Goal: Task Accomplishment & Management: Manage account settings

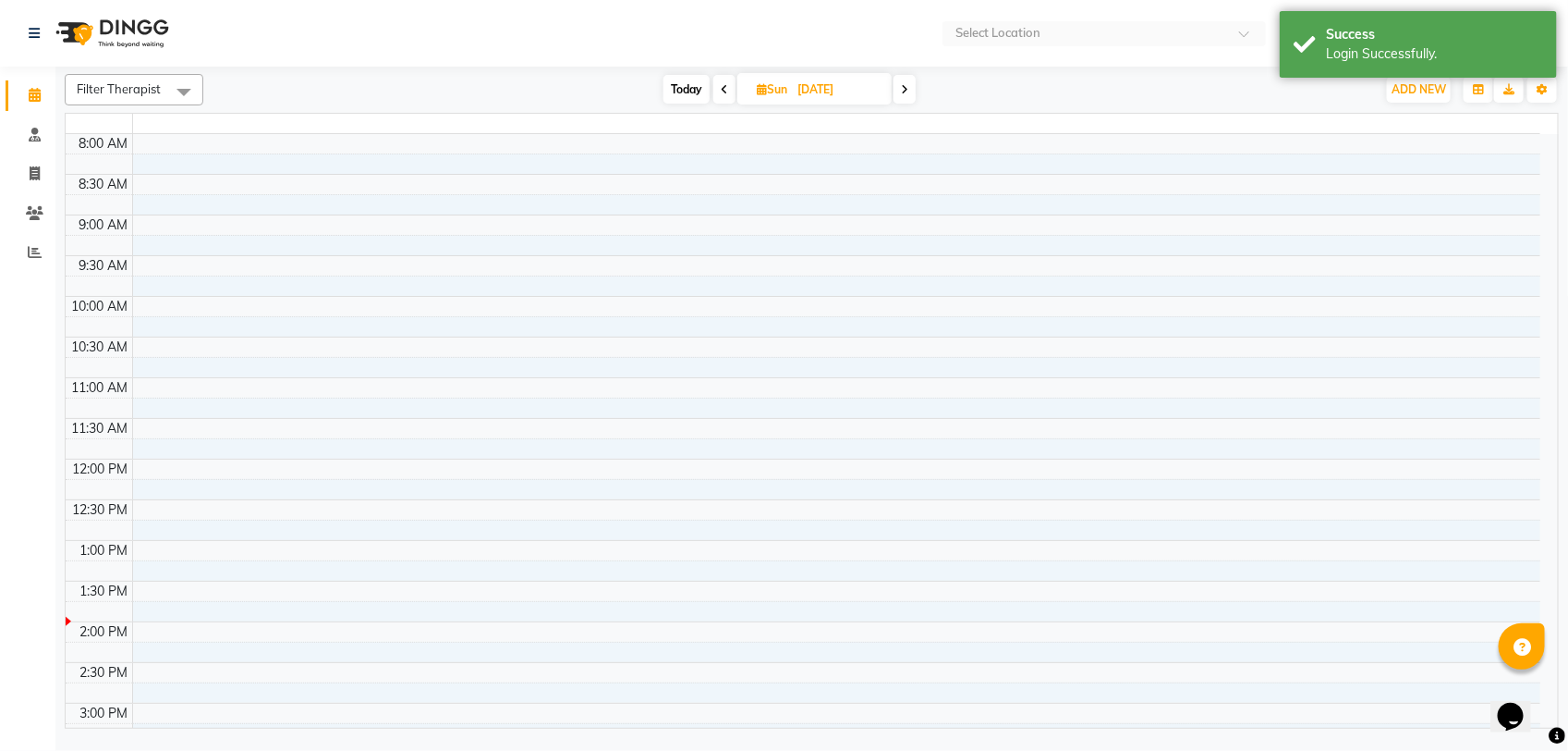
select select "en"
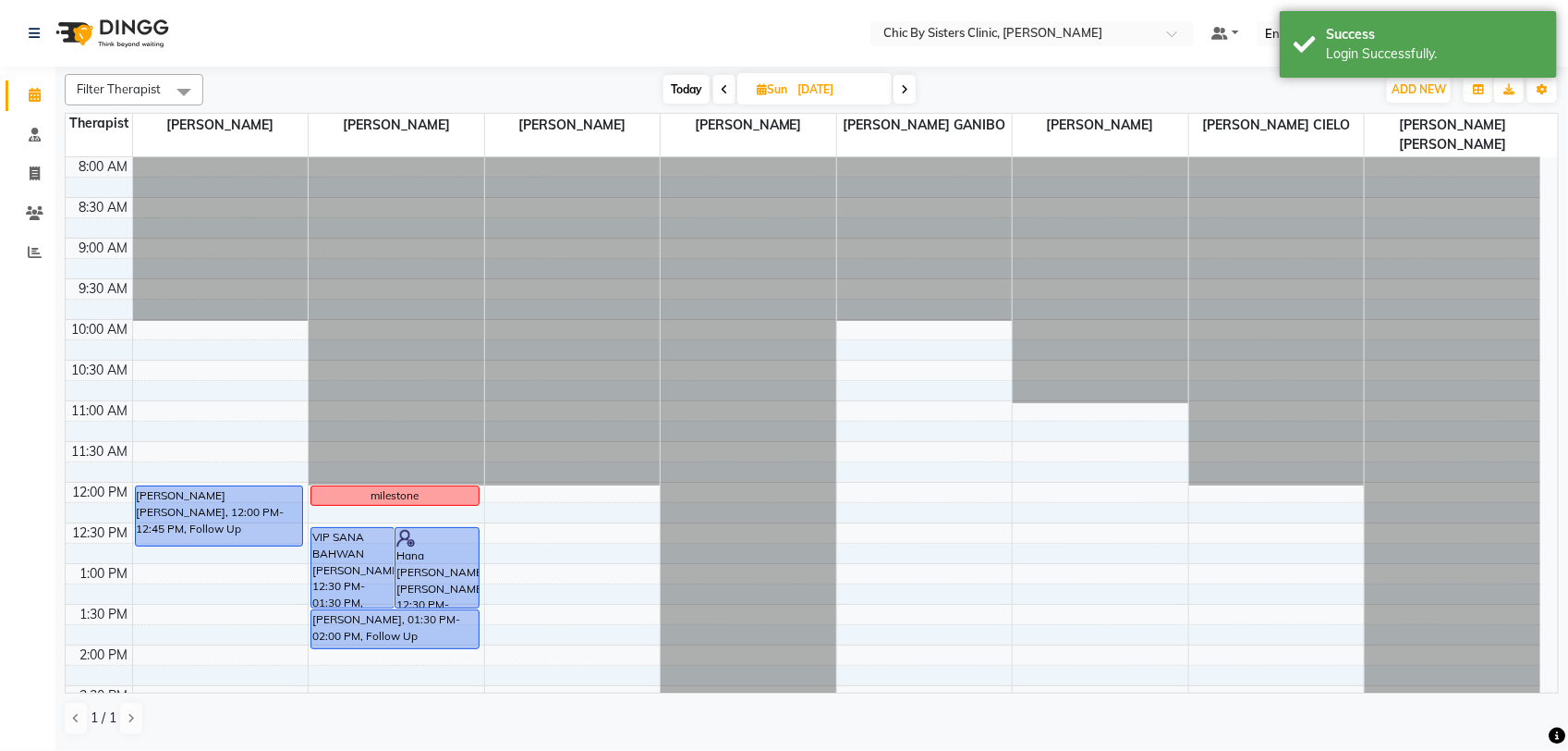
click at [806, 84] on input "[DATE]" at bounding box center [837, 90] width 93 height 28
select select "10"
select select "2025"
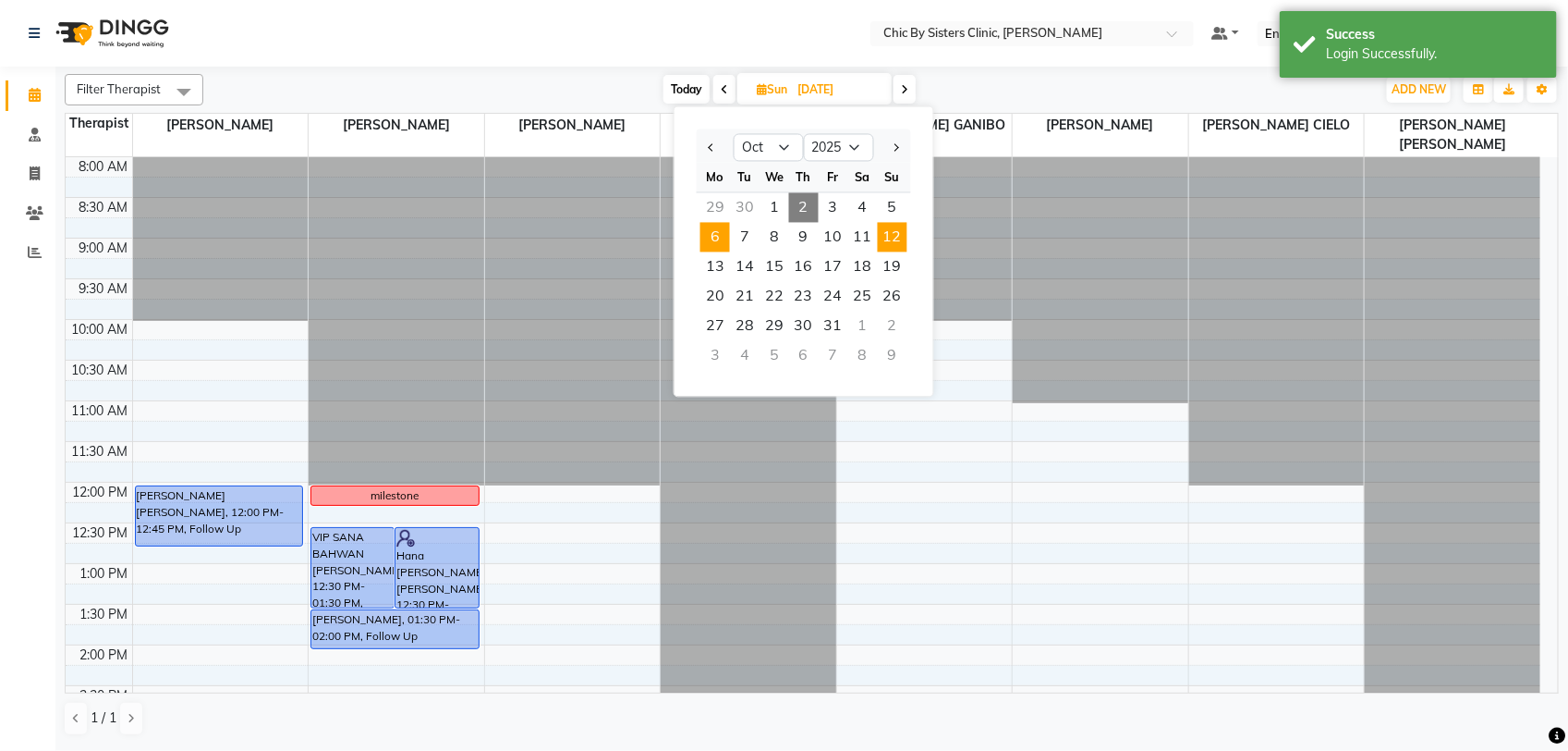
click at [717, 238] on span "6" at bounding box center [716, 238] width 30 height 30
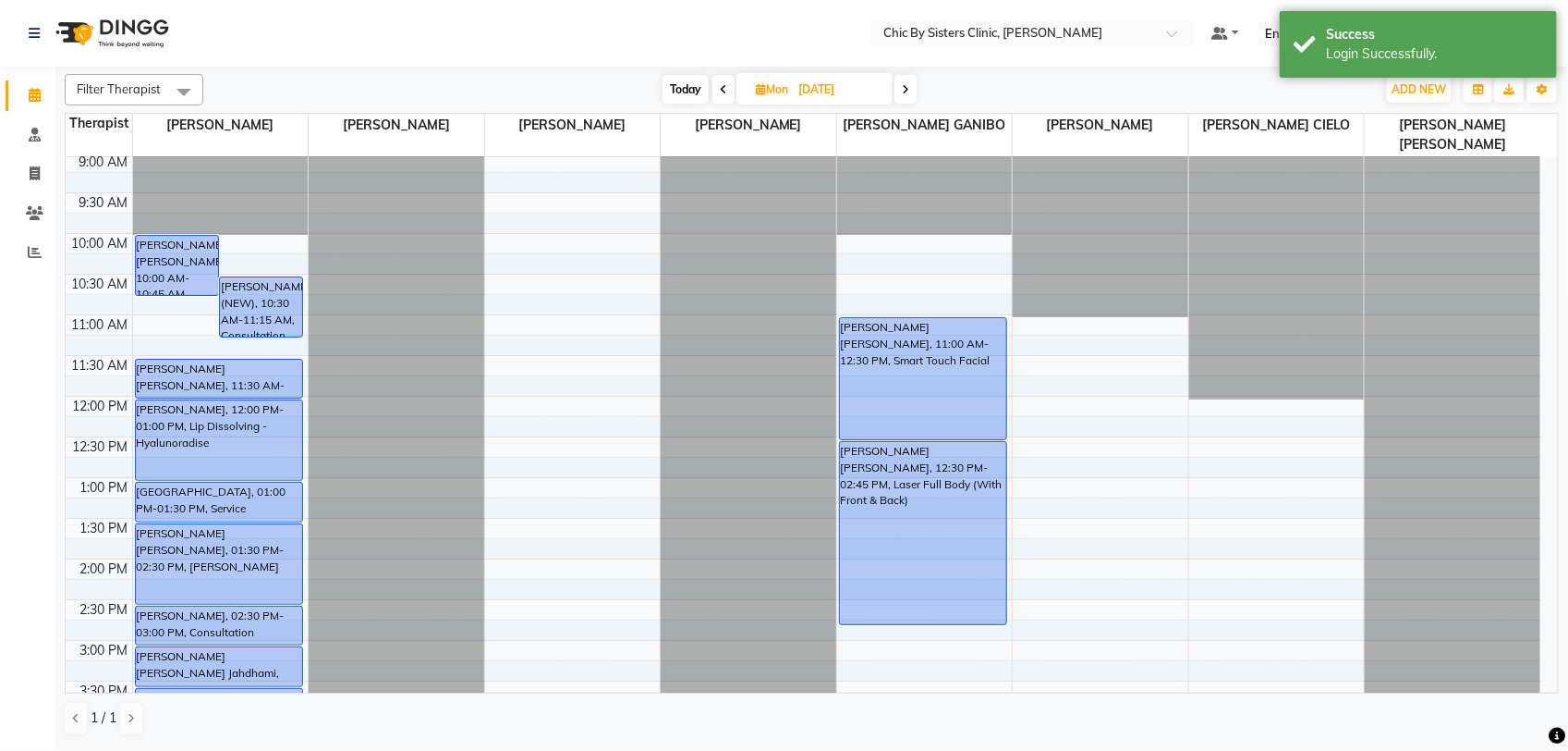
scroll to position [57, 0]
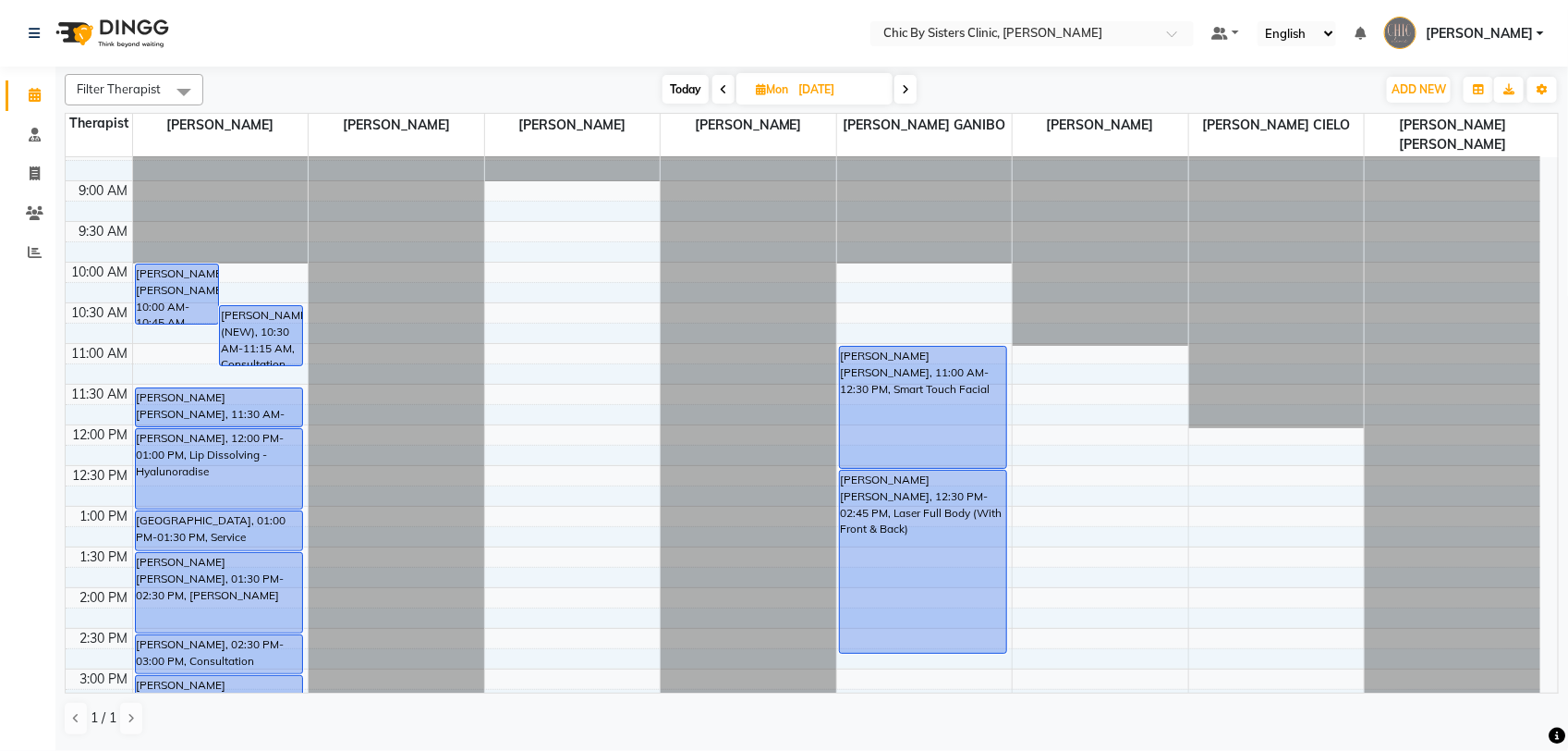
click at [715, 95] on span at bounding box center [724, 89] width 22 height 29
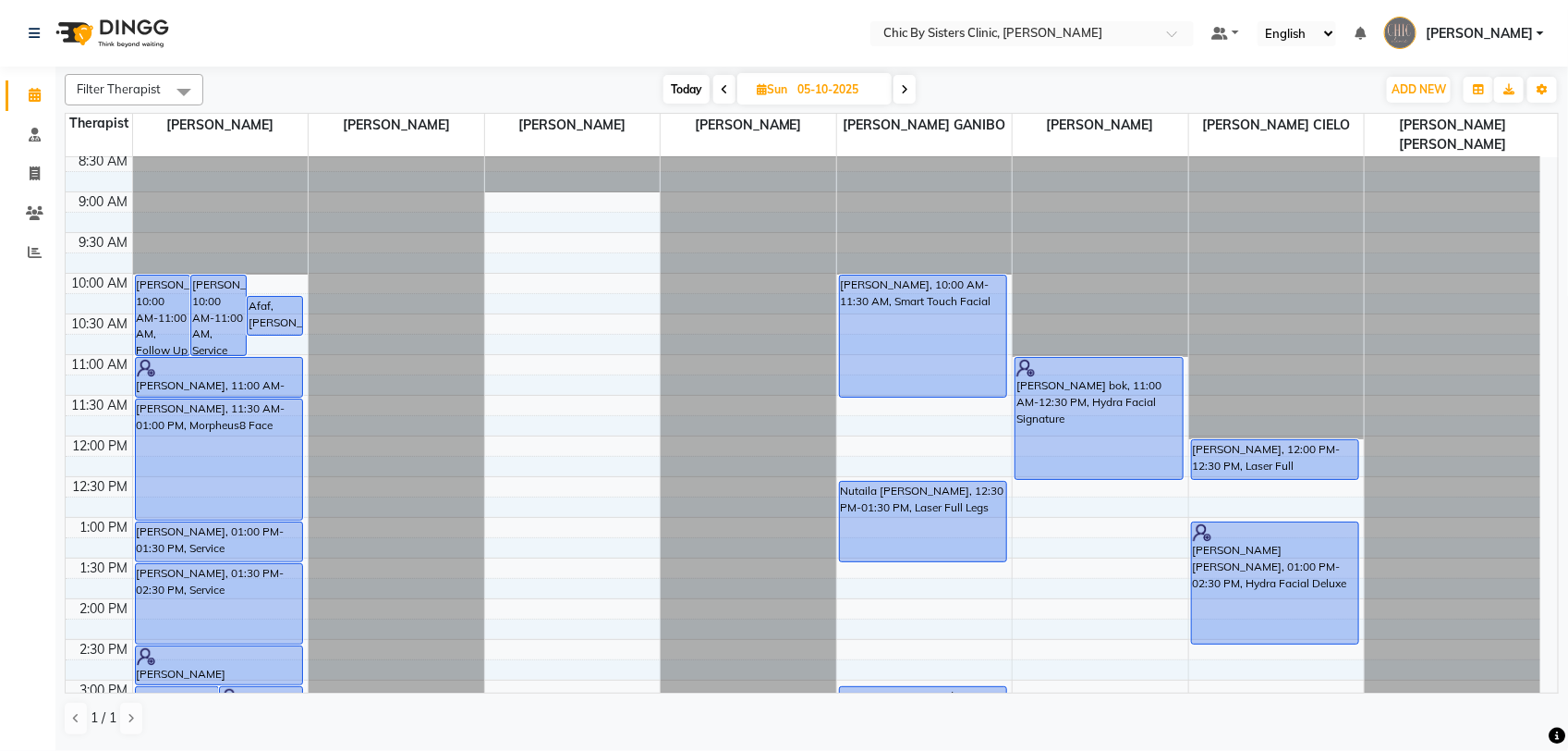
scroll to position [0, 0]
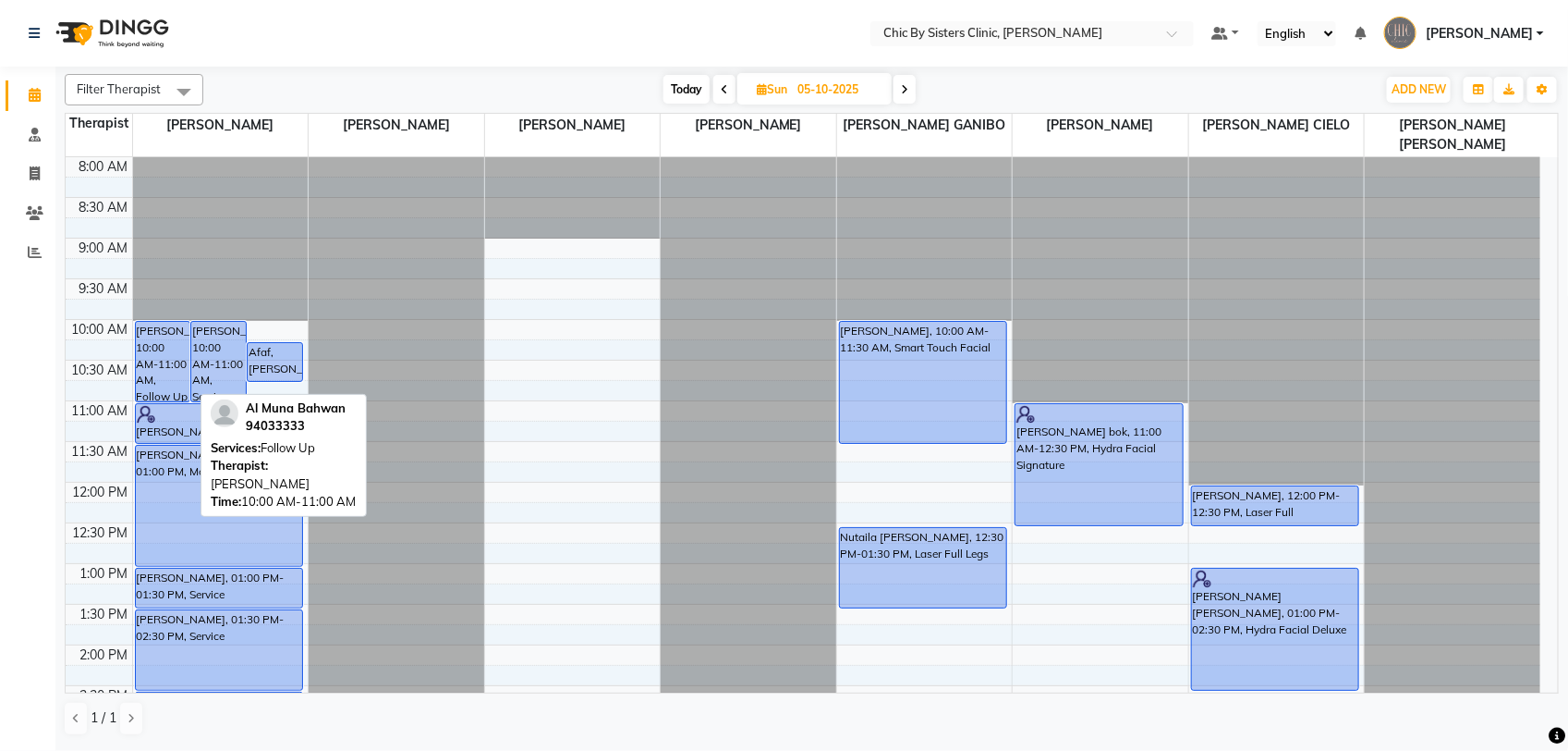
click at [154, 377] on div "[PERSON_NAME], 10:00 AM-11:00 AM, Follow Up" at bounding box center [163, 362] width 55 height 80
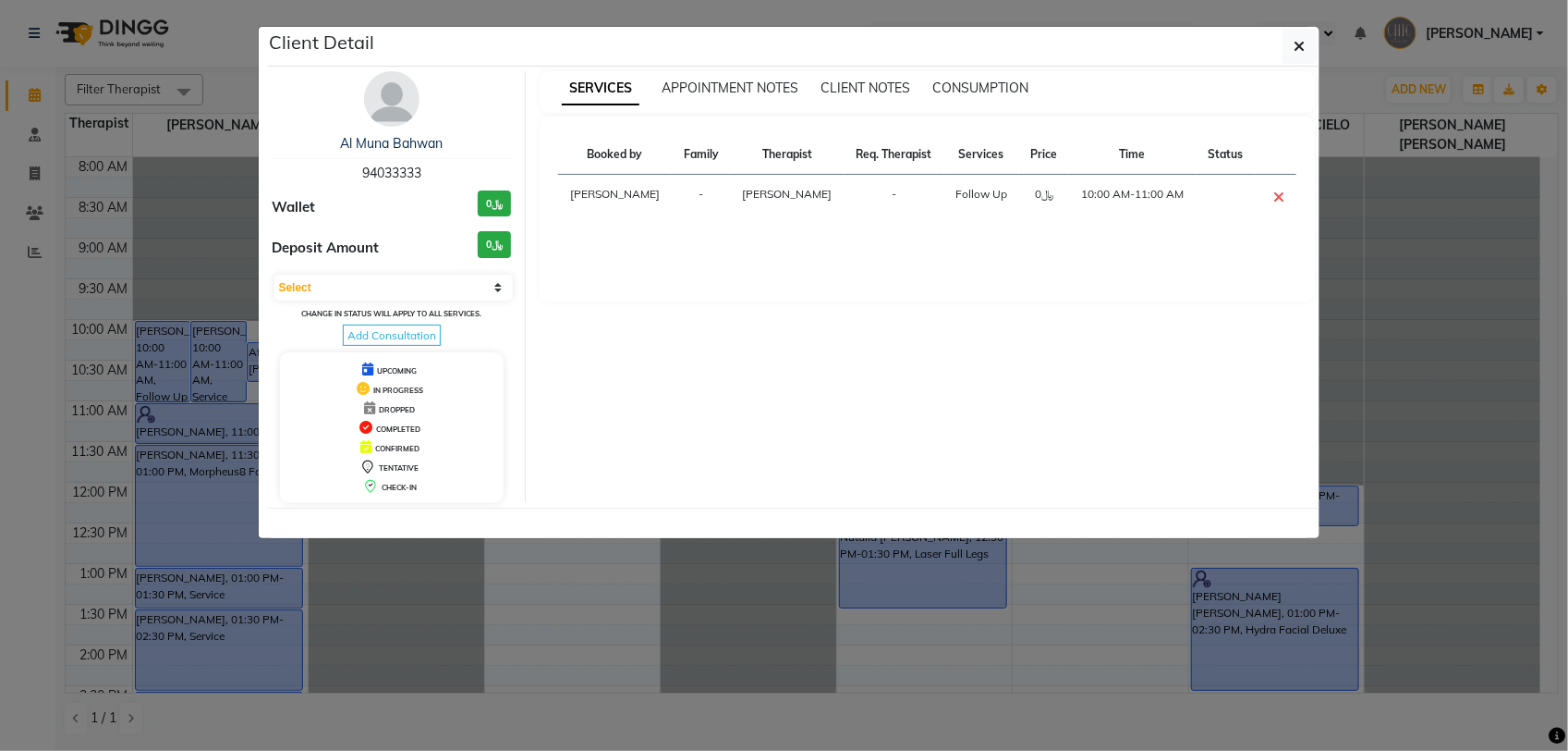
click at [386, 174] on span "94033333" at bounding box center [391, 173] width 59 height 17
click at [388, 174] on span "94033333" at bounding box center [391, 173] width 59 height 17
copy span "94033333"
click at [1306, 54] on button "button" at bounding box center [1300, 46] width 35 height 35
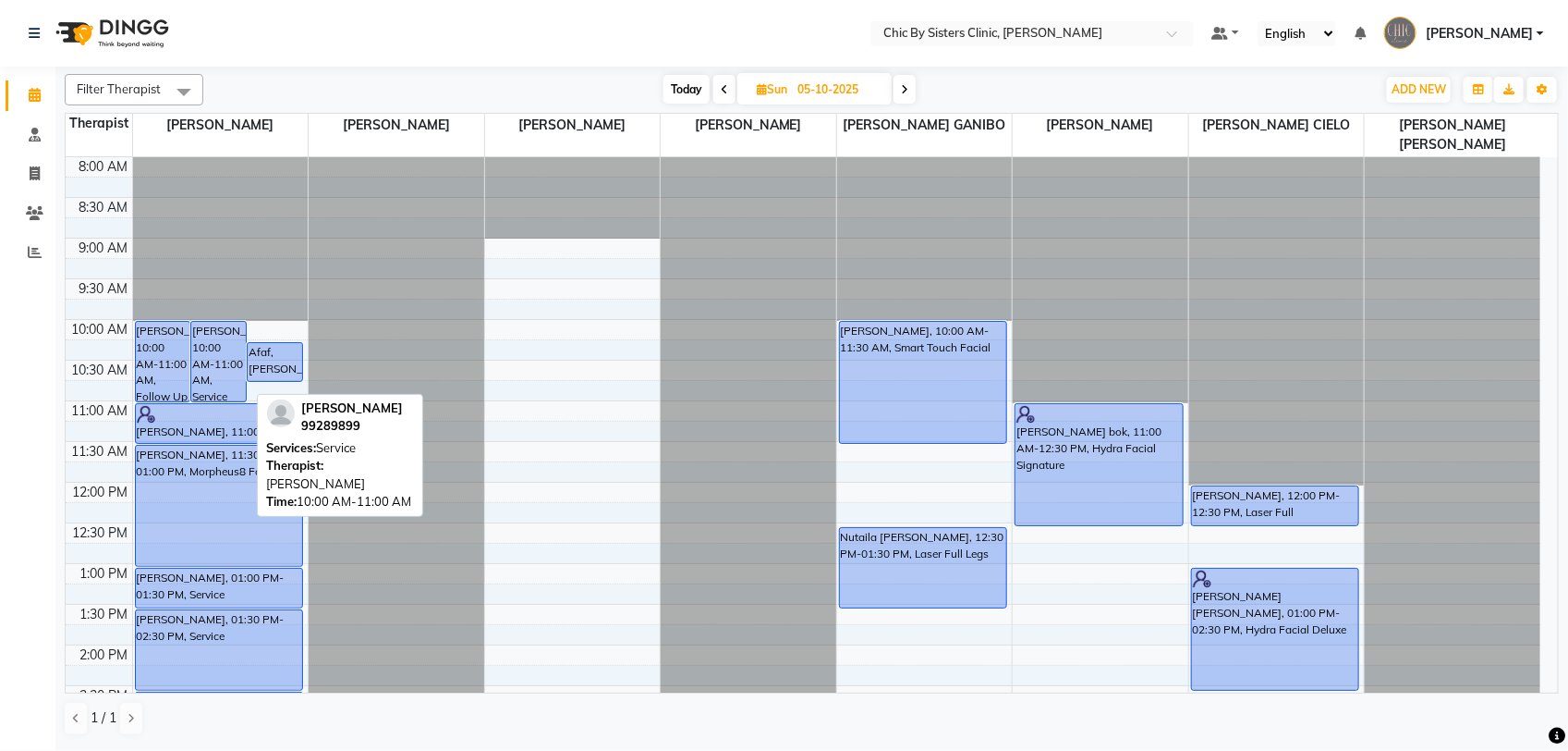
click at [222, 354] on div "[PERSON_NAME], 10:00 AM-11:00 AM, Service" at bounding box center [219, 362] width 55 height 80
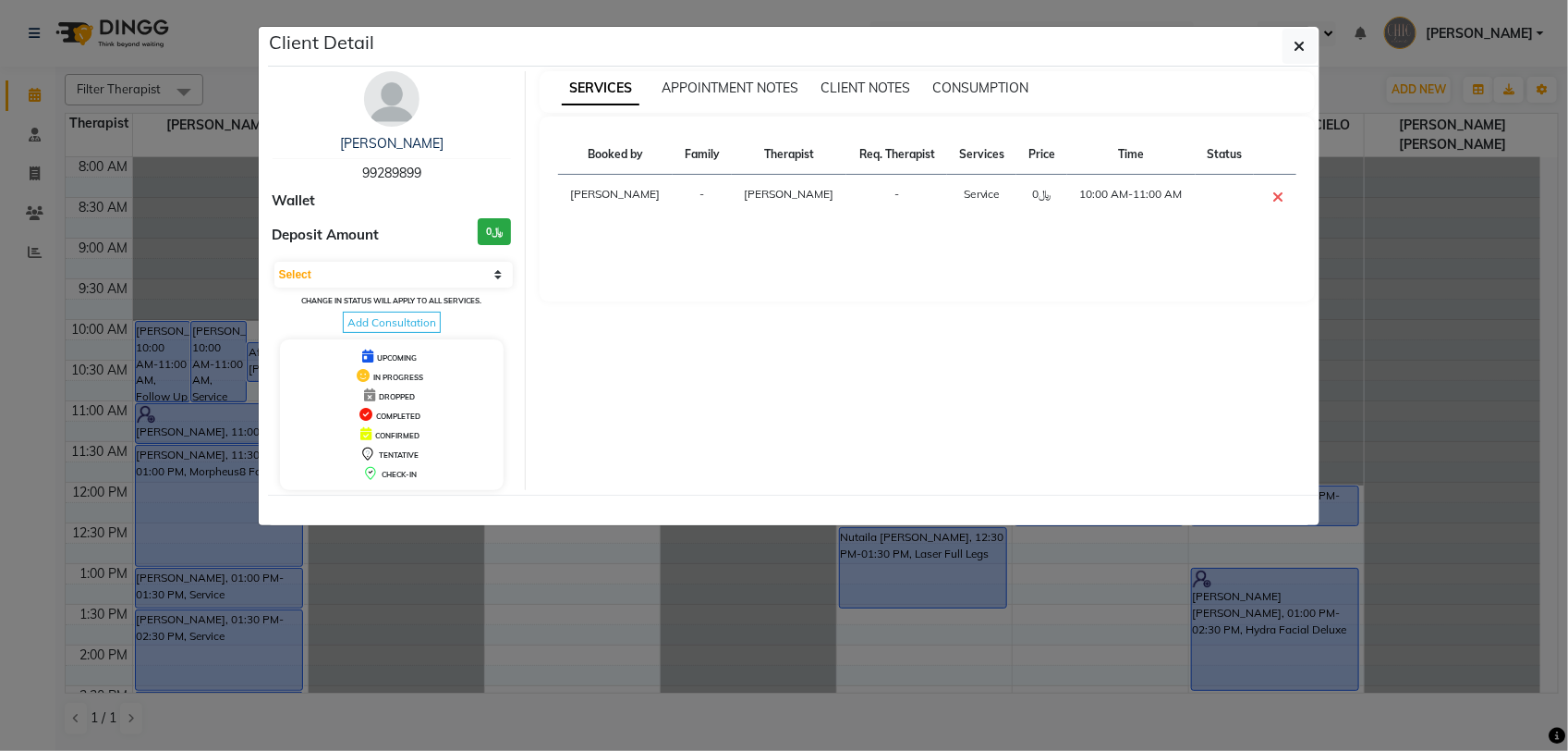
click at [394, 178] on span "99289899" at bounding box center [391, 173] width 59 height 17
copy span "99289899"
click at [1307, 52] on button "button" at bounding box center [1300, 46] width 35 height 35
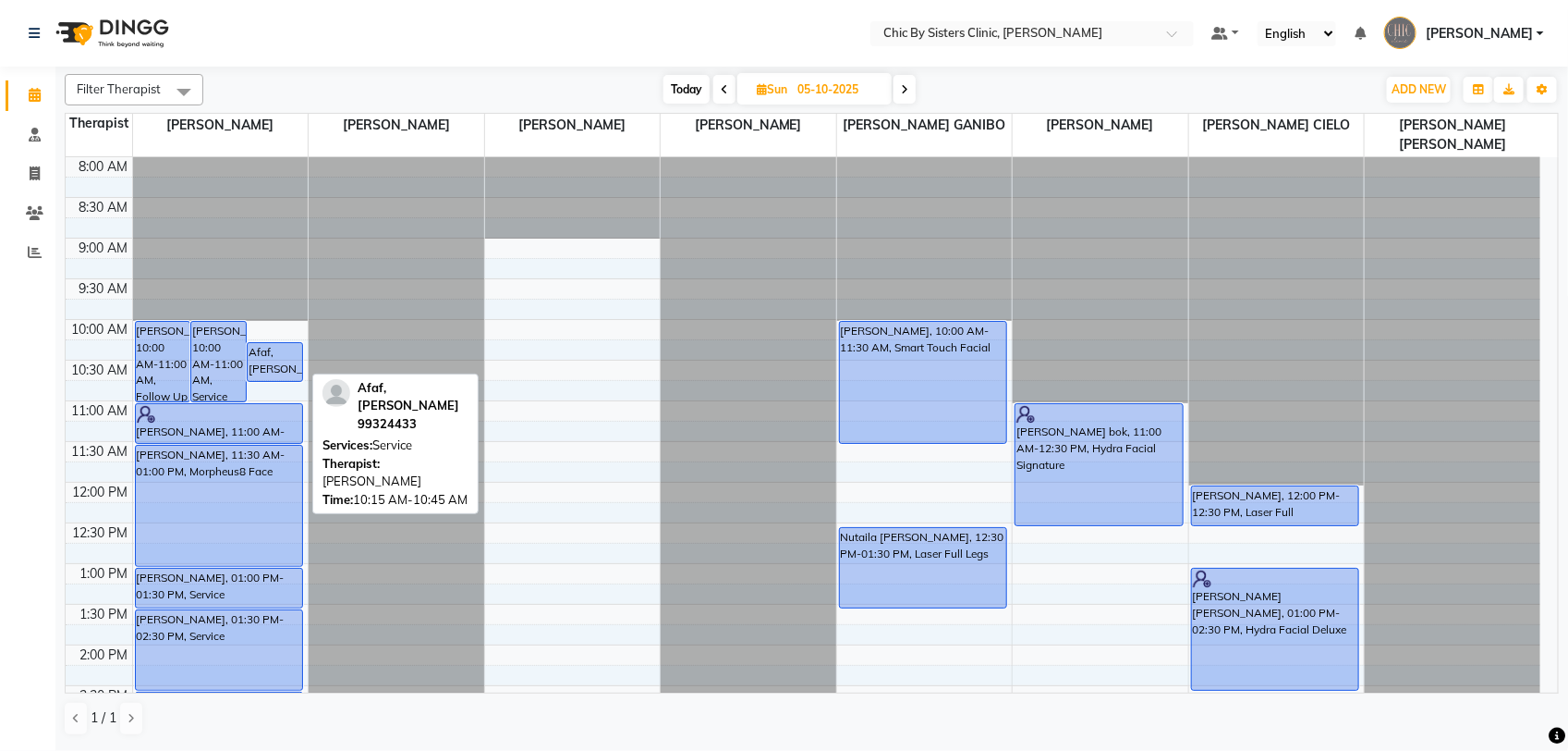
click at [261, 371] on div "Afaf, [PERSON_NAME], 10:15 AM-10:45 AM, Service" at bounding box center [274, 363] width 55 height 38
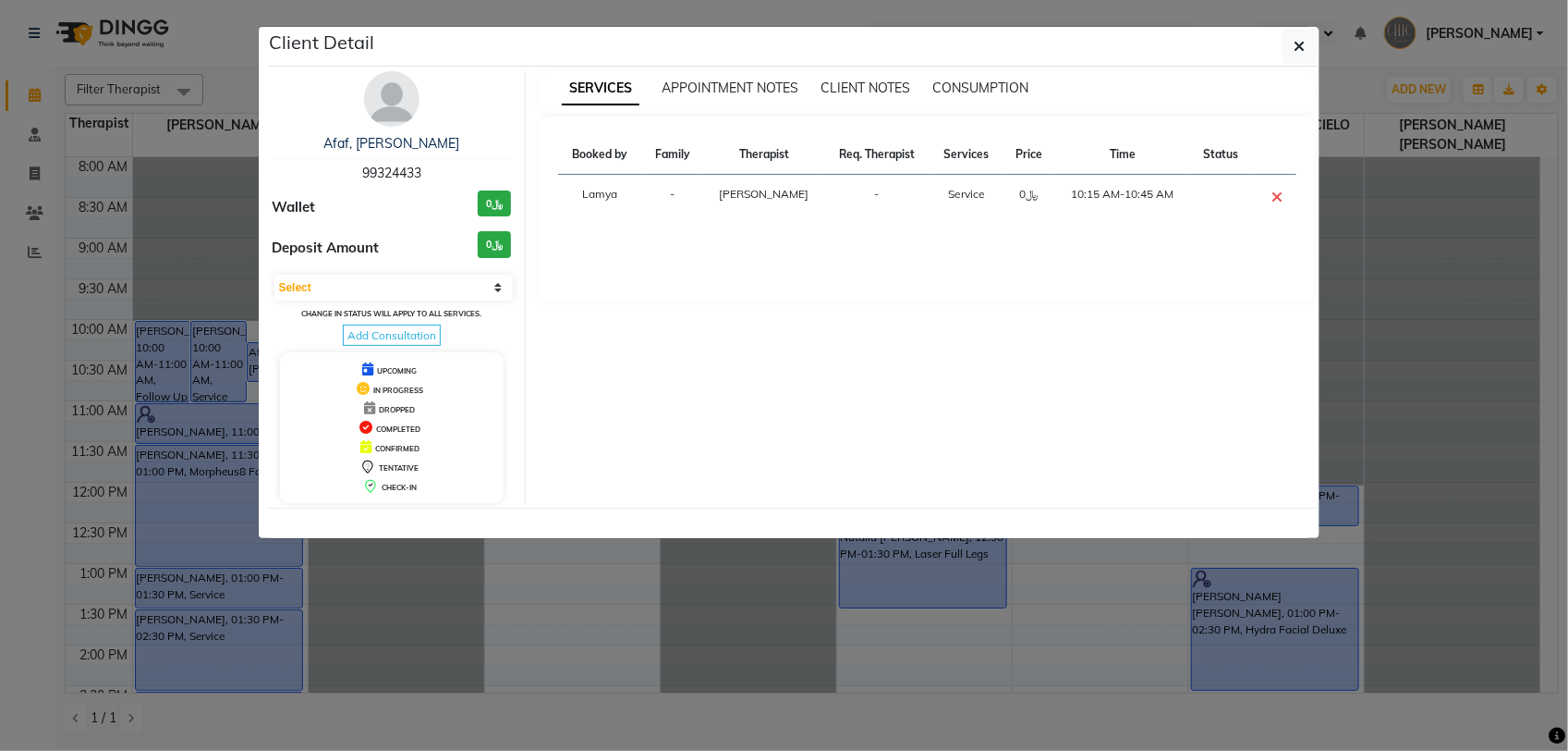
click at [395, 176] on span "99324433" at bounding box center [391, 173] width 59 height 17
copy span "99324433"
click at [1304, 60] on button "button" at bounding box center [1300, 46] width 35 height 35
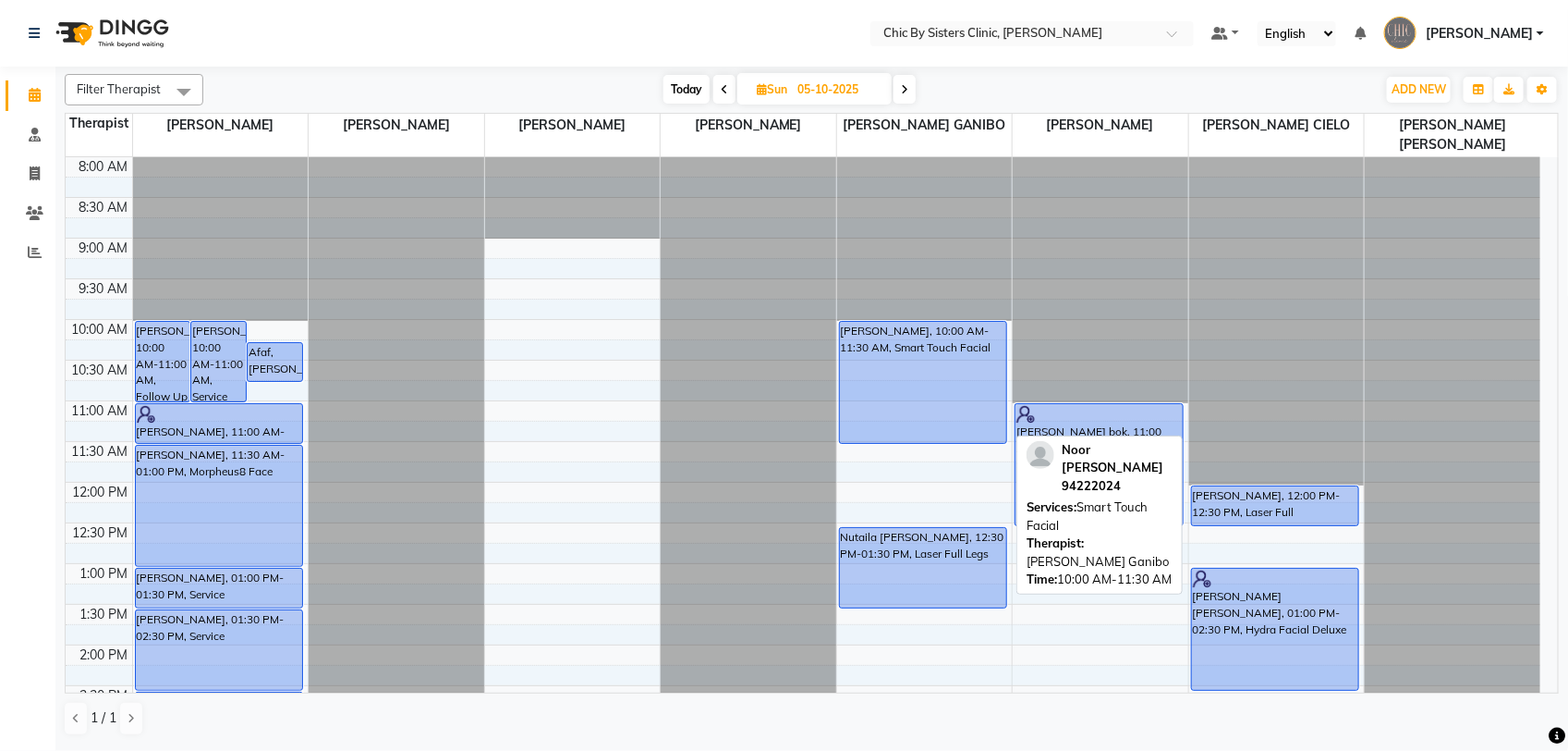
click at [973, 409] on div "Noor Al Bahrani, 10:00 AM-11:30 AM, Smart Touch Facial" at bounding box center [924, 381] width 168 height 121
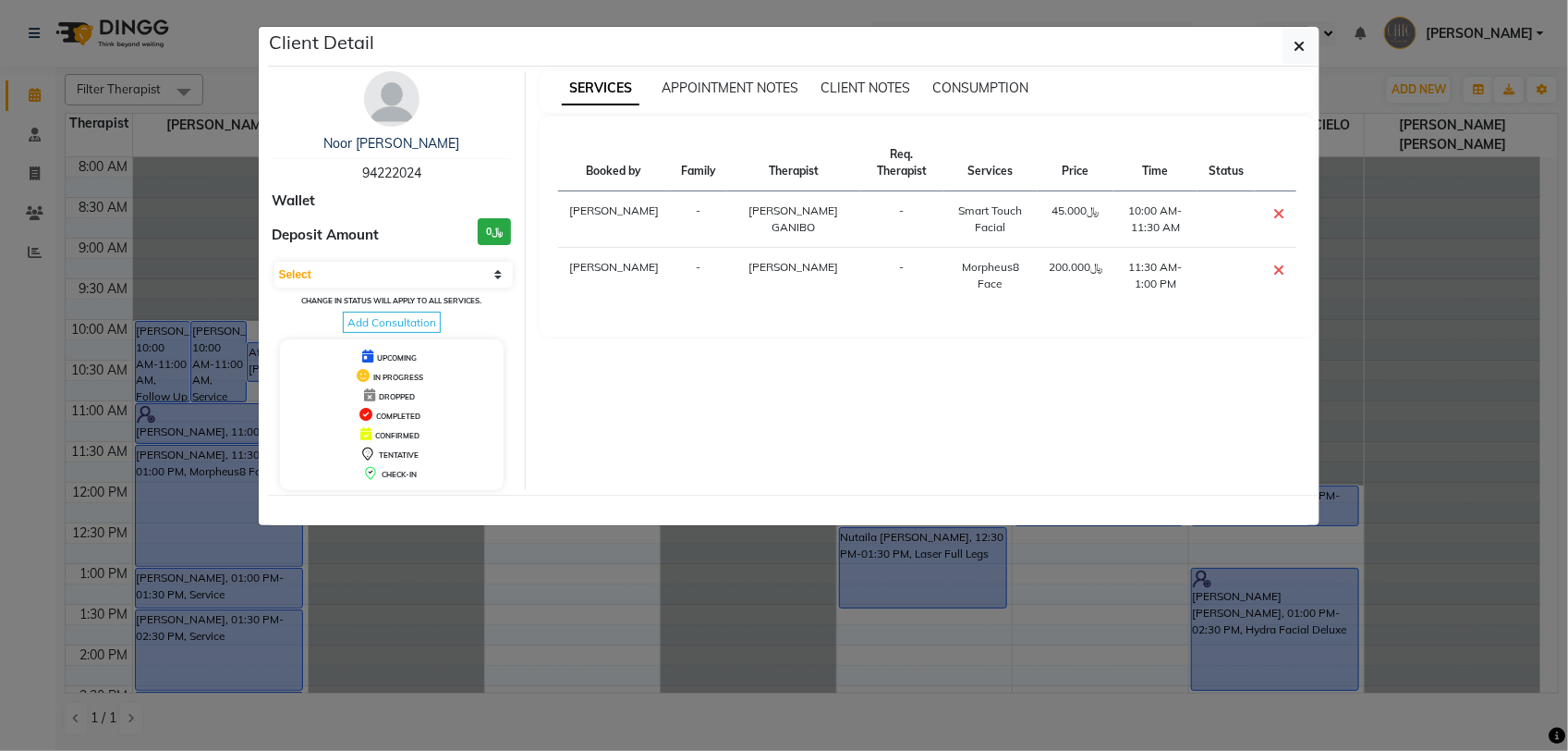
click at [393, 173] on span "94222024" at bounding box center [391, 173] width 59 height 17
copy span "94222024"
click at [1306, 46] on button "button" at bounding box center [1300, 46] width 35 height 35
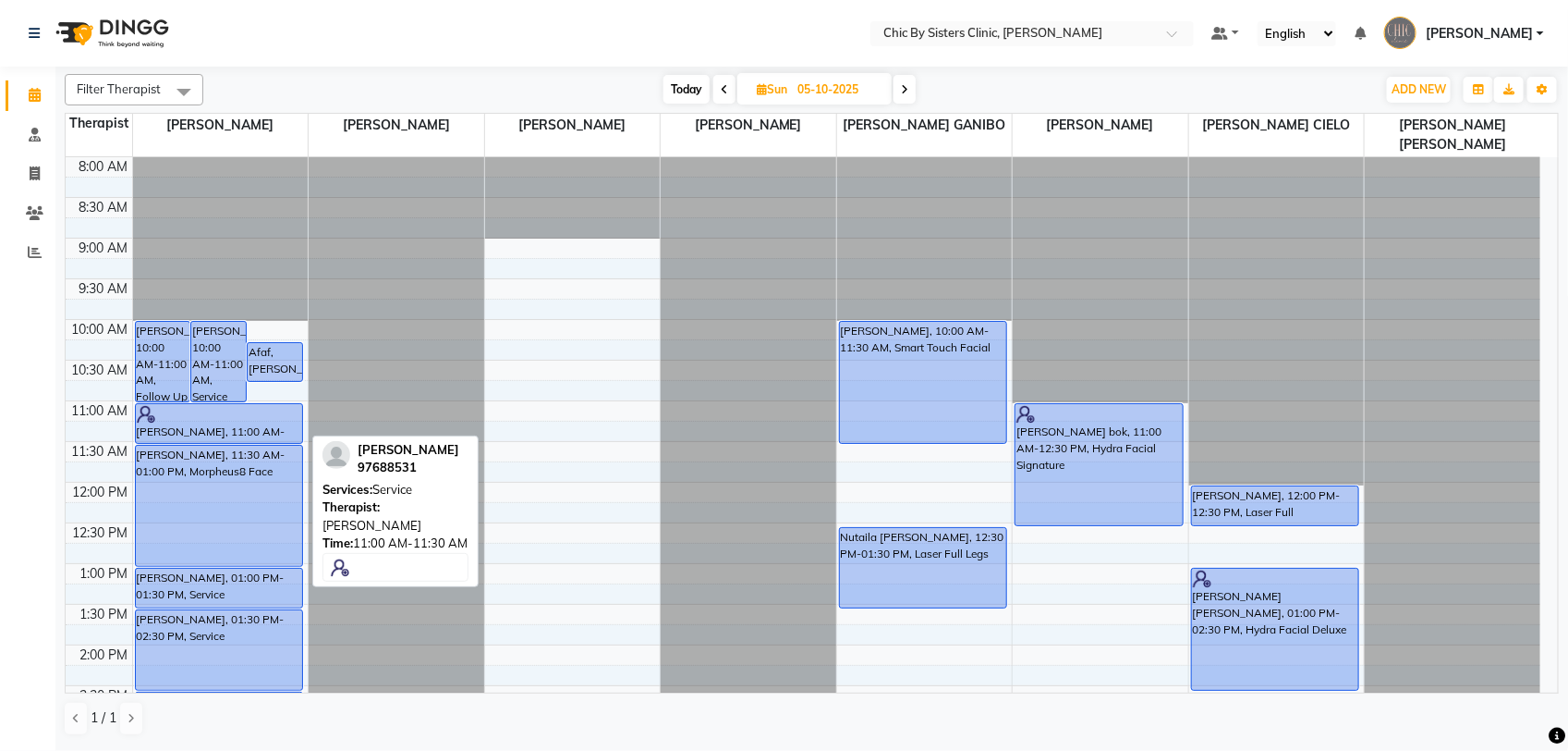
click at [163, 421] on div at bounding box center [220, 414] width 166 height 19
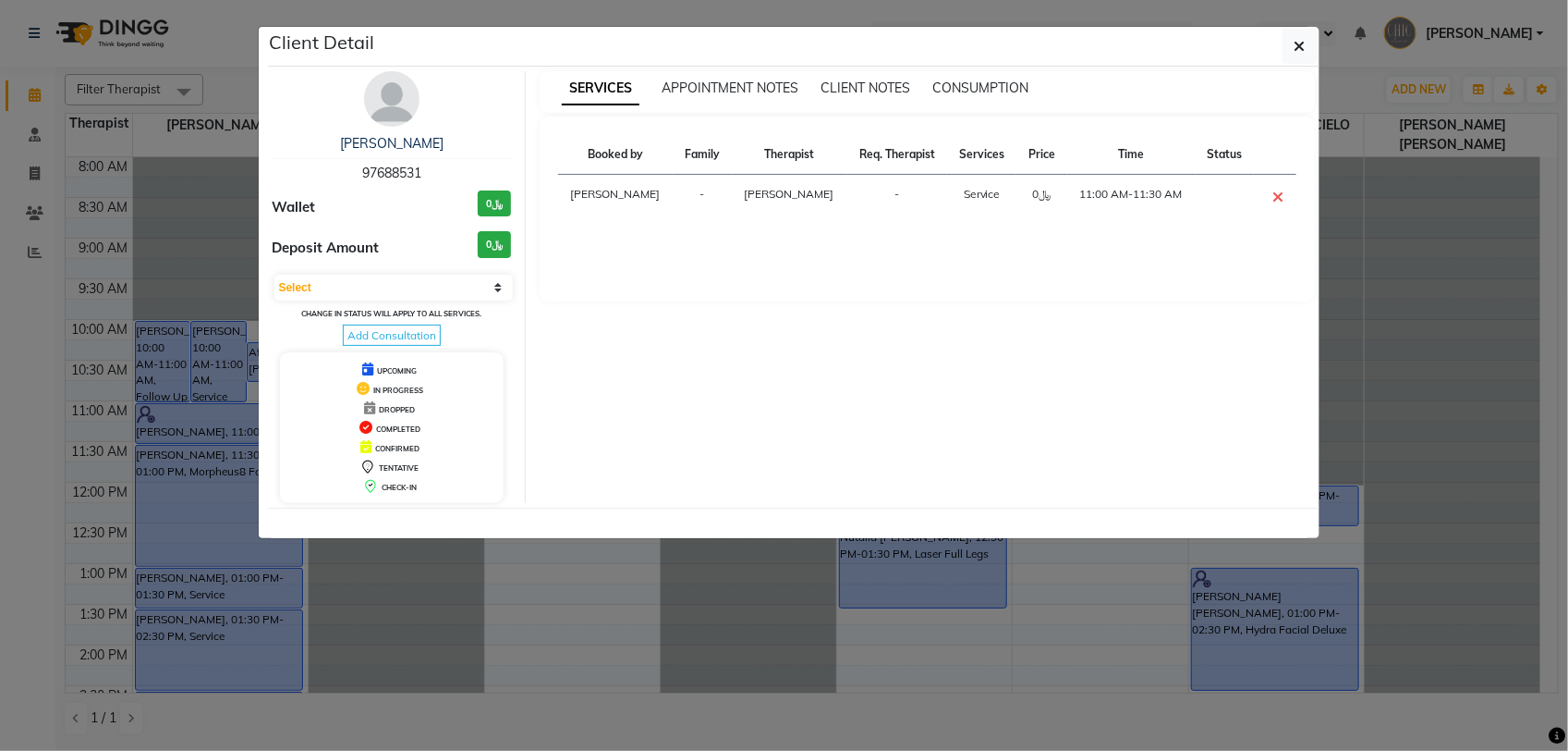
click at [399, 171] on span "97688531" at bounding box center [391, 173] width 59 height 17
copy span "97688531"
click at [1291, 53] on button "button" at bounding box center [1300, 46] width 35 height 35
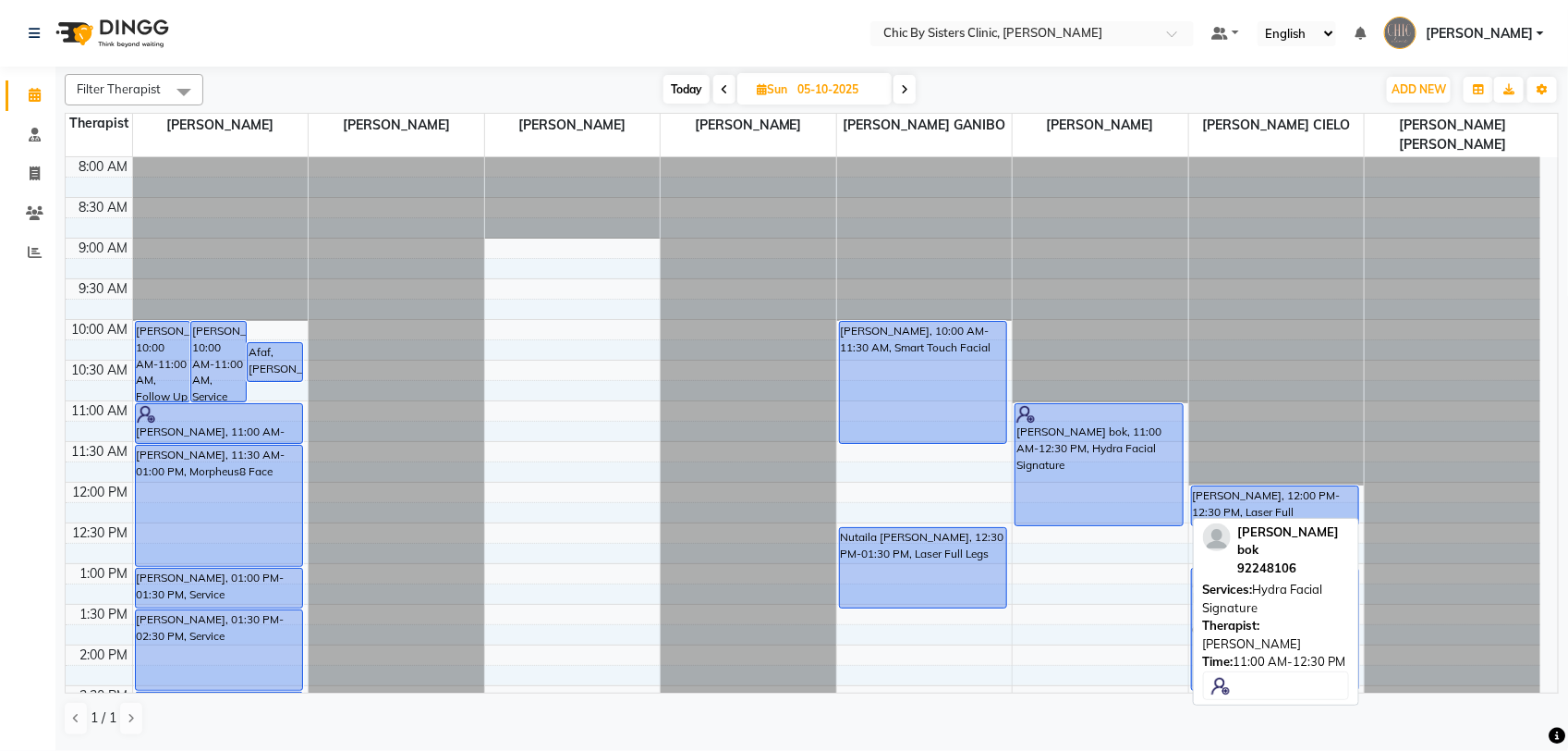
click at [1104, 443] on div "Kee kun bok, 11:00 AM-12:30 PM, Hydra Facial Signature" at bounding box center [1100, 464] width 168 height 121
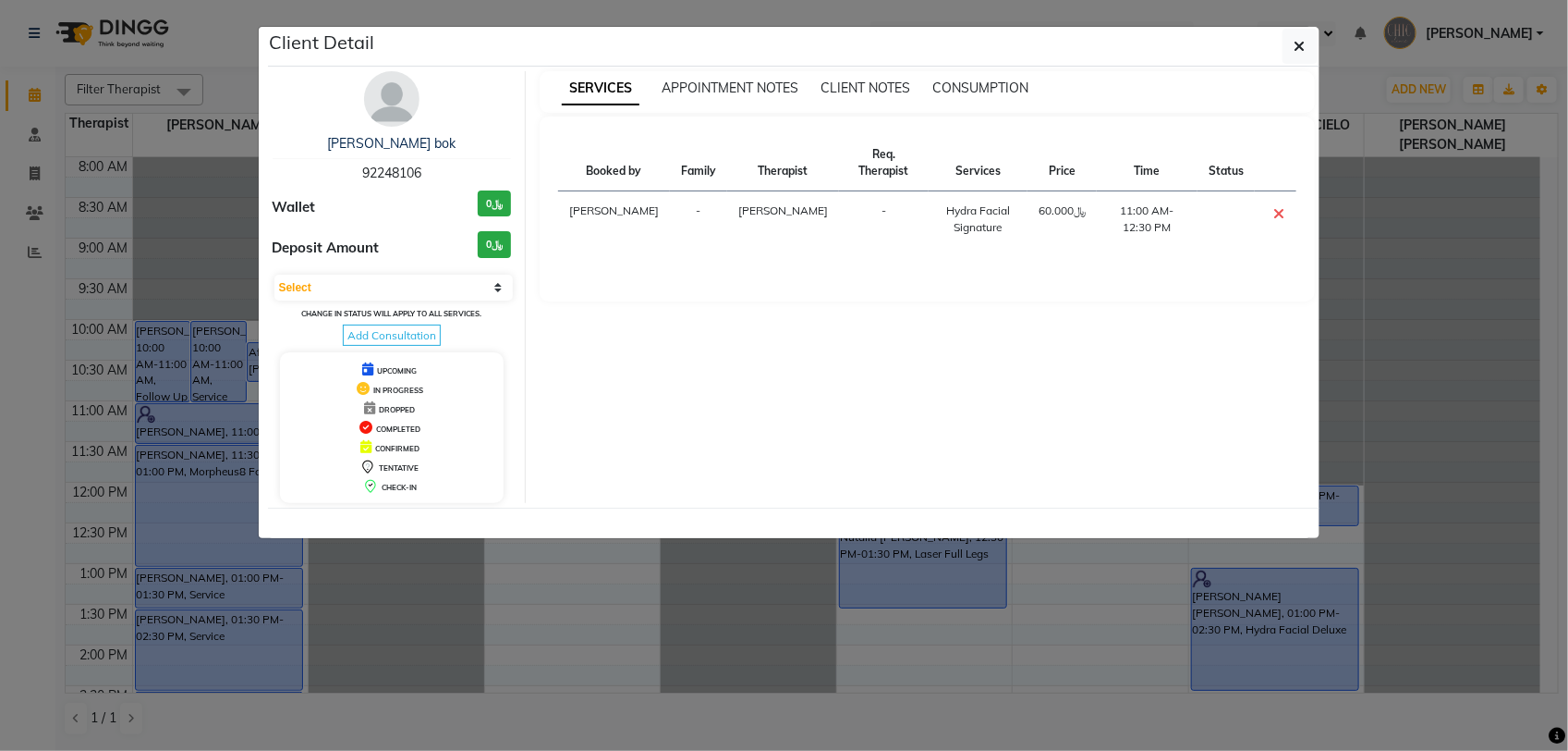
click at [399, 174] on span "92248106" at bounding box center [391, 173] width 59 height 17
copy span "92248106"
click at [1308, 51] on button "button" at bounding box center [1300, 46] width 35 height 35
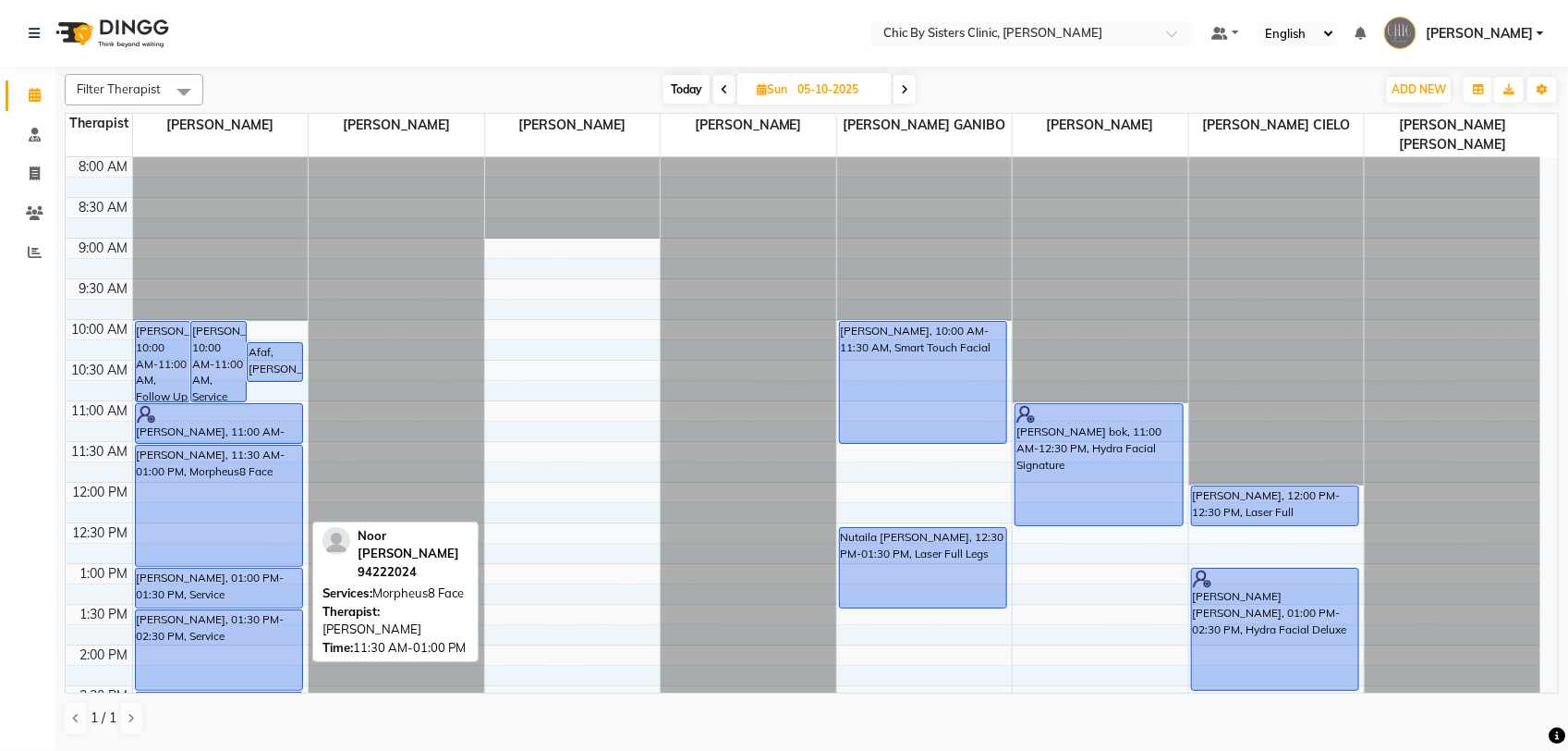
click at [193, 494] on div "Noor Al Bahrani, 11:30 AM-01:00 PM, Morpheus8 Face" at bounding box center [220, 505] width 168 height 120
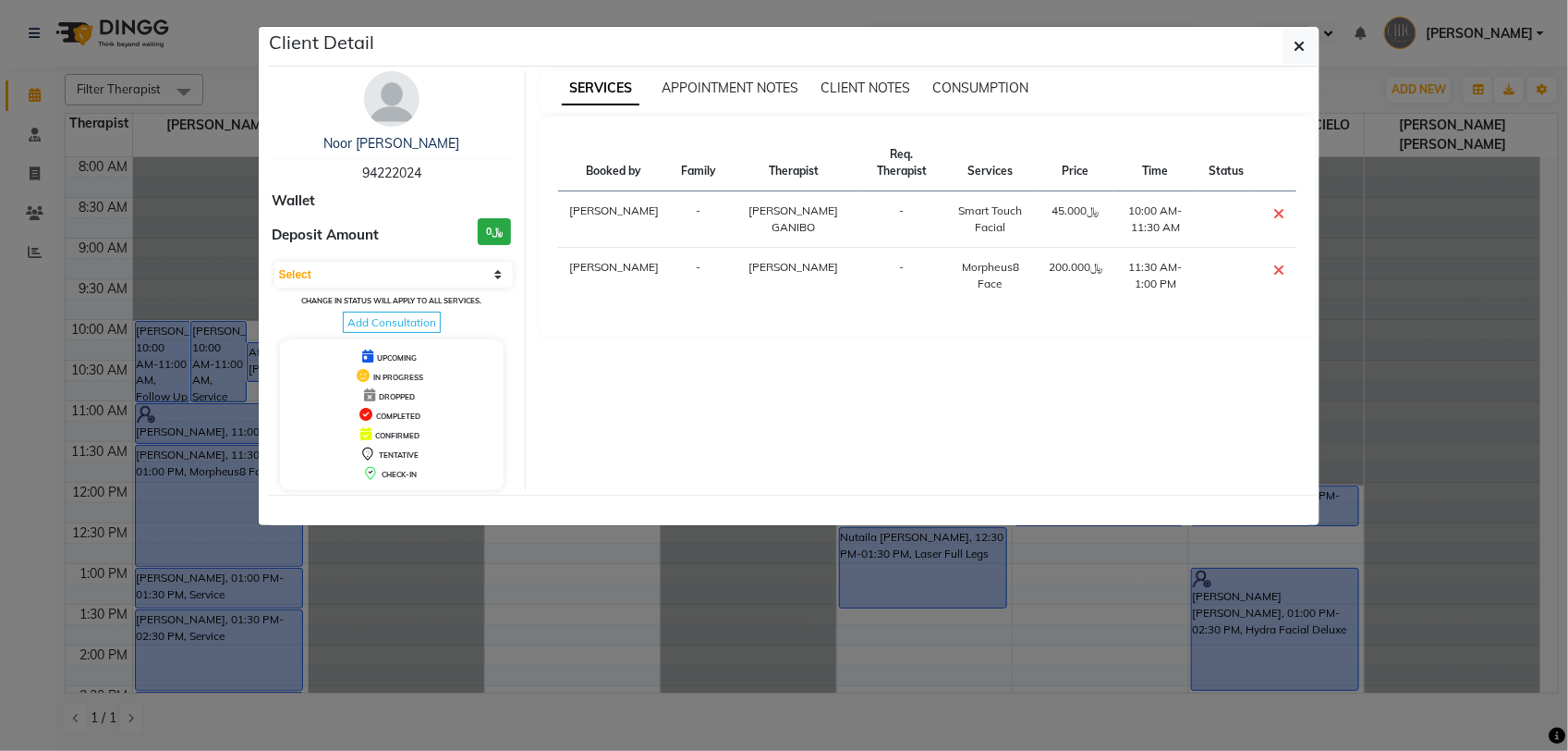
click at [389, 169] on span "94222024" at bounding box center [391, 173] width 59 height 17
copy span "94222024"
click at [1300, 44] on icon "button" at bounding box center [1300, 46] width 11 height 15
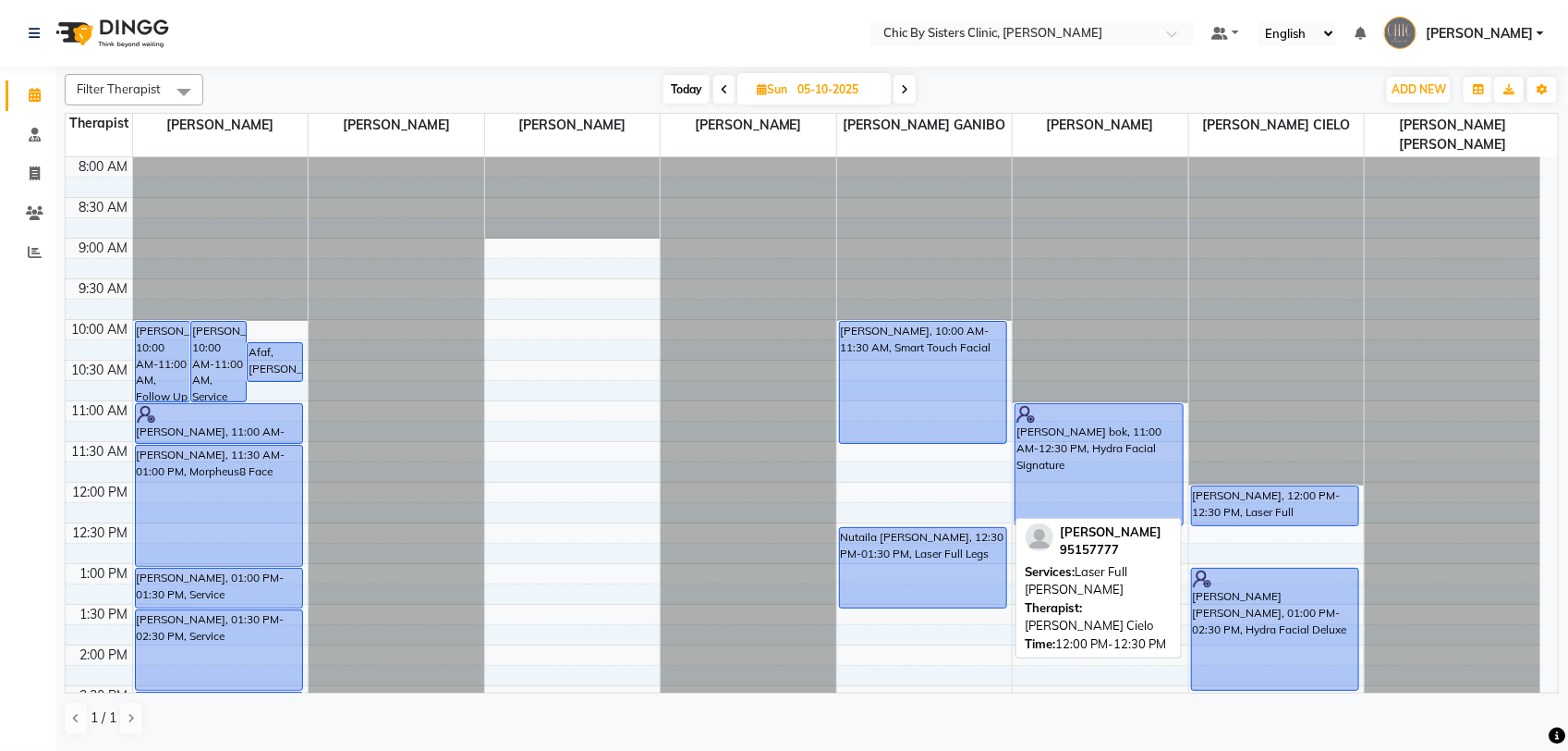
click at [1307, 513] on div "Mazin Ahmed Said AL mahrizi, 12:00 PM-12:30 PM, Laser Full Beard" at bounding box center [1276, 505] width 168 height 39
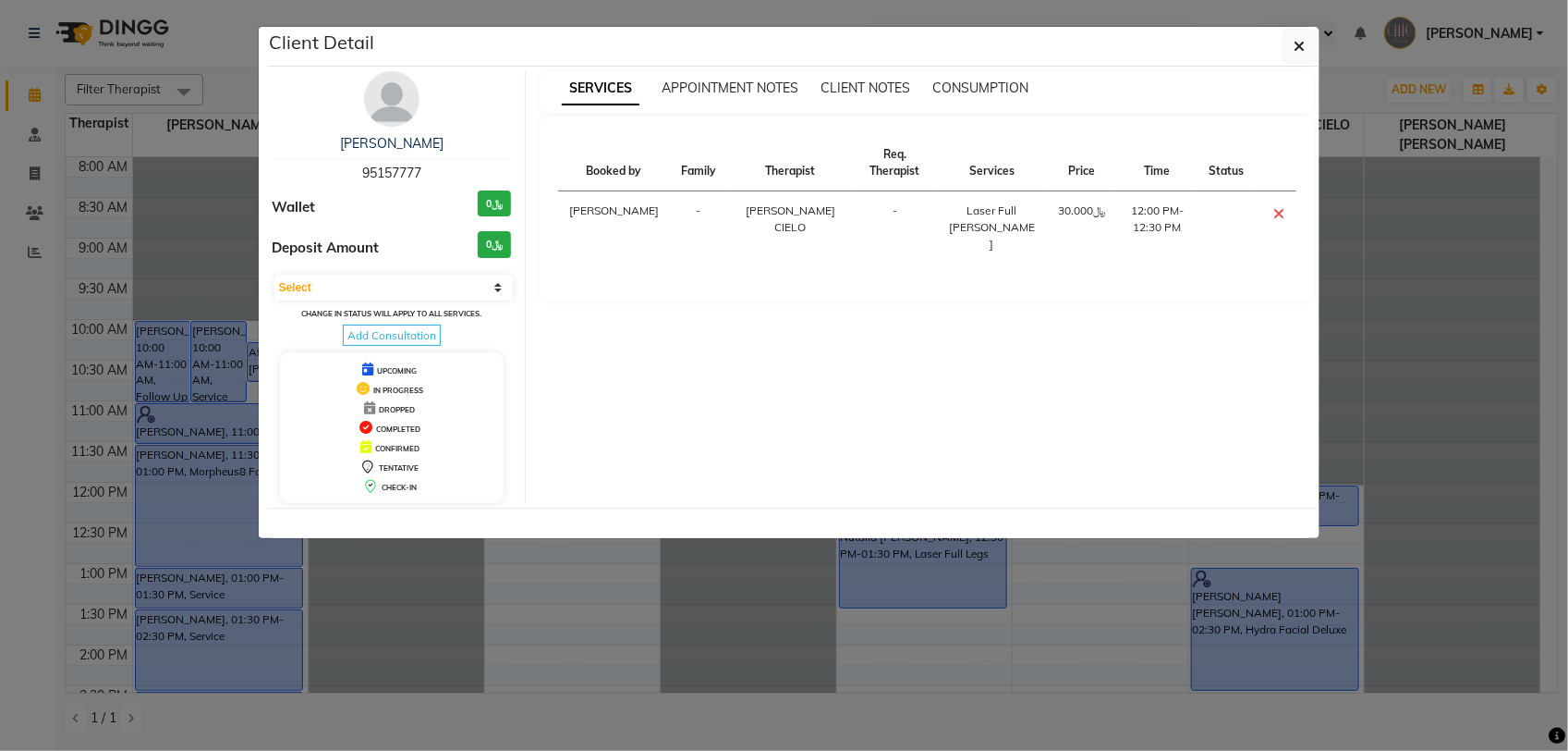
click at [388, 169] on span "95157777" at bounding box center [391, 173] width 59 height 17
copy span "95157777"
click at [1303, 48] on icon "button" at bounding box center [1300, 46] width 11 height 15
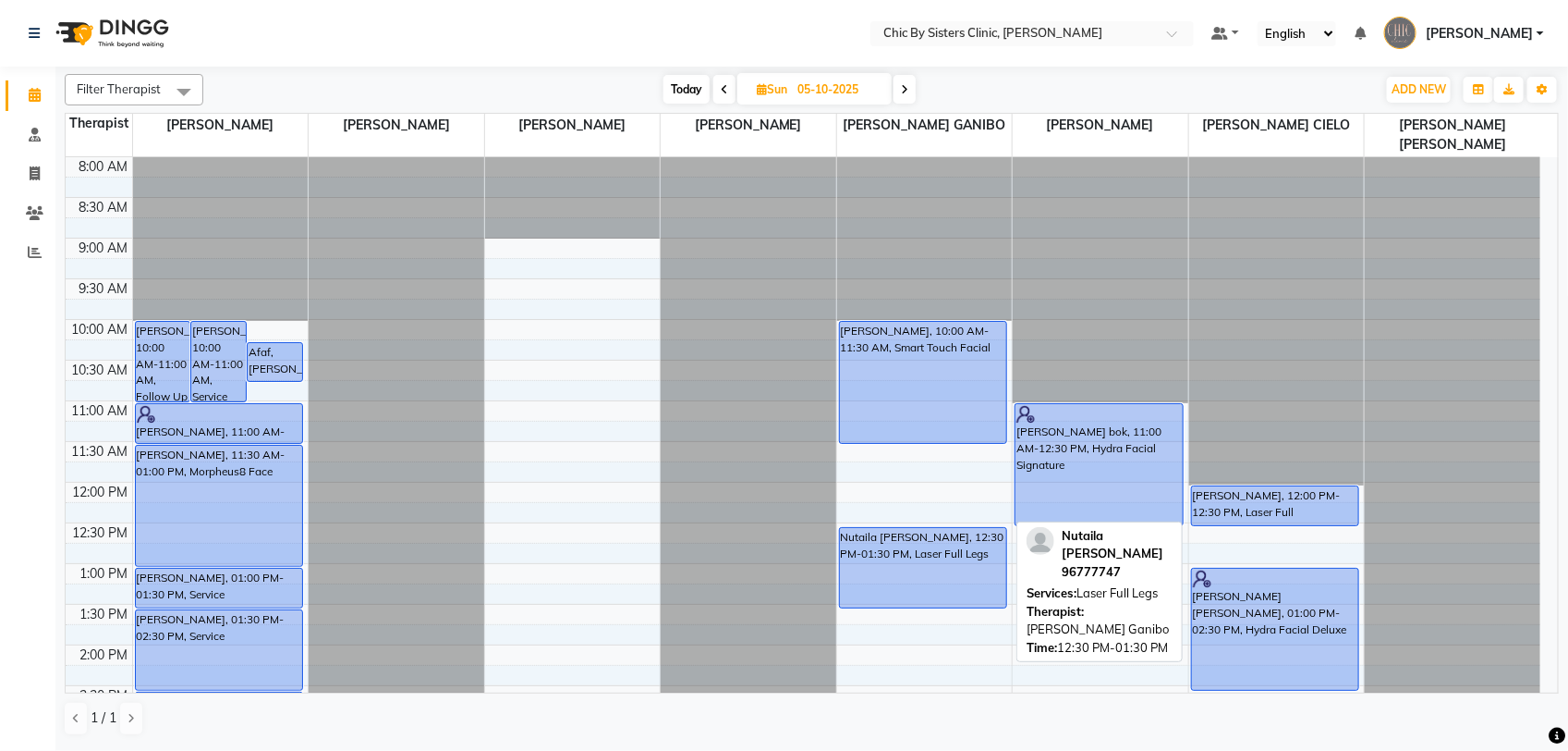
click at [964, 578] on div "Nutaila Saif Al busaidi, 12:30 PM-01:30 PM, Laser Full Legs" at bounding box center [924, 568] width 168 height 80
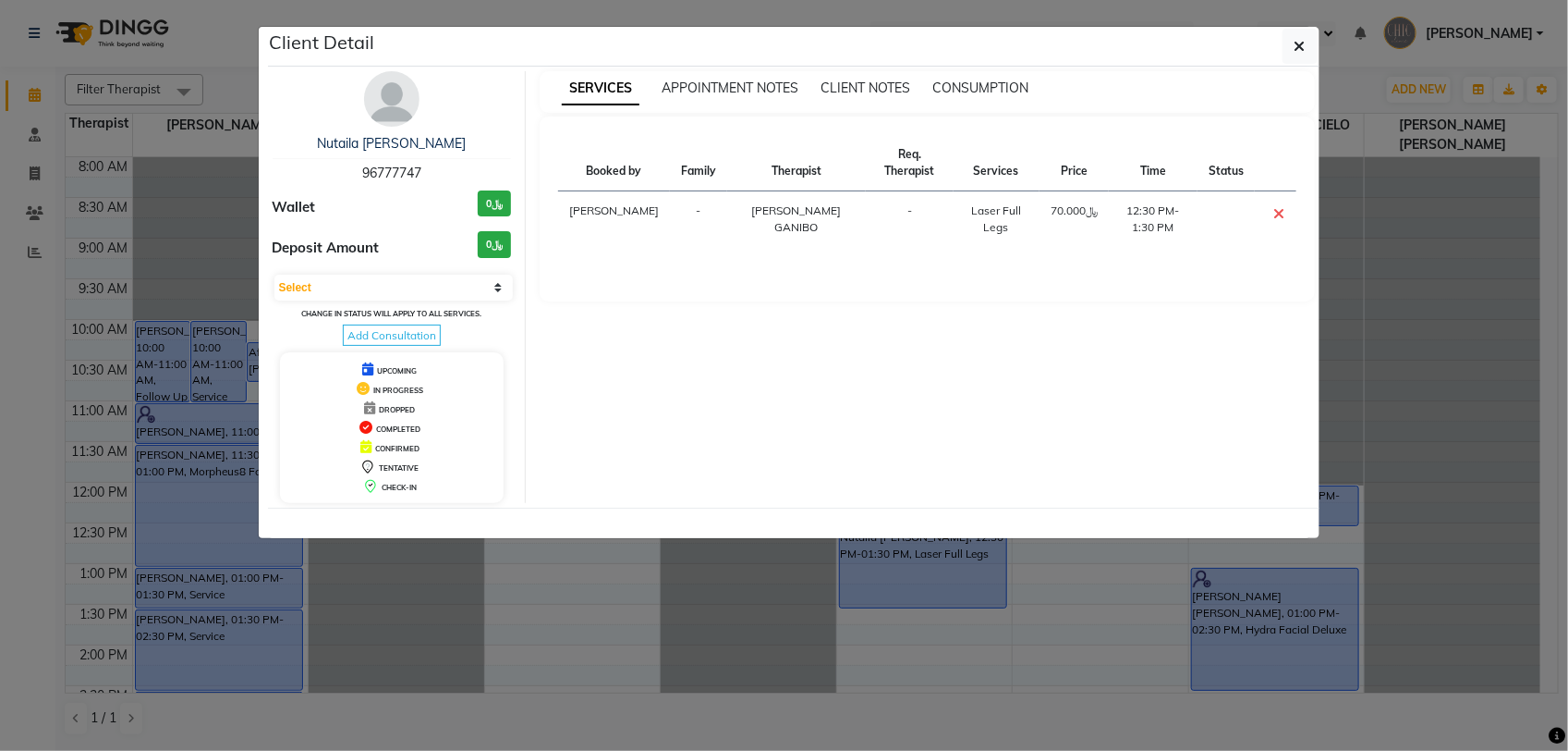
click at [393, 171] on span "96777747" at bounding box center [391, 173] width 59 height 17
copy span "96777747"
click at [1297, 54] on icon "button" at bounding box center [1300, 46] width 11 height 15
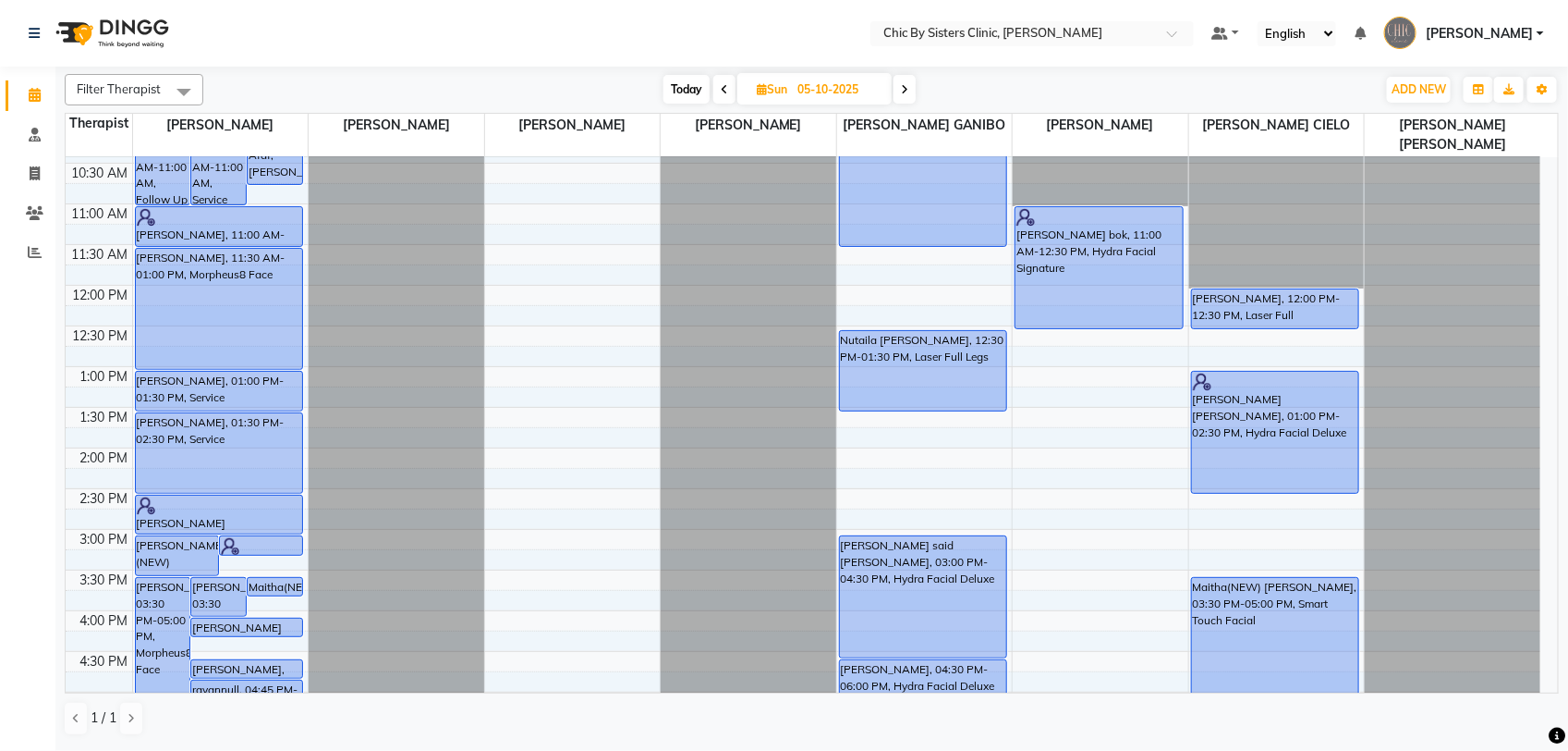
scroll to position [231, 0]
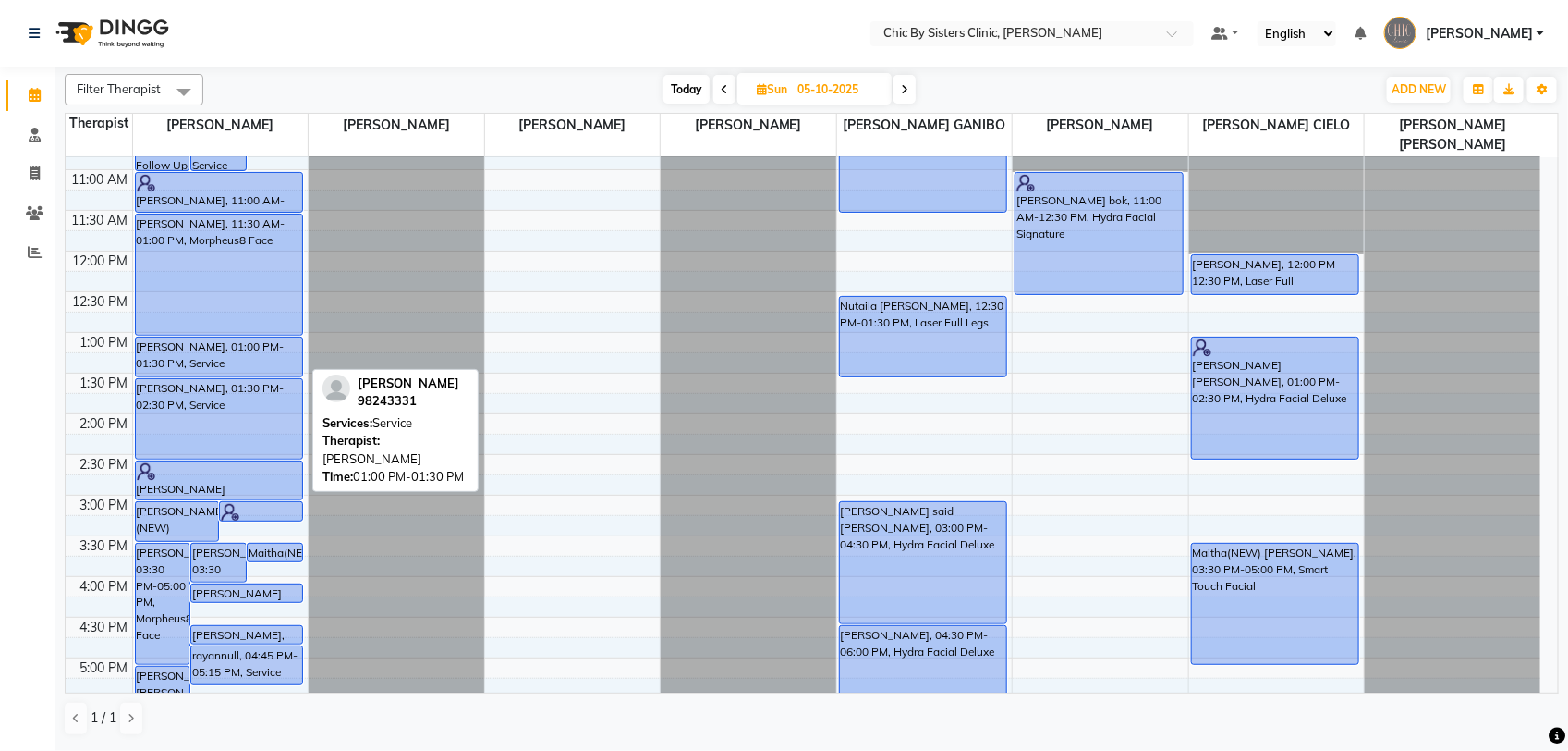
click at [205, 359] on div "Nadia Al Zadjali, 01:00 PM-01:30 PM, Service" at bounding box center [220, 357] width 168 height 39
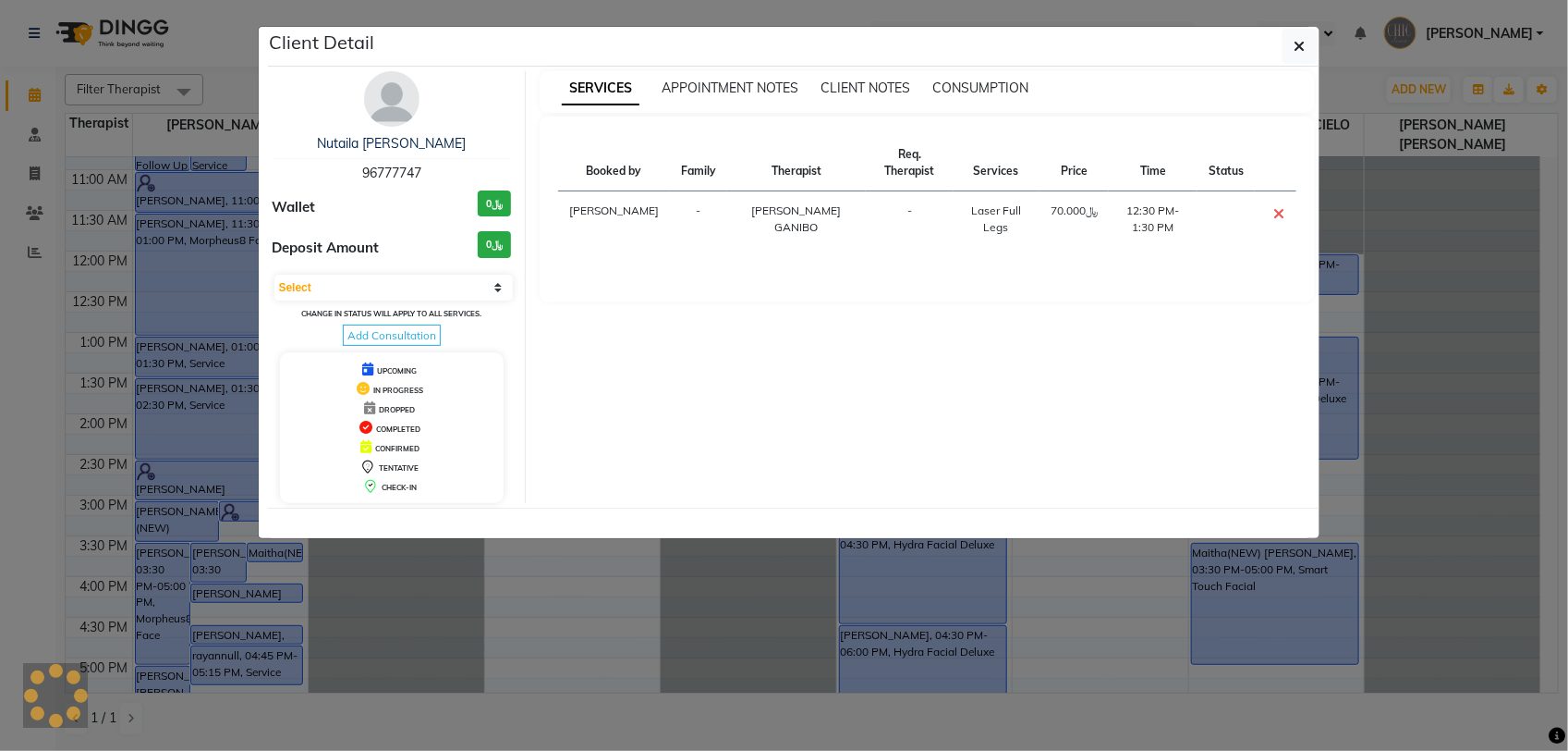
click at [205, 359] on ngb-modal-window "Client Detail Nutaila Saif Al busaidi 96777747 Wallet ﷼0 Deposit Amount ﷼0 Sele…" at bounding box center [784, 376] width 1568 height 751
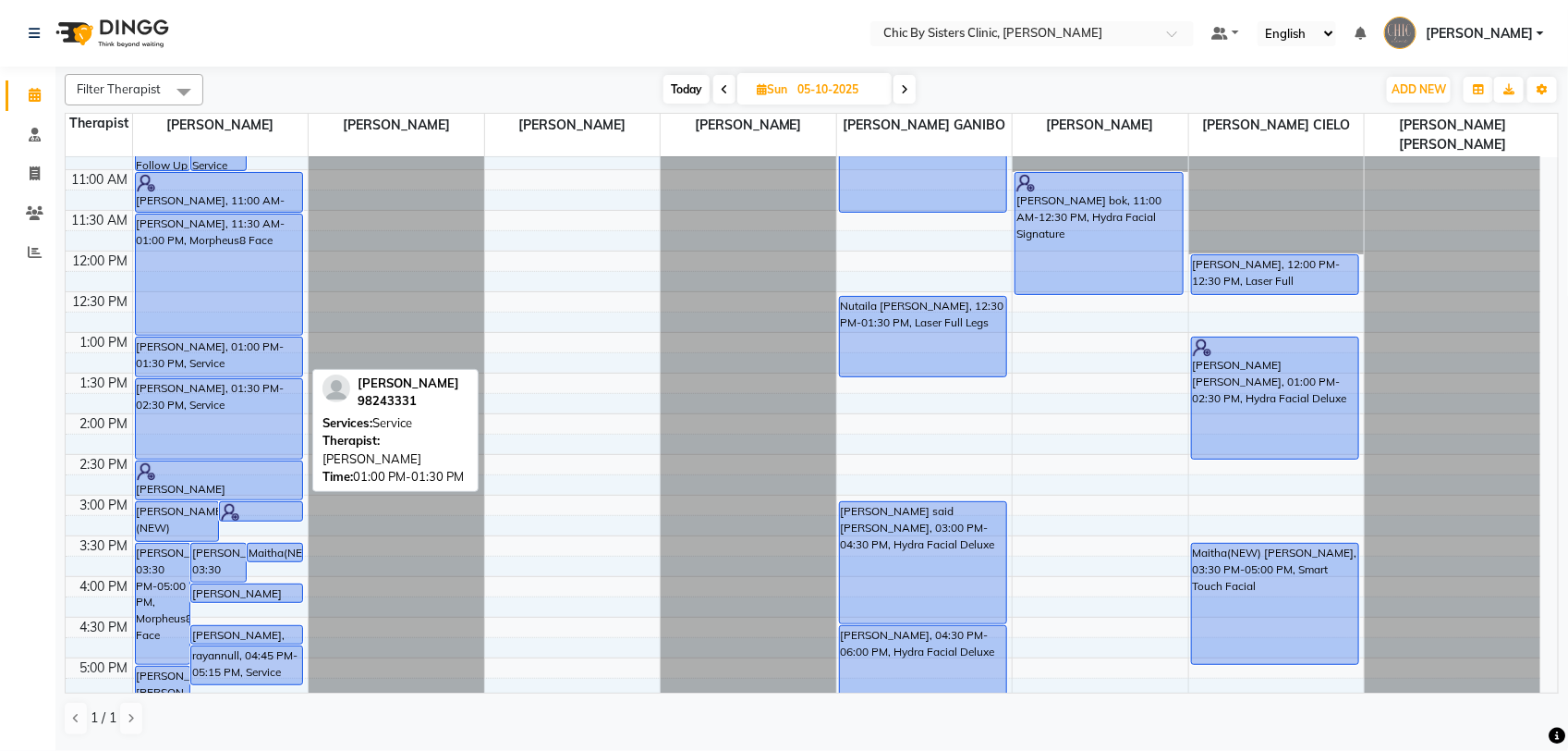
drag, startPoint x: 205, startPoint y: 359, endPoint x: 179, endPoint y: 348, distance: 28.2
click at [179, 348] on div "Nadia Al Zadjali, 01:00 PM-01:30 PM, Service" at bounding box center [220, 357] width 168 height 39
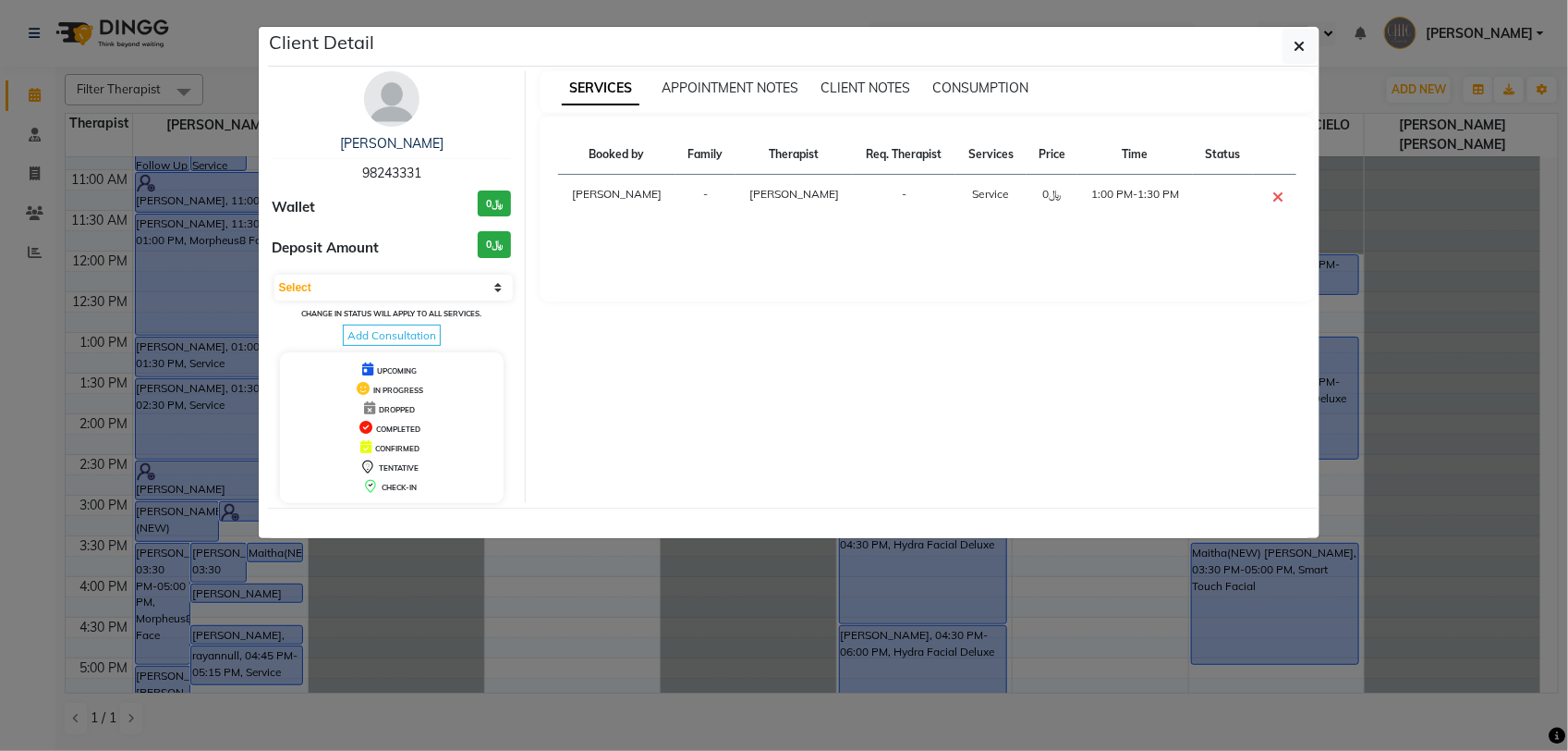
click at [394, 177] on span "98243331" at bounding box center [391, 173] width 59 height 17
copy span "98243331"
click at [1300, 47] on icon "button" at bounding box center [1300, 46] width 11 height 15
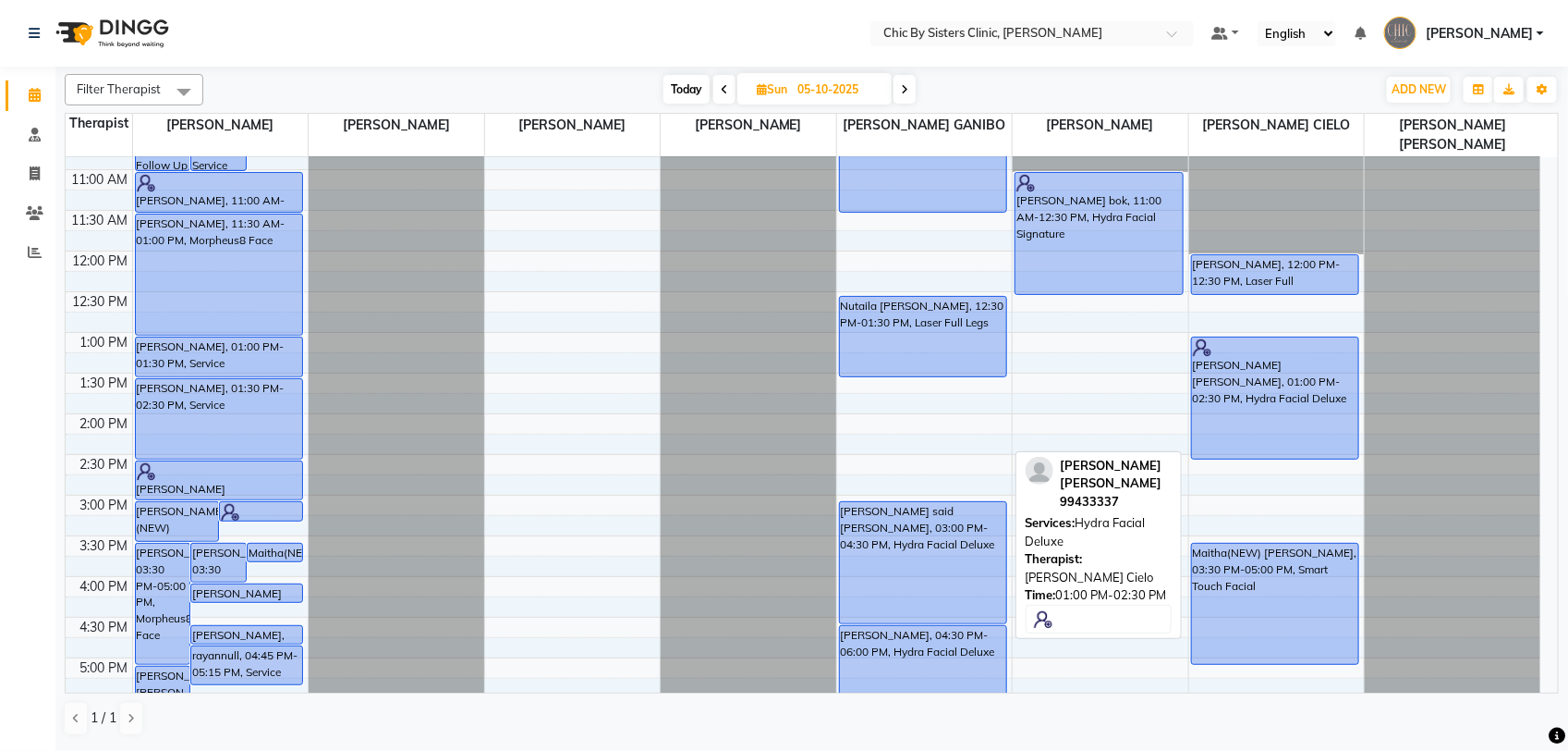
click at [1292, 412] on div "Aisha Nasser Sulaiman Al riyami, 01:00 PM-02:30 PM, Hydra Facial Deluxe" at bounding box center [1276, 397] width 168 height 121
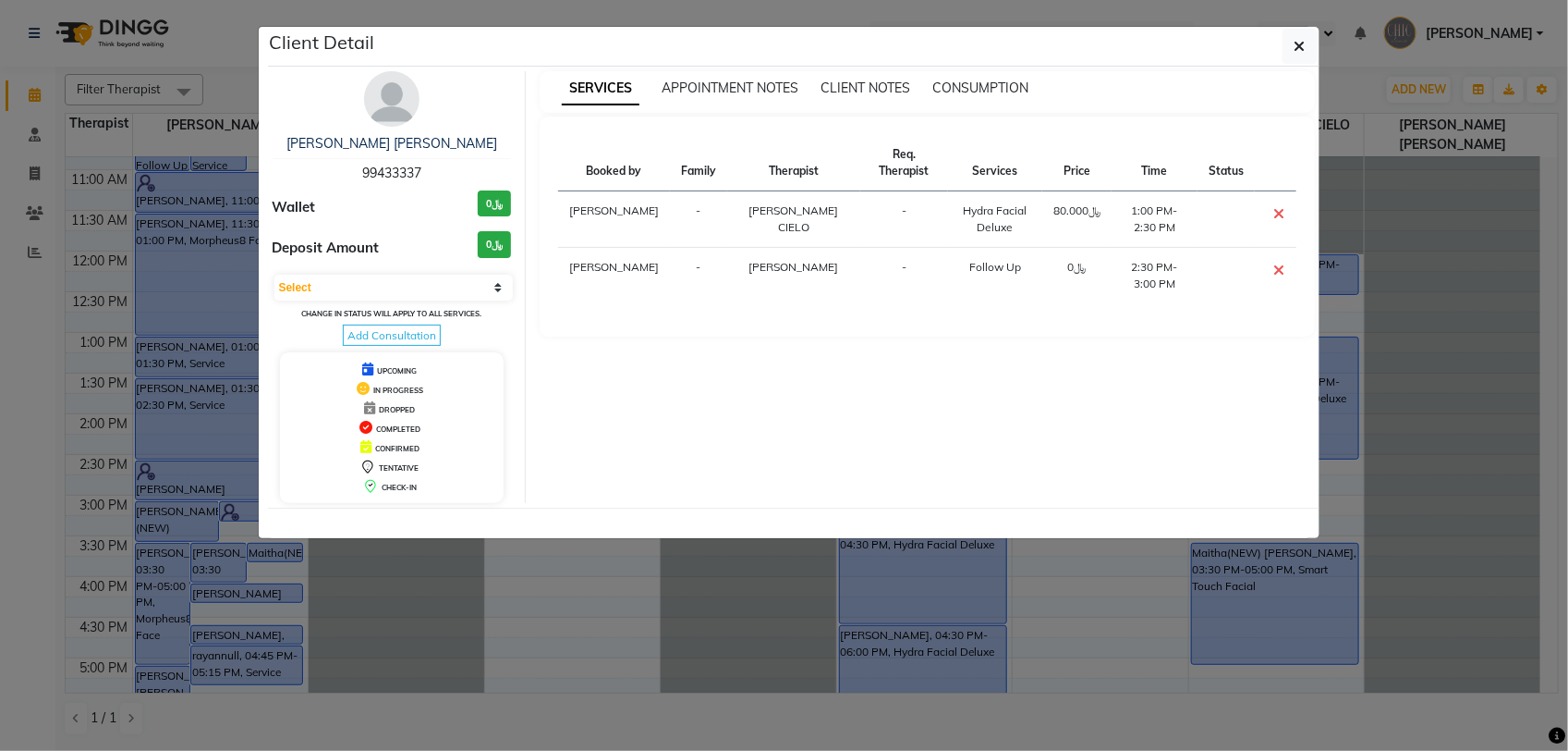
click at [398, 171] on span "99433337" at bounding box center [391, 173] width 59 height 17
click at [1297, 47] on icon "button" at bounding box center [1300, 46] width 11 height 15
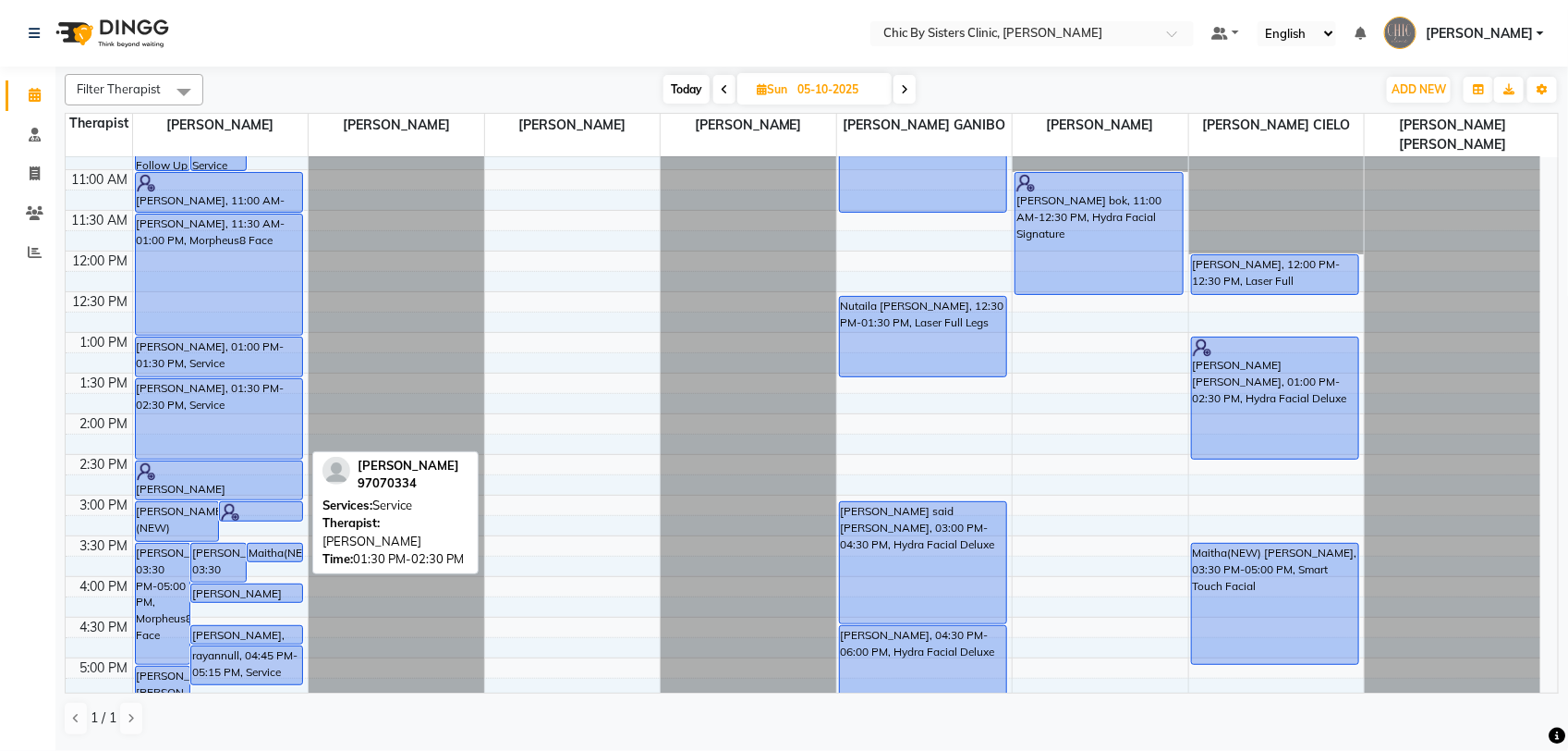
click at [218, 399] on div "Shahad ali Al Nadabi, 01:30 PM-02:30 PM, Service" at bounding box center [220, 419] width 168 height 80
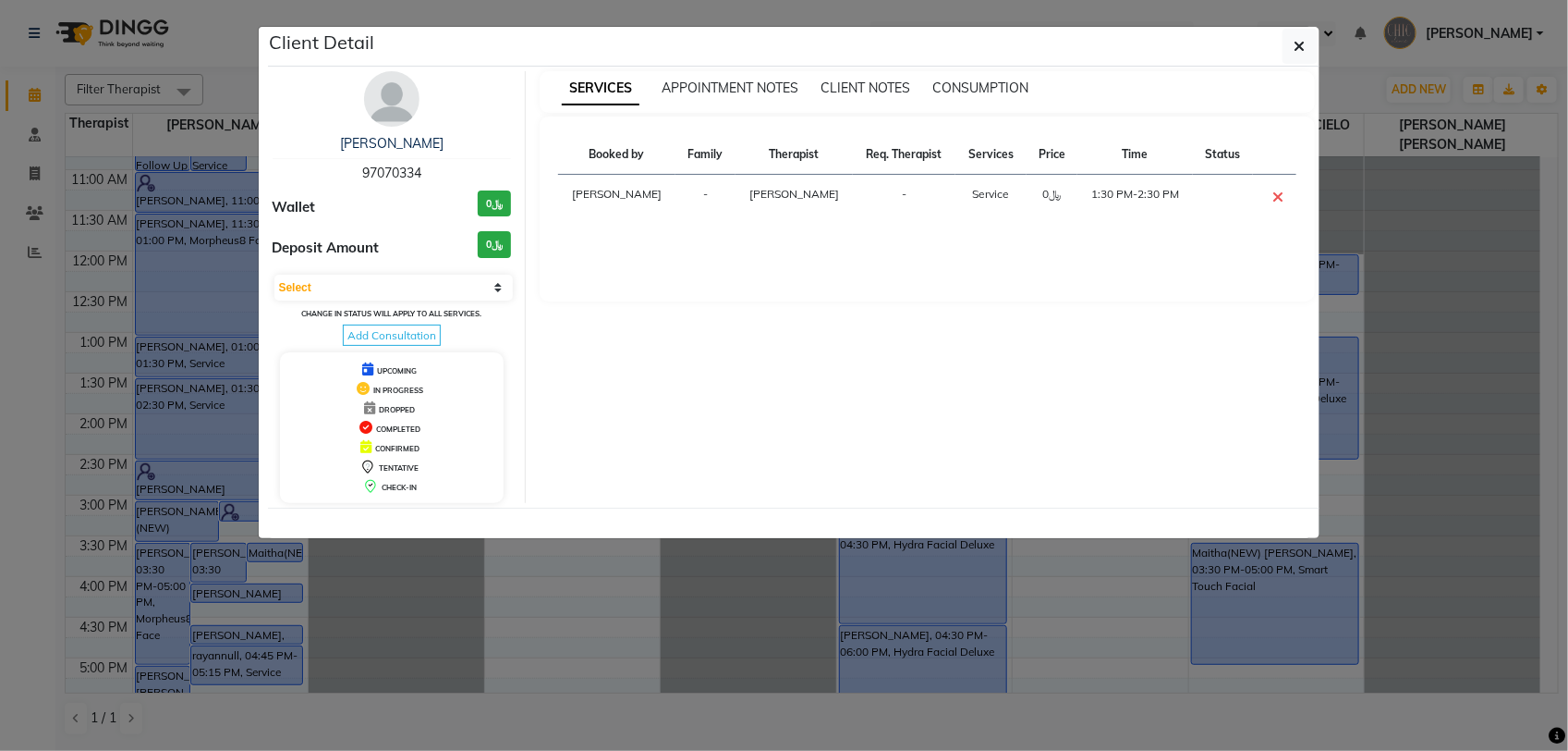
click at [390, 174] on span "97070334" at bounding box center [391, 173] width 59 height 17
click at [1297, 56] on button "button" at bounding box center [1300, 46] width 35 height 35
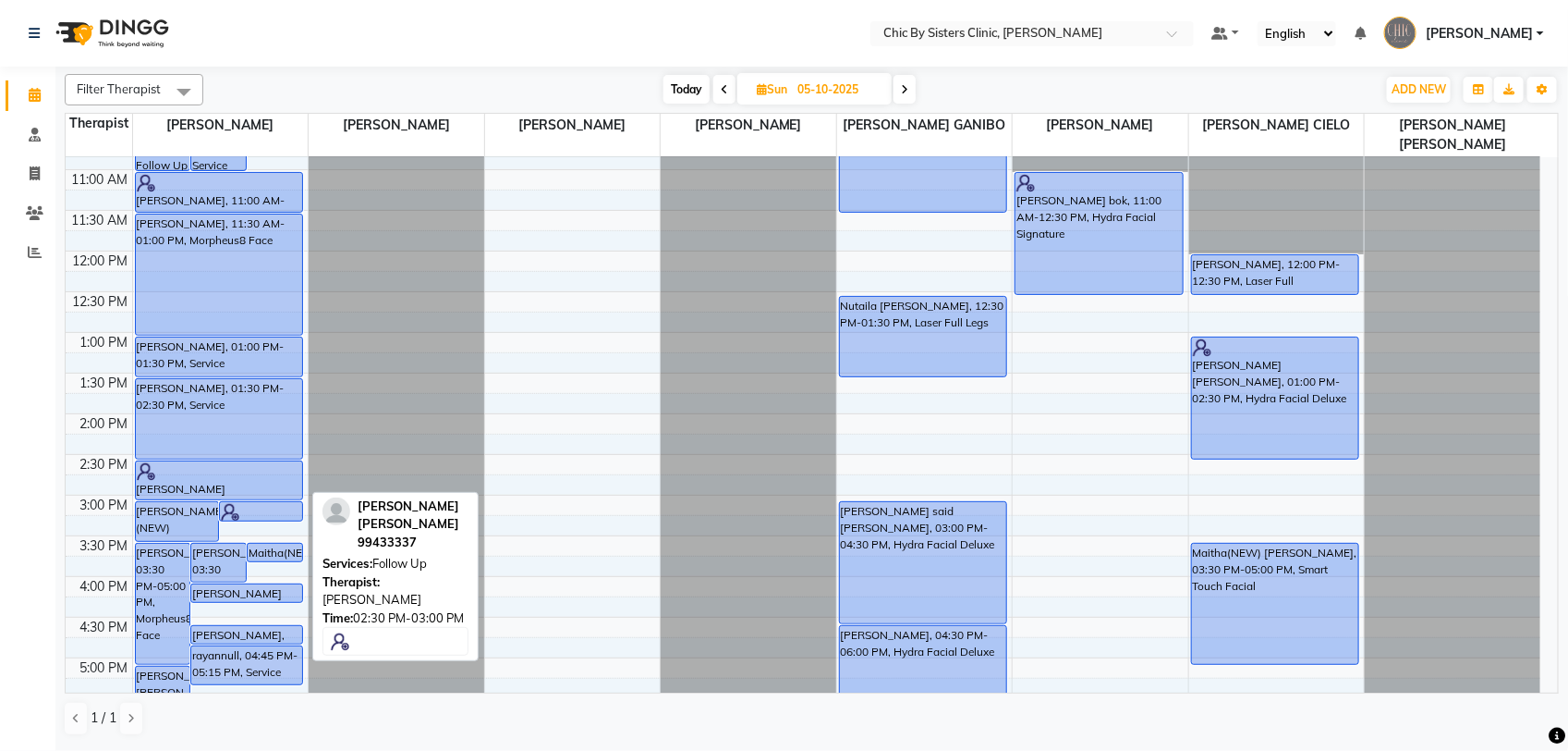
click at [219, 477] on div at bounding box center [220, 471] width 166 height 19
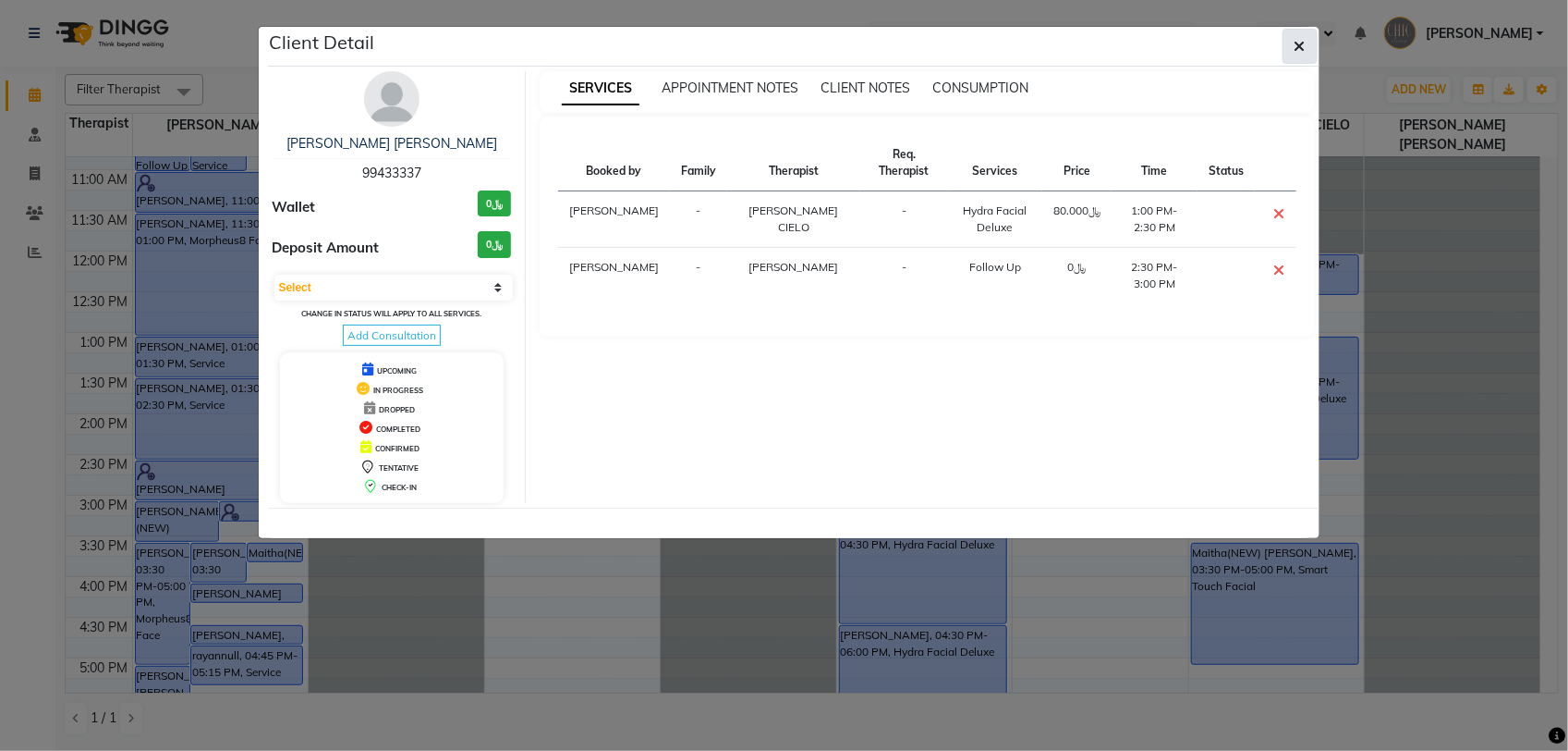
click at [1295, 48] on icon "button" at bounding box center [1300, 46] width 11 height 15
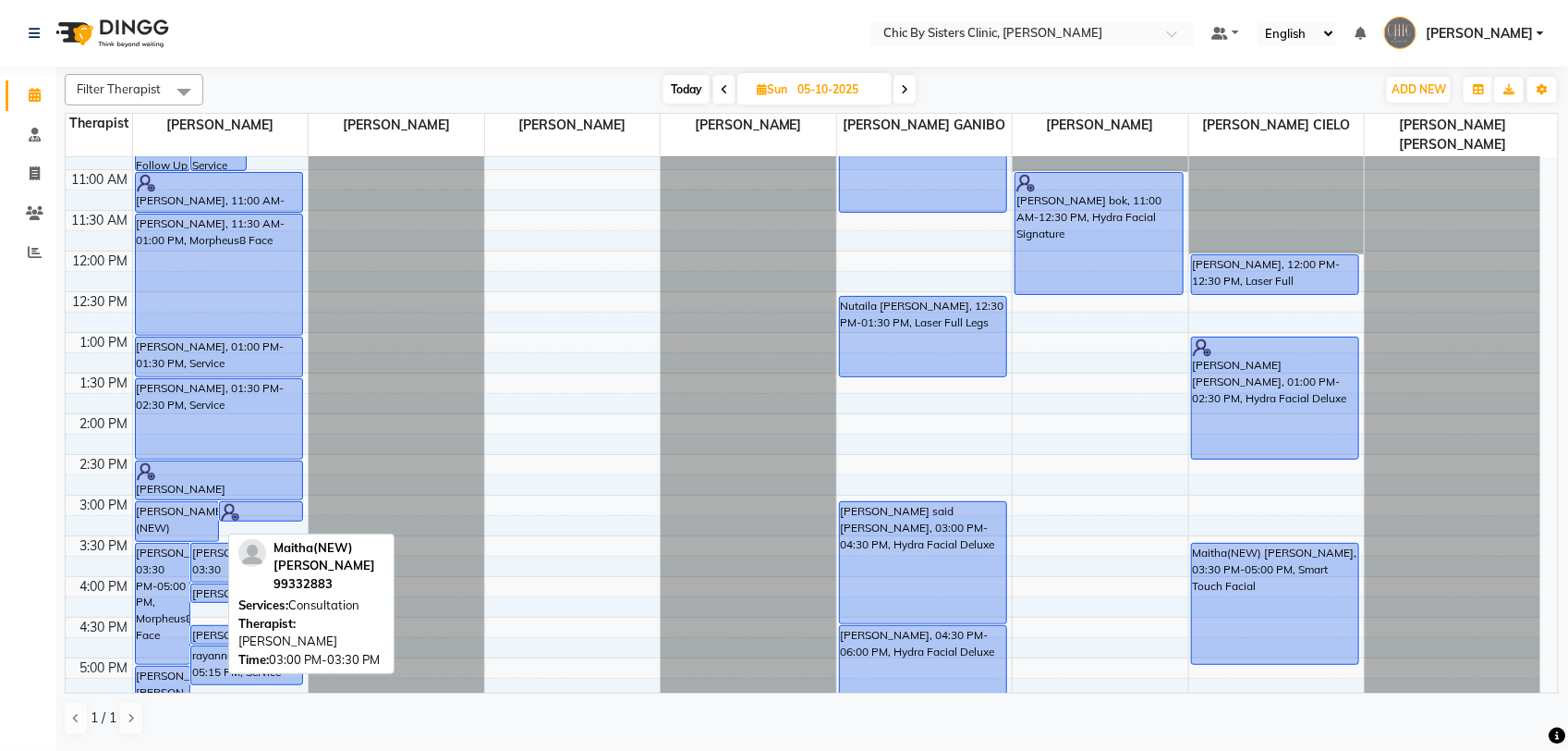
click at [200, 523] on div "Maitha(NEW) Al Harthy, 03:00 PM-03:30 PM, Consultation" at bounding box center [177, 521] width 82 height 39
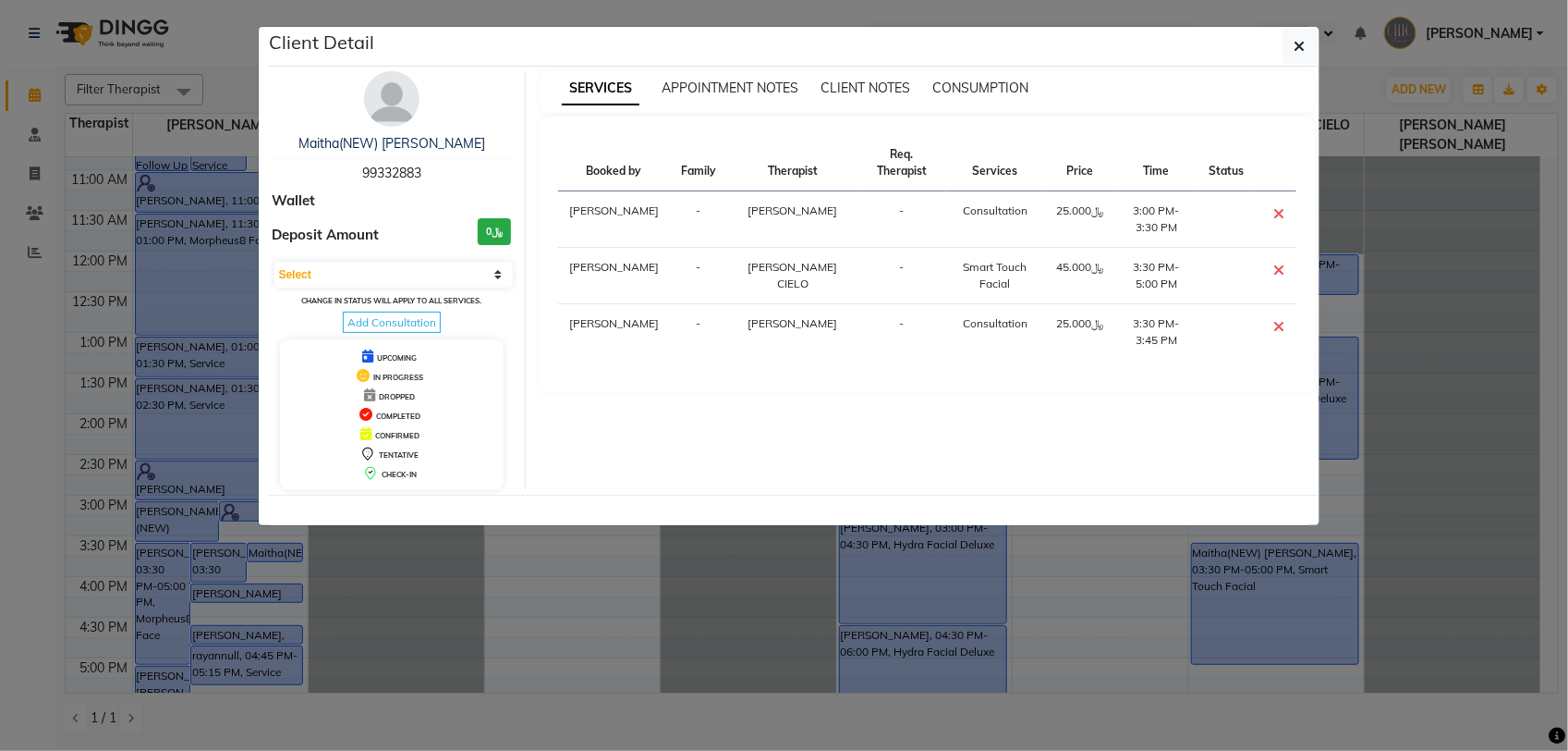
click at [402, 174] on span "99332883" at bounding box center [391, 173] width 59 height 17
click at [1299, 53] on icon "button" at bounding box center [1300, 46] width 11 height 15
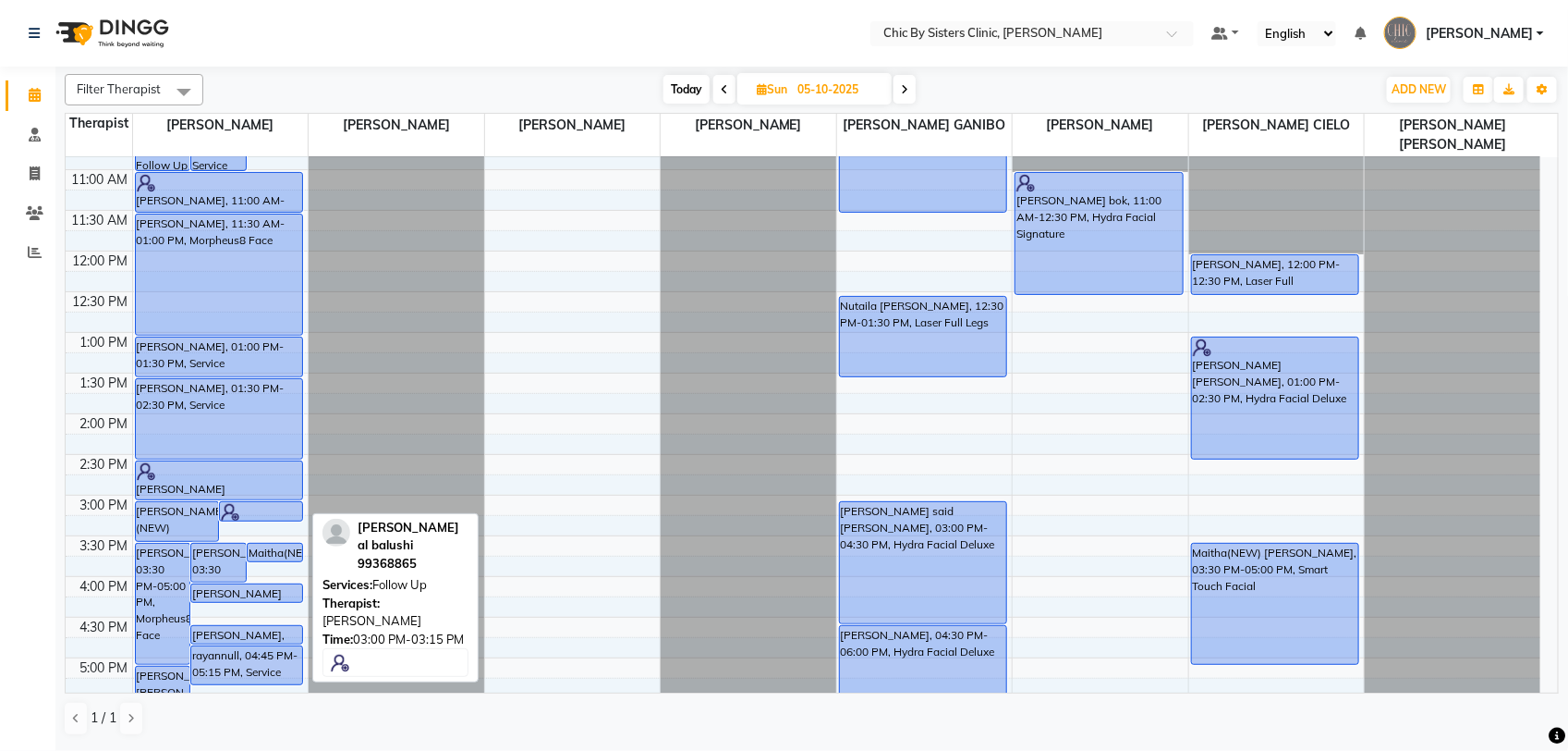
click at [268, 509] on div at bounding box center [261, 512] width 81 height 19
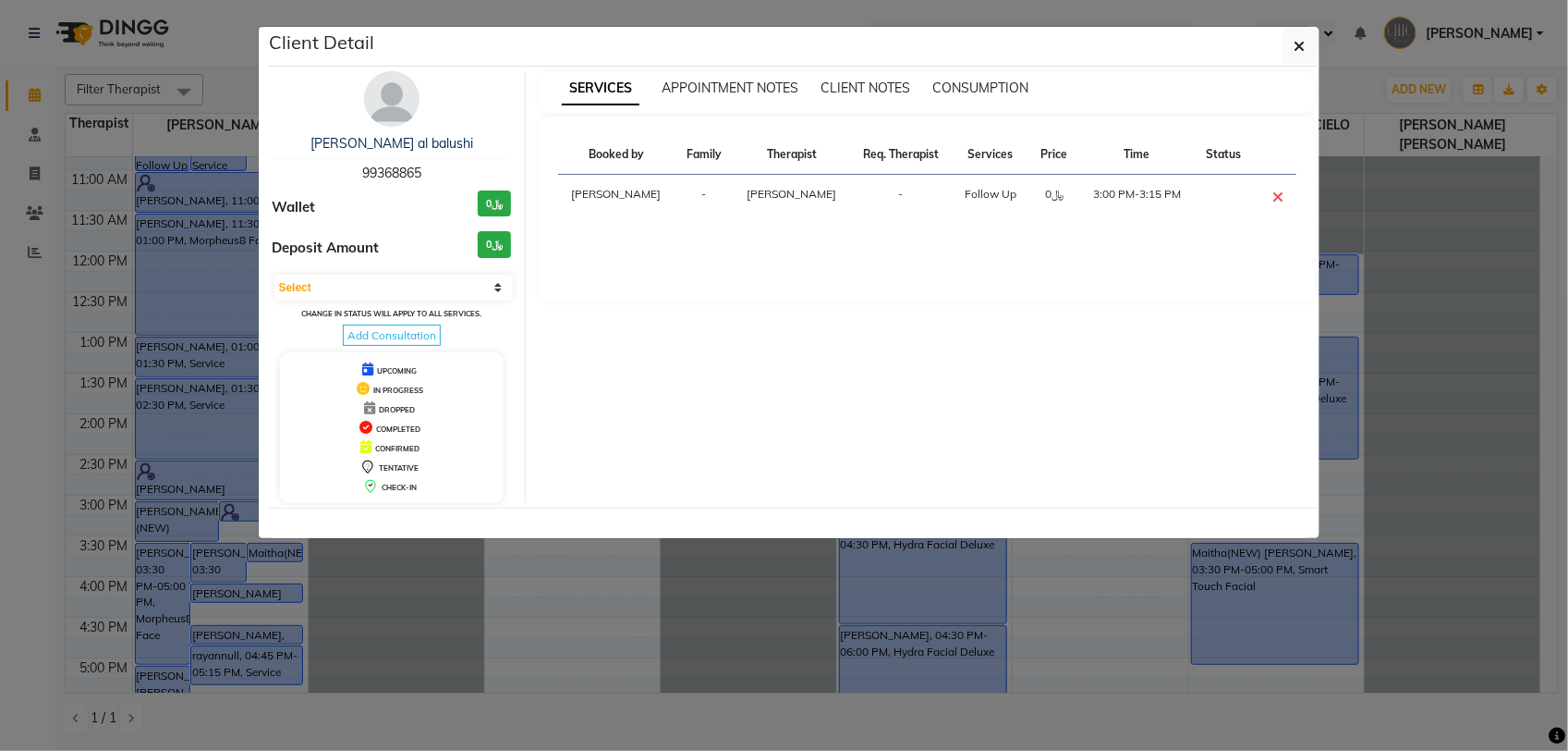
click at [395, 173] on span "99368865" at bounding box center [391, 173] width 59 height 17
click at [1305, 53] on button "button" at bounding box center [1300, 46] width 35 height 35
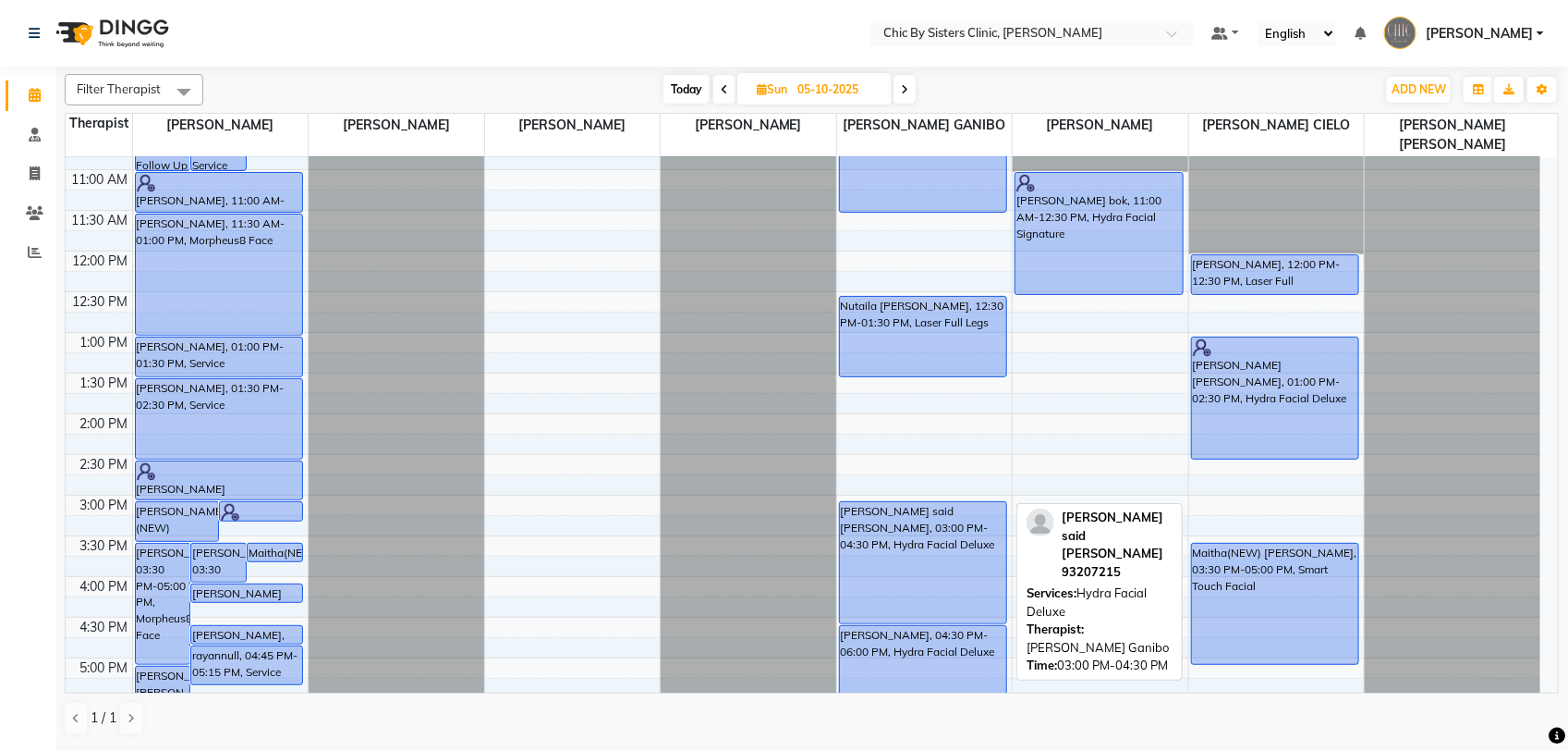
click at [939, 553] on div "salim said Rashid Al kalbani, 03:00 PM-04:30 PM, Hydra Facial Deluxe" at bounding box center [924, 562] width 168 height 121
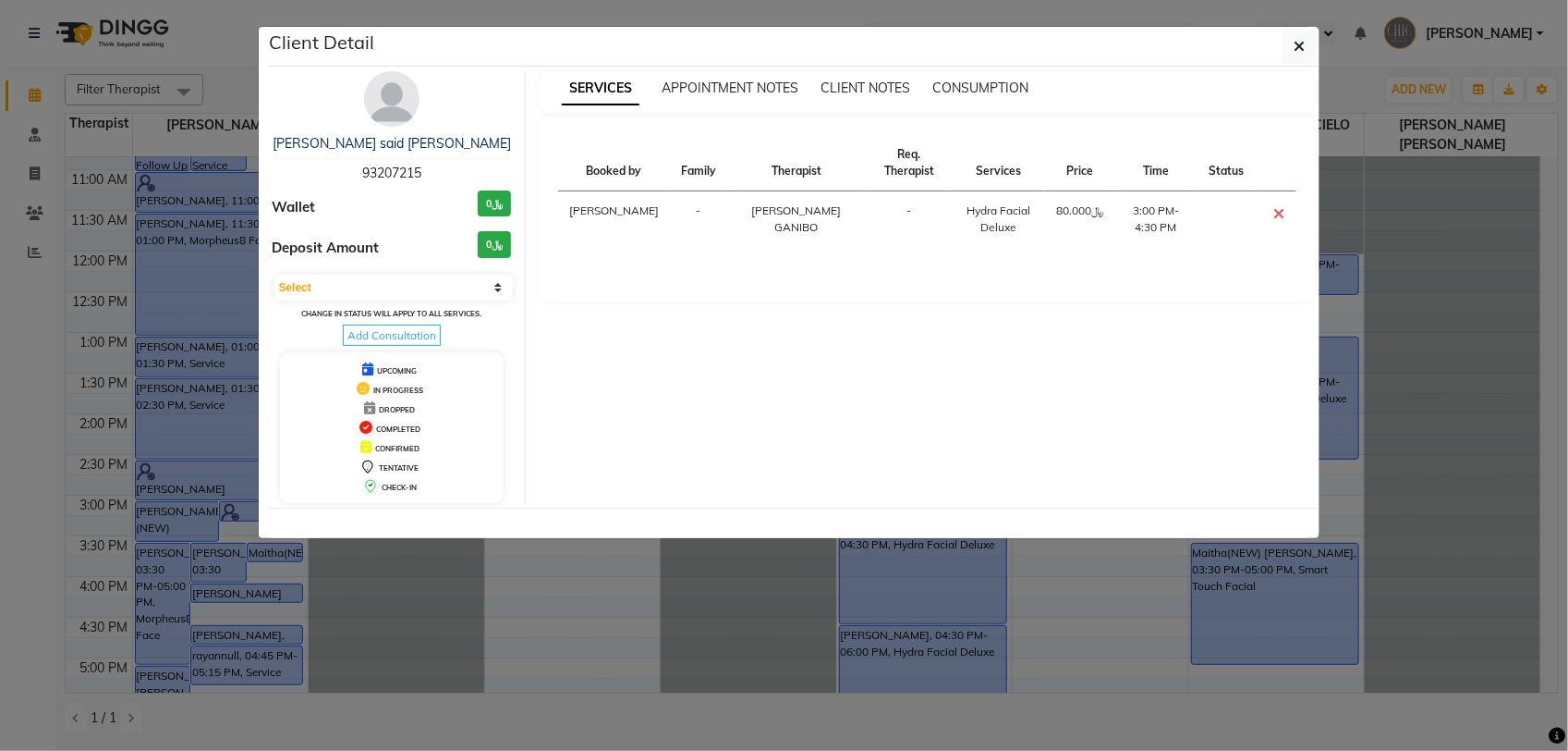
click at [406, 177] on span "93207215" at bounding box center [391, 173] width 59 height 17
click at [1307, 44] on button "button" at bounding box center [1300, 46] width 35 height 35
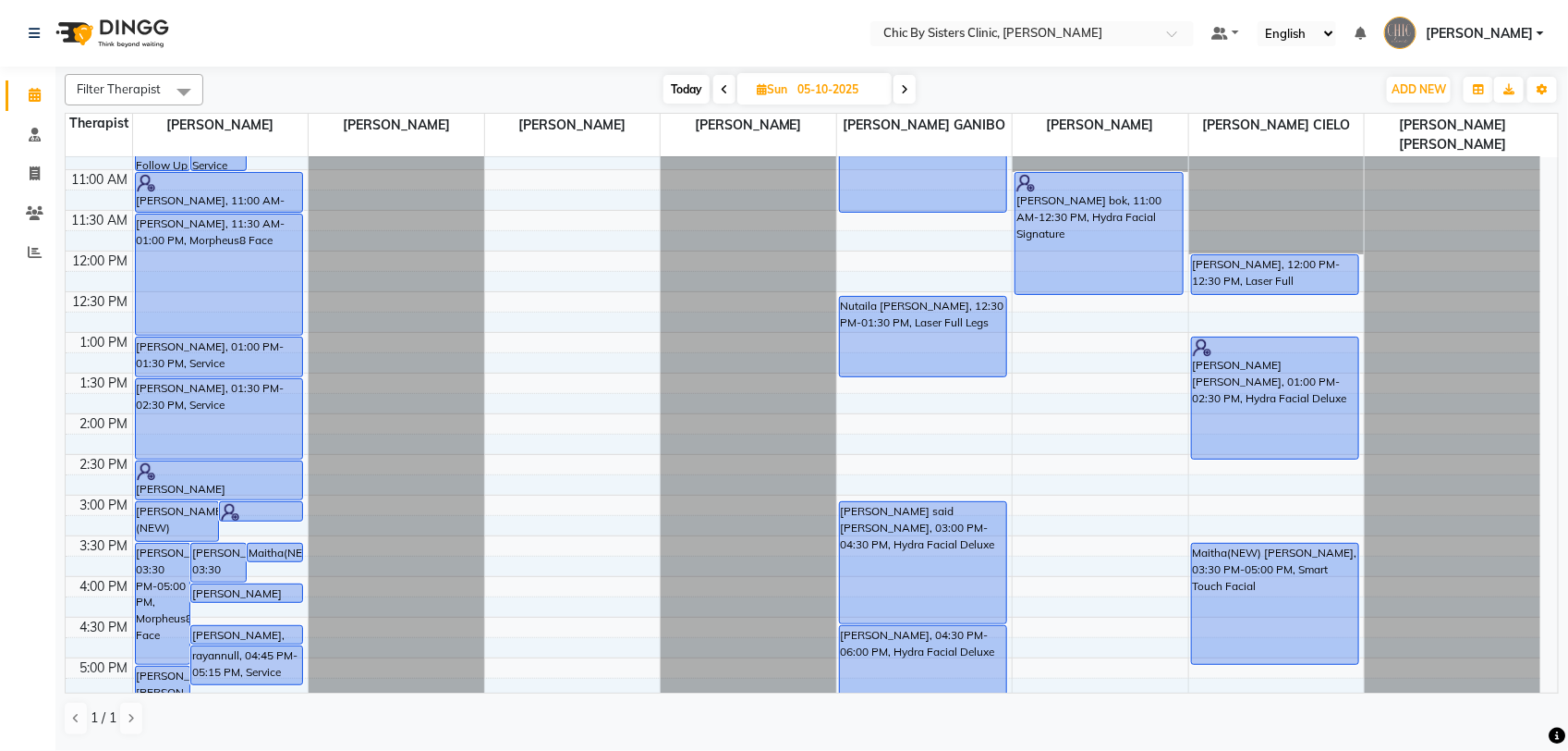
scroll to position [347, 0]
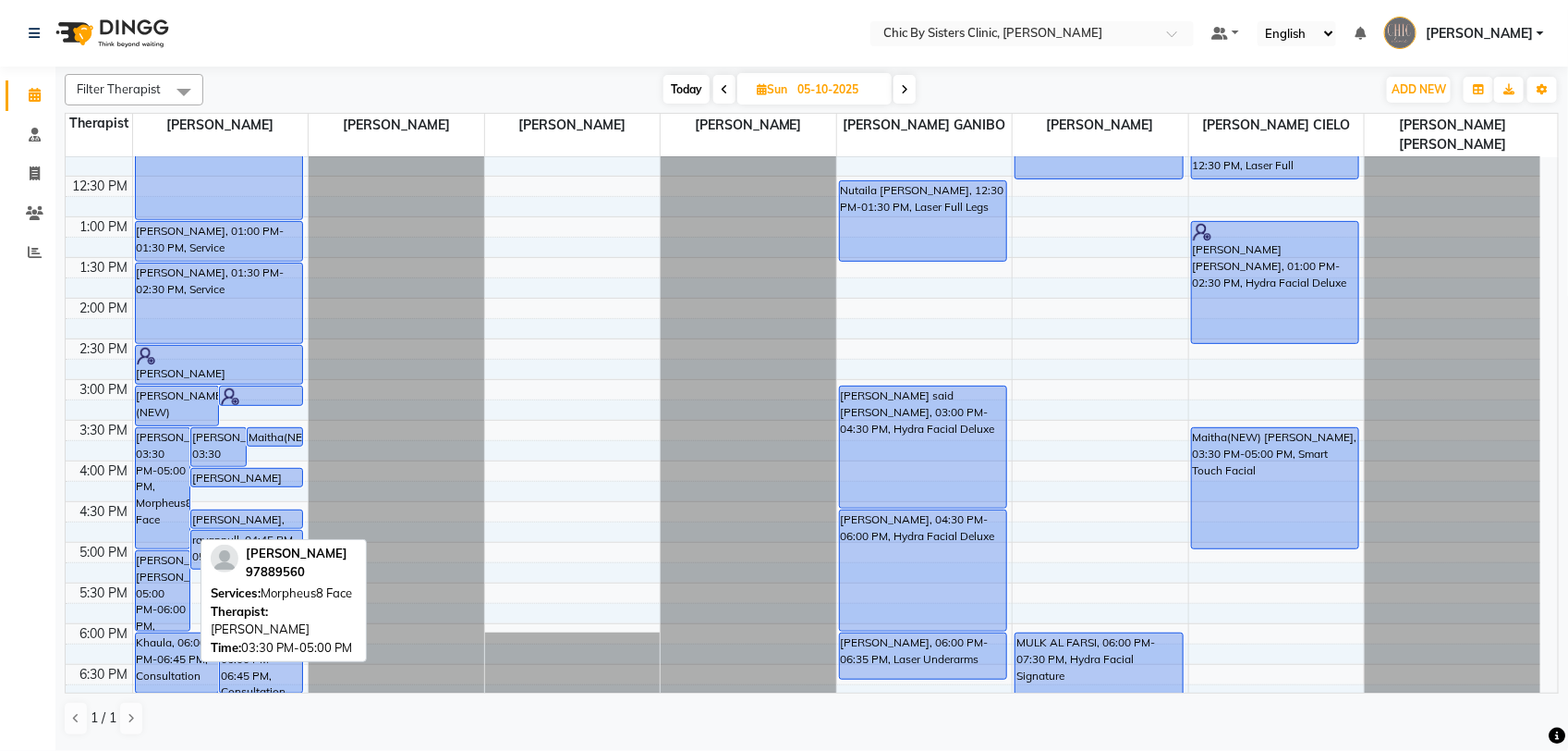
click at [164, 463] on div "Amina Marat, 03:30 PM-05:00 PM, Morpheus8 Face" at bounding box center [163, 488] width 55 height 120
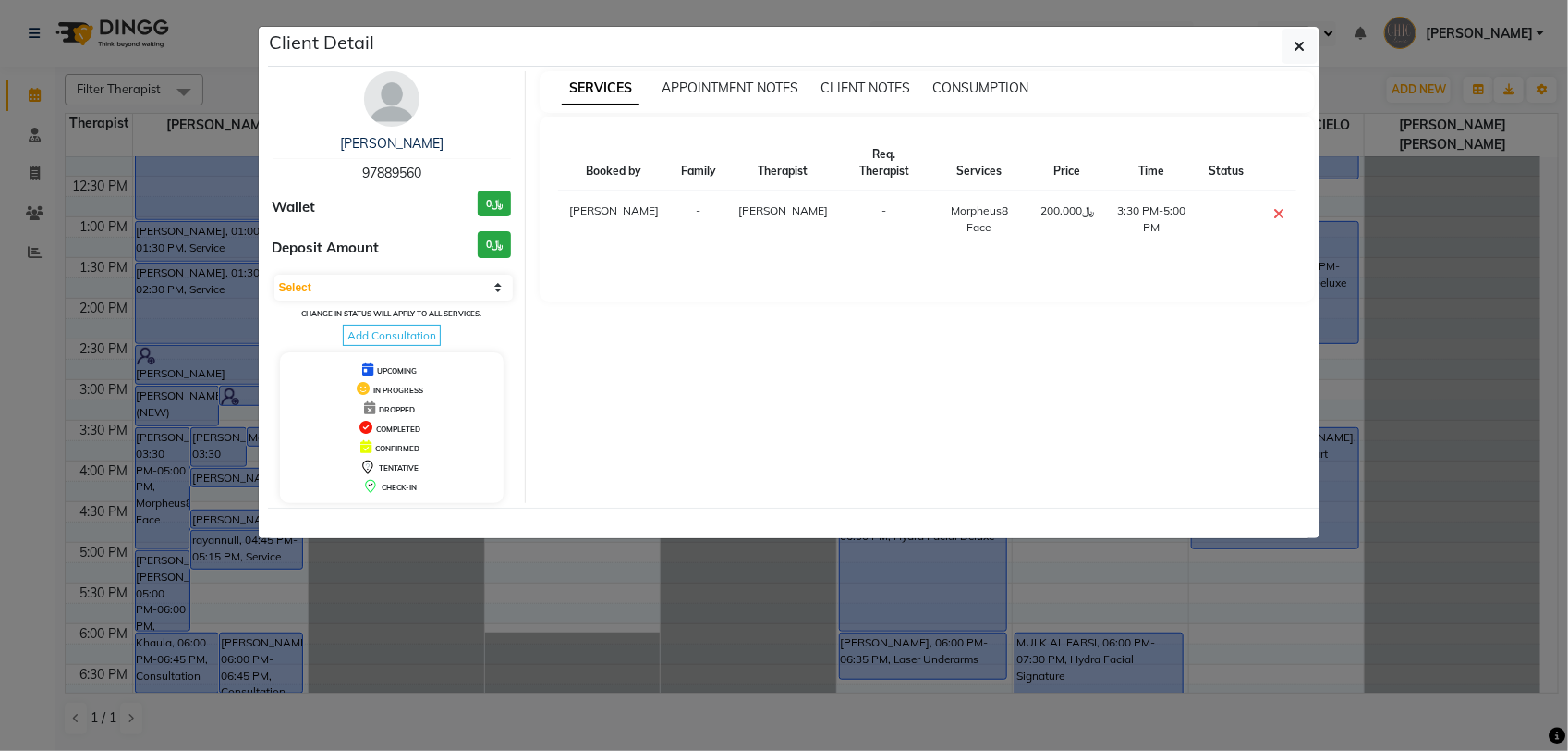
click at [393, 173] on span "97889560" at bounding box center [391, 173] width 59 height 17
click at [1299, 44] on icon "button" at bounding box center [1300, 46] width 11 height 15
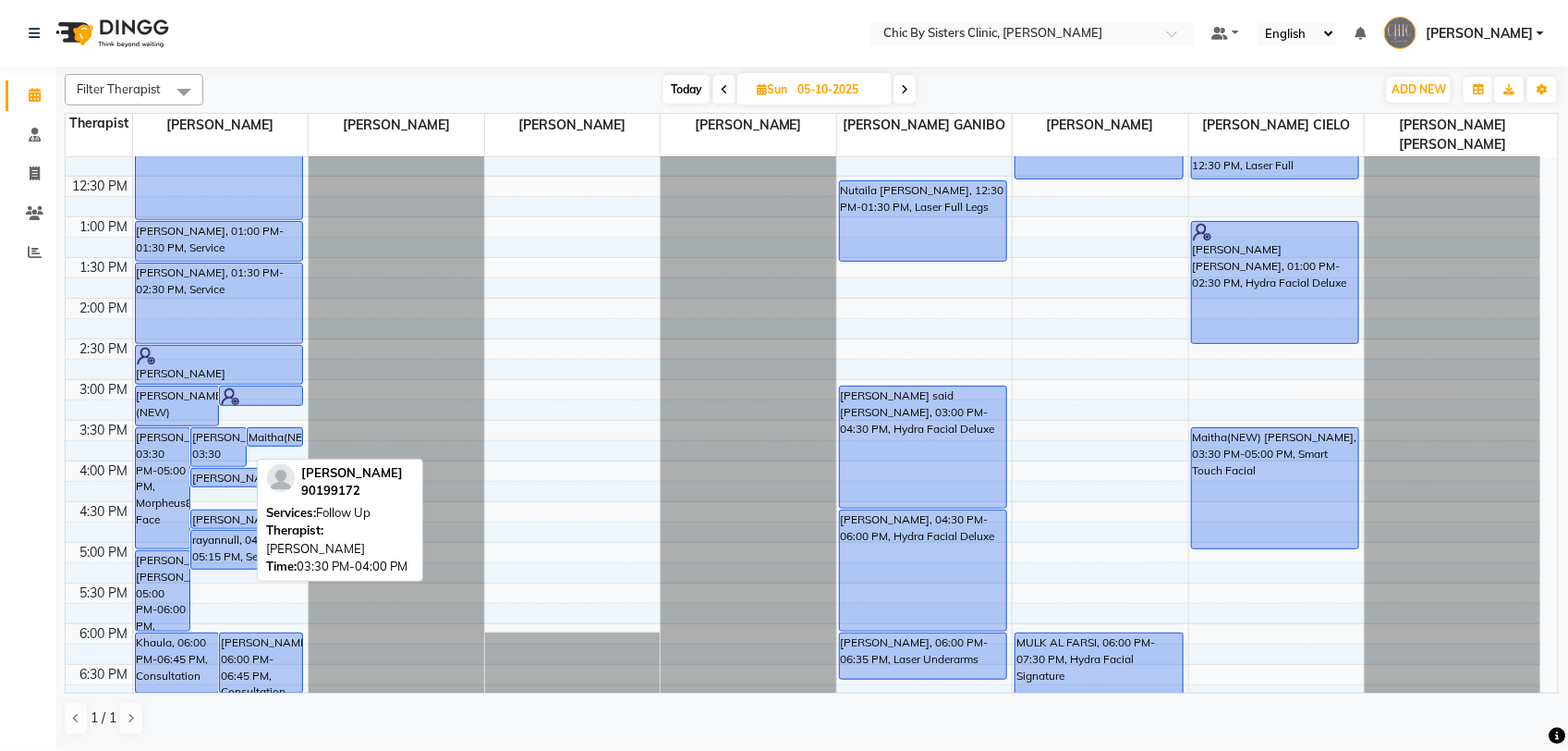
click at [206, 449] on div "melani pender Pender, 03:30 PM-04:00 PM, Follow Up" at bounding box center [219, 447] width 55 height 38
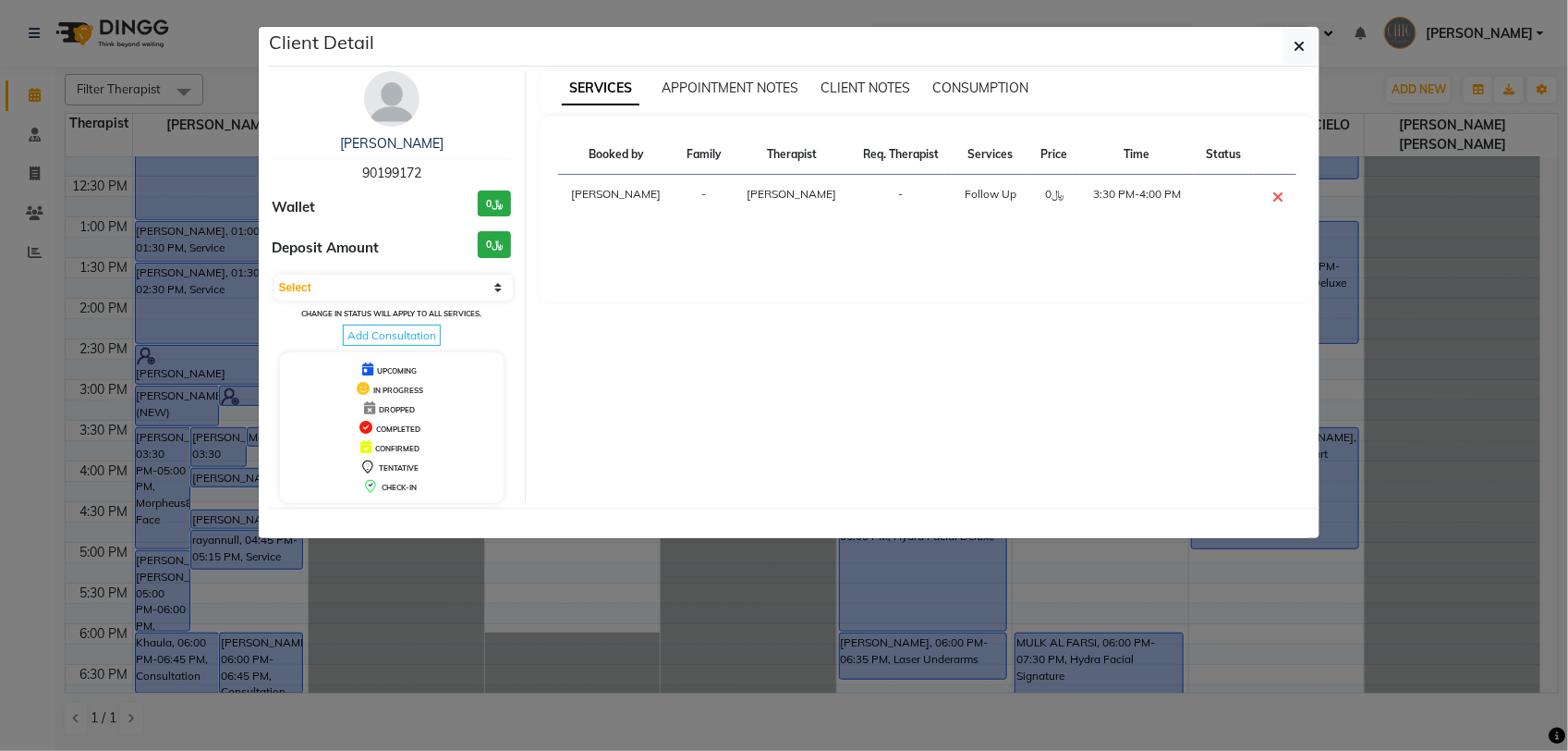
click at [394, 176] on span "90199172" at bounding box center [391, 173] width 59 height 17
click at [1305, 40] on button "button" at bounding box center [1300, 46] width 35 height 35
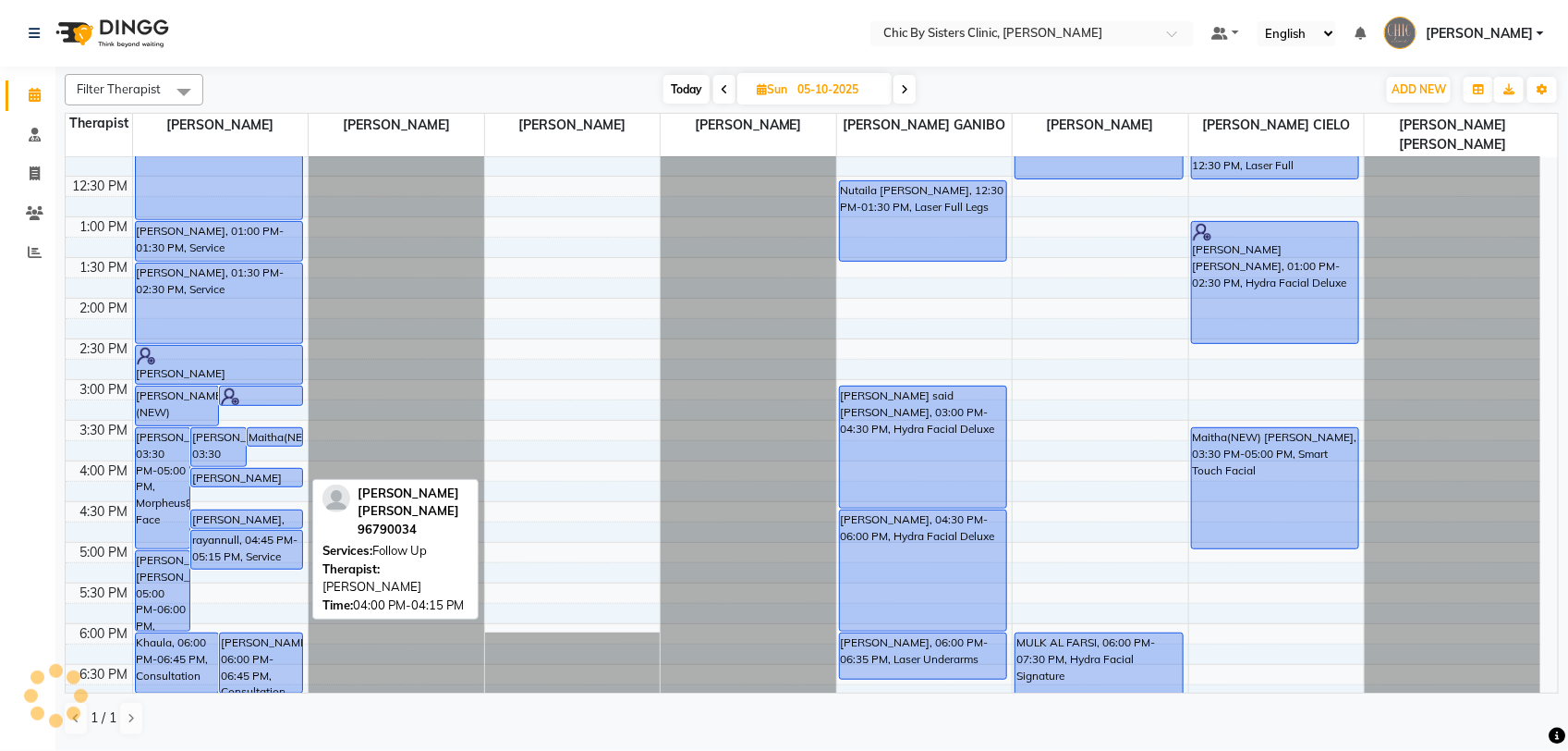
click at [272, 477] on div "Fatma Hamood Al Marhubi, 04:00 PM-04:15 PM, Follow Up" at bounding box center [247, 477] width 111 height 18
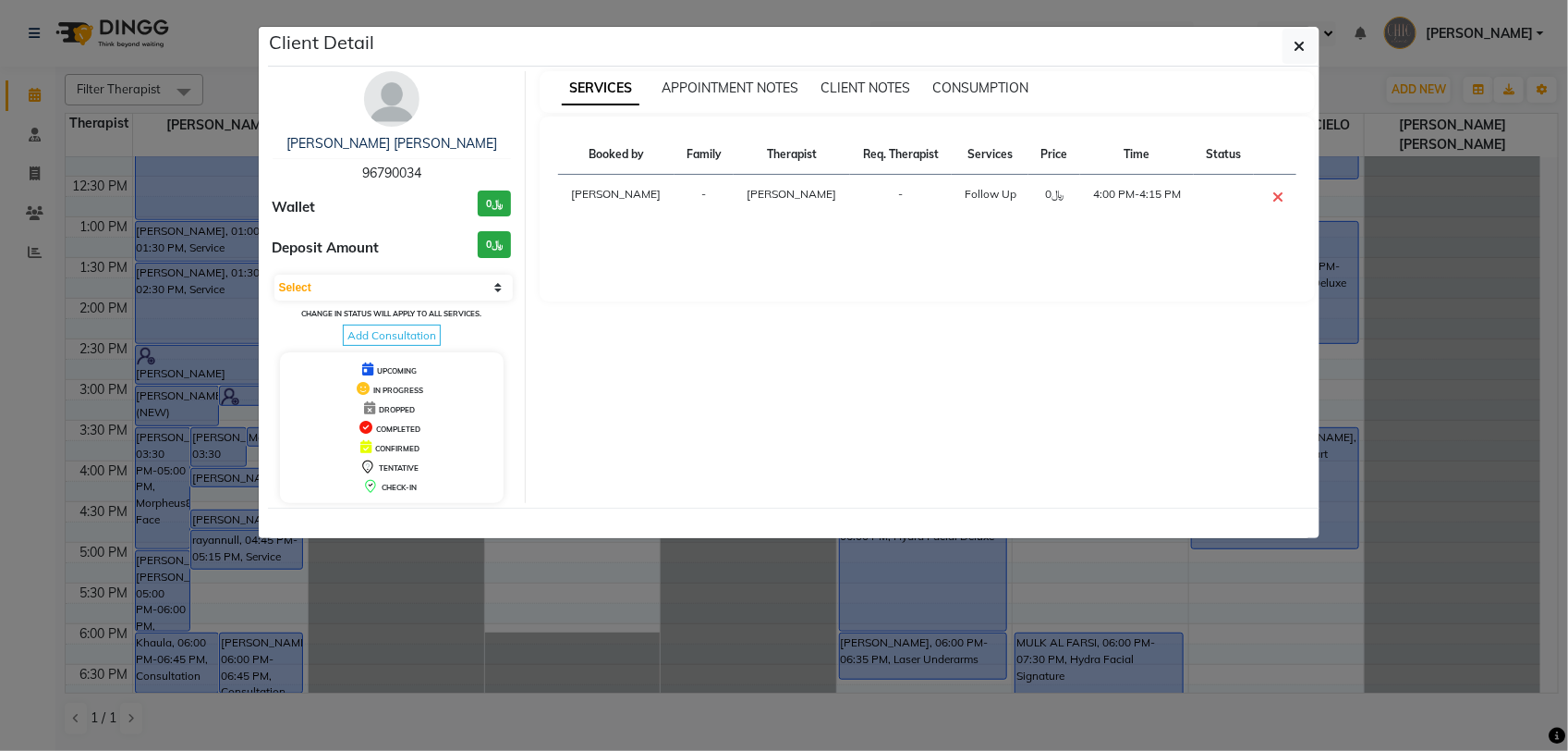
click at [395, 172] on span "96790034" at bounding box center [391, 173] width 59 height 17
click at [1300, 46] on icon "button" at bounding box center [1300, 46] width 11 height 15
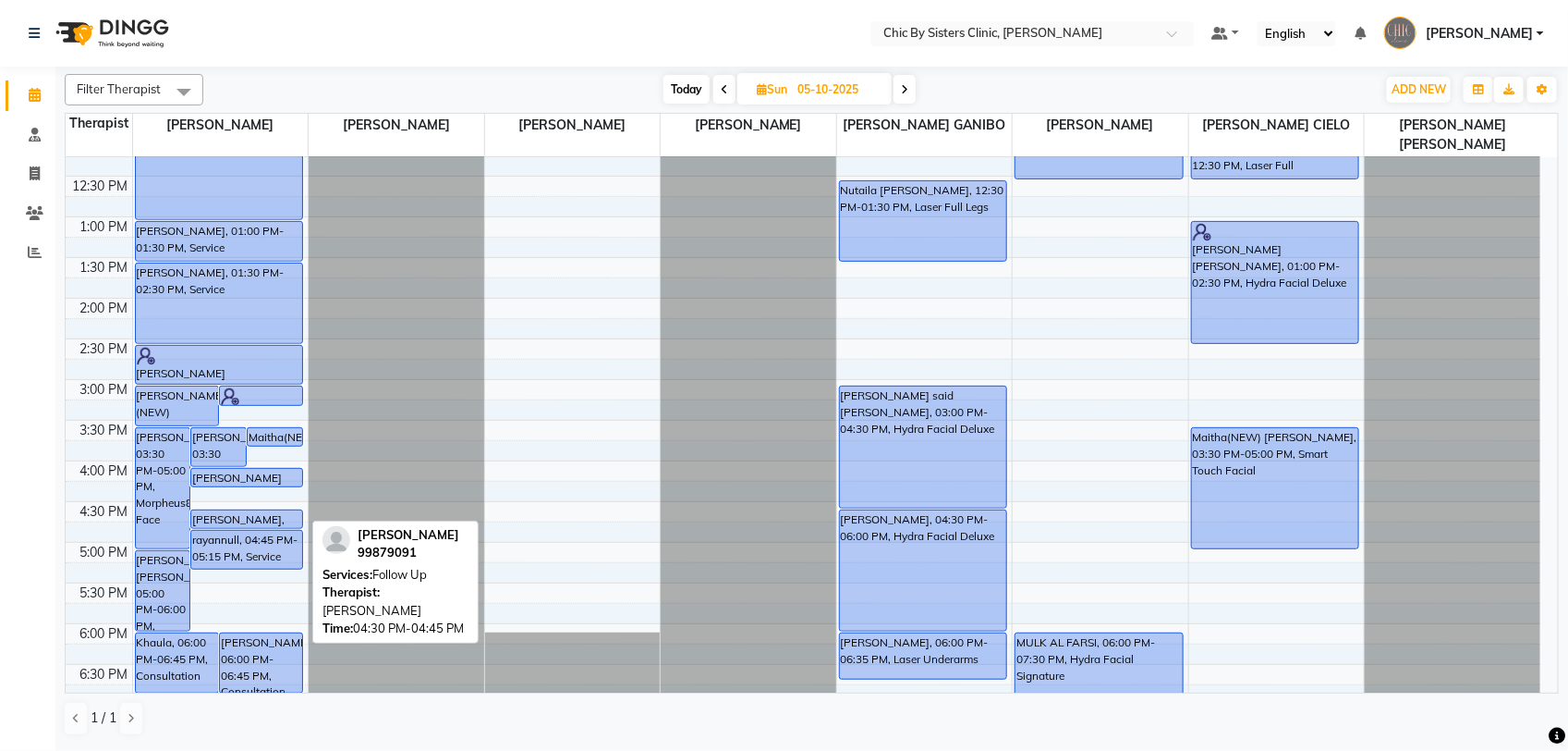
click at [234, 522] on div "safiya naseer, 04:30 PM-04:45 PM, Follow Up" at bounding box center [247, 519] width 111 height 18
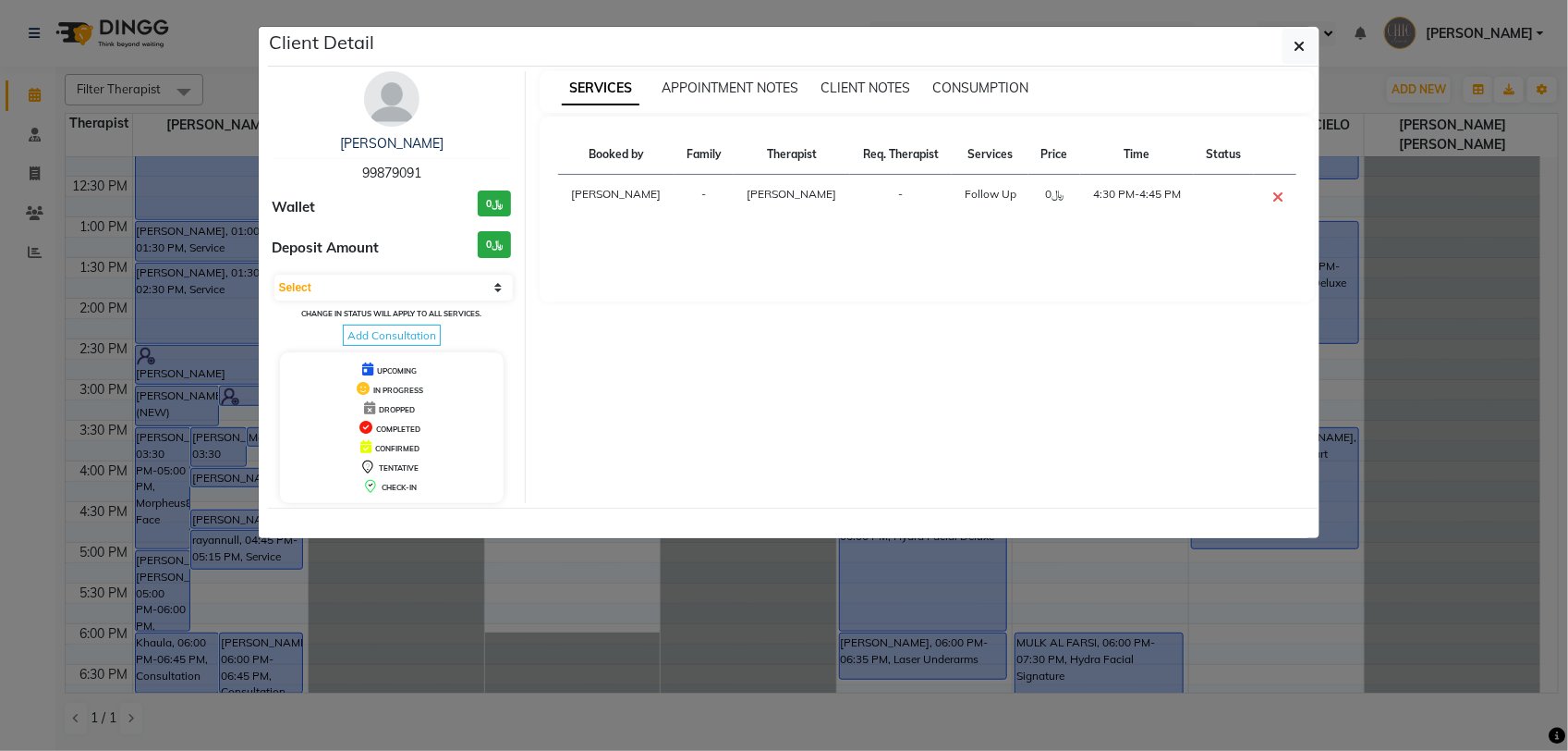
click at [398, 174] on span "99879091" at bounding box center [391, 173] width 59 height 17
click at [1307, 46] on button "button" at bounding box center [1300, 46] width 35 height 35
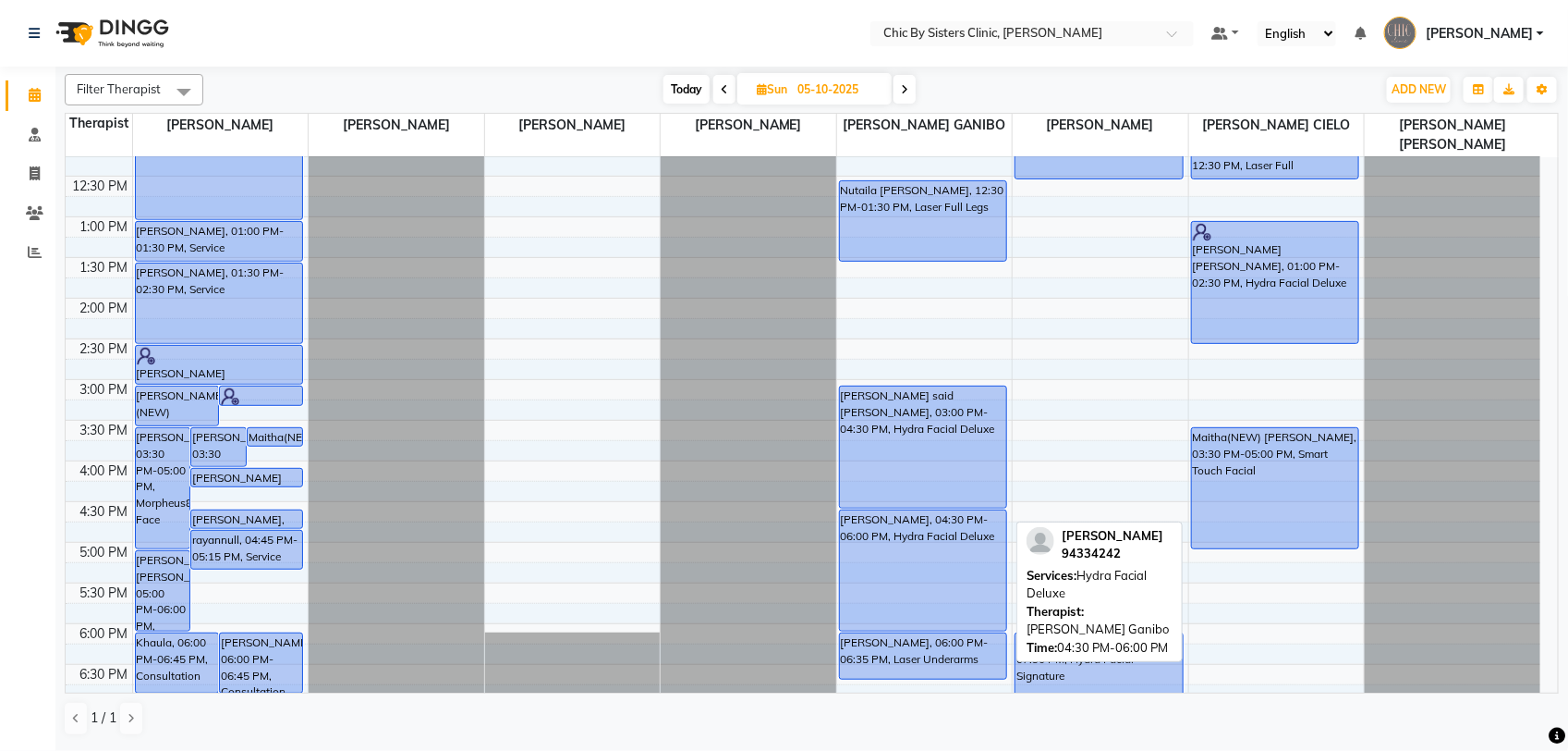
click at [901, 555] on div "Juman Asaklawi, 04:30 PM-06:00 PM, Hydra Facial Deluxe" at bounding box center [924, 570] width 168 height 120
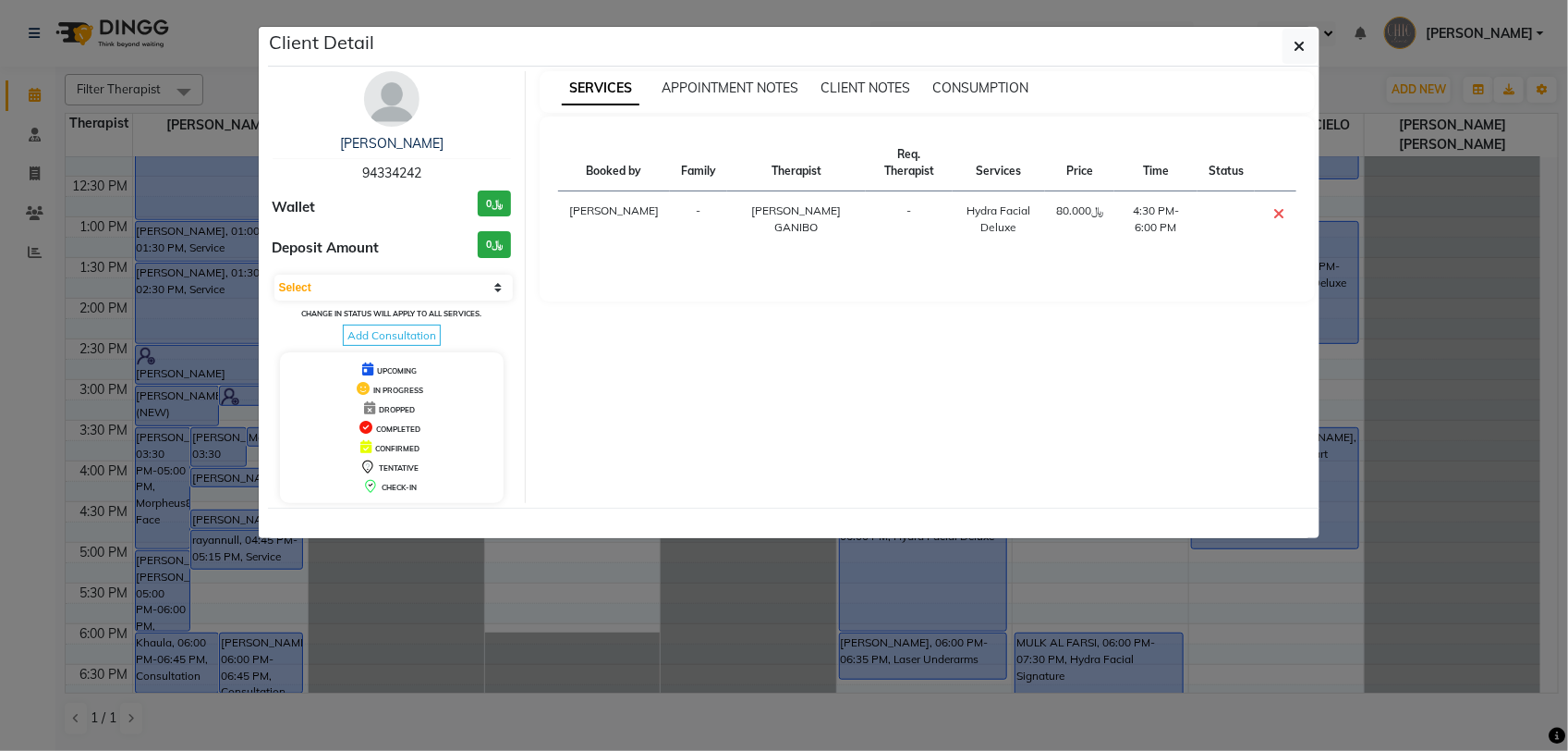
click at [391, 169] on span "94334242" at bounding box center [391, 173] width 59 height 17
click at [1299, 46] on icon "button" at bounding box center [1300, 46] width 11 height 15
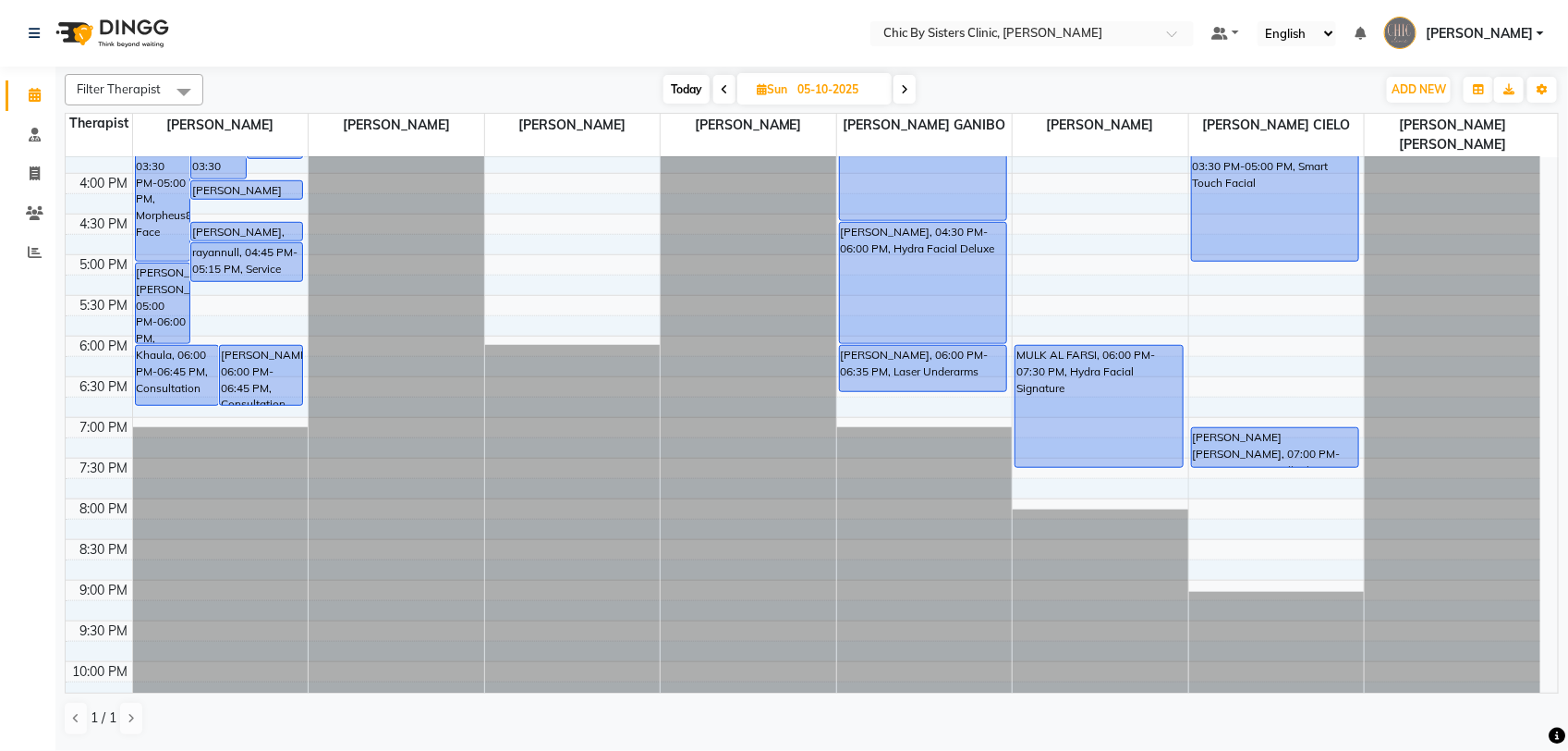
scroll to position [578, 0]
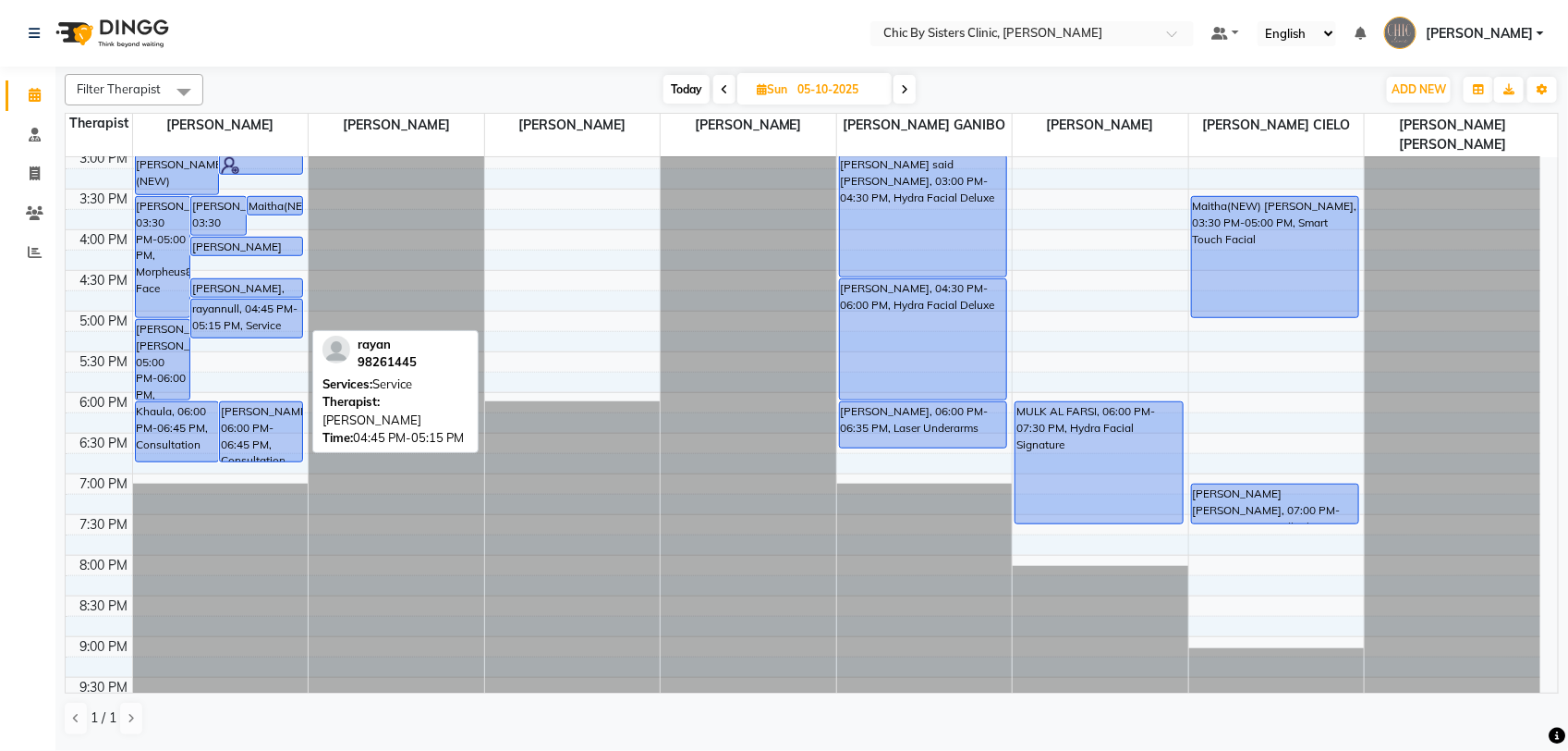
click at [245, 316] on div "rayannull, 04:45 PM-05:15 PM, Service" at bounding box center [247, 319] width 111 height 38
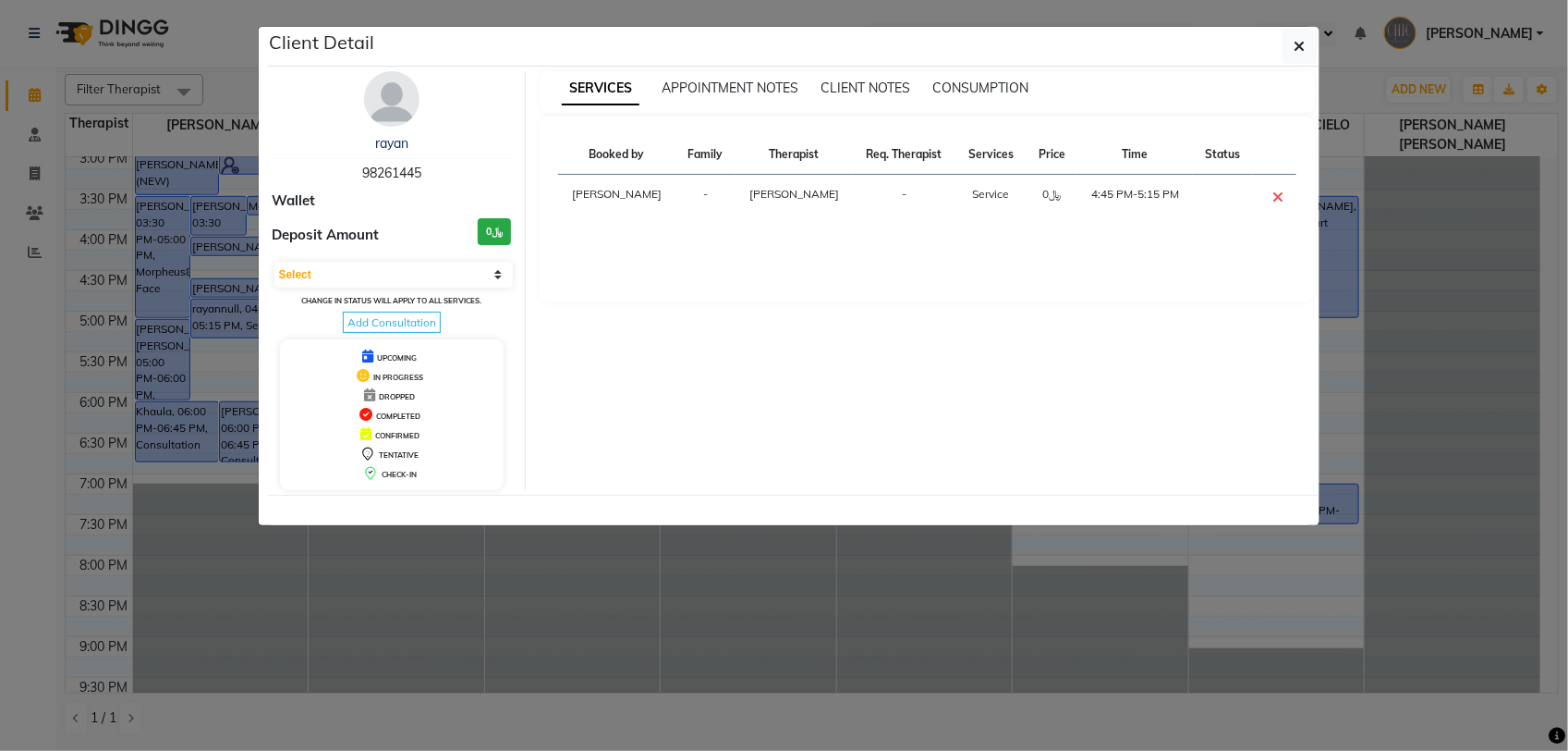
click at [374, 171] on span "98261445" at bounding box center [391, 173] width 59 height 17
click at [385, 171] on span "98261445" at bounding box center [391, 173] width 59 height 17
click at [1308, 48] on button "button" at bounding box center [1300, 46] width 35 height 35
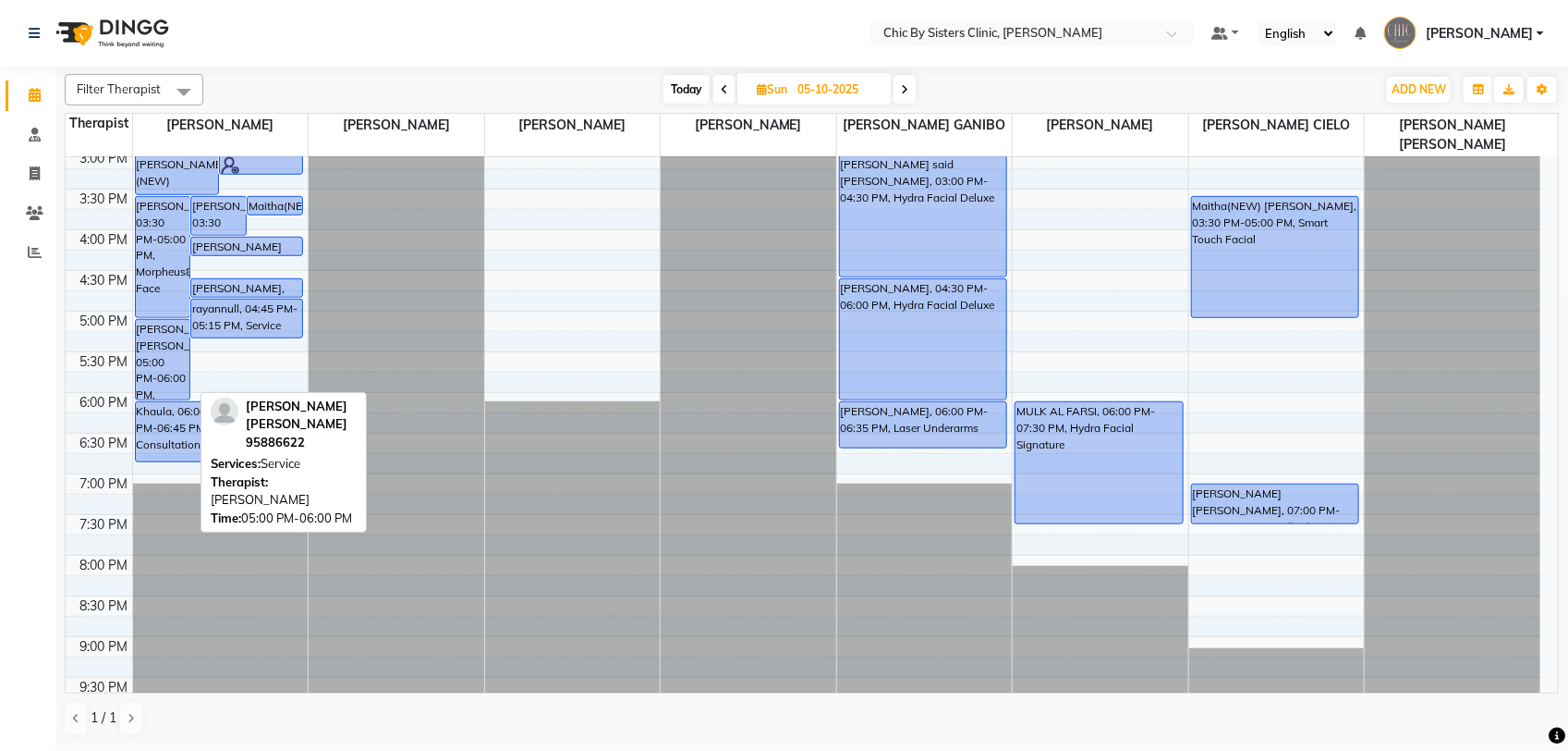
click at [146, 364] on div "Fatma shahid hussen, 05:00 PM-06:00 PM, Service" at bounding box center [163, 360] width 55 height 80
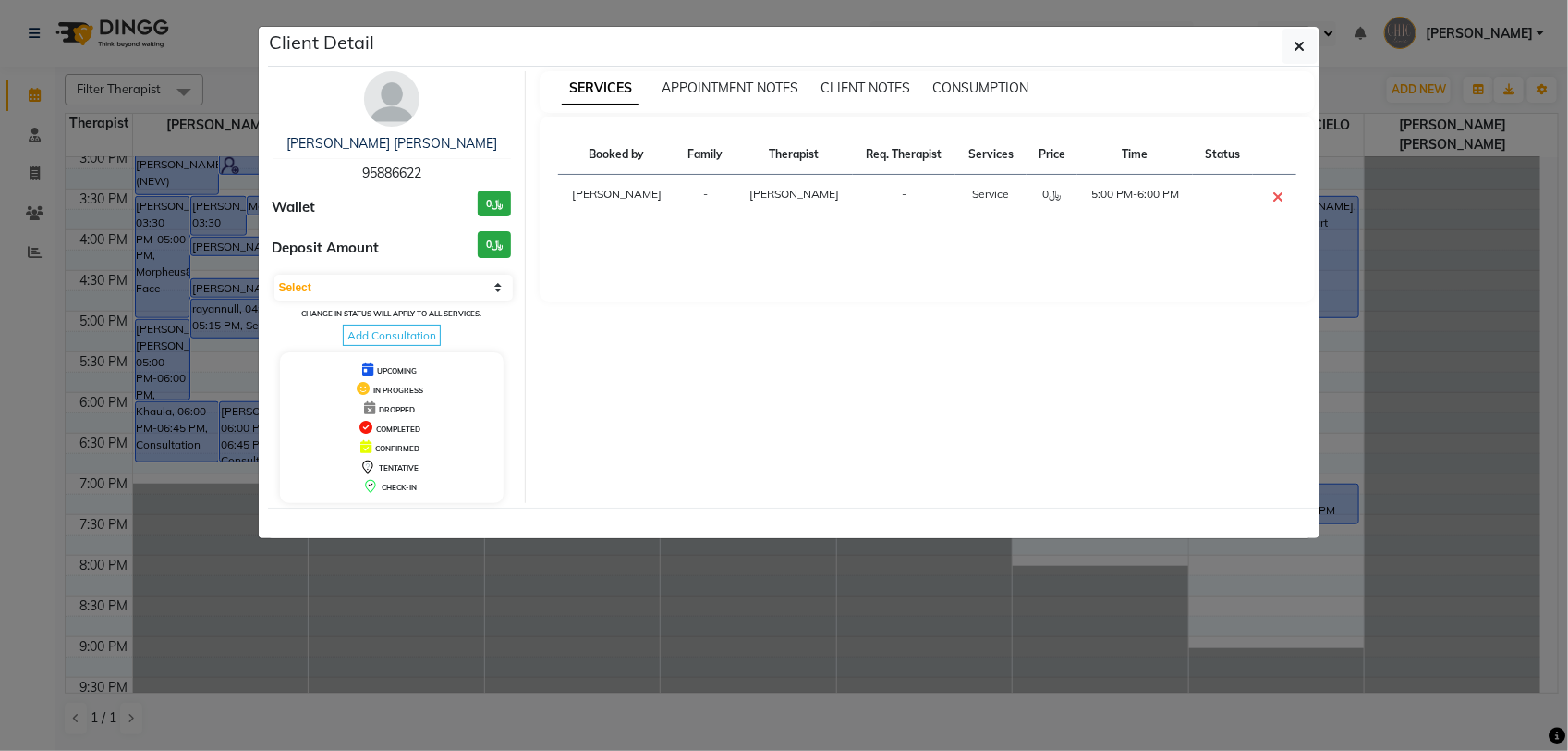
click at [398, 174] on span "95886622" at bounding box center [391, 173] width 59 height 17
click at [1313, 49] on button "button" at bounding box center [1300, 46] width 35 height 35
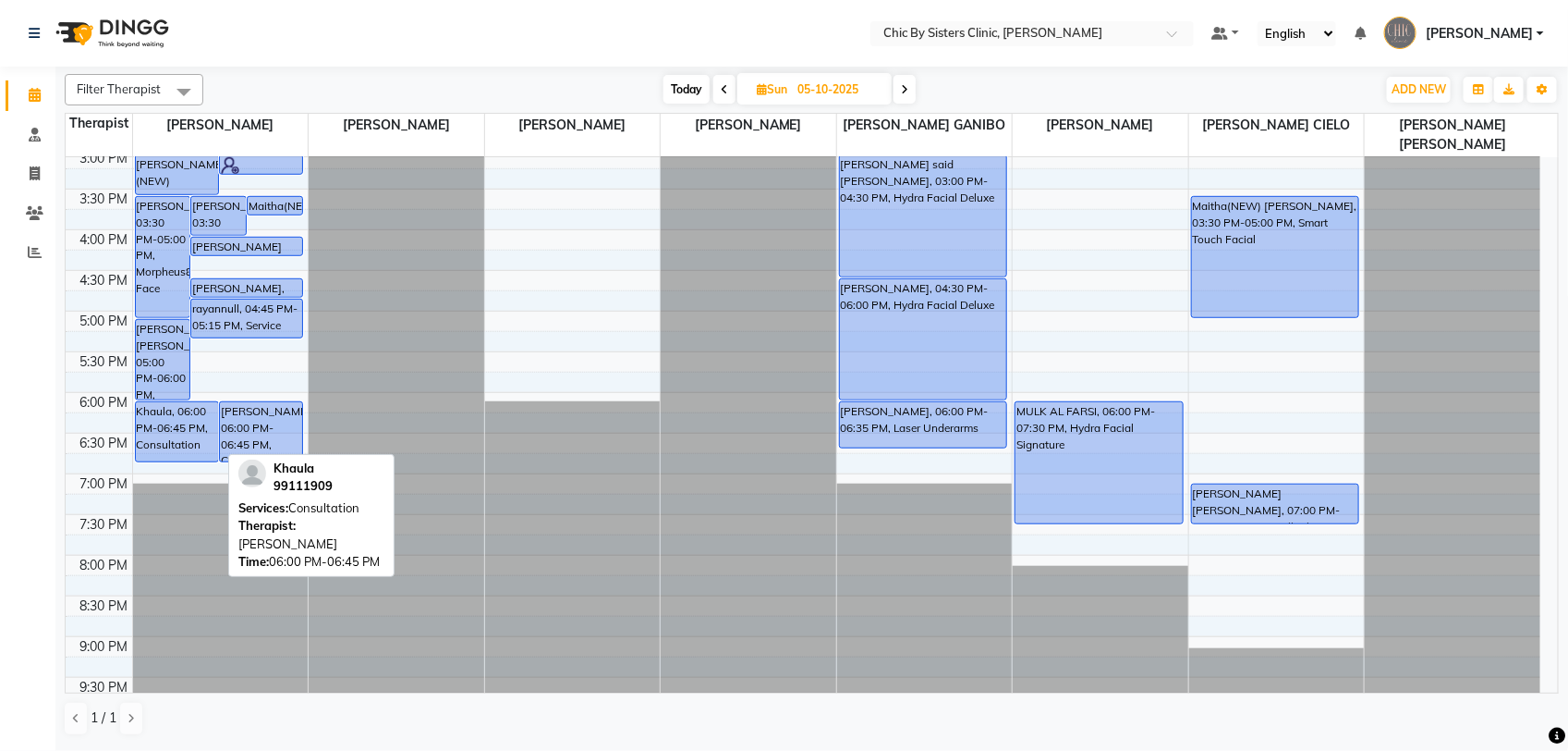
click at [144, 436] on div "Khaula, 06:00 PM-06:45 PM, Consultation" at bounding box center [177, 431] width 82 height 59
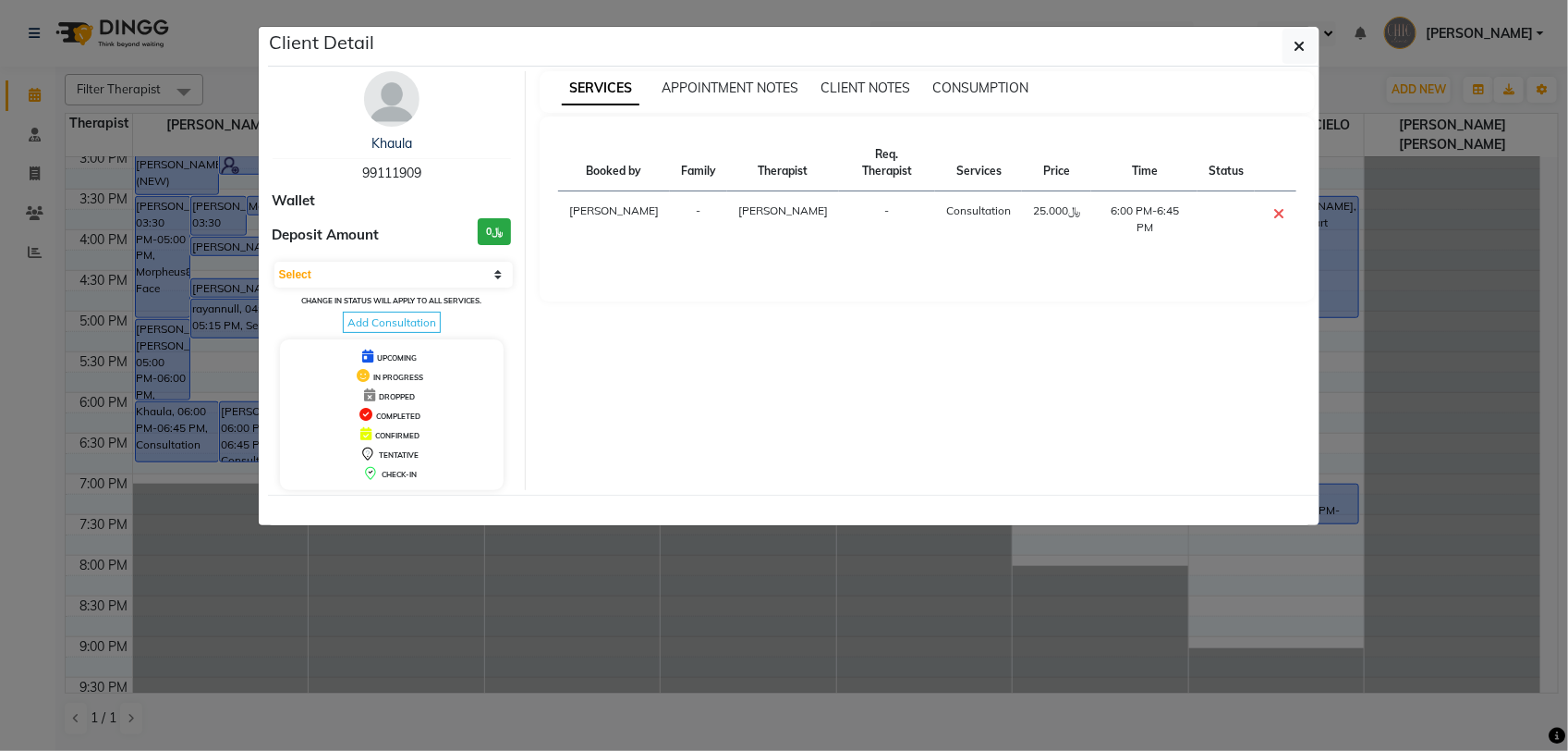
click at [384, 174] on span "99111909" at bounding box center [391, 173] width 59 height 17
click at [1290, 57] on button "button" at bounding box center [1300, 46] width 35 height 35
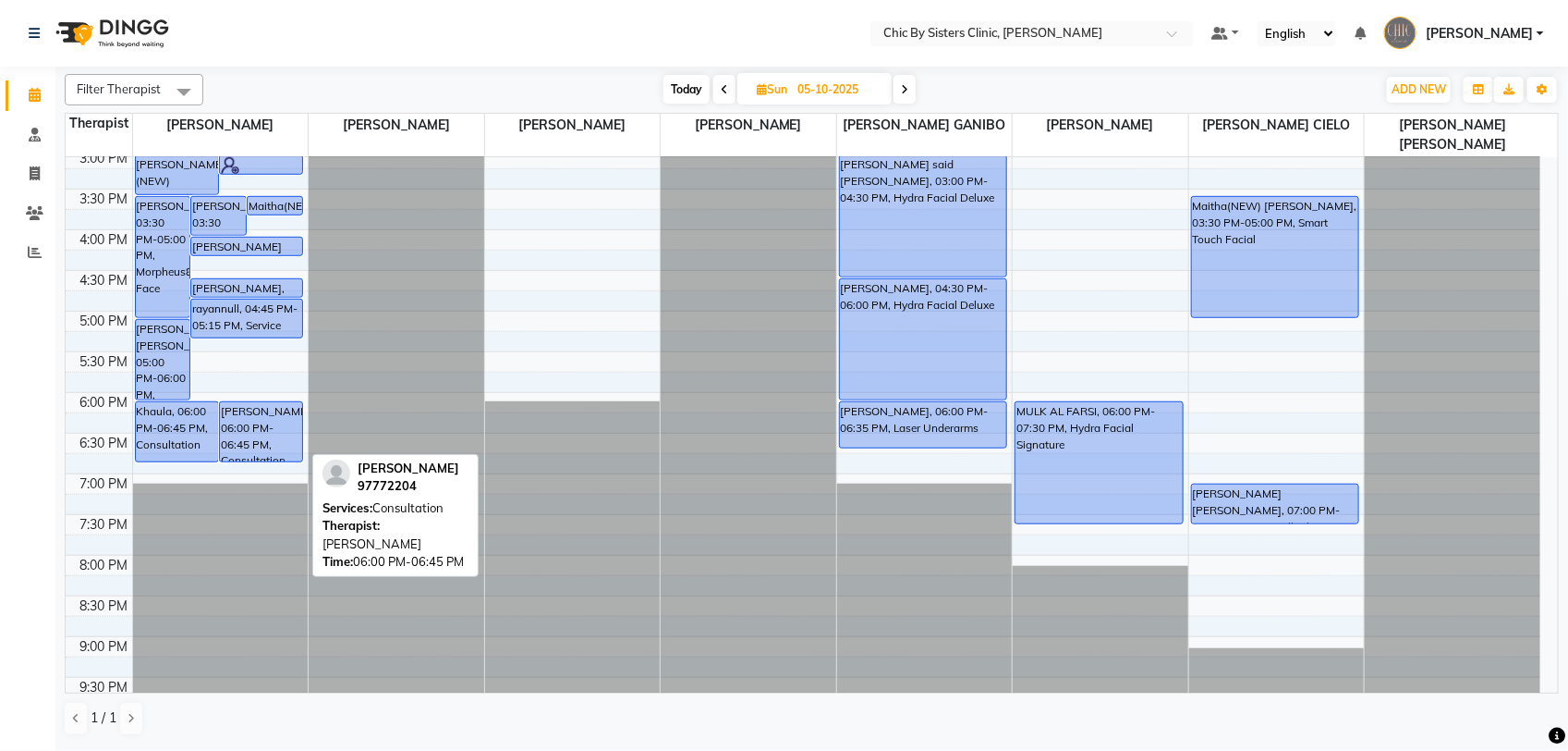
click at [256, 422] on div "sumaiya Al Zadjali, 06:00 PM-06:45 PM, Consultation" at bounding box center [261, 431] width 82 height 59
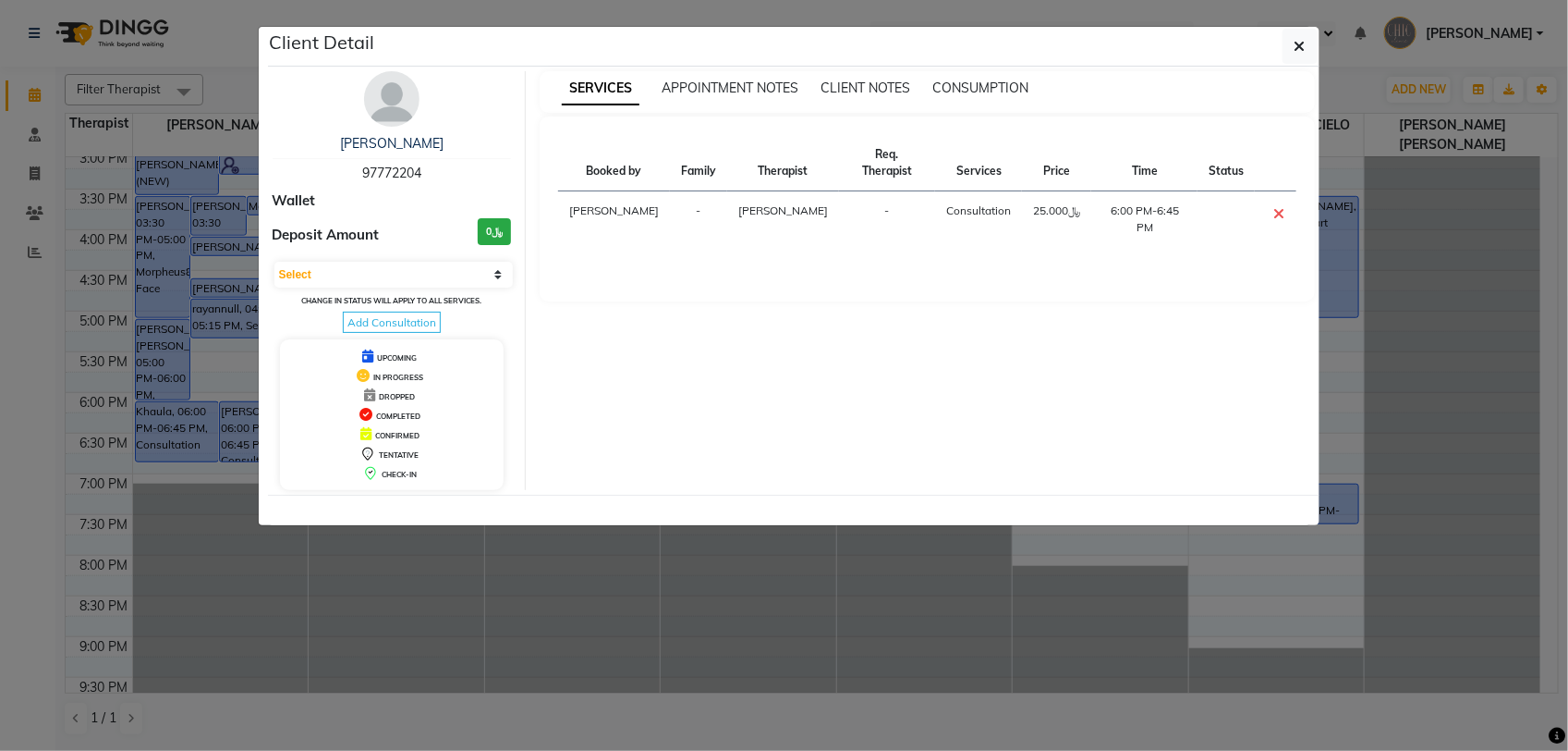
click at [390, 173] on span "97772204" at bounding box center [391, 173] width 59 height 17
click at [1299, 51] on icon "button" at bounding box center [1300, 46] width 11 height 15
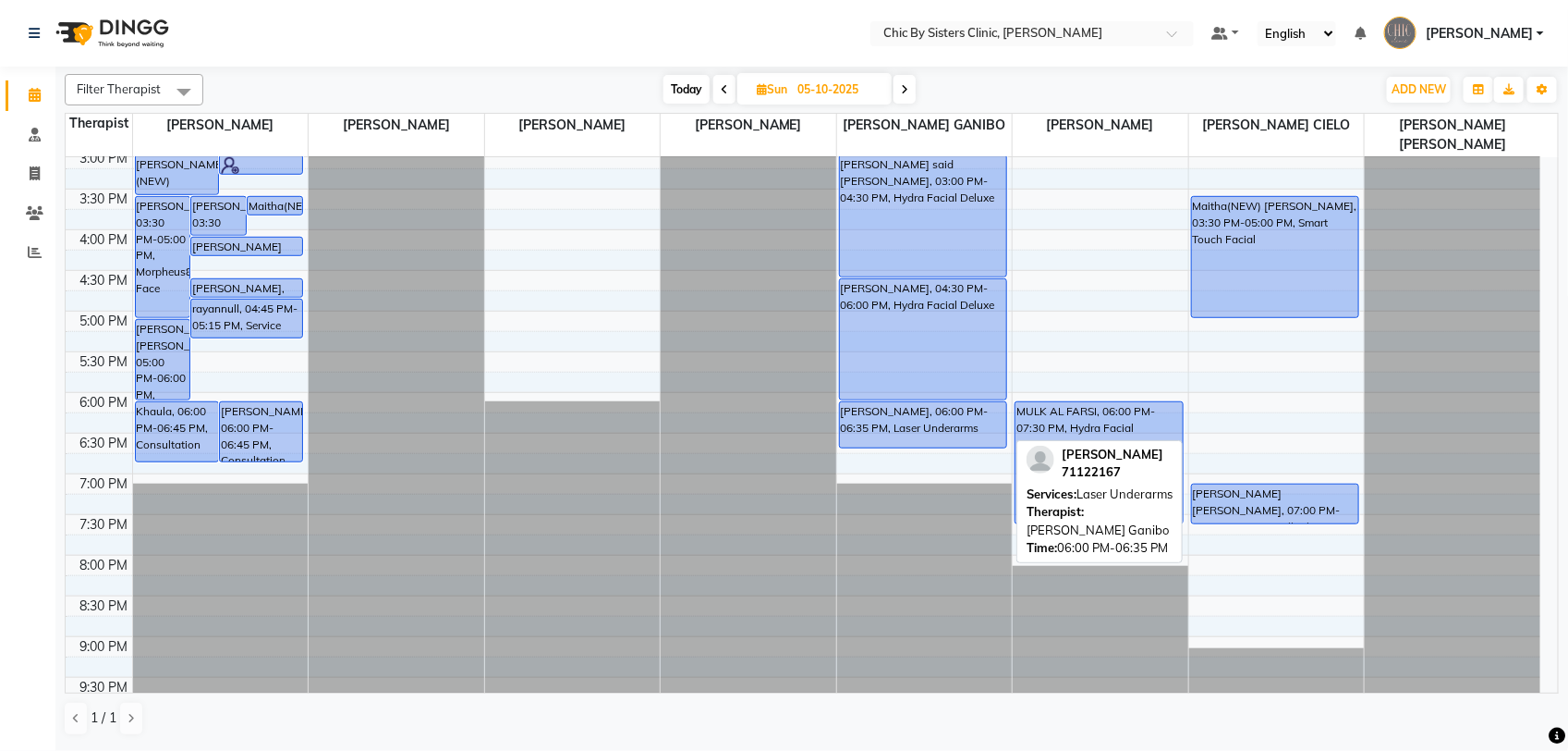
click at [948, 427] on div "Sheikha, Nasser Ali, 06:00 PM-06:35 PM, Laser Underarms" at bounding box center [924, 424] width 168 height 45
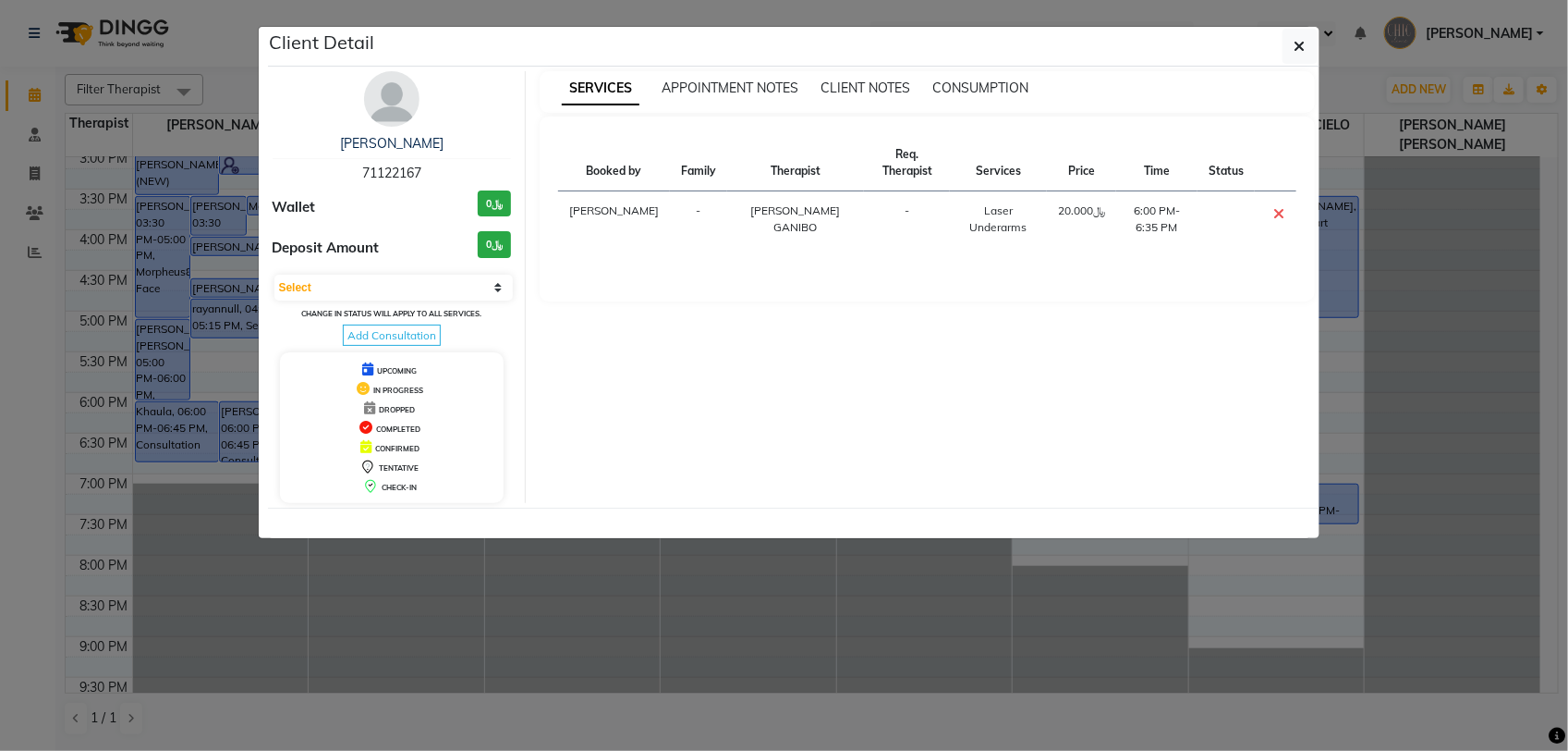
click at [388, 171] on span "71122167" at bounding box center [391, 173] width 59 height 17
click at [1315, 38] on button "button" at bounding box center [1300, 46] width 35 height 35
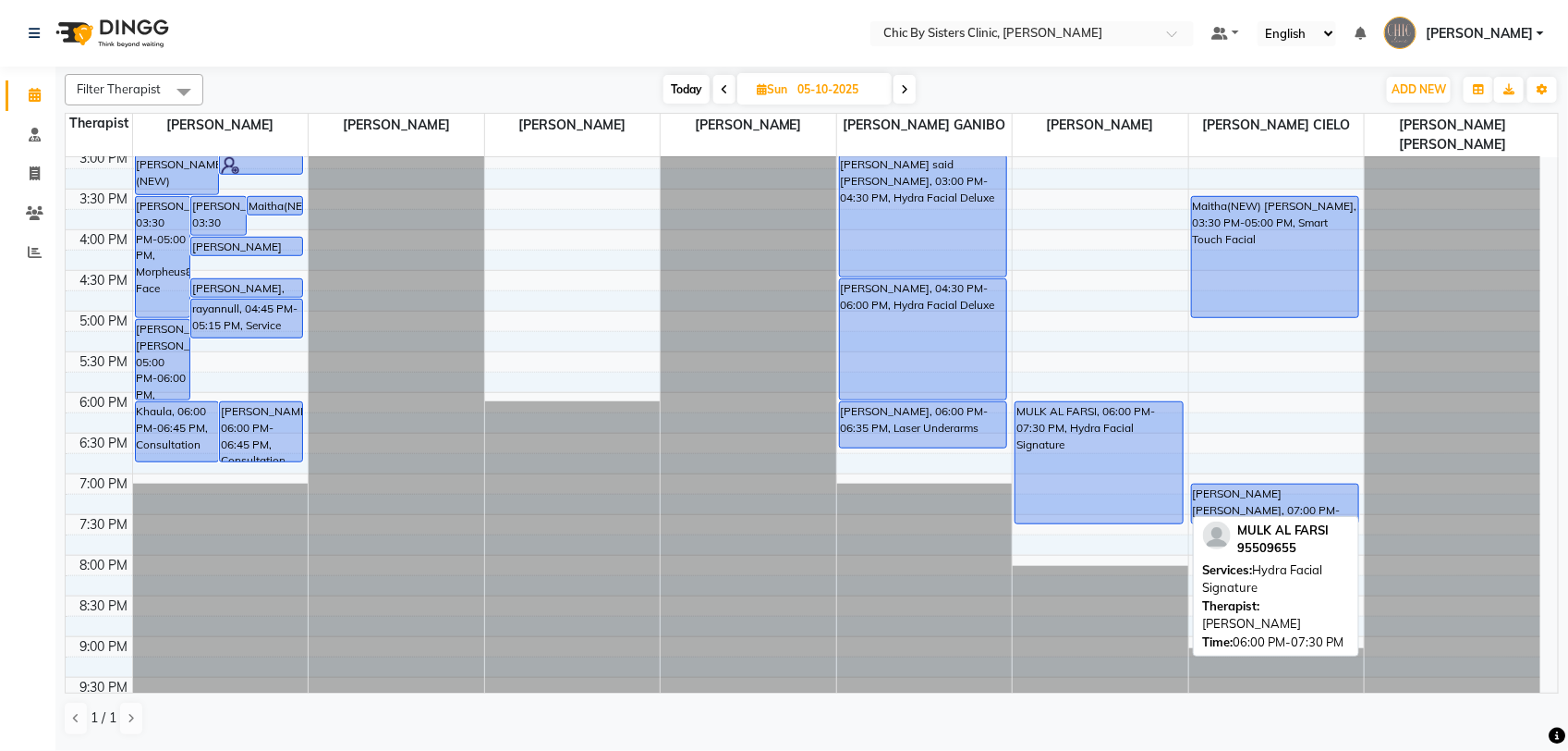
click at [1140, 492] on div "MULK AL FARSI, 06:00 PM-07:30 PM, Hydra Facial Signature" at bounding box center [1100, 462] width 168 height 121
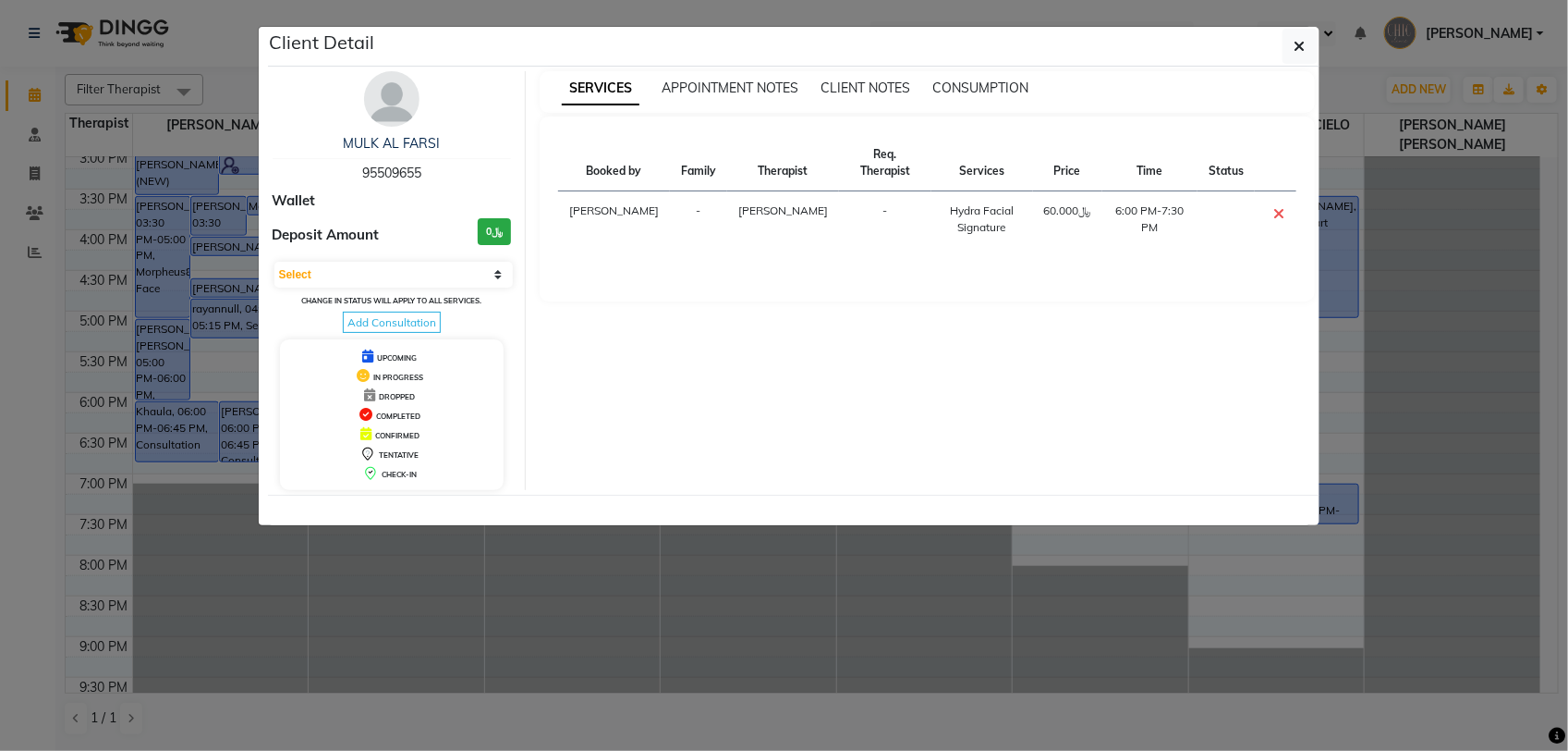
click at [379, 176] on span "95509655" at bounding box center [391, 173] width 59 height 17
click at [1295, 54] on icon "button" at bounding box center [1300, 46] width 11 height 15
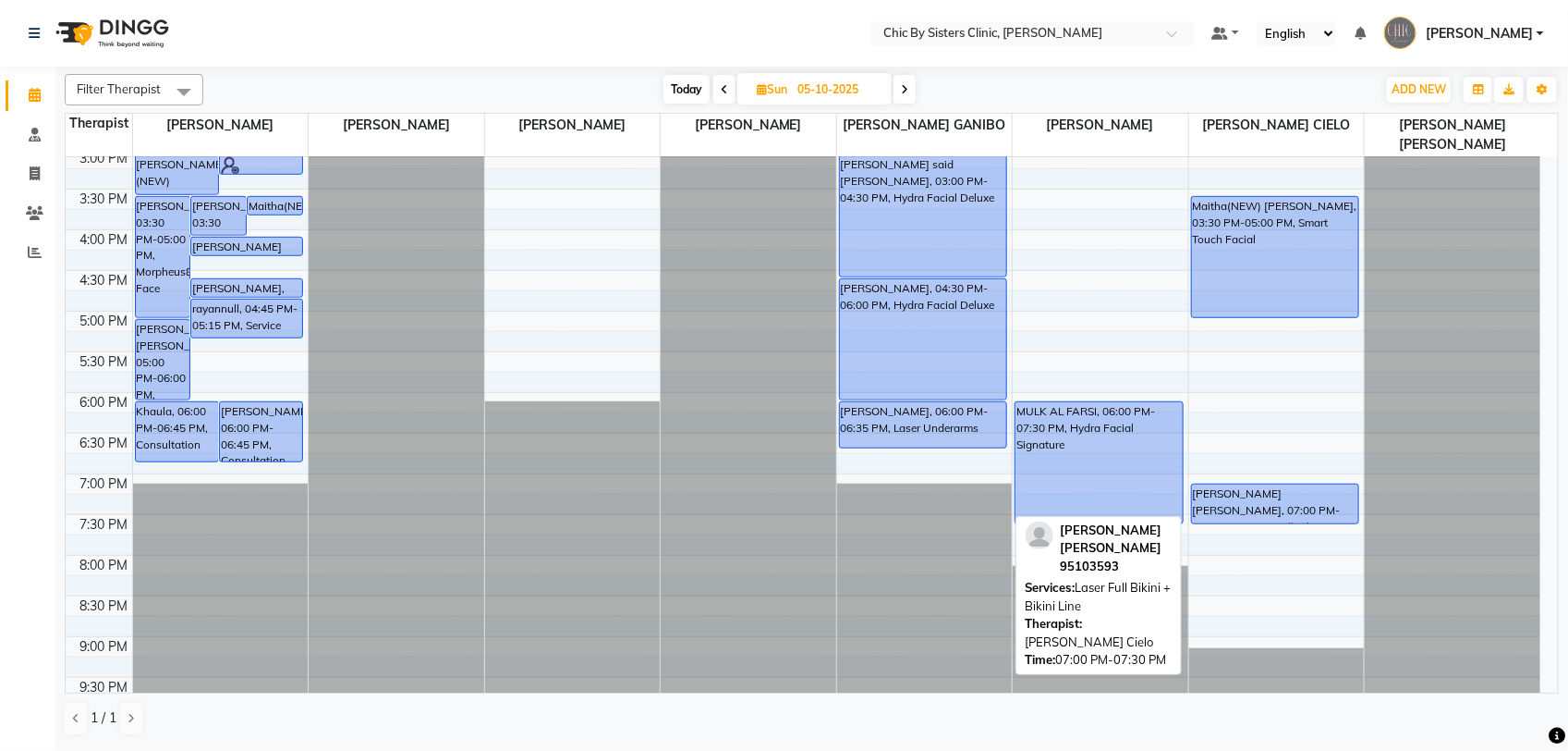
click at [1309, 516] on div "Jumana Ali Ibrahim Al Lawati, 07:00 PM-07:30 PM, Laser Full Bikini + Bikini Line" at bounding box center [1276, 503] width 168 height 39
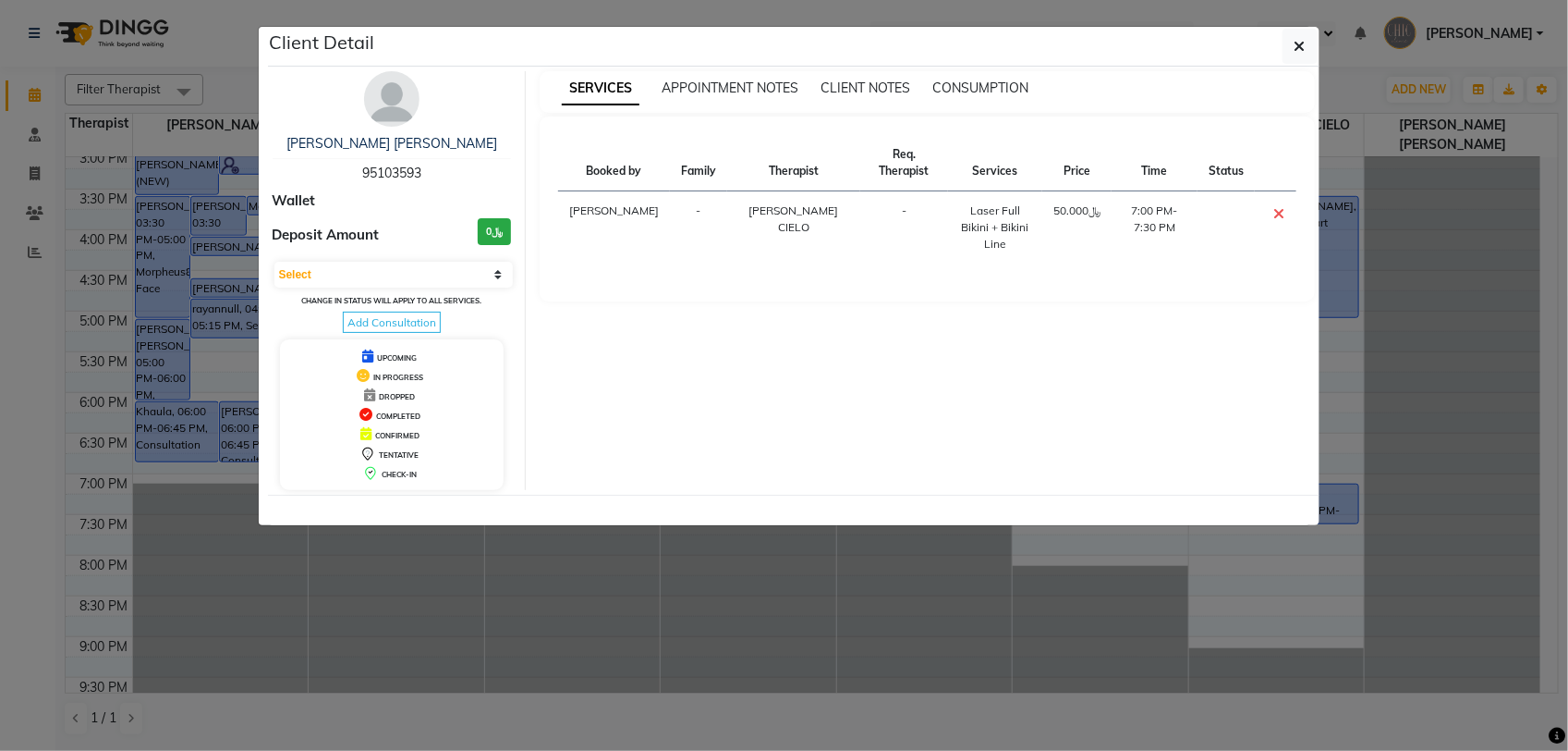
click at [381, 177] on span "95103593" at bounding box center [391, 173] width 59 height 17
click at [1290, 47] on button "button" at bounding box center [1300, 46] width 35 height 35
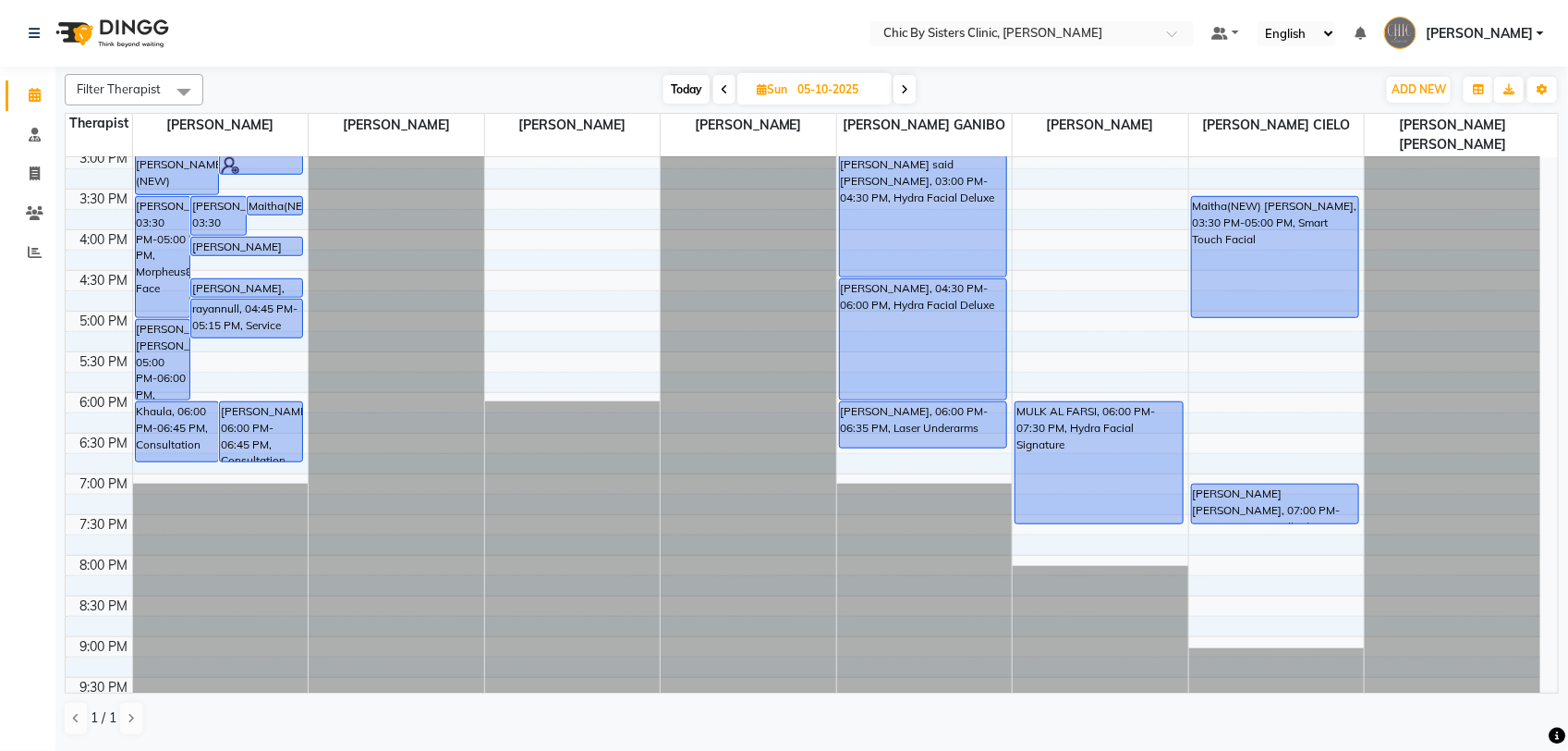
click at [694, 95] on span "Today" at bounding box center [687, 89] width 46 height 29
type input "02-10-2025"
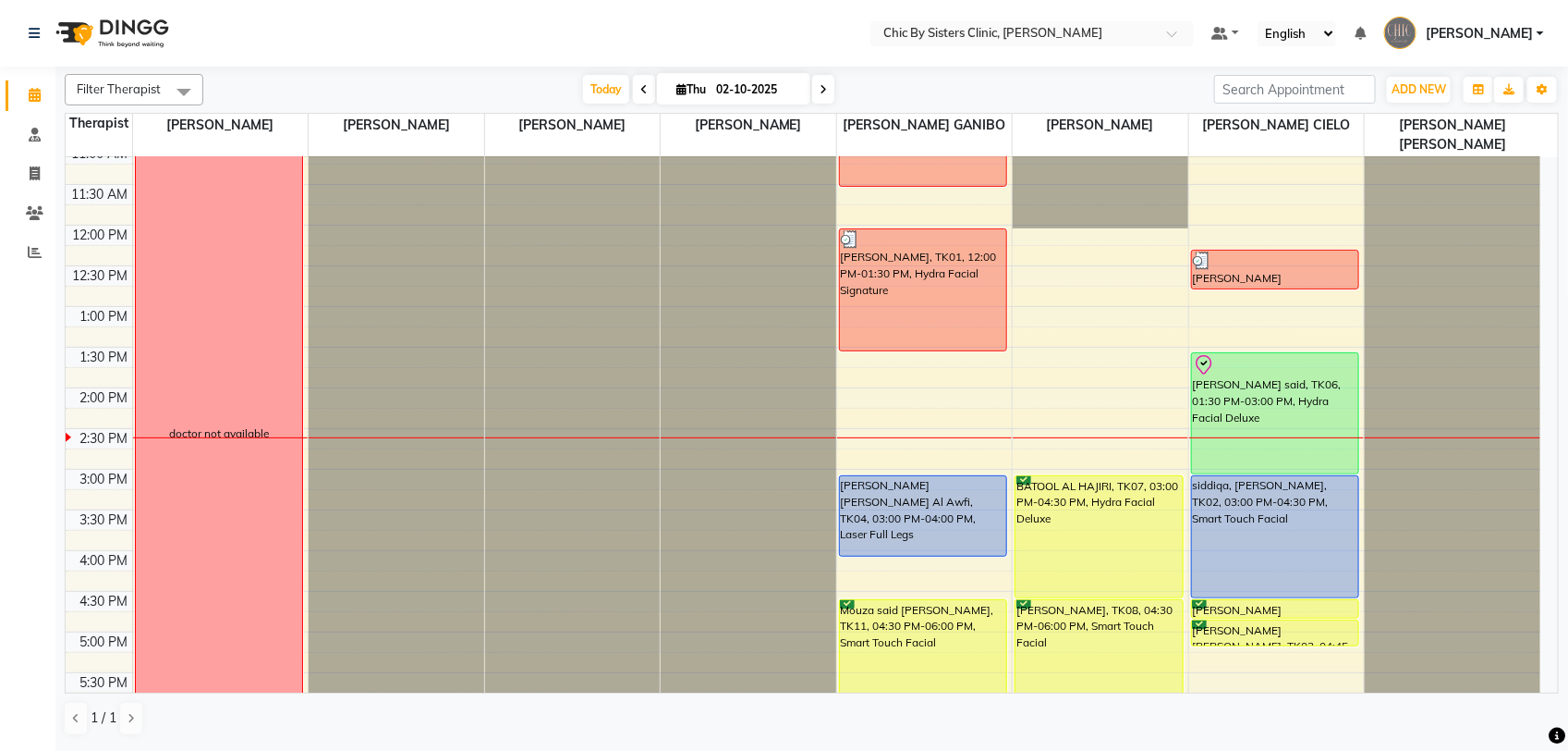
scroll to position [285, 0]
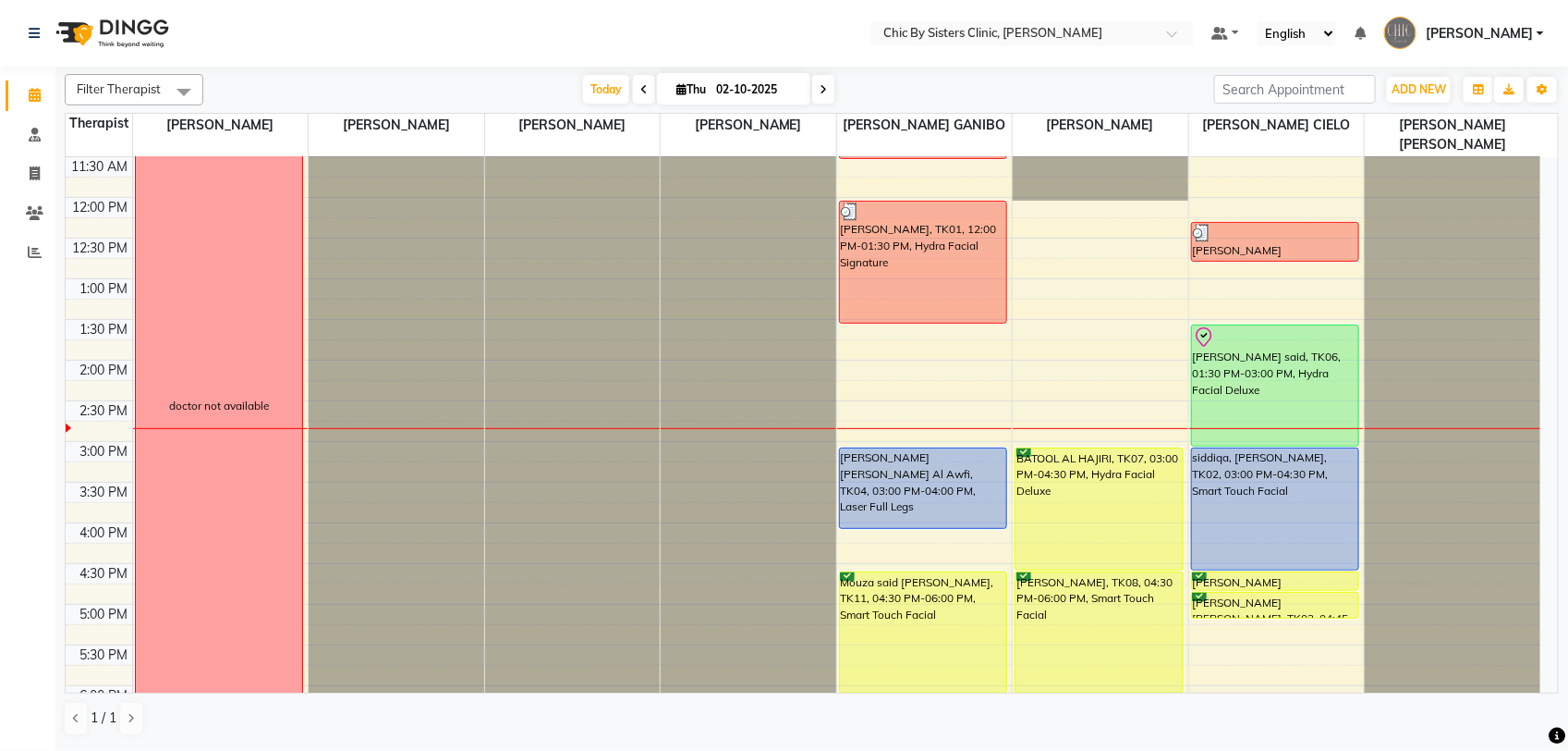
click at [761, 90] on input "02-10-2025" at bounding box center [757, 90] width 93 height 28
select select "10"
select select "2025"
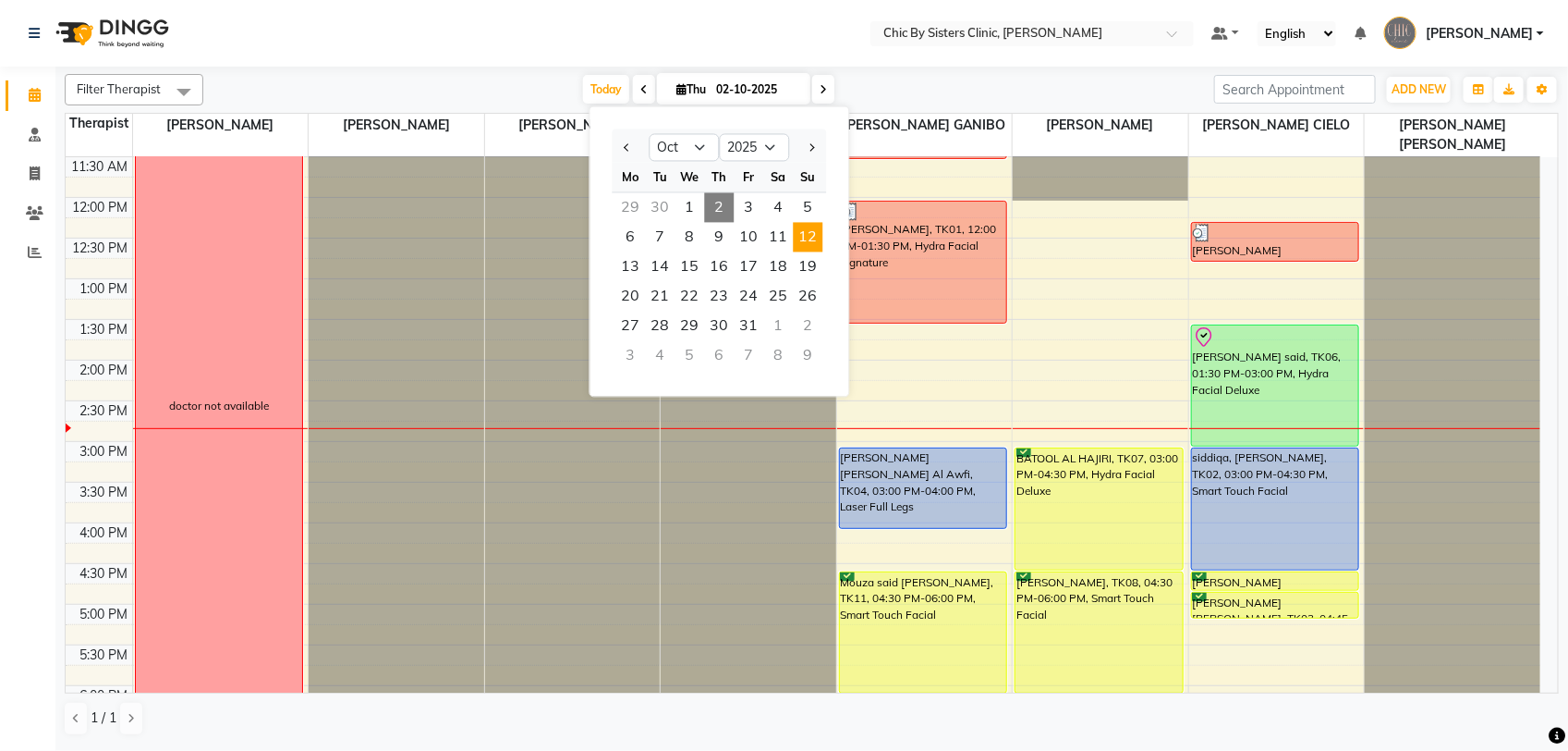
click at [805, 241] on span "12" at bounding box center [808, 238] width 30 height 30
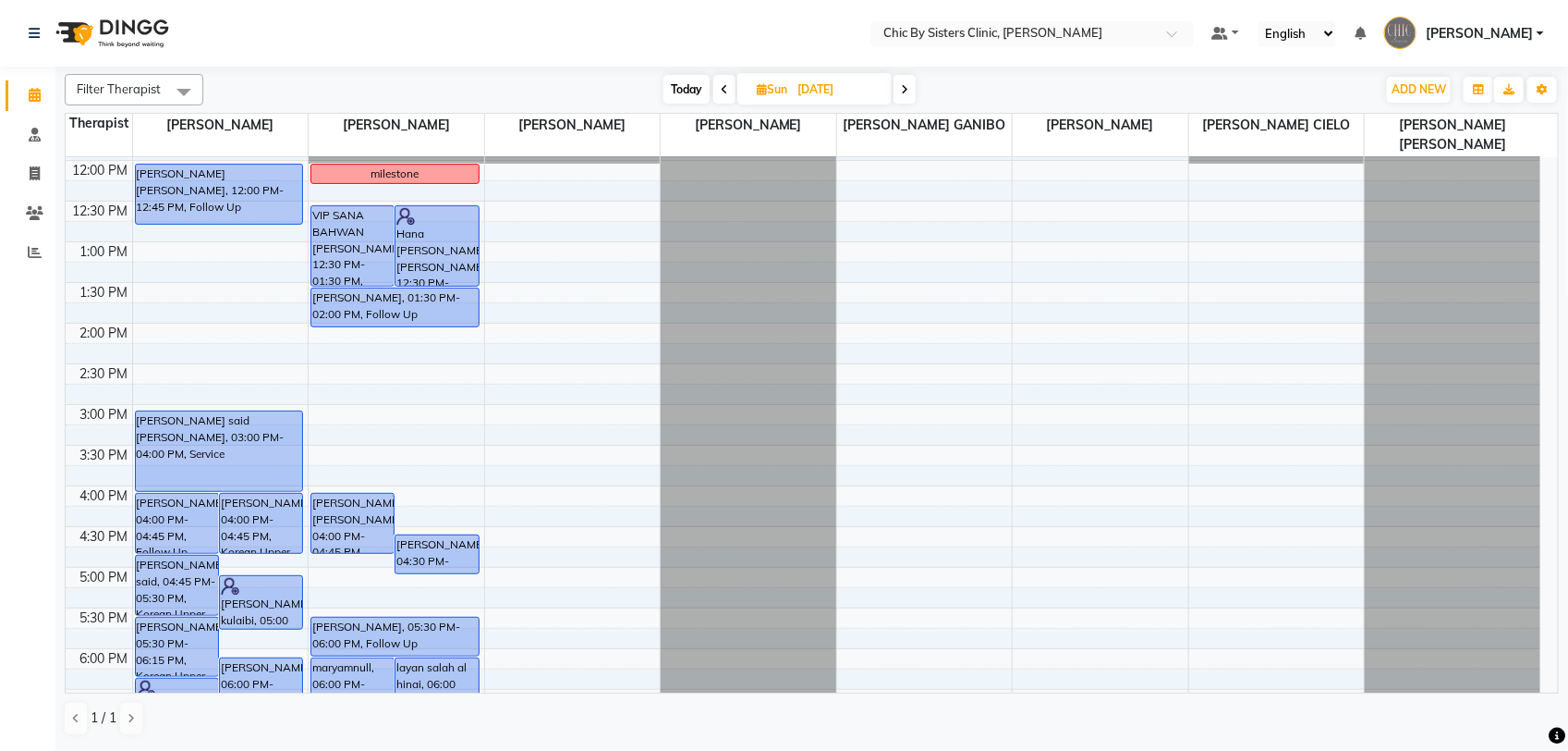
scroll to position [326, 0]
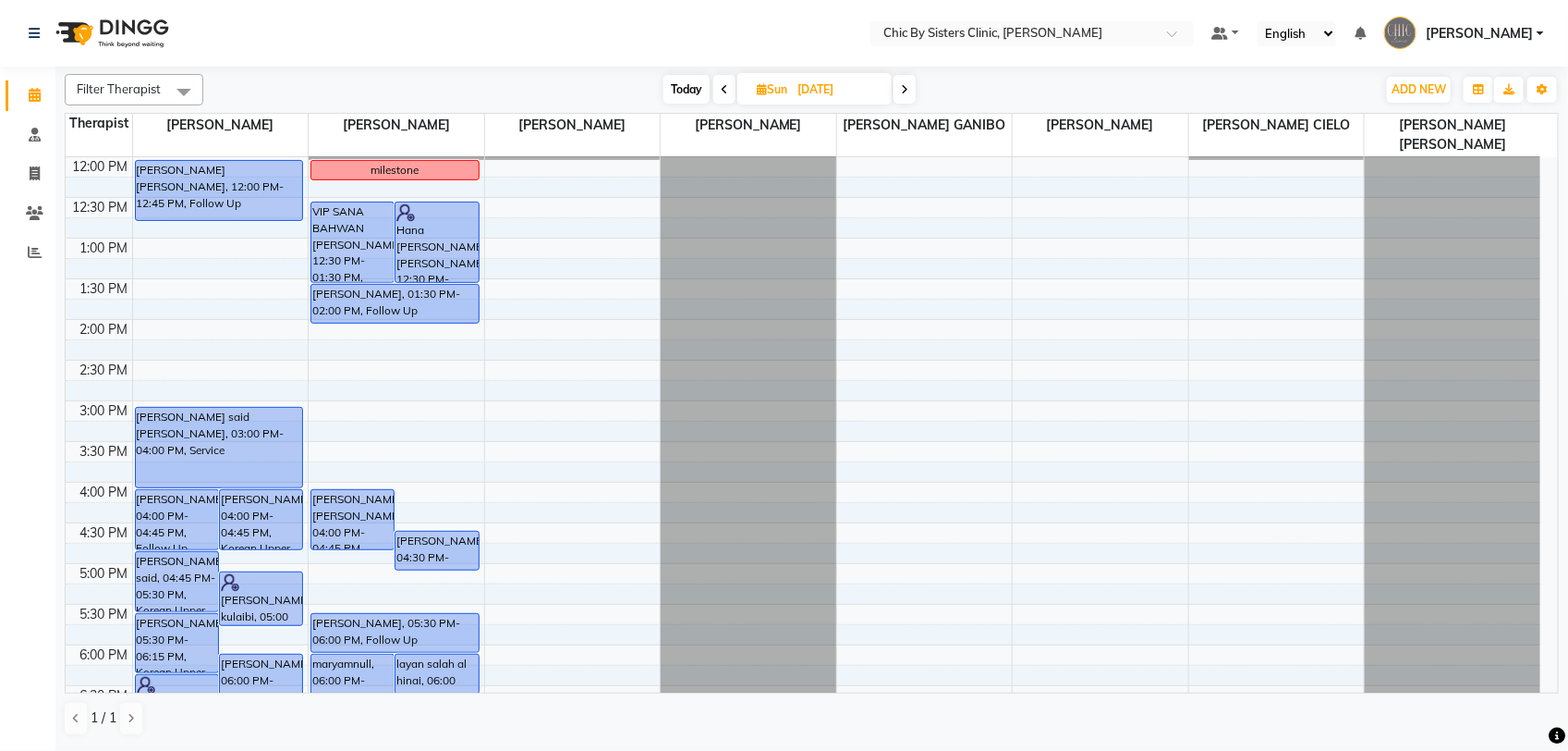
click at [695, 93] on span "Today" at bounding box center [687, 89] width 46 height 29
type input "02-10-2025"
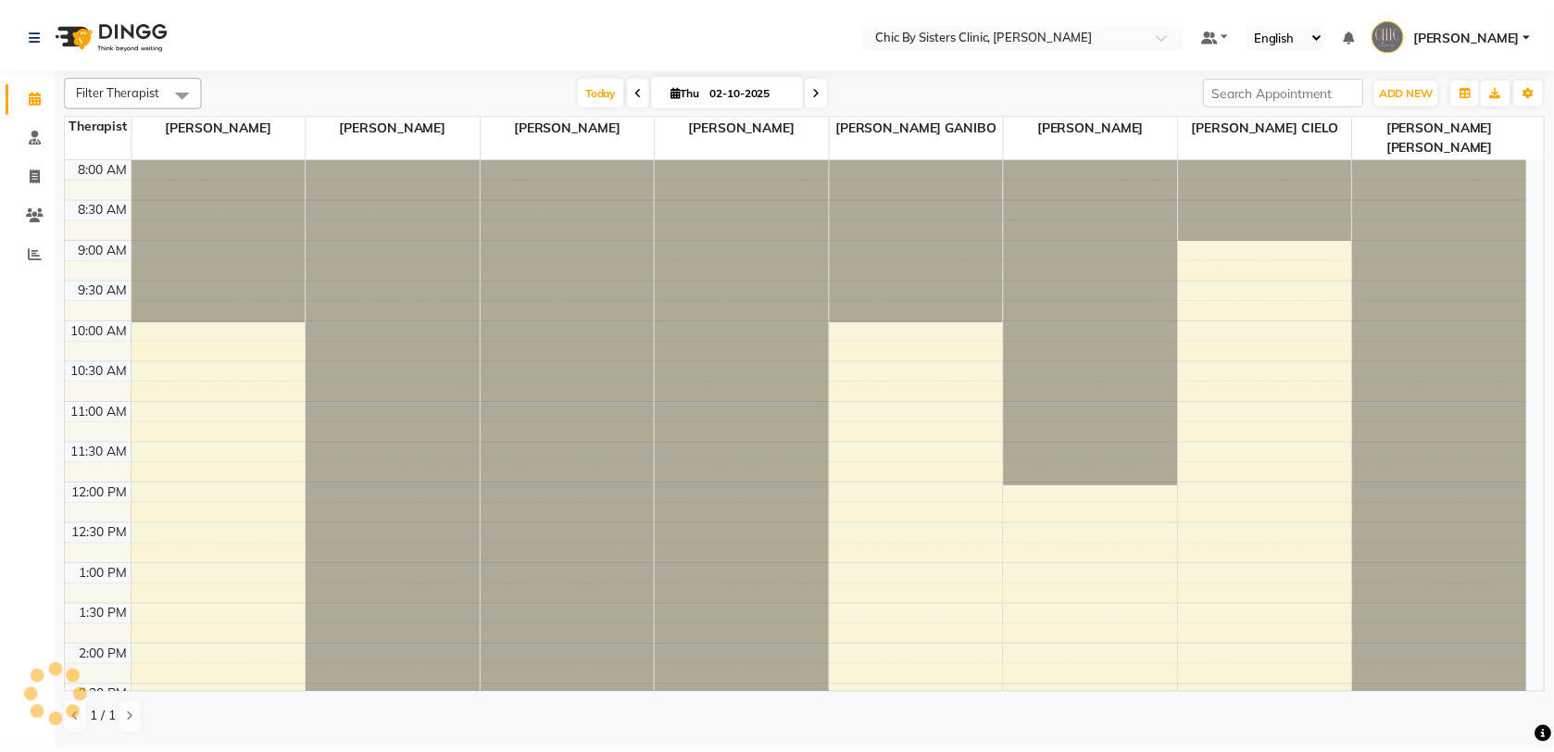
scroll to position [495, 0]
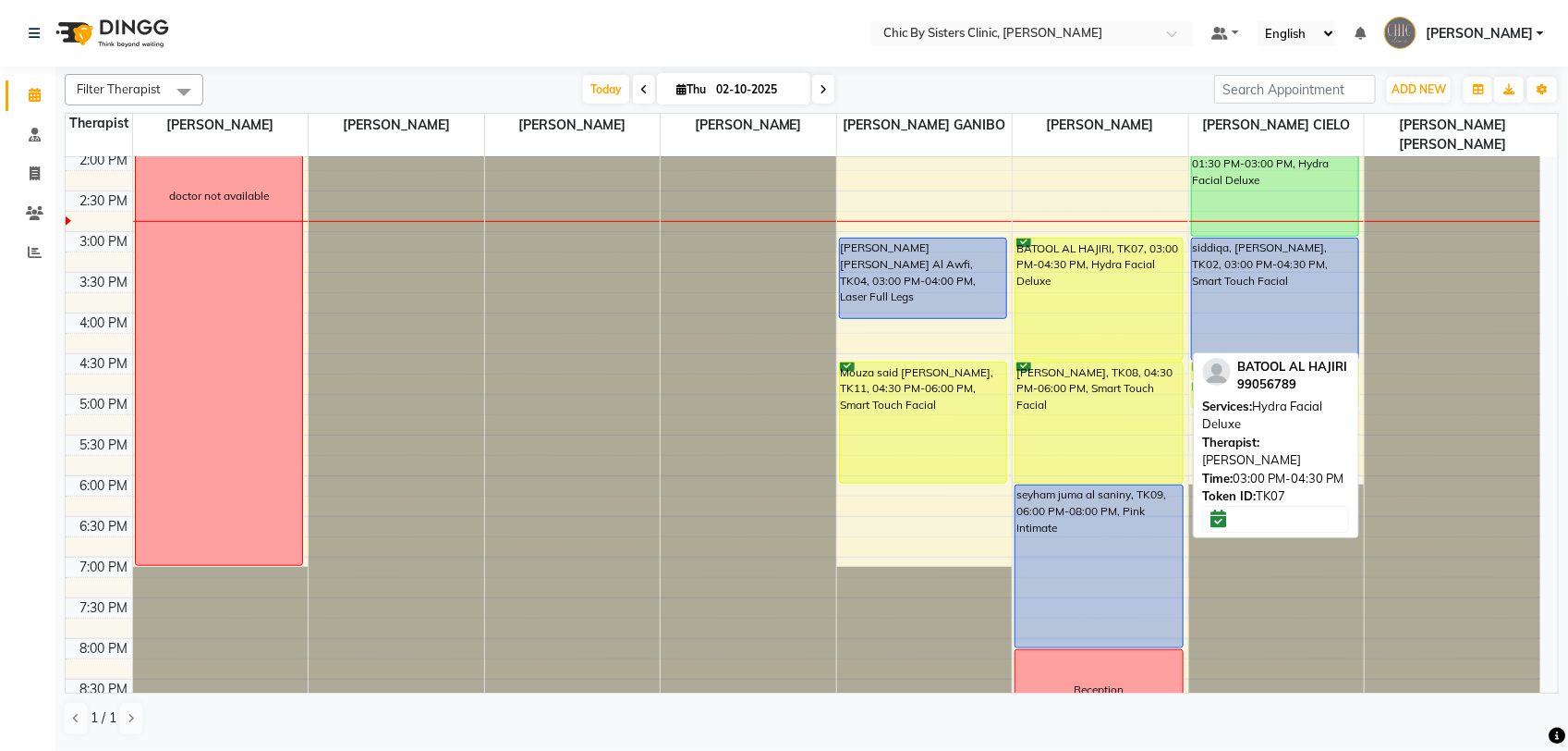
click at [1088, 306] on div "BATOOL AL HAJIRI, TK07, 03:00 PM-04:30 PM, Hydra Facial Deluxe" at bounding box center [1100, 299] width 168 height 121
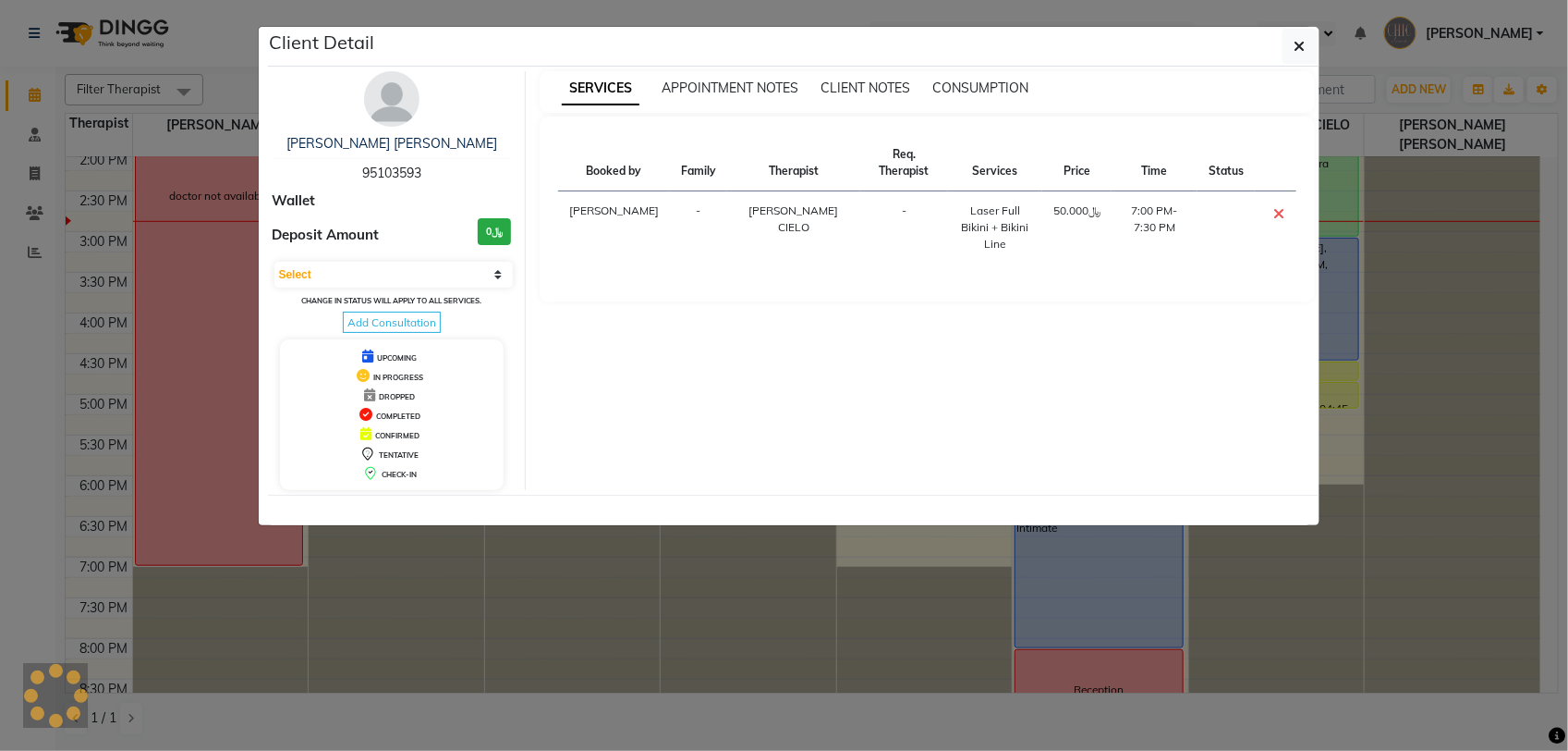
select select "6"
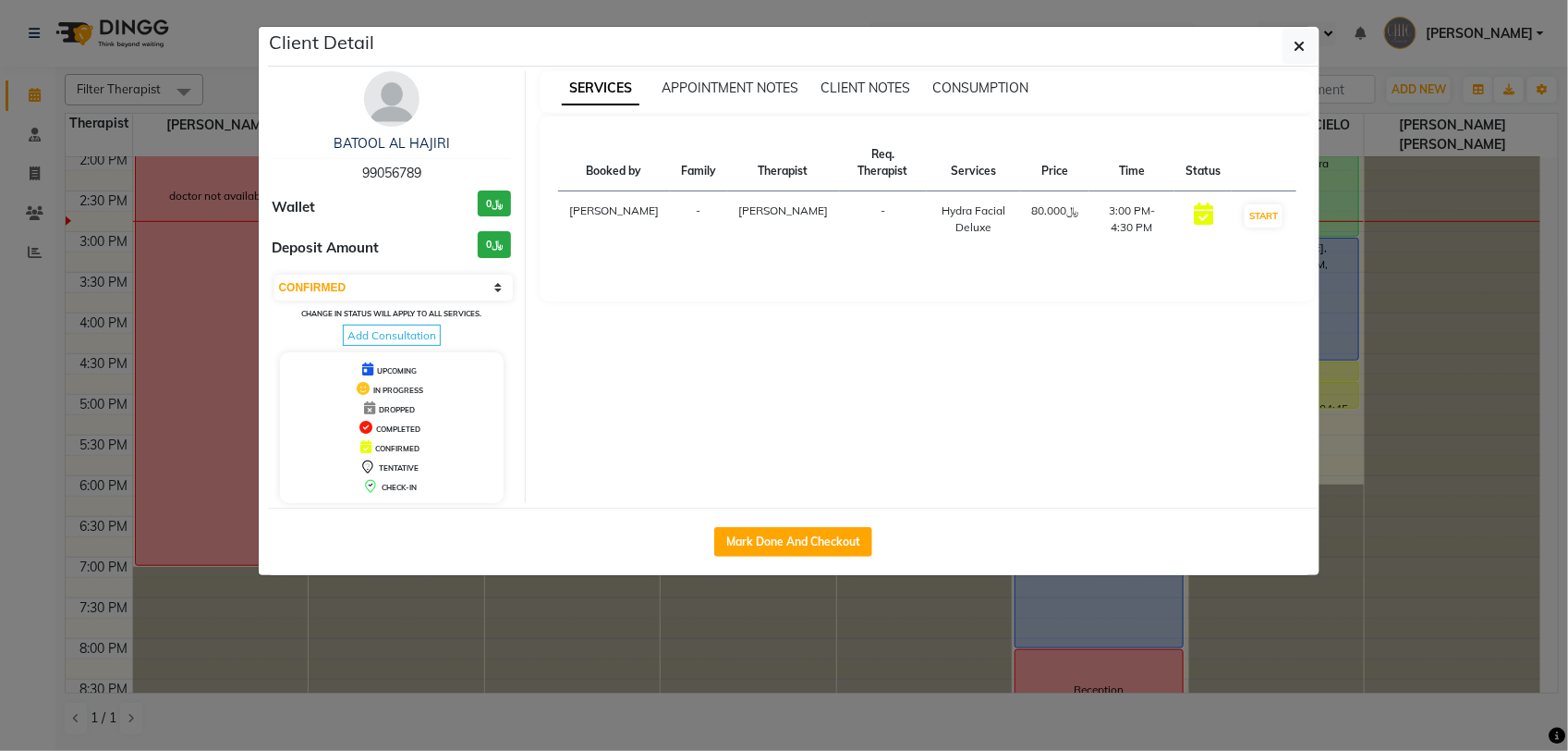
click at [389, 98] on img at bounding box center [392, 99] width 56 height 56
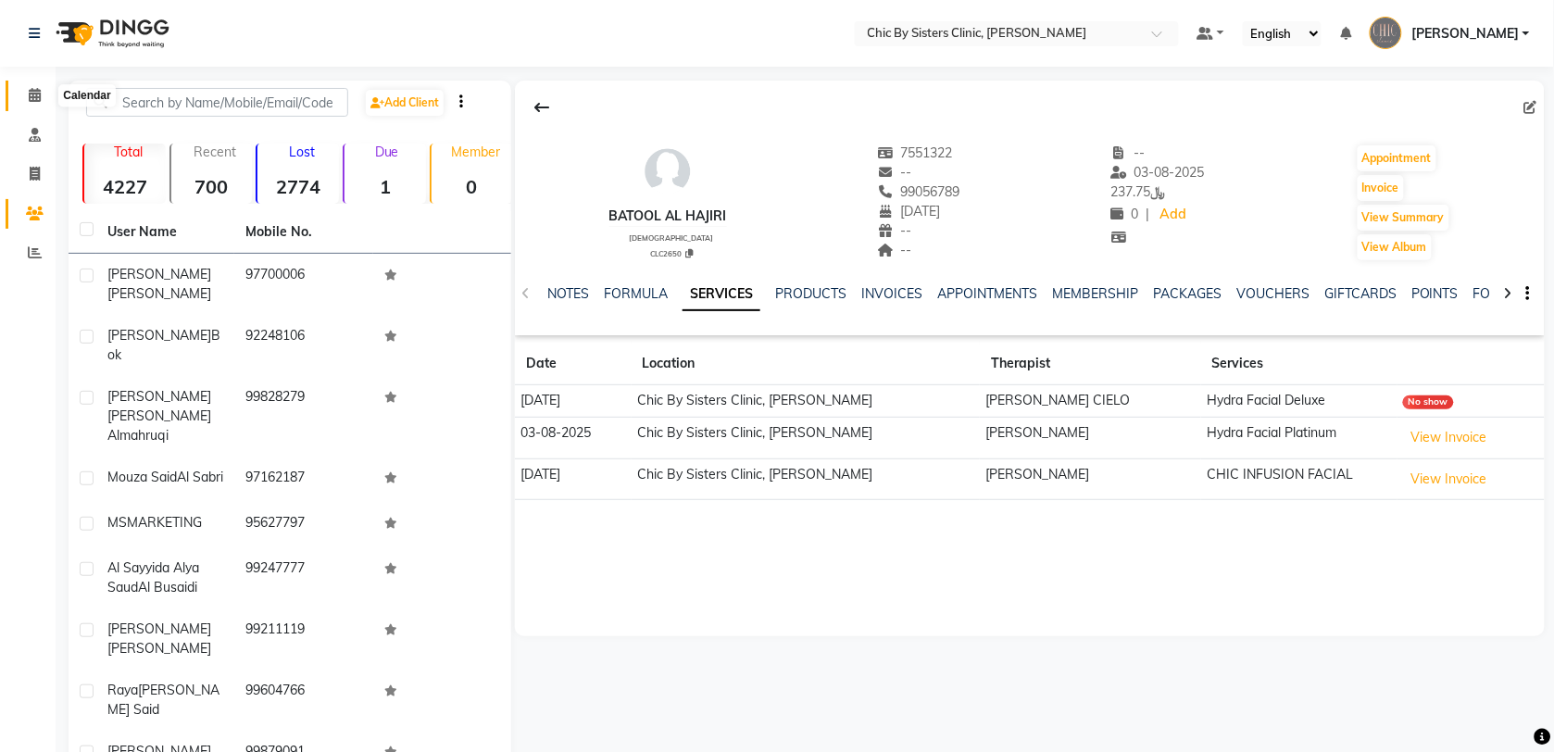
click at [39, 97] on icon at bounding box center [35, 95] width 12 height 14
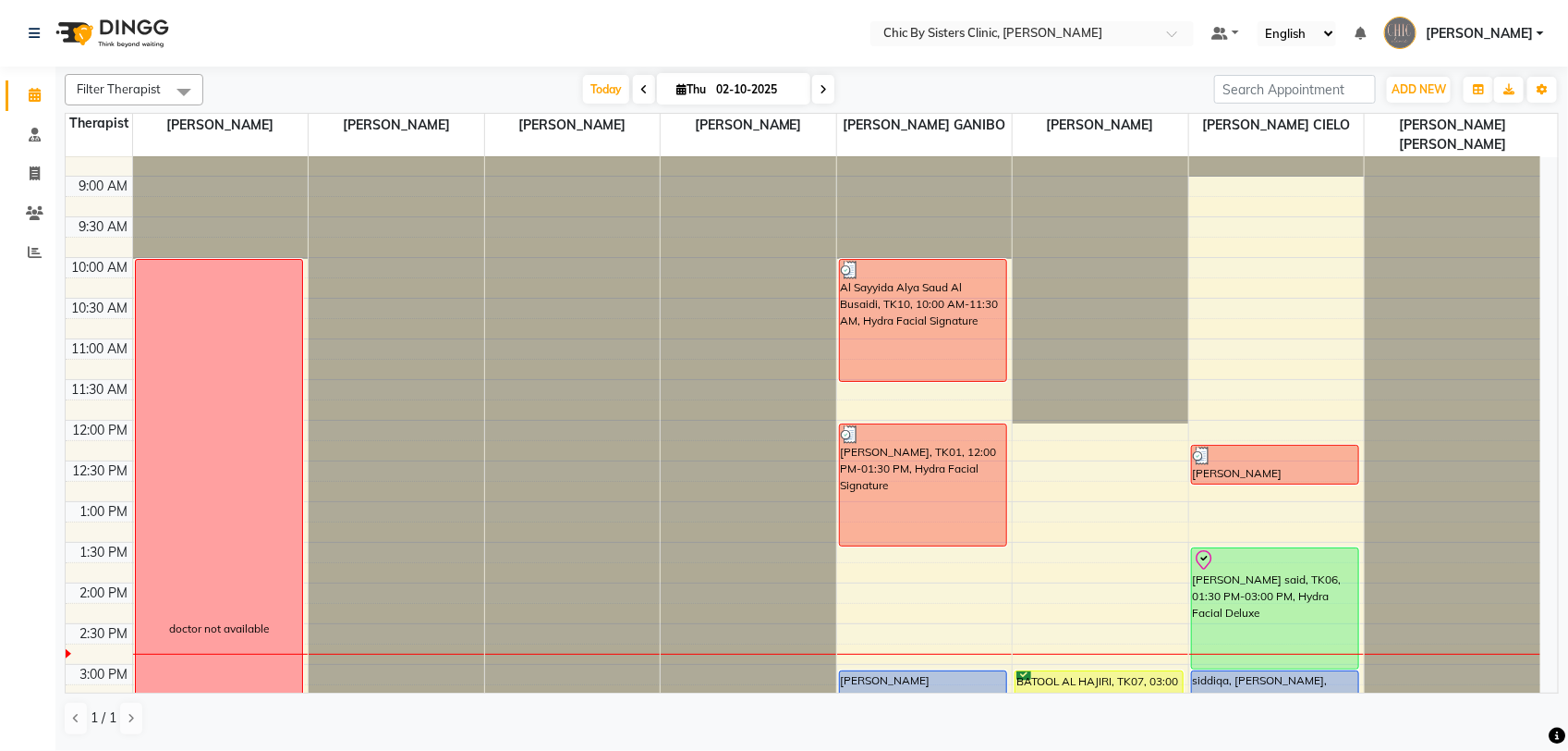
scroll to position [116, 0]
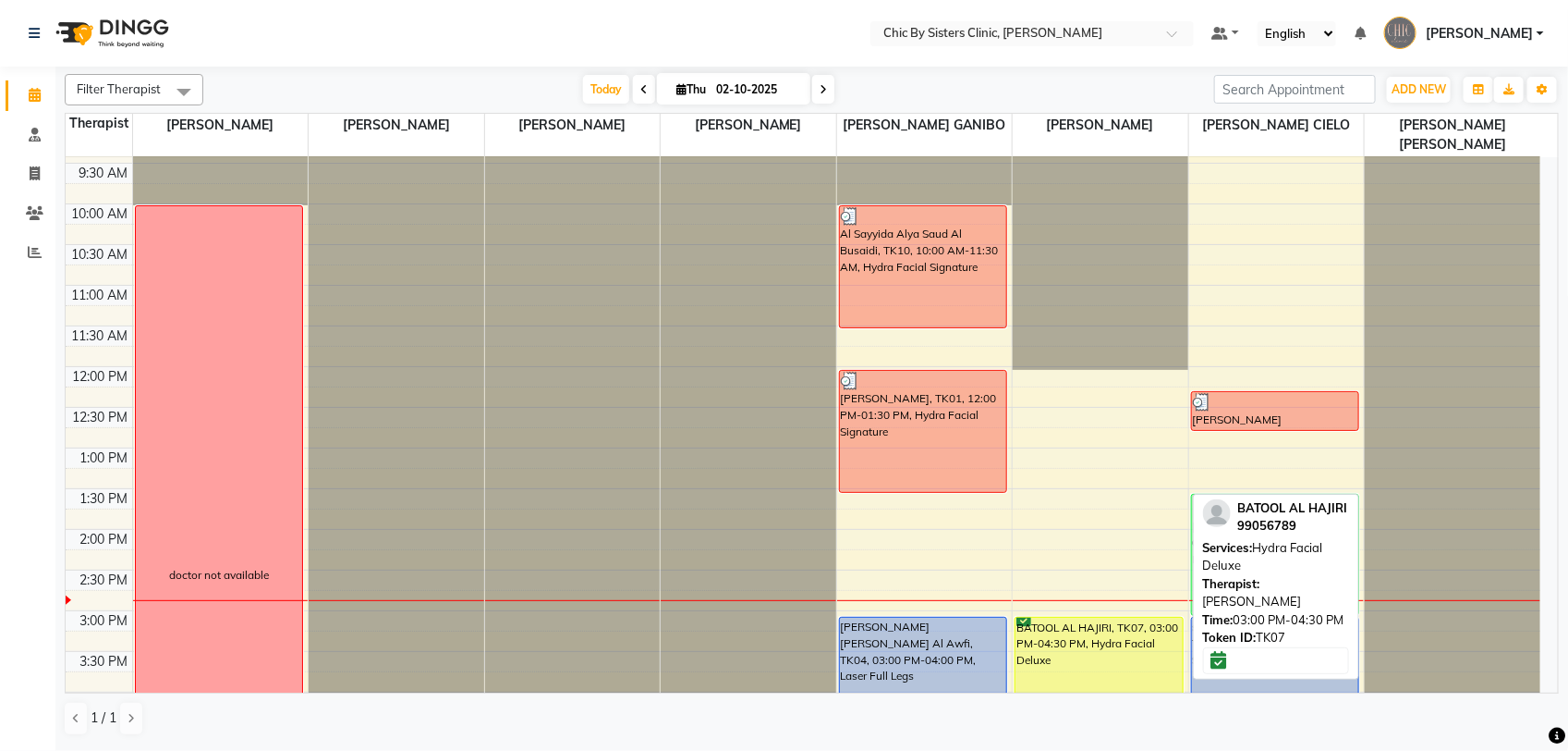
click at [1055, 648] on div "BATOOL AL HAJIRI, TK07, 03:00 PM-04:30 PM, Hydra Facial Deluxe" at bounding box center [1100, 677] width 168 height 121
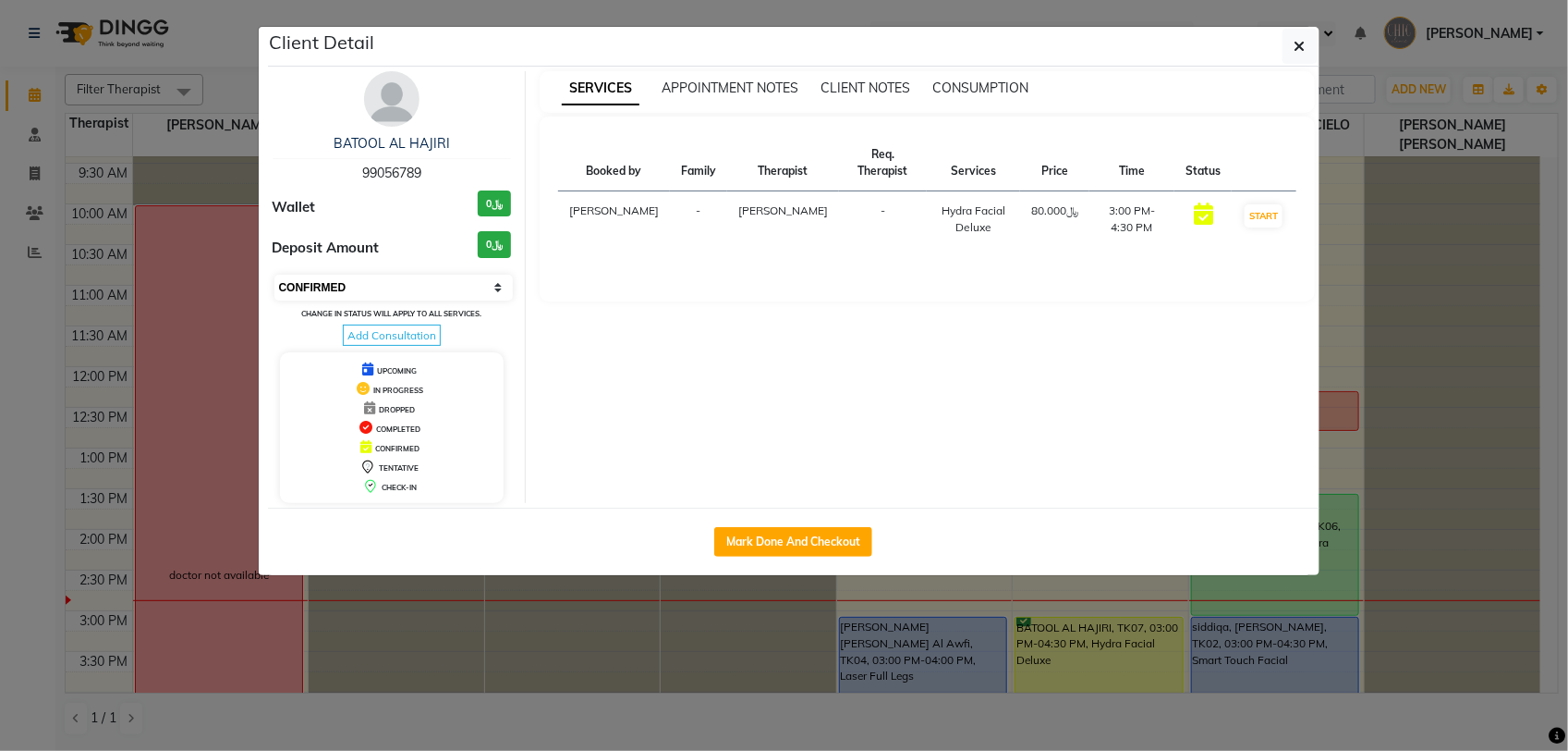
click at [425, 288] on select "Select IN SERVICE CONFIRMED TENTATIVE CHECK IN MARK DONE DROPPED UPCOMING" at bounding box center [394, 288] width 240 height 26
click at [358, 282] on select "Select IN SERVICE CONFIRMED TENTATIVE CHECK IN MARK DONE DROPPED UPCOMING" at bounding box center [394, 288] width 240 height 26
click at [362, 289] on select "Select IN SERVICE CONFIRMED TENTATIVE CHECK IN MARK DONE DROPPED UPCOMING" at bounding box center [394, 288] width 240 height 26
select select "8"
click at [274, 275] on select "Select IN SERVICE CONFIRMED TENTATIVE CHECK IN MARK DONE DROPPED UPCOMING" at bounding box center [394, 288] width 240 height 26
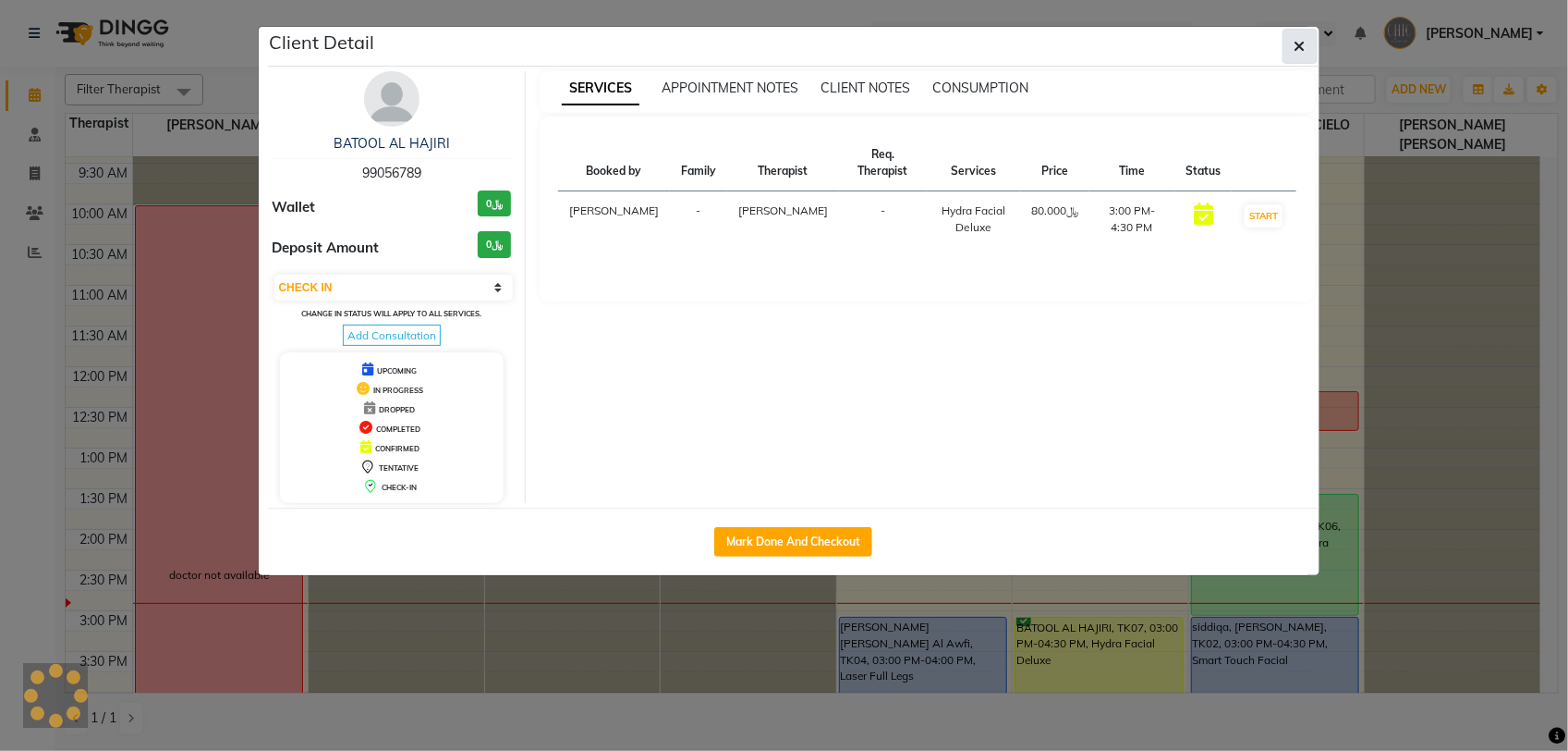
click at [1309, 44] on button "button" at bounding box center [1300, 46] width 35 height 35
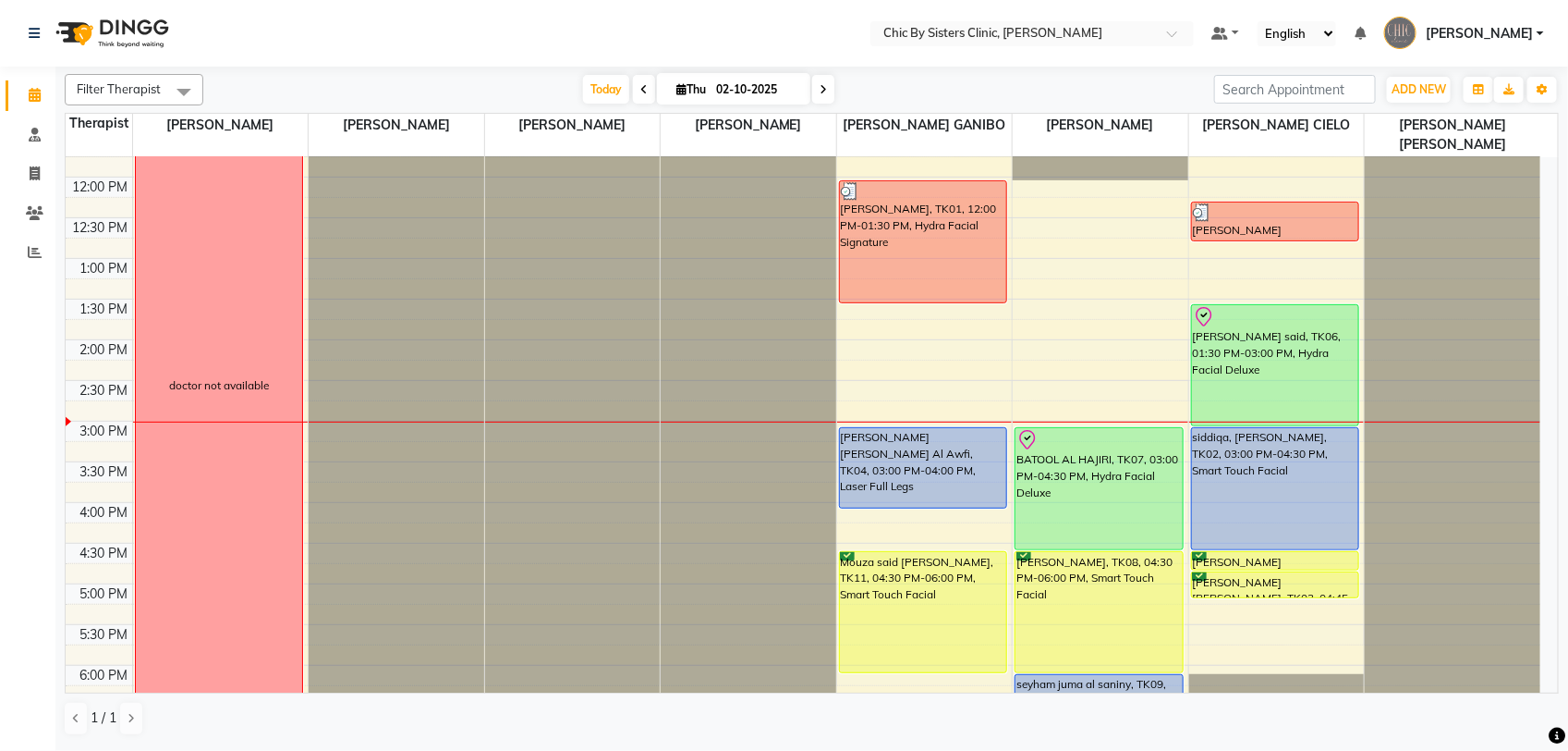
scroll to position [308, 0]
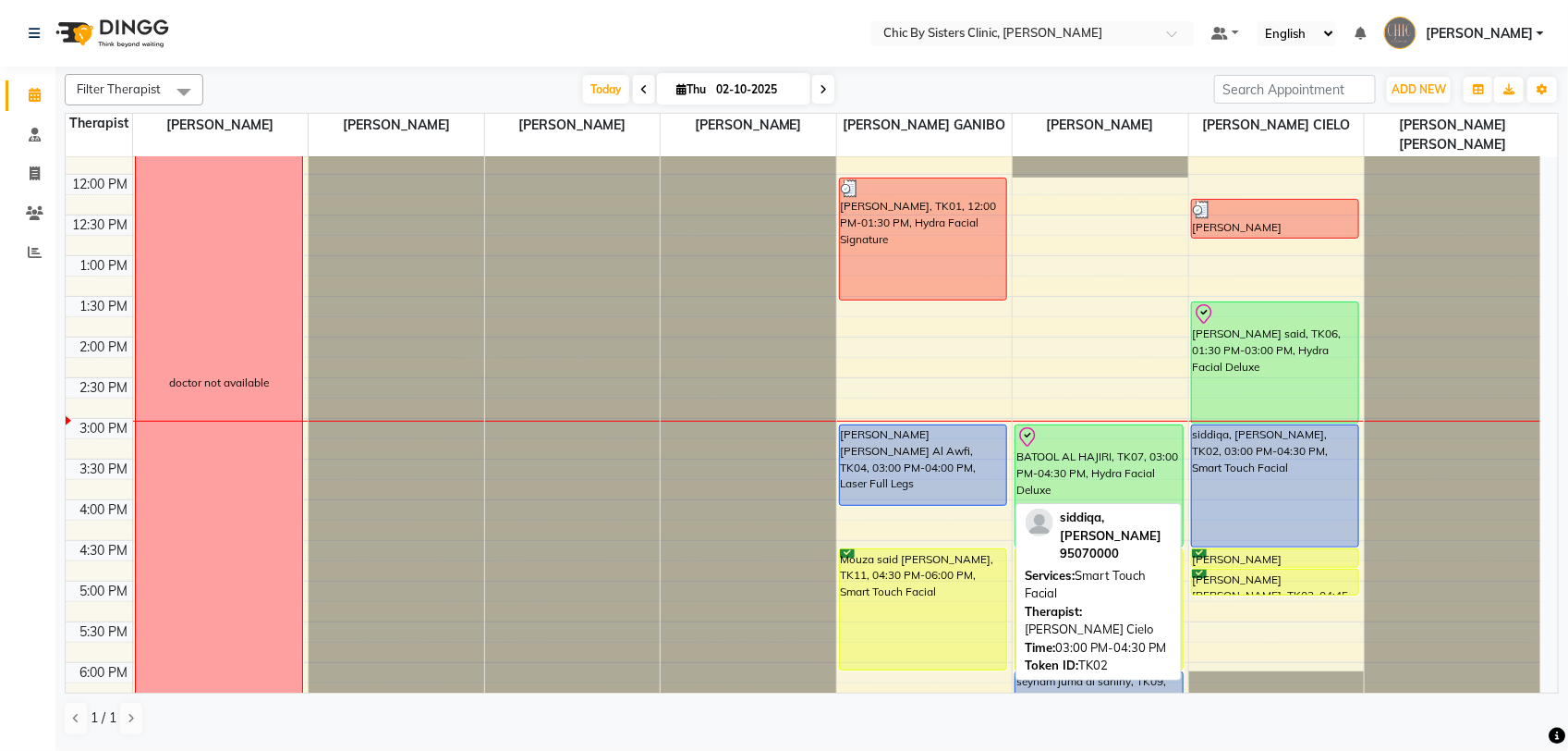
click at [1278, 465] on div "siddiqa, Al lawati, TK02, 03:00 PM-04:30 PM, Smart Touch Facial" at bounding box center [1276, 485] width 168 height 121
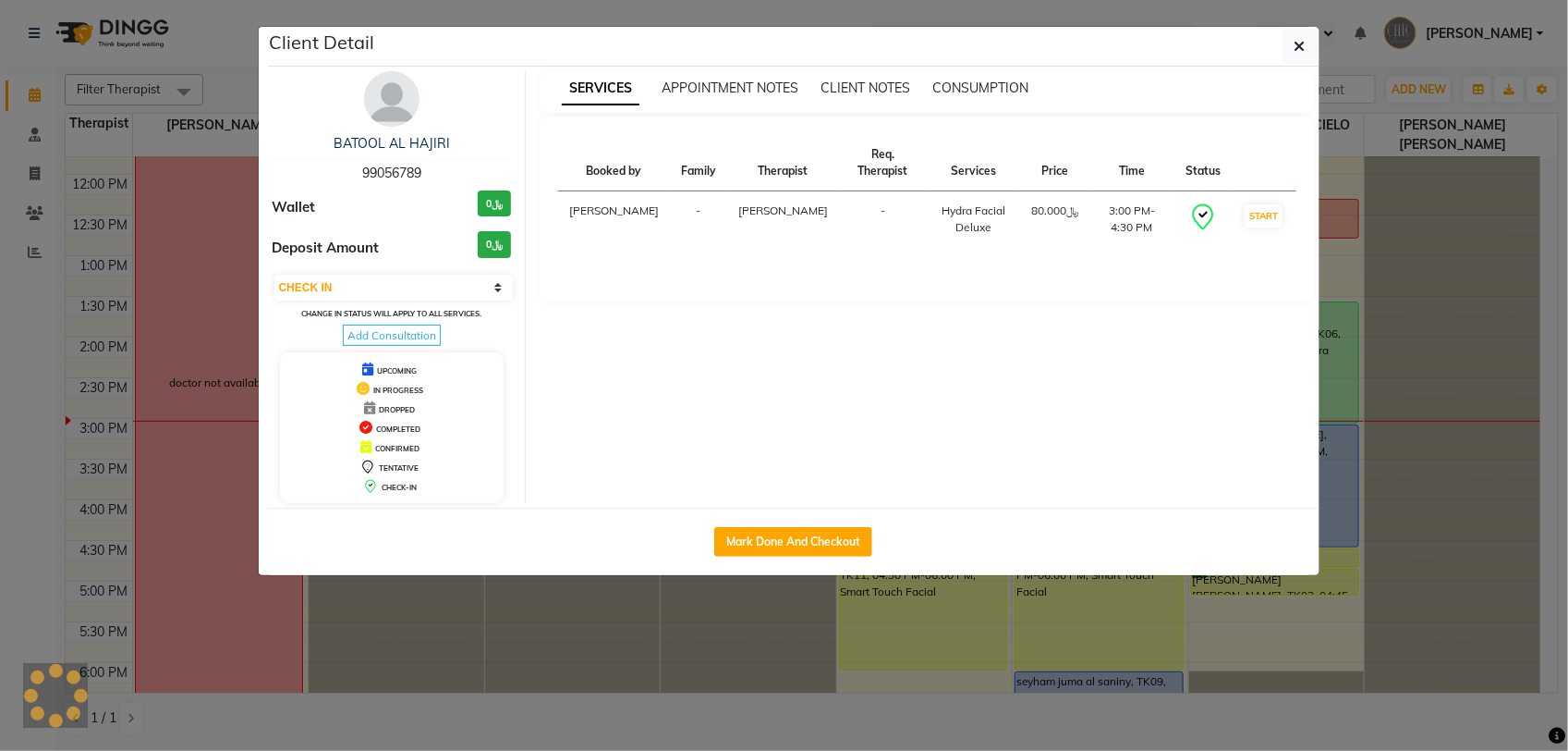
select select "5"
click at [384, 164] on div "siddiqa, Al lawati 95070000" at bounding box center [392, 158] width 240 height 49
click at [1307, 54] on button "button" at bounding box center [1300, 46] width 35 height 35
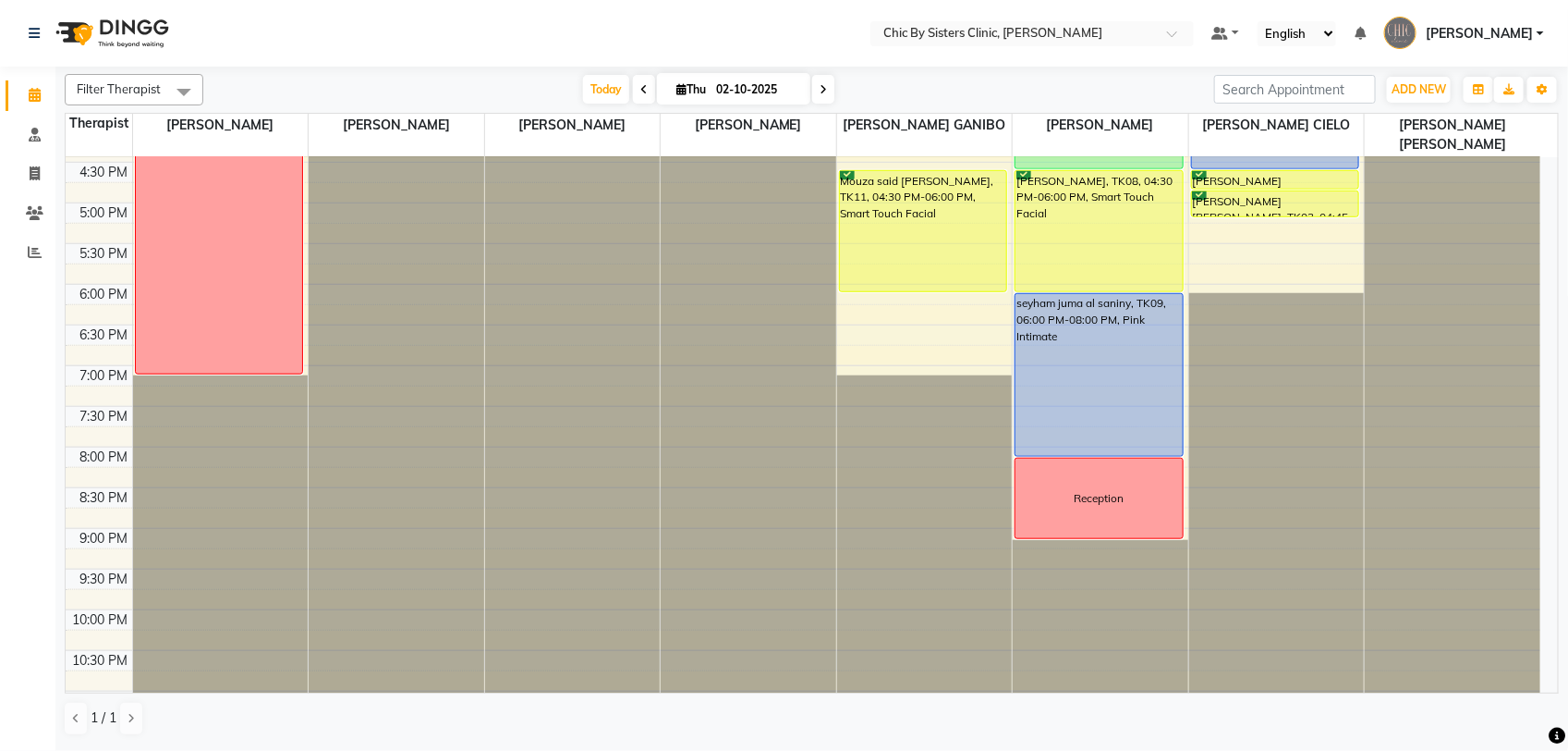
scroll to position [781, 0]
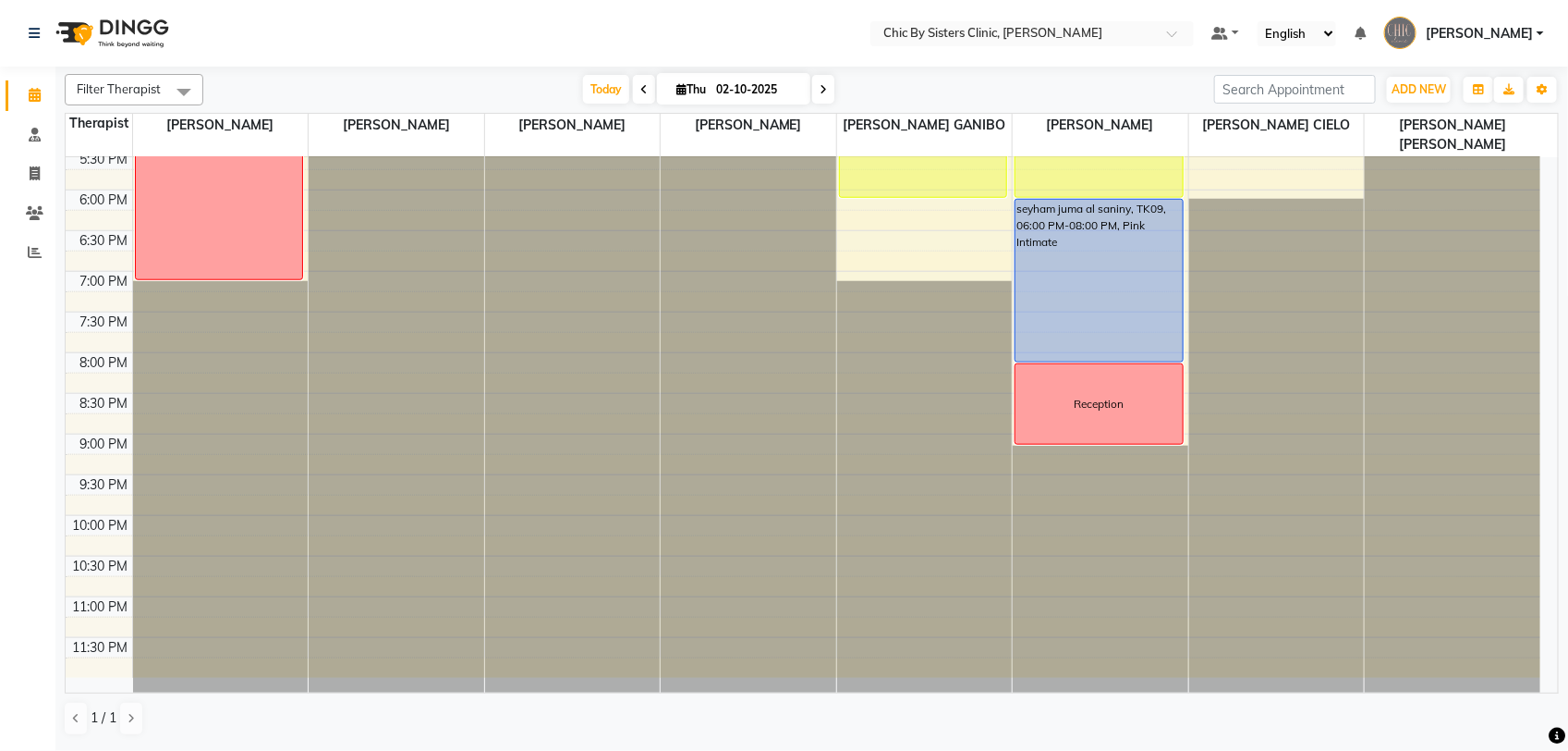
drag, startPoint x: 1552, startPoint y: 274, endPoint x: 1567, endPoint y: 652, distance: 378.3
click at [1550, 708] on div "1 / 1" at bounding box center [811, 718] width 1494 height 35
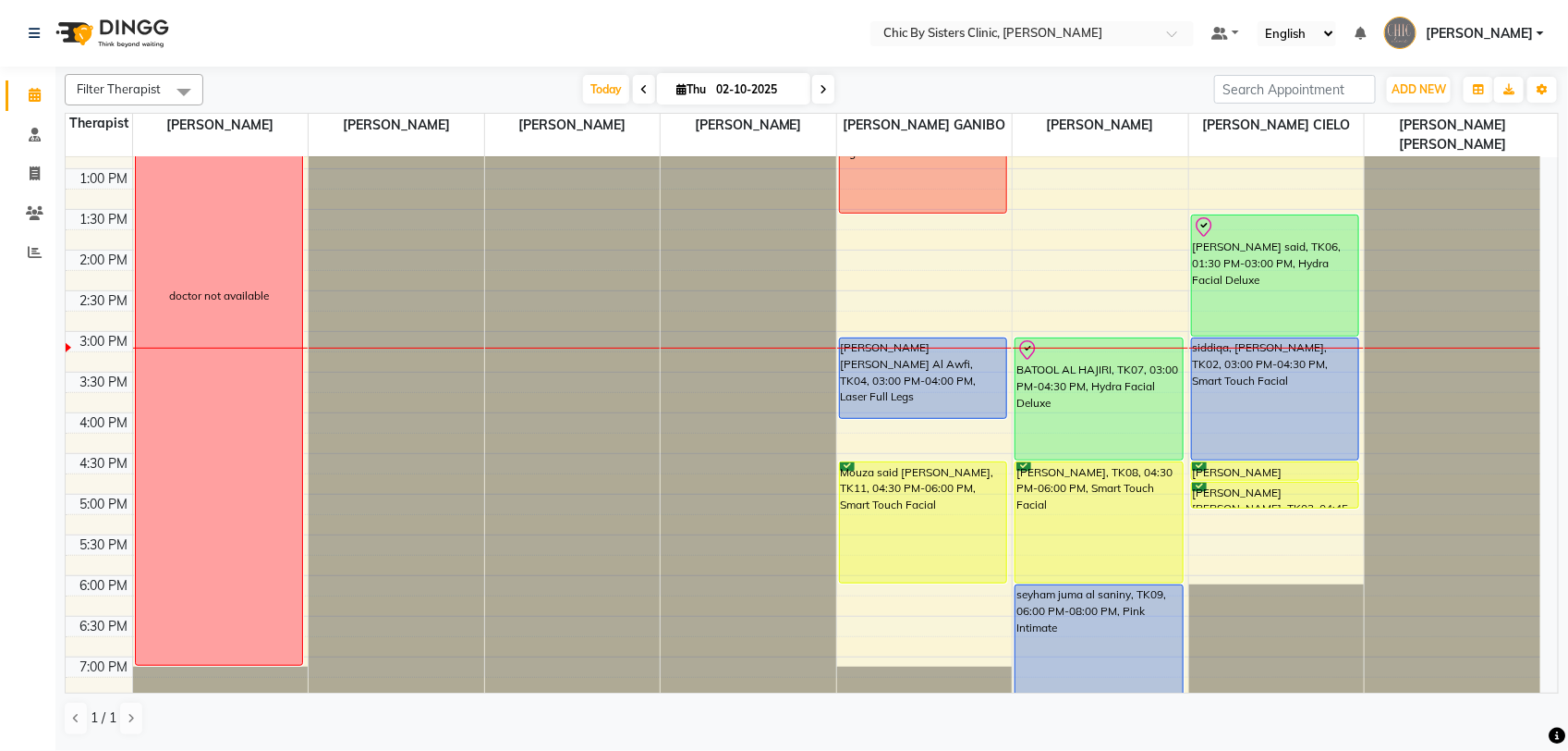
scroll to position [326, 0]
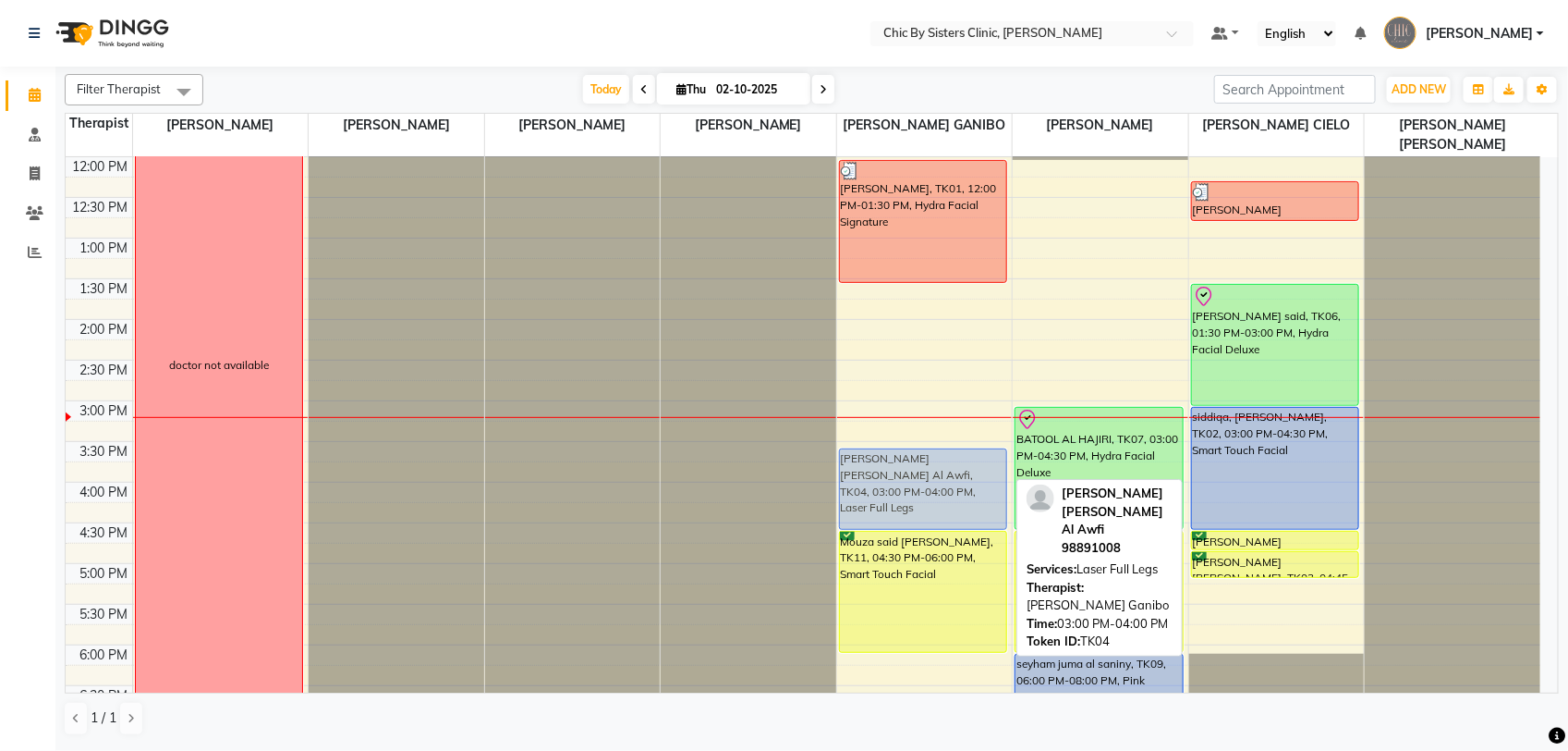
drag, startPoint x: 971, startPoint y: 427, endPoint x: 964, endPoint y: 473, distance: 46.5
click at [964, 473] on div "Al Sayyida Alya Saud Al Busaidi, TK10, 10:00 AM-11:30 AM, Hydra Facial Signatur…" at bounding box center [925, 481] width 176 height 1301
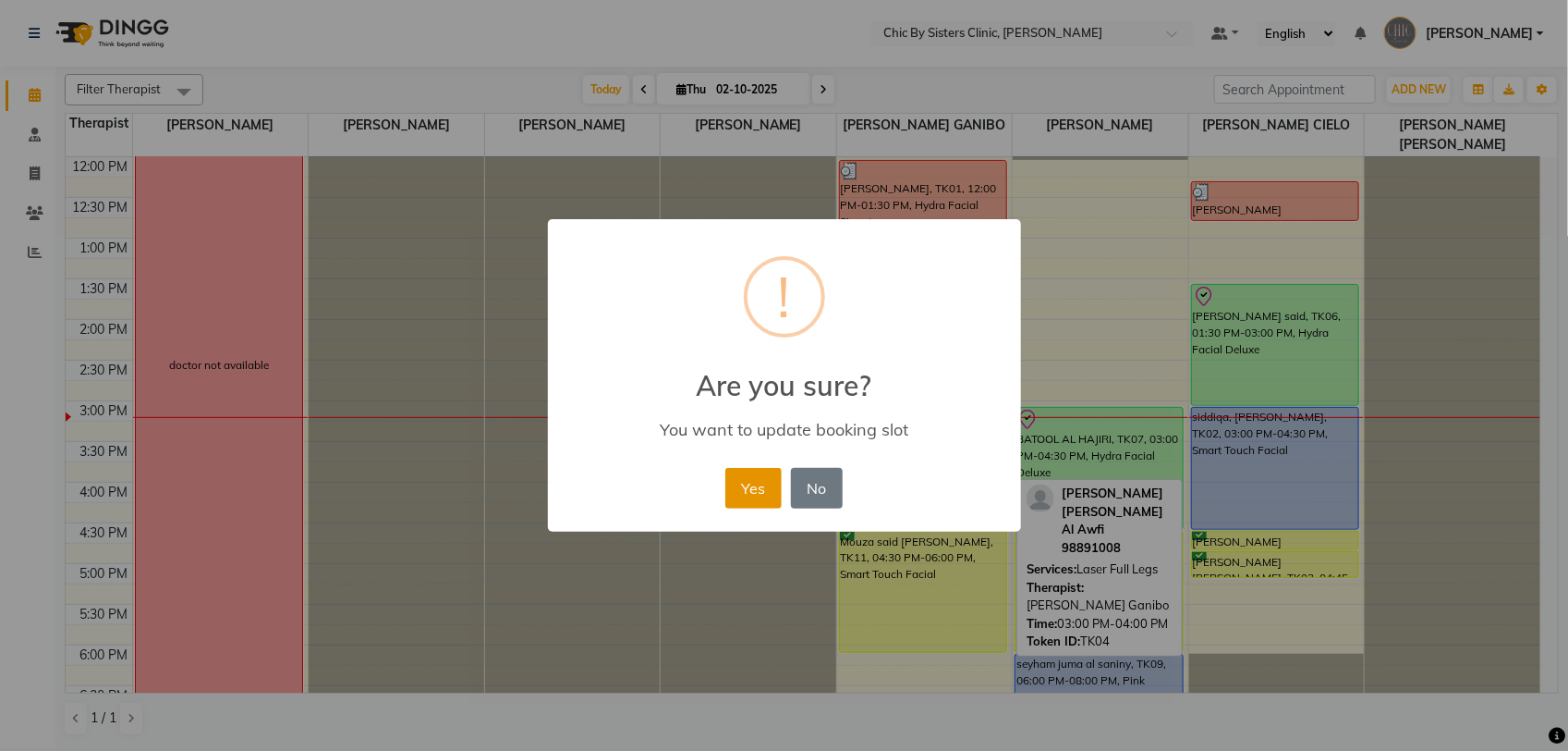
click at [735, 485] on button "Yes" at bounding box center [754, 487] width 56 height 41
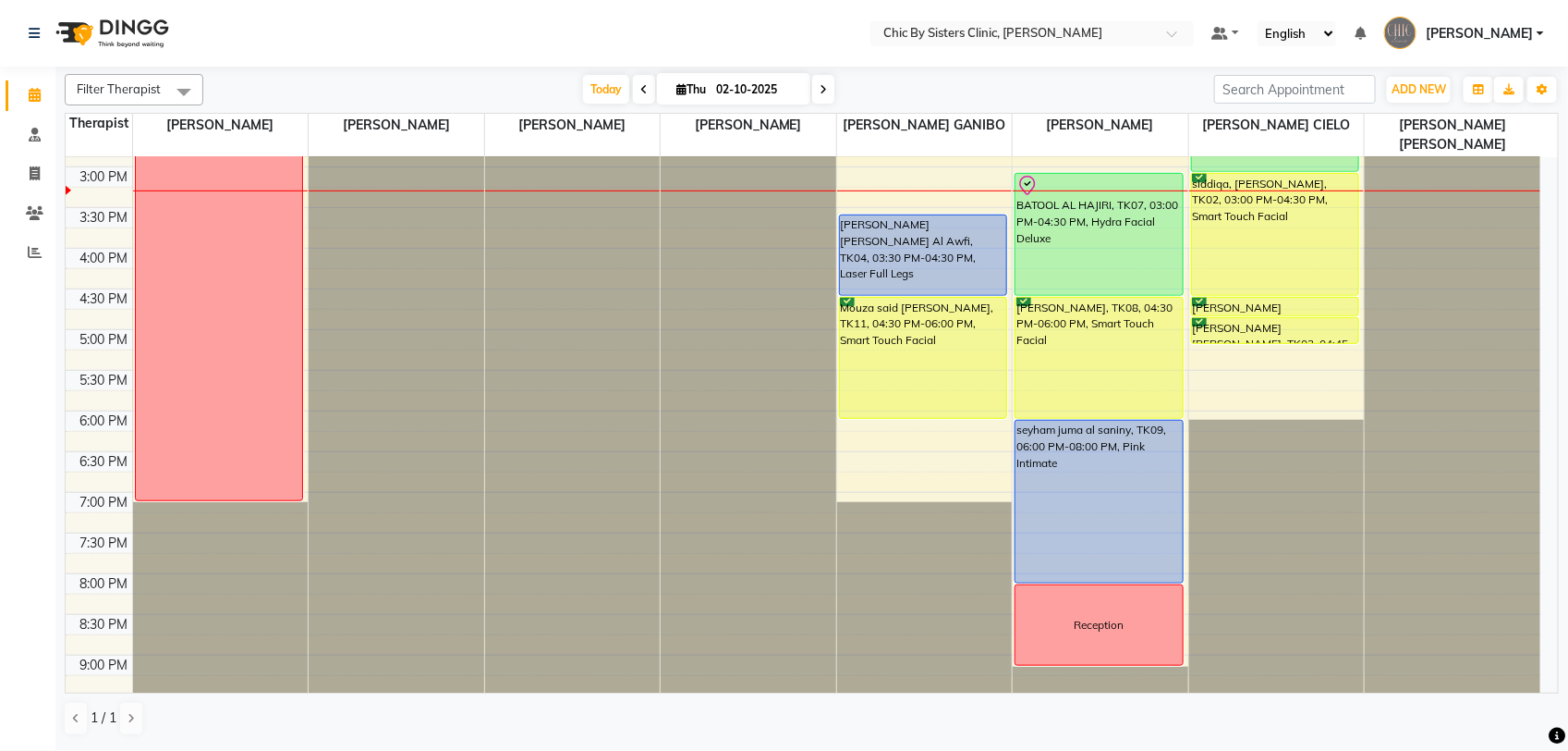
scroll to position [562, 0]
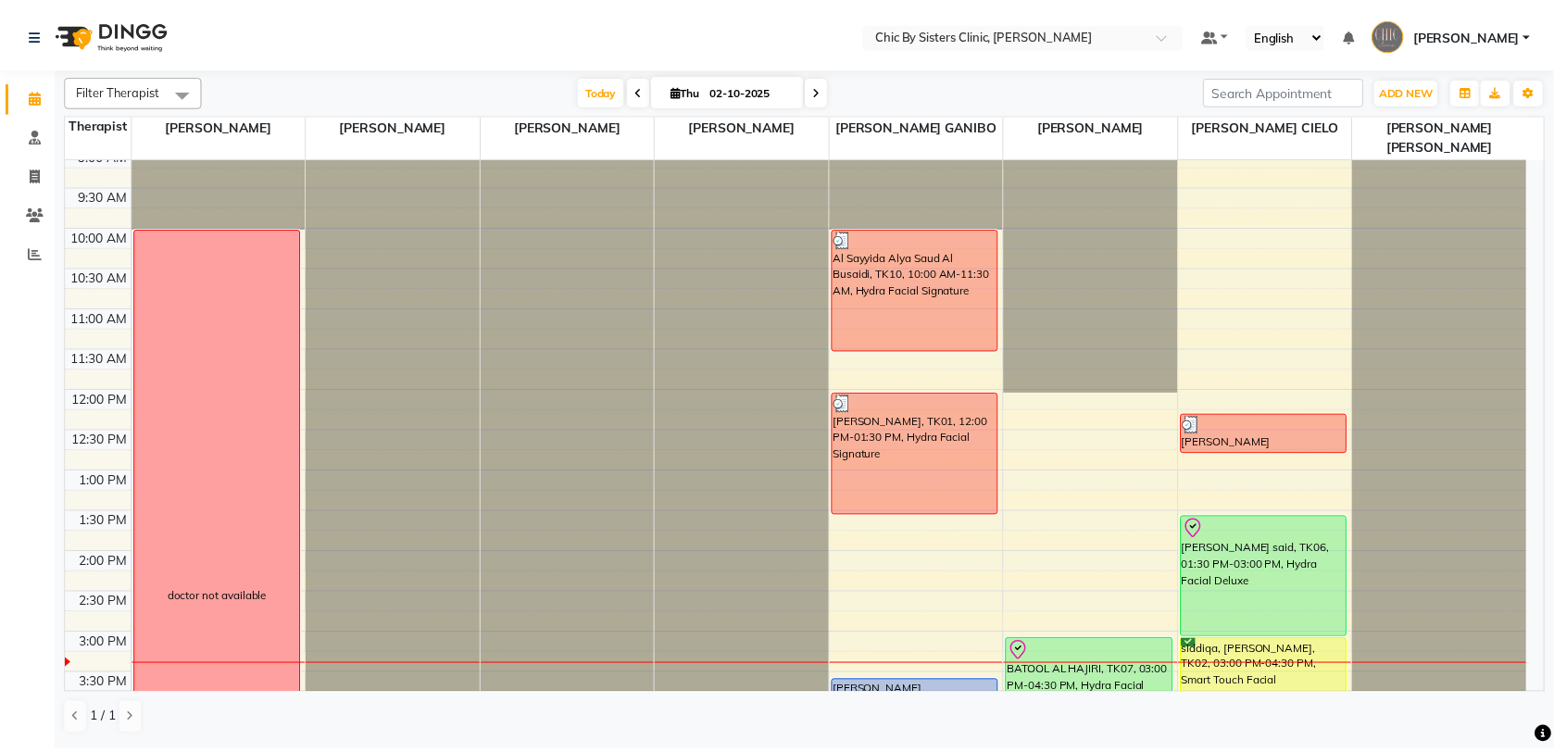
scroll to position [231, 0]
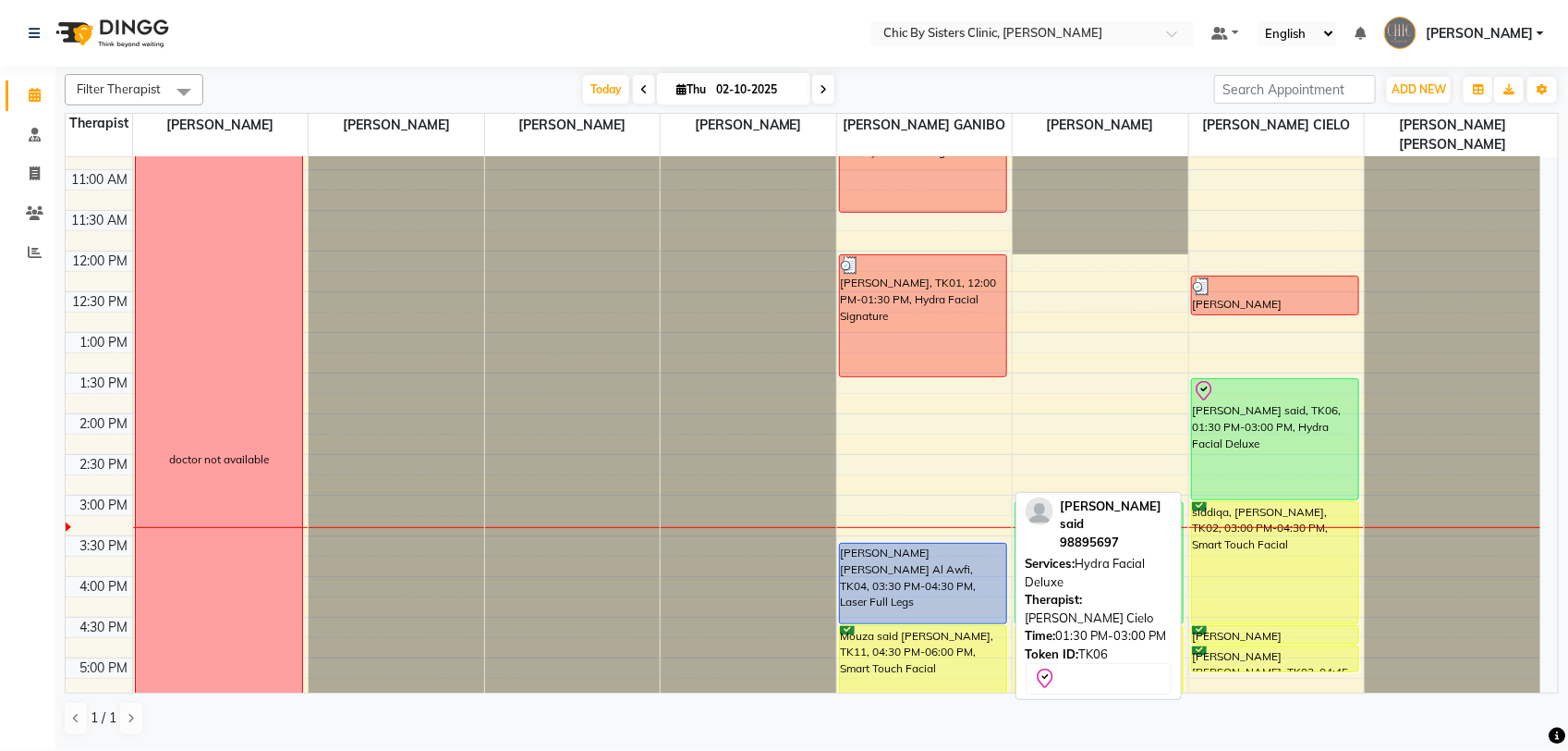
click at [1310, 453] on div "[PERSON_NAME] said, TK06, 01:30 PM-03:00 PM, Hydra Facial Deluxe" at bounding box center [1276, 439] width 168 height 120
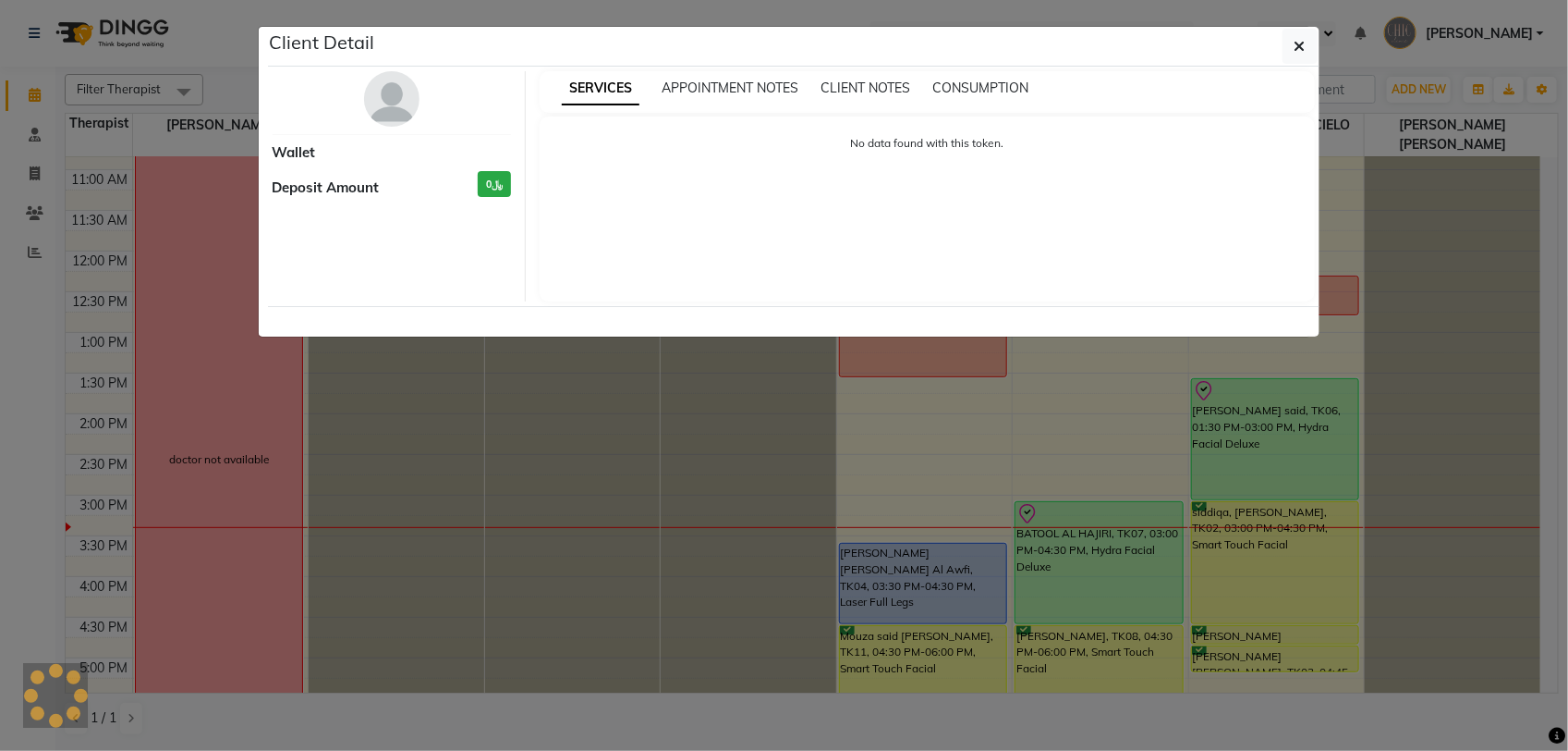
select select "8"
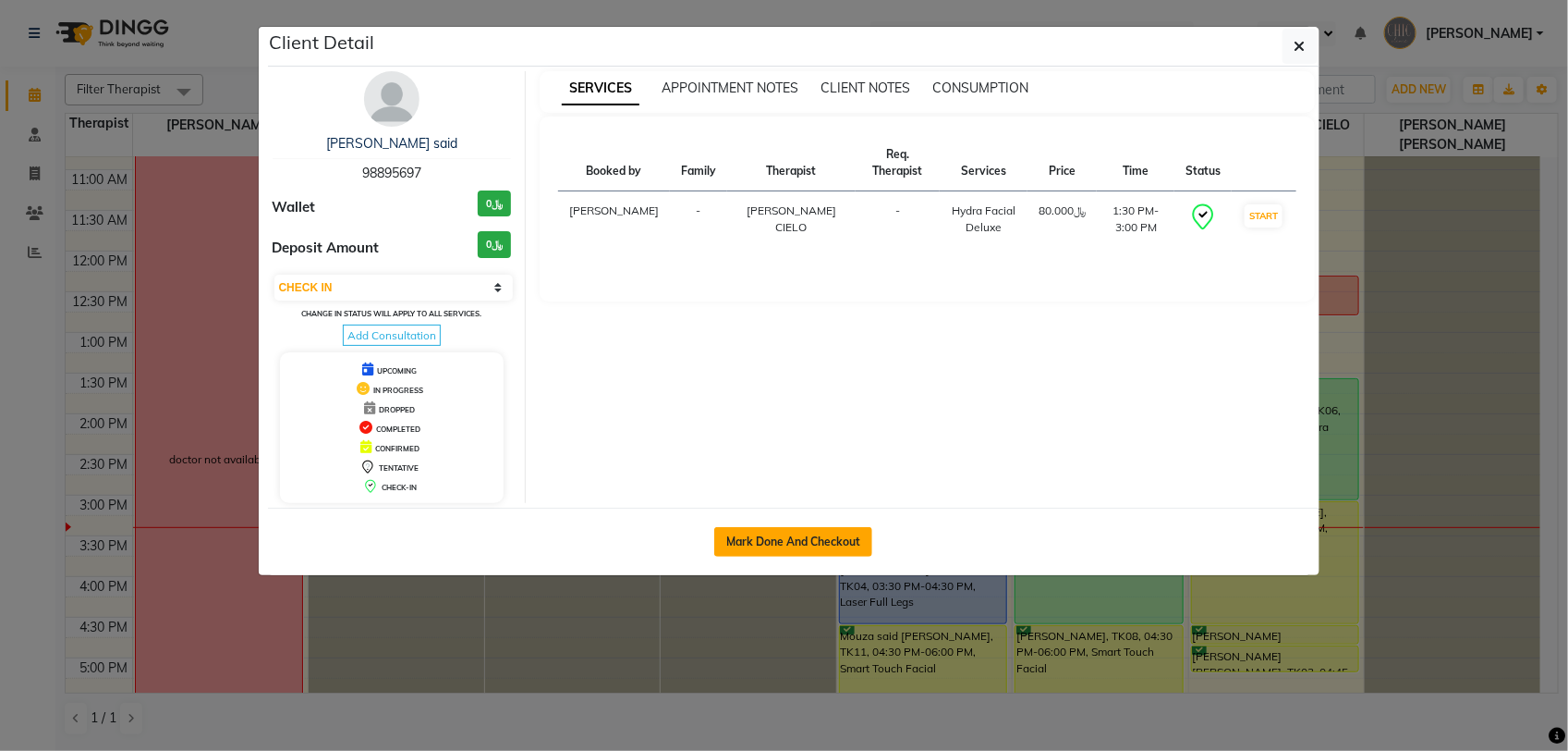
click at [838, 536] on button "Mark Done And Checkout" at bounding box center [793, 542] width 158 height 30
select select "service"
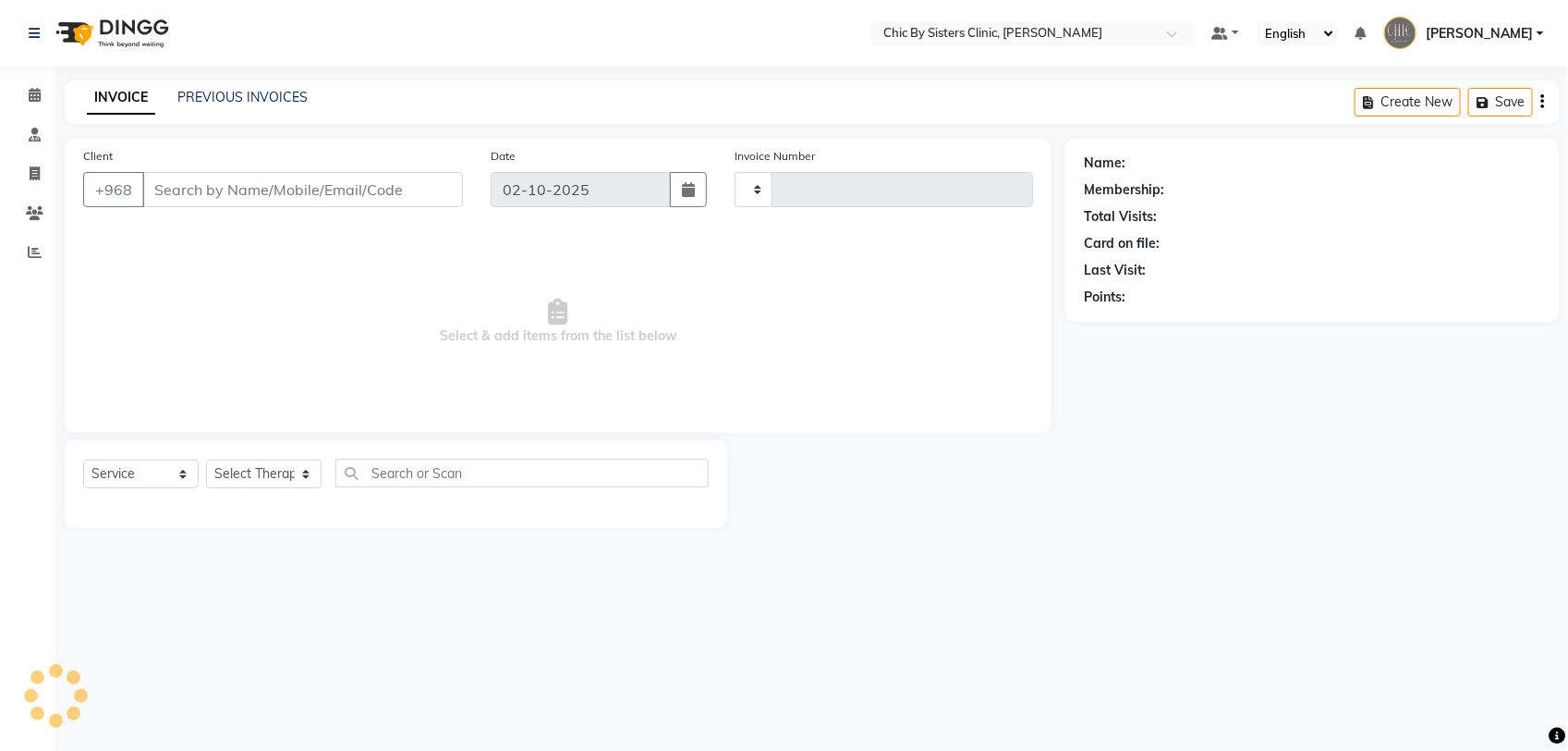
type input "2450"
select select "3"
select select "6348"
type input "98895697"
select select "89287"
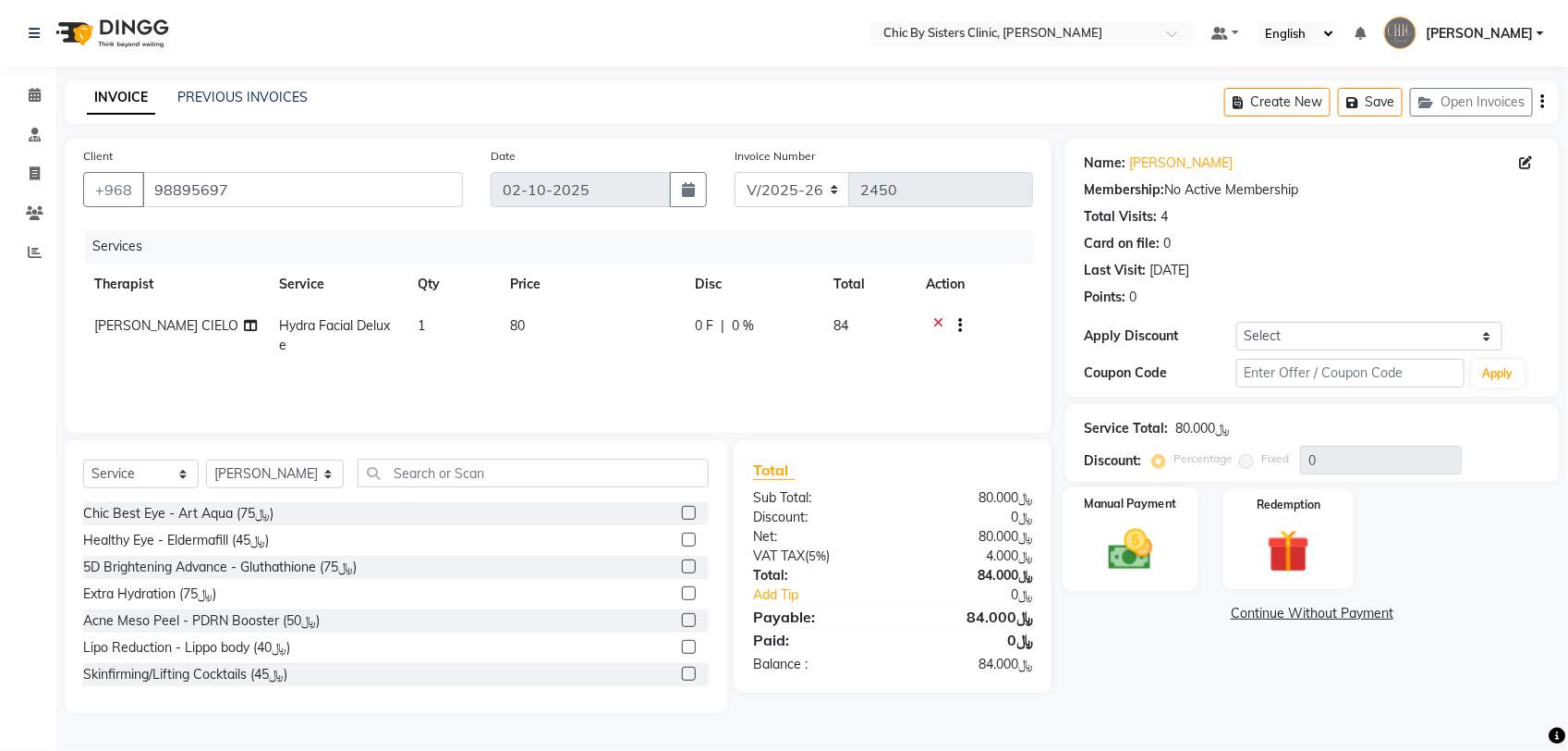
click at [1179, 539] on div "Manual Payment" at bounding box center [1131, 539] width 136 height 104
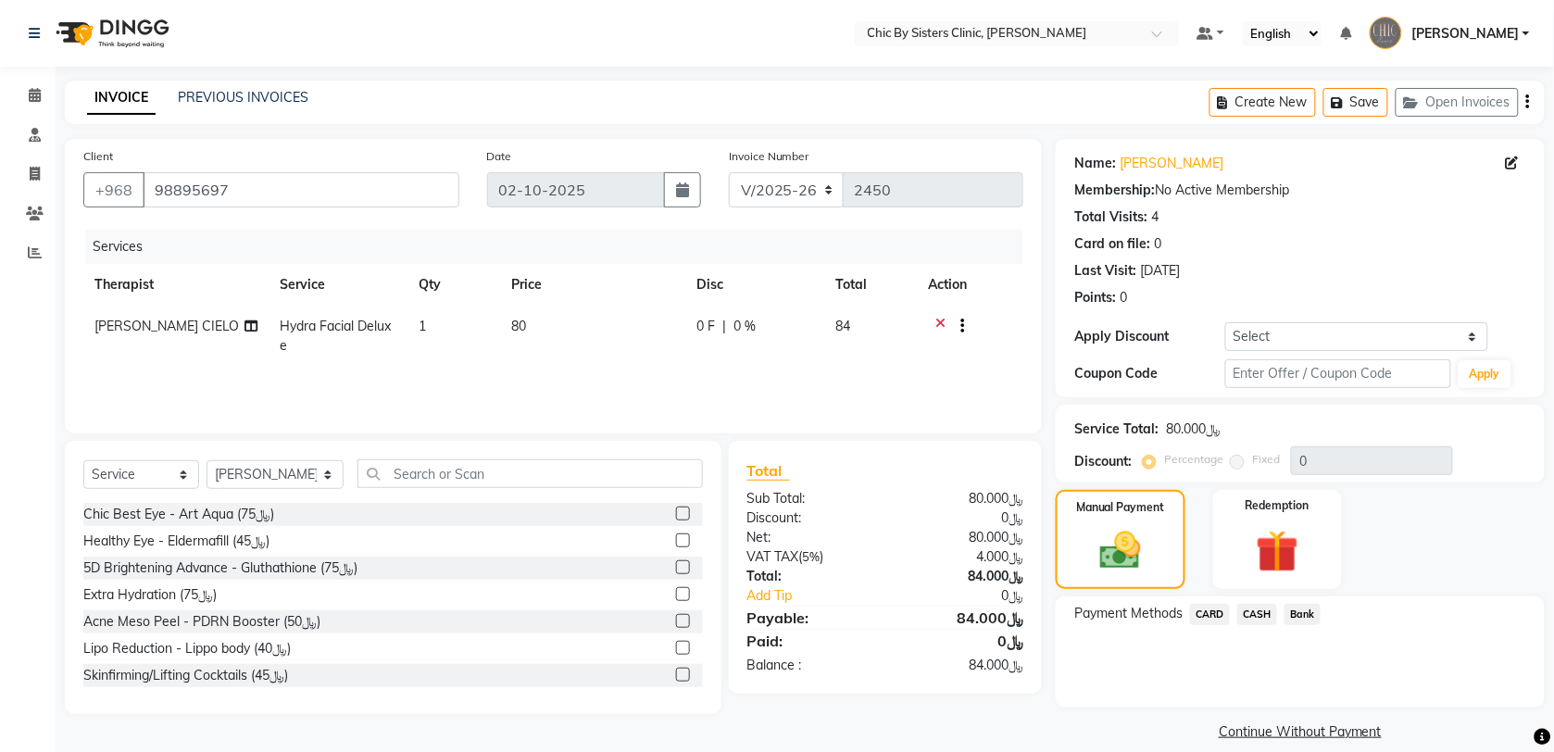
click at [1216, 618] on span "CARD" at bounding box center [1210, 614] width 40 height 21
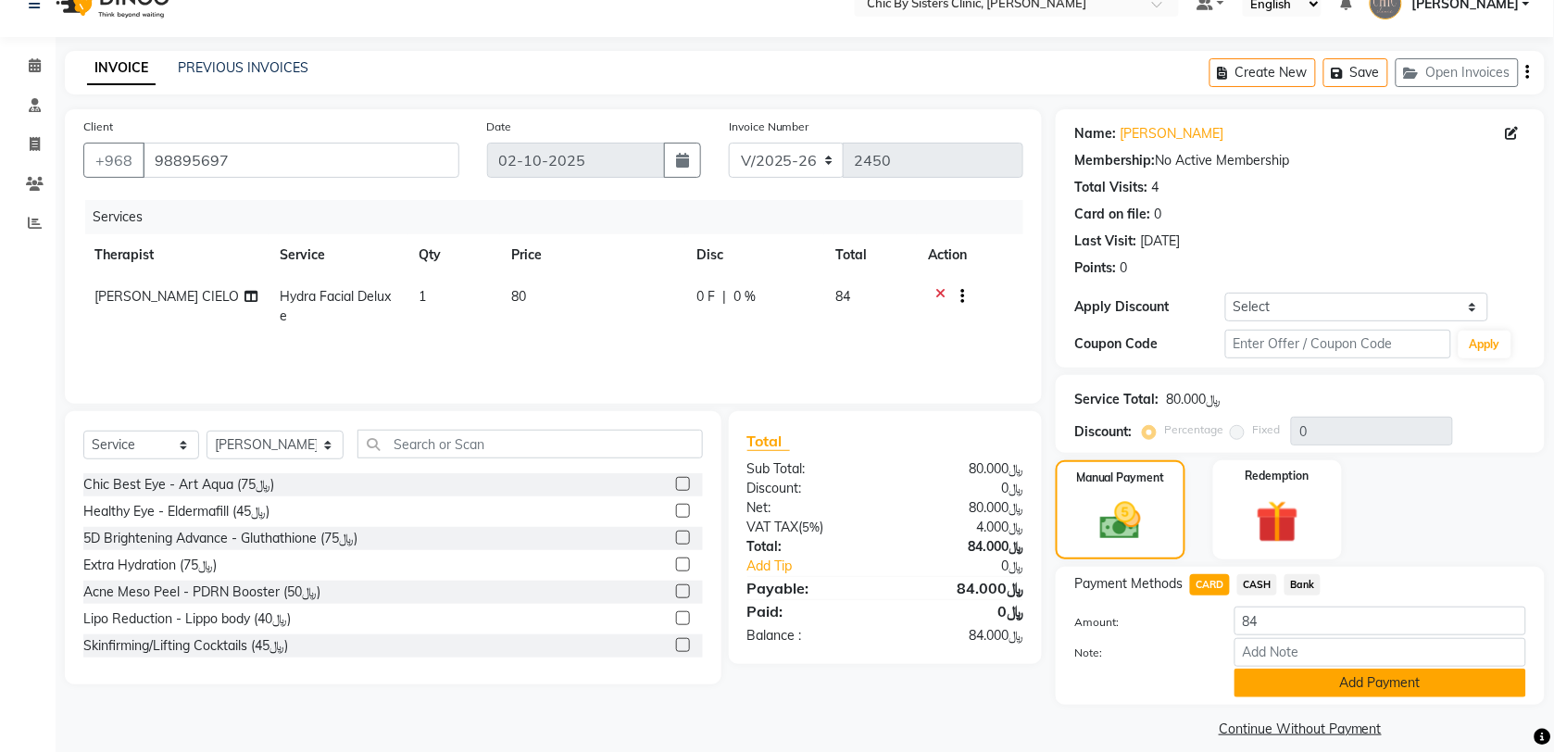
scroll to position [46, 0]
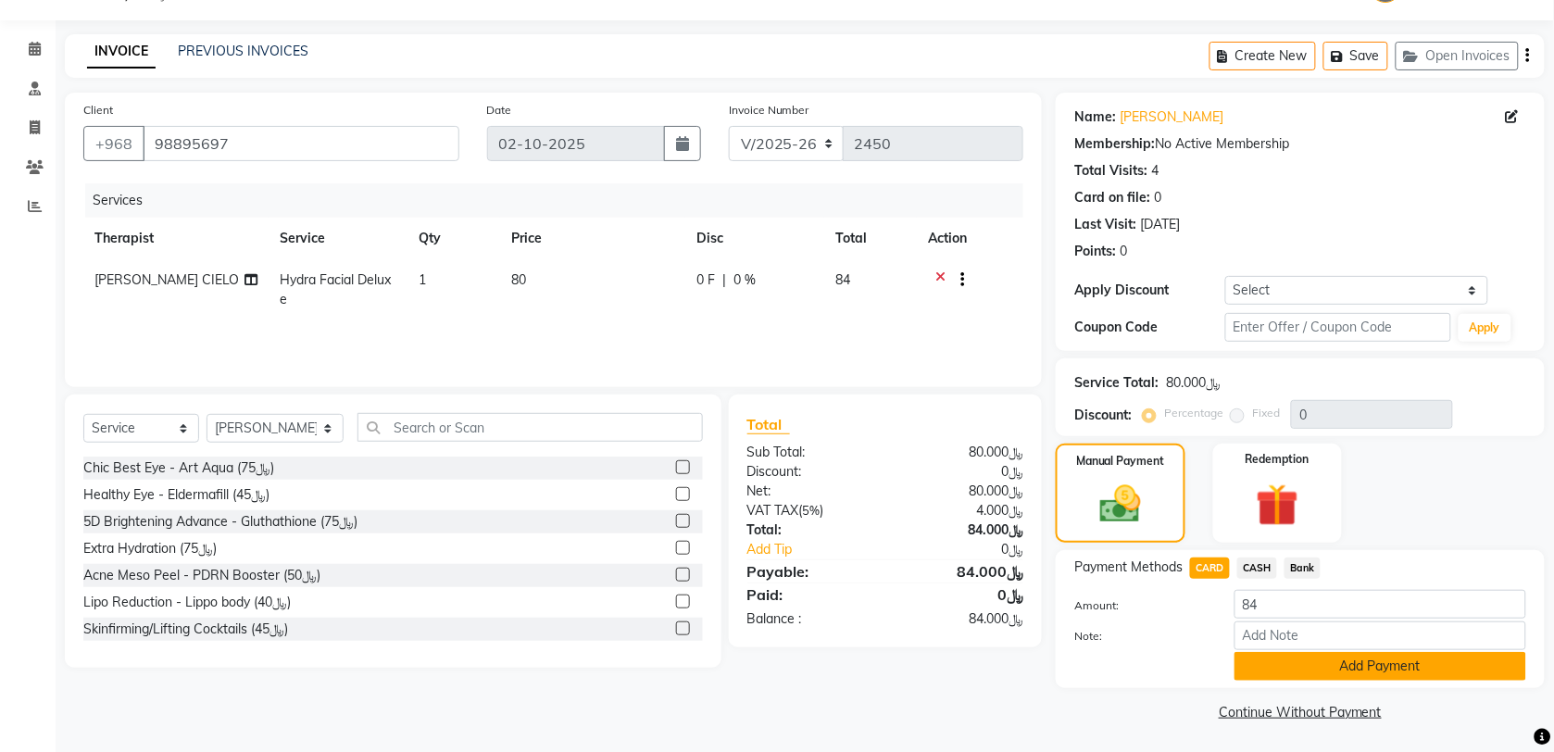
click at [1347, 674] on button "Add Payment" at bounding box center [1380, 666] width 292 height 29
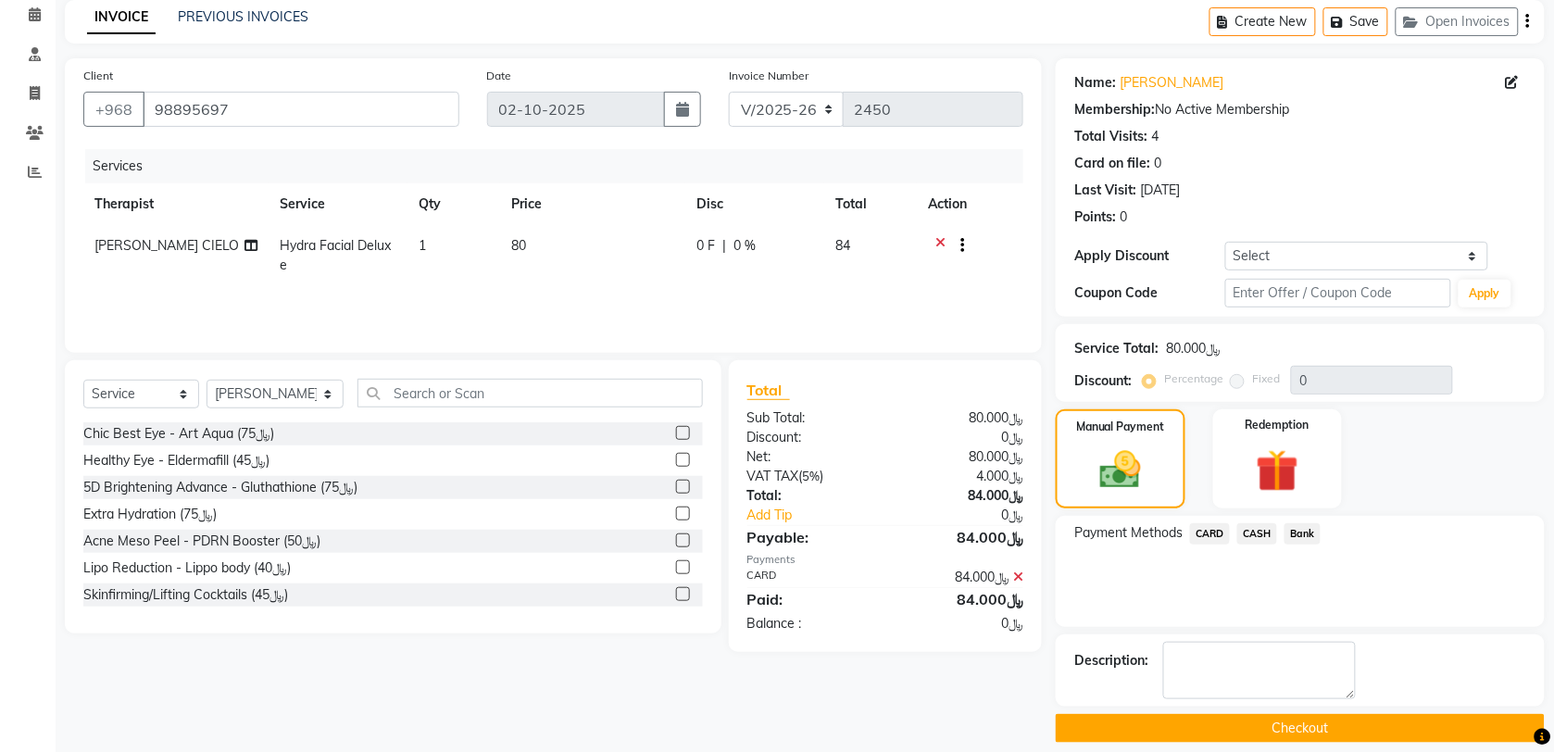
scroll to position [99, 0]
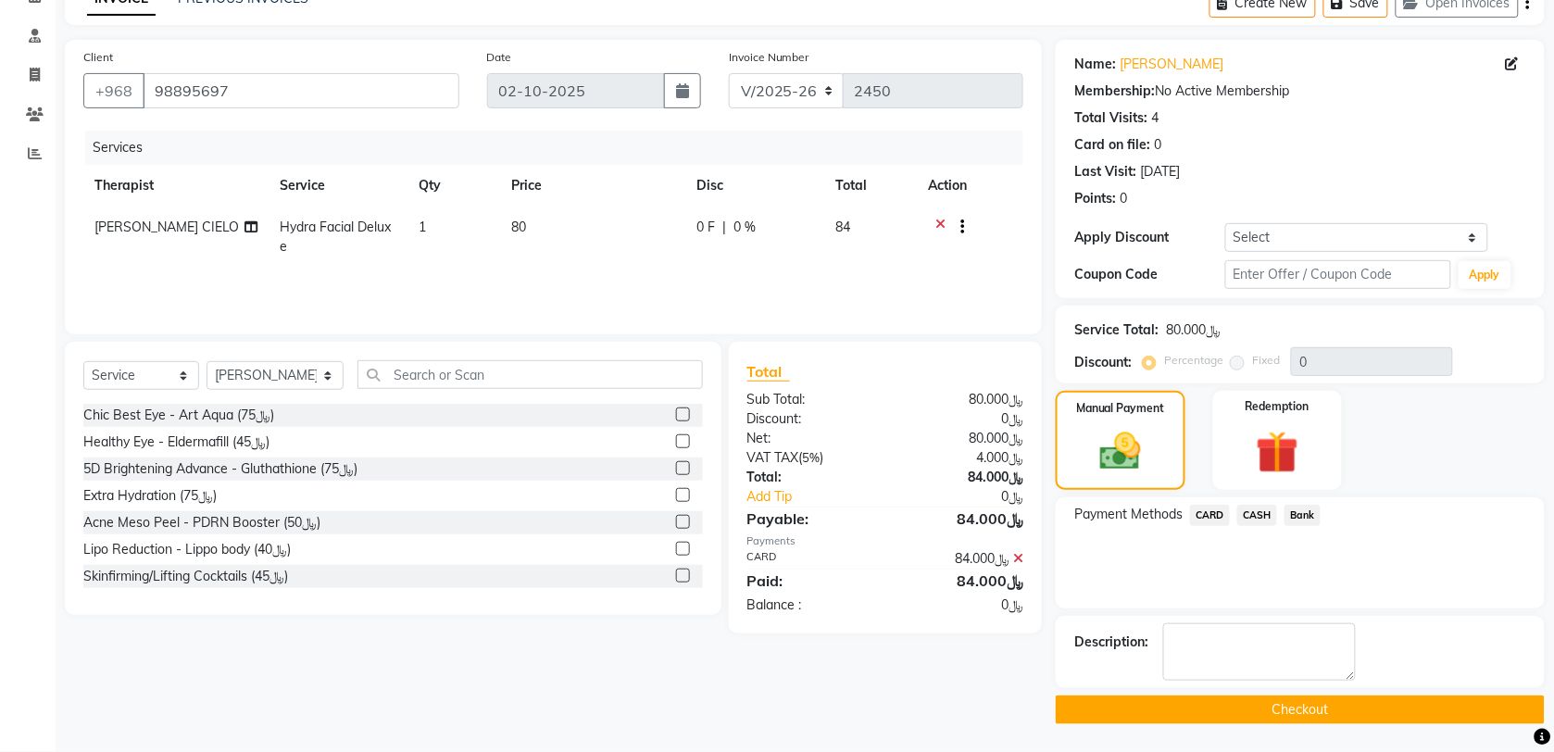
click at [1318, 713] on button "Checkout" at bounding box center [1300, 709] width 489 height 29
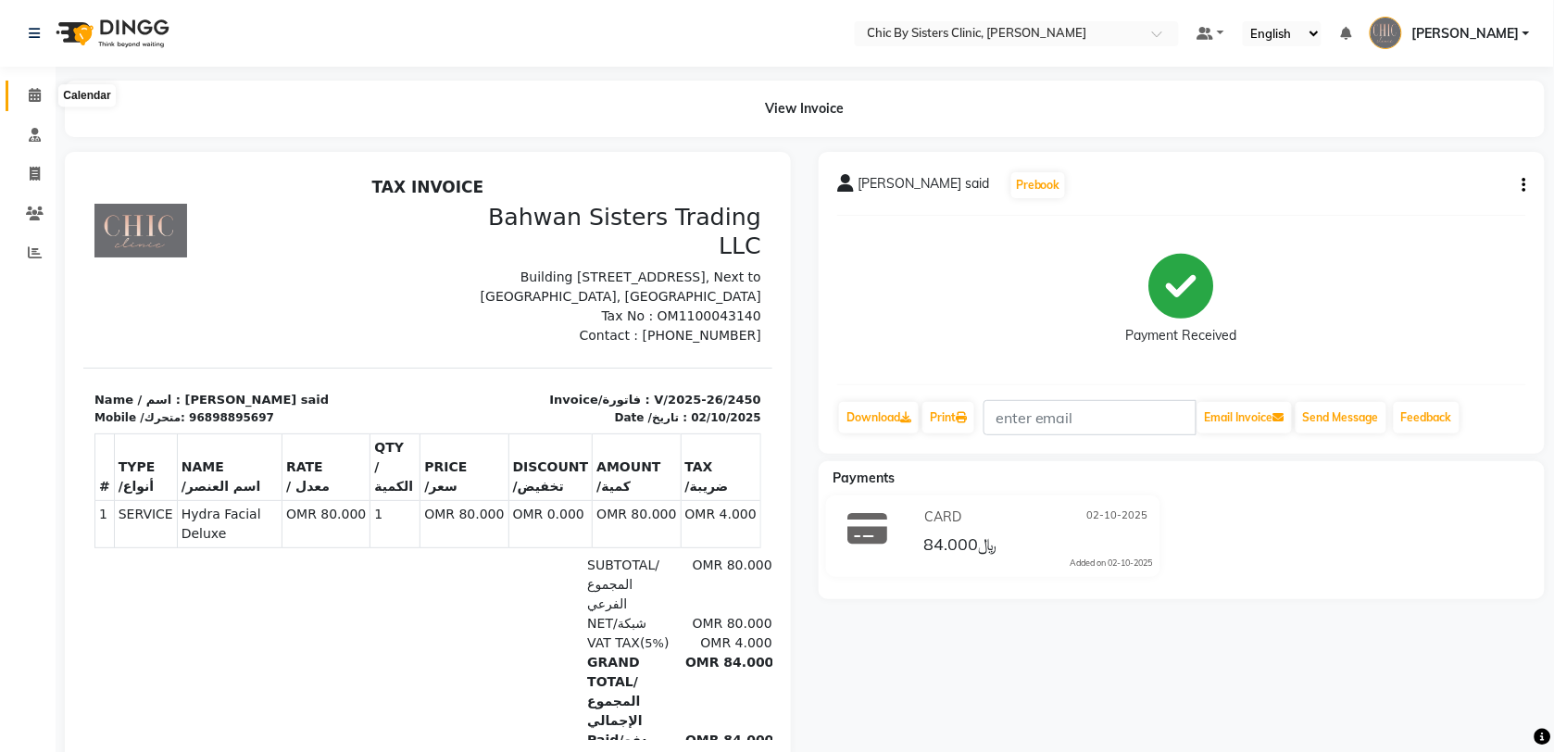
click at [37, 97] on icon at bounding box center [35, 95] width 12 height 14
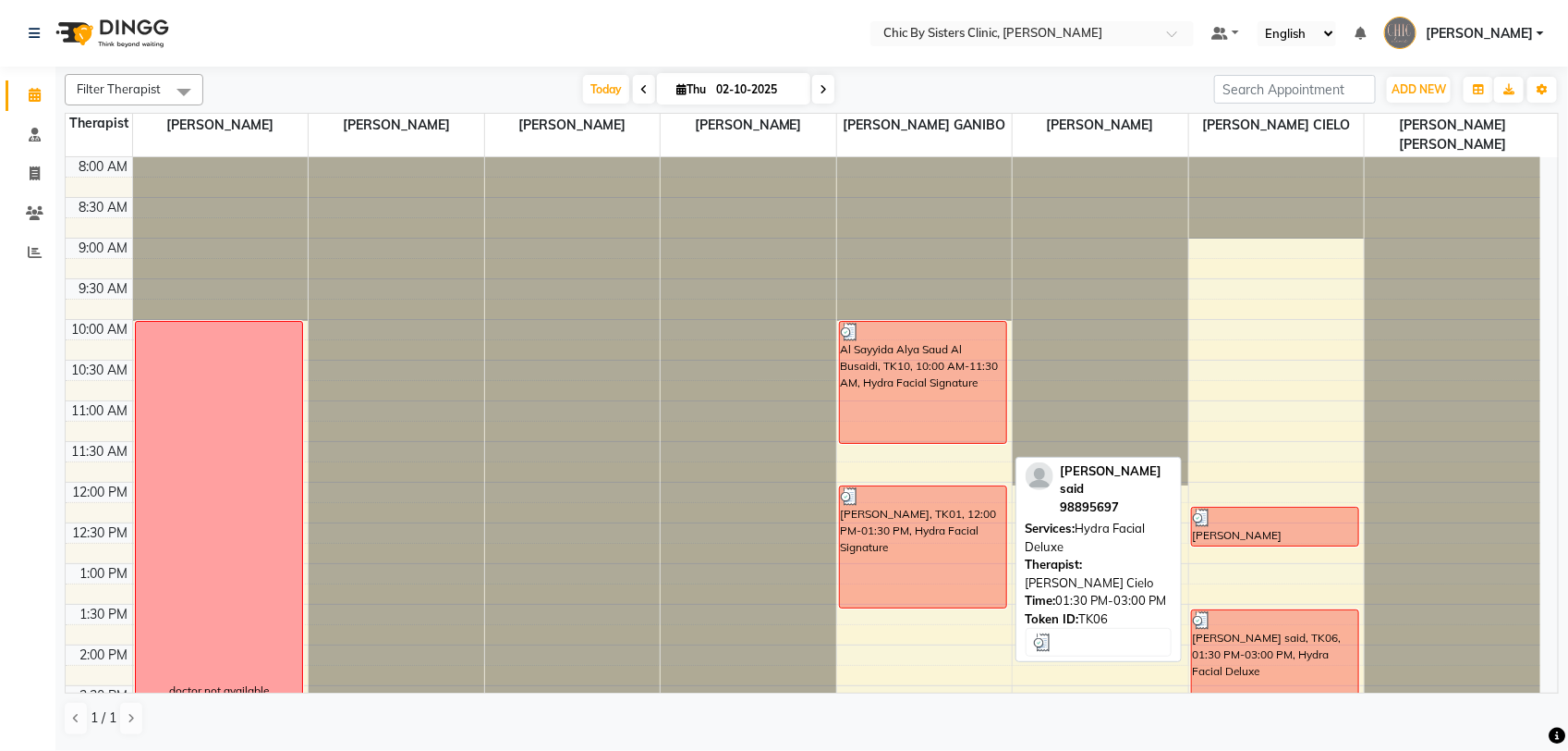
click at [1327, 650] on div "Janaab Sayyida Hakima Al said, TK06, 01:30 PM-03:00 PM, Hydra Facial Deluxe" at bounding box center [1276, 670] width 168 height 120
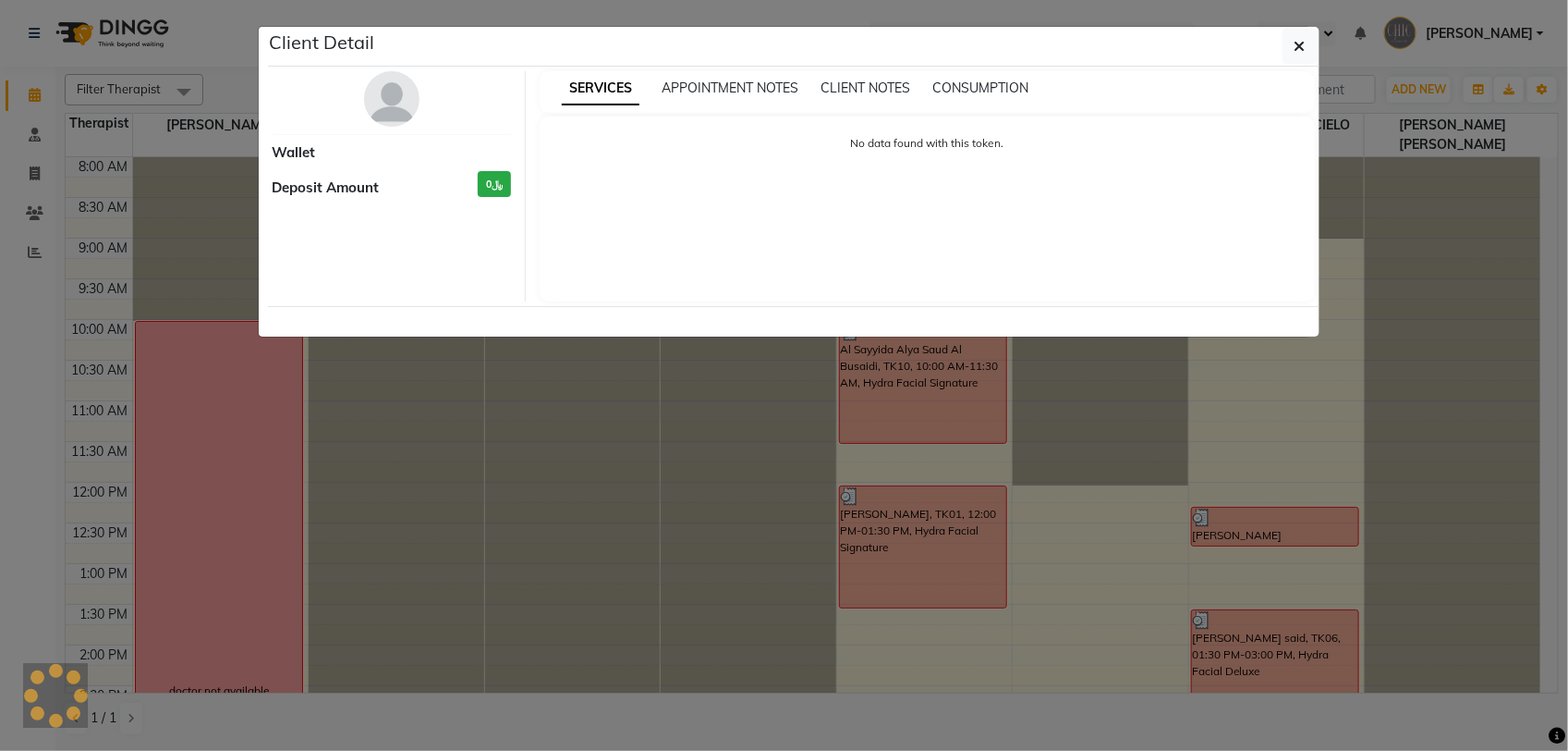
select select "3"
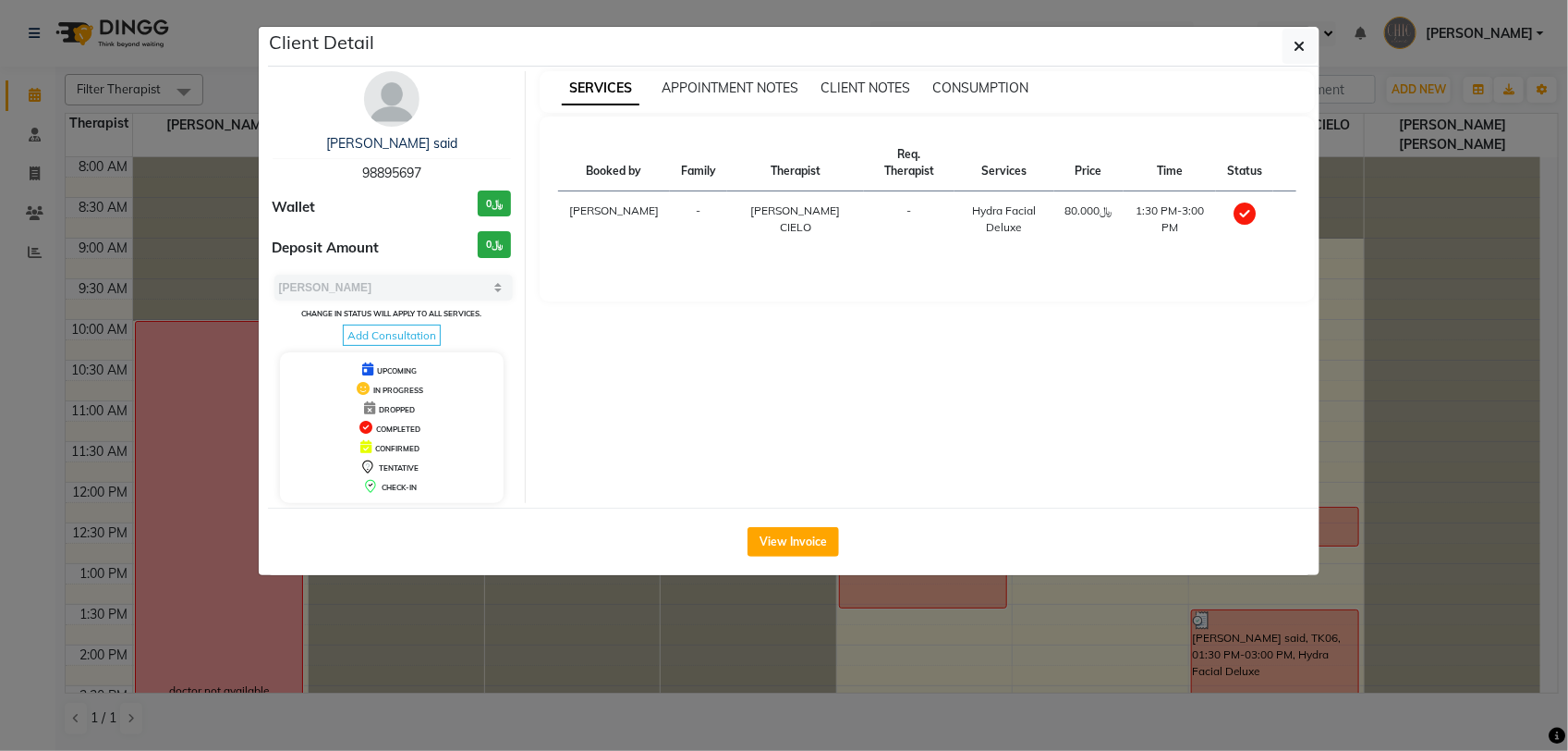
click at [408, 171] on span "98895697" at bounding box center [391, 173] width 59 height 17
copy span "98895697"
click at [1292, 54] on button "button" at bounding box center [1300, 46] width 35 height 35
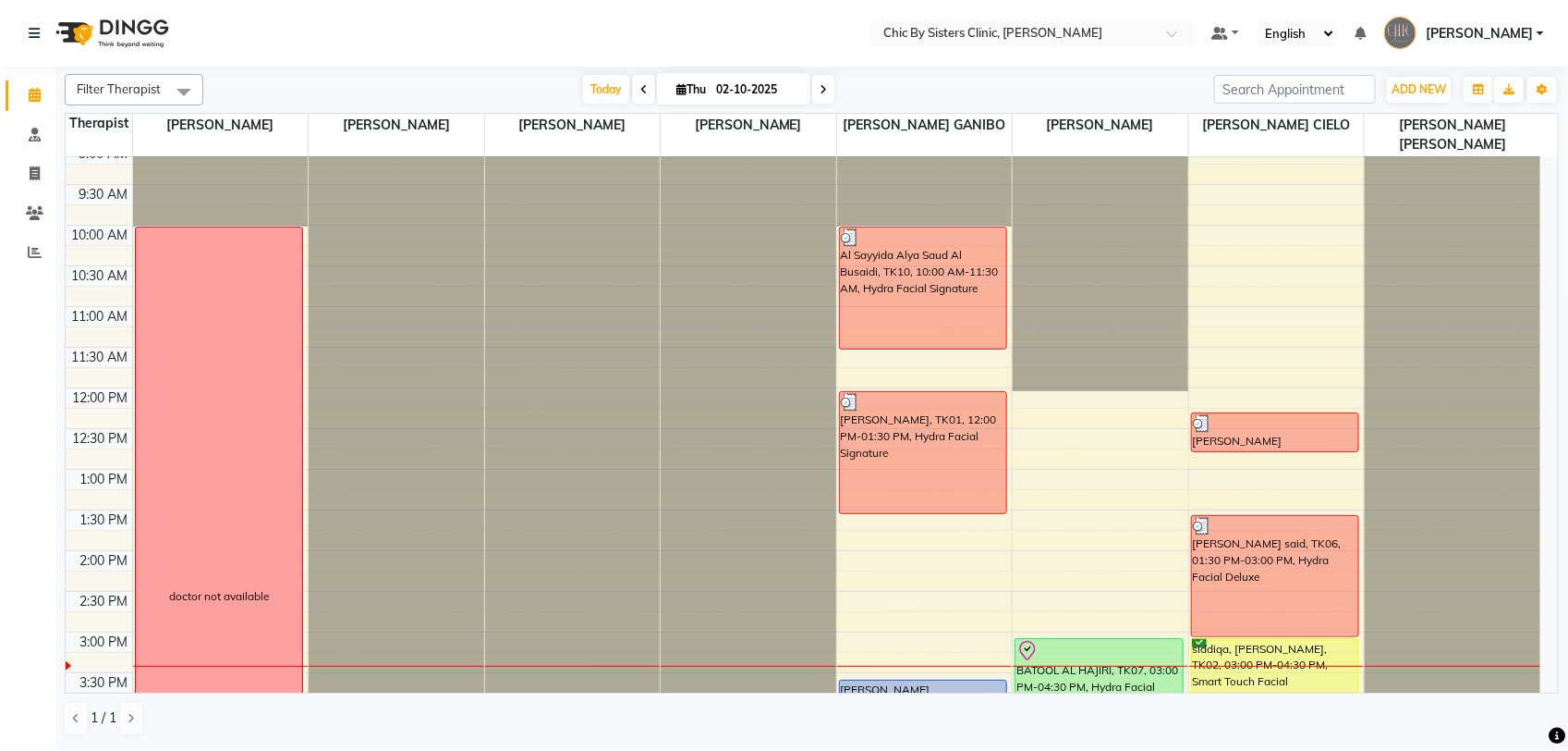
scroll to position [76, 0]
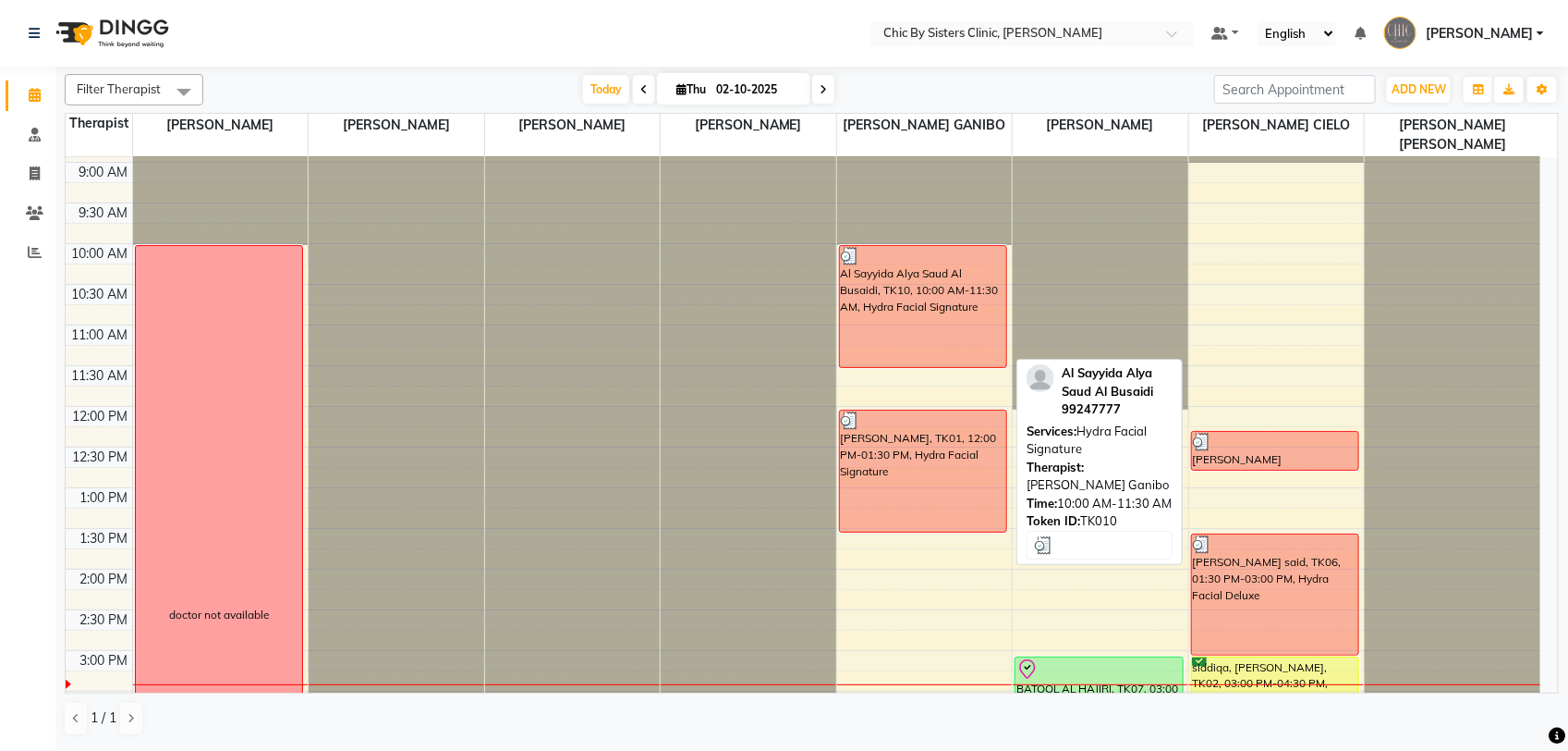
click at [941, 340] on div "Al Sayyida Alya Saud Al Busaidi, TK10, 10:00 AM-11:30 AM, Hydra Facial Signature" at bounding box center [924, 306] width 168 height 121
select select "3"
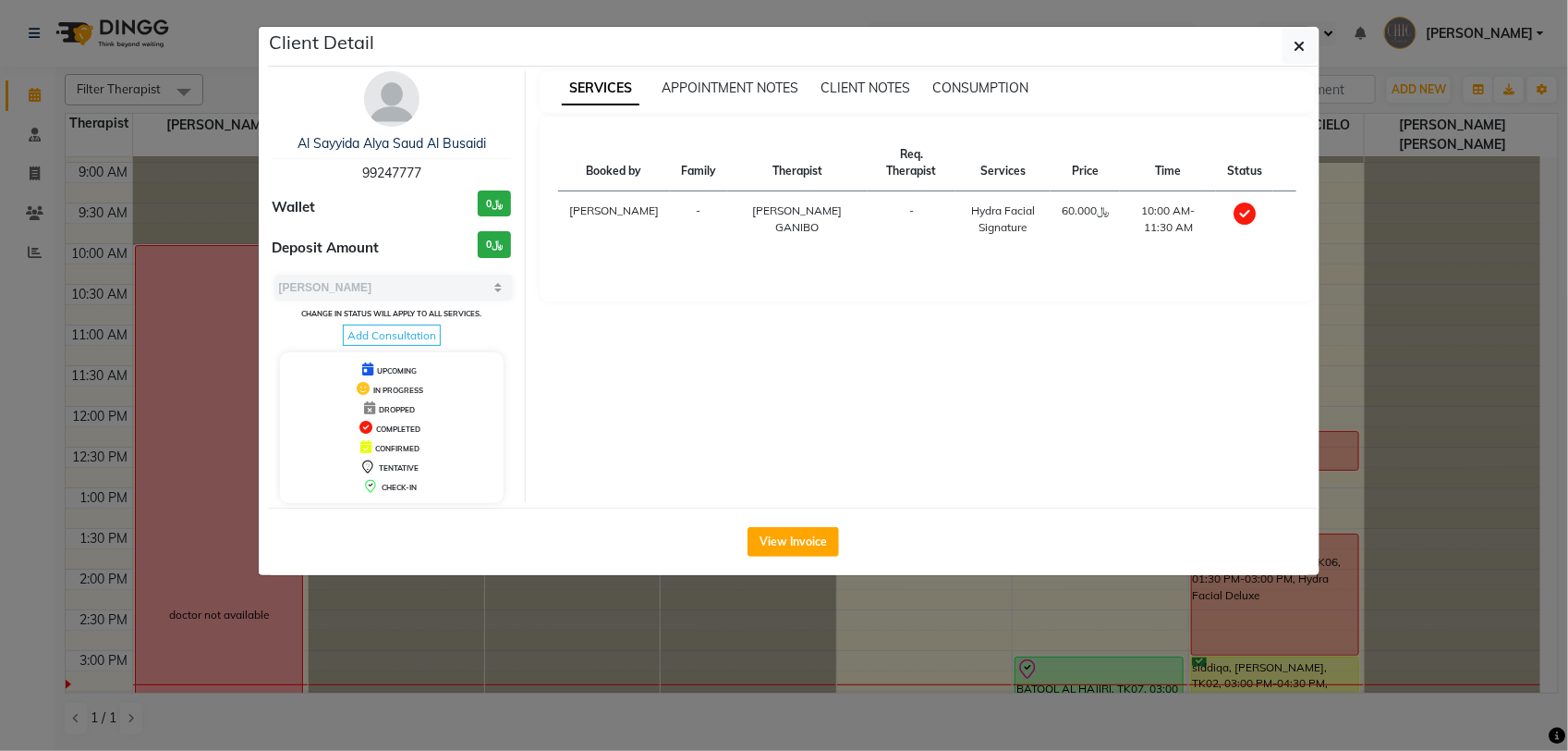
click at [389, 171] on span "99247777" at bounding box center [391, 173] width 59 height 17
copy span "99247777"
click at [1288, 39] on button "button" at bounding box center [1300, 46] width 35 height 35
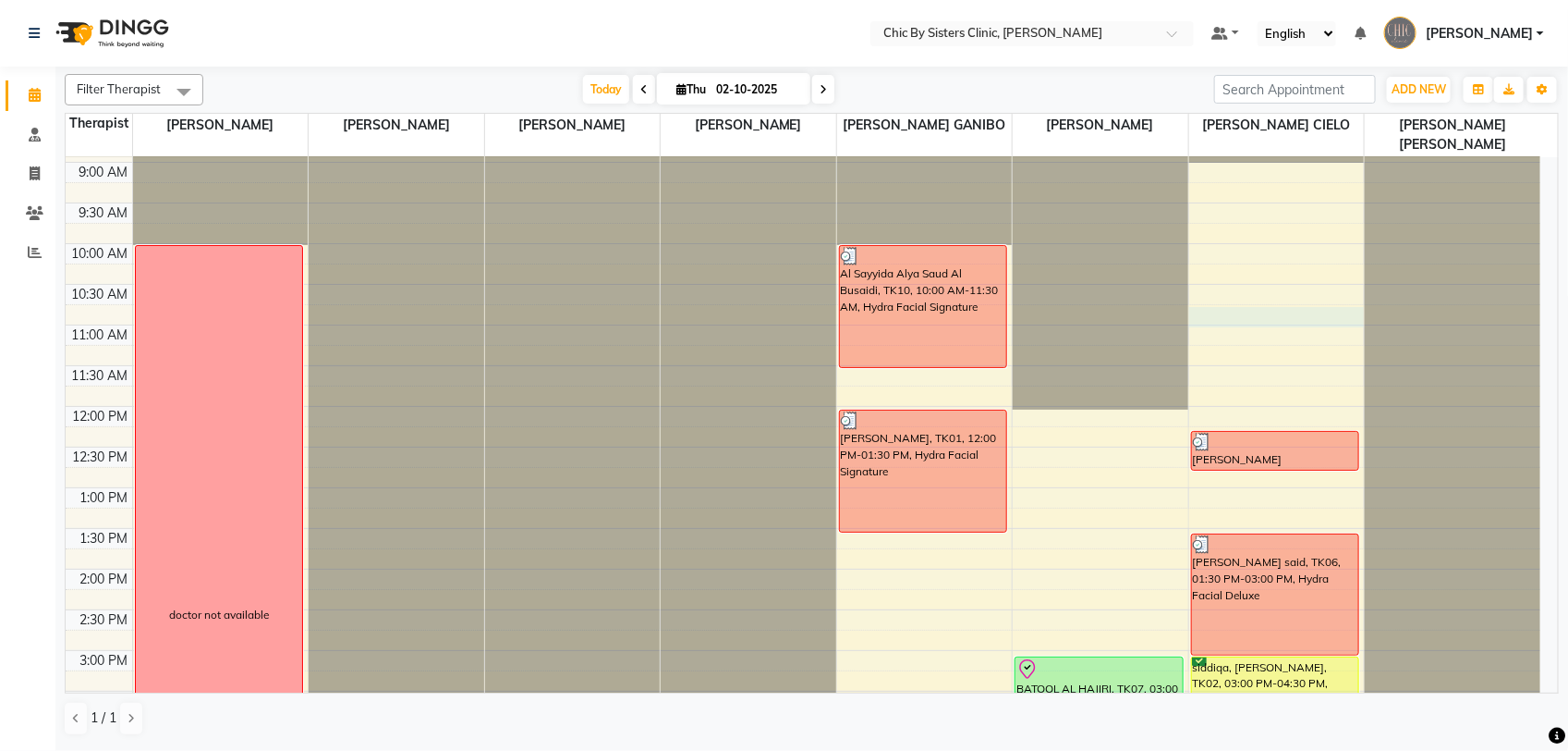
click at [1347, 313] on div "8:00 AM 8:30 AM 9:00 AM 9:30 AM 10:00 AM 10:30 AM 11:00 AM 11:30 AM 12:00 PM 12…" at bounding box center [803, 731] width 1475 height 1301
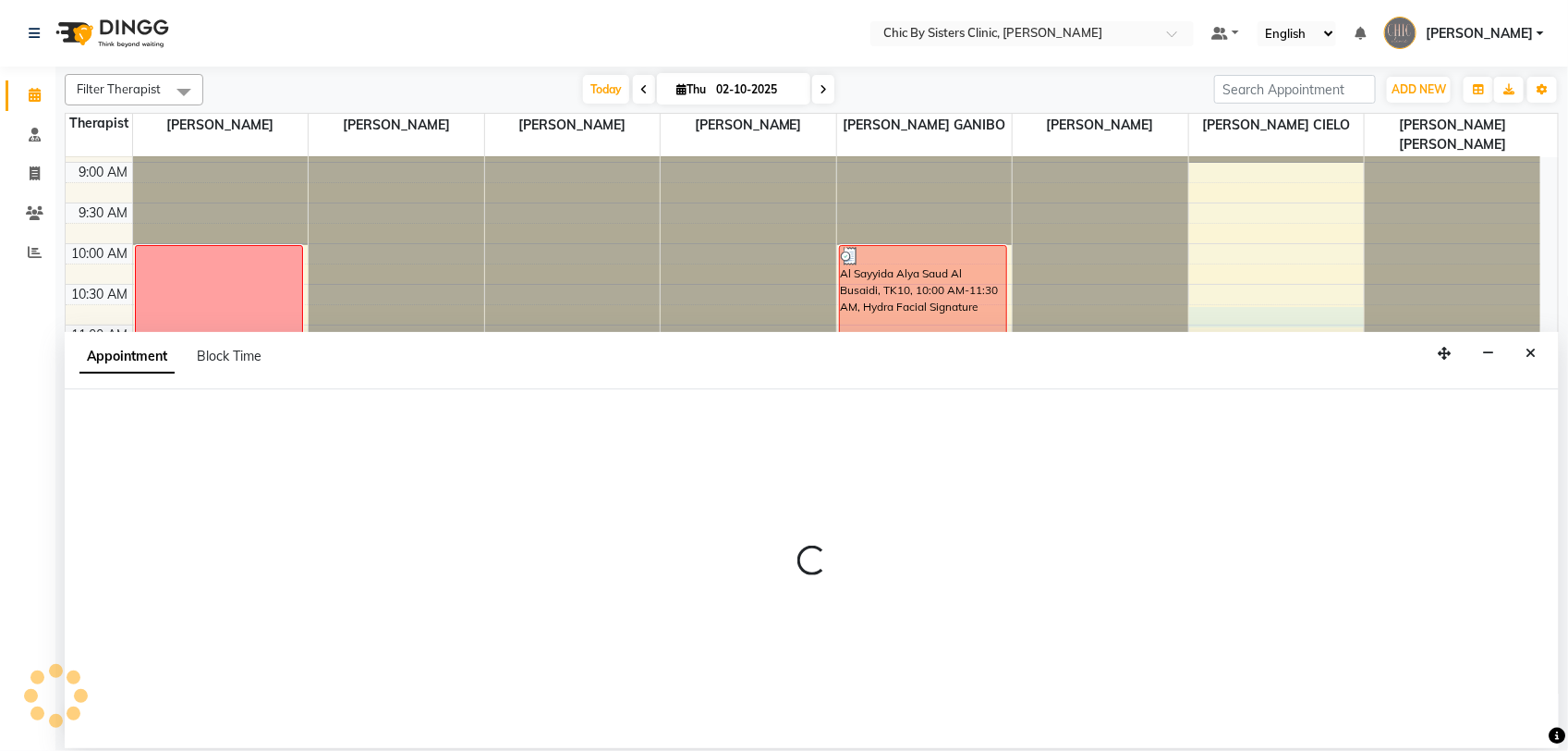
select select "89287"
select select "tentative"
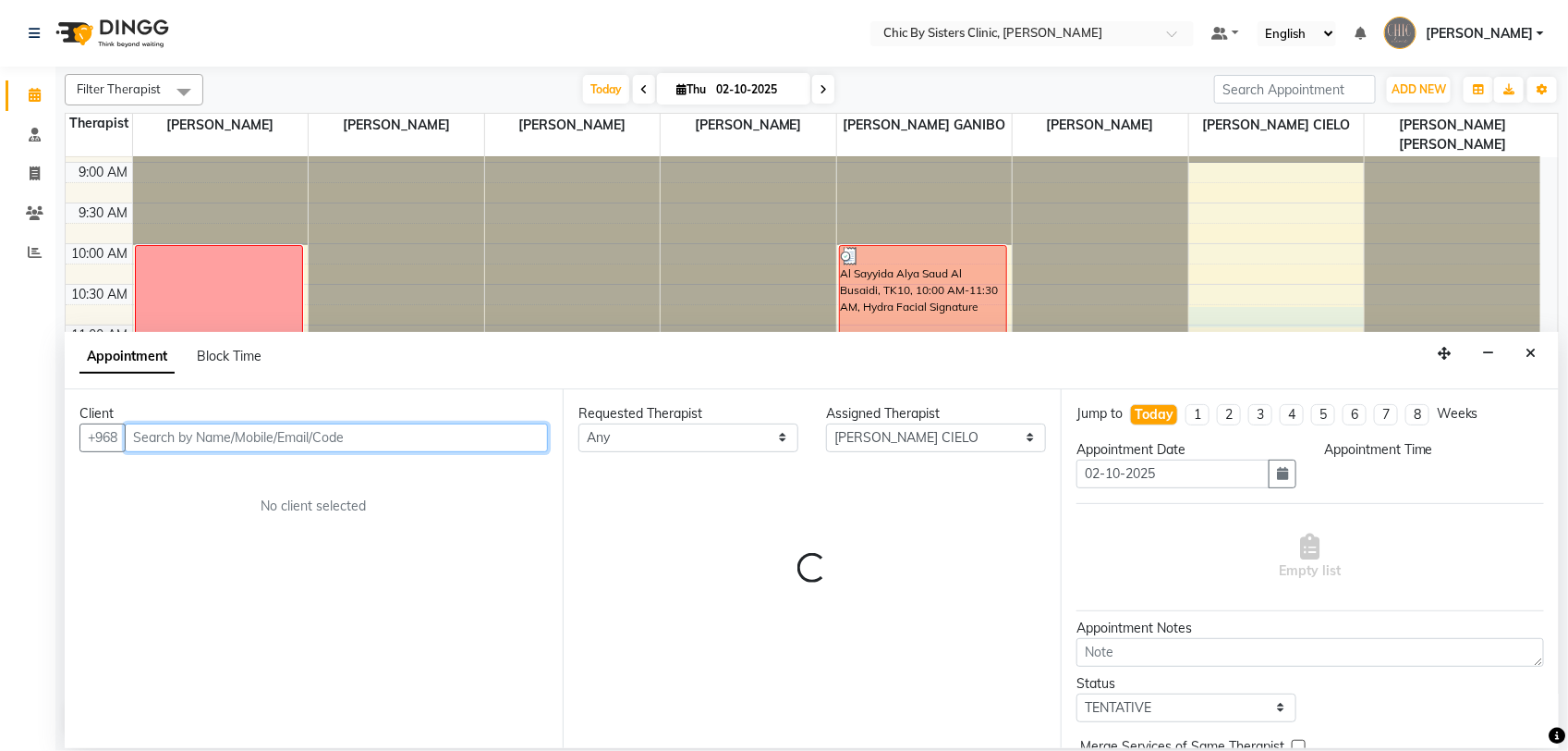
select select "645"
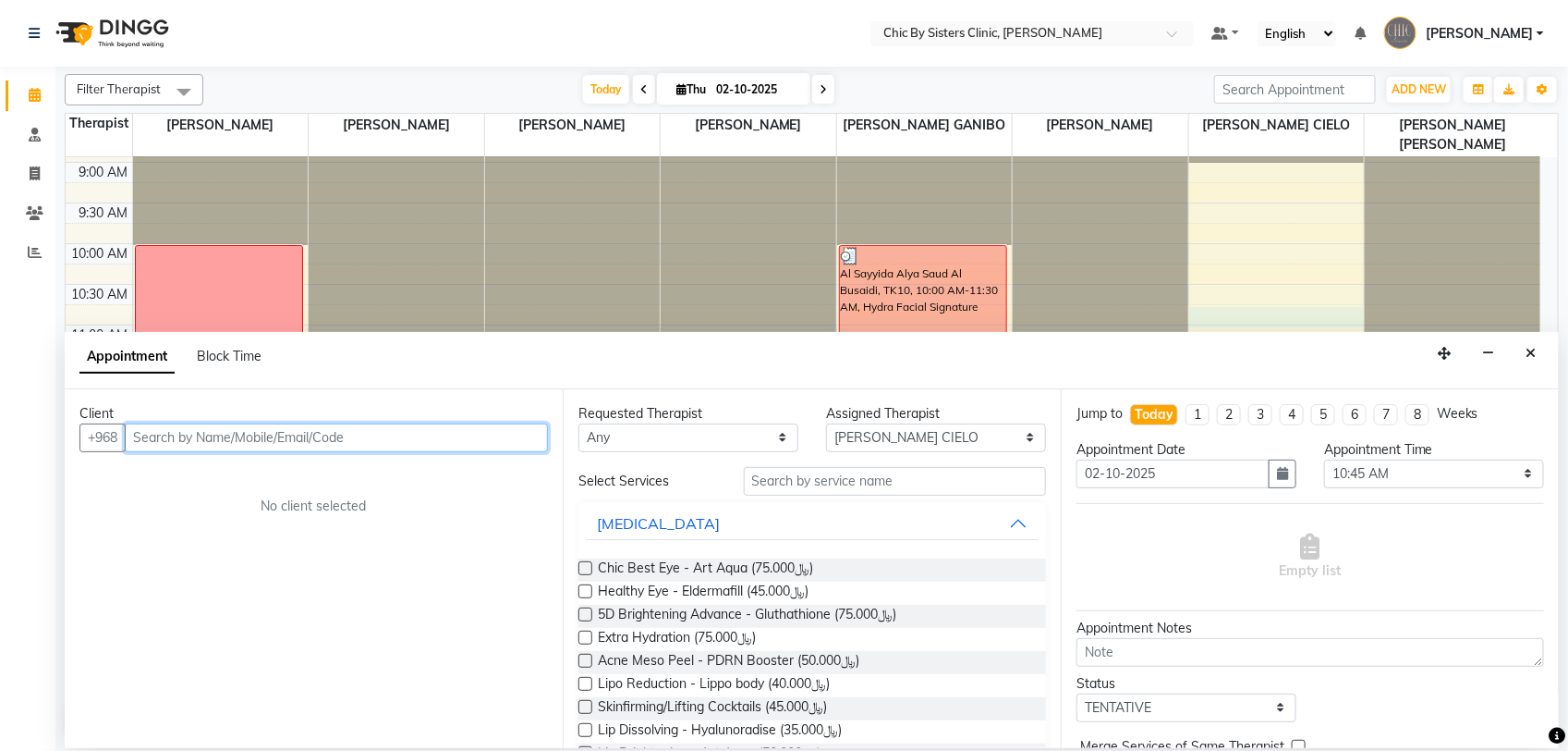
click at [399, 436] on input "text" at bounding box center [336, 437] width 423 height 29
paste input "96877338047"
type input "96877338047"
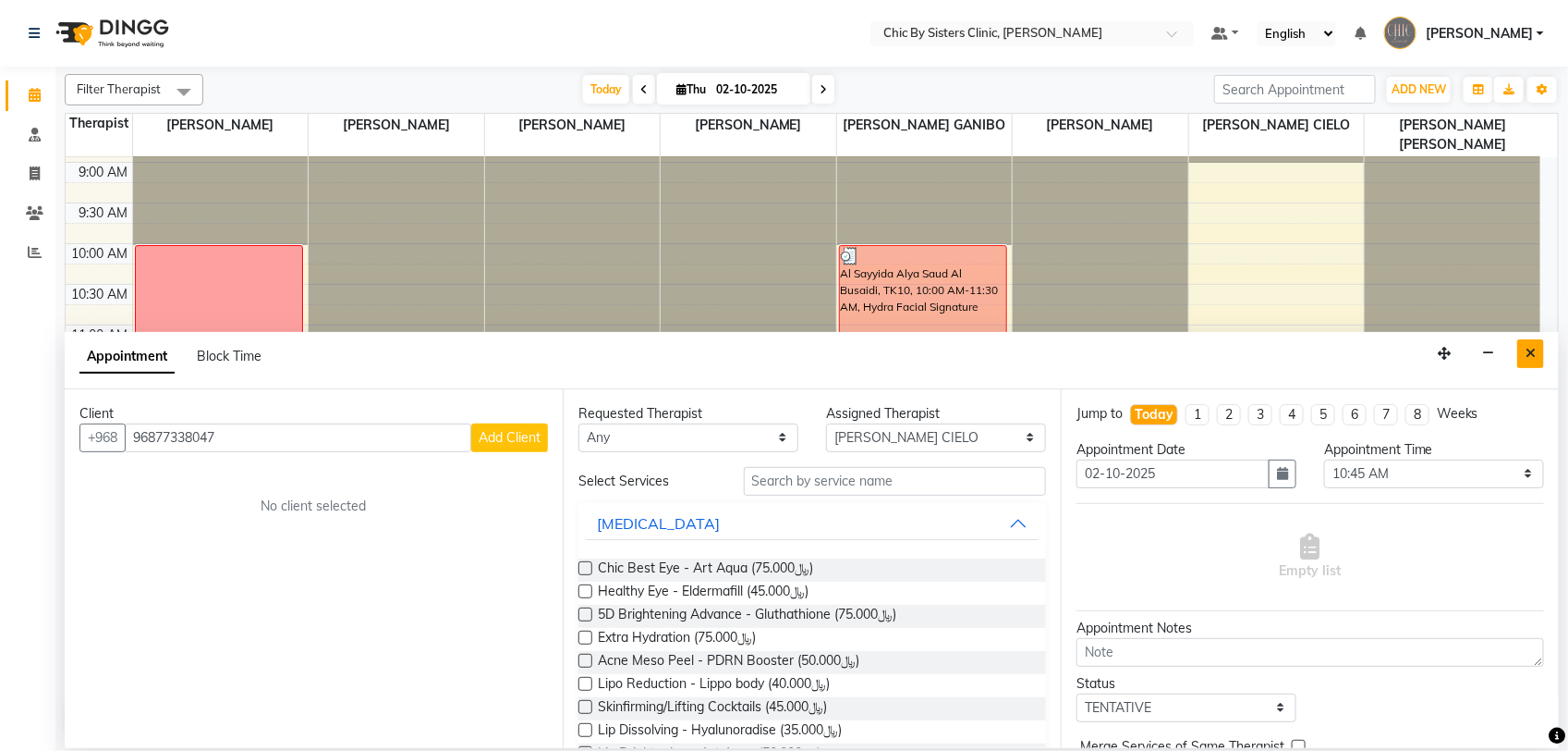
click at [1529, 363] on button "Close" at bounding box center [1530, 354] width 27 height 29
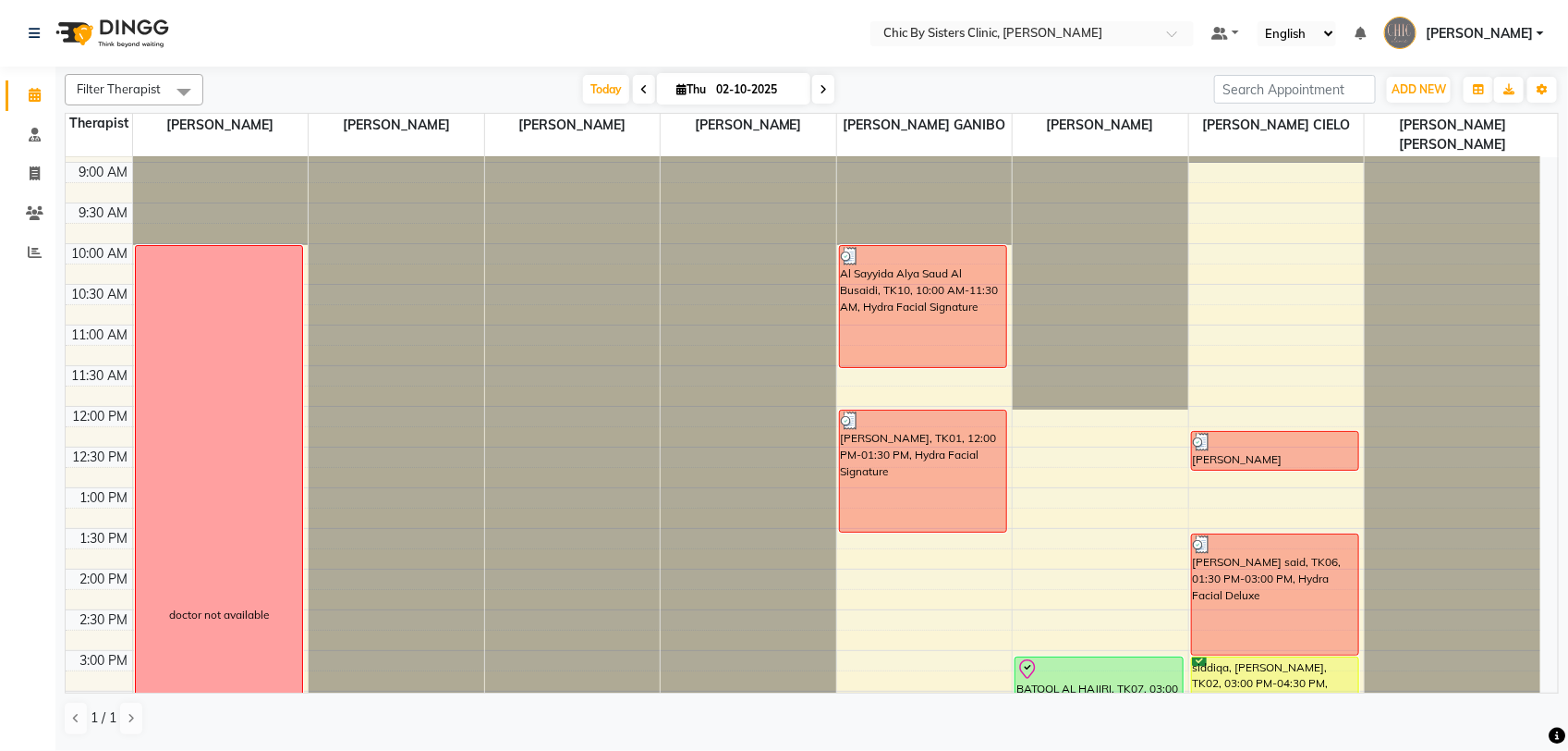
click at [707, 93] on span "Thu" at bounding box center [691, 89] width 39 height 14
select select "10"
select select "2025"
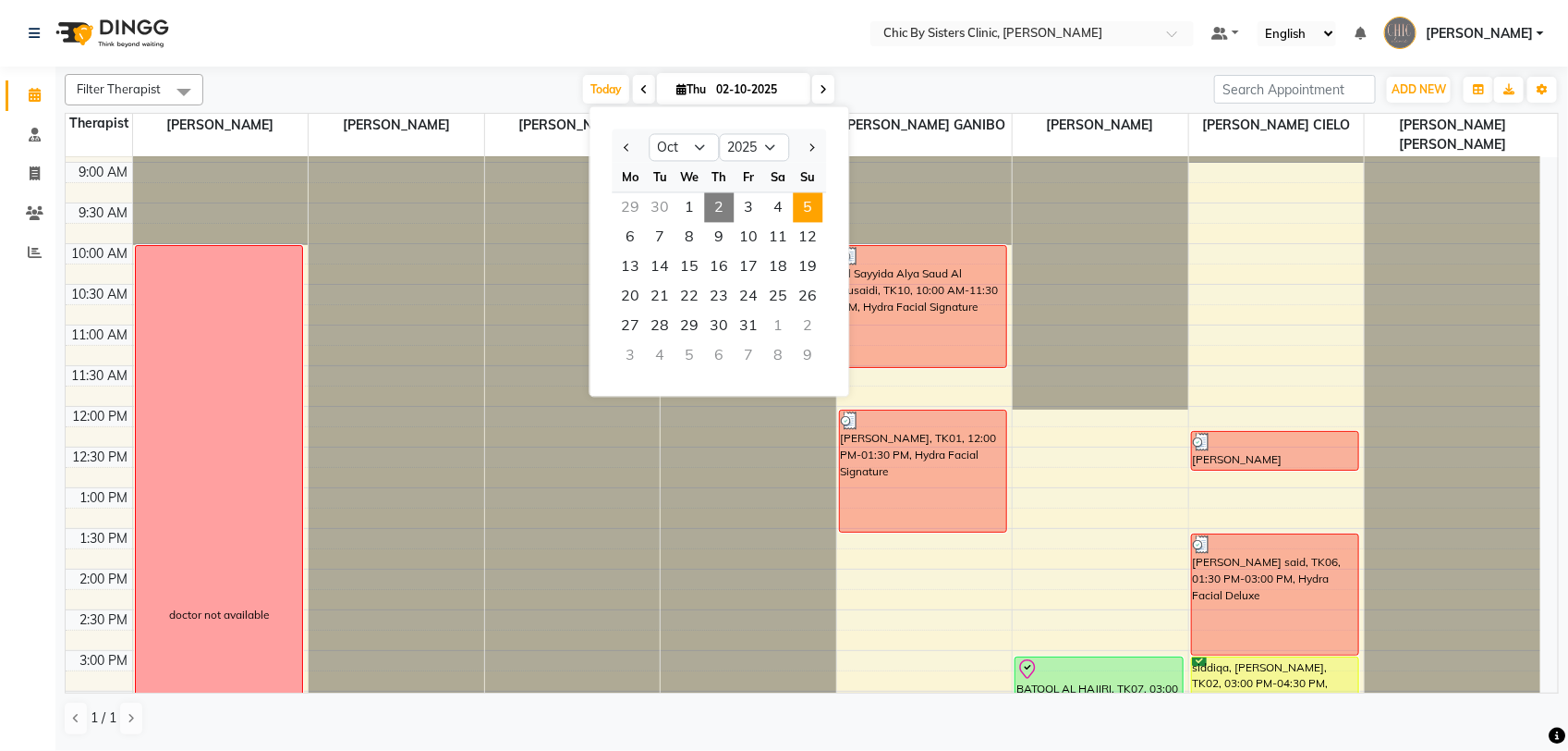
click at [811, 210] on span "5" at bounding box center [808, 209] width 30 height 30
type input "05-10-2025"
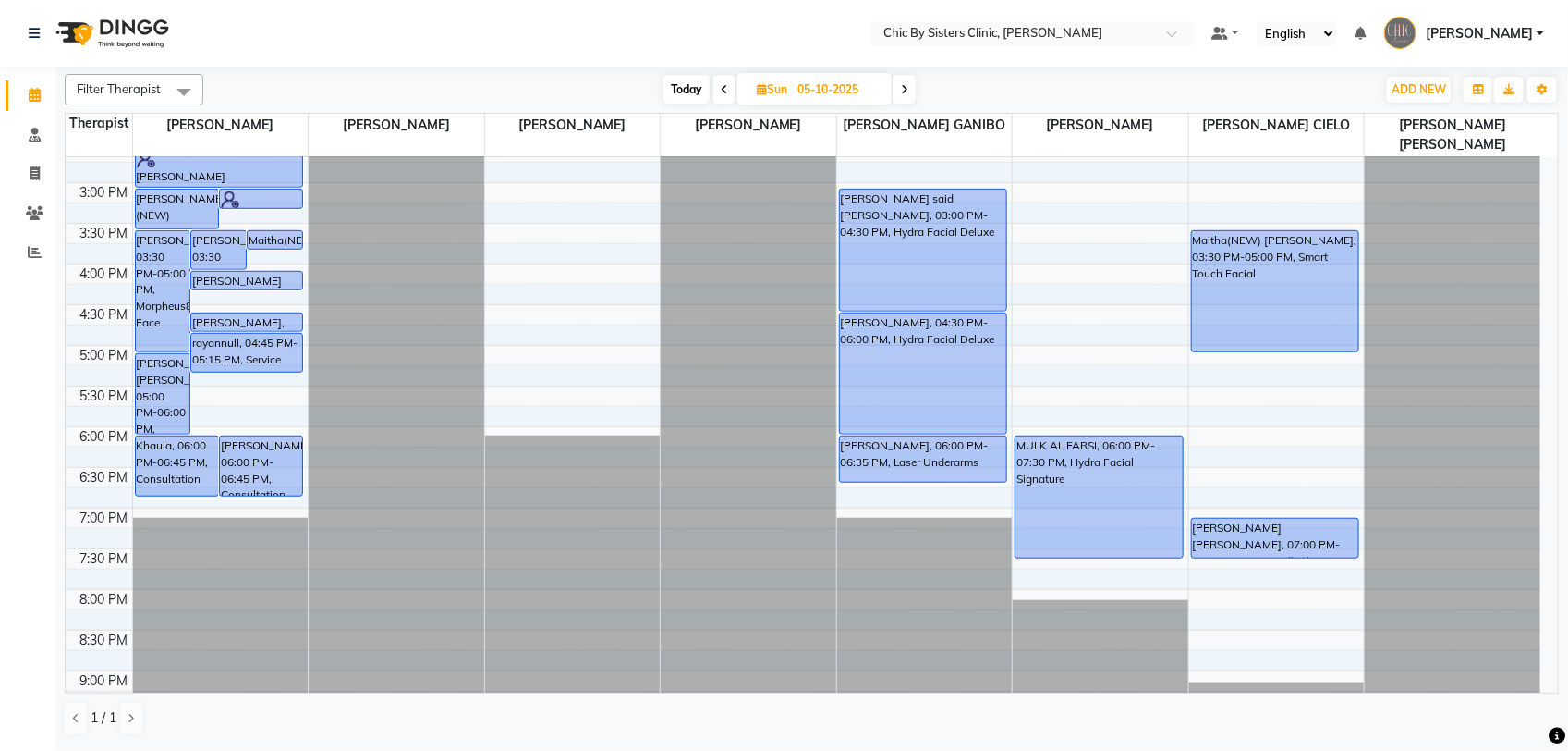
scroll to position [496, 0]
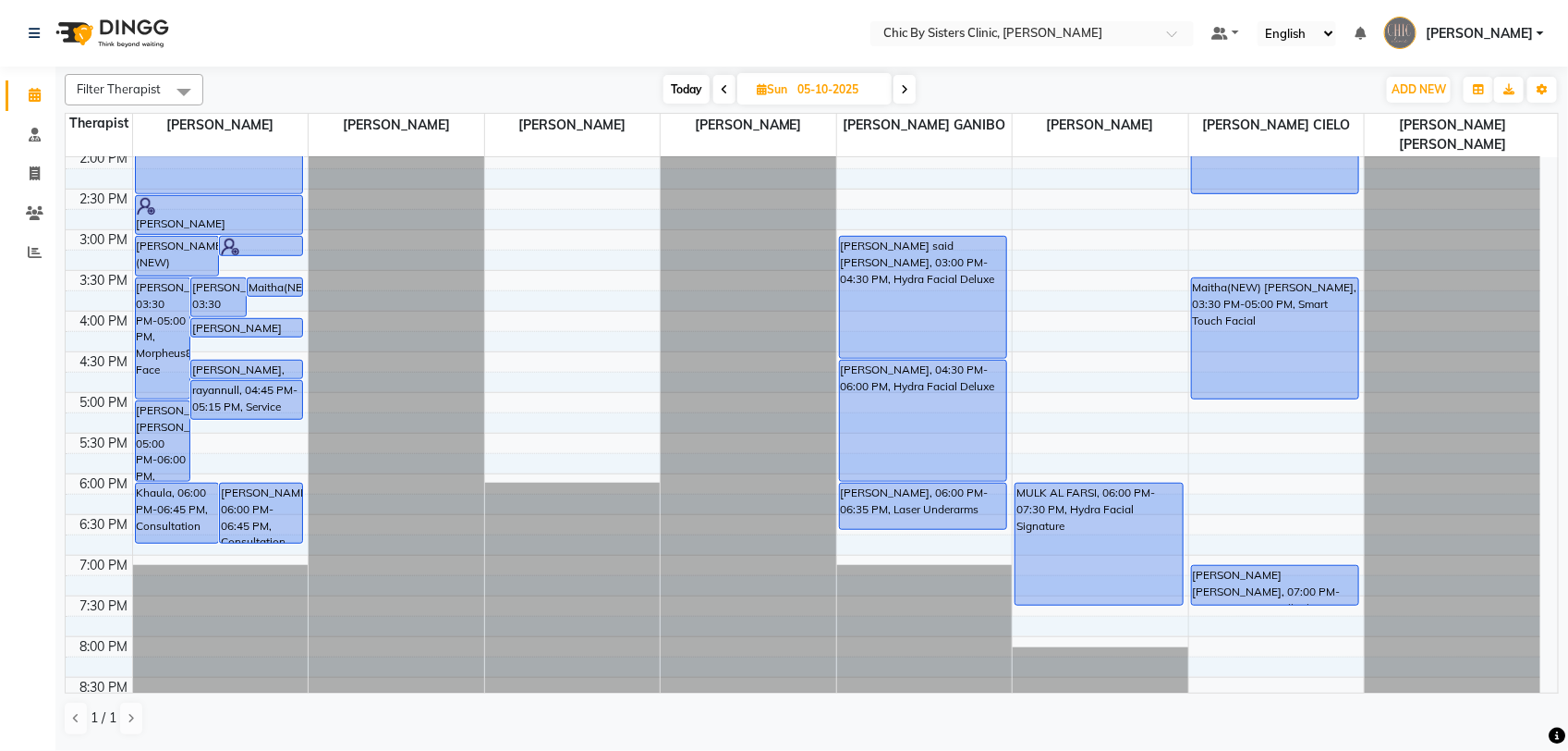
click at [1567, 430] on html "Select Location × Chic By Sisters Clinic, Al Sarooj Default Panel My Panel Engl…" at bounding box center [784, 376] width 1568 height 751
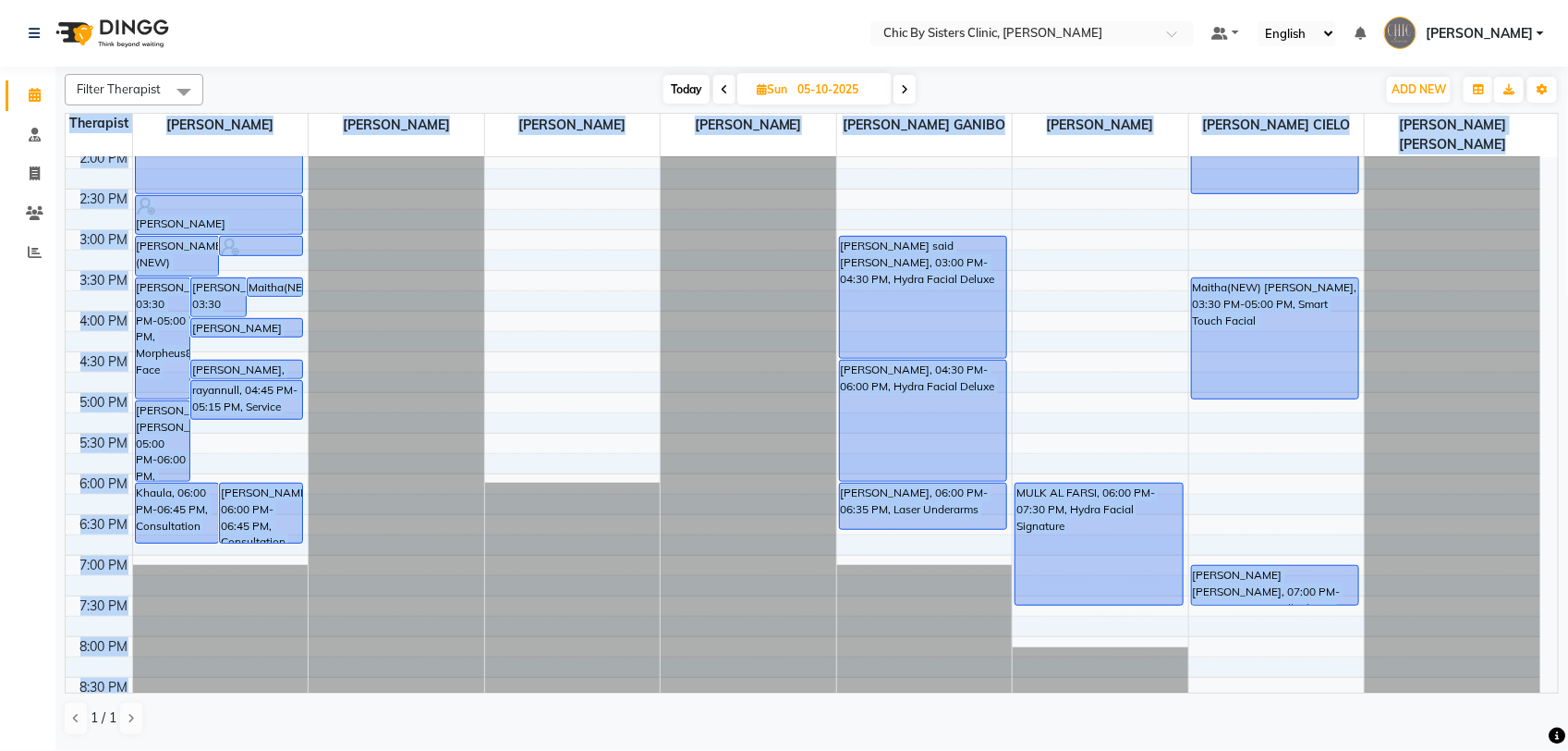
click at [1567, 430] on html "Select Location × Chic By Sisters Clinic, Al Sarooj Default Panel My Panel Engl…" at bounding box center [784, 376] width 1568 height 751
click at [1068, 285] on div "8:00 AM 8:30 AM 9:00 AM 9:30 AM 10:00 AM 10:30 AM 11:00 AM 11:30 AM 12:00 PM 12…" at bounding box center [803, 311] width 1475 height 1301
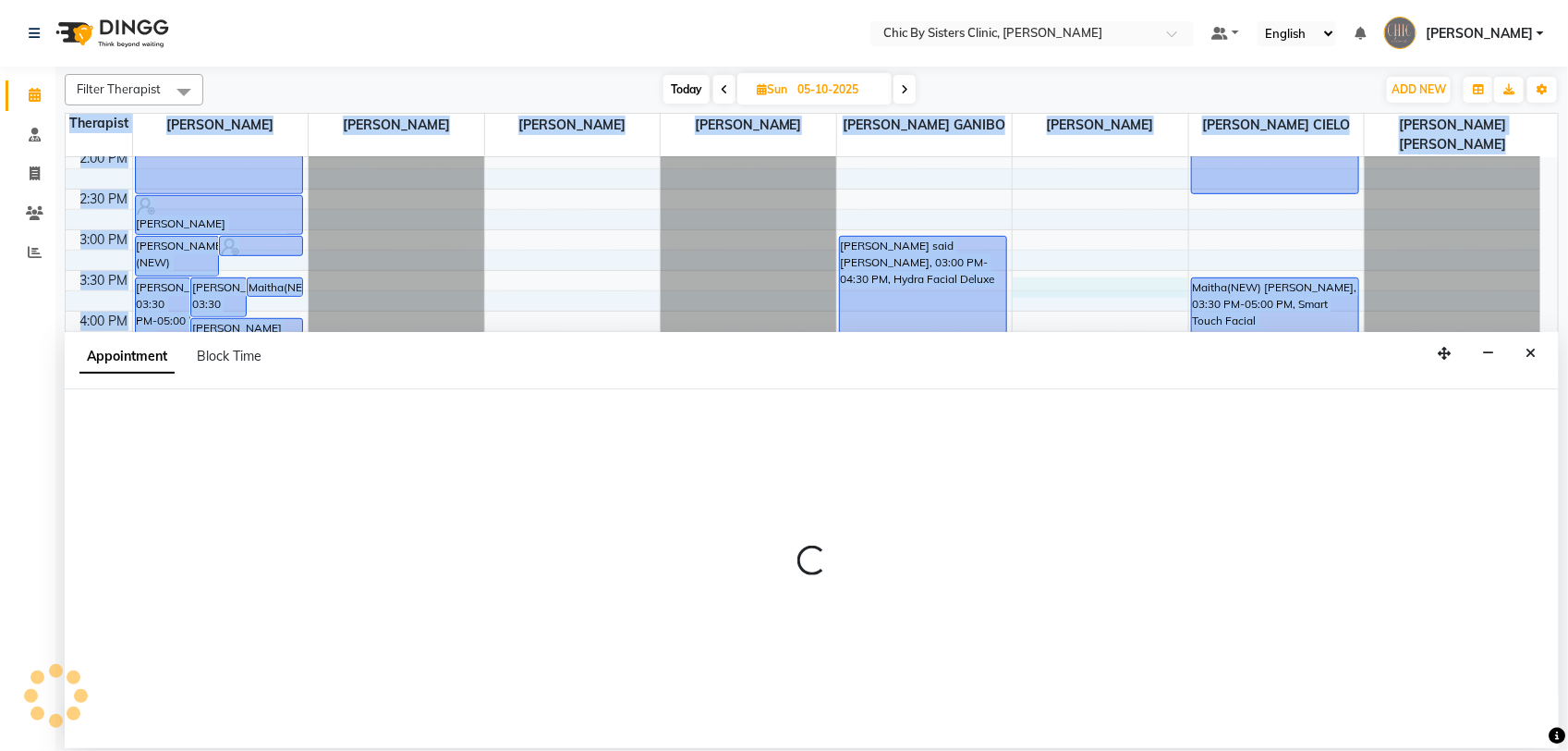
select select "49183"
select select "930"
select select "tentative"
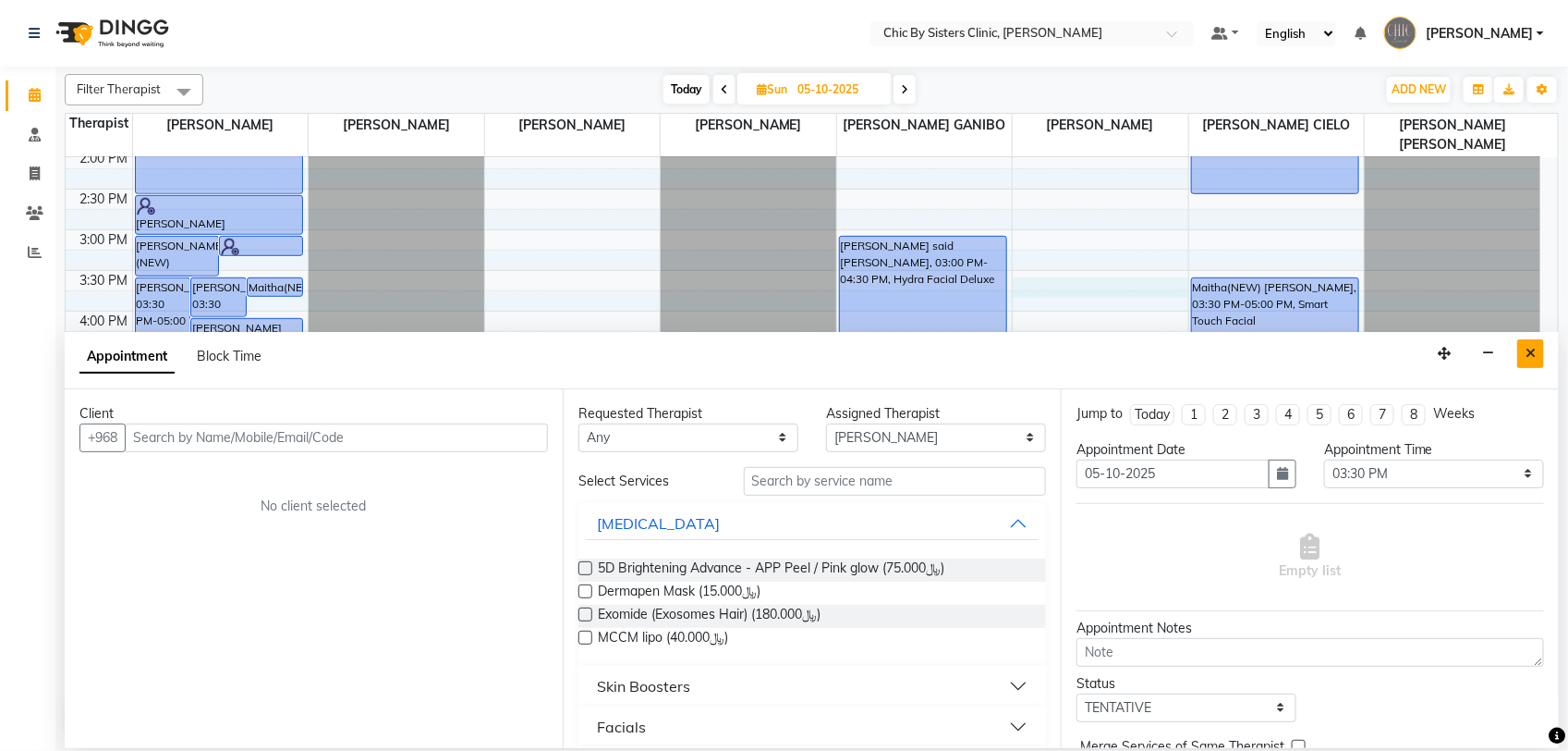
click at [1531, 358] on icon "Close" at bounding box center [1531, 353] width 10 height 13
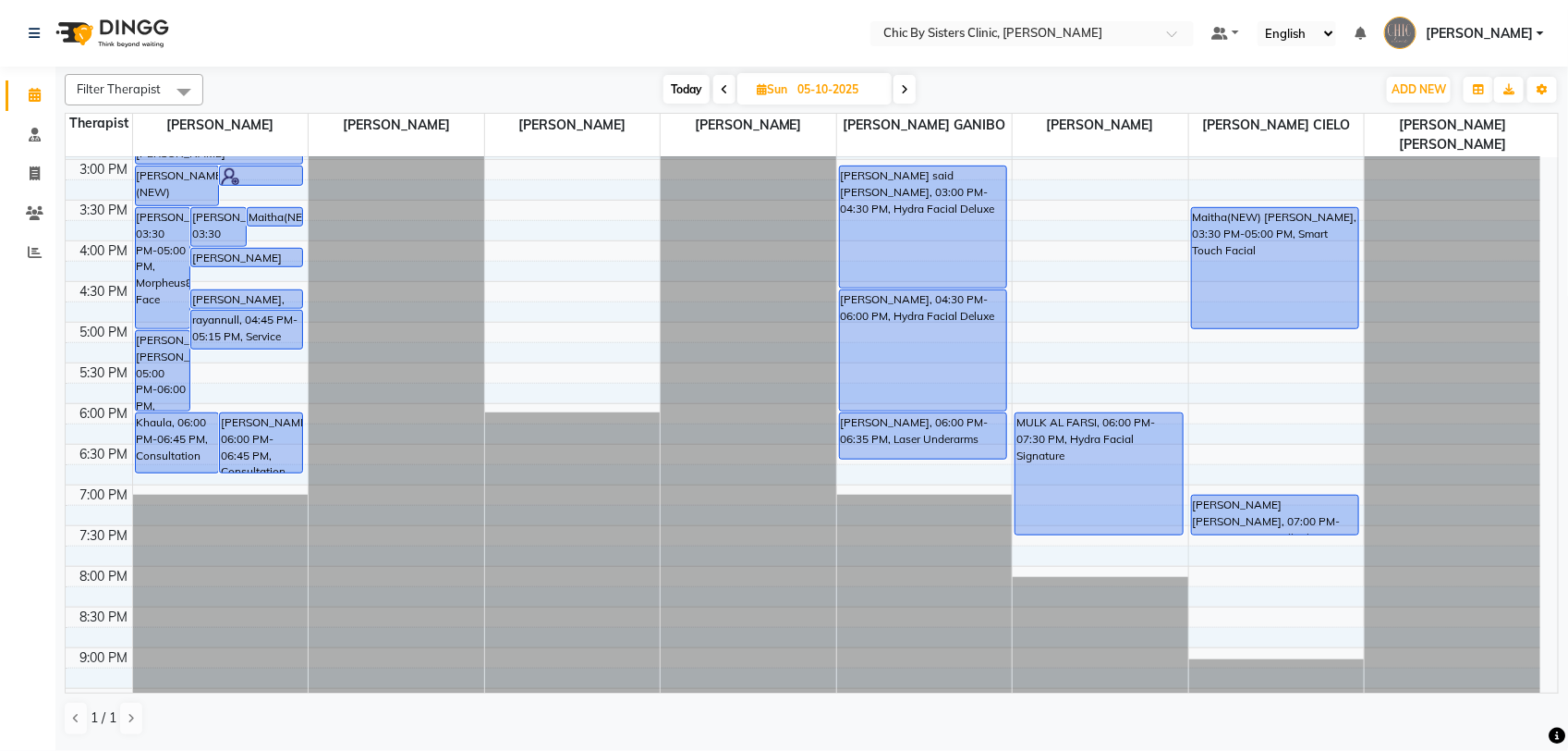
scroll to position [529, 0]
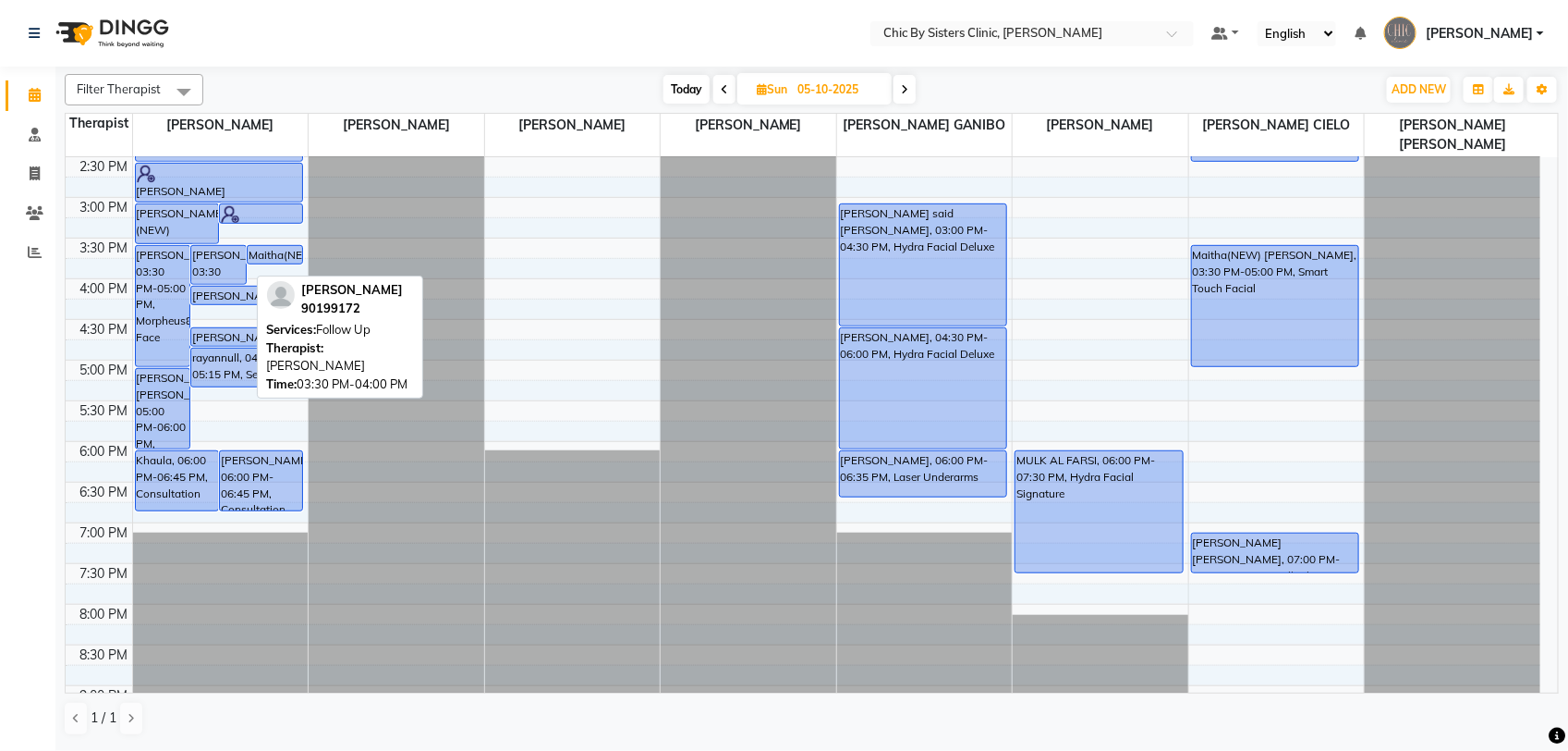
click at [209, 273] on div "melani pender Pender, 03:30 PM-04:00 PM, Follow Up" at bounding box center [219, 265] width 55 height 38
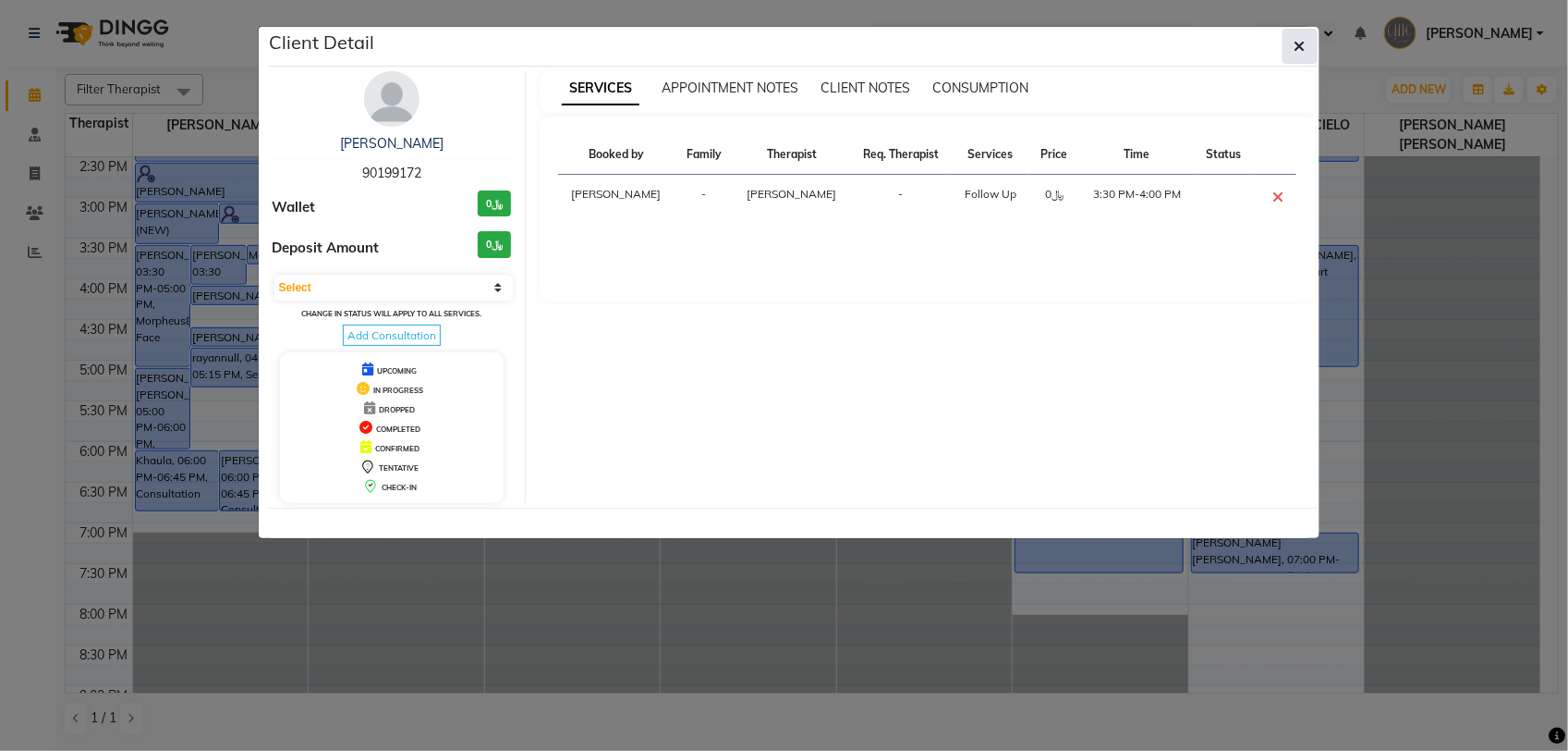
click at [1314, 44] on button "button" at bounding box center [1300, 46] width 35 height 35
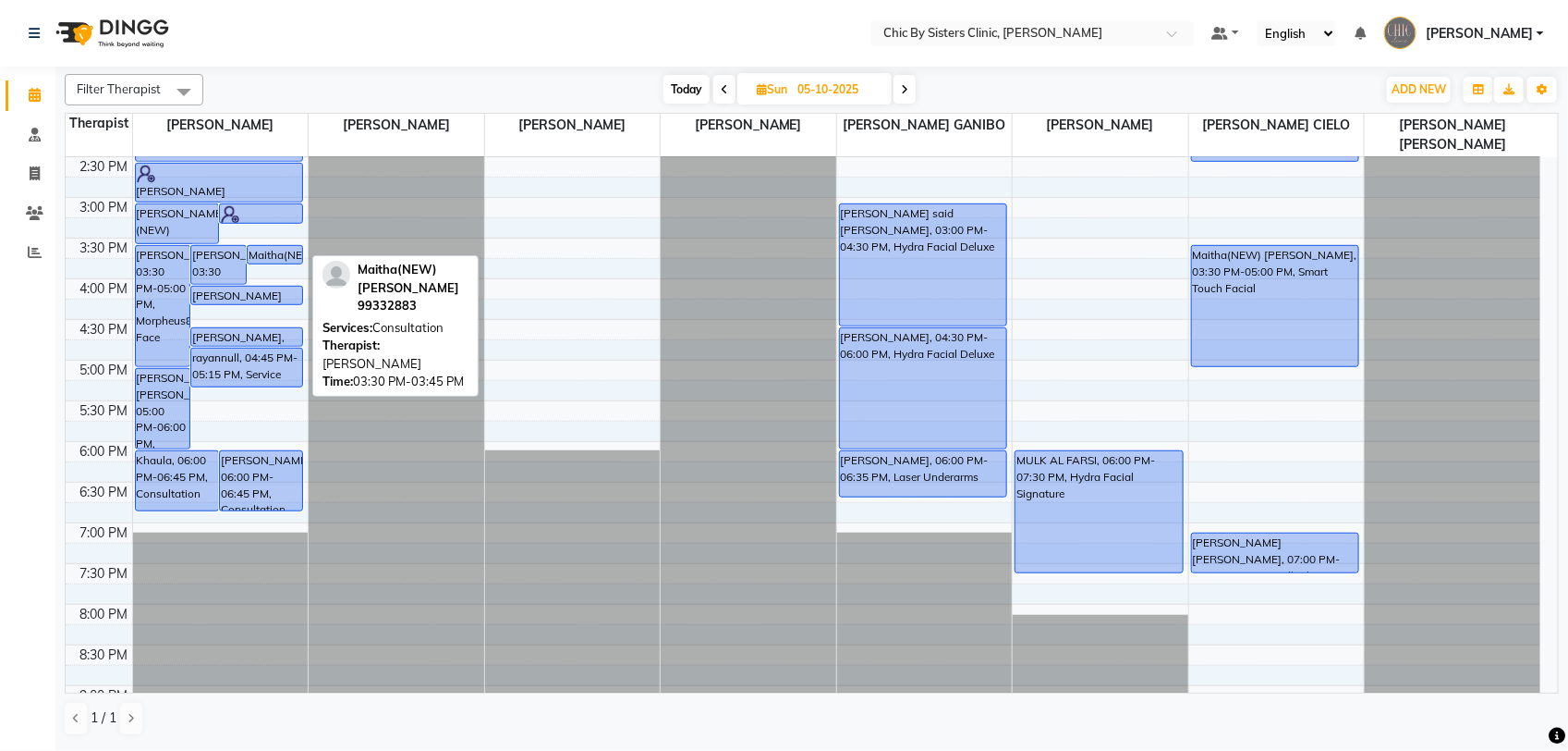
click at [286, 252] on div "Maitha(NEW) Al Harthy, 03:30 PM-03:45 PM, Consultation" at bounding box center [274, 255] width 55 height 18
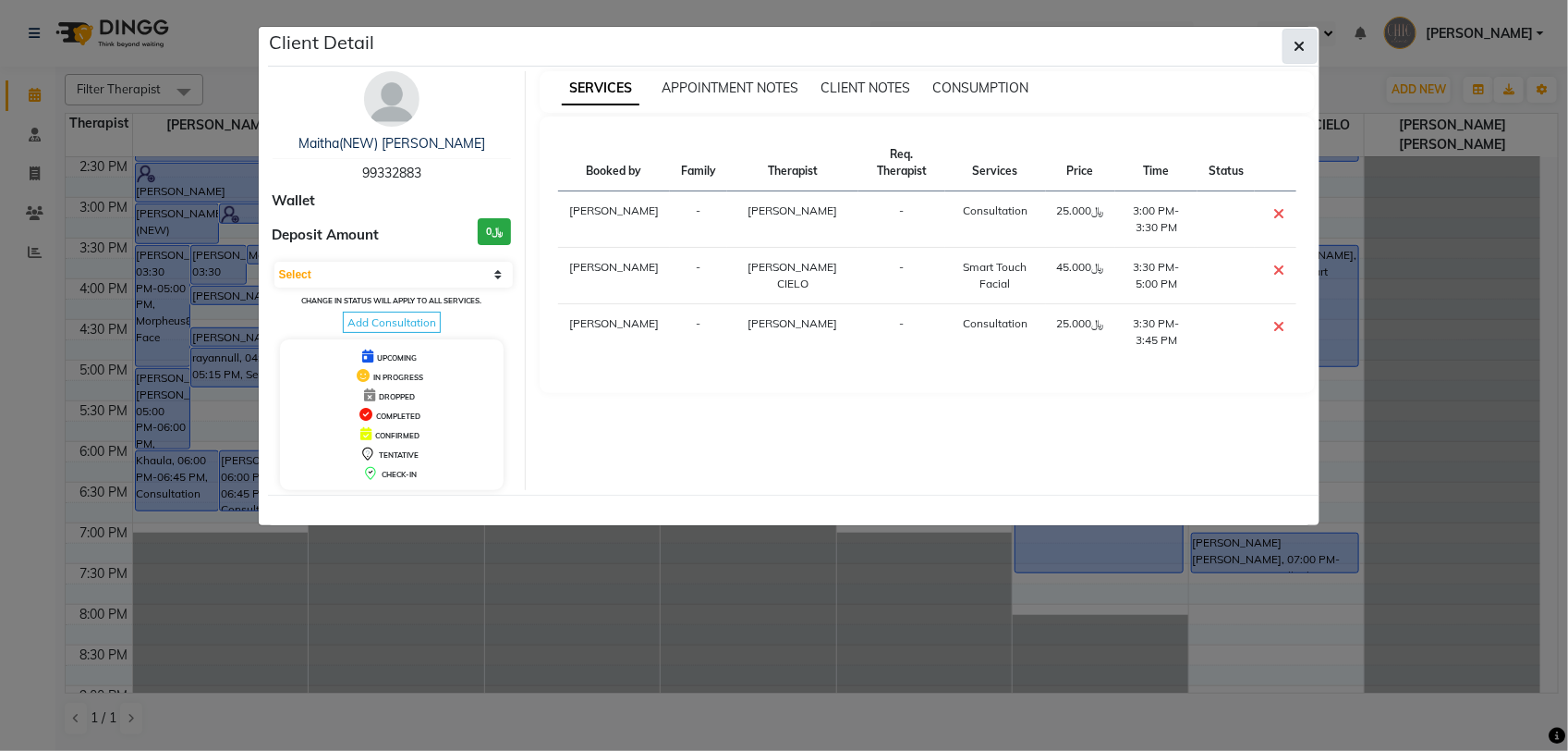
click at [1301, 56] on button "button" at bounding box center [1300, 46] width 35 height 35
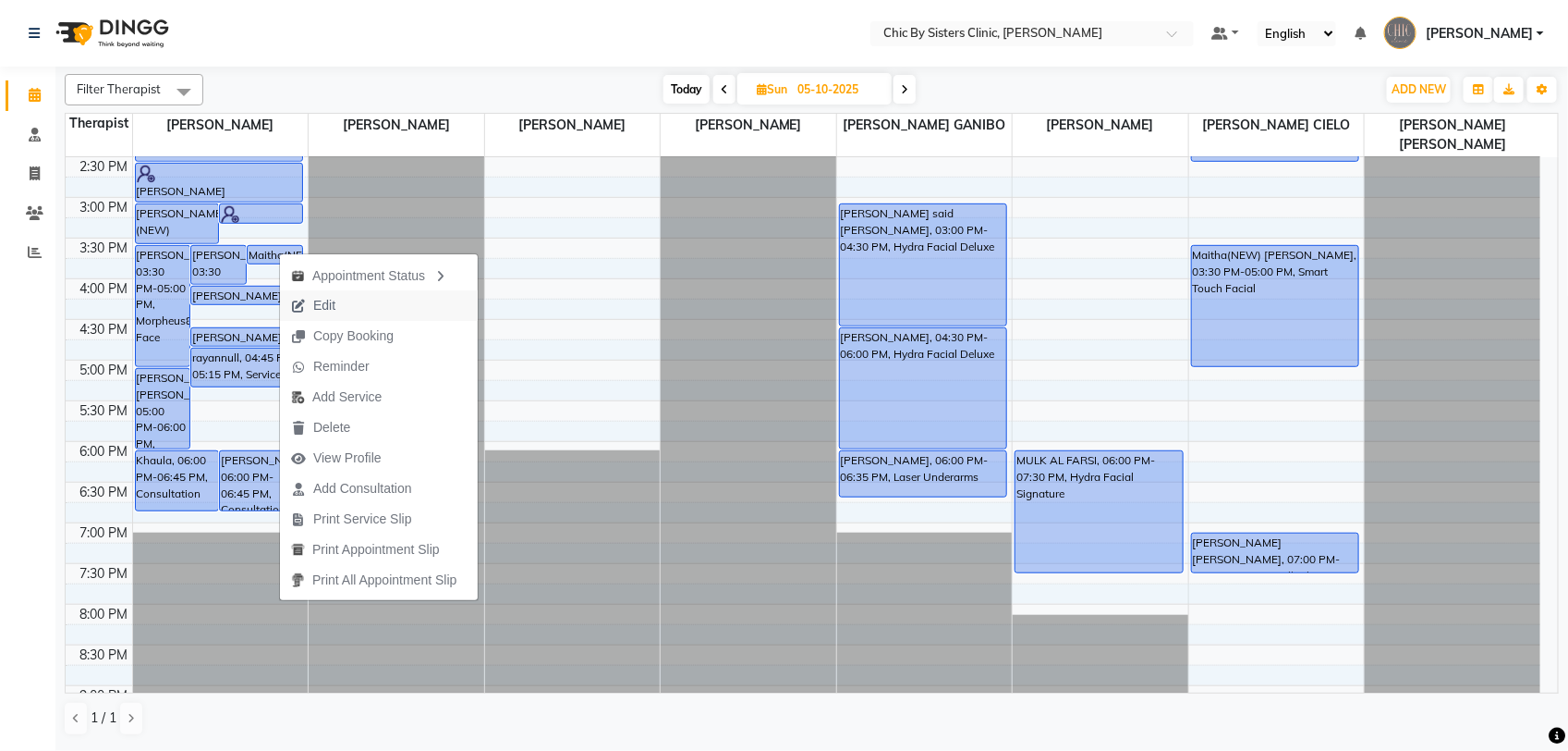
click at [305, 298] on span "Edit" at bounding box center [313, 306] width 67 height 31
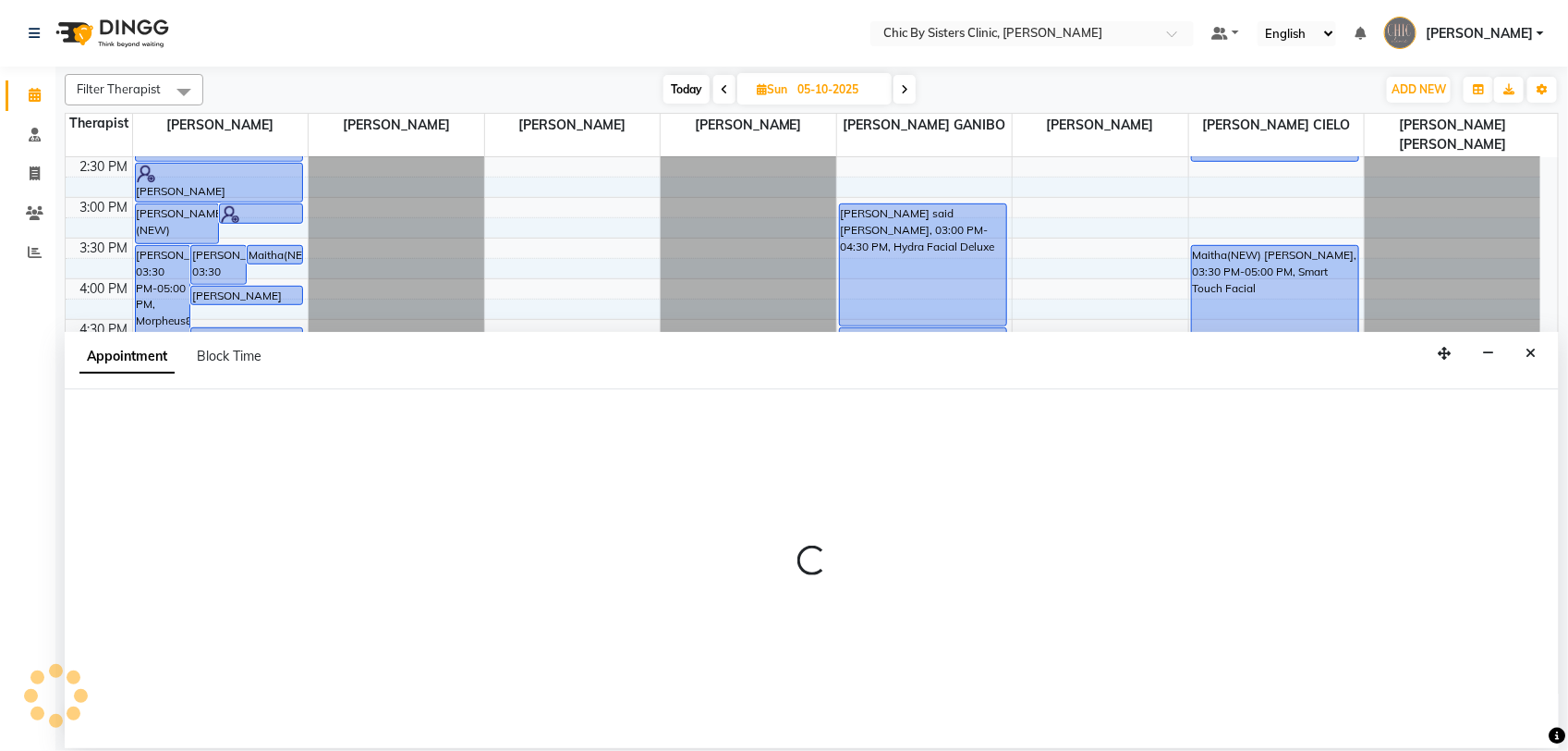
select select "tentative"
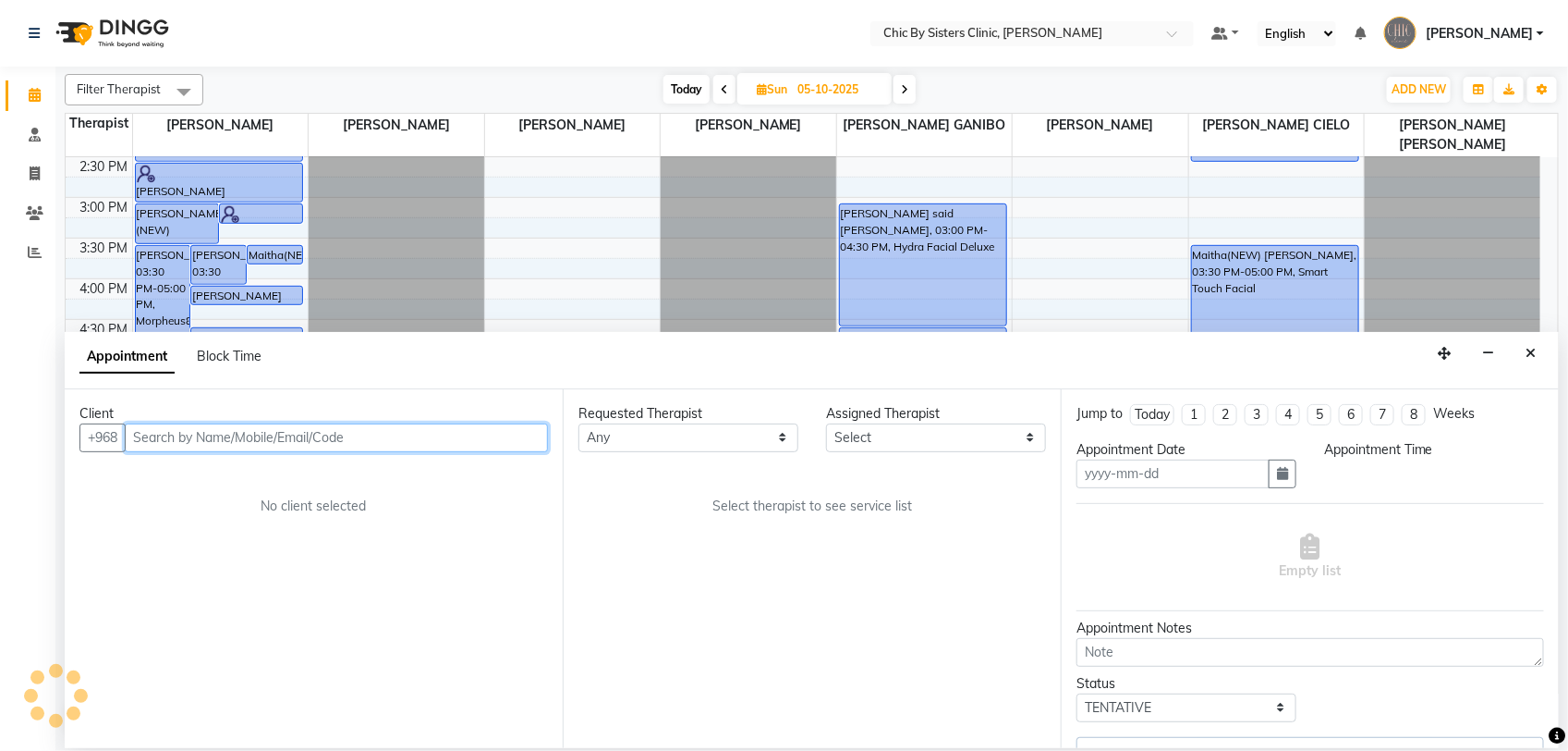
type input "05-10-2025"
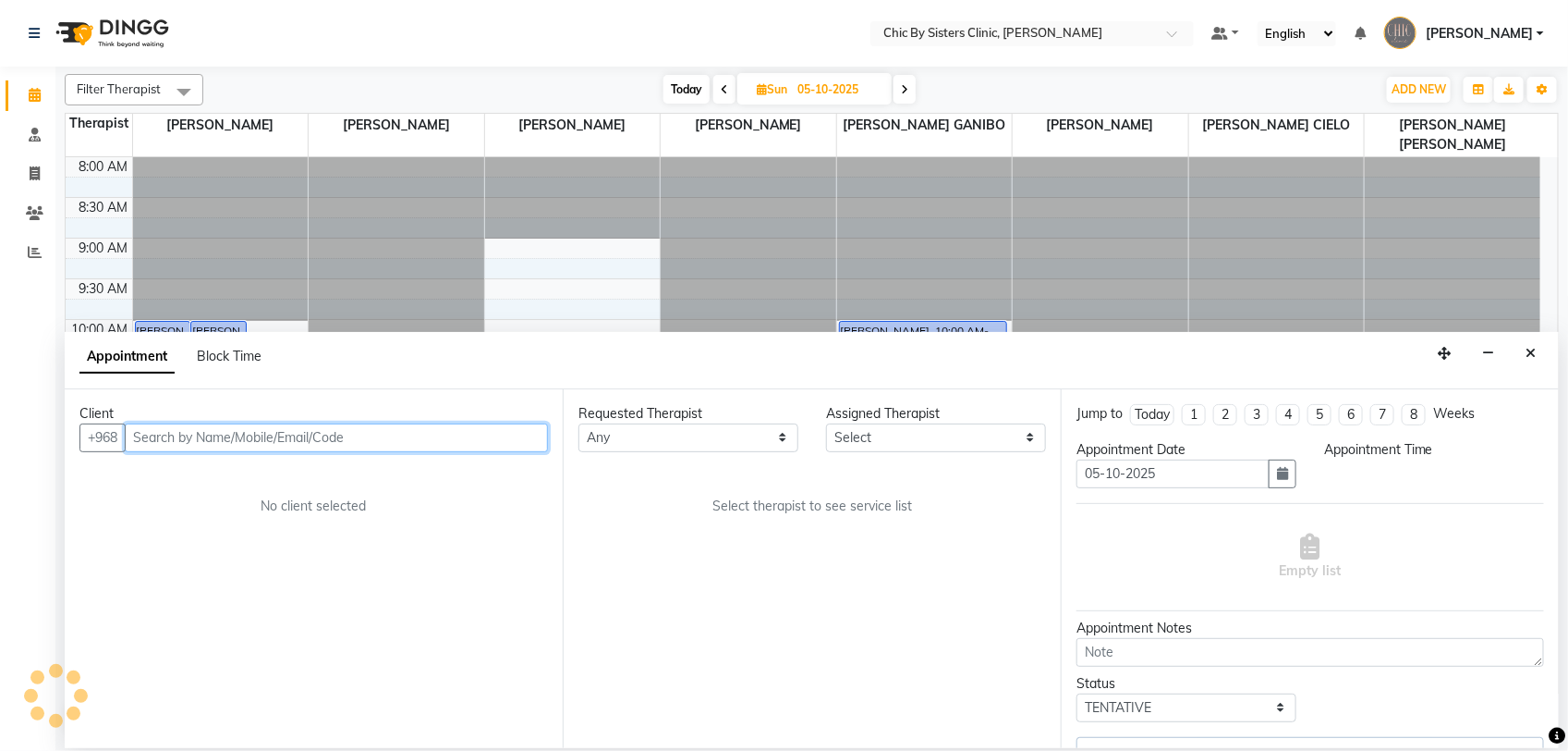
select select "upcoming"
select select "900"
select select "49177"
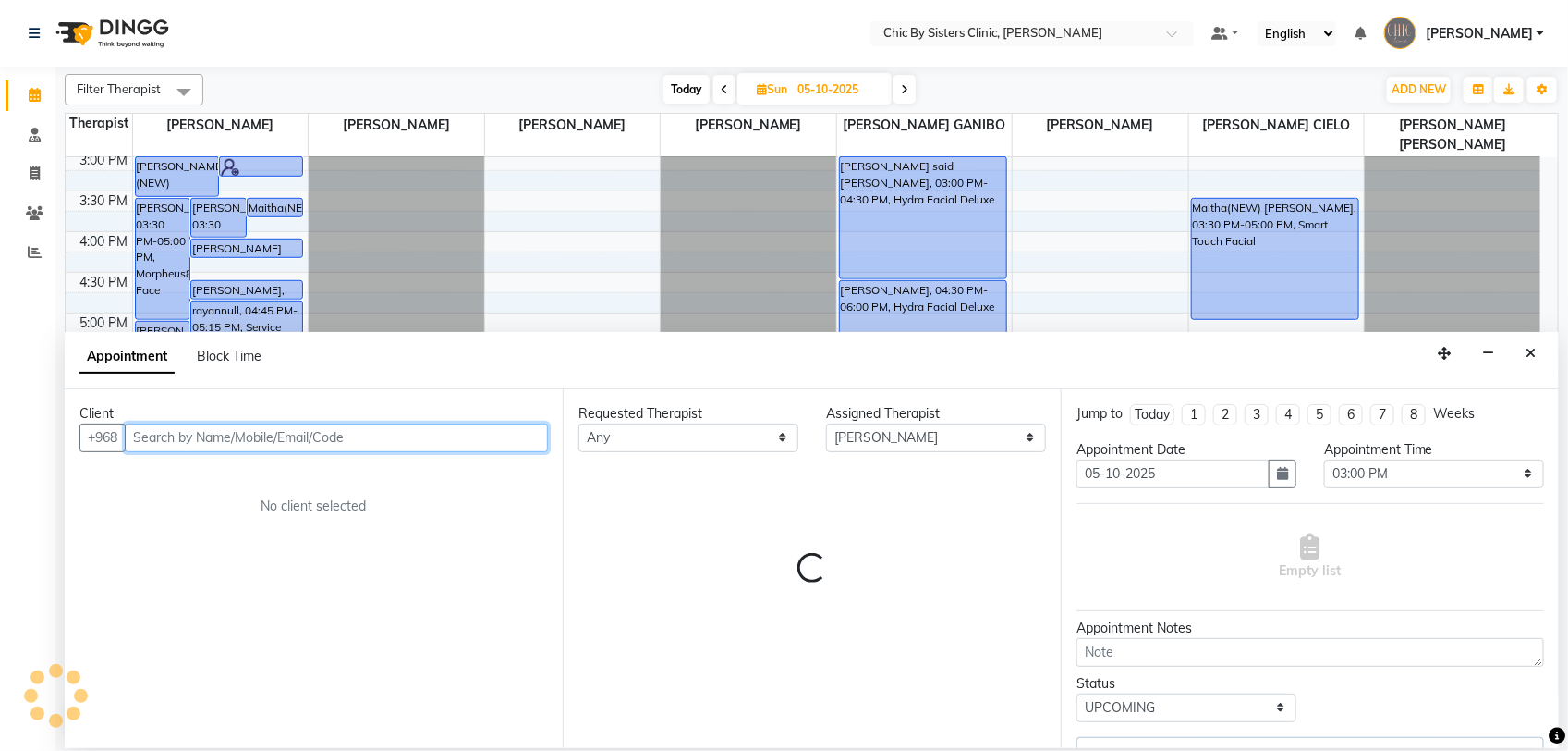
select select "3125"
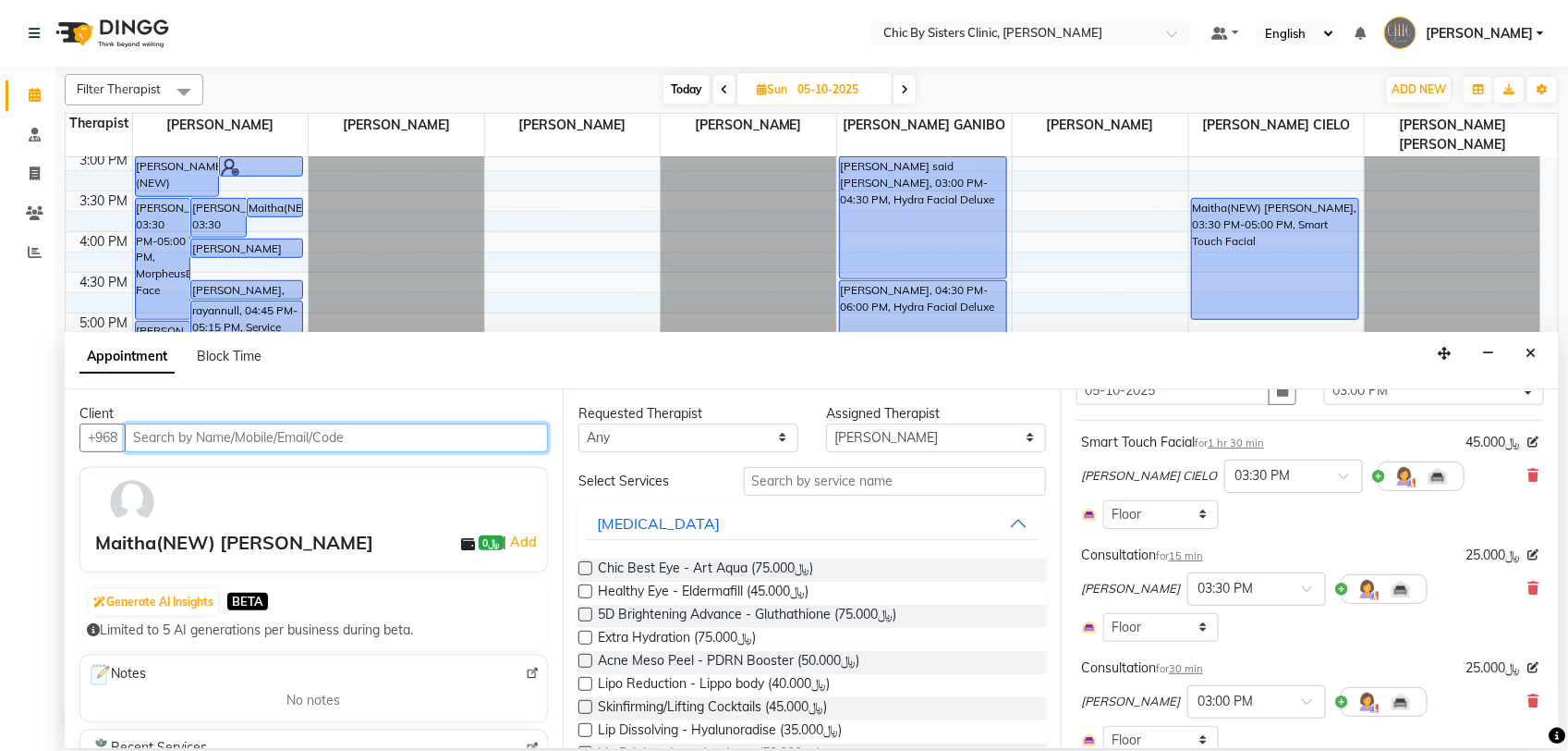
scroll to position [140, 0]
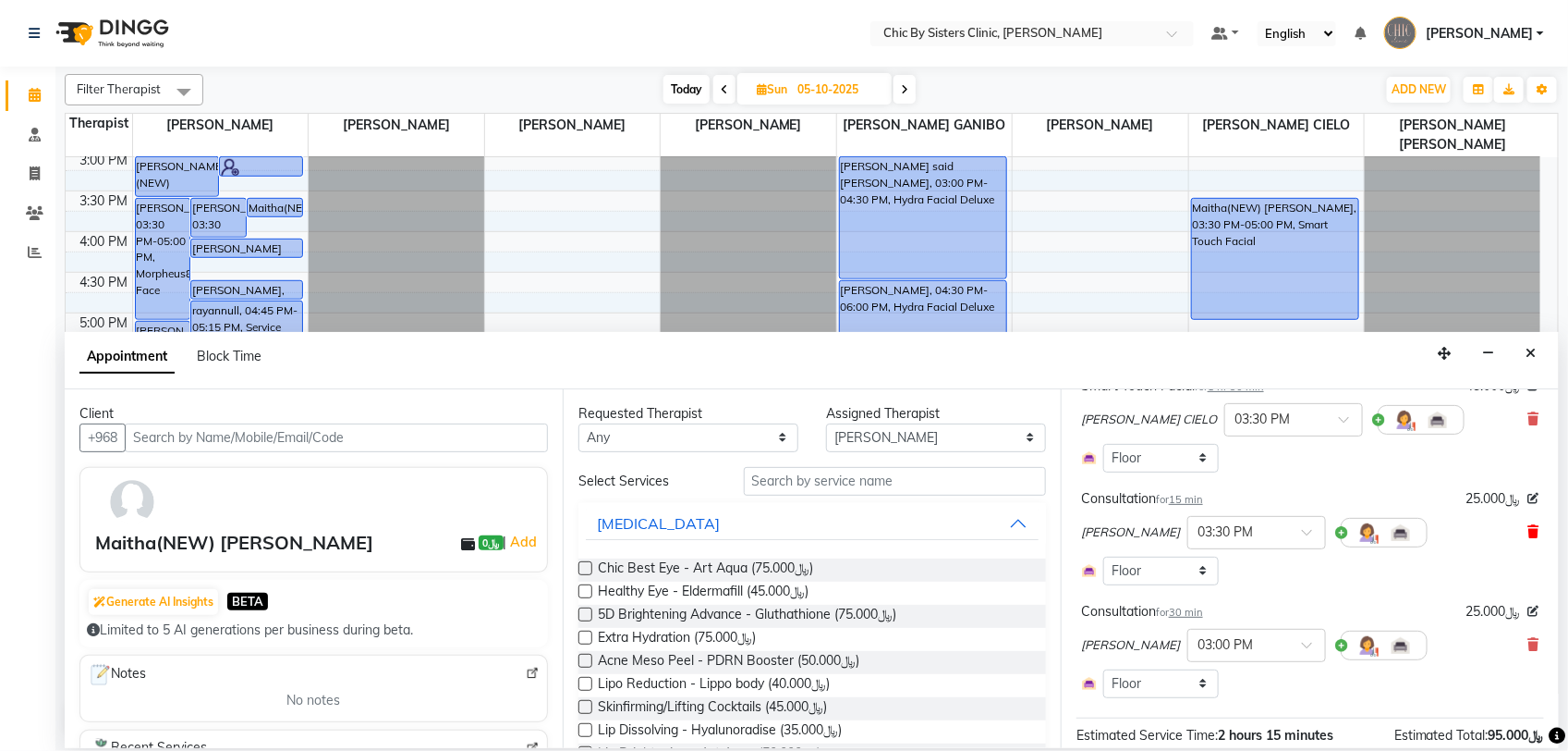
click at [1528, 533] on icon at bounding box center [1533, 531] width 11 height 13
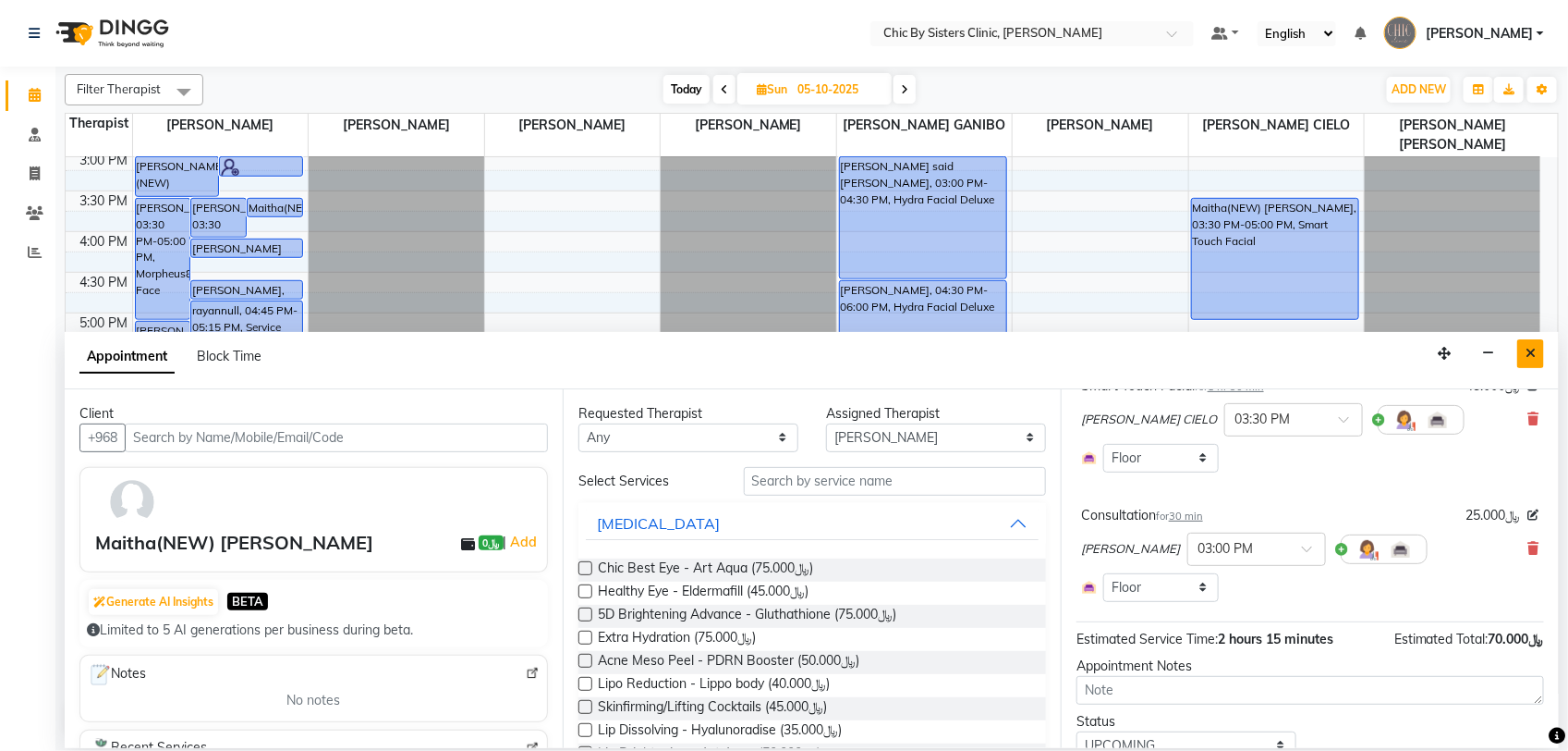
click at [1527, 355] on icon "Close" at bounding box center [1531, 353] width 10 height 13
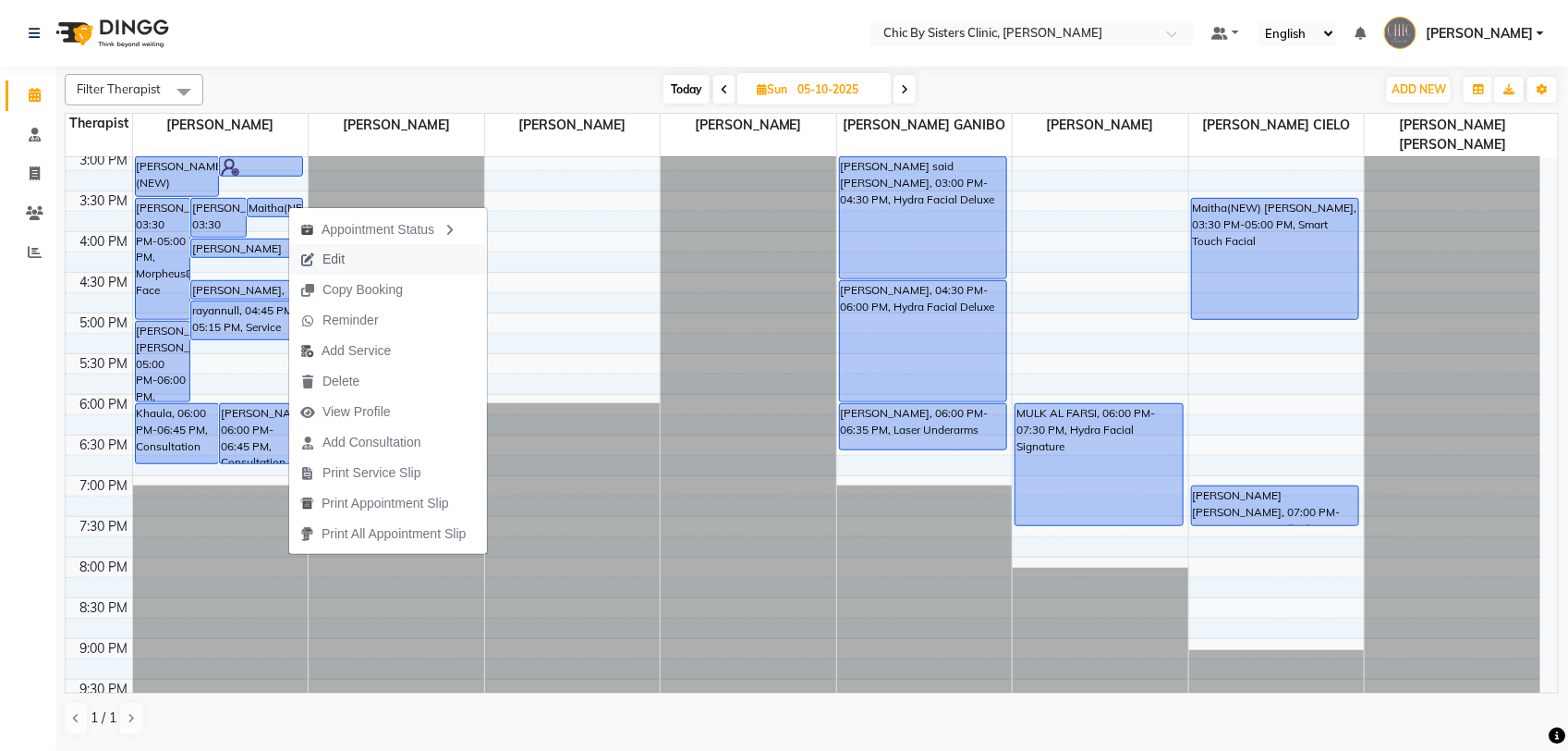
drag, startPoint x: 335, startPoint y: 262, endPoint x: 582, endPoint y: 292, distance: 248.8
click at [337, 264] on span "Edit" at bounding box center [333, 259] width 22 height 19
select select "tentative"
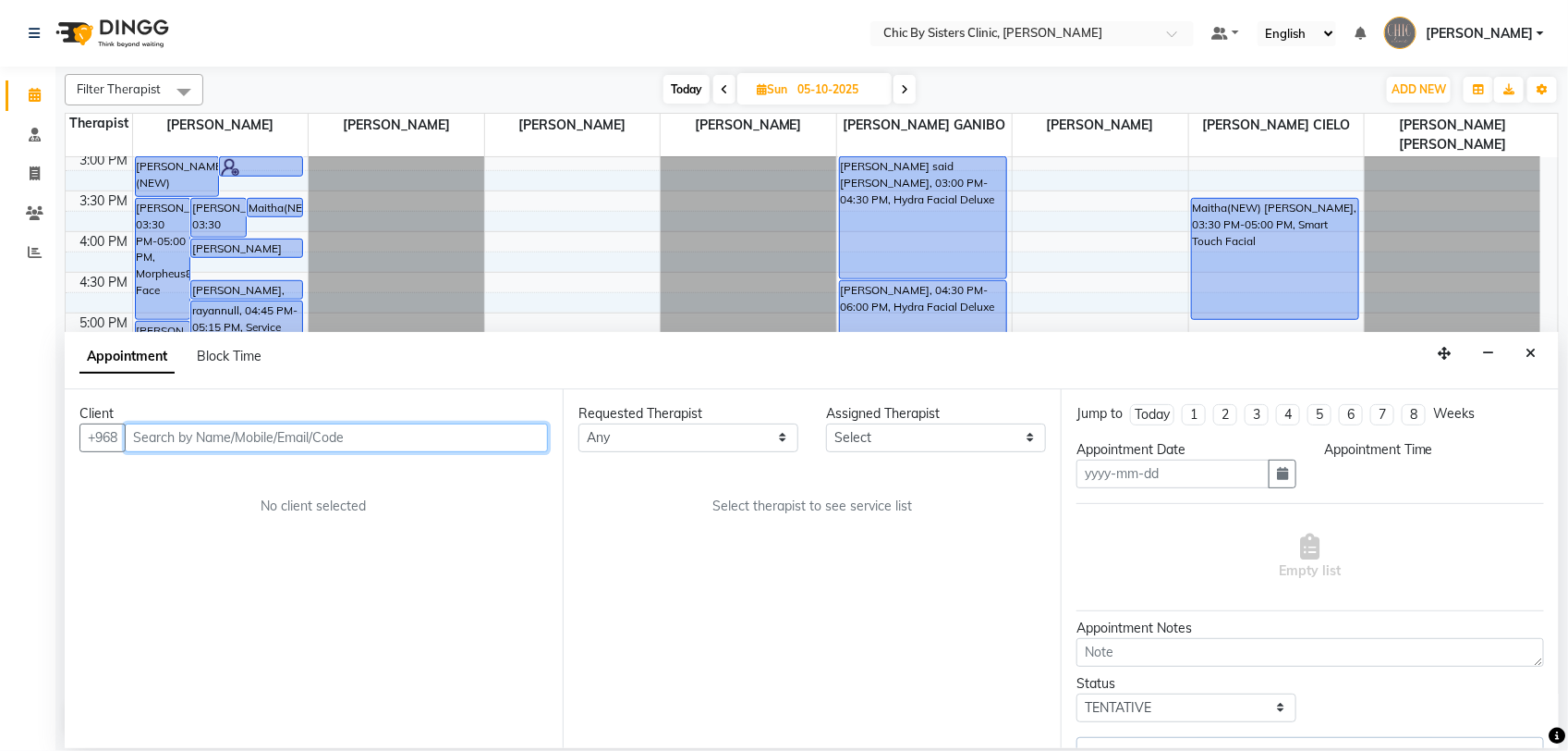
type input "05-10-2025"
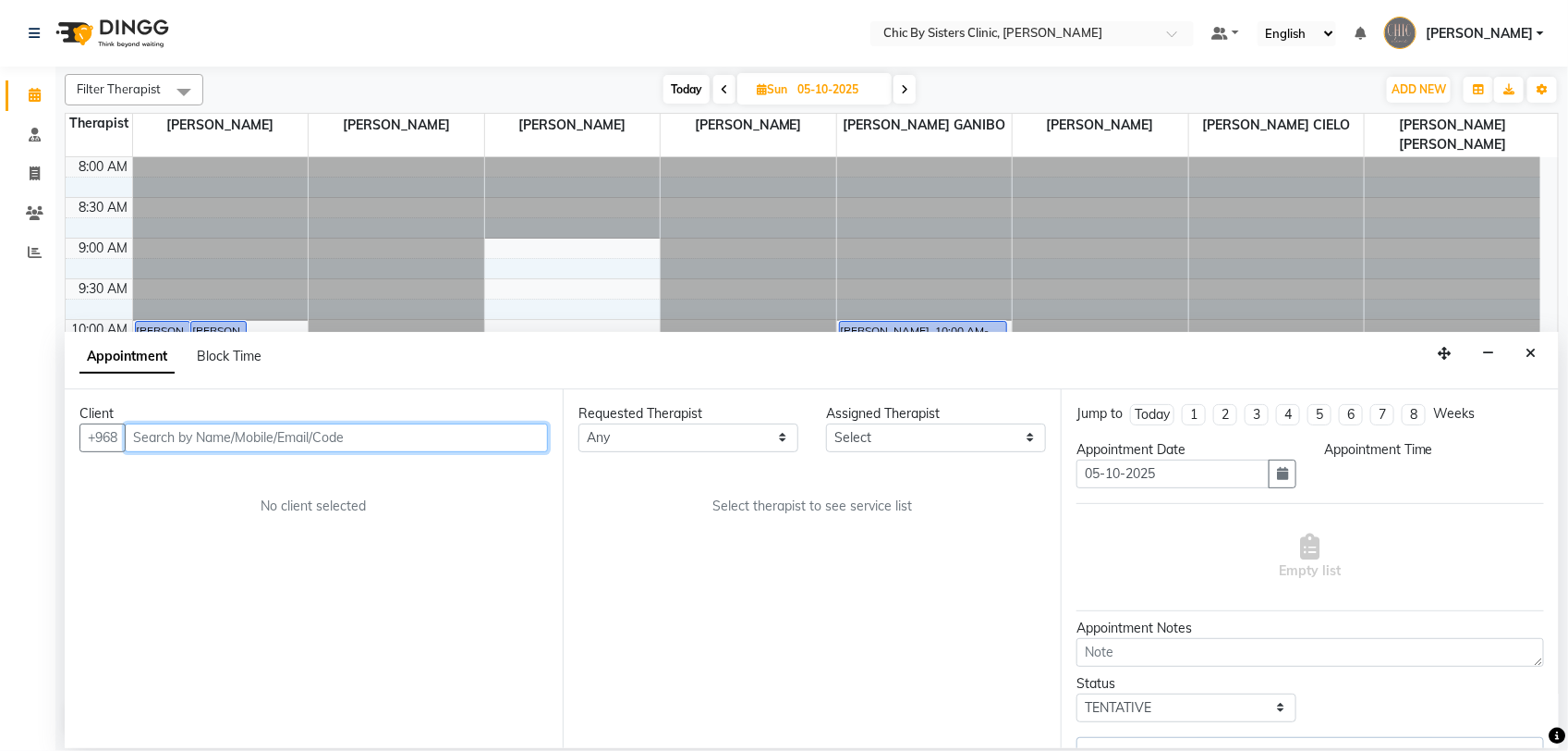
select select "upcoming"
select select "900"
select select "49177"
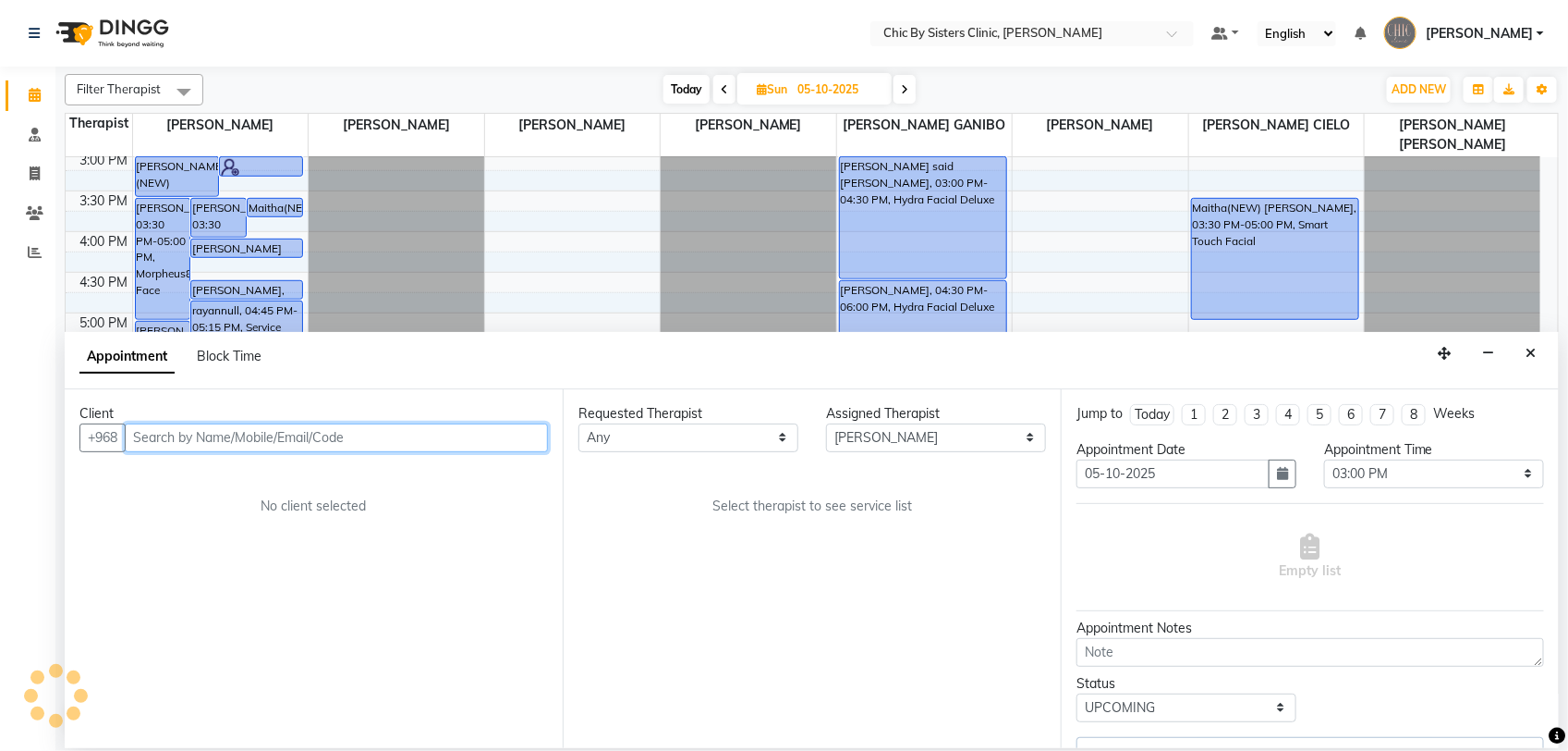
select select "3125"
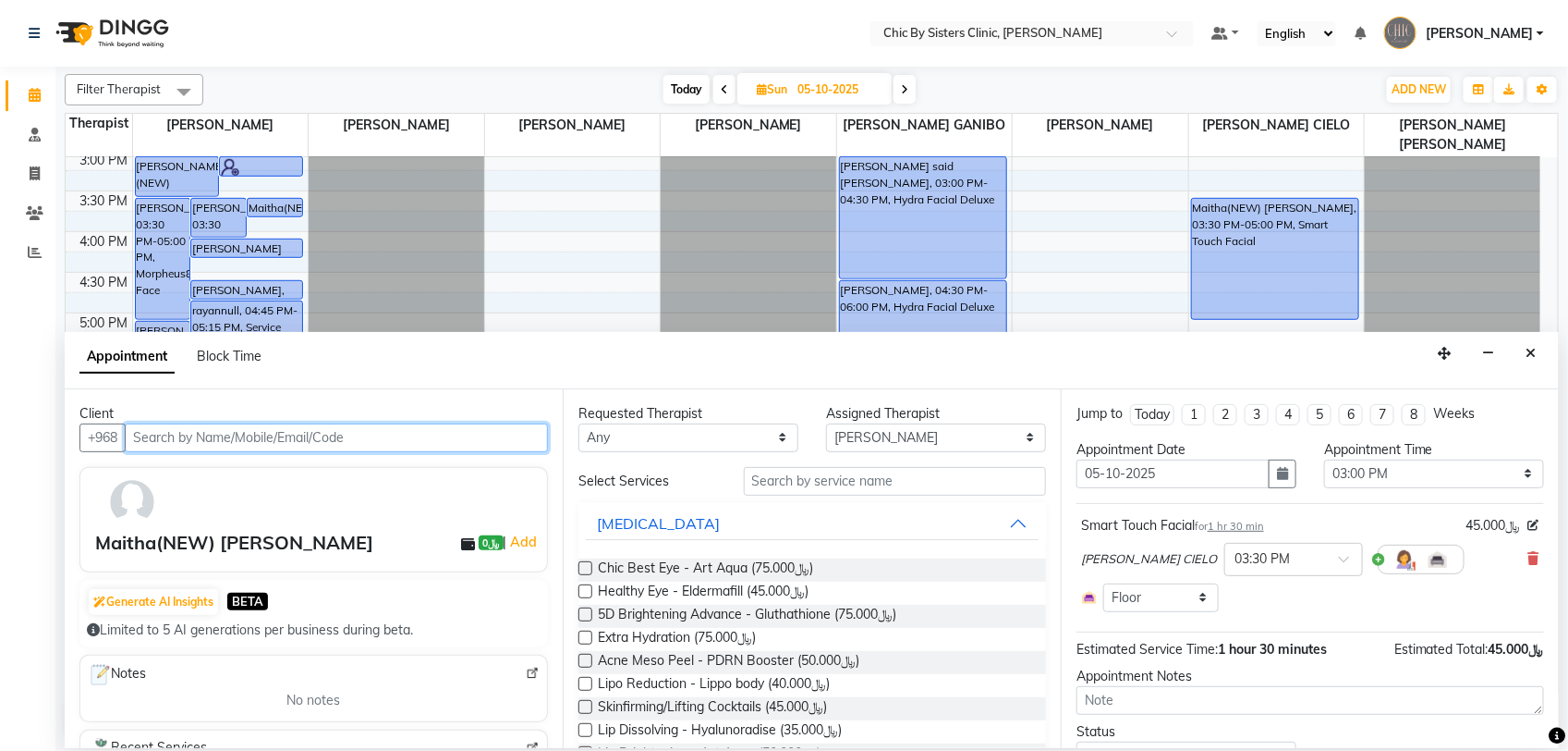
select select "3125"
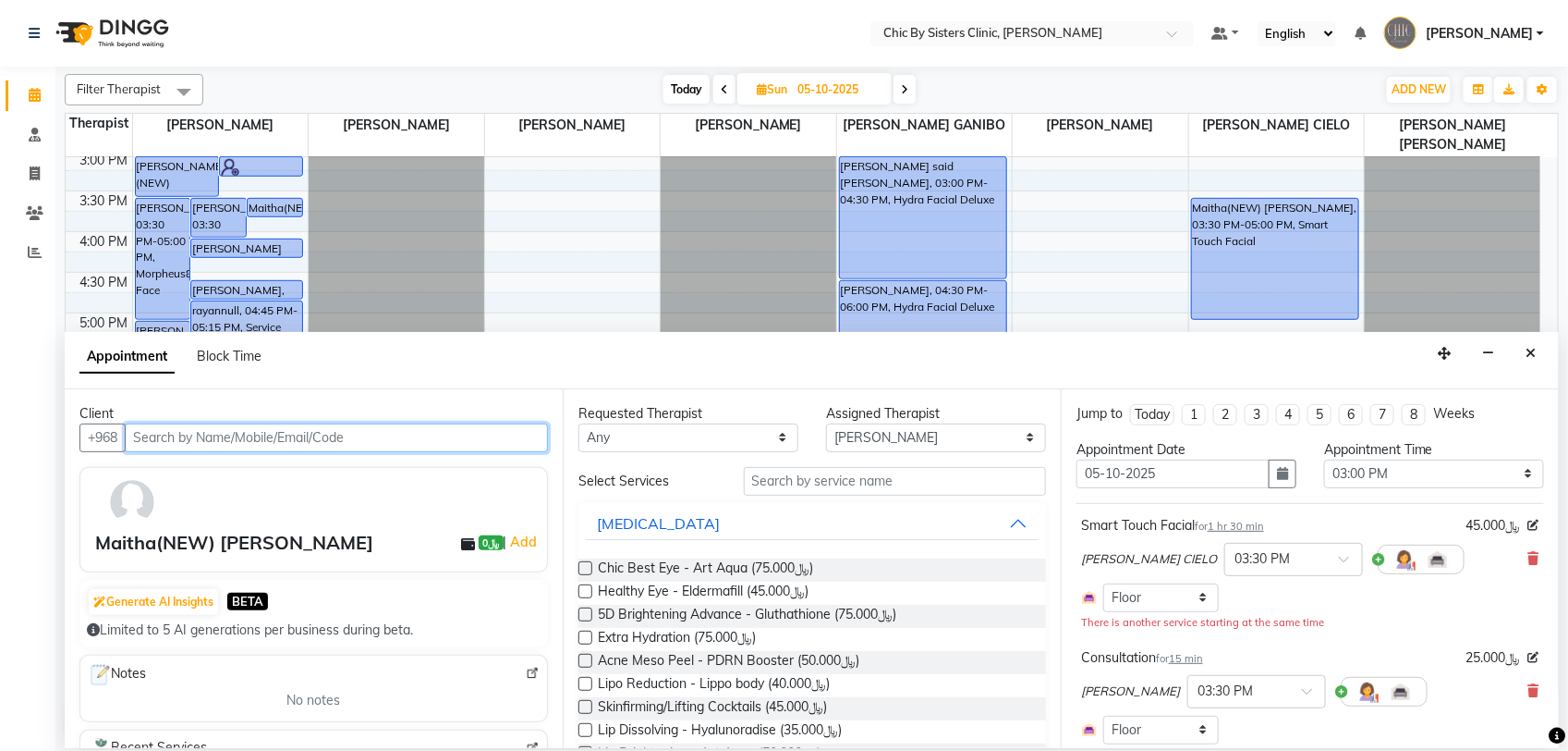
select select "3125"
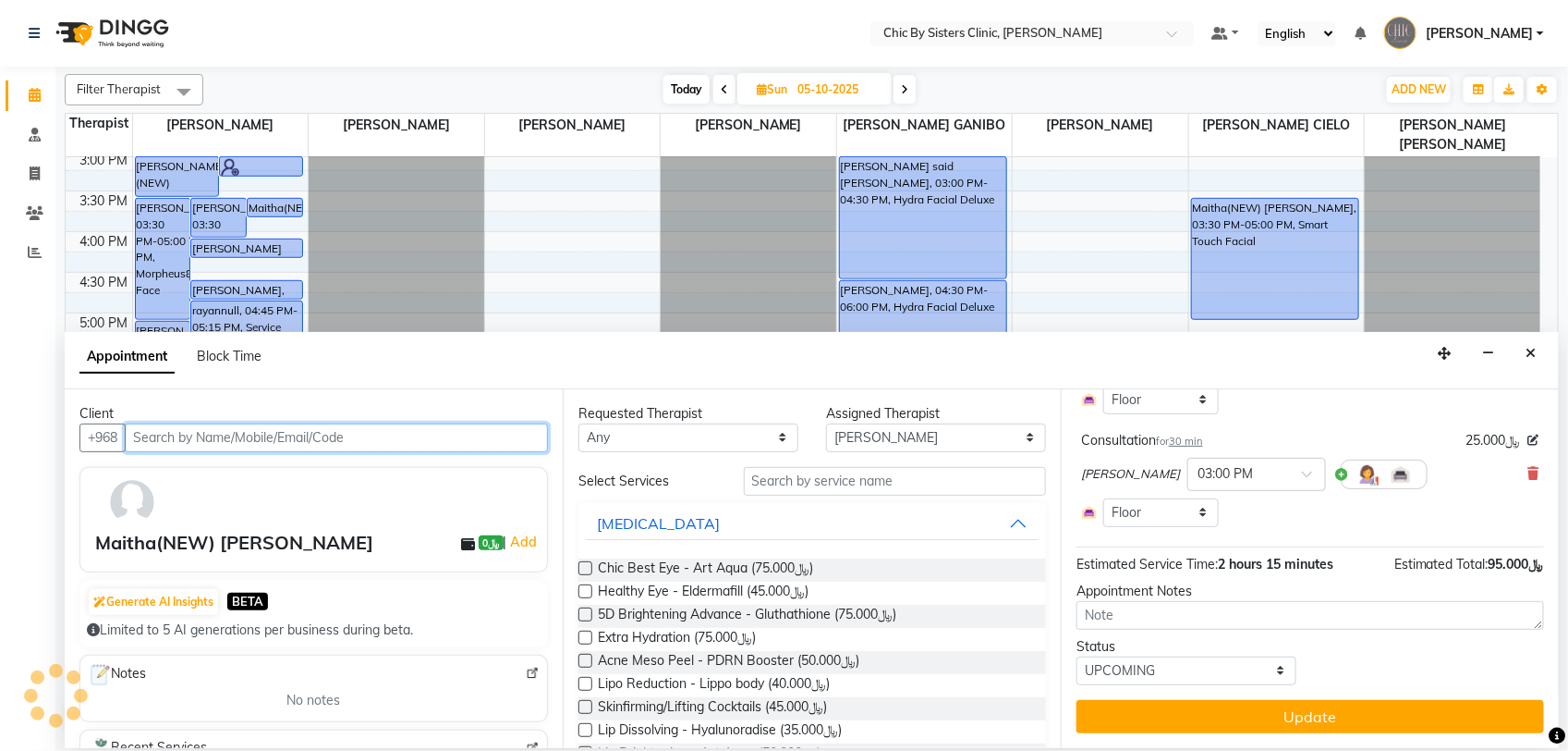
scroll to position [196, 0]
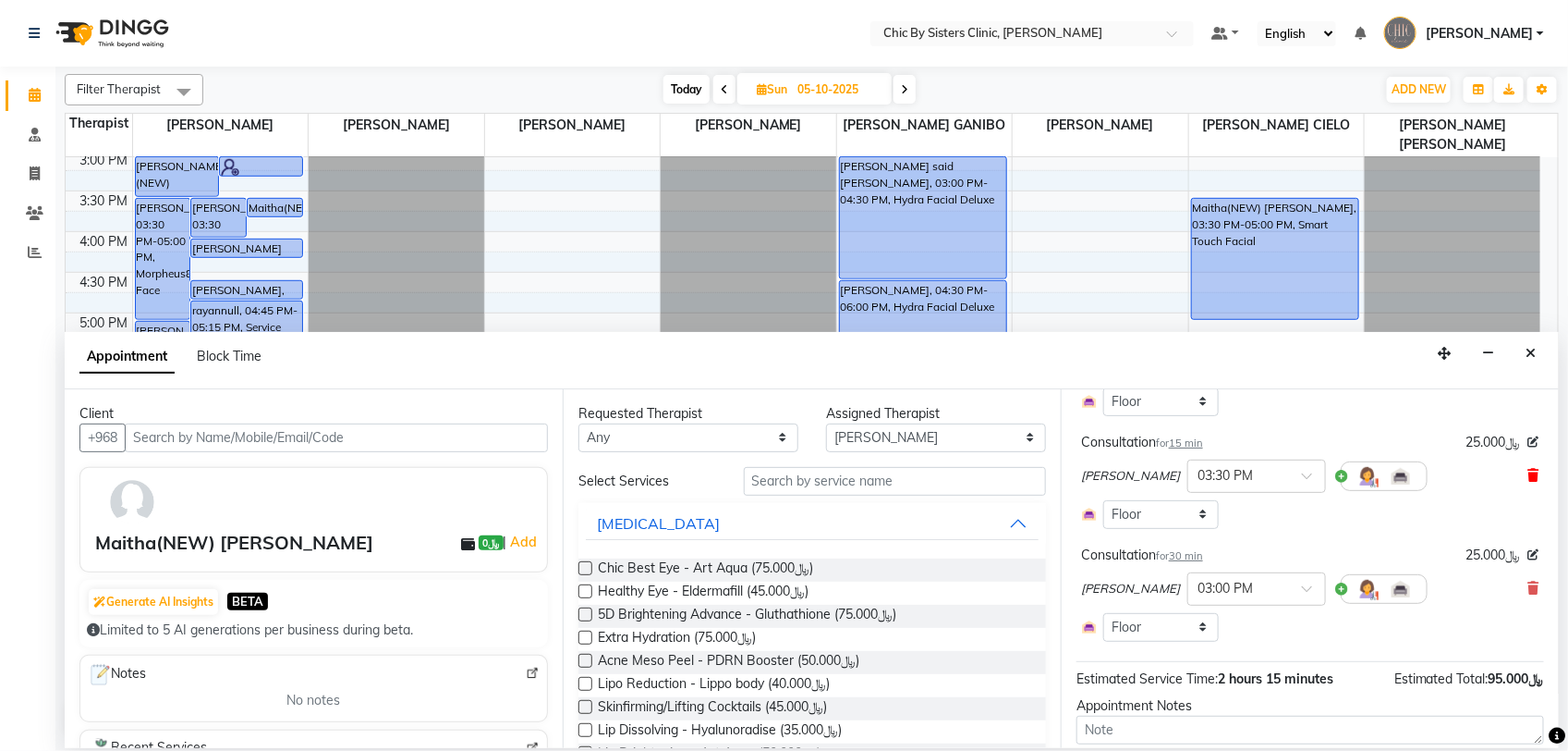
click at [1528, 472] on icon at bounding box center [1533, 474] width 11 height 13
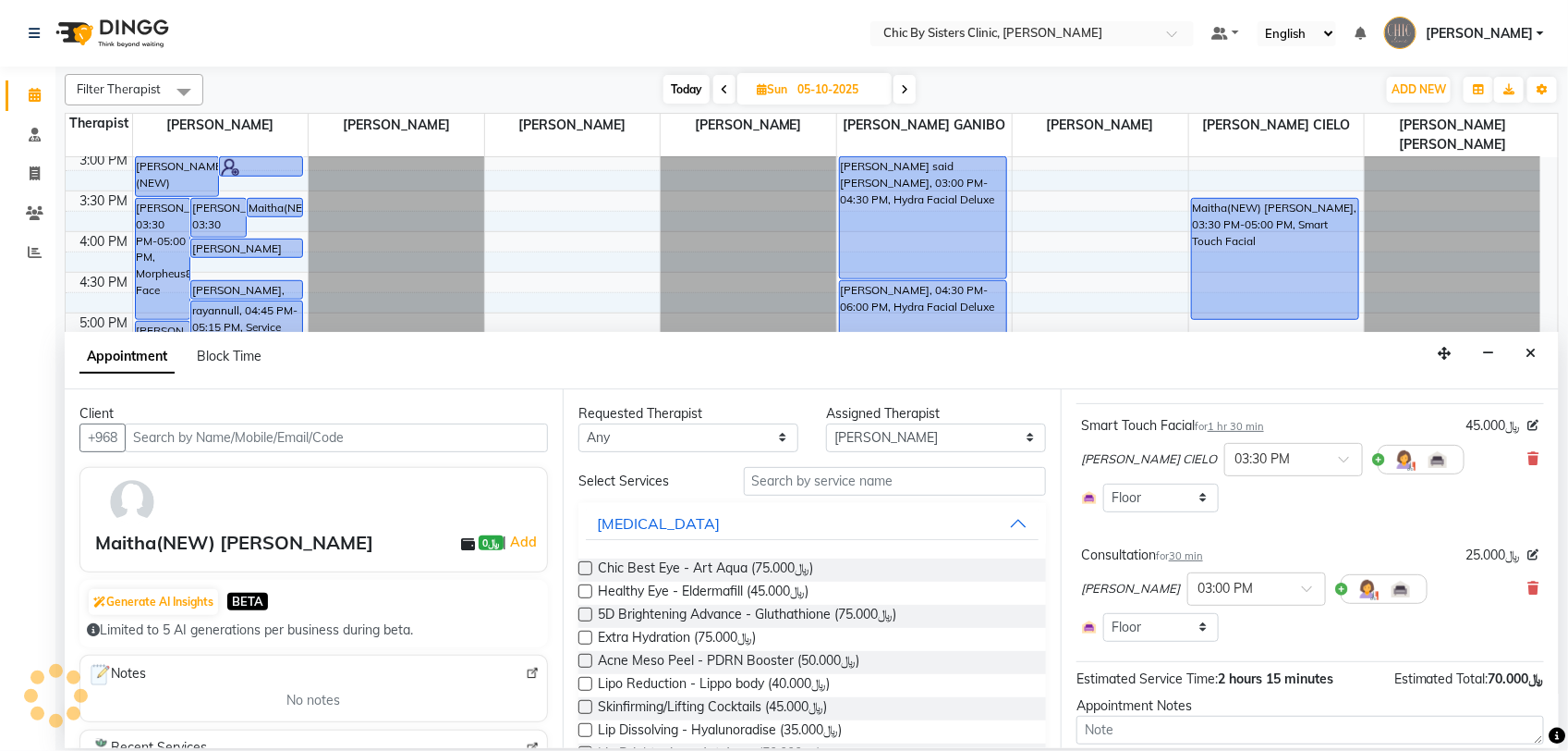
scroll to position [216, 0]
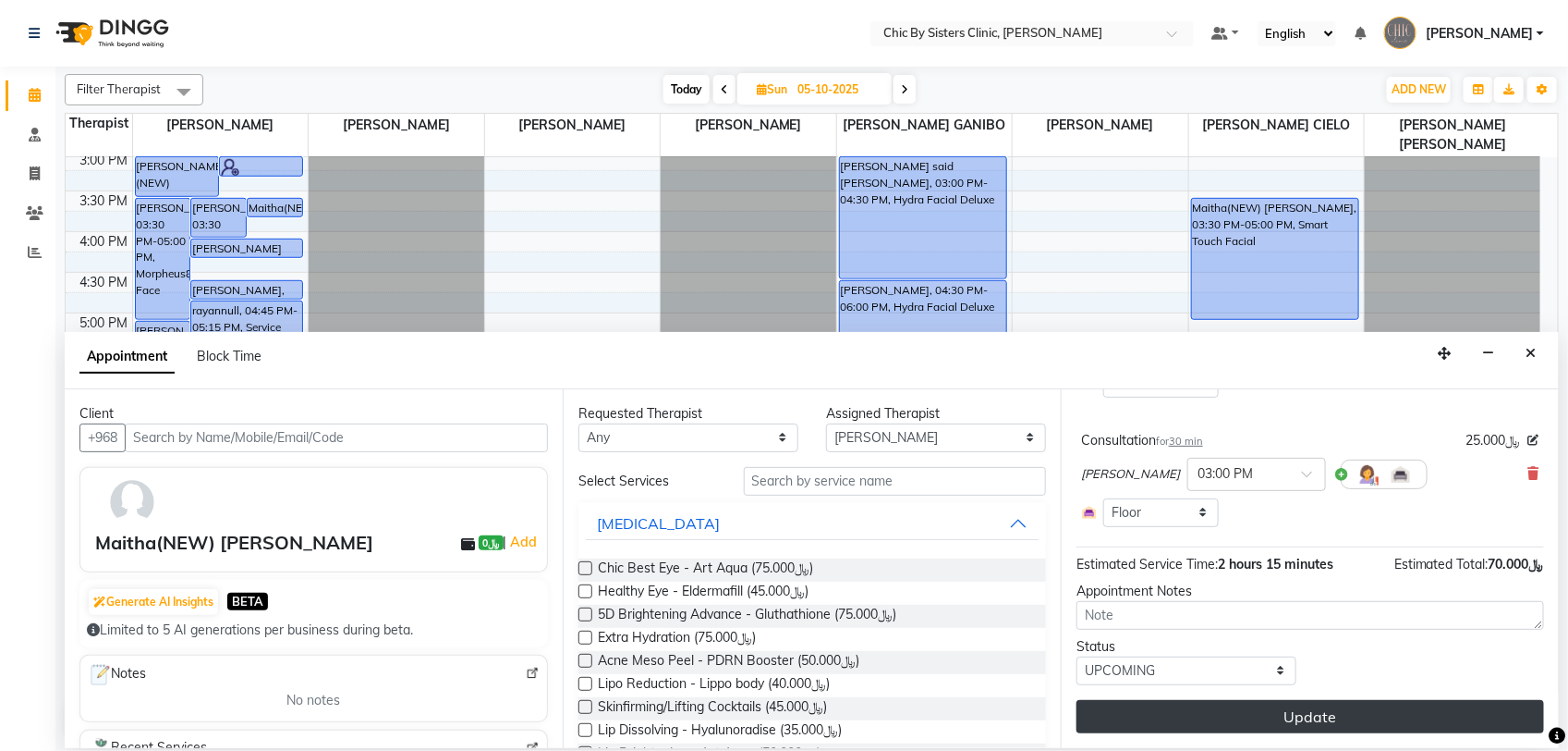
click at [1314, 717] on button "Update" at bounding box center [1310, 716] width 467 height 33
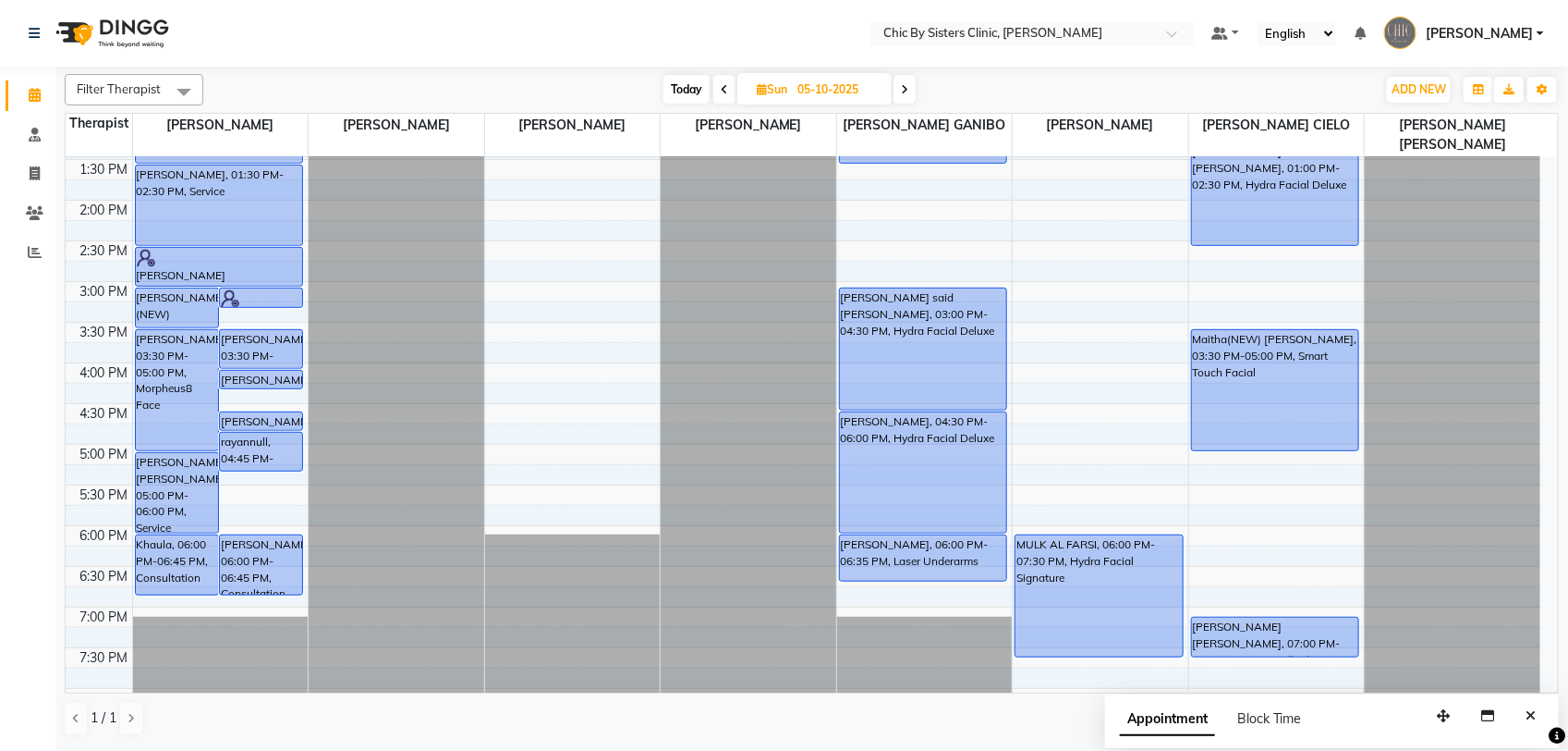
scroll to position [520, 0]
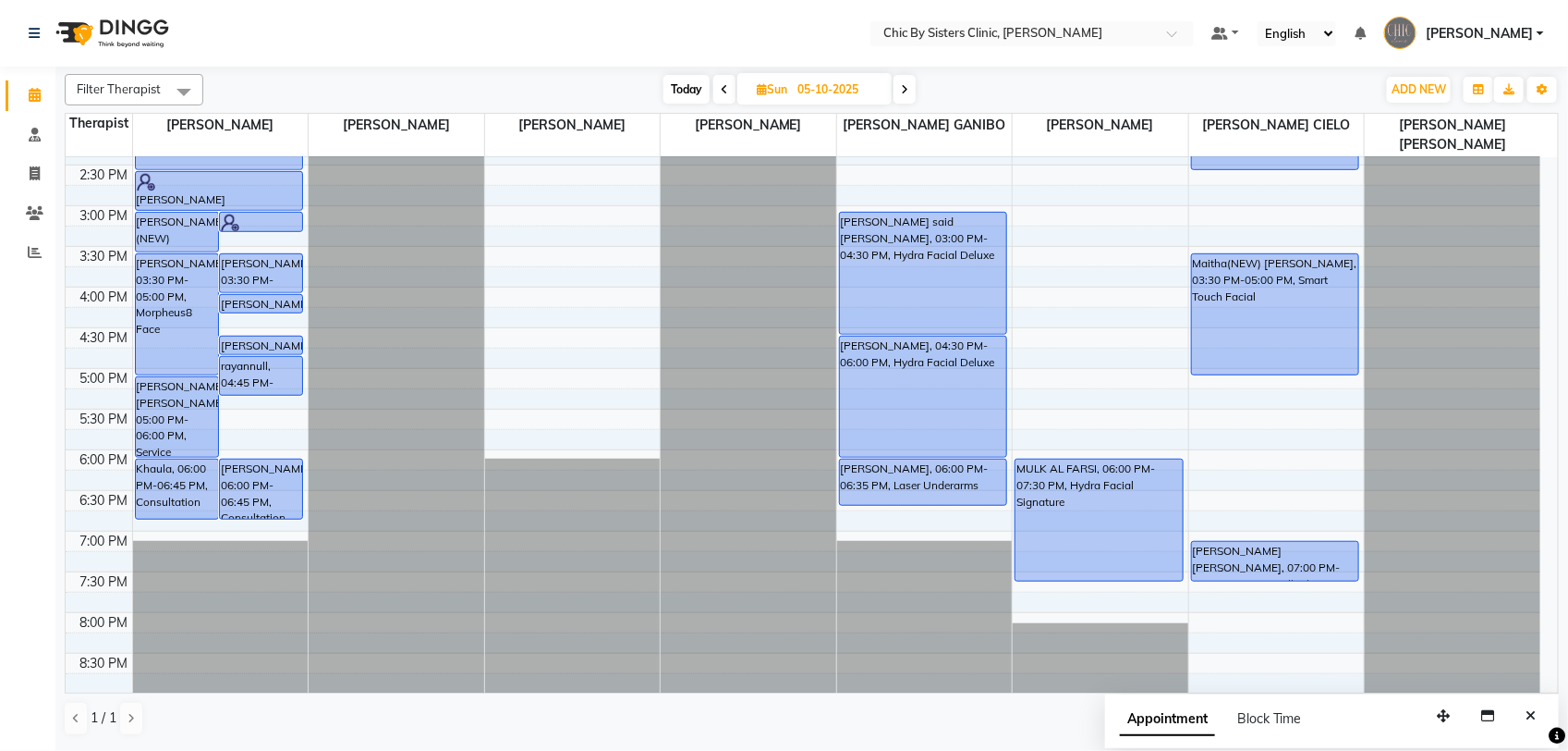
click at [690, 88] on span "Today" at bounding box center [687, 89] width 46 height 29
type input "02-10-2025"
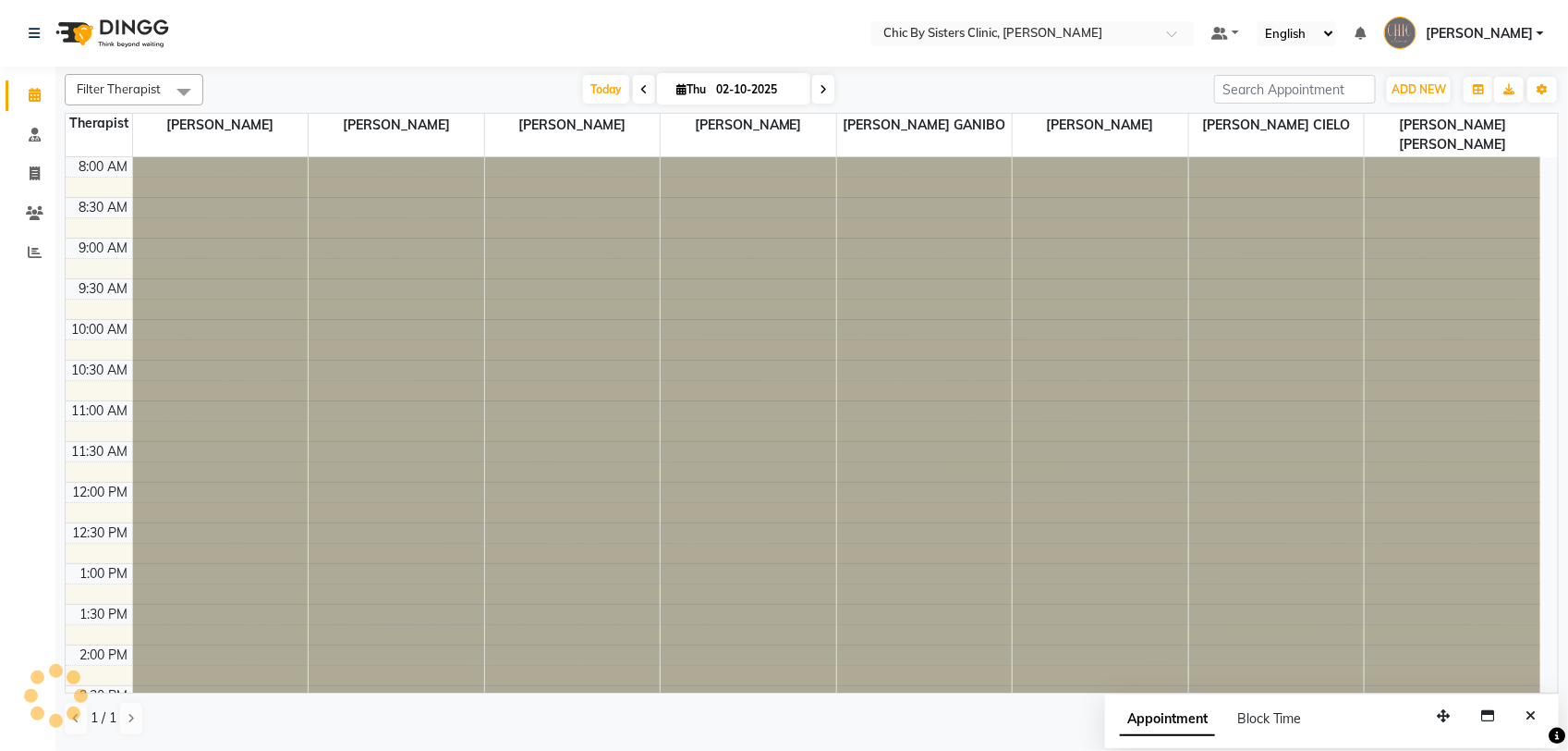
scroll to position [576, 0]
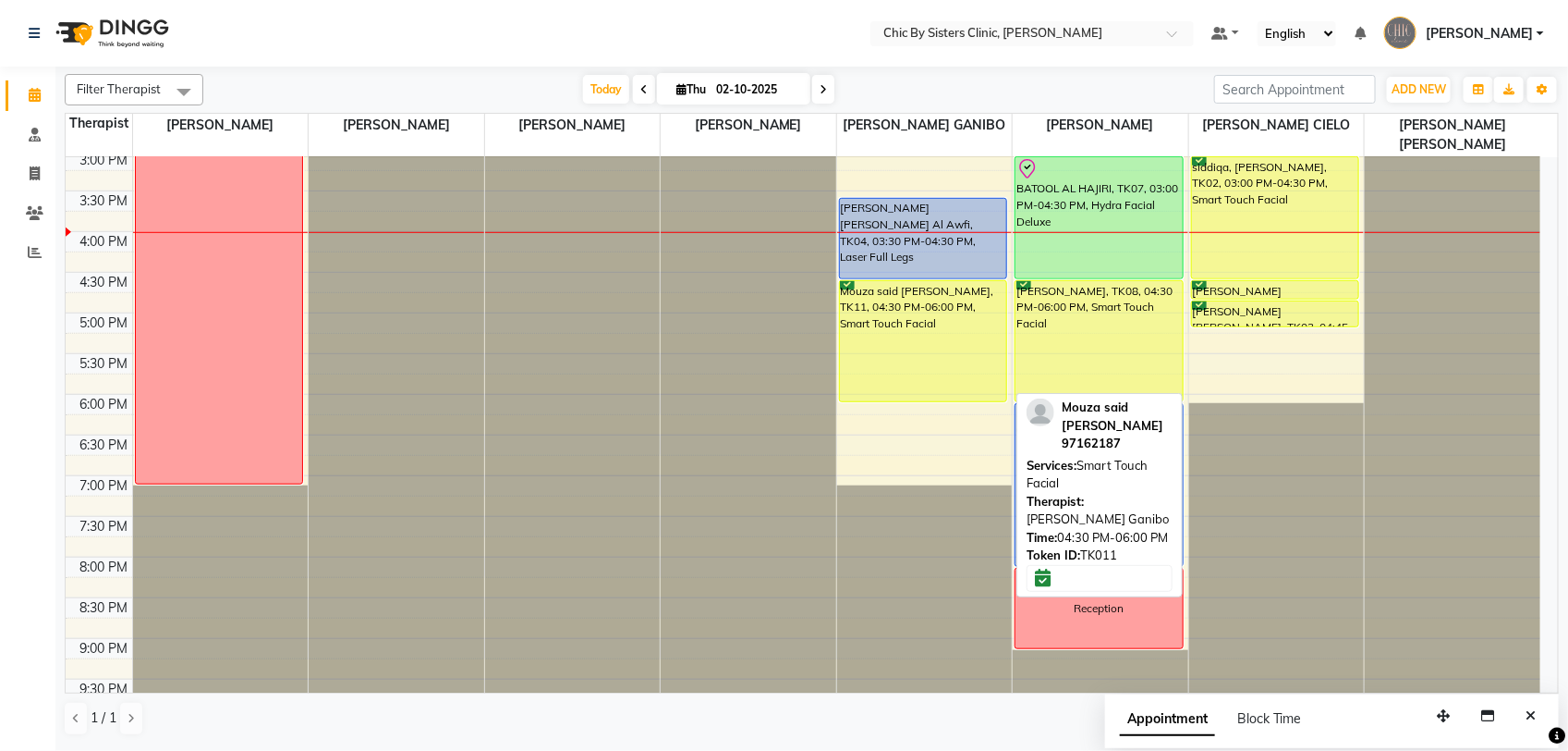
click at [942, 335] on div "Mouza said Al Sabri, TK11, 04:30 PM-06:00 PM, Smart Touch Facial" at bounding box center [924, 341] width 168 height 120
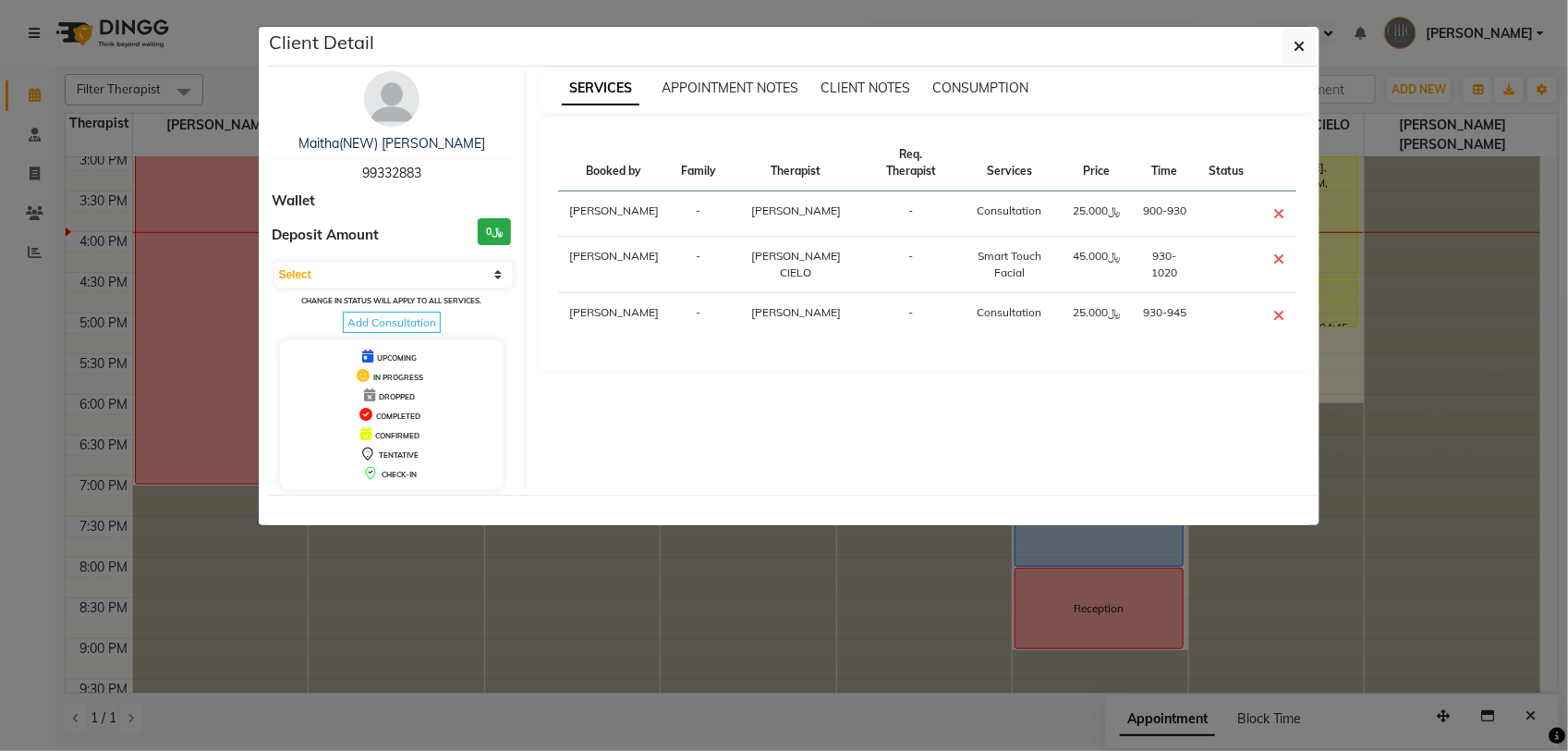
select select "6"
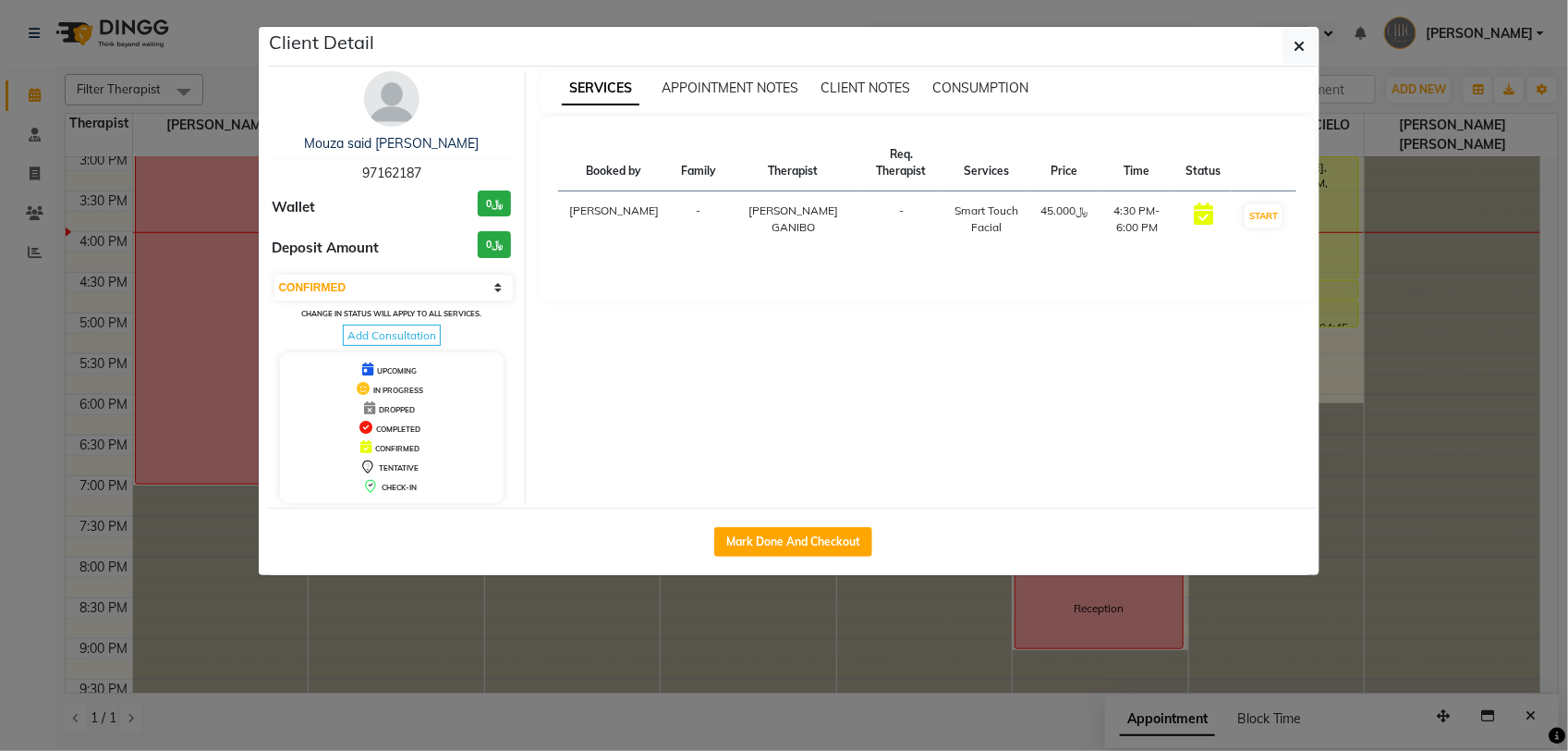
click at [400, 98] on img at bounding box center [392, 99] width 56 height 56
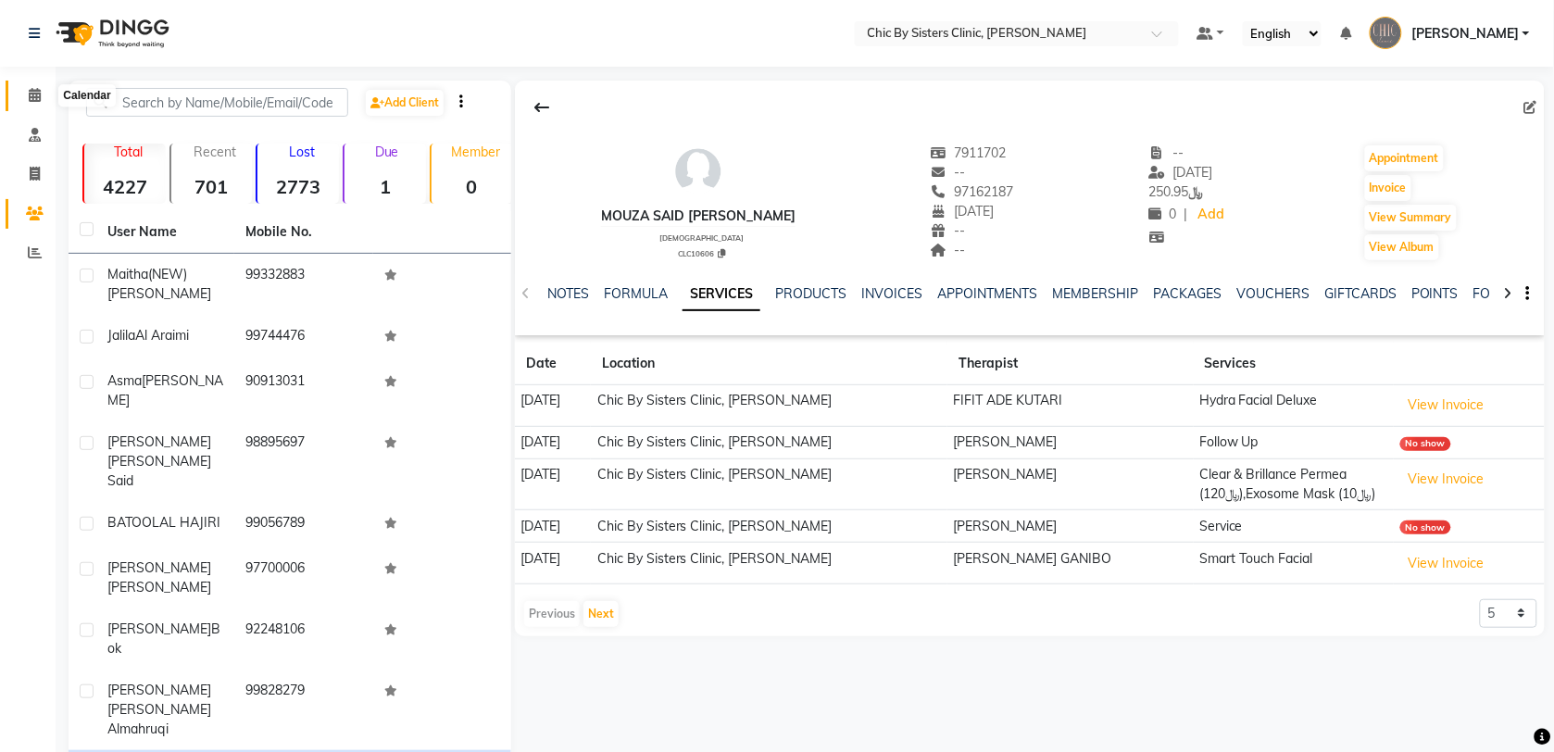
click at [30, 99] on icon at bounding box center [35, 95] width 12 height 14
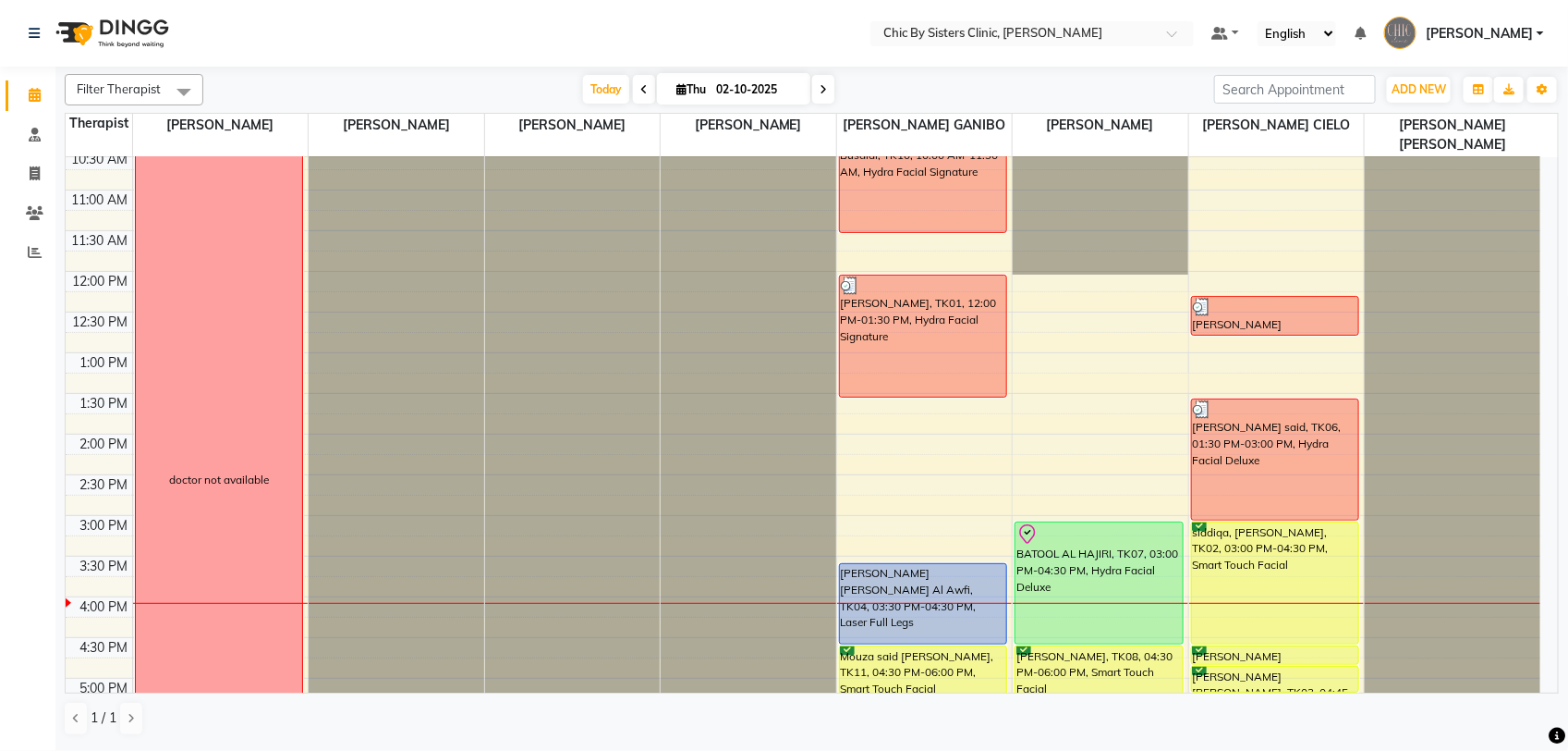
scroll to position [209, 0]
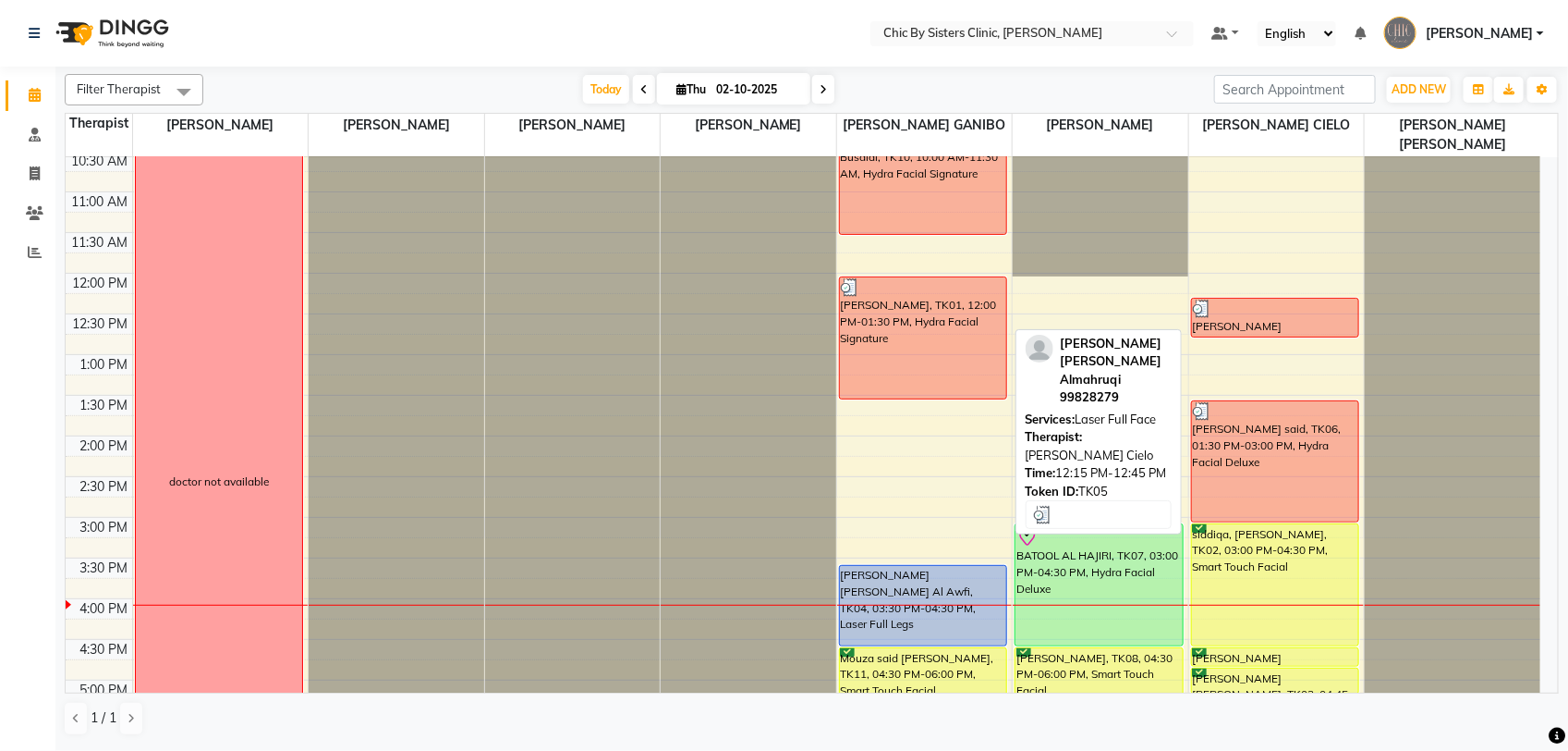
click at [1253, 321] on div "Kifah Salim Moahmmed Almahruqi, TK05, 12:15 PM-12:45 PM, Laser Full Face" at bounding box center [1276, 318] width 168 height 38
select select "3"
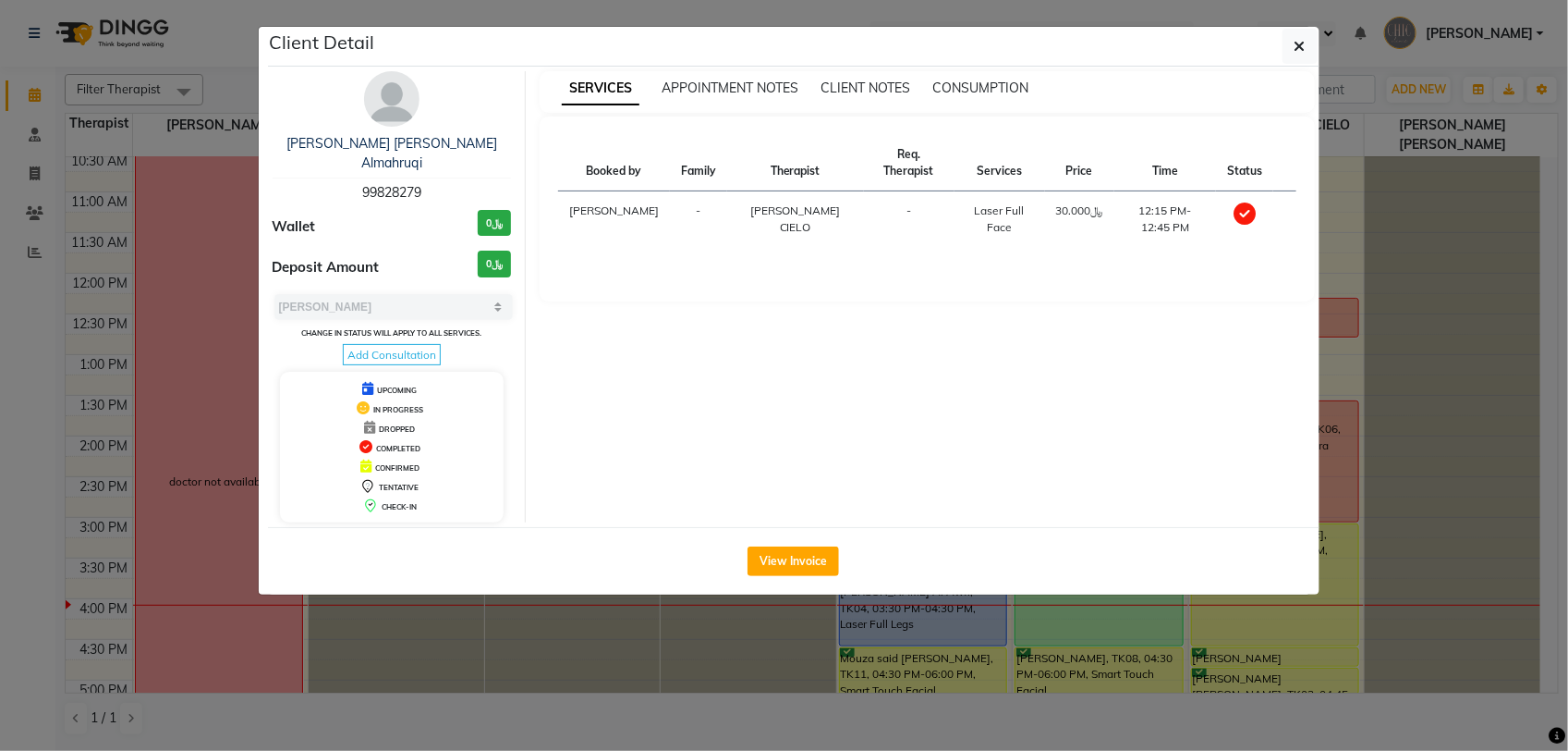
click at [1302, 56] on button "button" at bounding box center [1300, 46] width 35 height 35
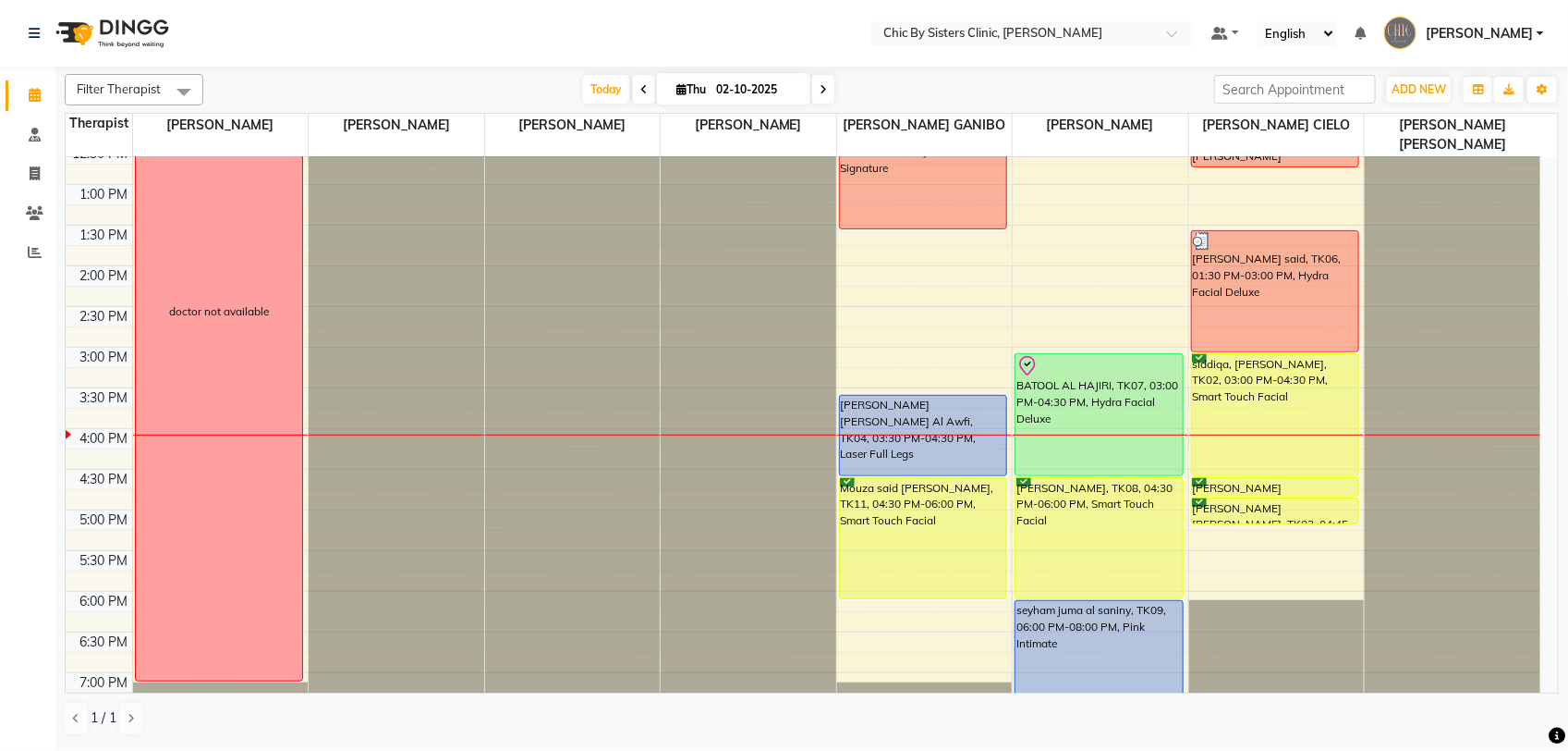
scroll to position [407, 0]
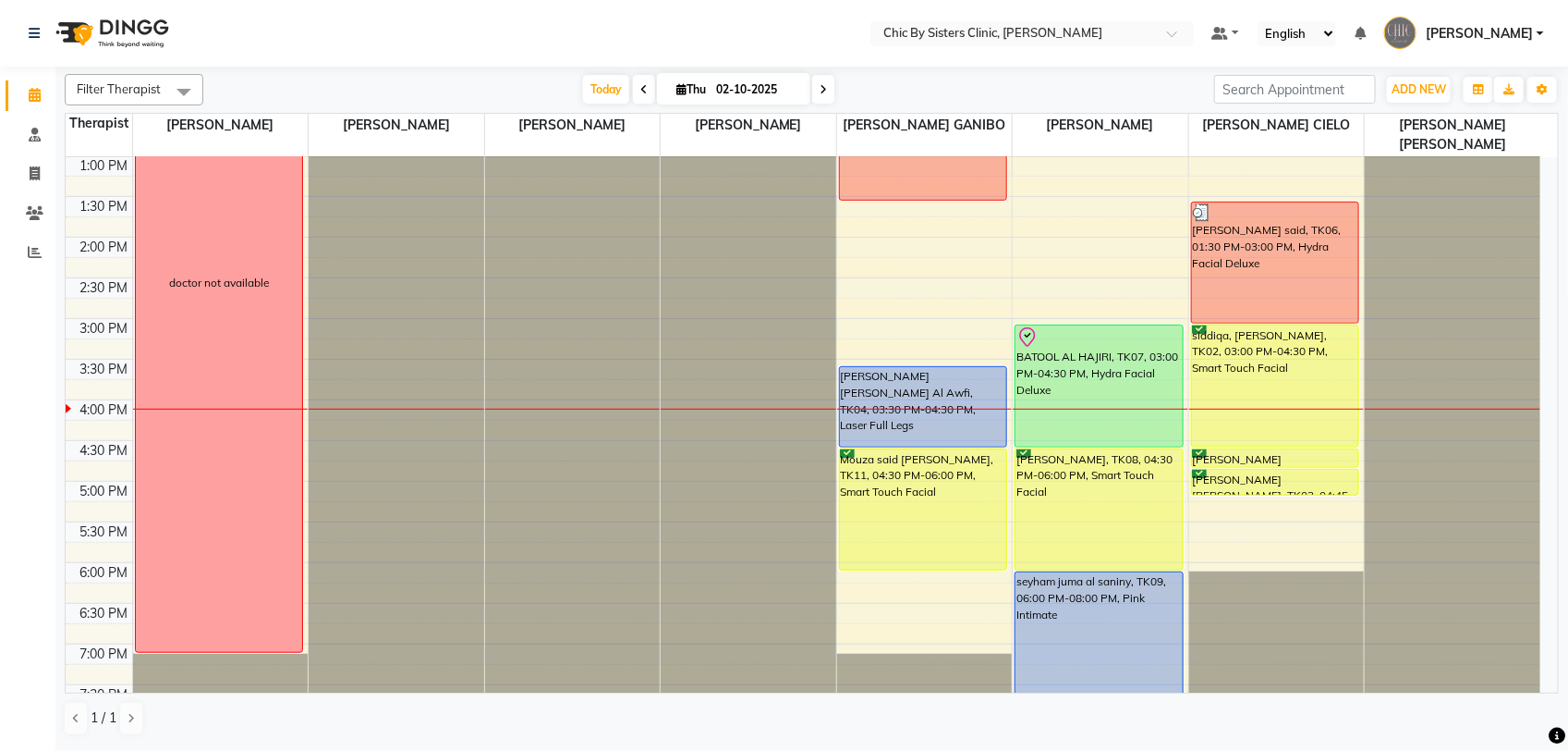
click at [746, 93] on input "02-10-2025" at bounding box center [757, 90] width 93 height 28
select select "10"
select select "2025"
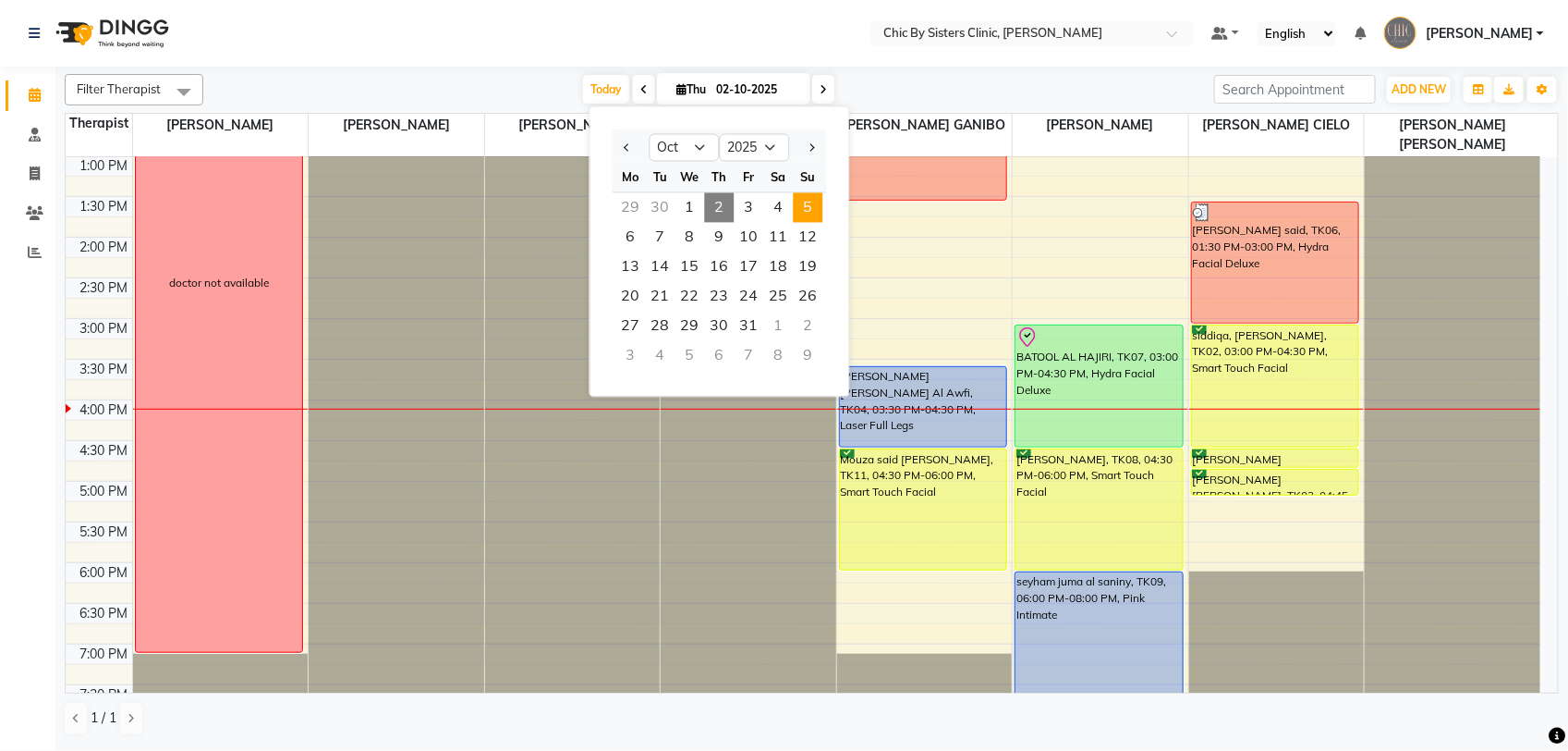
click at [808, 213] on span "5" at bounding box center [808, 209] width 30 height 30
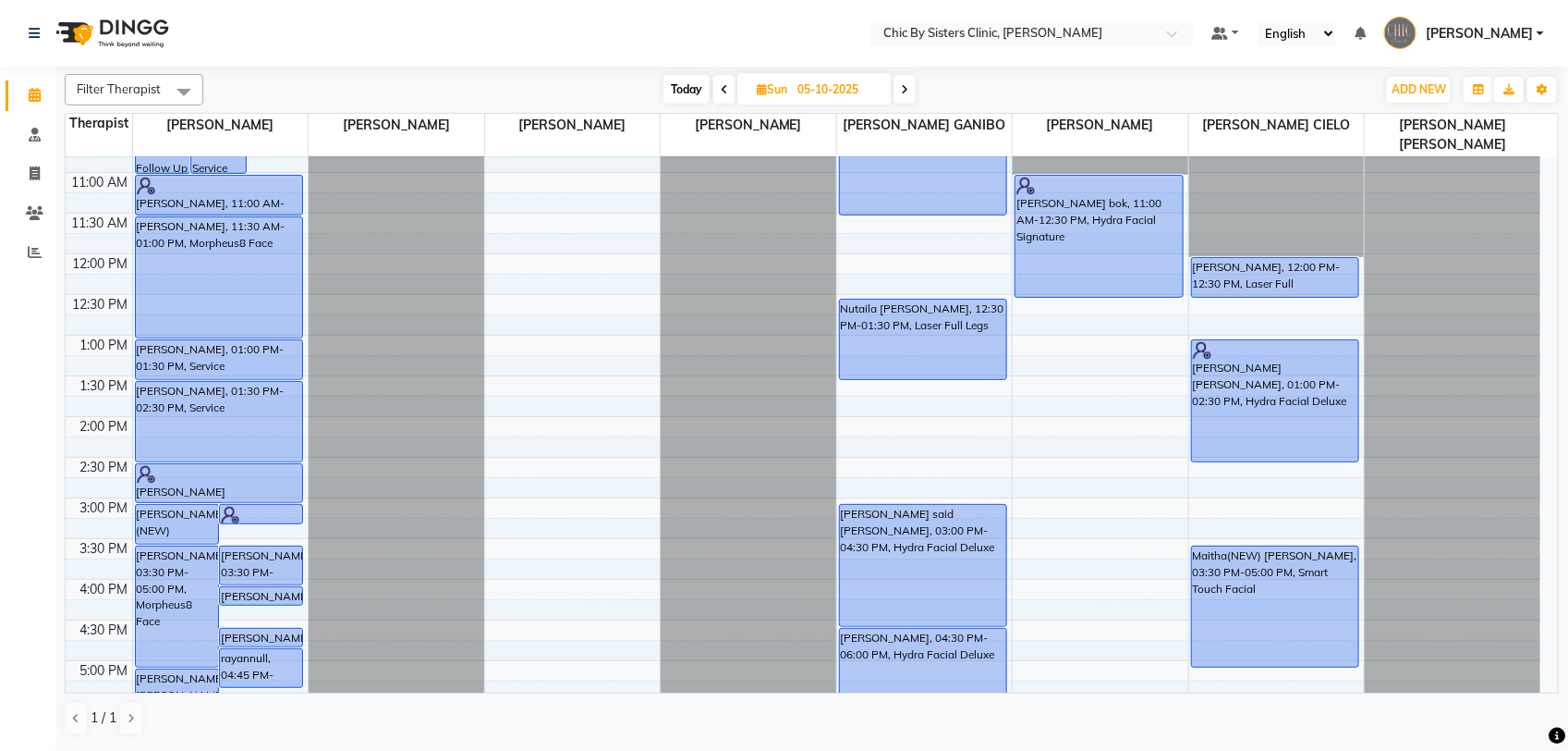
scroll to position [298, 0]
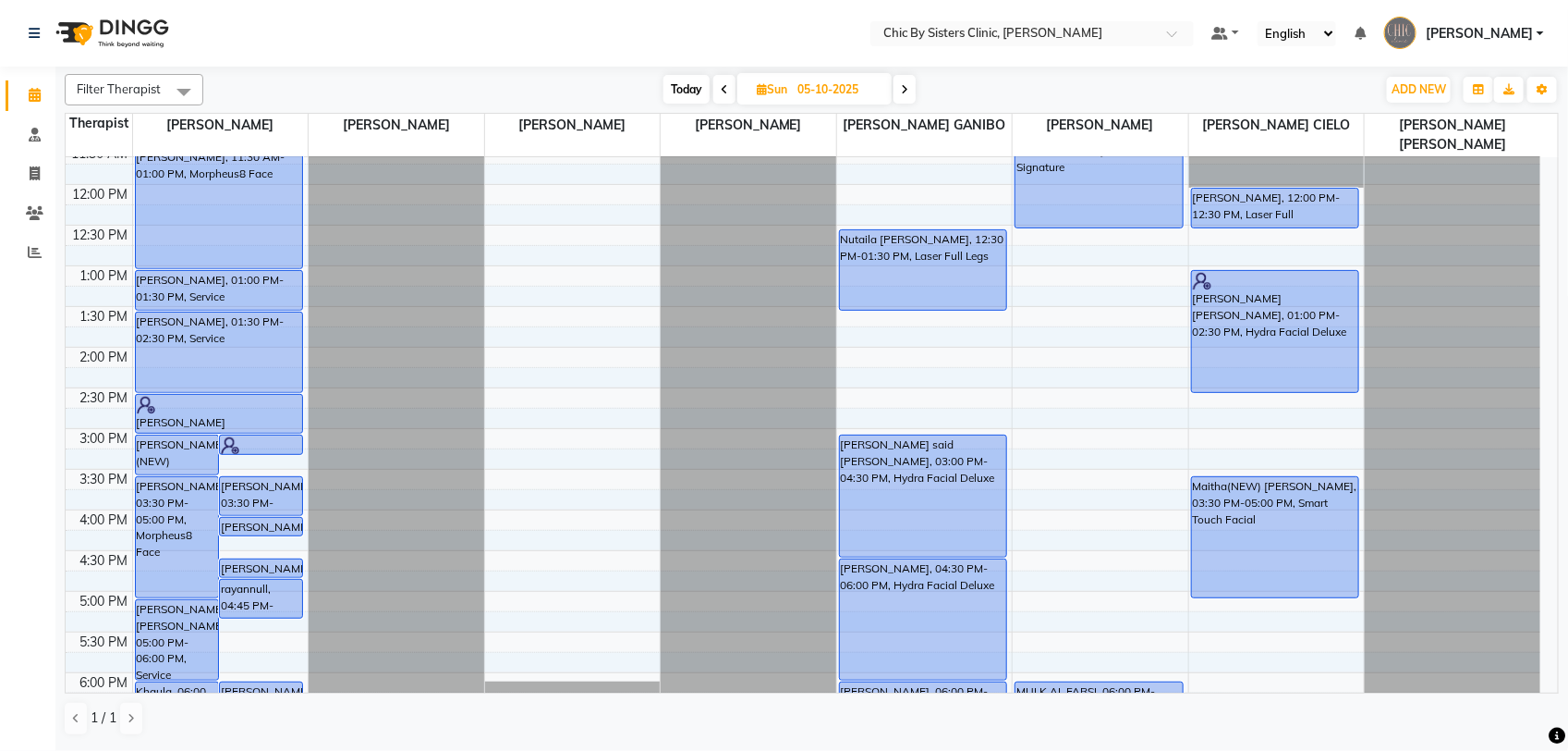
click at [684, 93] on span "Today" at bounding box center [687, 89] width 46 height 29
type input "02-10-2025"
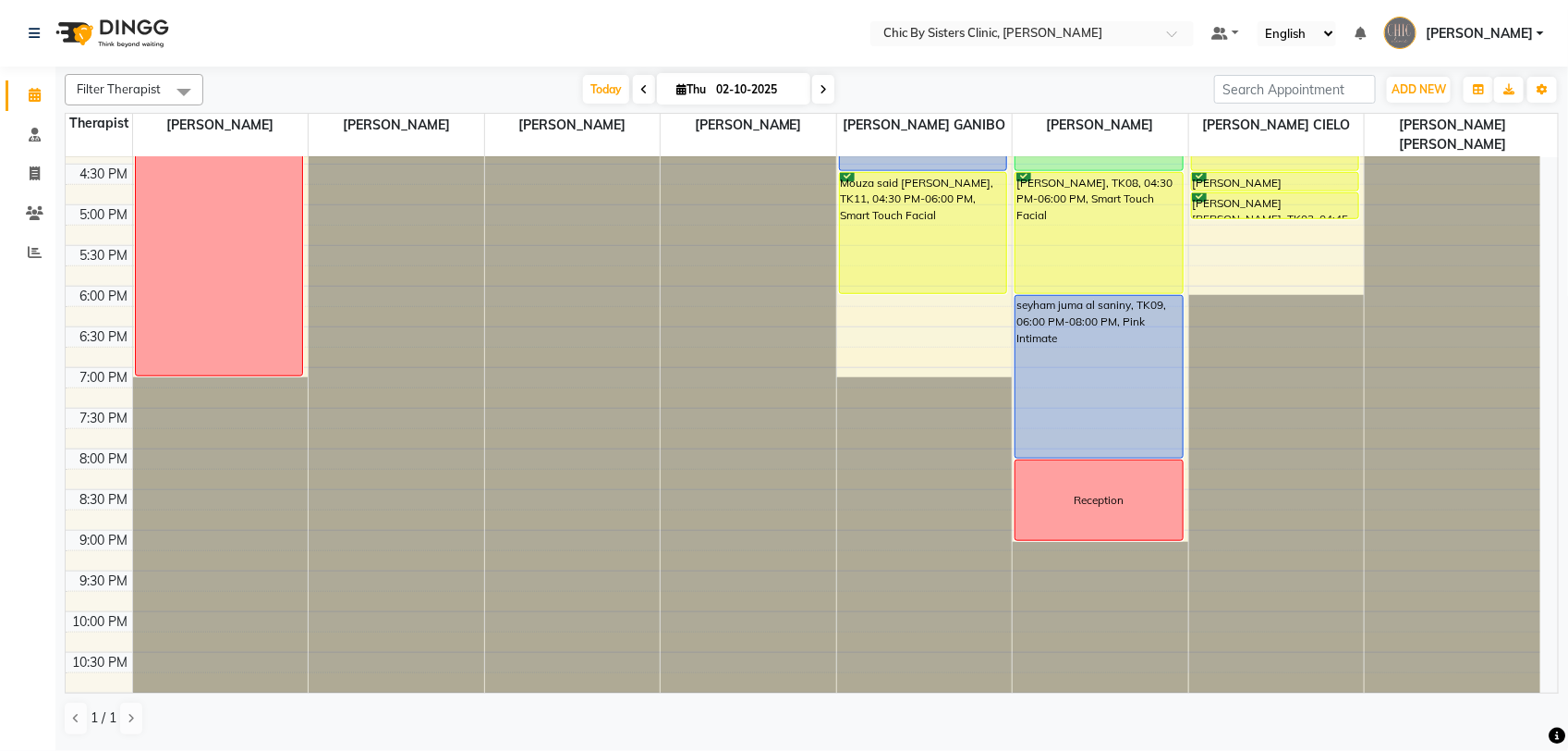
scroll to position [687, 0]
click at [731, 95] on input "02-10-2025" at bounding box center [757, 90] width 93 height 28
select select "10"
select select "2025"
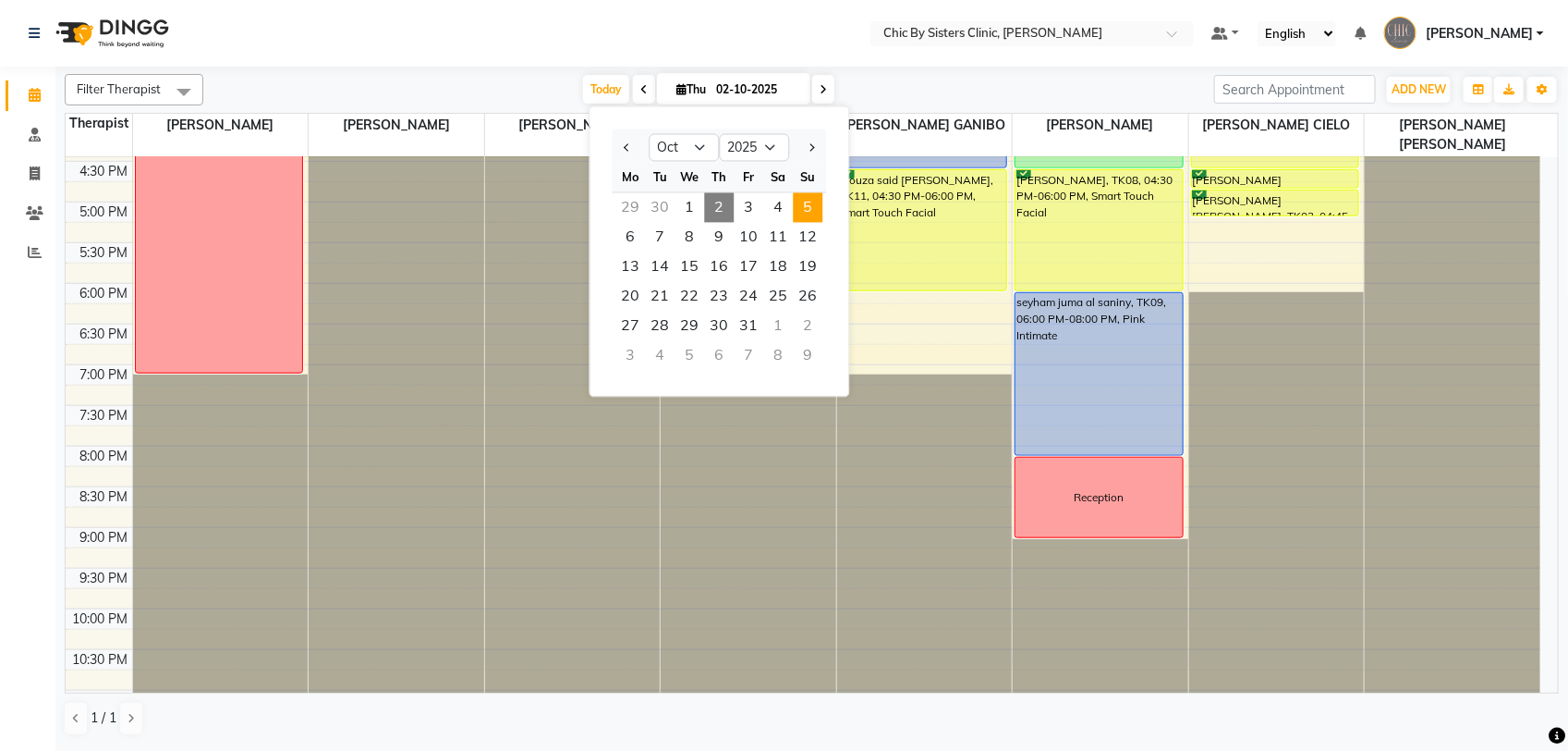
click at [810, 206] on span "5" at bounding box center [808, 209] width 30 height 30
type input "05-10-2025"
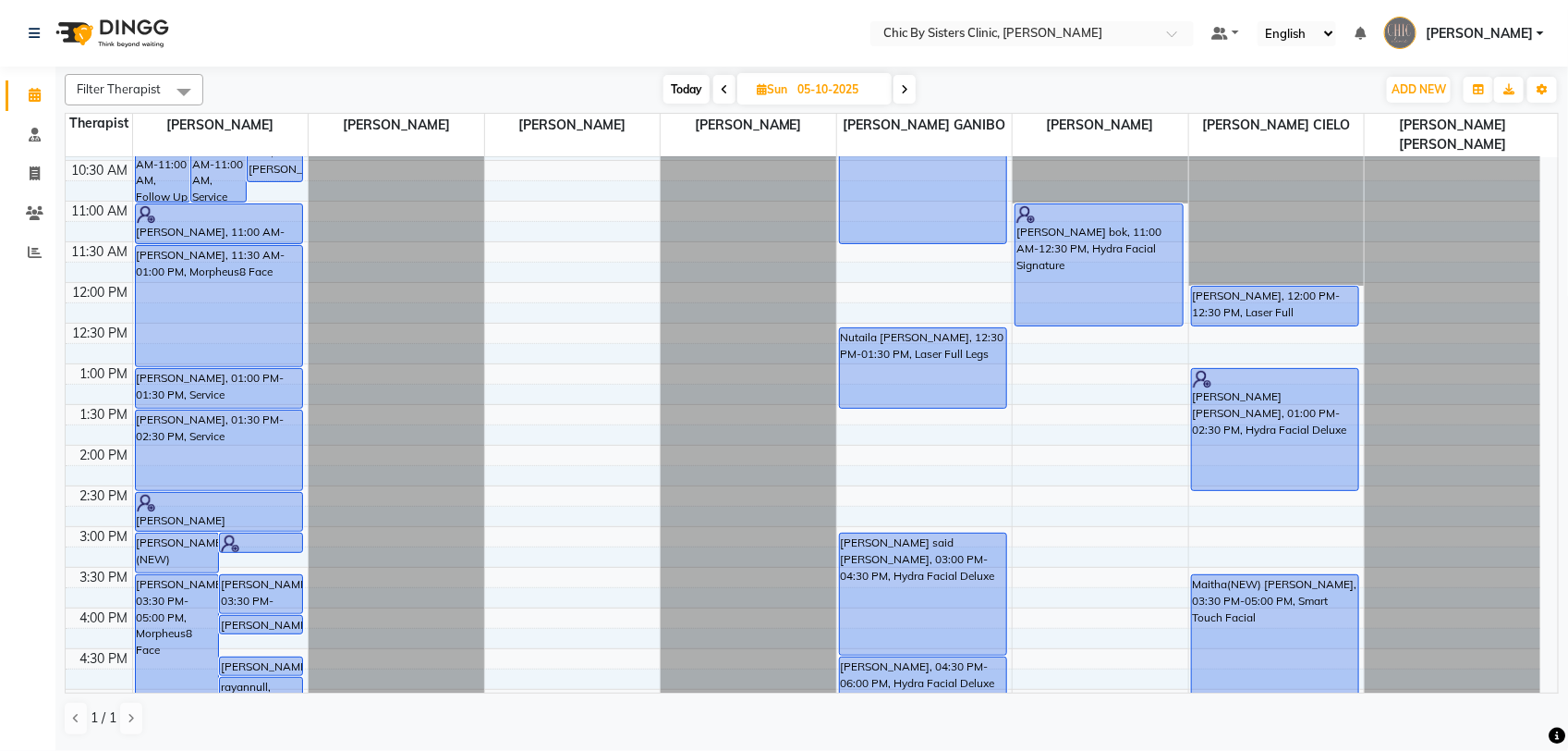
scroll to position [196, 0]
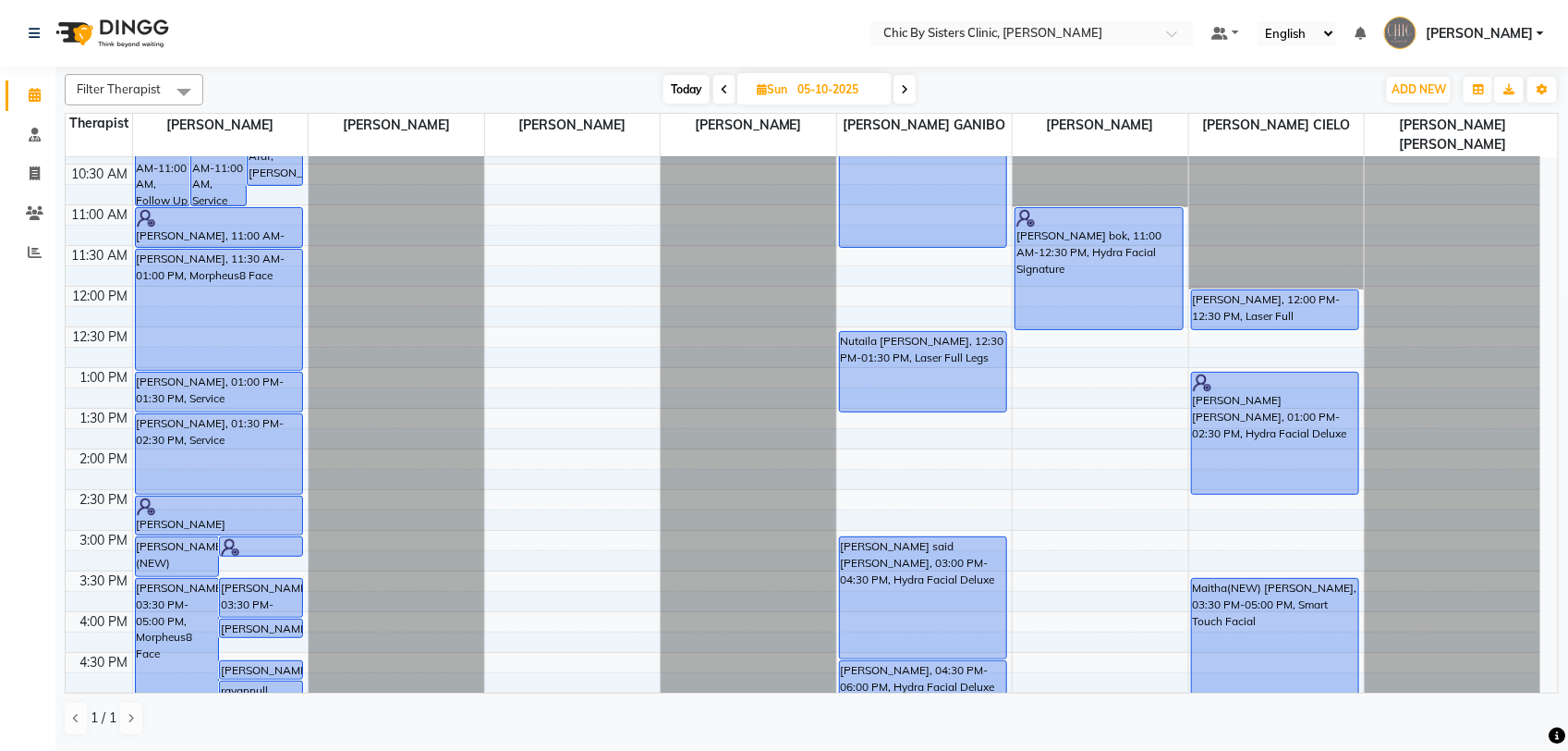
click at [841, 84] on input "05-10-2025" at bounding box center [837, 90] width 93 height 28
select select "10"
select select "2025"
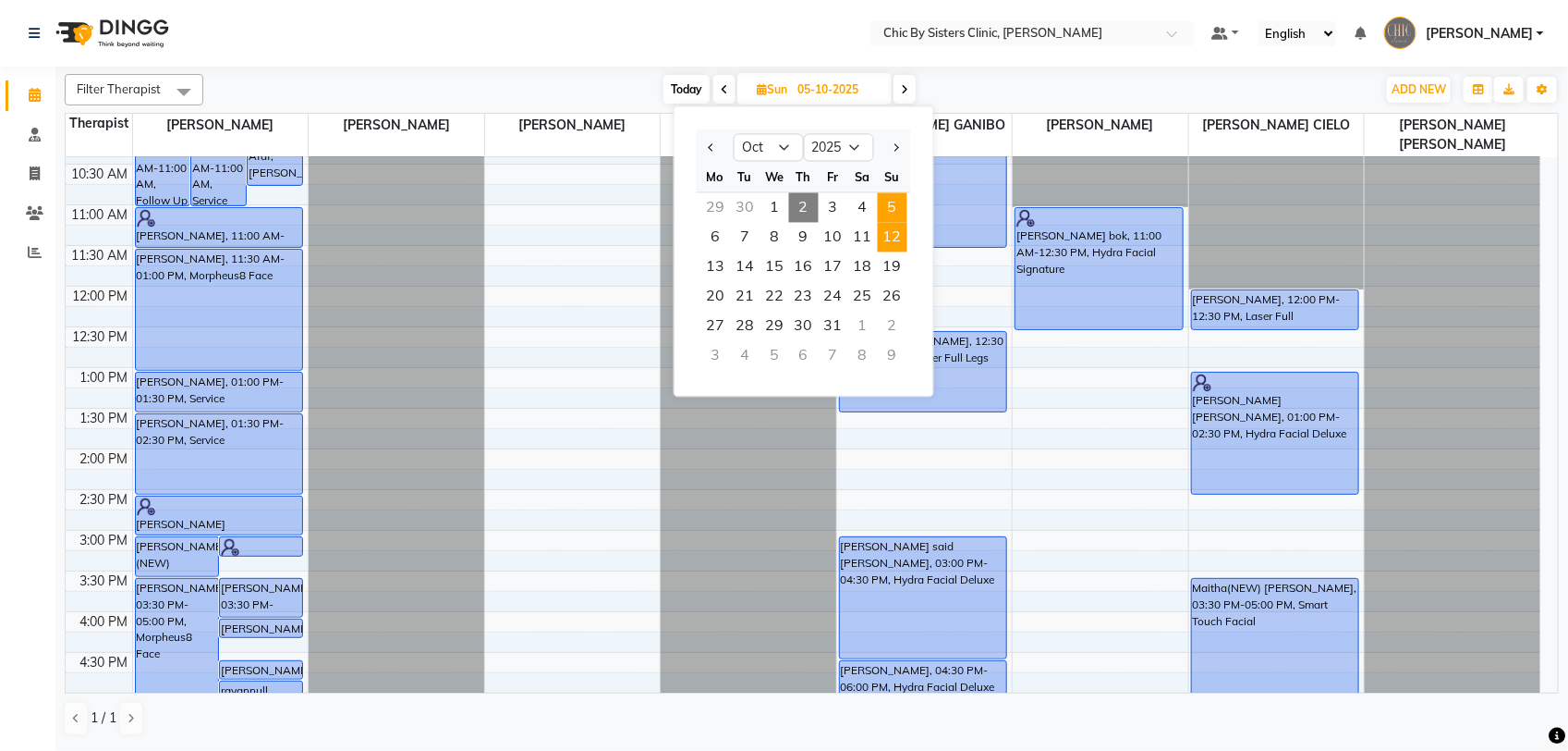
click at [891, 238] on span "12" at bounding box center [893, 238] width 30 height 30
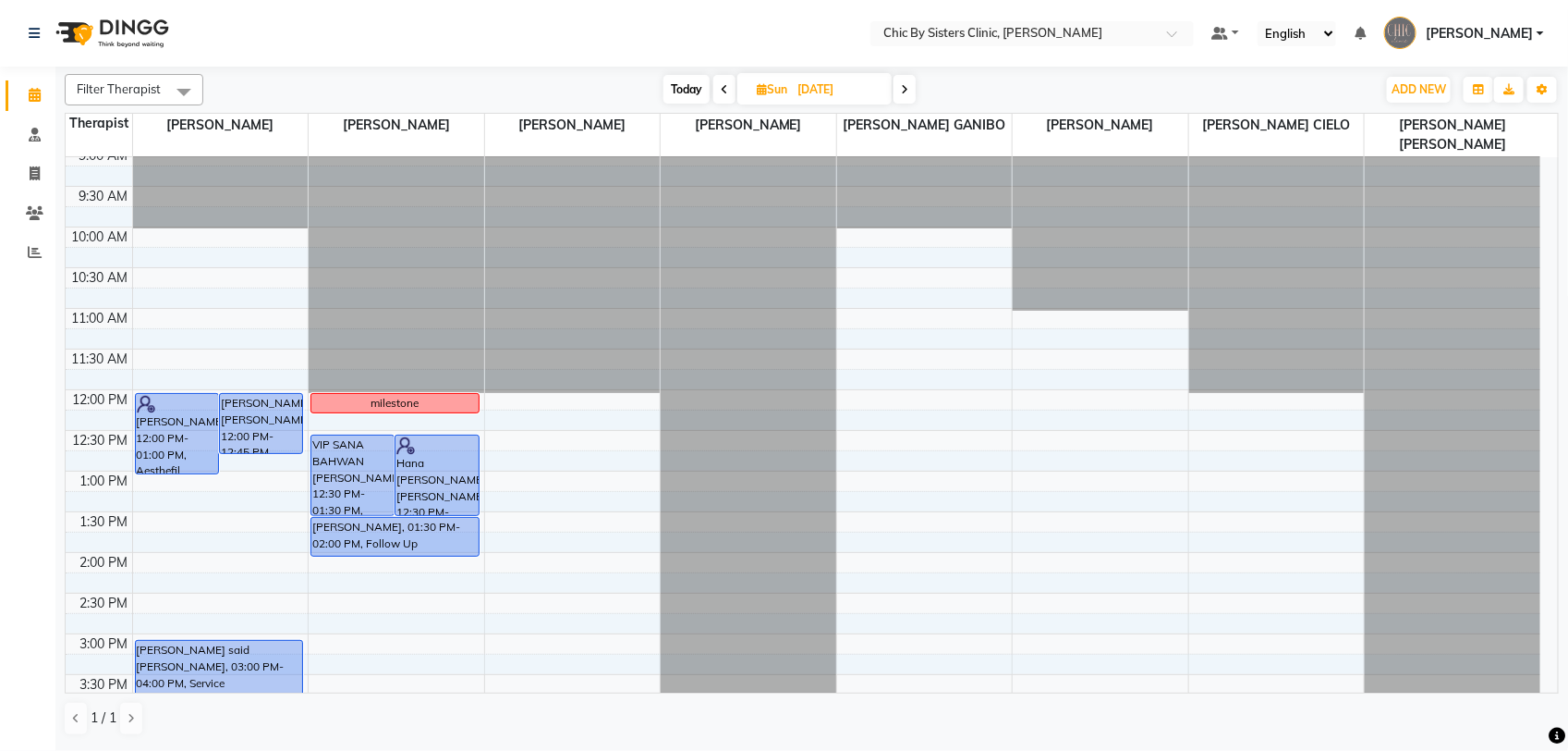
scroll to position [52, 0]
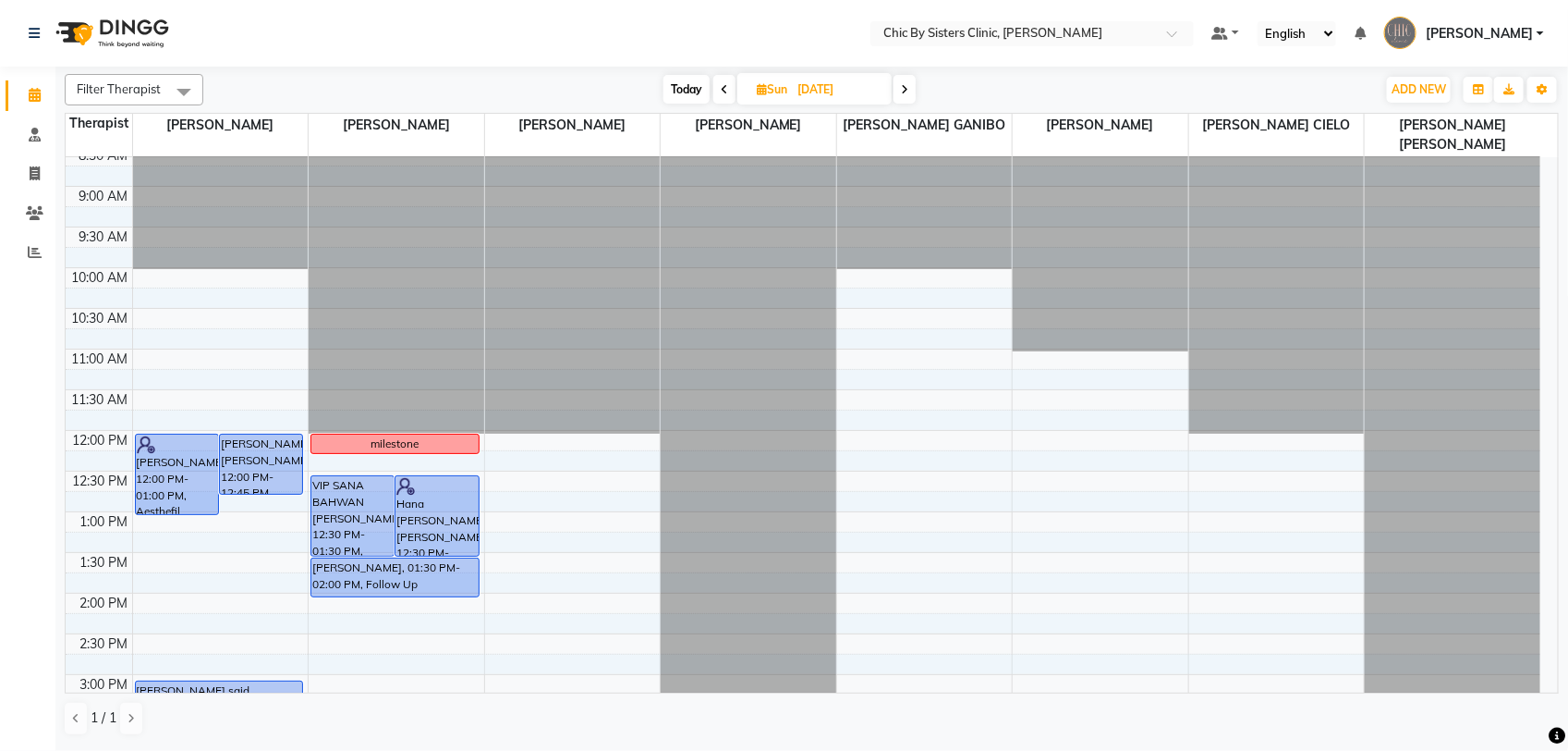
click at [686, 88] on span "Today" at bounding box center [687, 89] width 46 height 29
type input "02-10-2025"
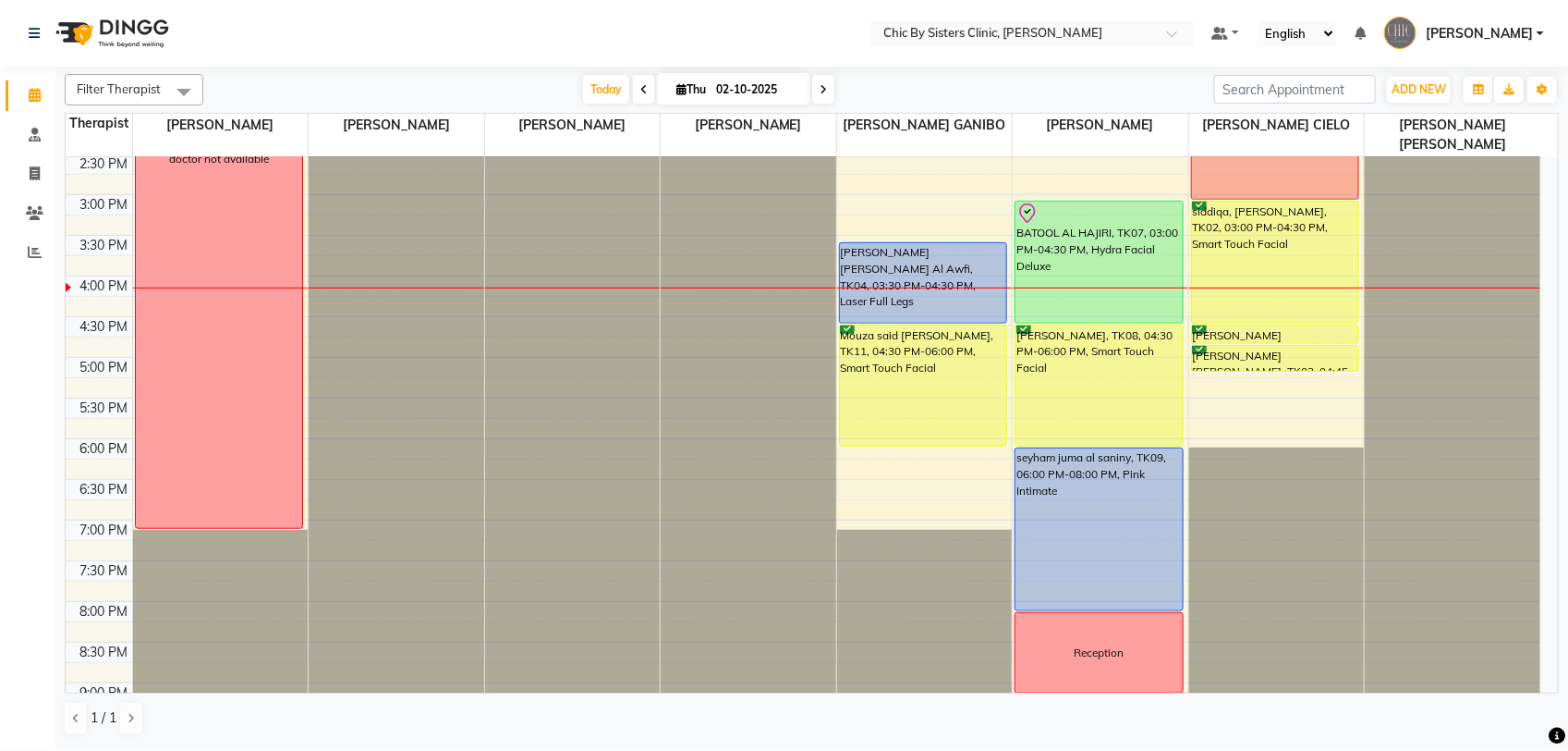
scroll to position [445, 0]
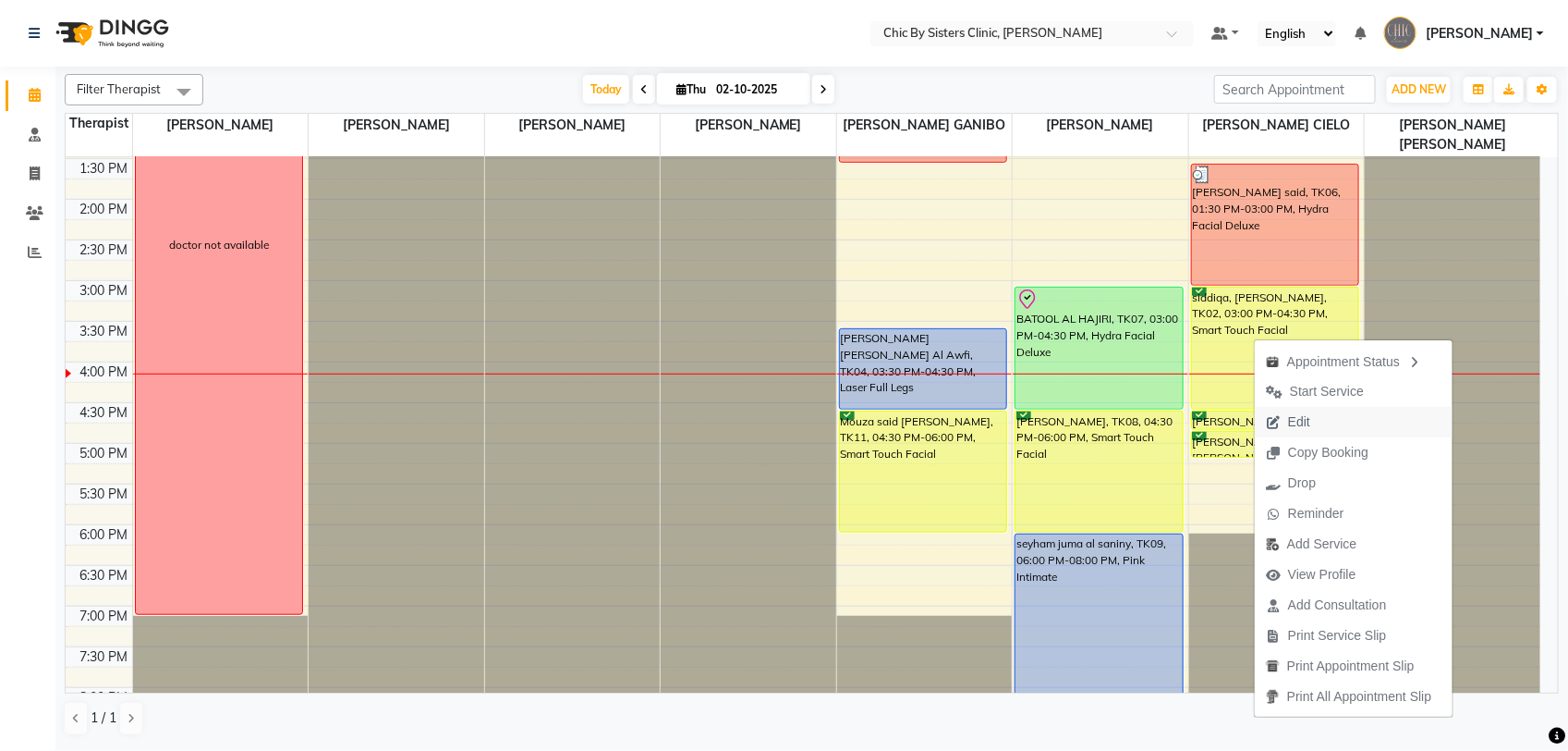
click at [1302, 420] on span "Edit" at bounding box center [1300, 421] width 22 height 19
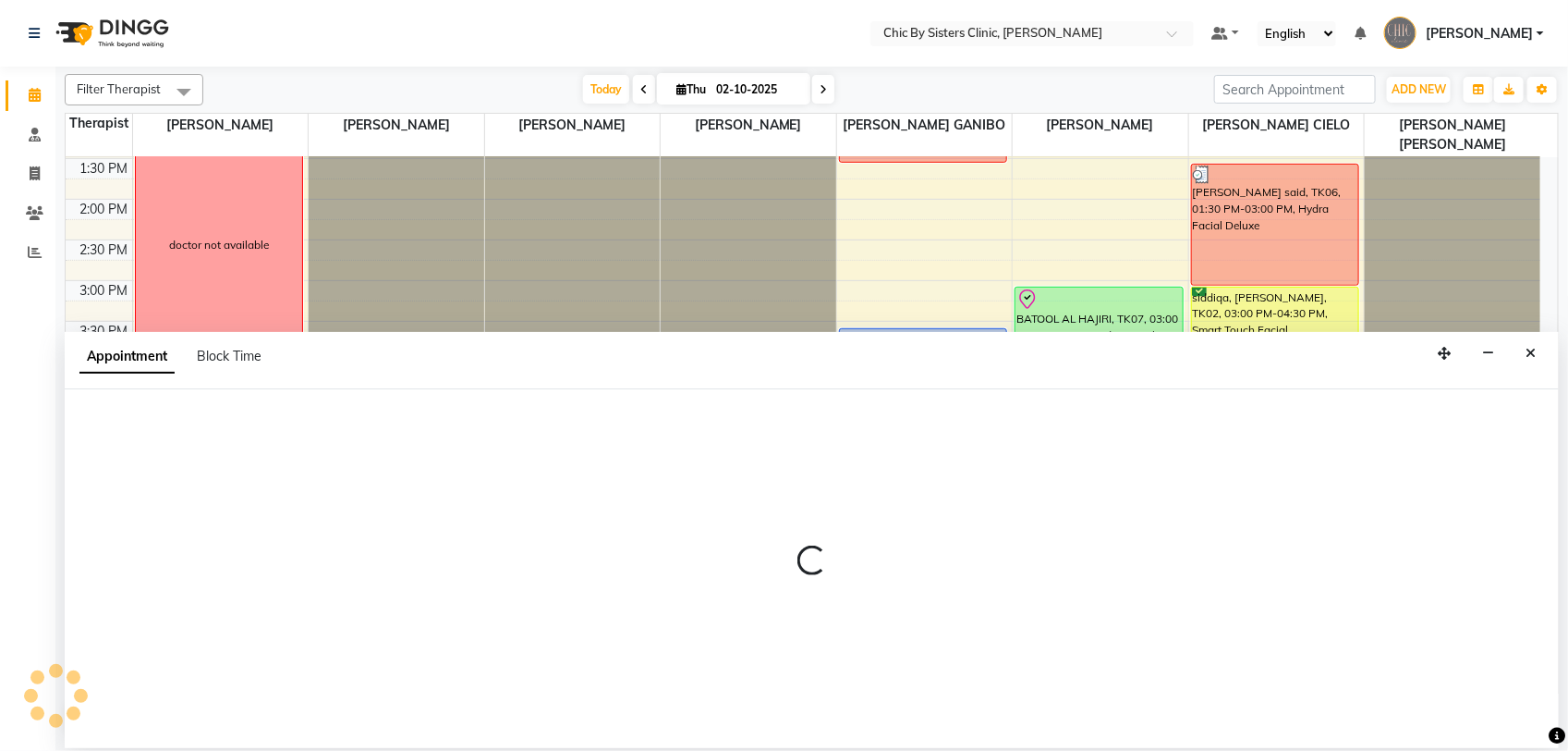
select select "tentative"
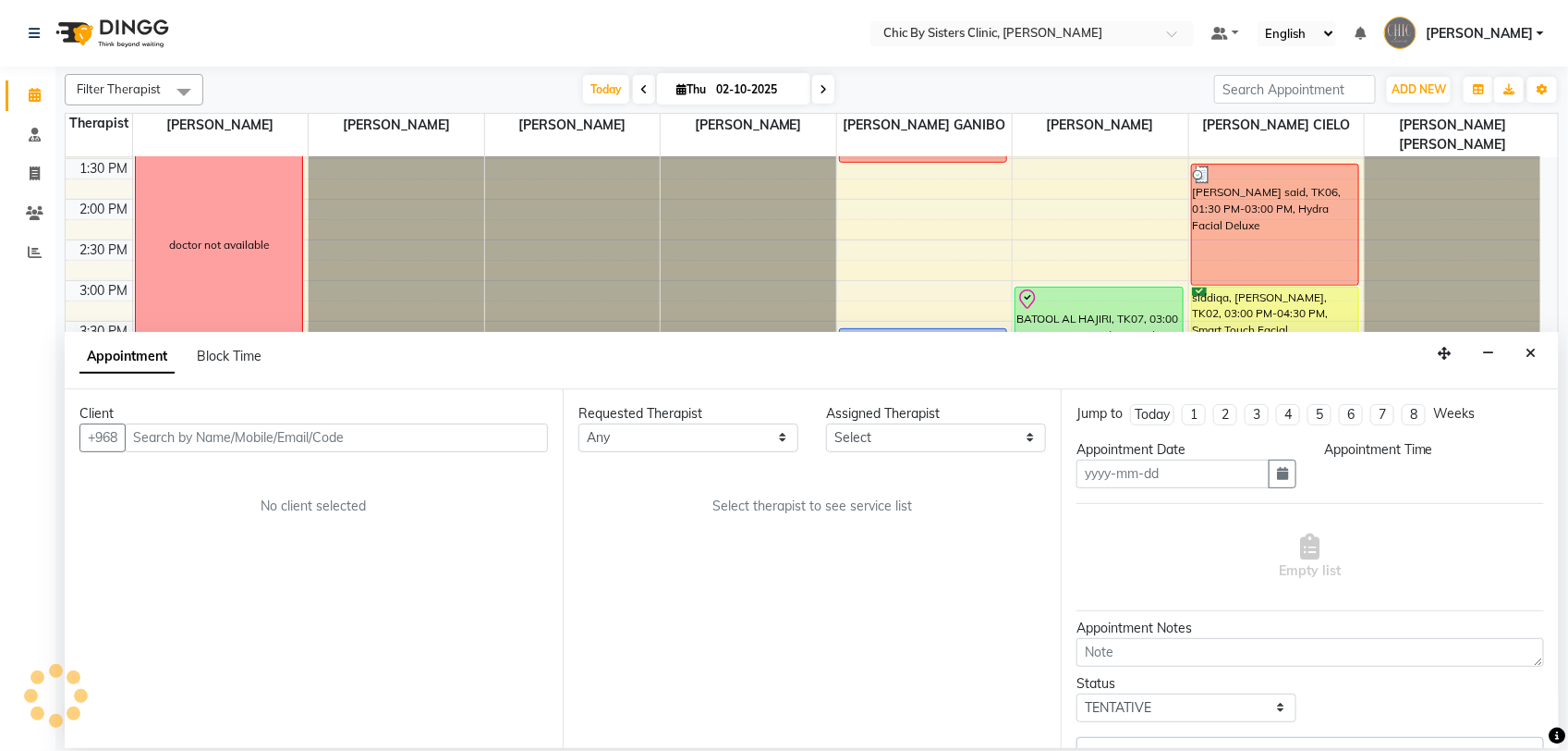
type input "02-10-2025"
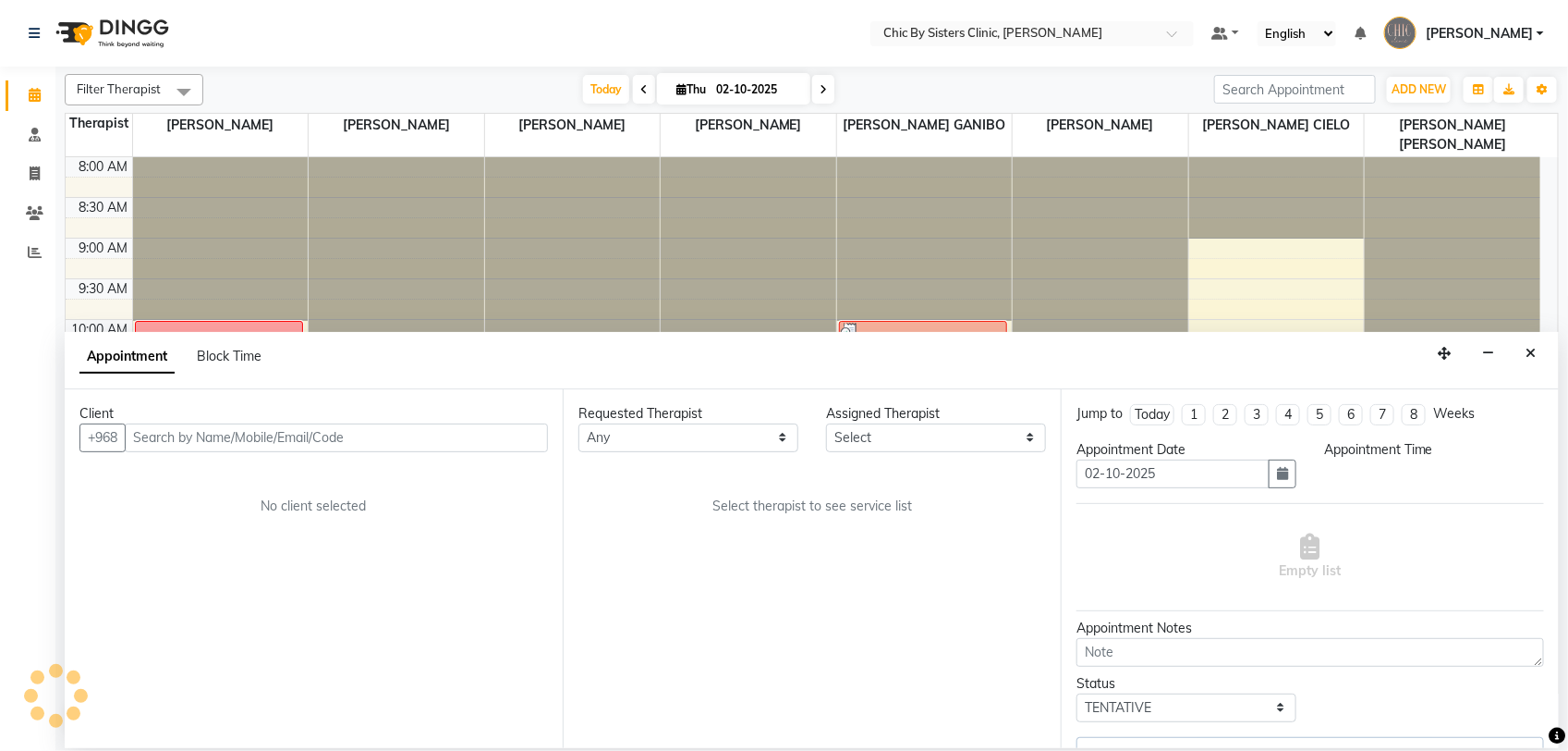
select select "89287"
select select "confirm booking"
select select "900"
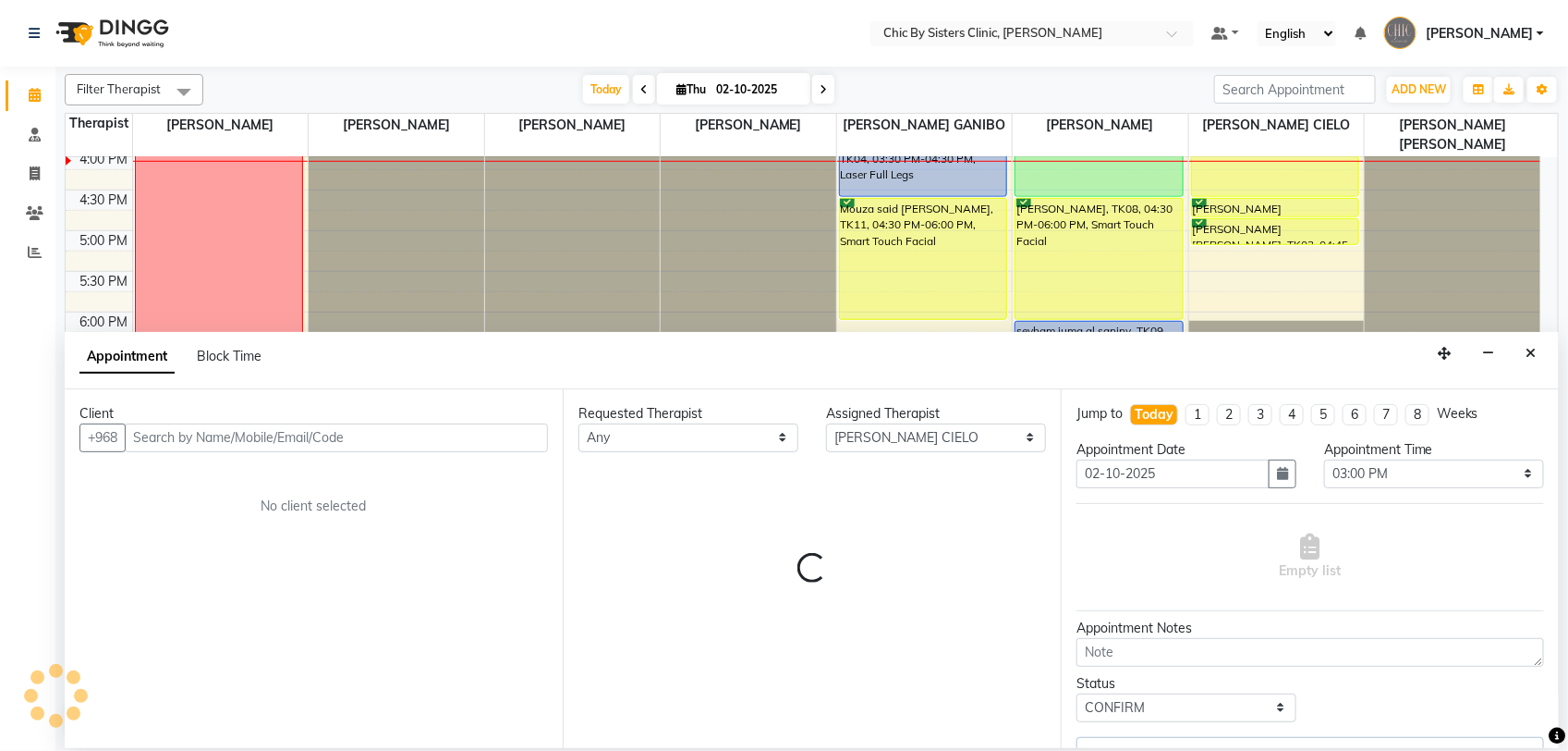
select select "3125"
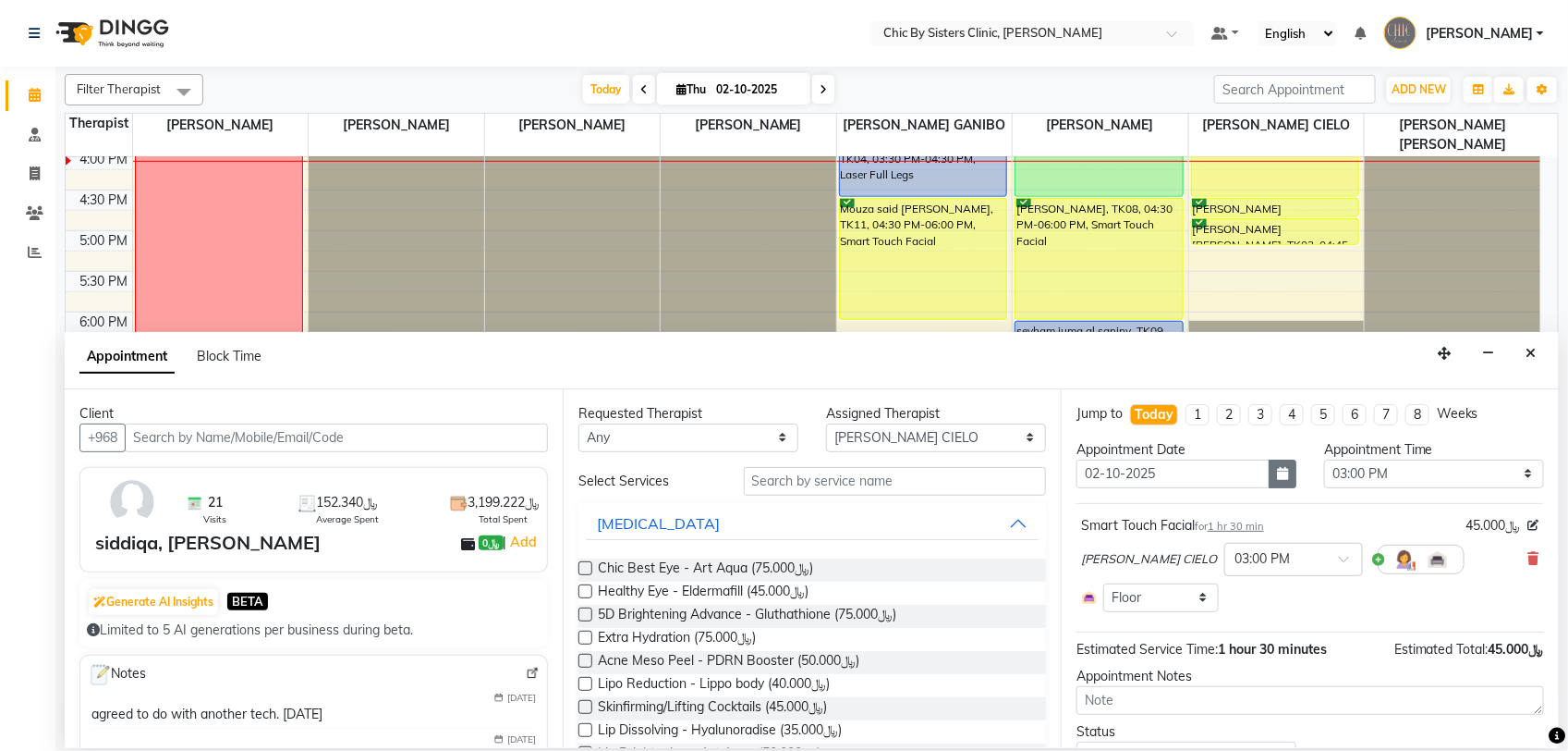
click at [1278, 469] on icon "button" at bounding box center [1283, 473] width 11 height 13
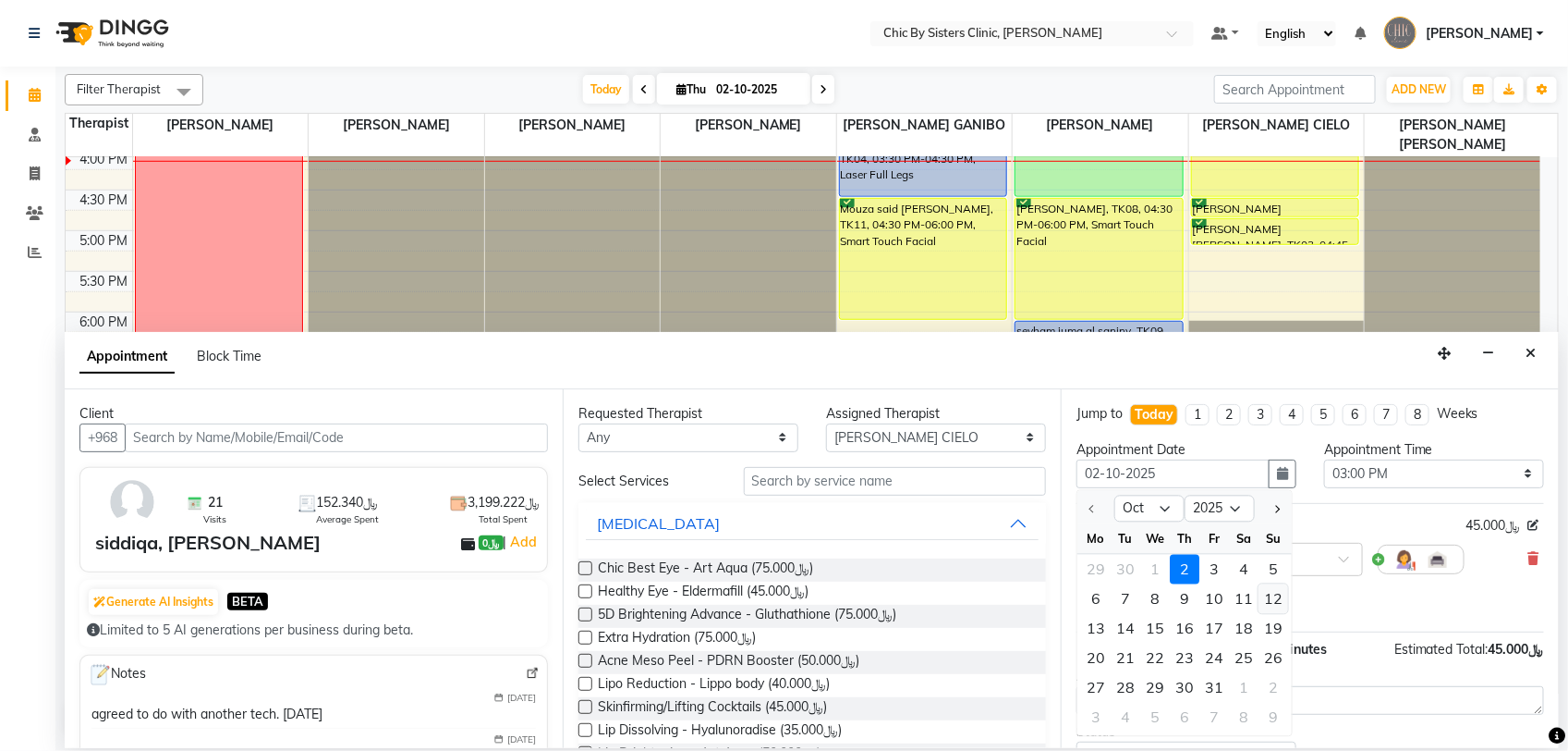
click at [1278, 592] on div "12" at bounding box center [1274, 598] width 30 height 30
type input "12-10-2025"
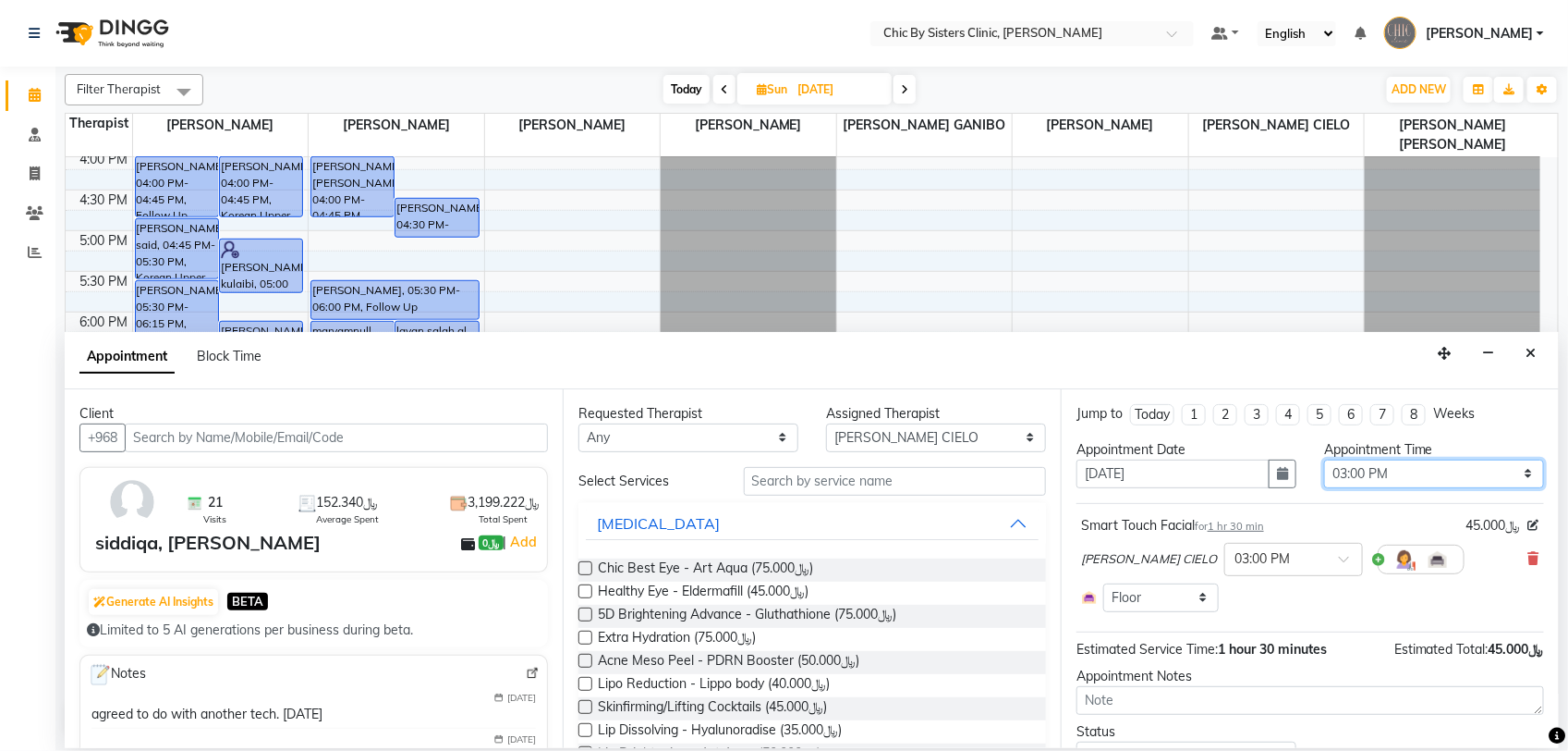
click at [1506, 469] on select "Select 09:00 AM 09:15 AM 09:30 AM 09:45 AM 10:00 AM 10:15 AM 10:30 AM 10:45 AM …" at bounding box center [1434, 473] width 220 height 29
select select "600"
click at [1324, 459] on select "Select 09:00 AM 09:15 AM 09:30 AM 09:45 AM 10:00 AM 10:15 AM 10:30 AM 10:45 AM …" at bounding box center [1434, 473] width 220 height 29
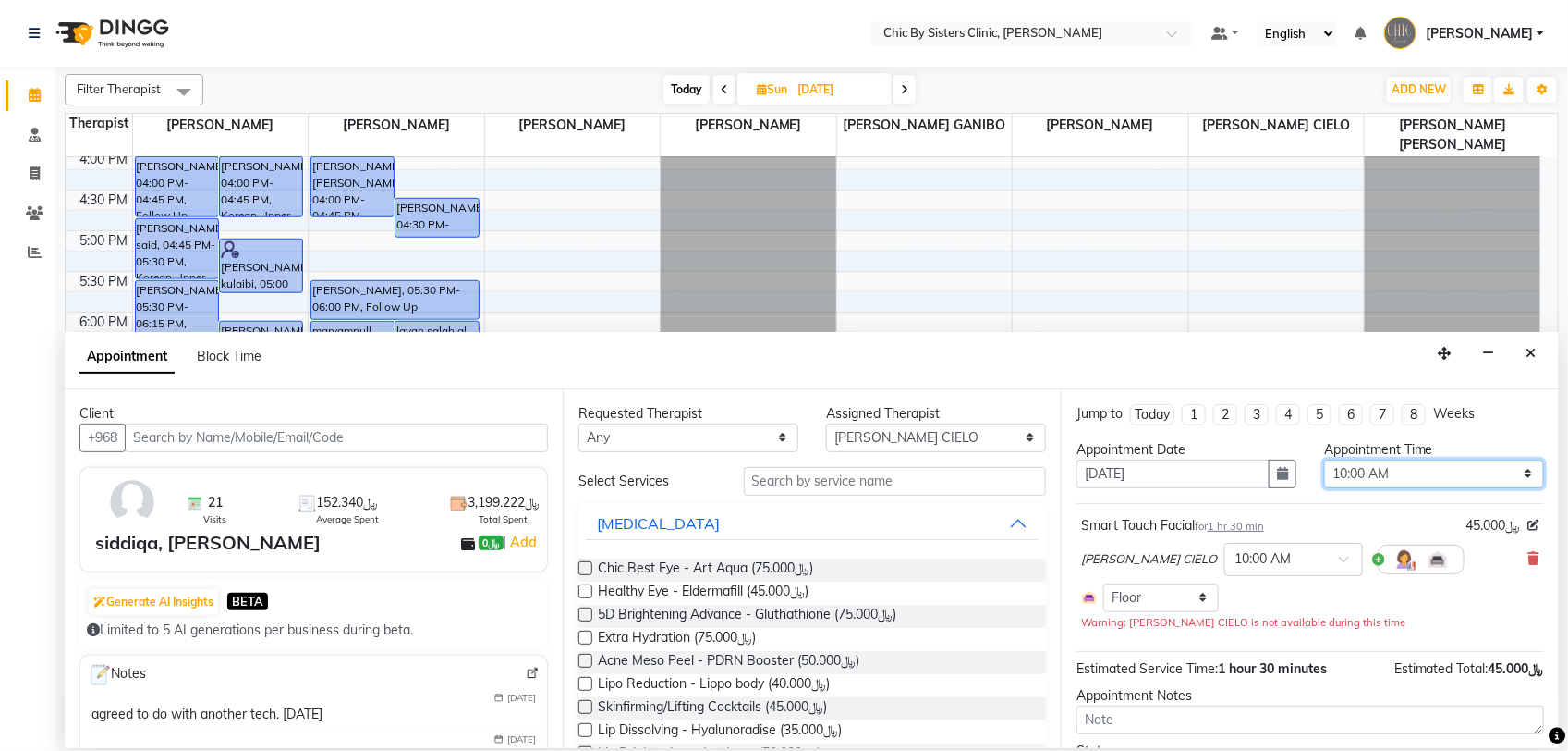
scroll to position [106, 0]
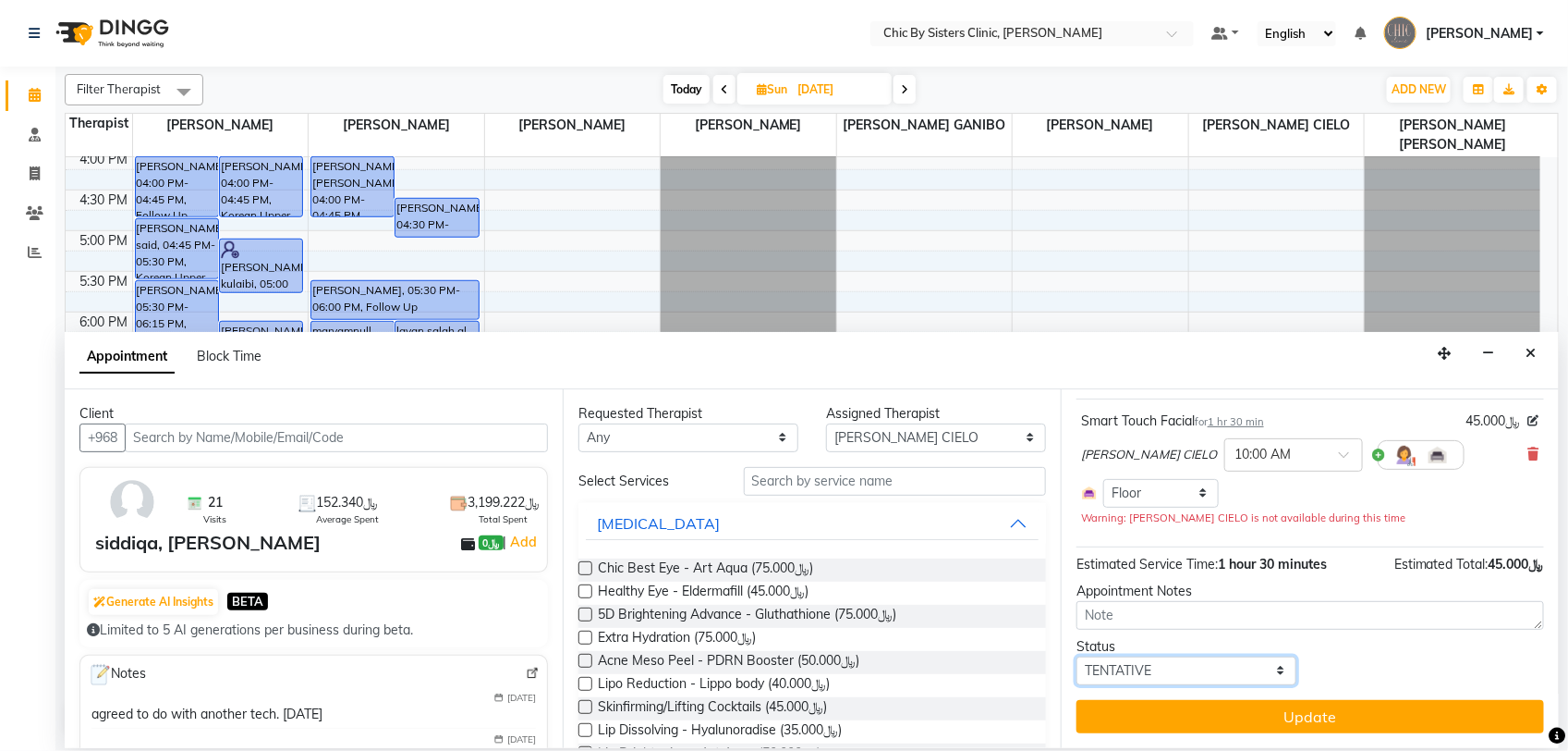
click at [1226, 657] on select "Select TENTATIVE CONFIRM UPCOMING" at bounding box center [1187, 670] width 220 height 29
select select "upcoming"
click at [1077, 656] on select "Select TENTATIVE CONFIRM UPCOMING" at bounding box center [1187, 670] width 220 height 29
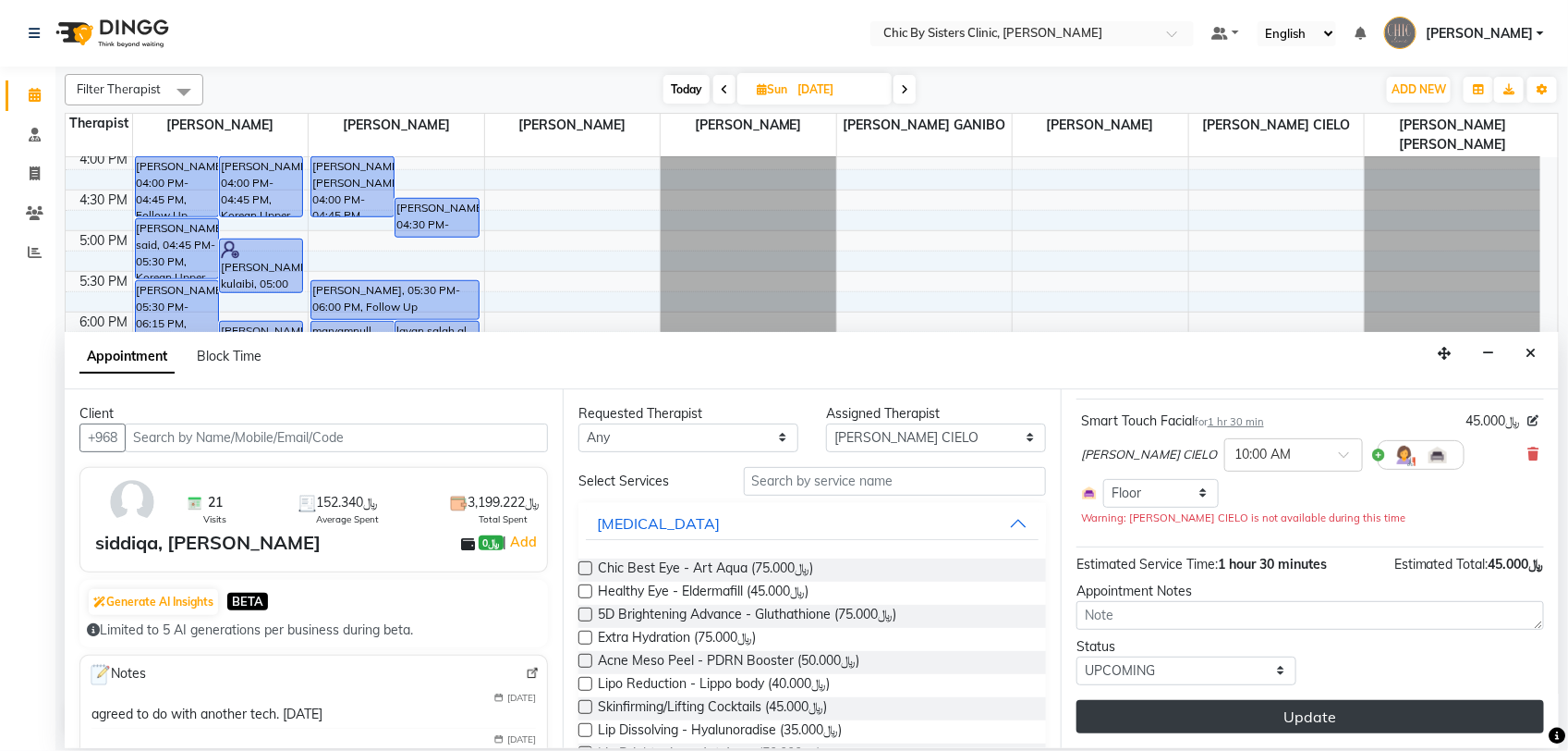
click at [1291, 714] on button "Update" at bounding box center [1310, 716] width 467 height 33
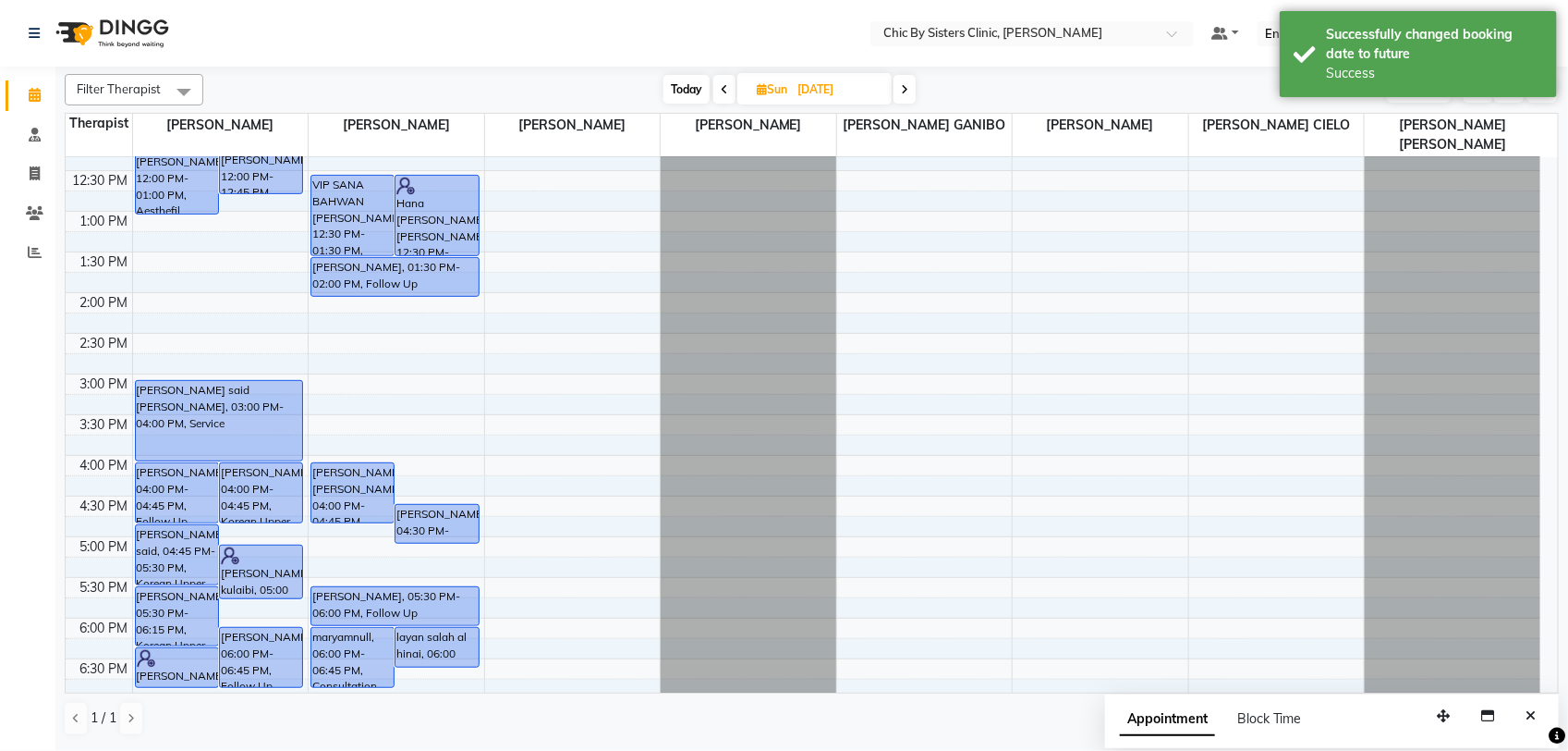
scroll to position [0, 0]
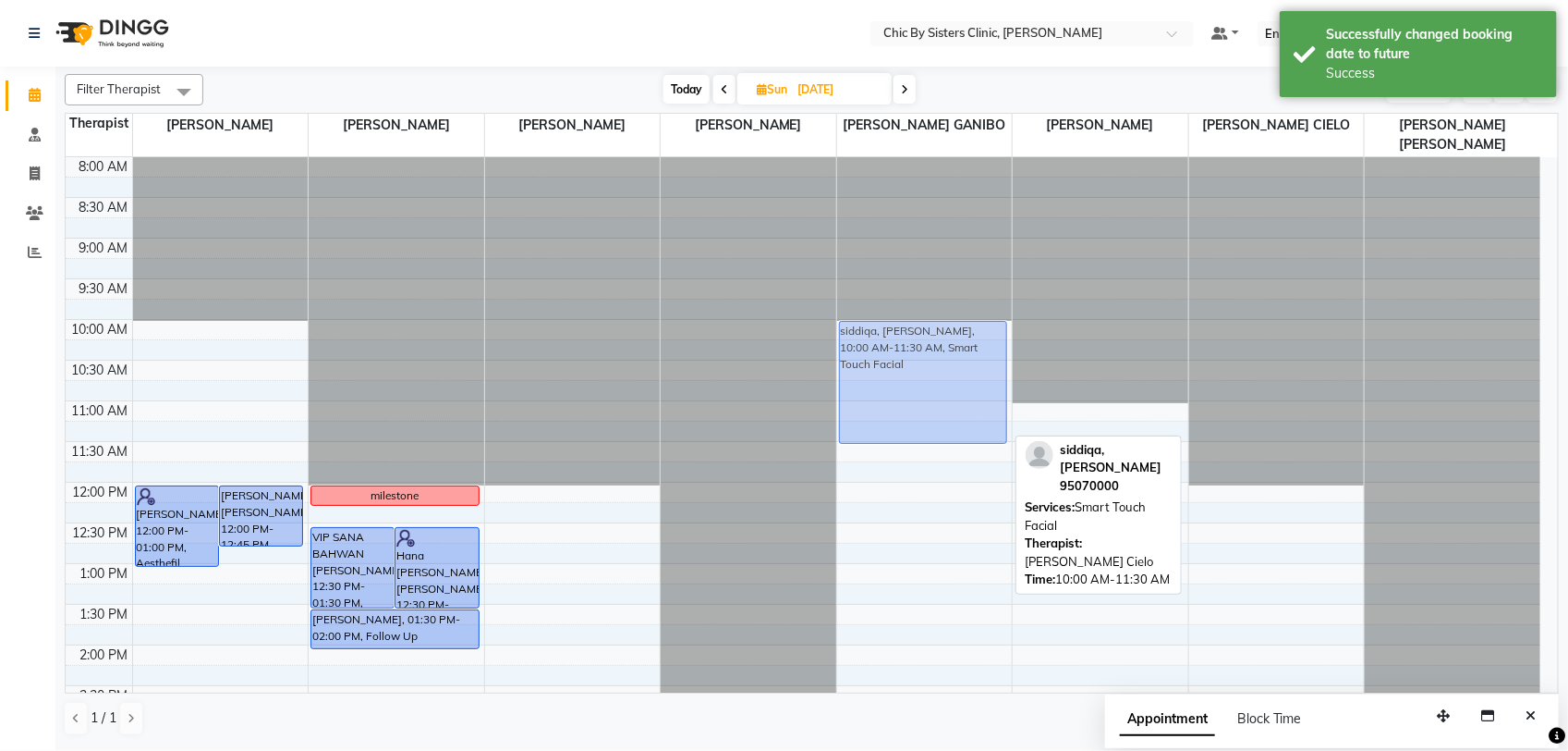
drag, startPoint x: 1246, startPoint y: 386, endPoint x: 963, endPoint y: 389, distance: 283.0
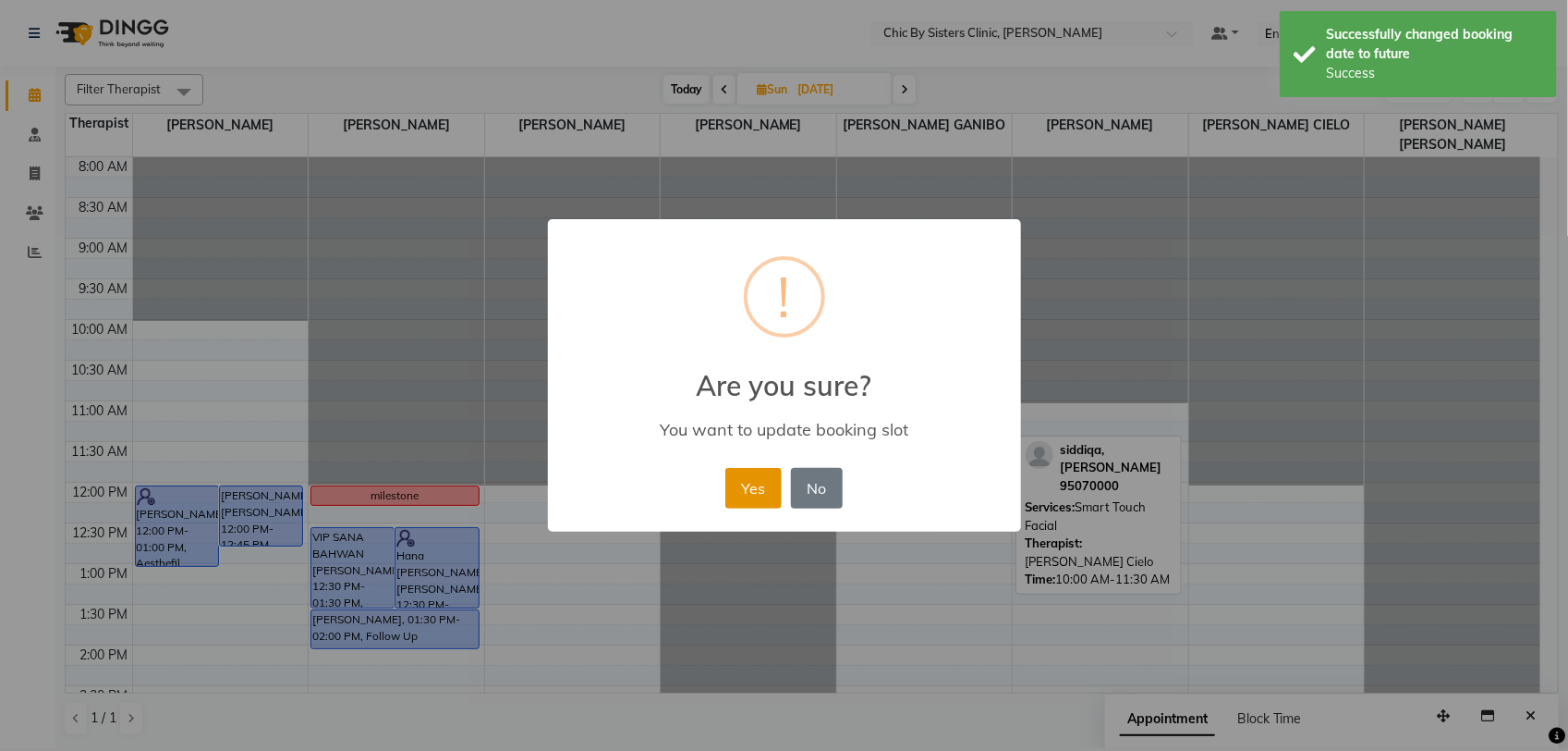
click at [758, 478] on button "Yes" at bounding box center [754, 487] width 56 height 41
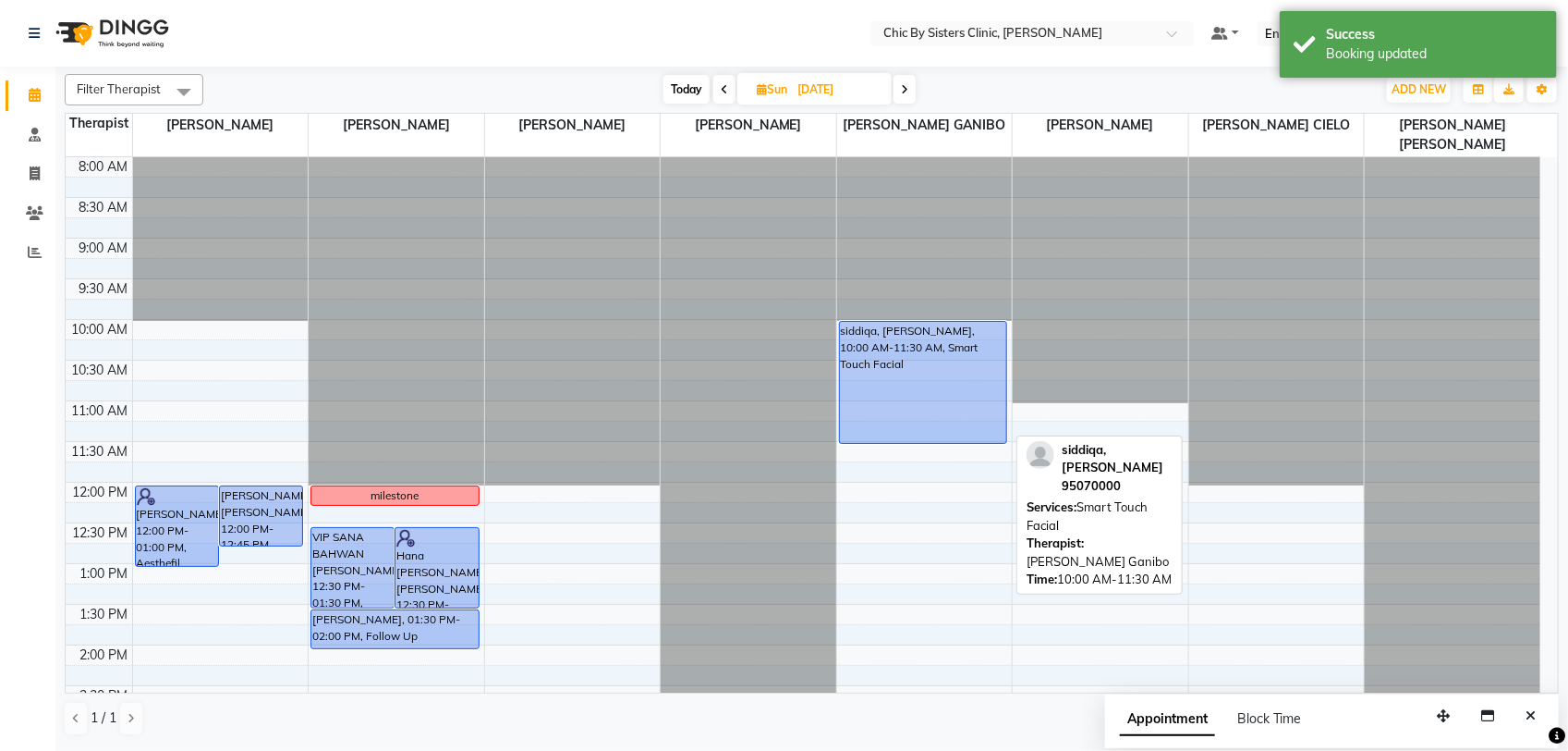
click at [916, 397] on div "siddiqa, Al lawati, 10:00 AM-11:30 AM, Smart Touch Facial" at bounding box center [924, 381] width 168 height 121
click at [875, 393] on div "siddiqa, Al lawati, 10:00 AM-11:30 AM, Smart Touch Facial" at bounding box center [924, 381] width 168 height 121
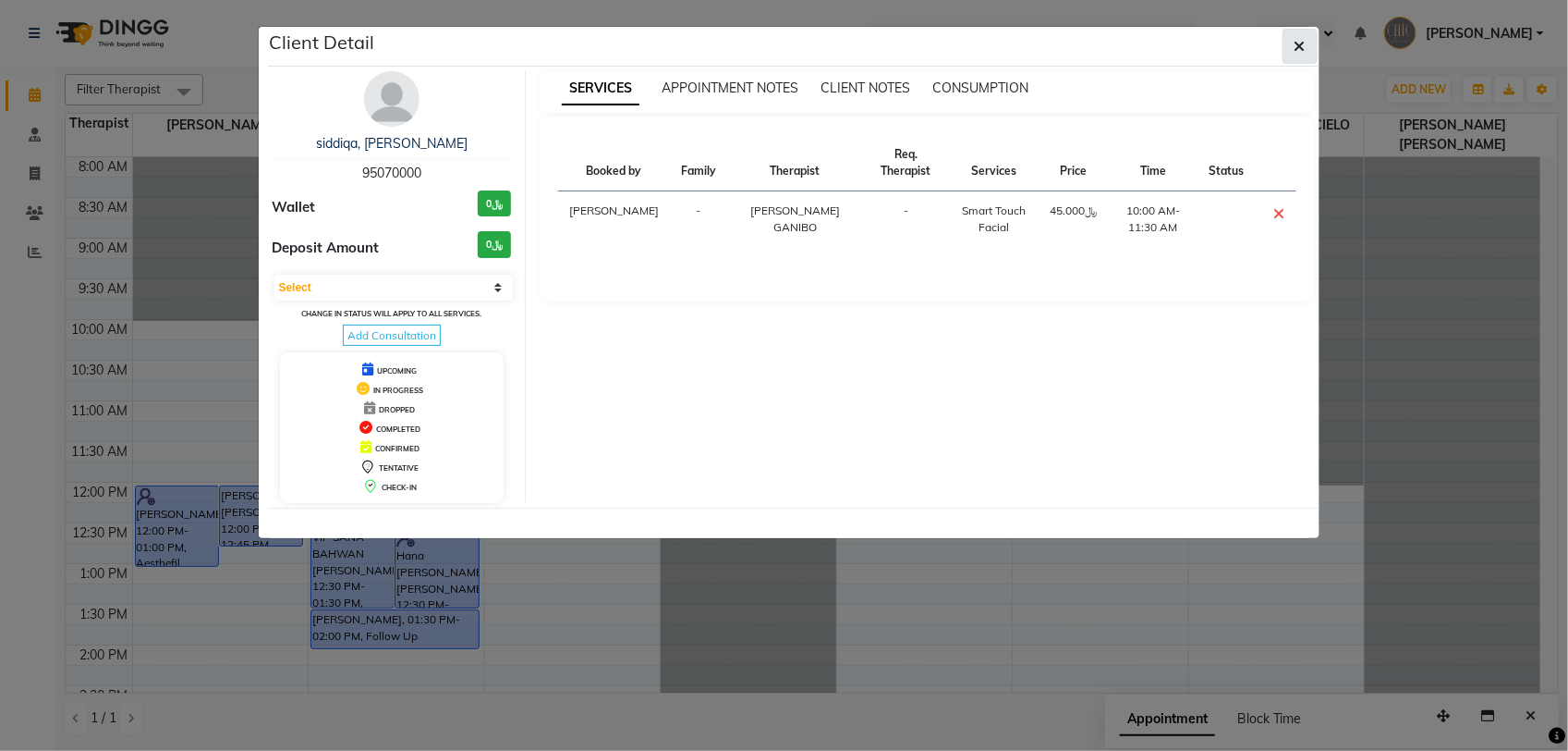
click at [1286, 52] on button "button" at bounding box center [1300, 46] width 35 height 35
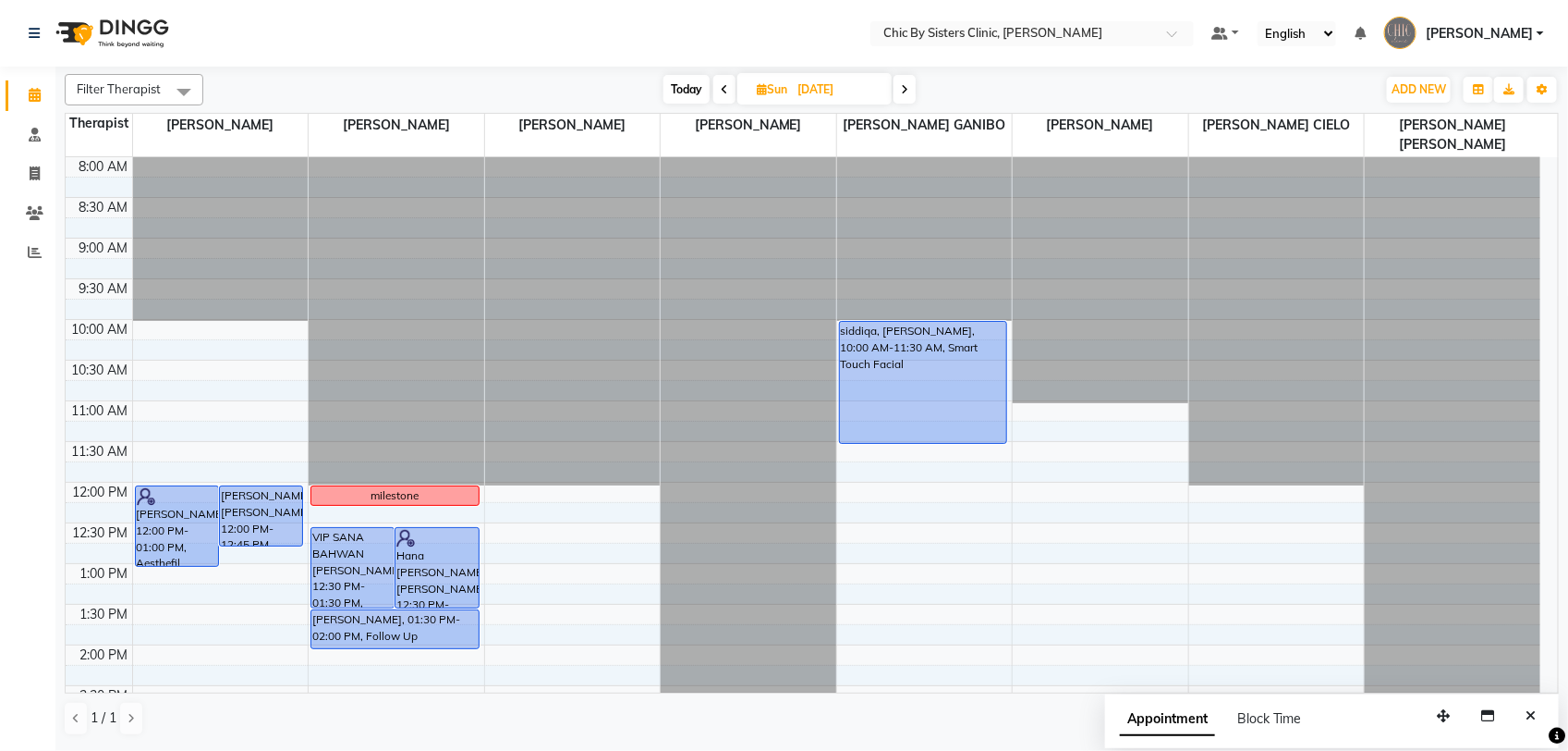
click at [682, 88] on span "Today" at bounding box center [687, 89] width 46 height 29
type input "02-10-2025"
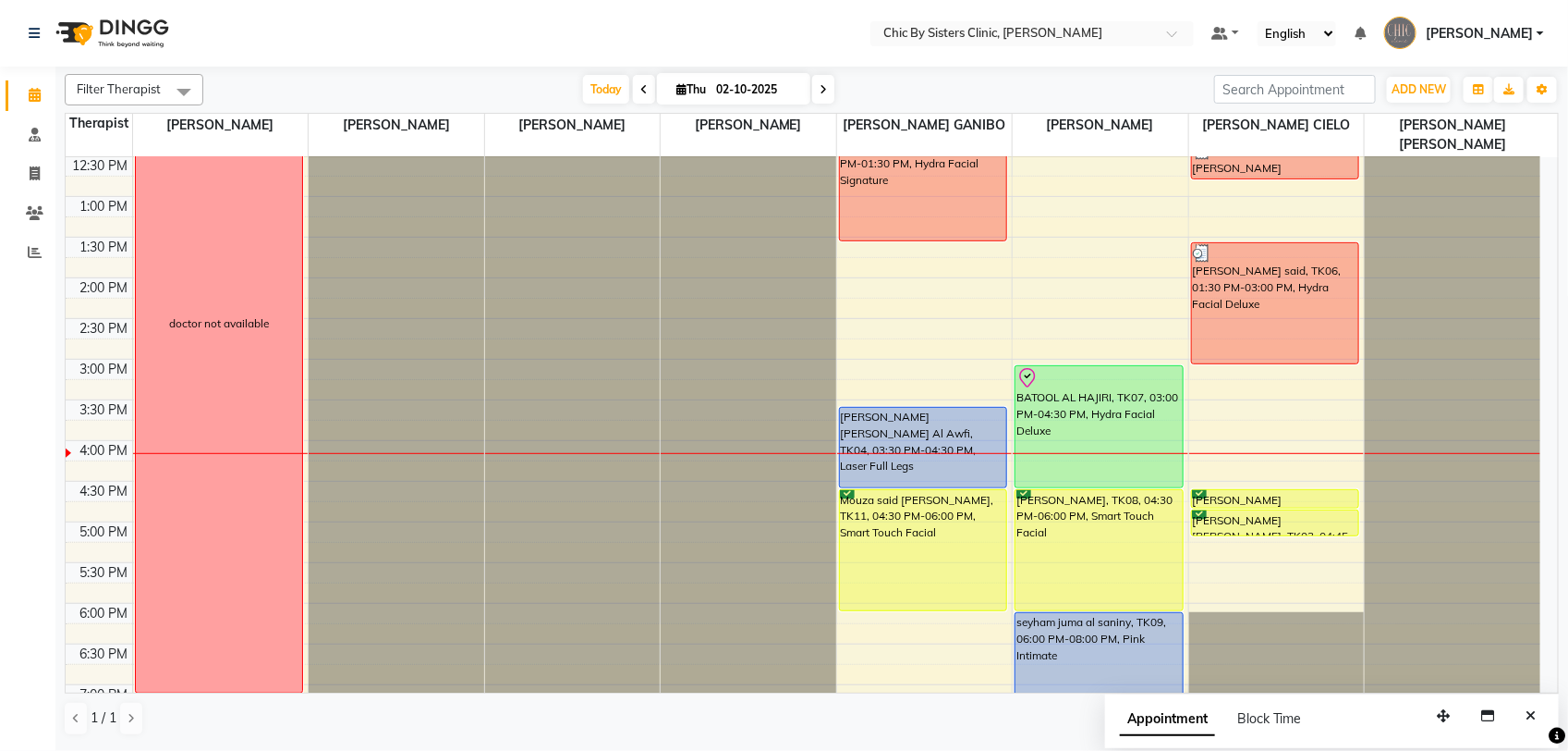
scroll to position [362, 0]
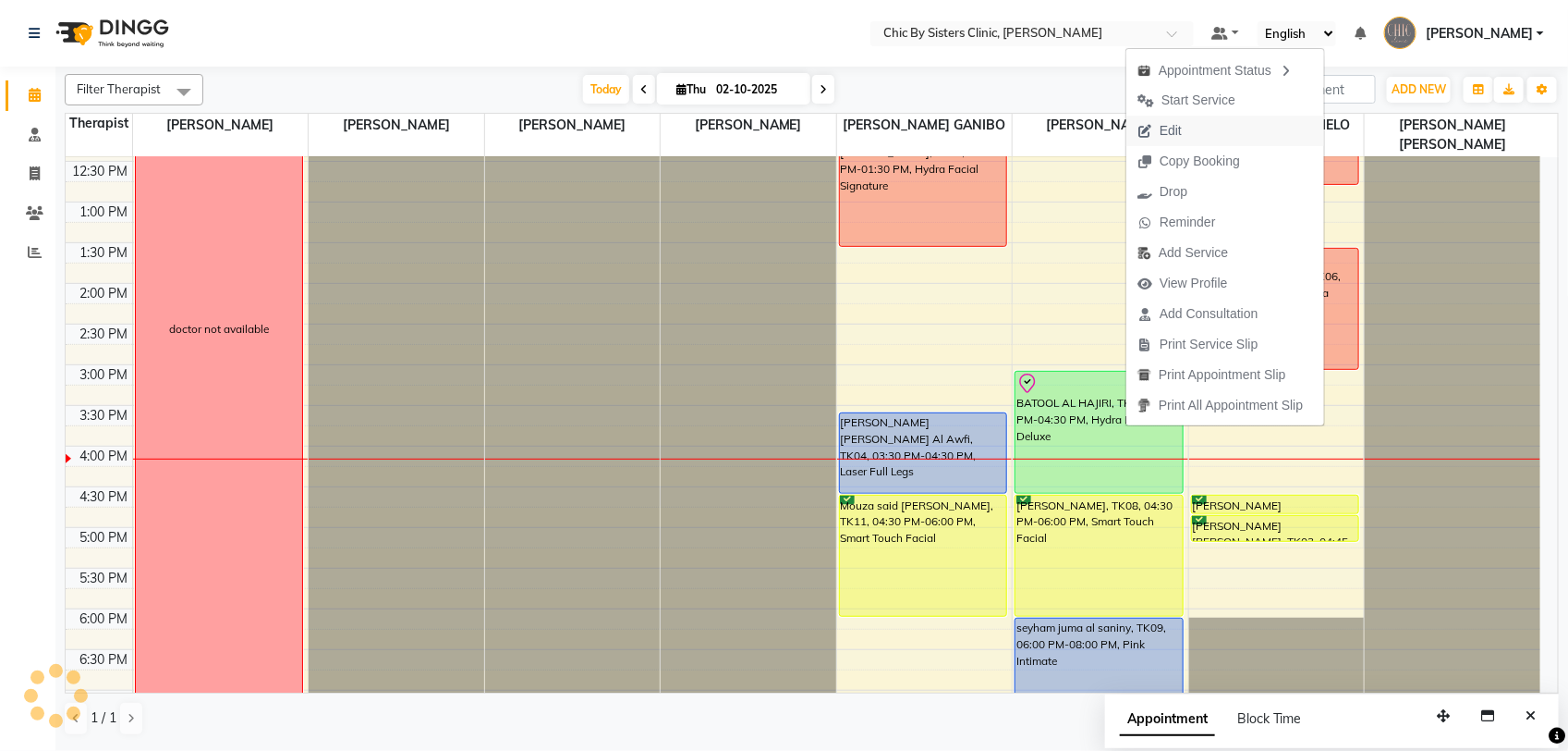
click at [1167, 135] on span "Edit" at bounding box center [1171, 130] width 22 height 19
select select "tentative"
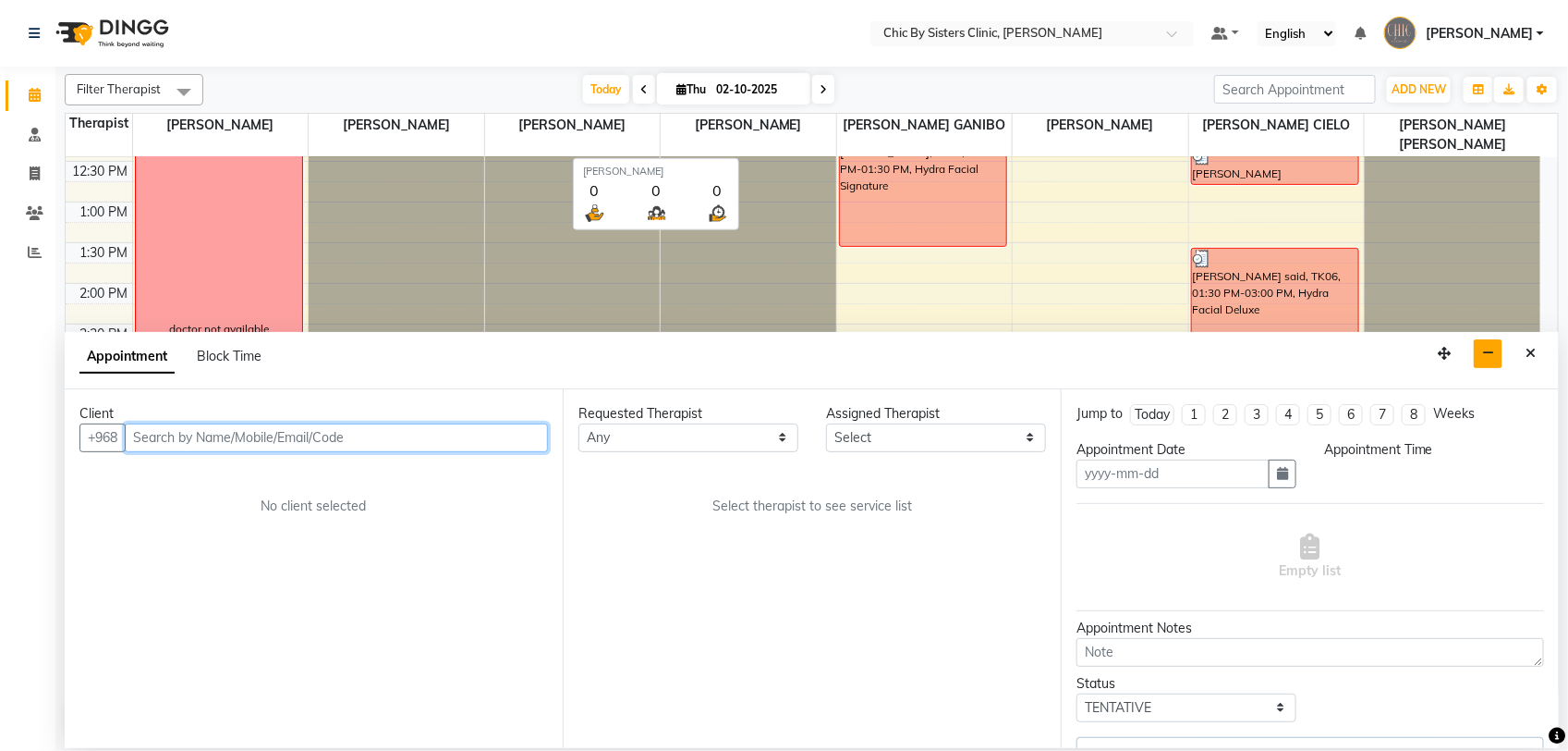
type input "02-10-2025"
select select "check-in"
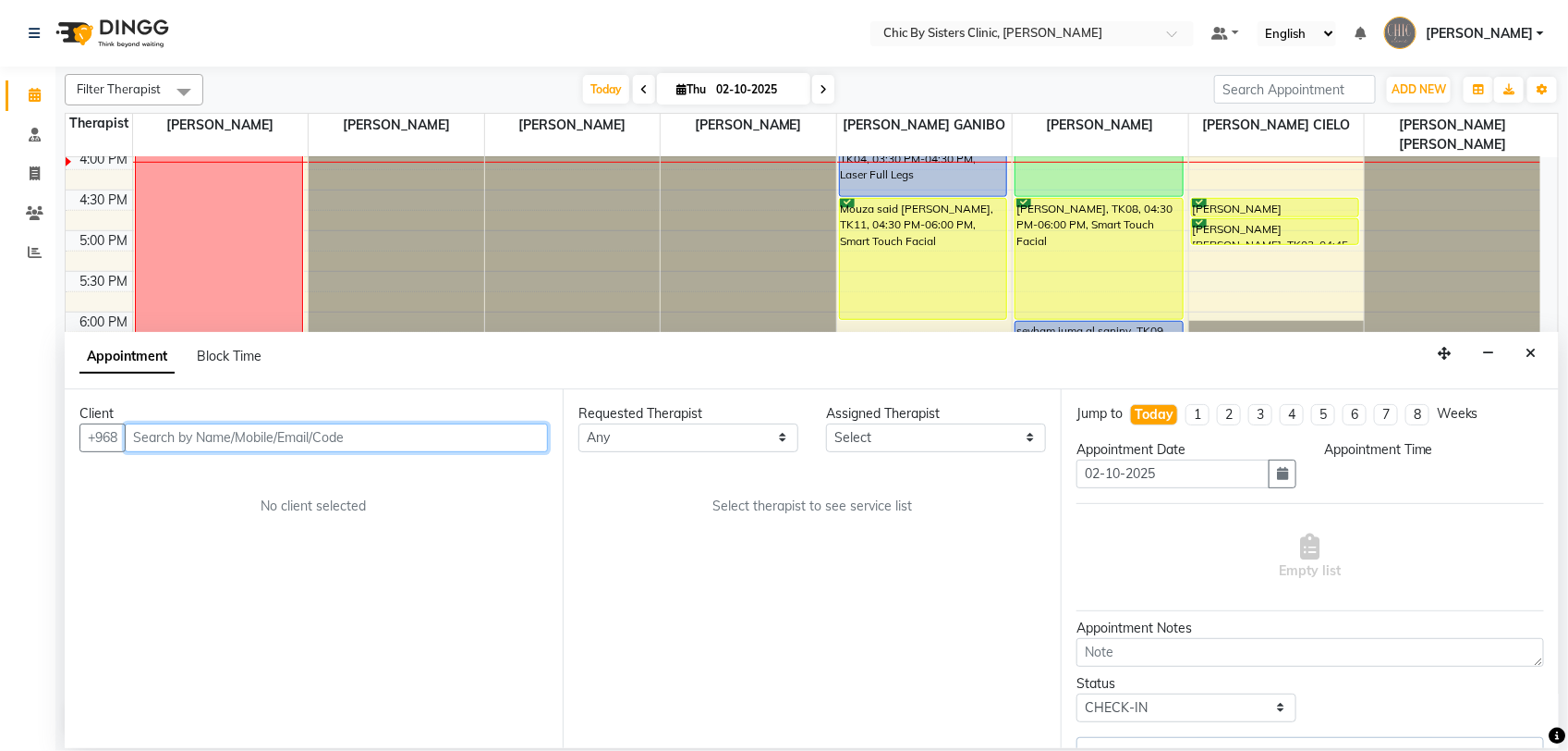
select select "49183"
select select "900"
select select "3125"
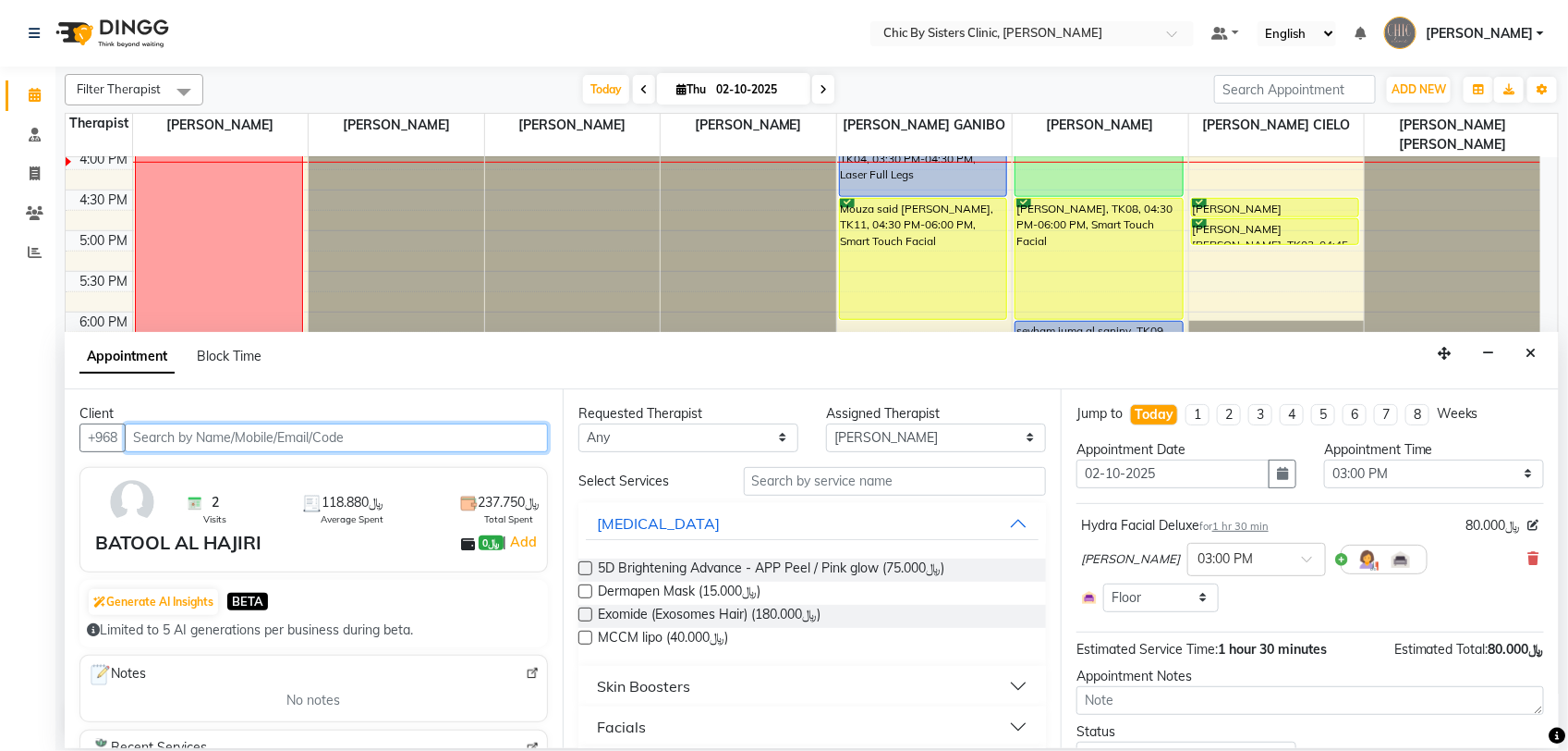
scroll to position [86, 0]
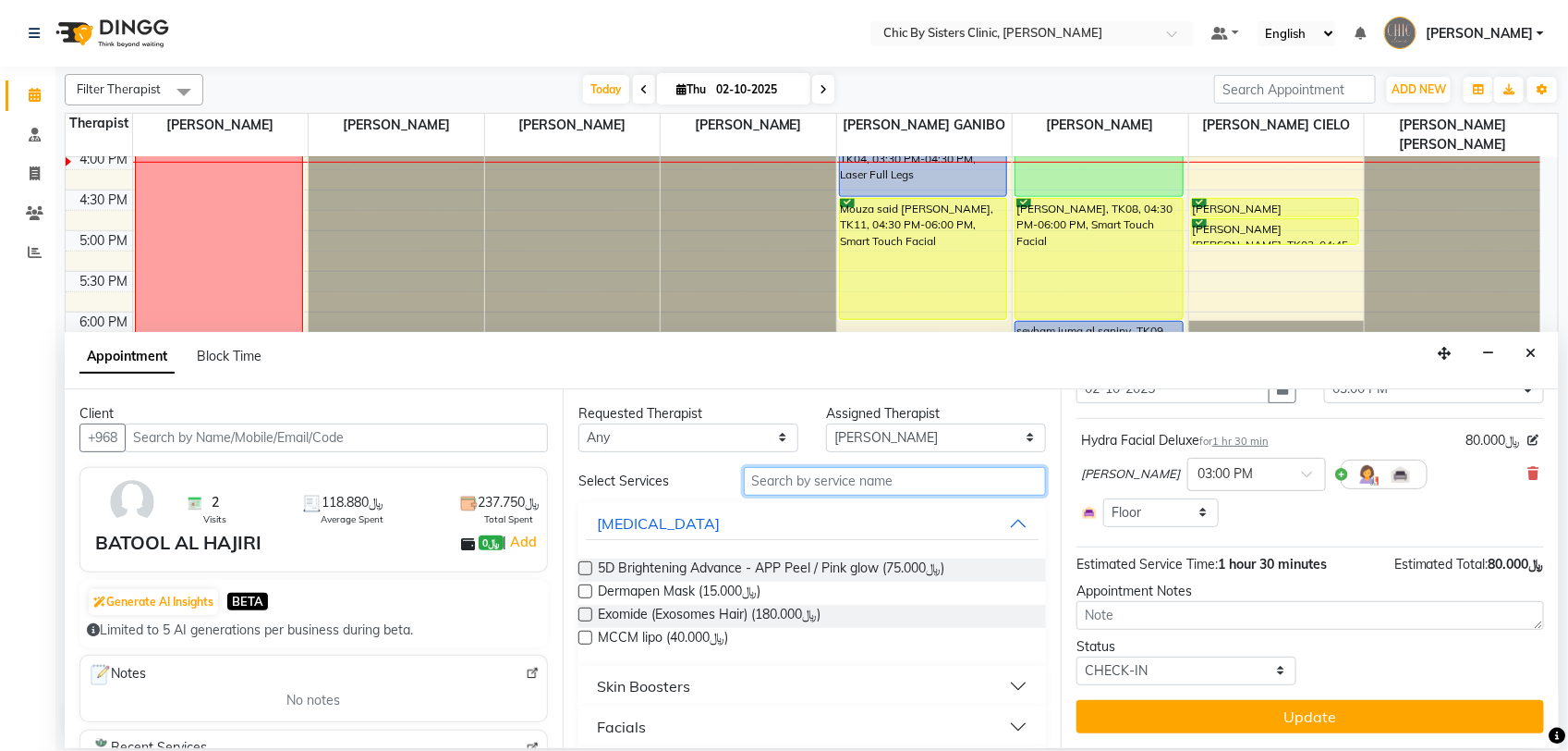
click at [892, 482] on input "text" at bounding box center [894, 481] width 302 height 29
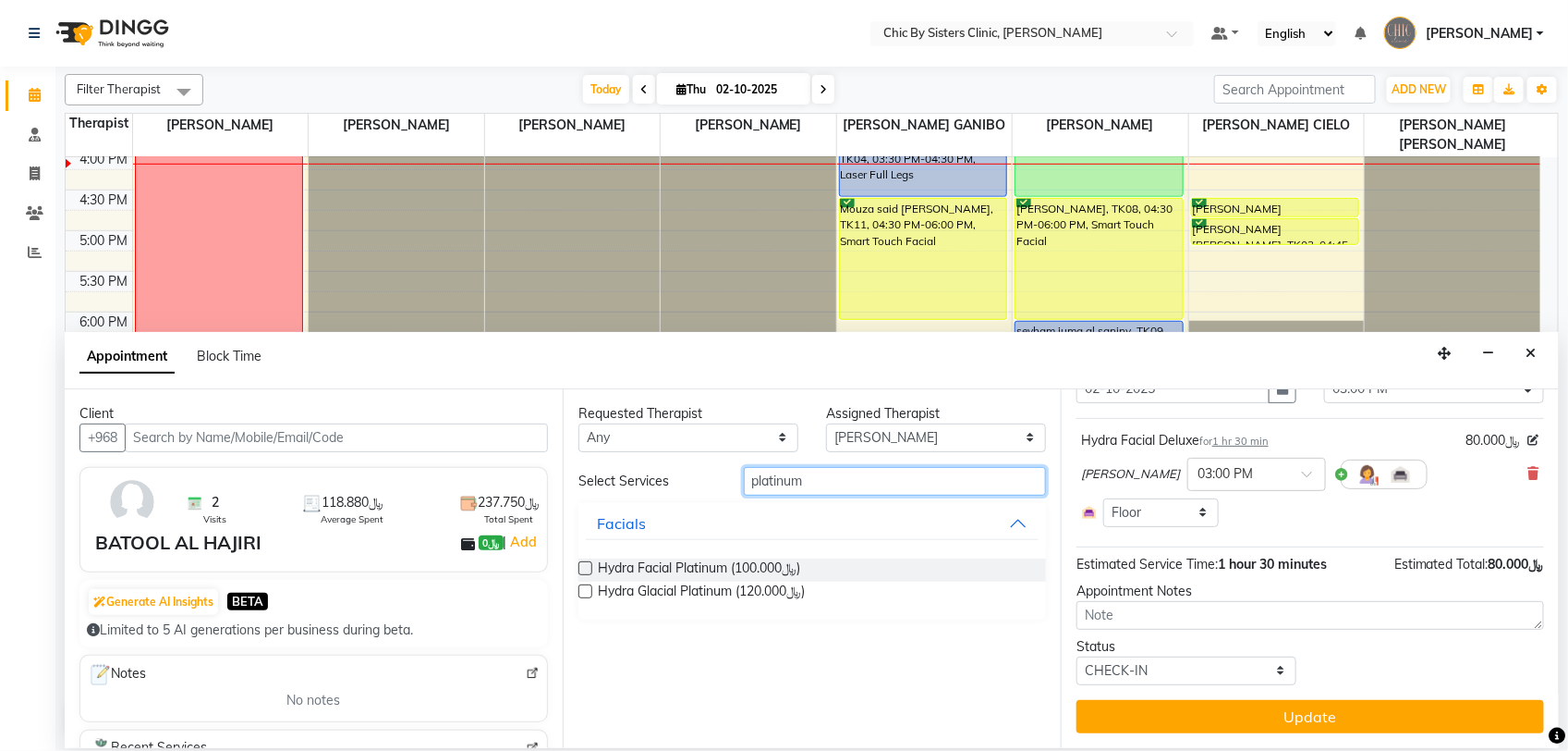
type input "platinum"
click at [585, 564] on label at bounding box center [586, 568] width 14 height 14
click at [585, 564] on input "checkbox" at bounding box center [585, 570] width 12 height 12
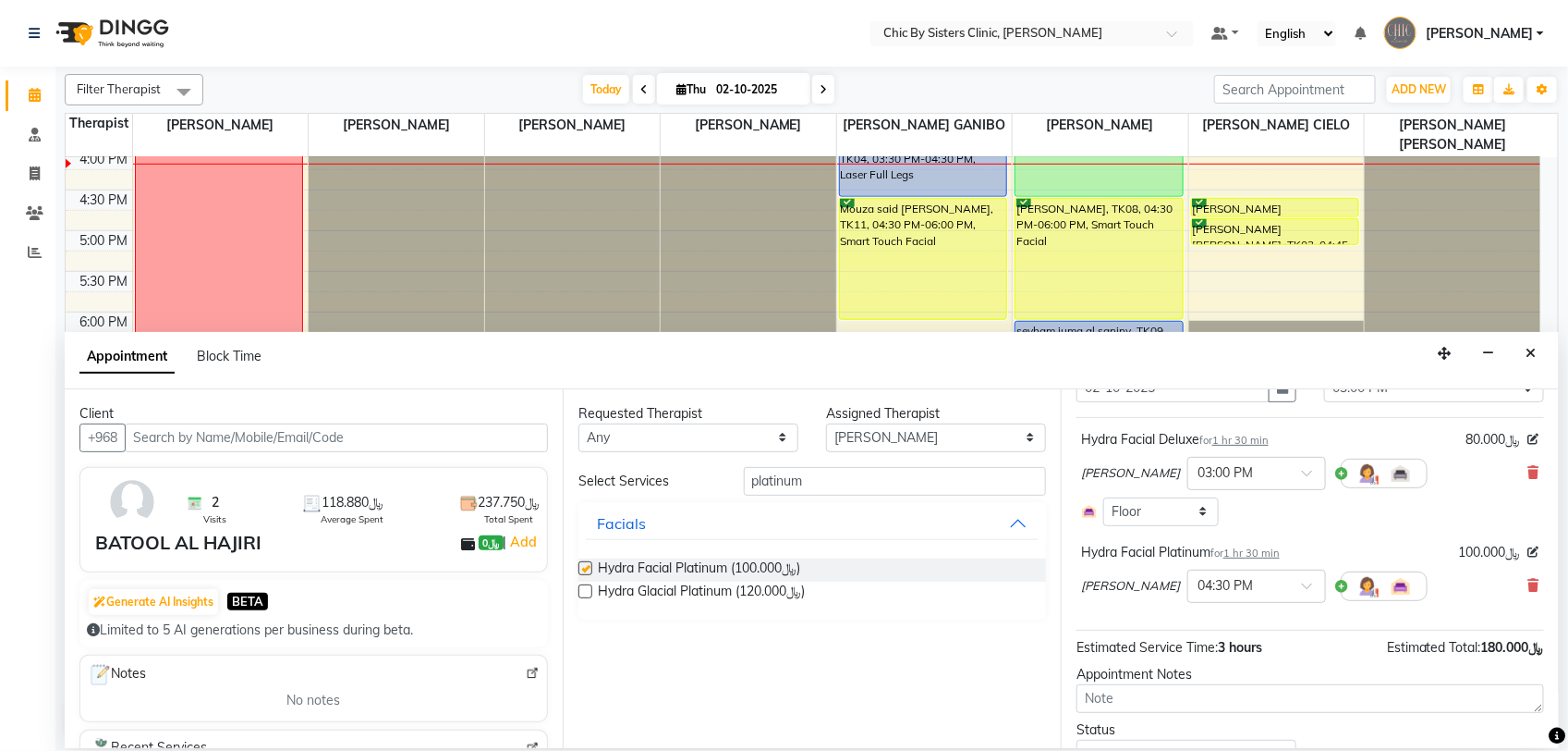
checkbox input "false"
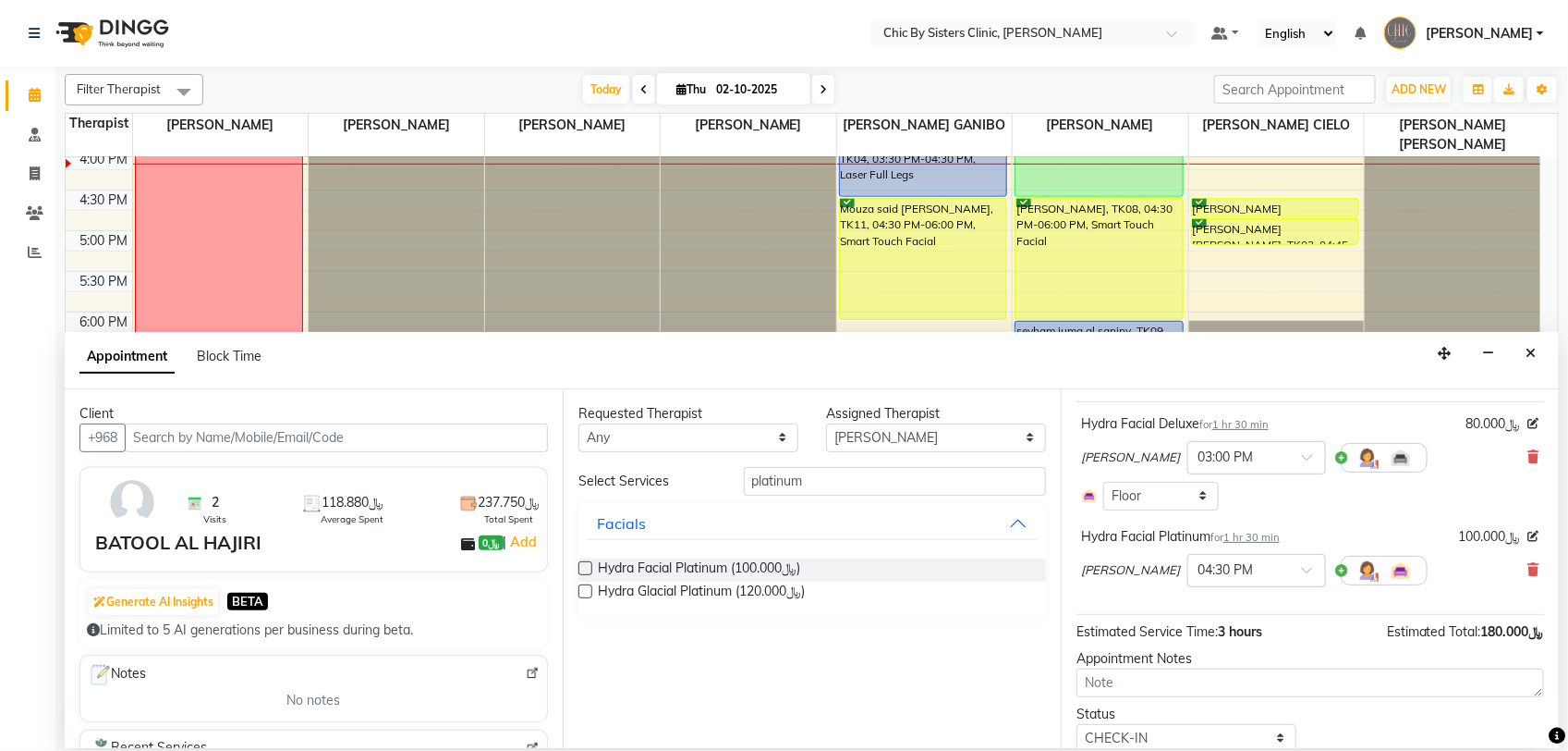
scroll to position [0, 0]
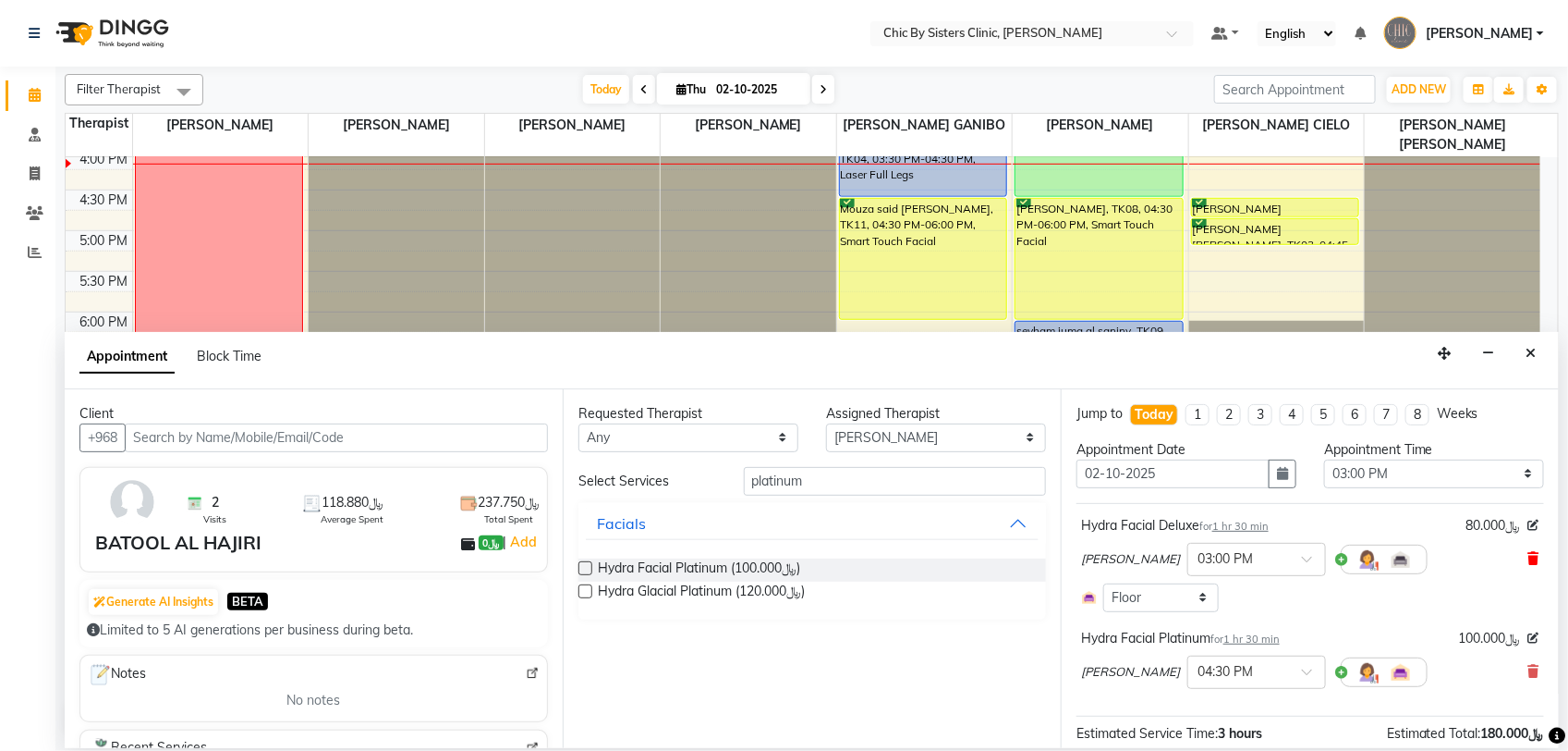
click at [1528, 557] on icon at bounding box center [1533, 558] width 11 height 13
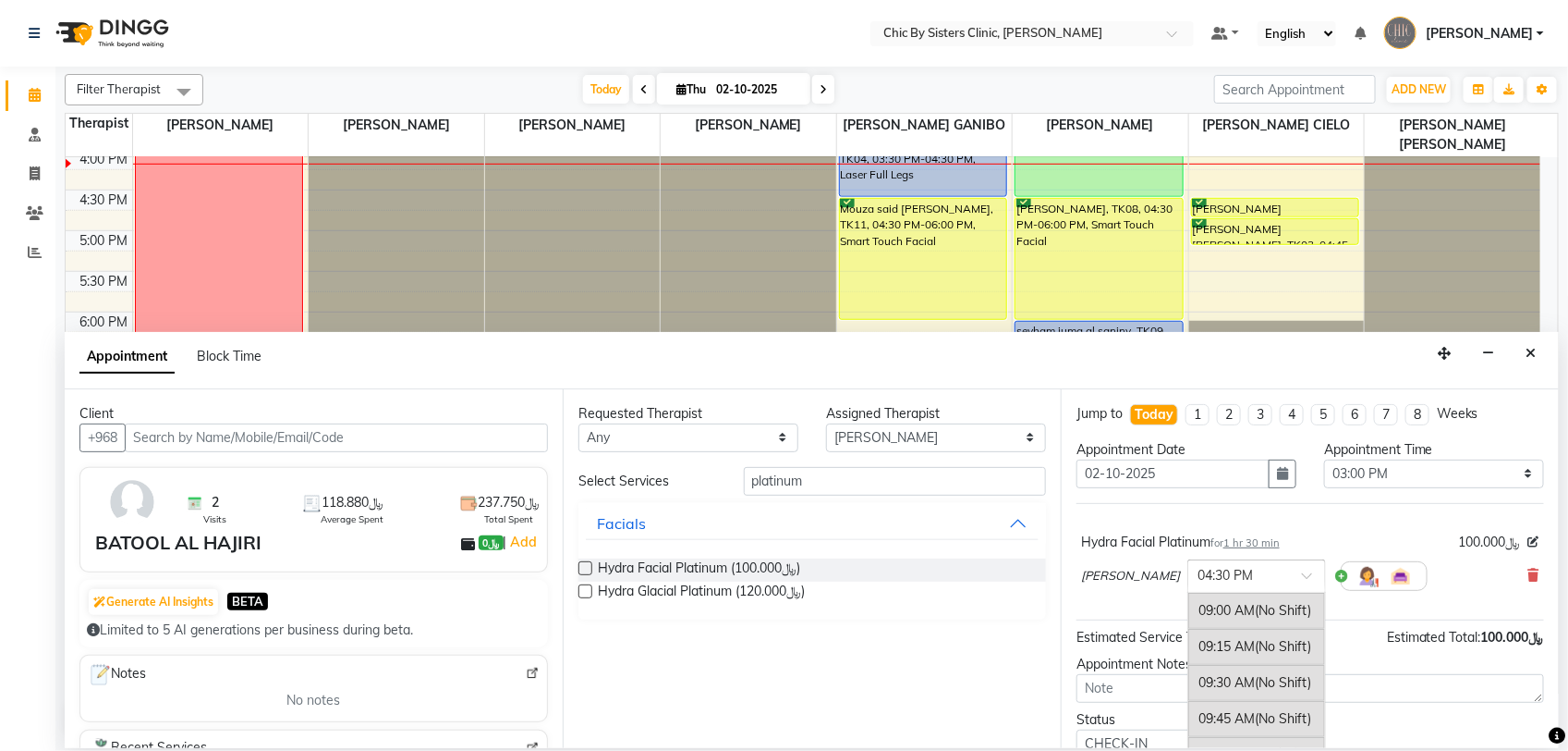
click at [1303, 580] on span at bounding box center [1313, 580] width 23 height 19
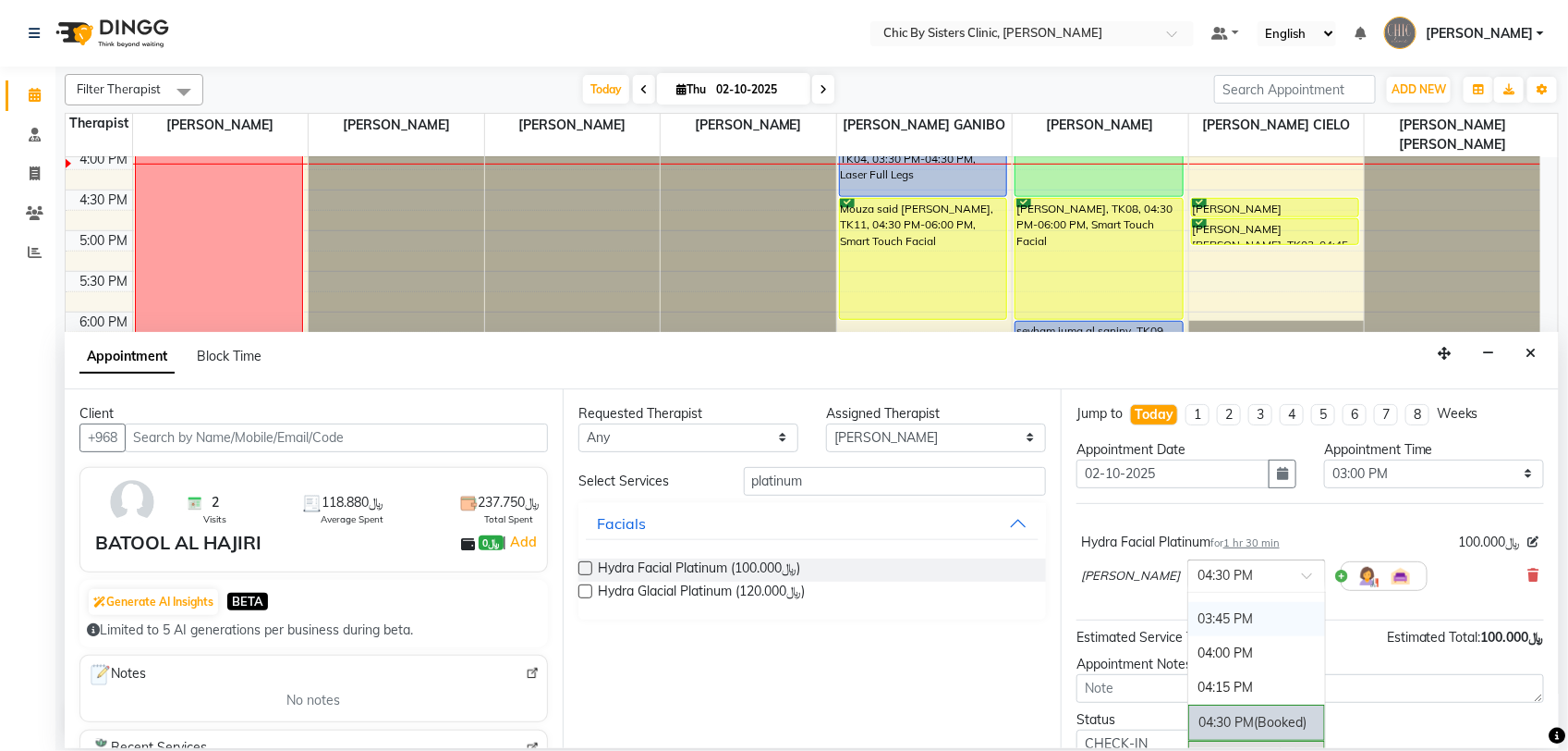
scroll to position [821, 0]
click at [1227, 638] on div "03:00 PM" at bounding box center [1257, 632] width 137 height 34
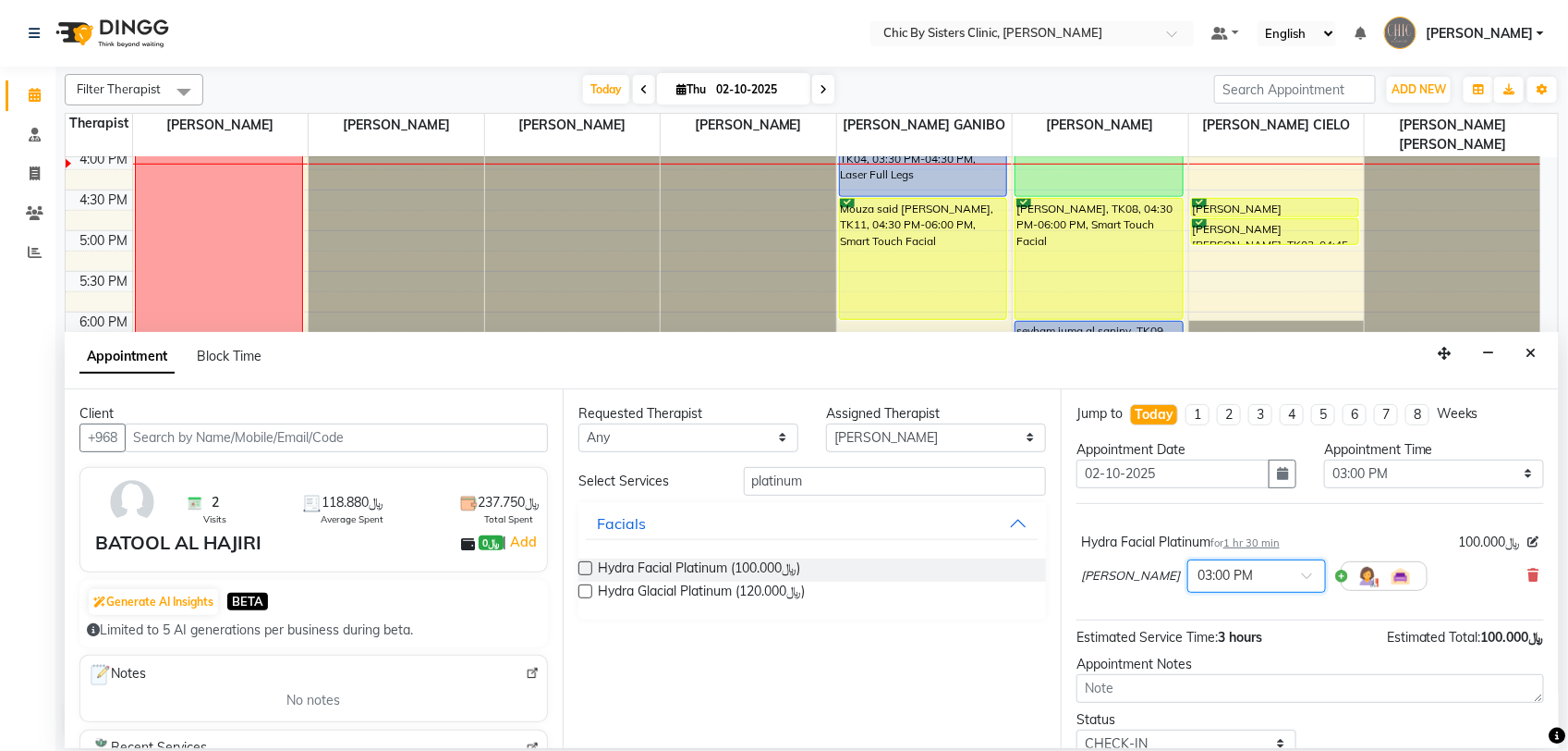
scroll to position [75, 0]
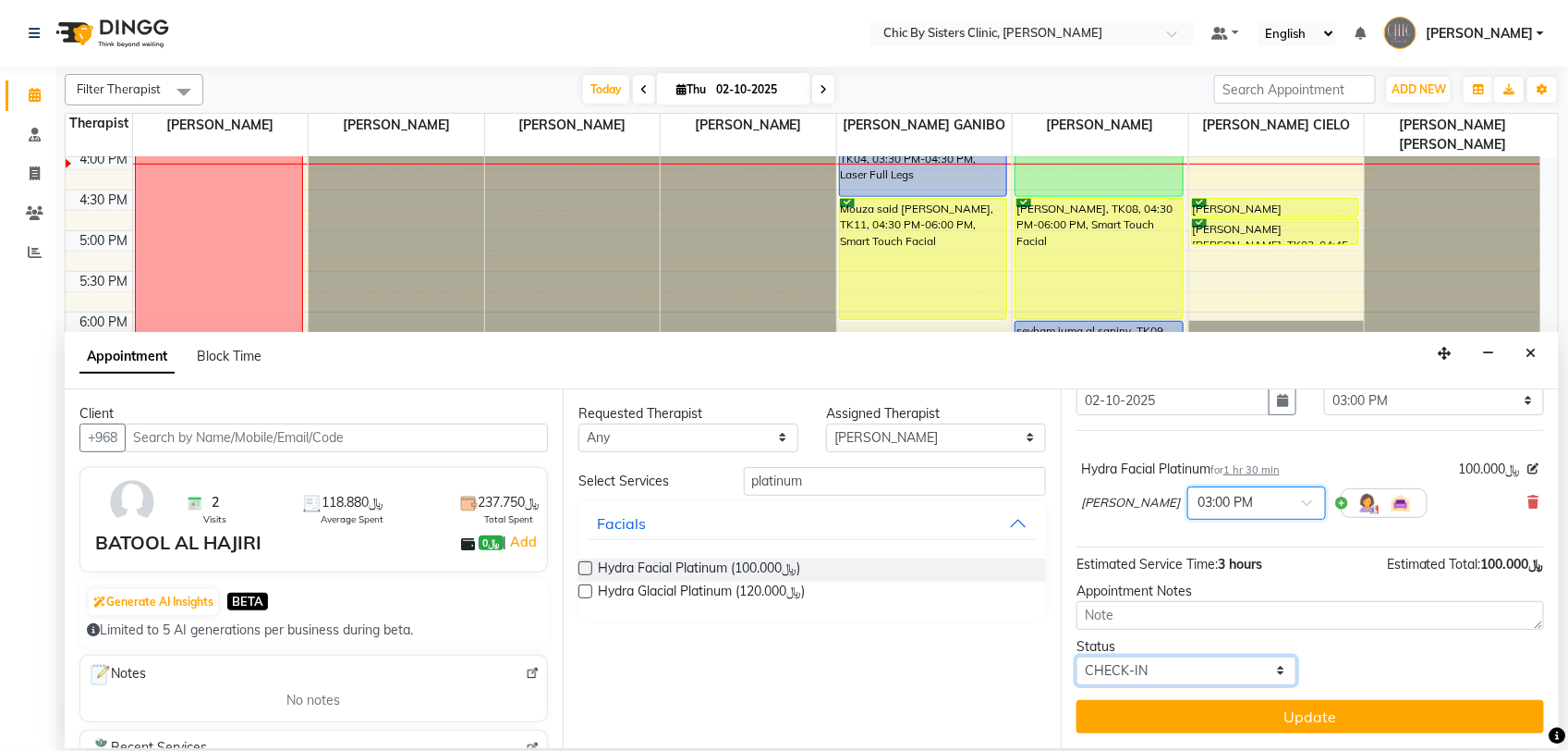
click at [1237, 670] on select "Select TENTATIVE CONFIRM CHECK-IN UPCOMING" at bounding box center [1187, 670] width 220 height 29
click at [1077, 656] on select "Select TENTATIVE CONFIRM CHECK-IN UPCOMING" at bounding box center [1187, 670] width 220 height 29
click at [1236, 670] on select "Select TENTATIVE CONFIRM CHECK-IN UPCOMING" at bounding box center [1187, 670] width 220 height 29
select select "check-in"
click at [1077, 656] on select "Select TENTATIVE CONFIRM CHECK-IN UPCOMING" at bounding box center [1187, 670] width 220 height 29
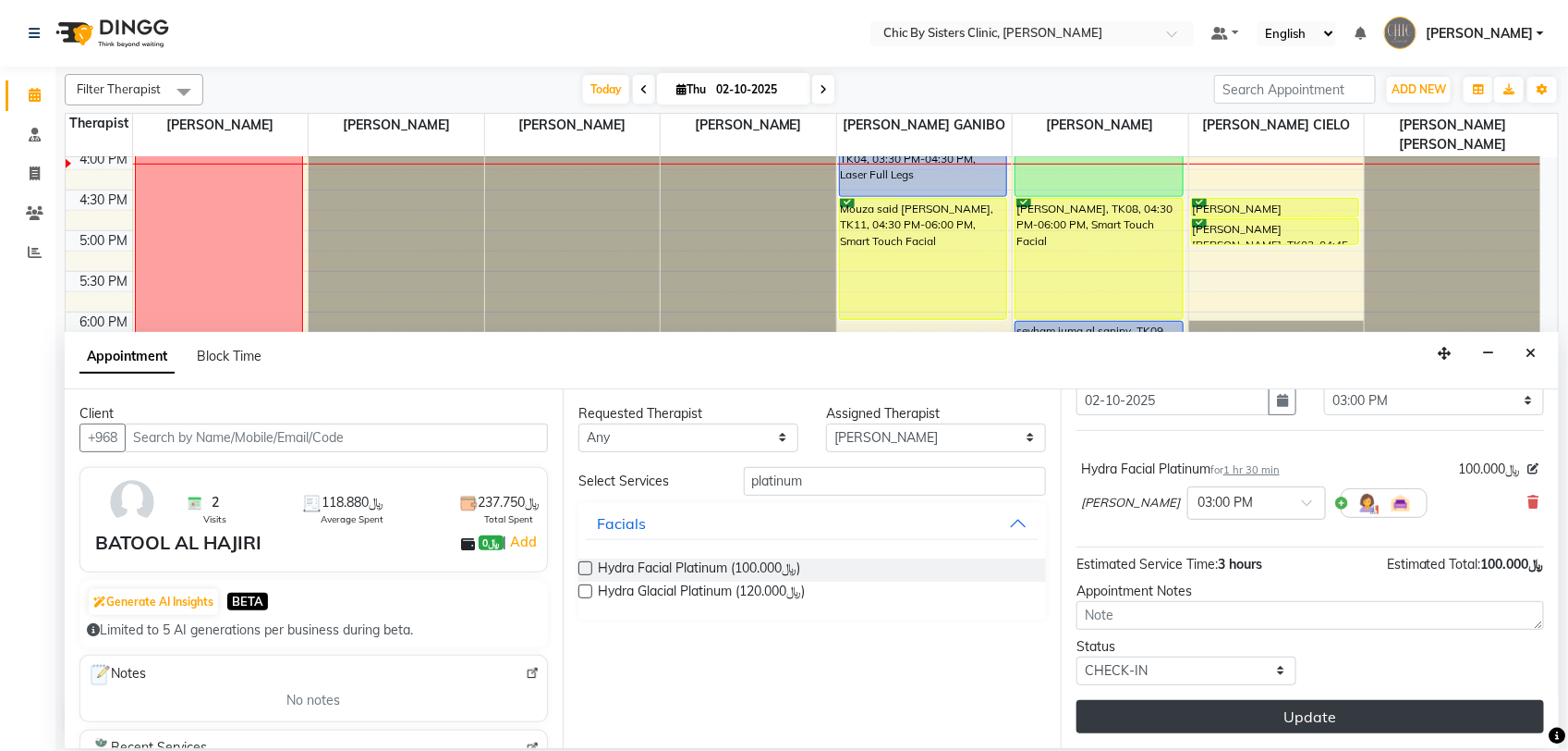
click at [1302, 714] on button "Update" at bounding box center [1310, 716] width 467 height 33
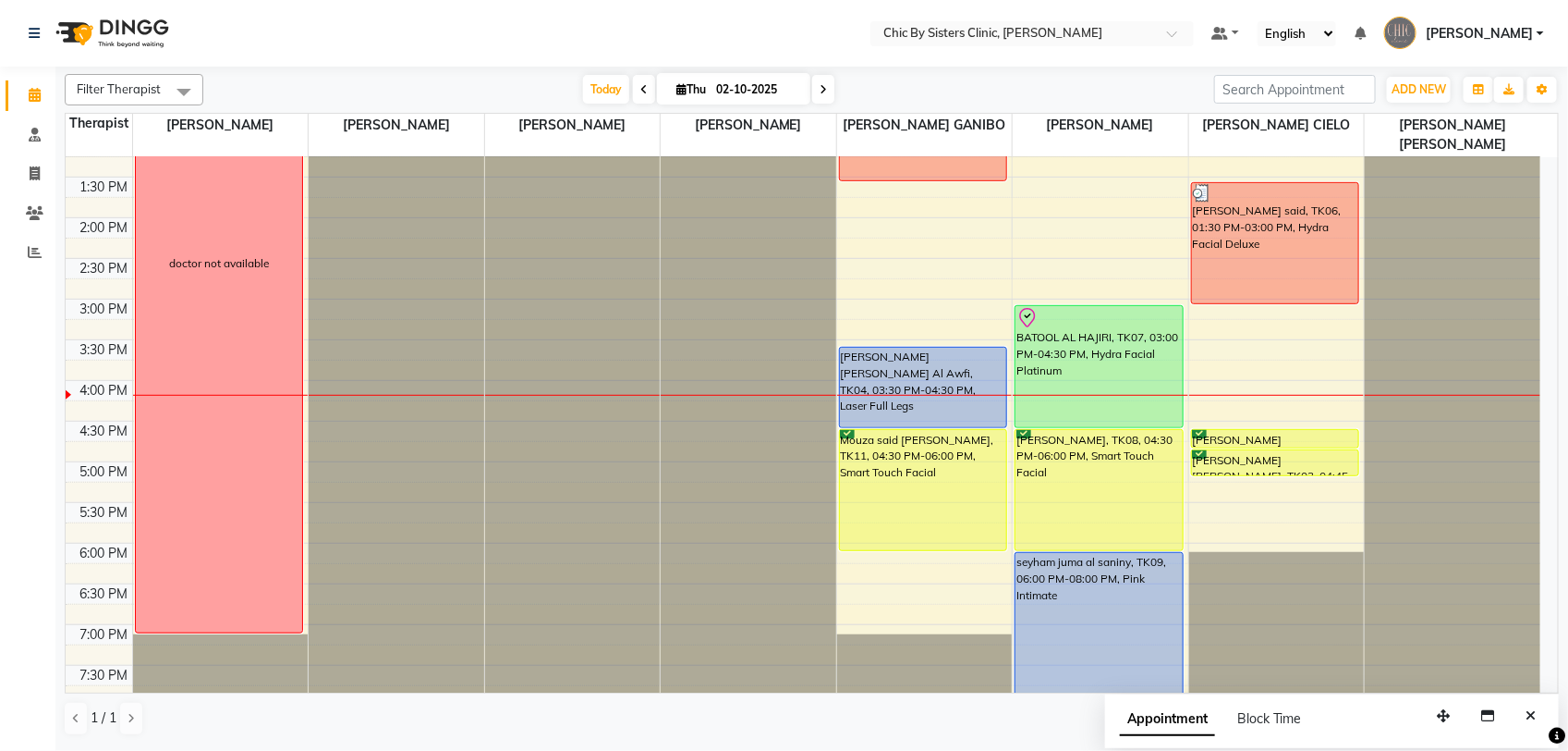
scroll to position [393, 0]
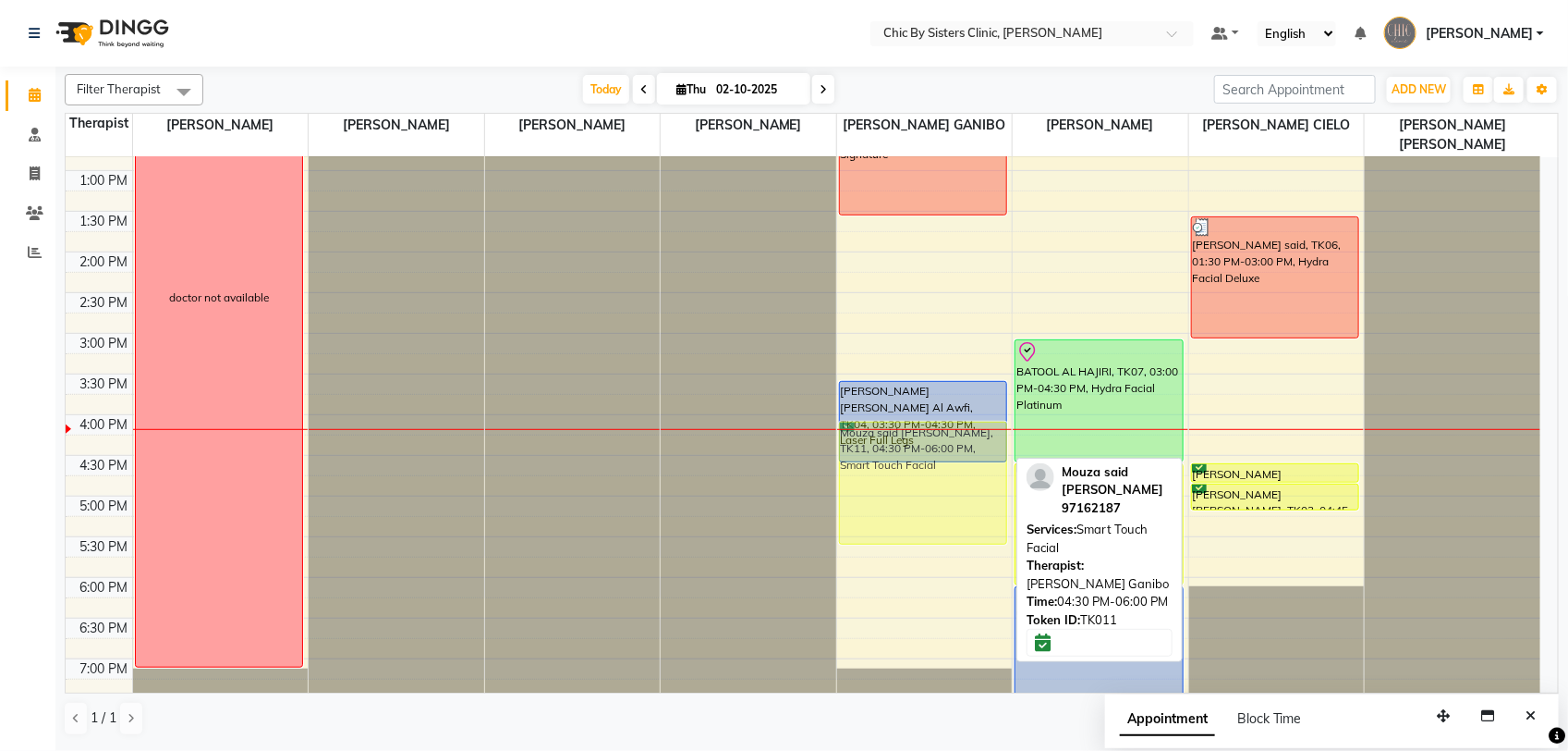
drag, startPoint x: 940, startPoint y: 539, endPoint x: 940, endPoint y: 500, distance: 39.0
click at [940, 500] on div "Al Sayyida Alya Saud Al Busaidi, TK10, 10:00 AM-11:30 AM, Hydra Facial Signatur…" at bounding box center [925, 414] width 176 height 1301
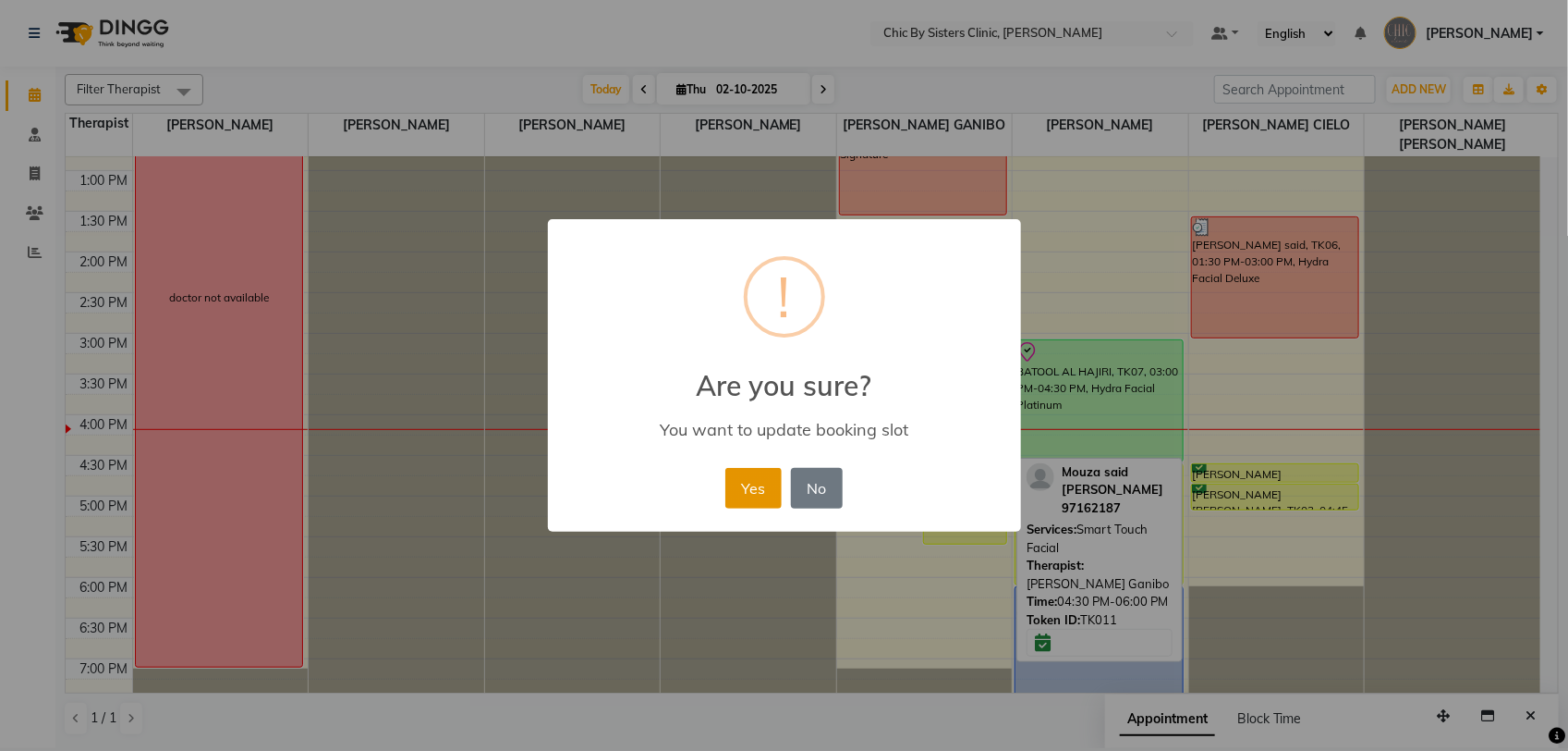
click at [744, 485] on button "Yes" at bounding box center [754, 487] width 56 height 41
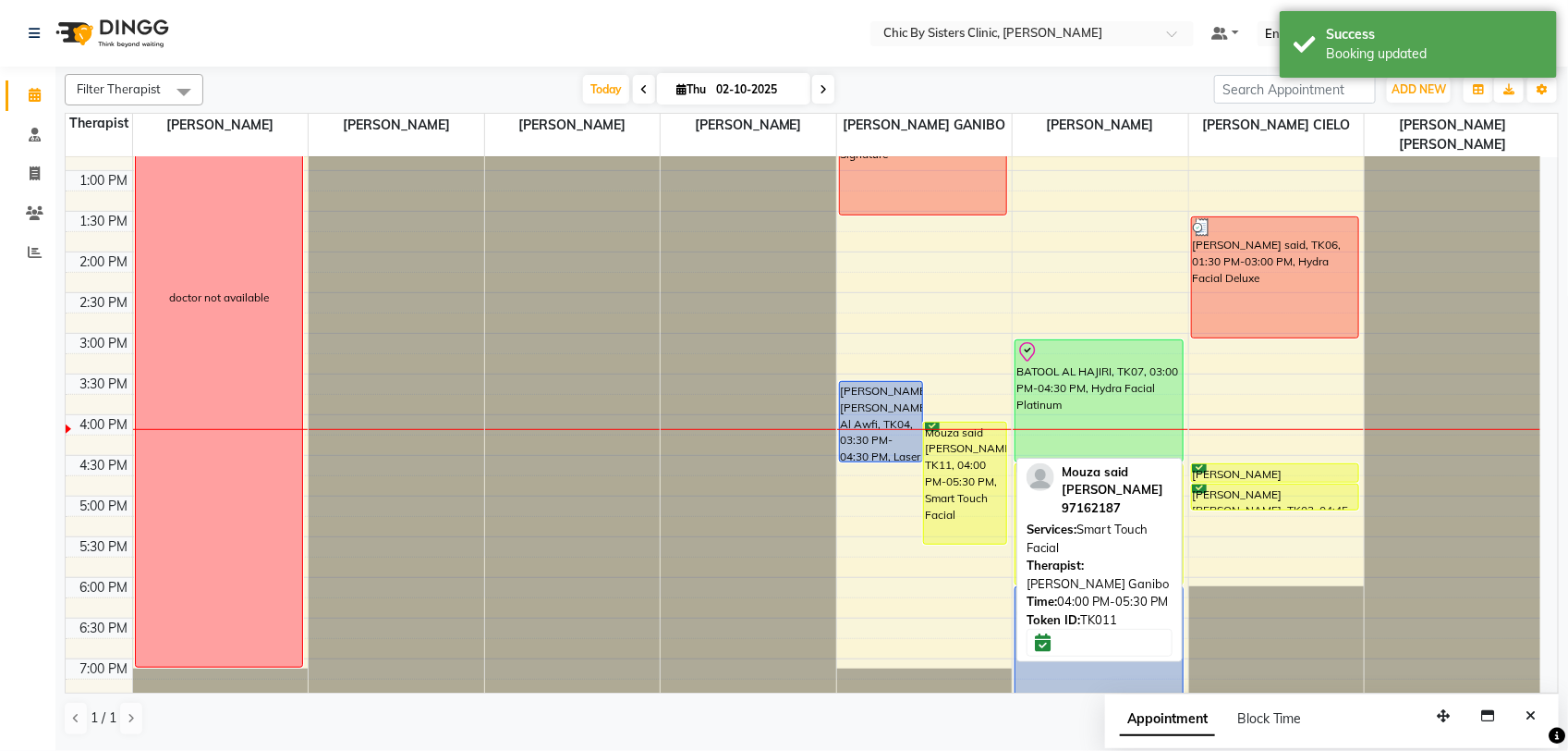
click at [967, 505] on div "Mouza said Al Sabri, TK11, 04:00 PM-05:30 PM, Smart Touch Facial" at bounding box center [965, 482] width 82 height 121
click at [964, 523] on div "Mouza said Al Sabri, TK11, 04:00 PM-05:30 PM, Smart Touch Facial" at bounding box center [965, 482] width 82 height 121
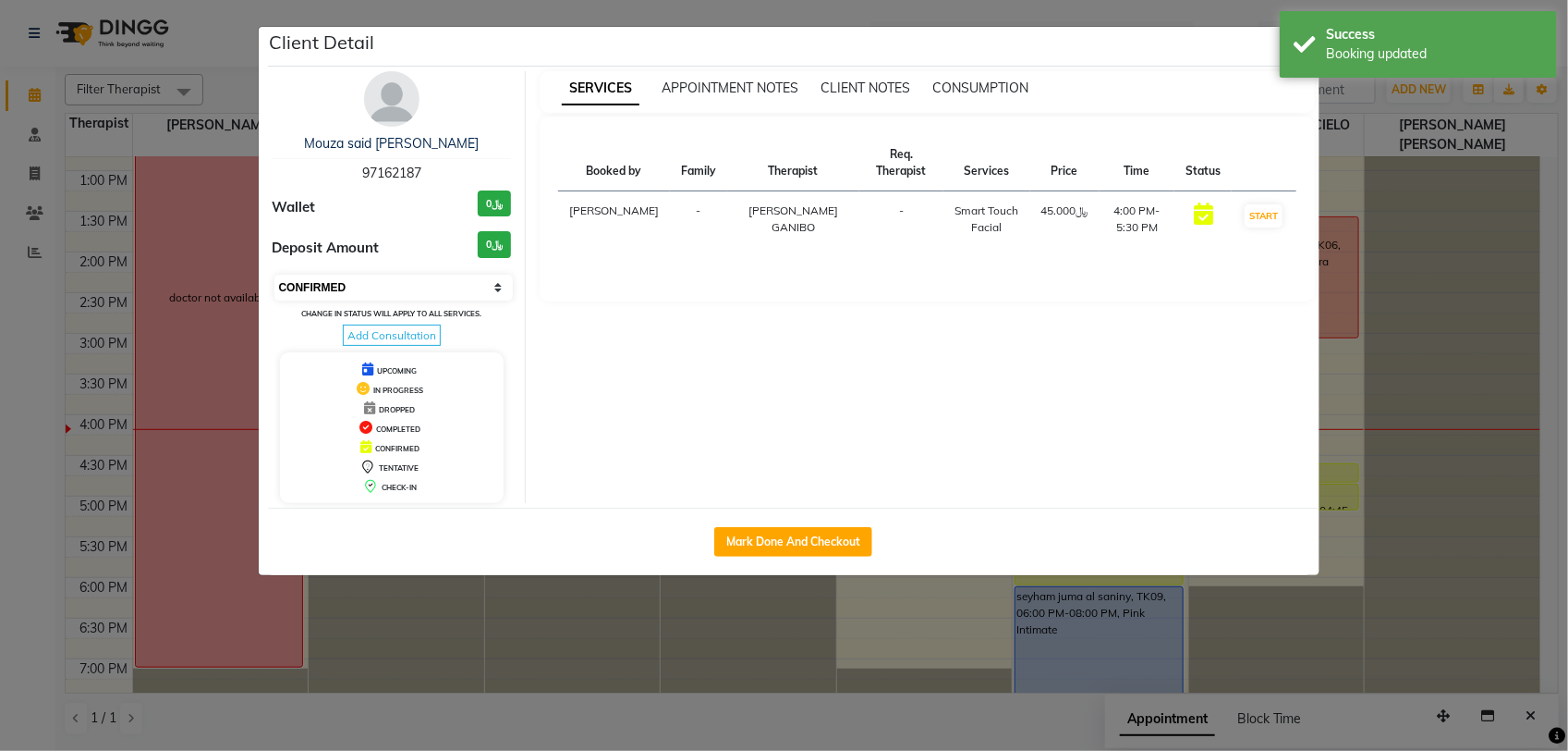
click at [430, 289] on select "Select IN SERVICE CONFIRMED TENTATIVE CHECK IN MARK DONE DROPPED UPCOMING" at bounding box center [394, 288] width 240 height 26
select select "8"
click at [274, 275] on select "Select IN SERVICE CONFIRMED TENTATIVE CHECK IN MARK DONE DROPPED UPCOMING" at bounding box center [394, 288] width 240 height 26
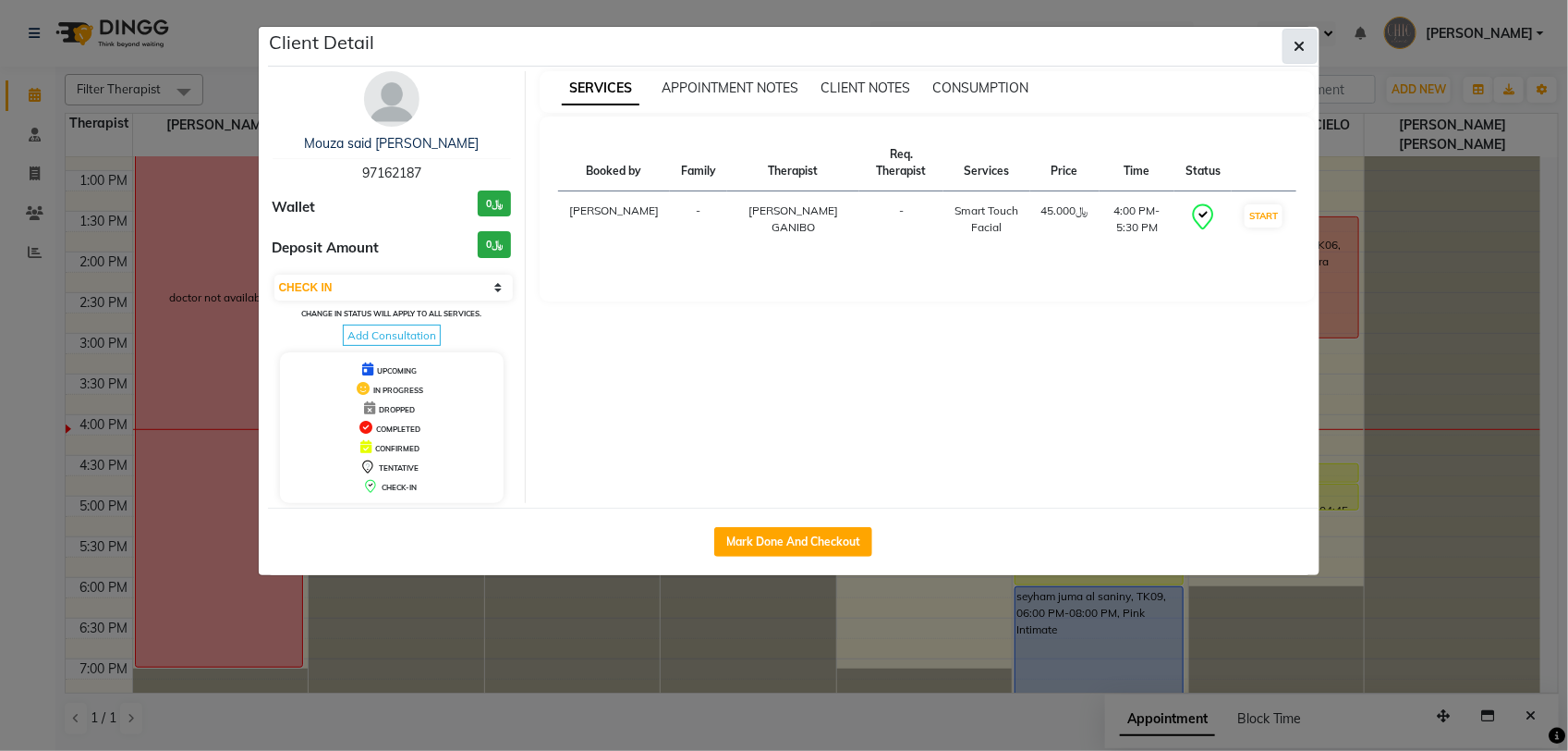
click at [1306, 60] on button "button" at bounding box center [1300, 46] width 35 height 35
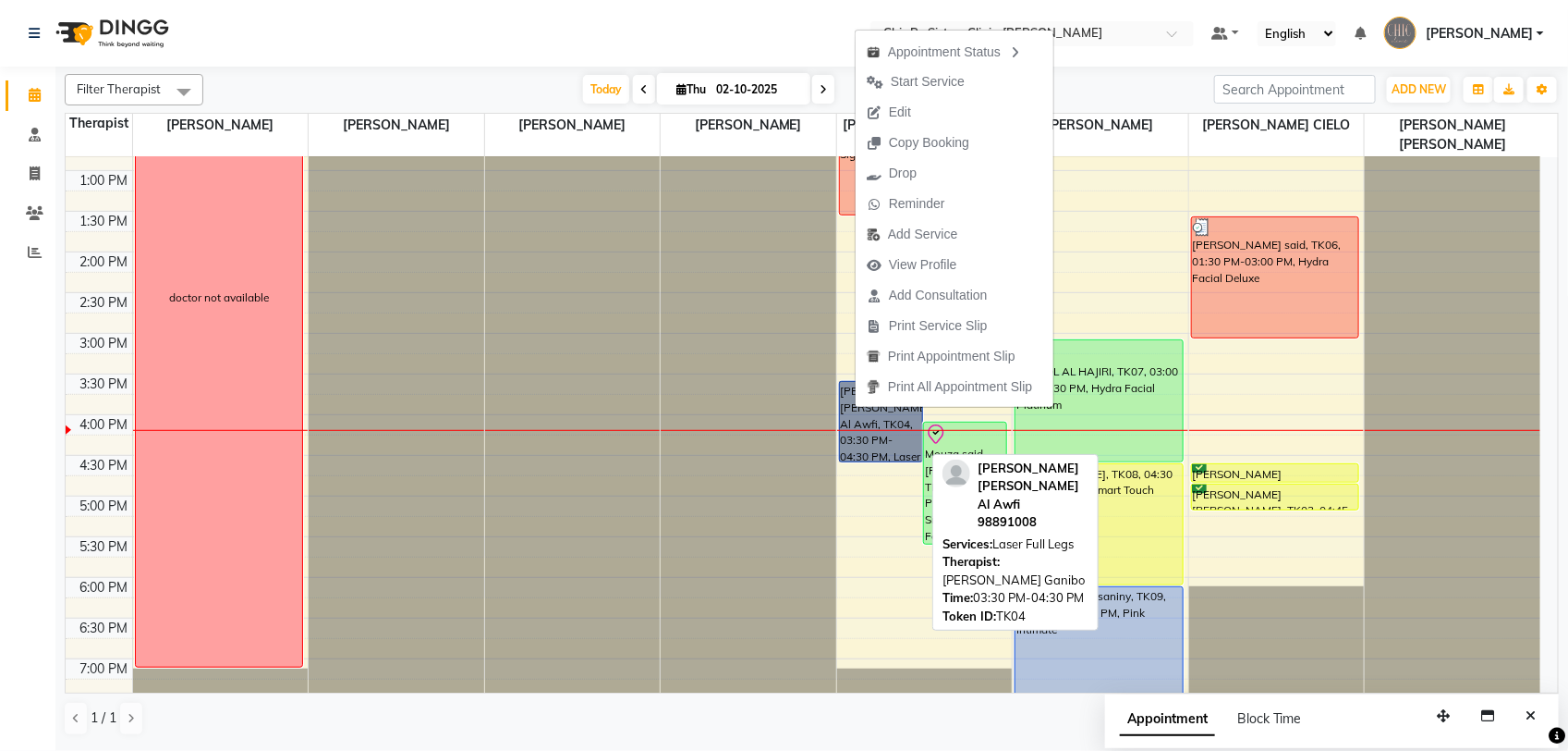
click at [852, 446] on link "Reema Talal Hamid Al Awfi, TK04, 03:30 PM-04:30 PM, Laser Full Legs" at bounding box center [881, 420] width 84 height 81
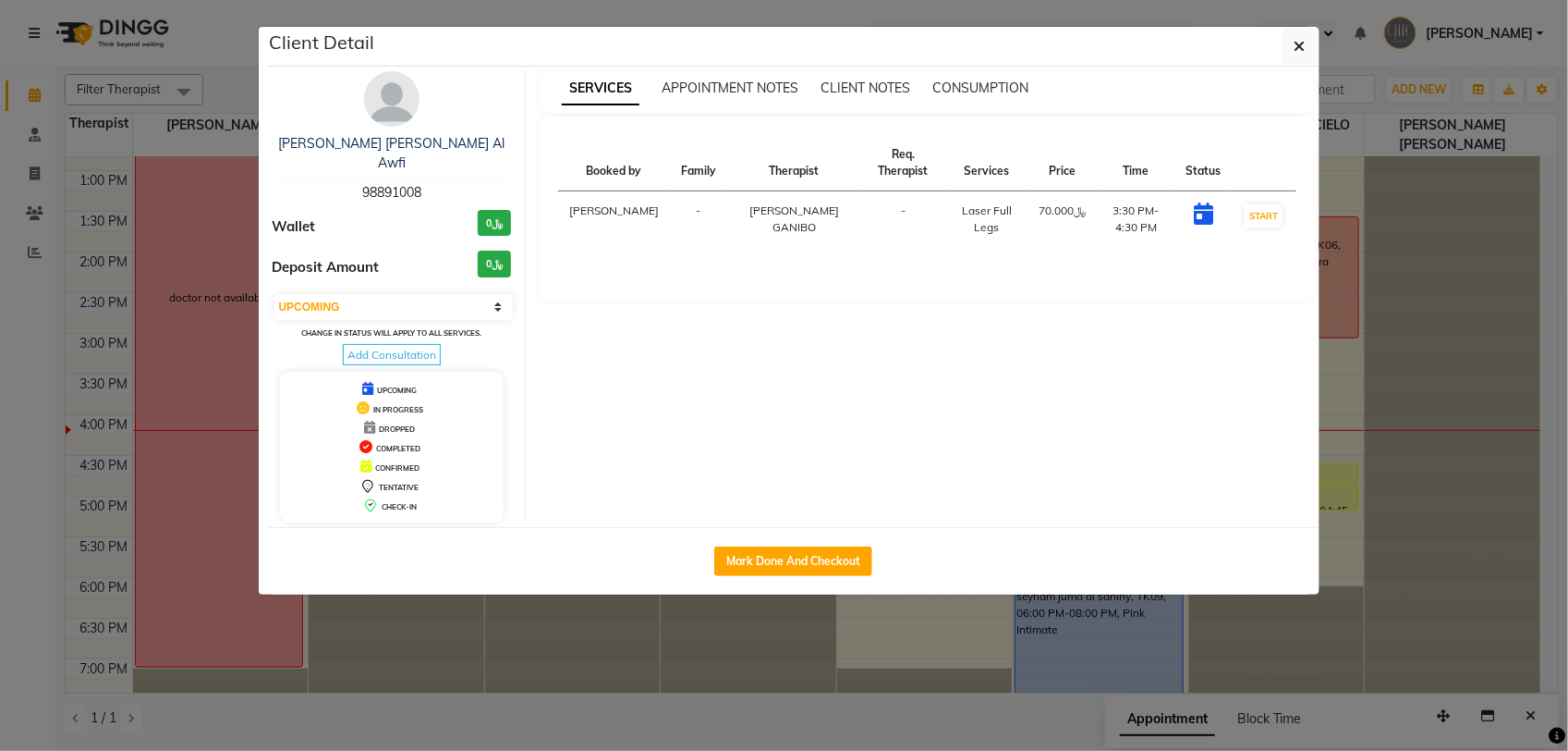
click at [391, 184] on span "98891008" at bounding box center [391, 192] width 59 height 17
copy span "98891008"
click at [473, 294] on select "Select IN SERVICE CONFIRMED TENTATIVE CHECK IN MARK DONE DROPPED UPCOMING" at bounding box center [394, 307] width 240 height 26
select select "2"
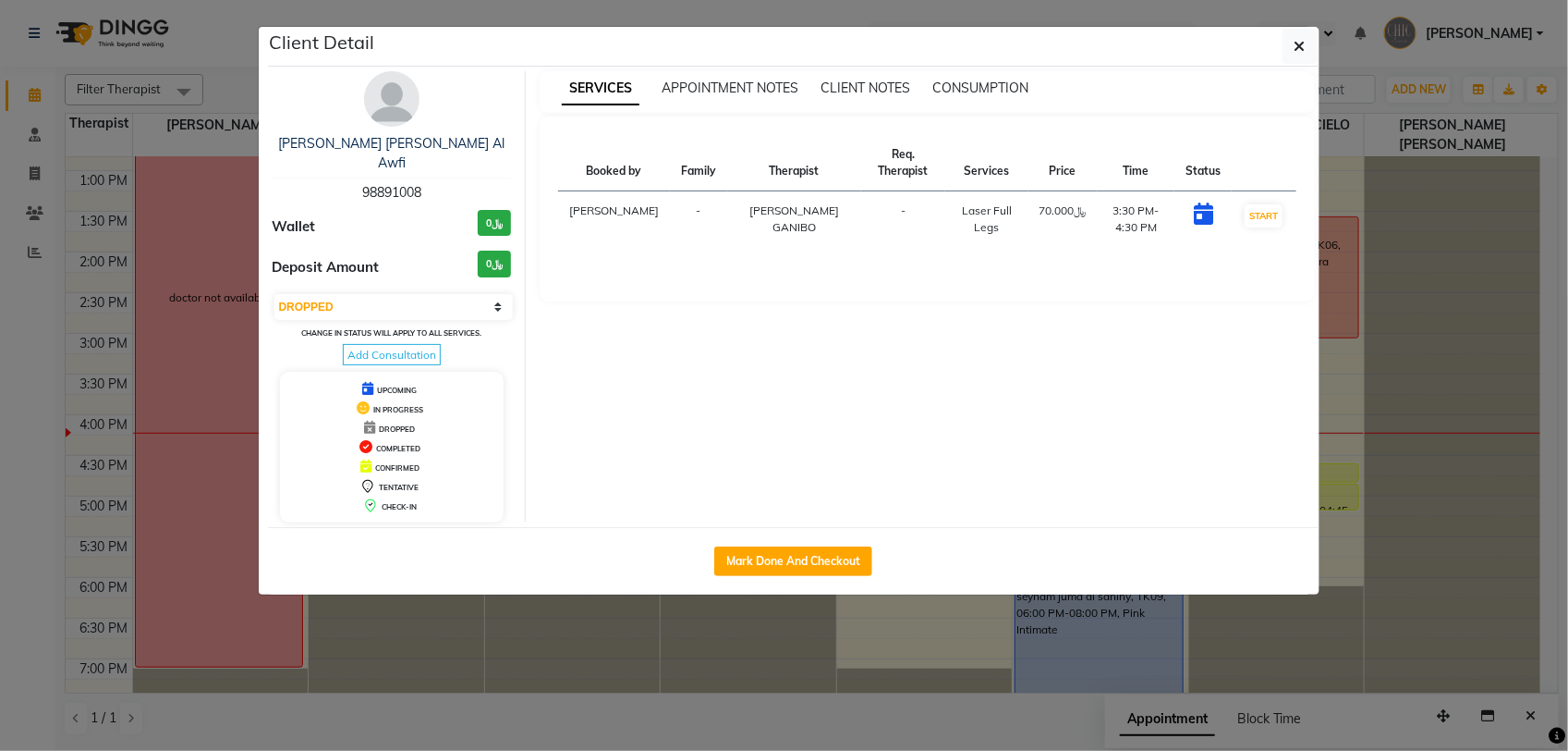
click at [274, 294] on select "Select IN SERVICE CONFIRMED TENTATIVE CHECK IN MARK DONE DROPPED UPCOMING" at bounding box center [394, 307] width 240 height 26
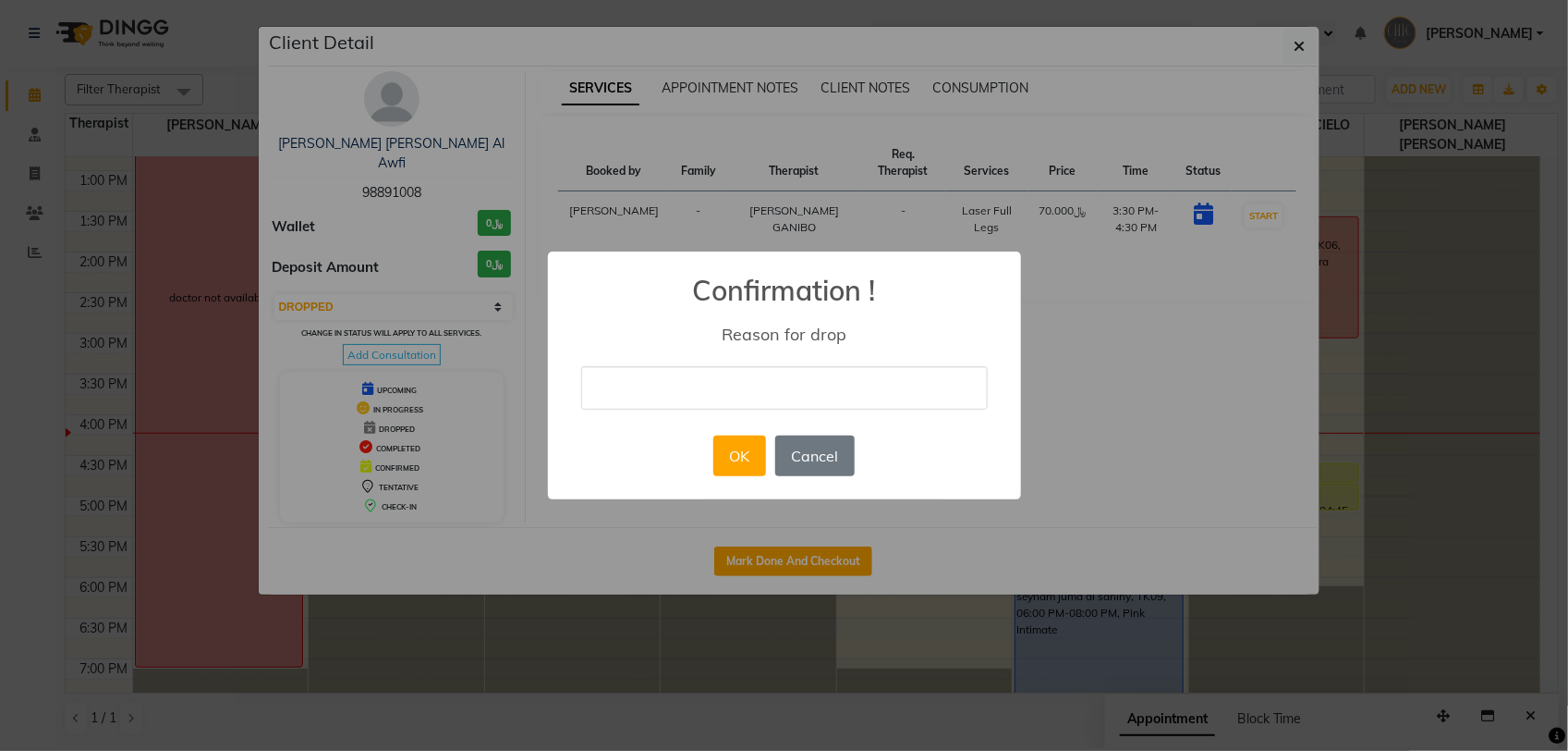
click at [639, 391] on input "text" at bounding box center [784, 388] width 406 height 44
type input "no show. send whatsapp message. not rebook yet"
click at [751, 455] on button "OK" at bounding box center [740, 455] width 53 height 41
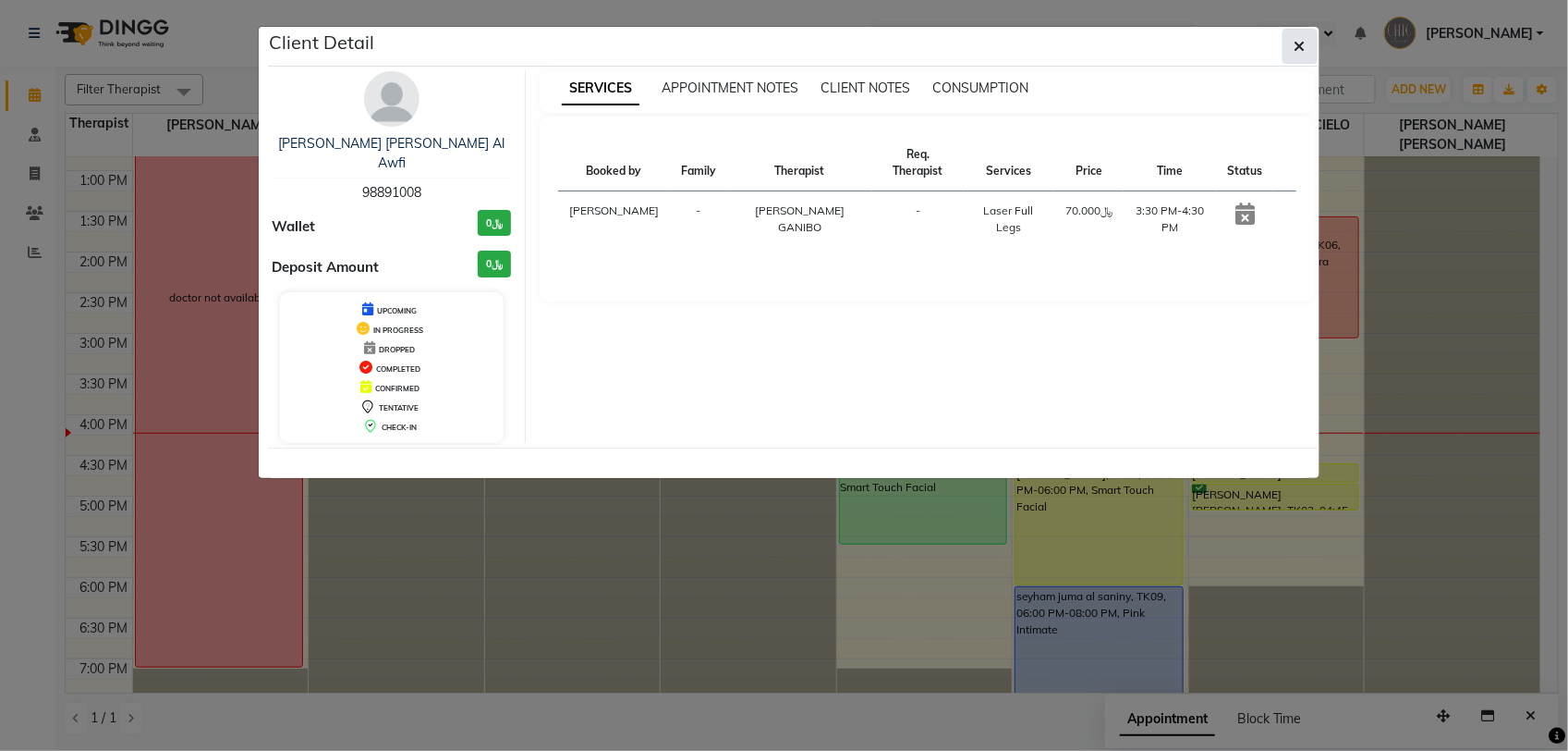
click at [1296, 52] on icon "button" at bounding box center [1300, 46] width 11 height 15
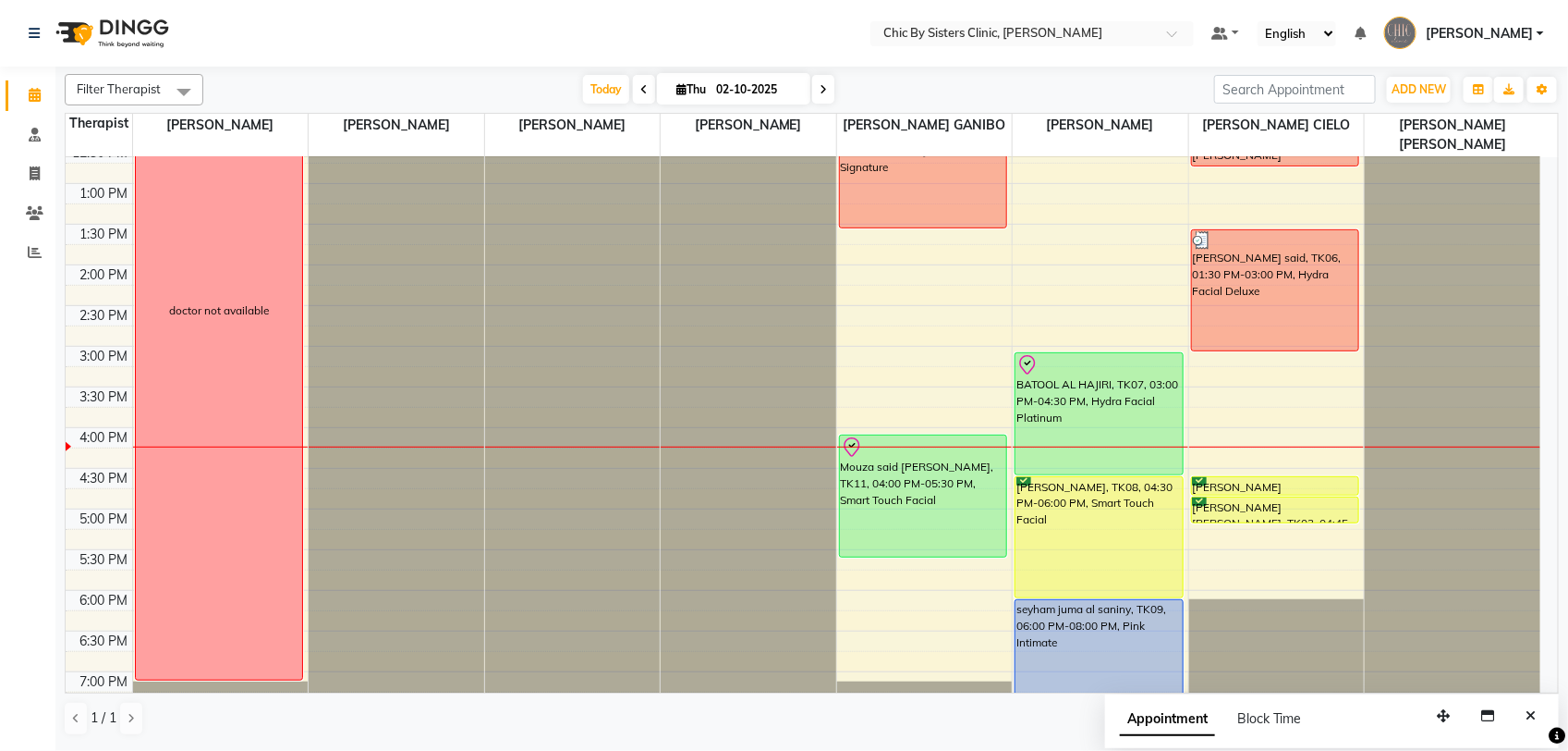
scroll to position [414, 0]
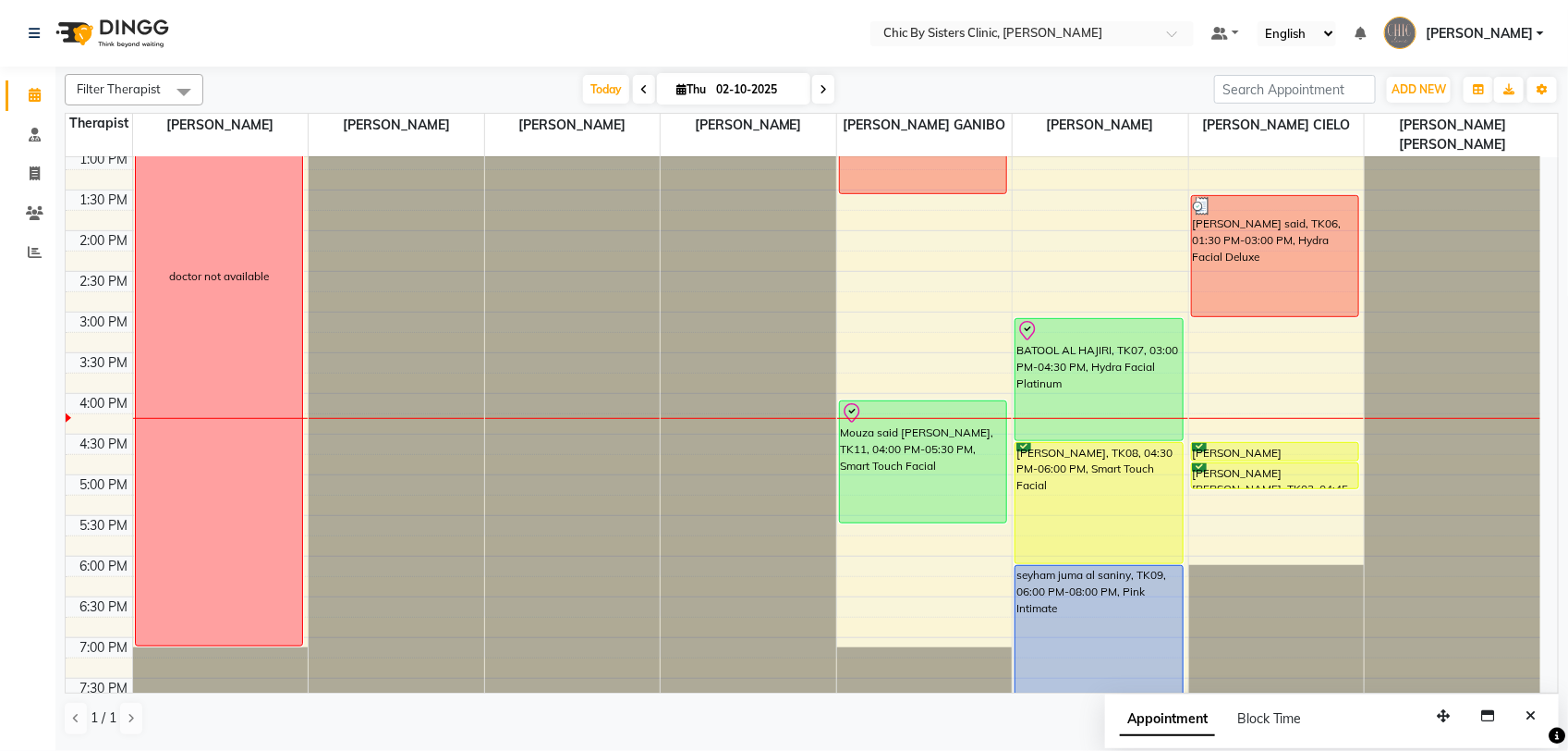
click at [736, 91] on input "02-10-2025" at bounding box center [757, 90] width 93 height 28
select select "10"
select select "2025"
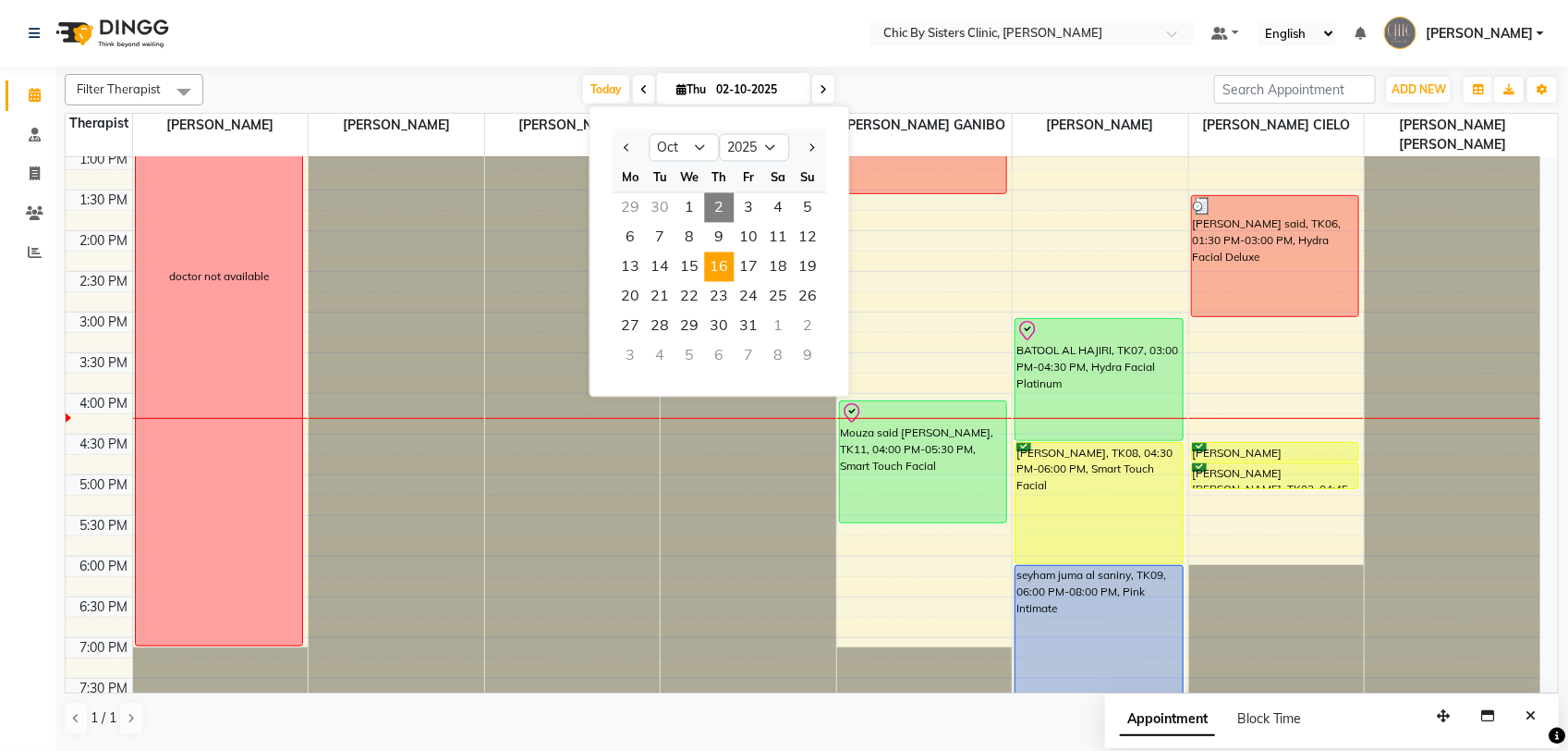
click at [722, 271] on span "16" at bounding box center [720, 268] width 30 height 30
type input "16-10-2025"
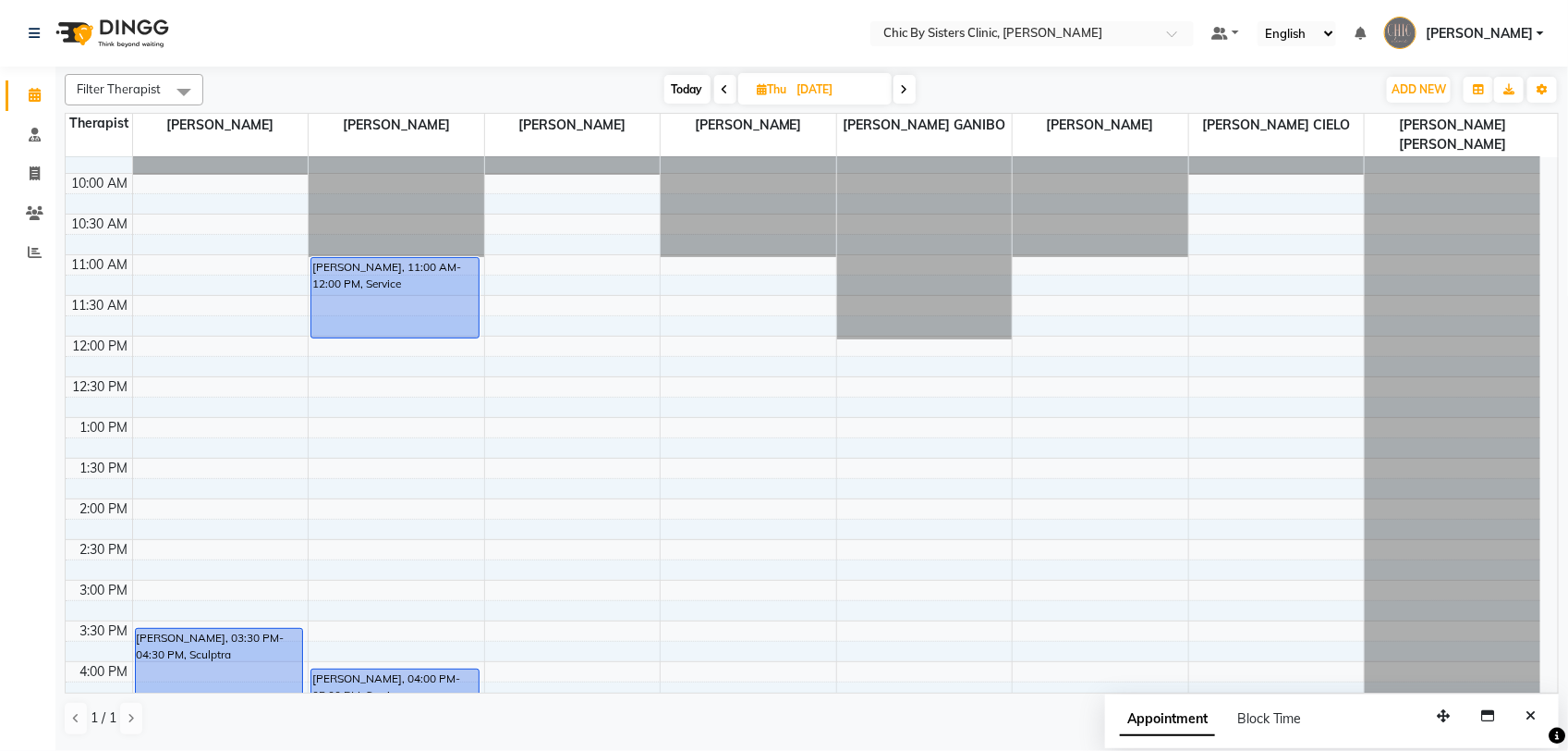
scroll to position [165, 0]
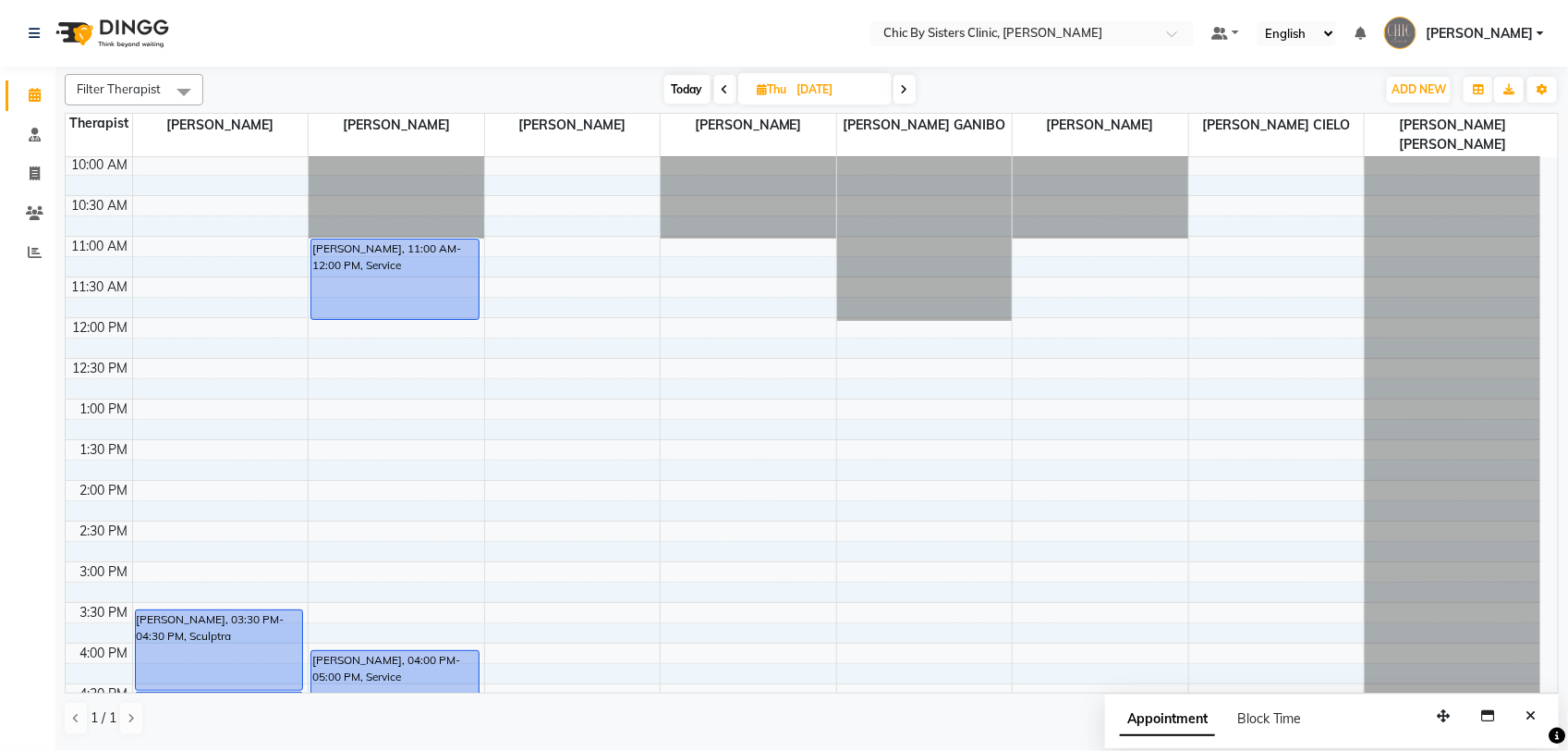
click at [911, 335] on div "8:00 AM 8:30 AM 9:00 AM 9:30 AM 10:00 AM 10:30 AM 11:00 AM 11:30 AM 12:00 PM 12…" at bounding box center [803, 643] width 1475 height 1301
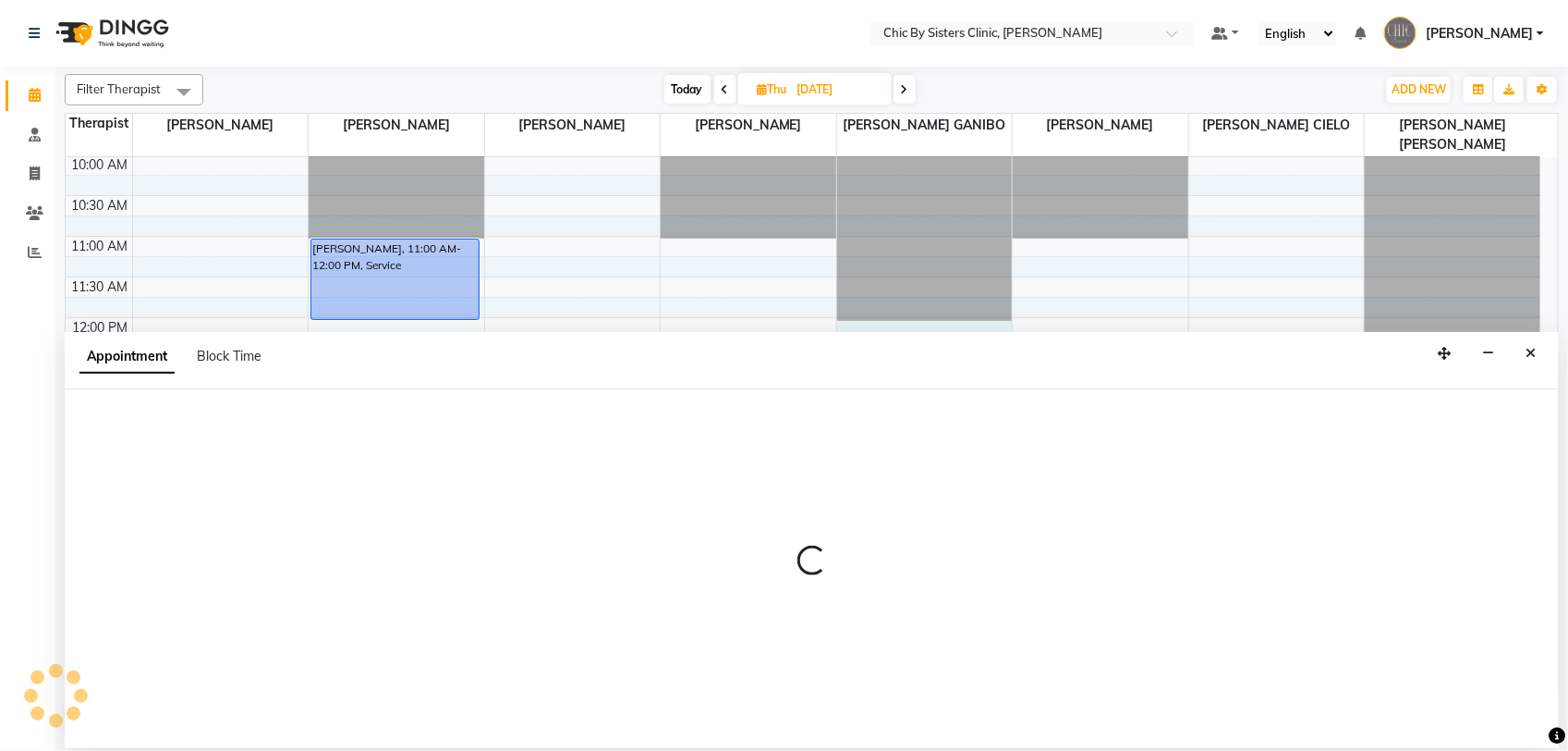
select select "49181"
select select "720"
select select "tentative"
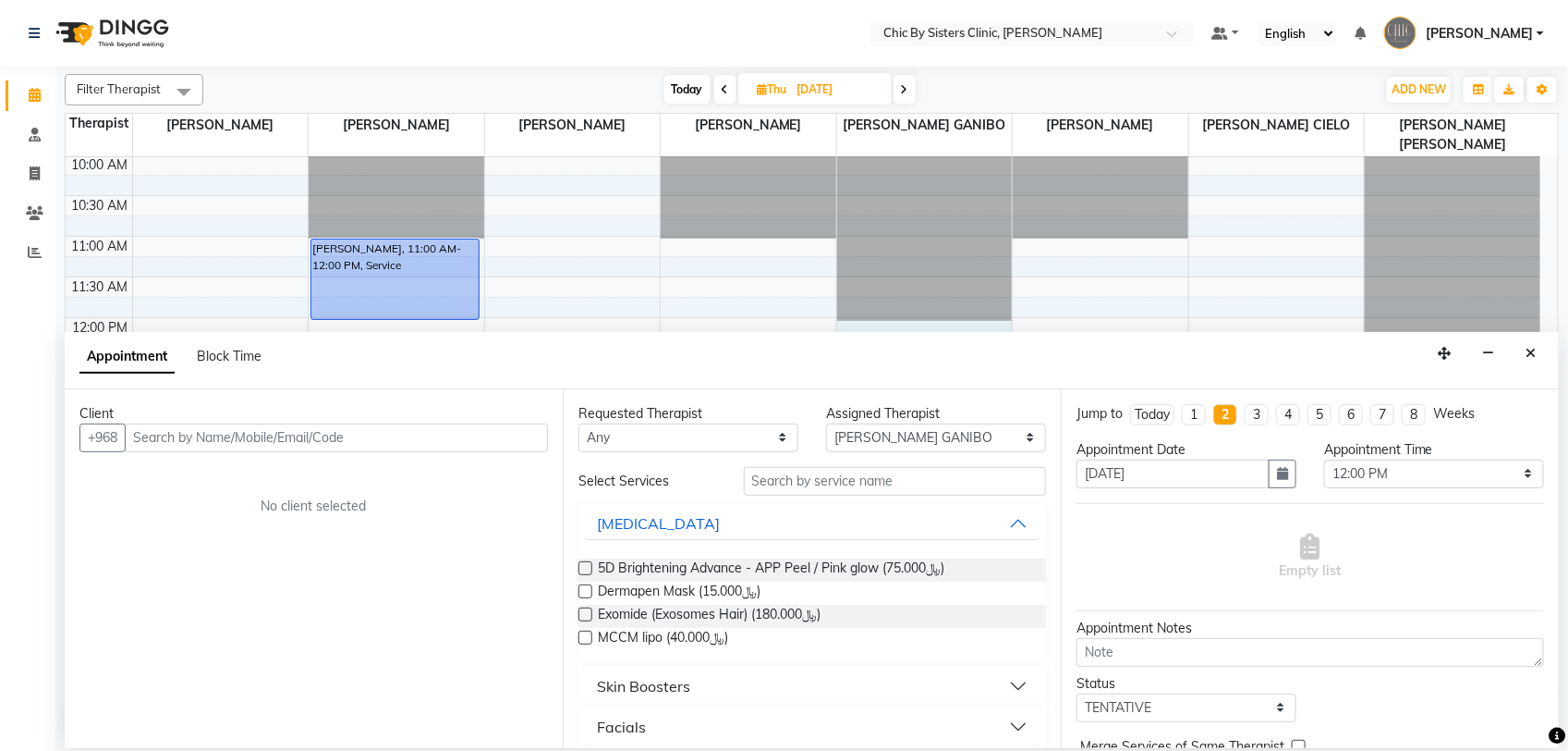
click at [236, 444] on input "text" at bounding box center [336, 437] width 423 height 29
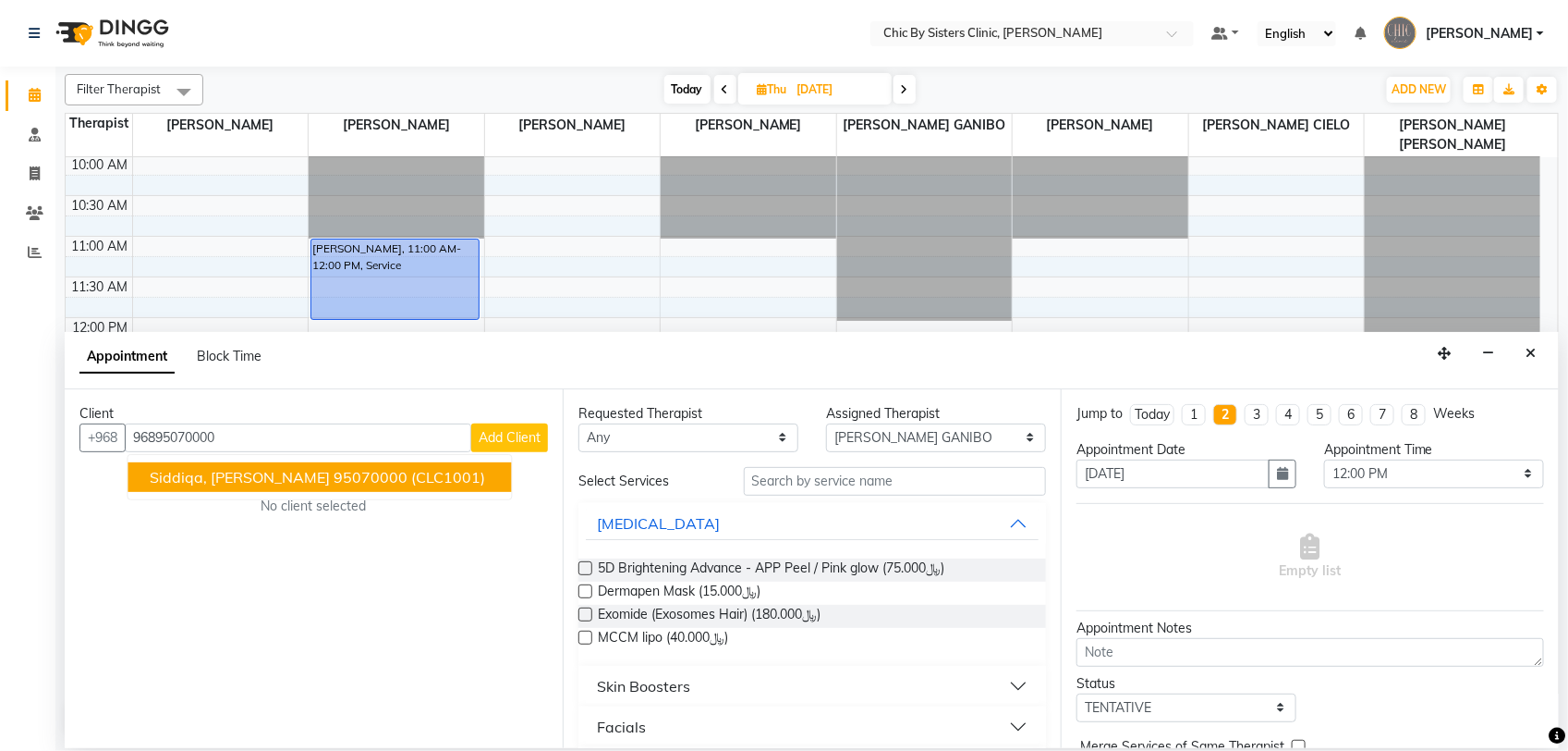
click at [215, 474] on span "siddiqa, Al lawati" at bounding box center [241, 476] width 181 height 19
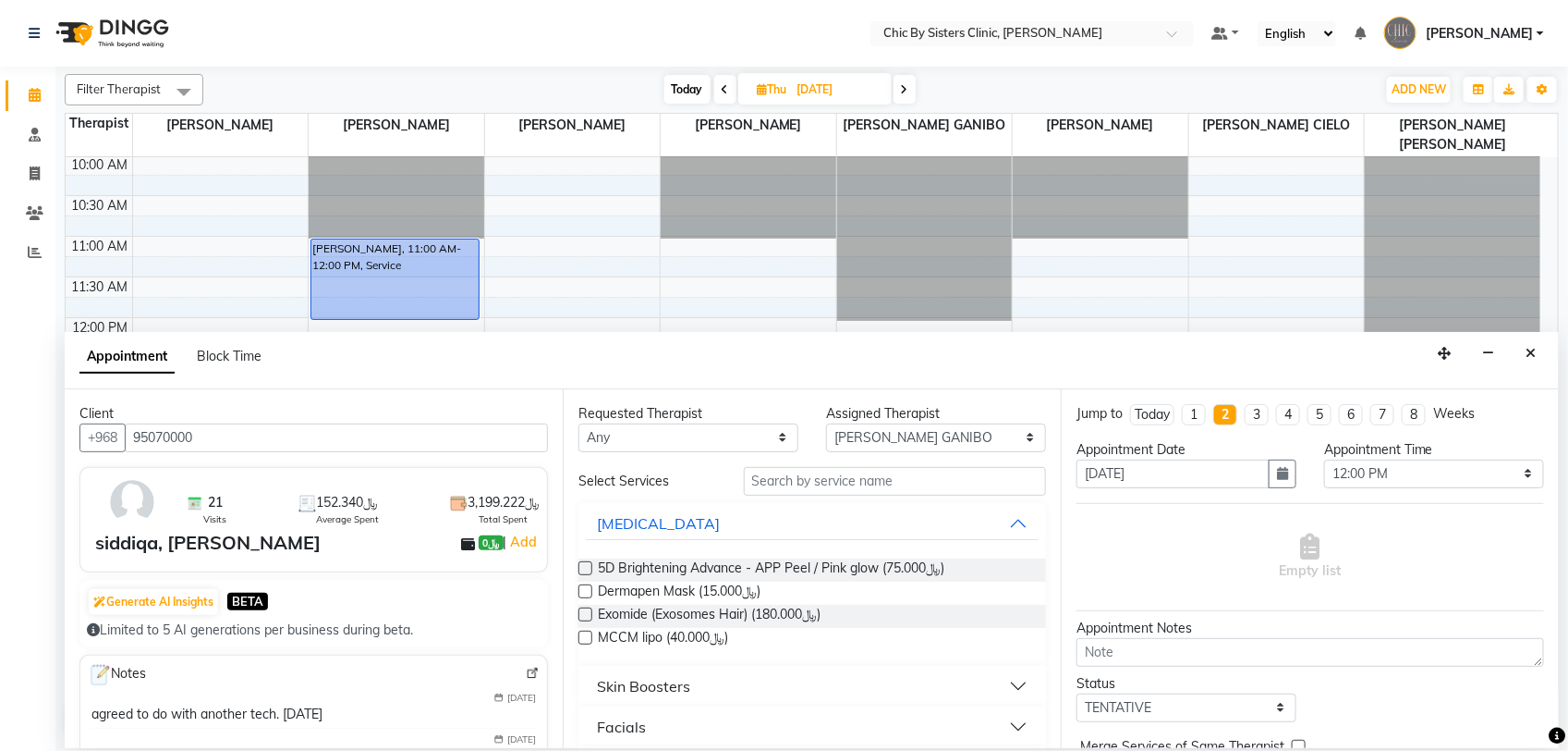
type input "95070000"
click at [906, 487] on input "text" at bounding box center [894, 481] width 302 height 29
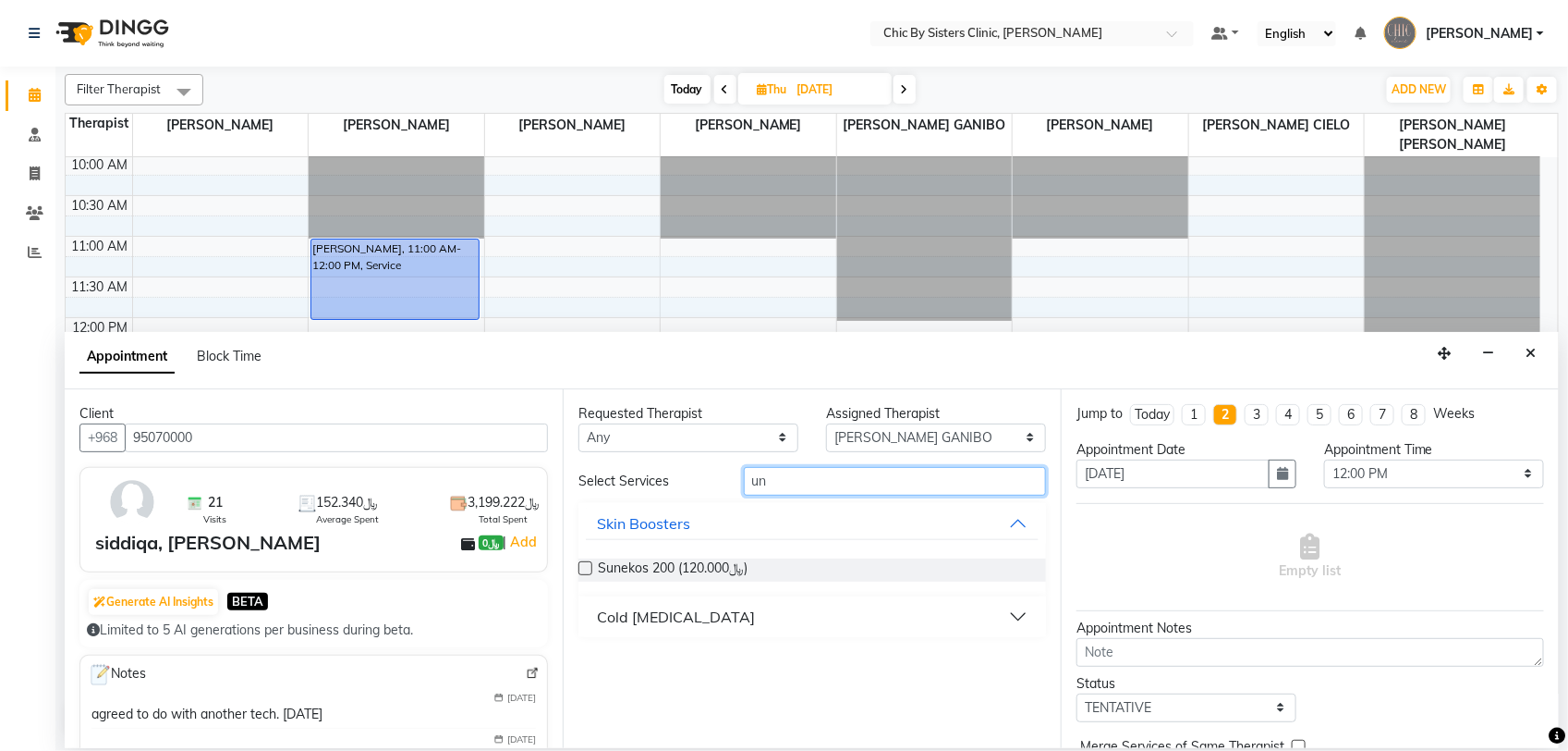
type input "un"
click at [604, 621] on div "Cold Laser Hair Removal" at bounding box center [676, 616] width 158 height 22
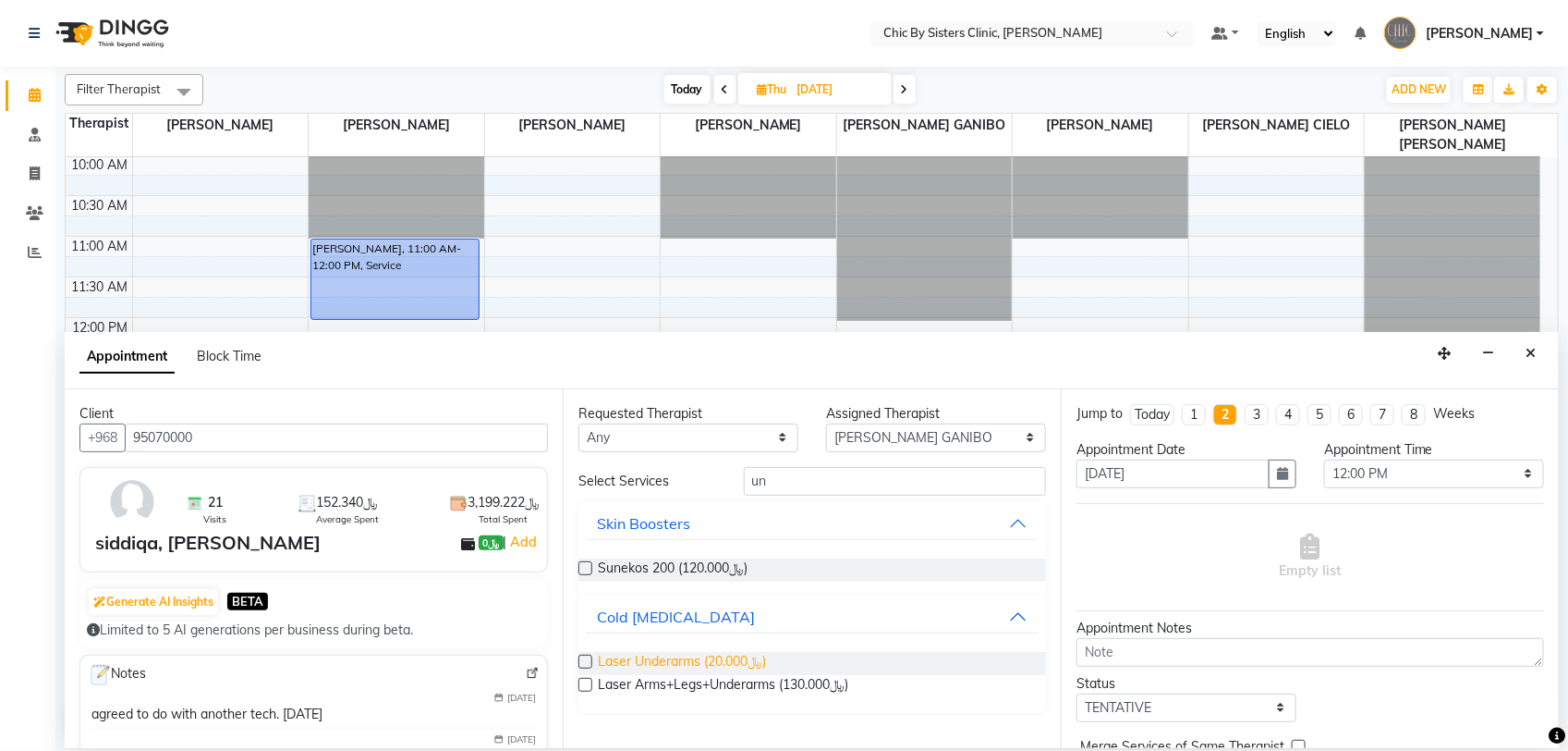
click at [622, 658] on span "Laser Underarms (﷼20.000)" at bounding box center [682, 663] width 169 height 23
checkbox input "false"
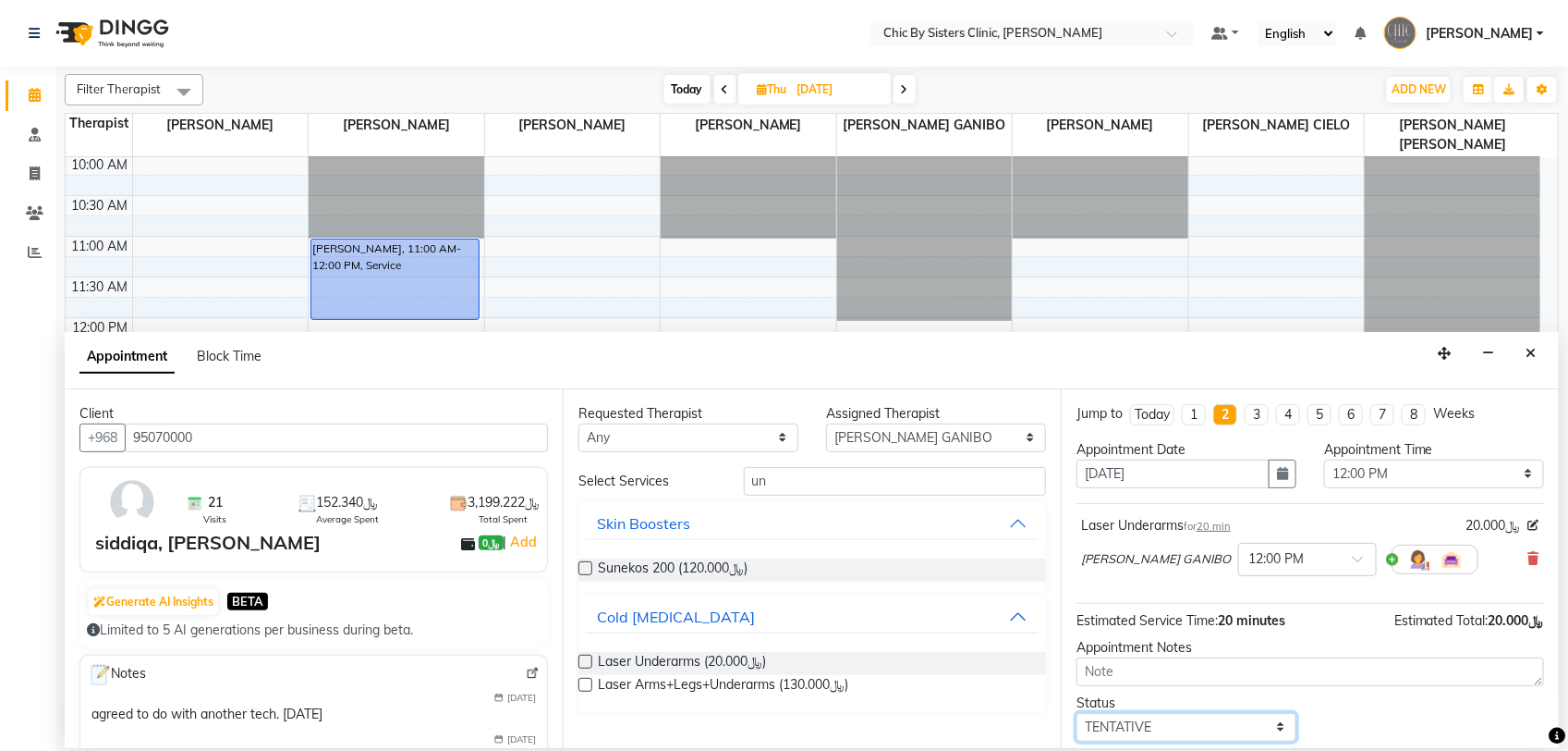
click at [1267, 738] on select "Select TENTATIVE CONFIRM UPCOMING" at bounding box center [1187, 727] width 220 height 29
select select "upcoming"
click at [1077, 714] on select "Select TENTATIVE CONFIRM UPCOMING" at bounding box center [1187, 727] width 220 height 29
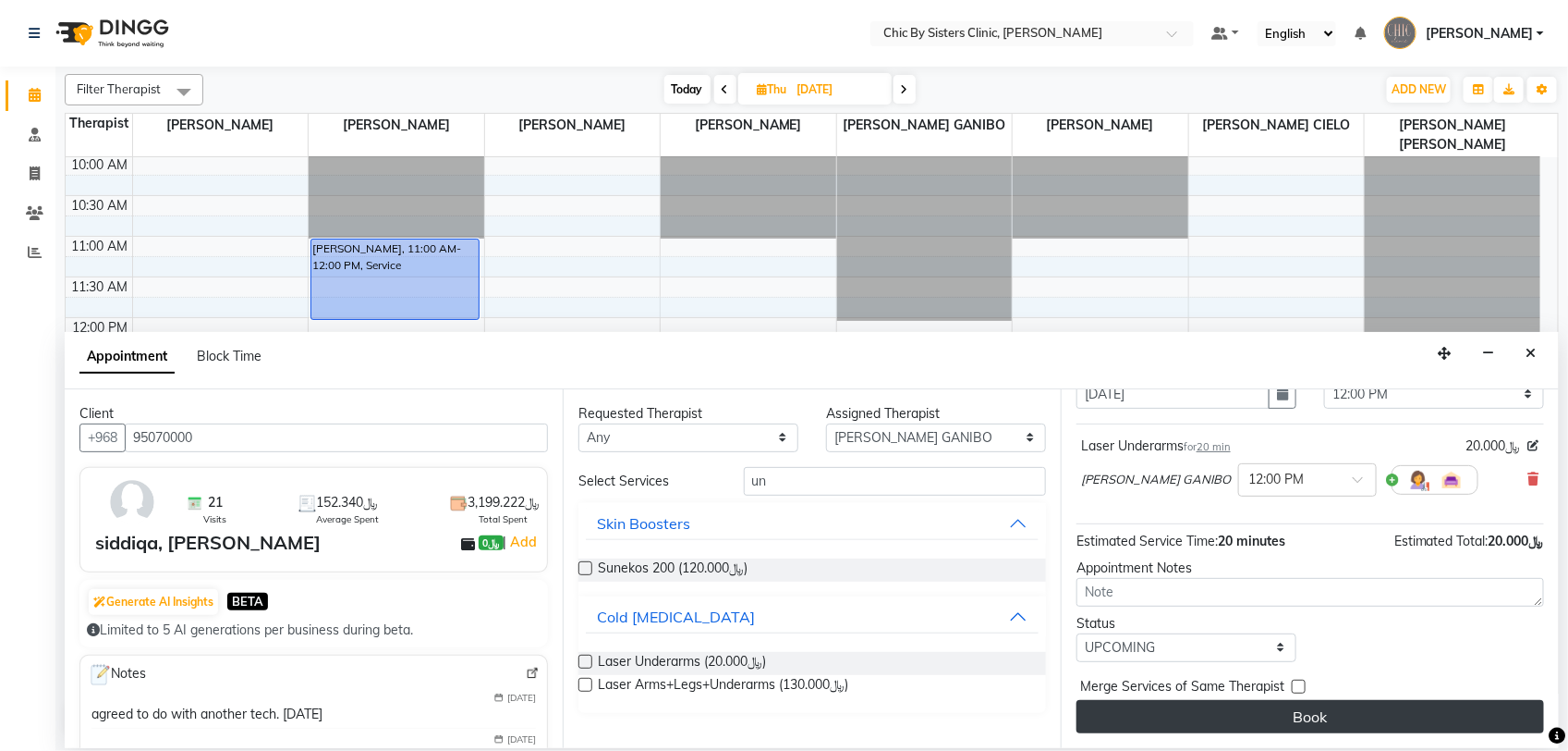
click at [1381, 719] on button "Book" at bounding box center [1310, 716] width 467 height 33
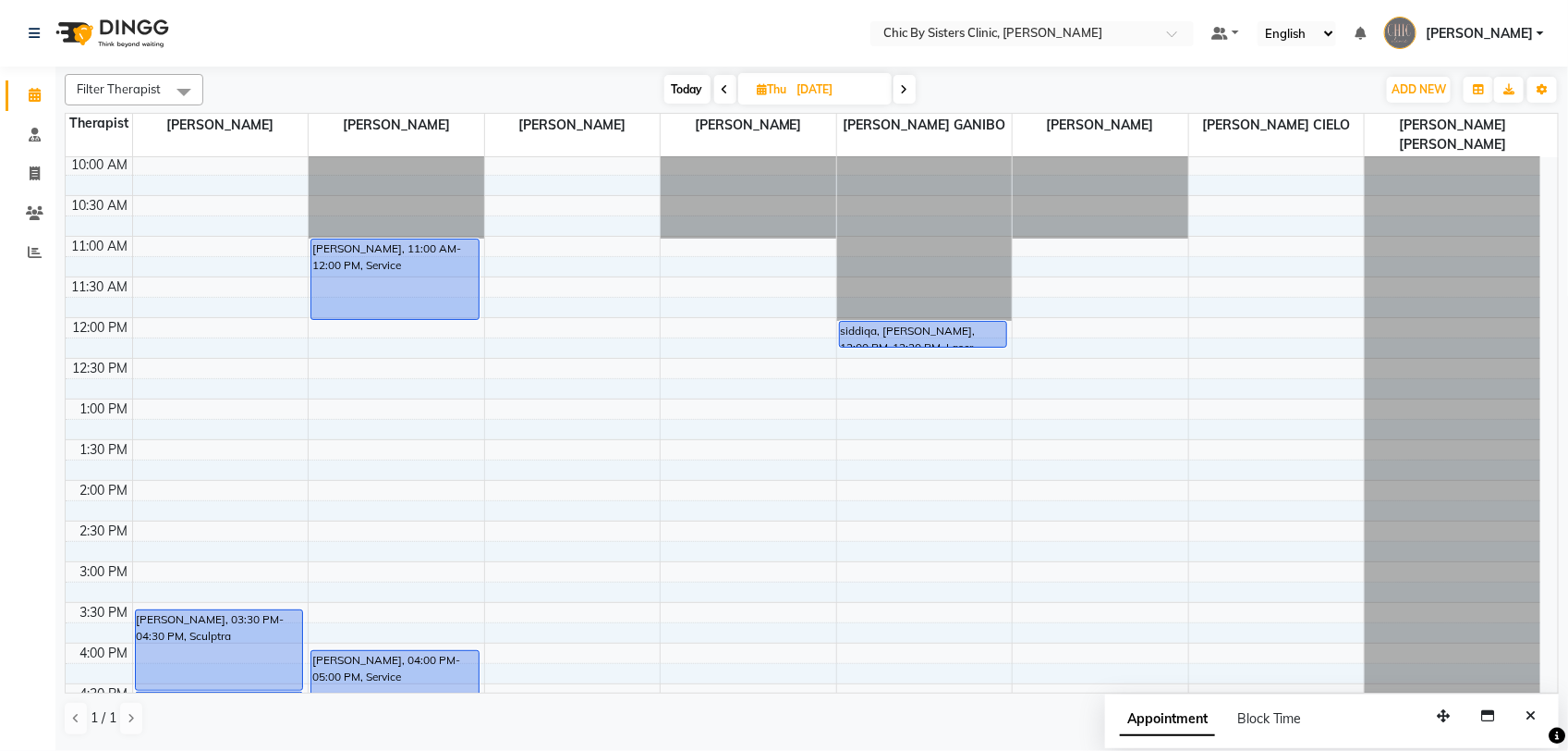
click at [695, 94] on span "Today" at bounding box center [688, 89] width 46 height 29
type input "02-10-2025"
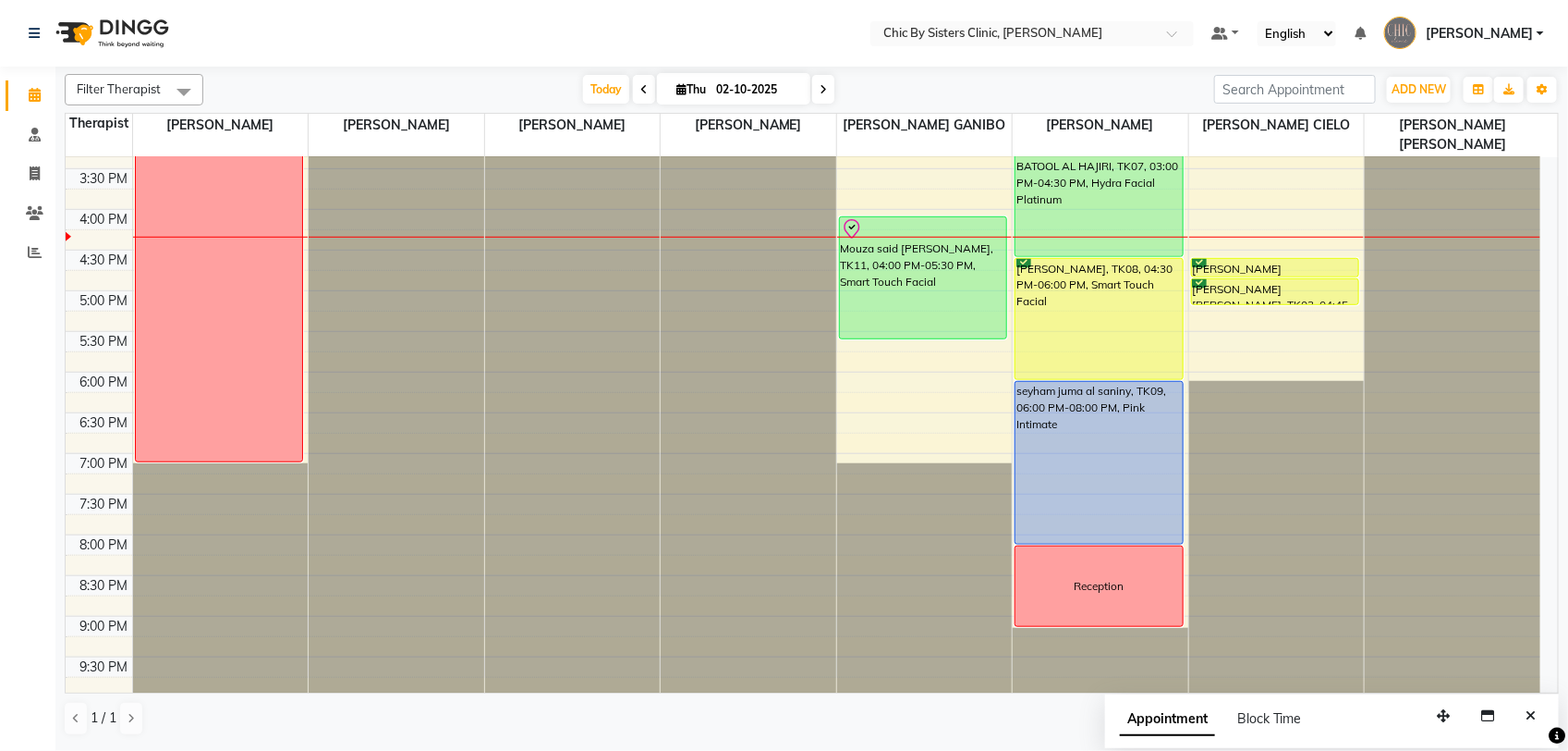
scroll to position [551, 0]
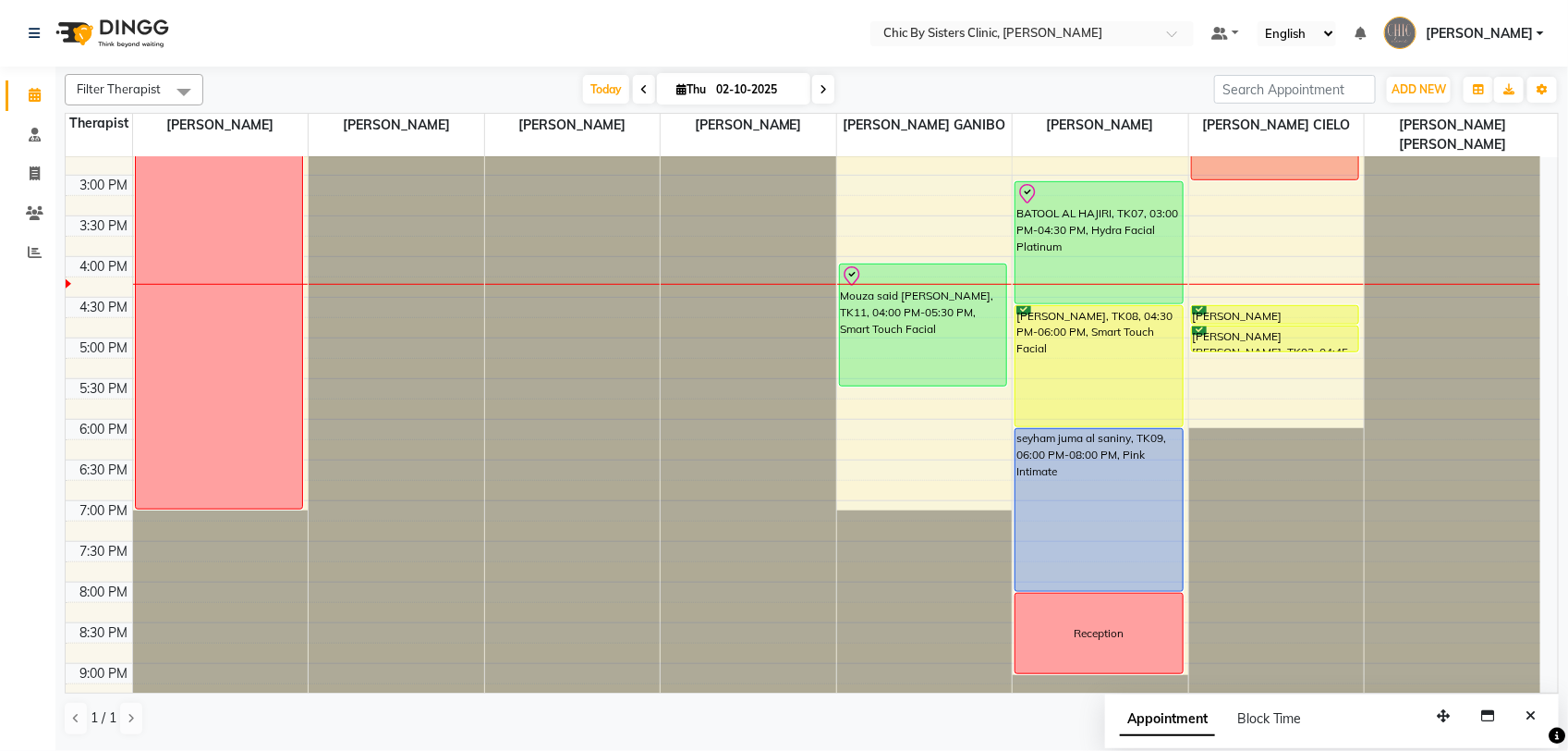
click at [751, 85] on input "02-10-2025" at bounding box center [757, 90] width 93 height 28
select select "10"
select select "2025"
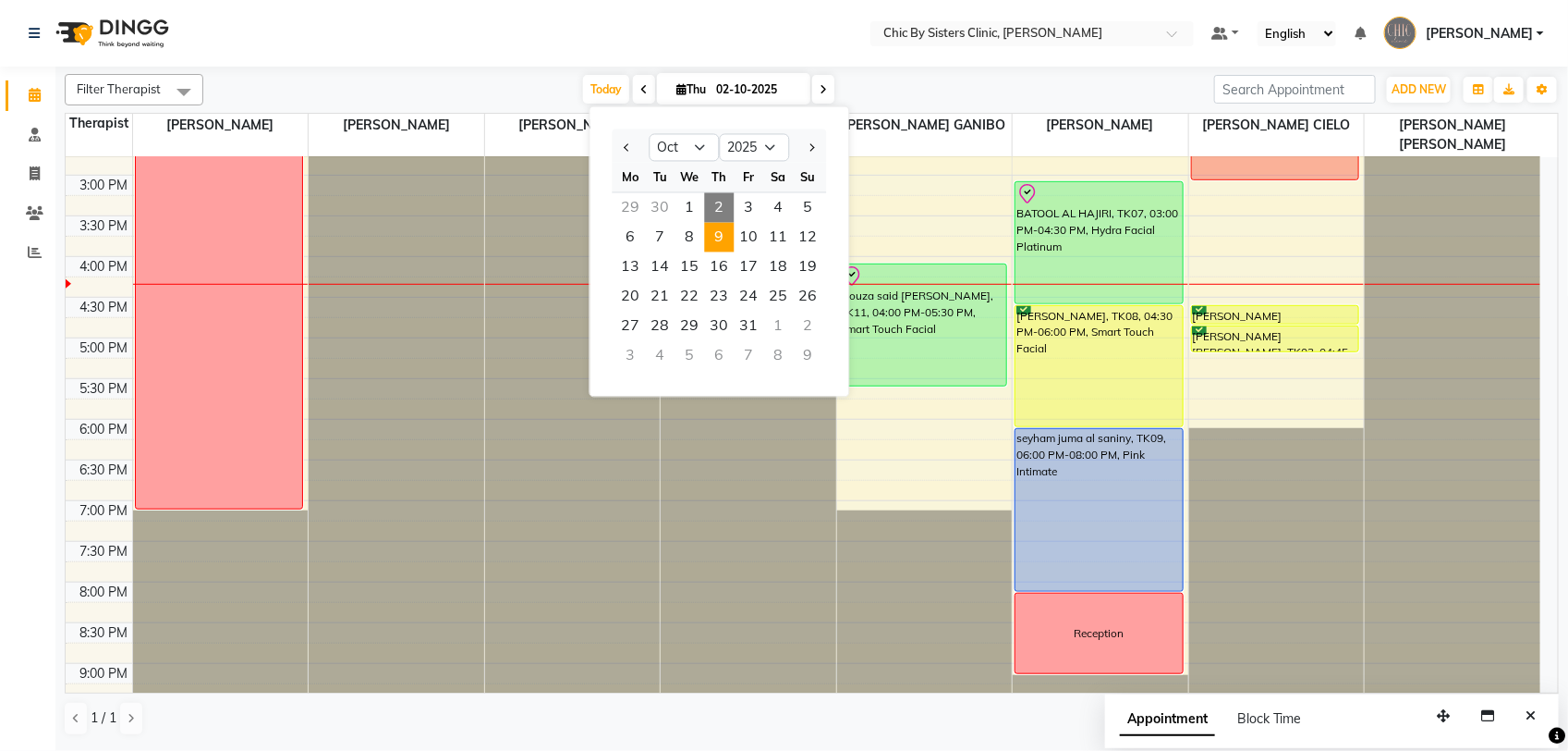
click at [722, 241] on span "9" at bounding box center [720, 238] width 30 height 30
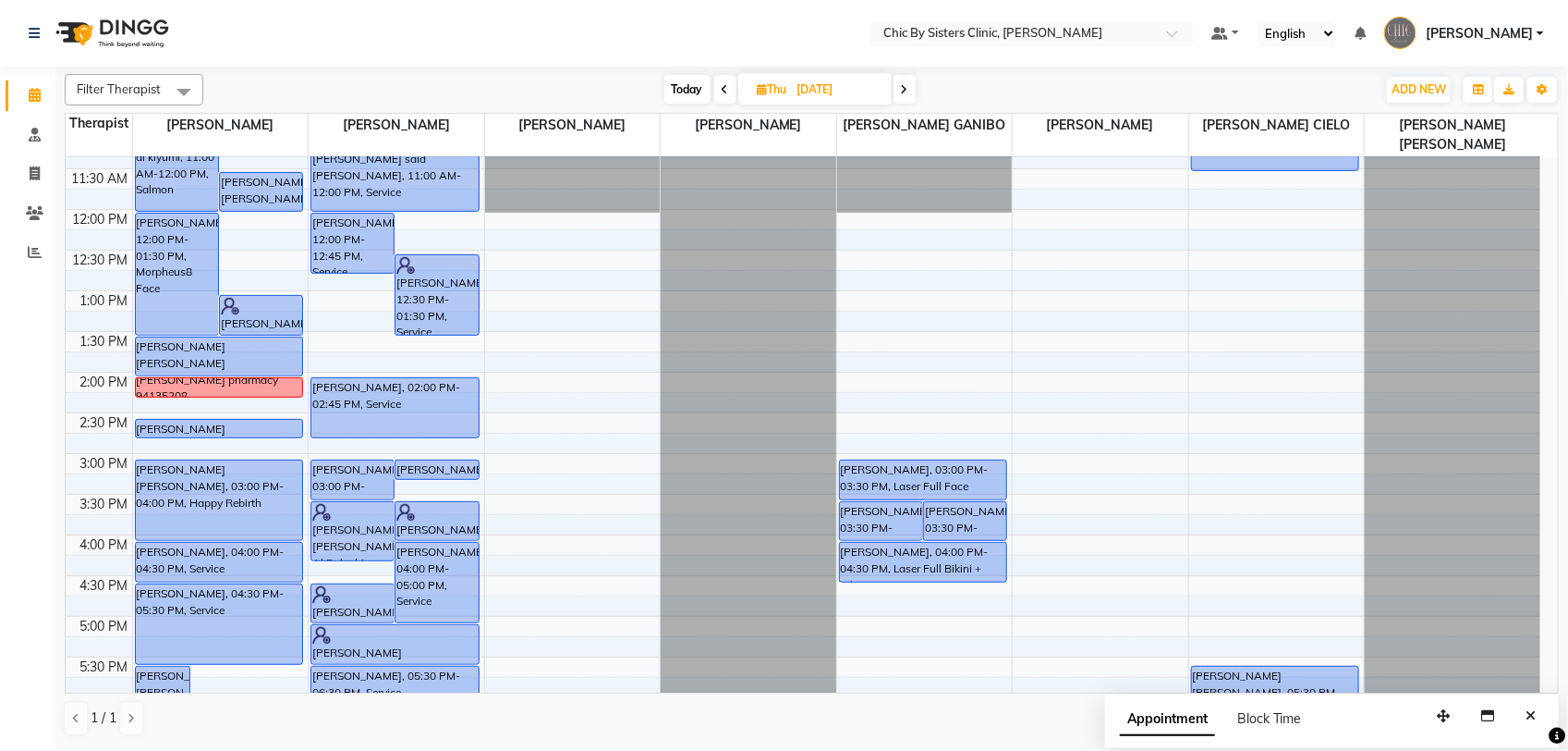
scroll to position [513, 0]
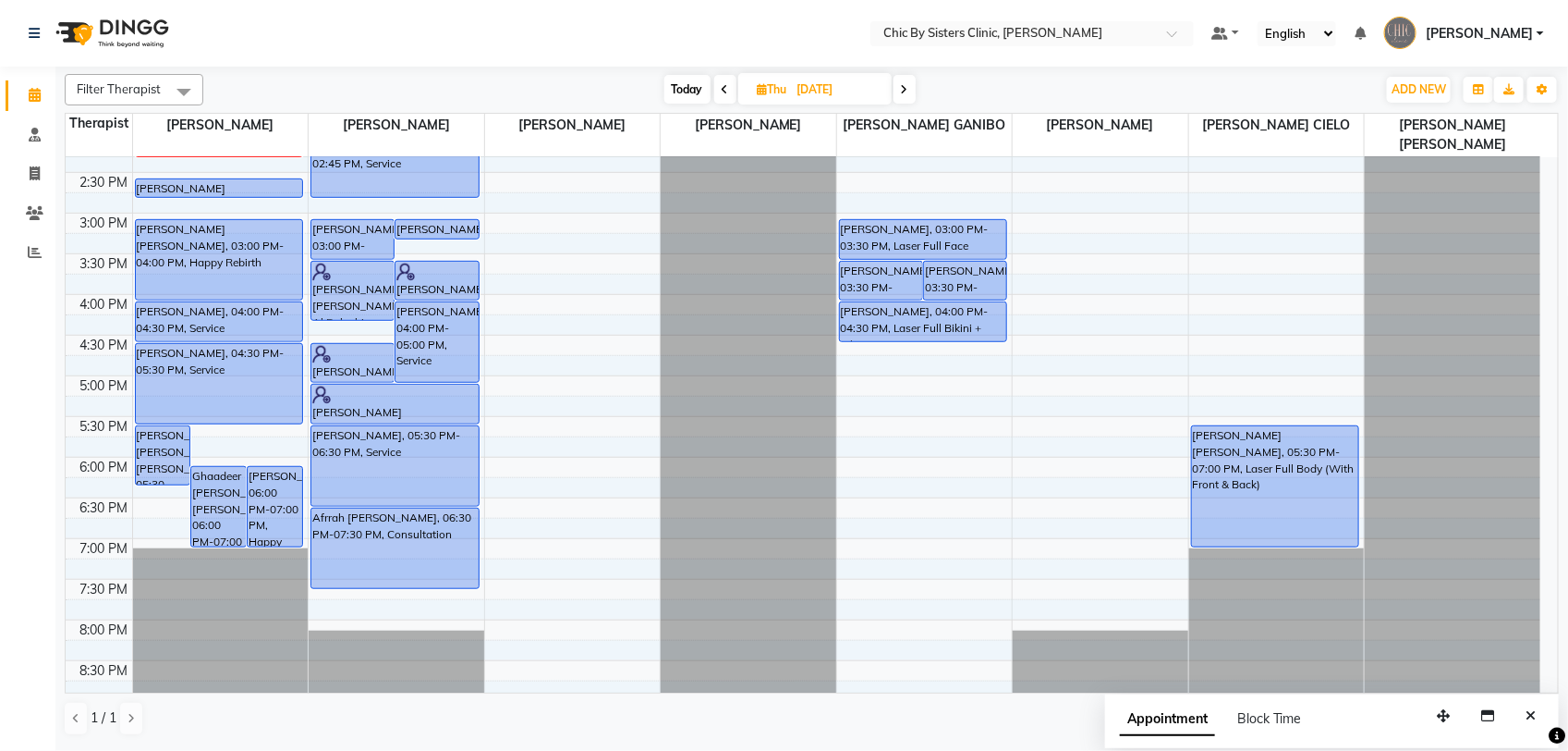
click at [678, 90] on span "Today" at bounding box center [688, 89] width 46 height 29
type input "02-10-2025"
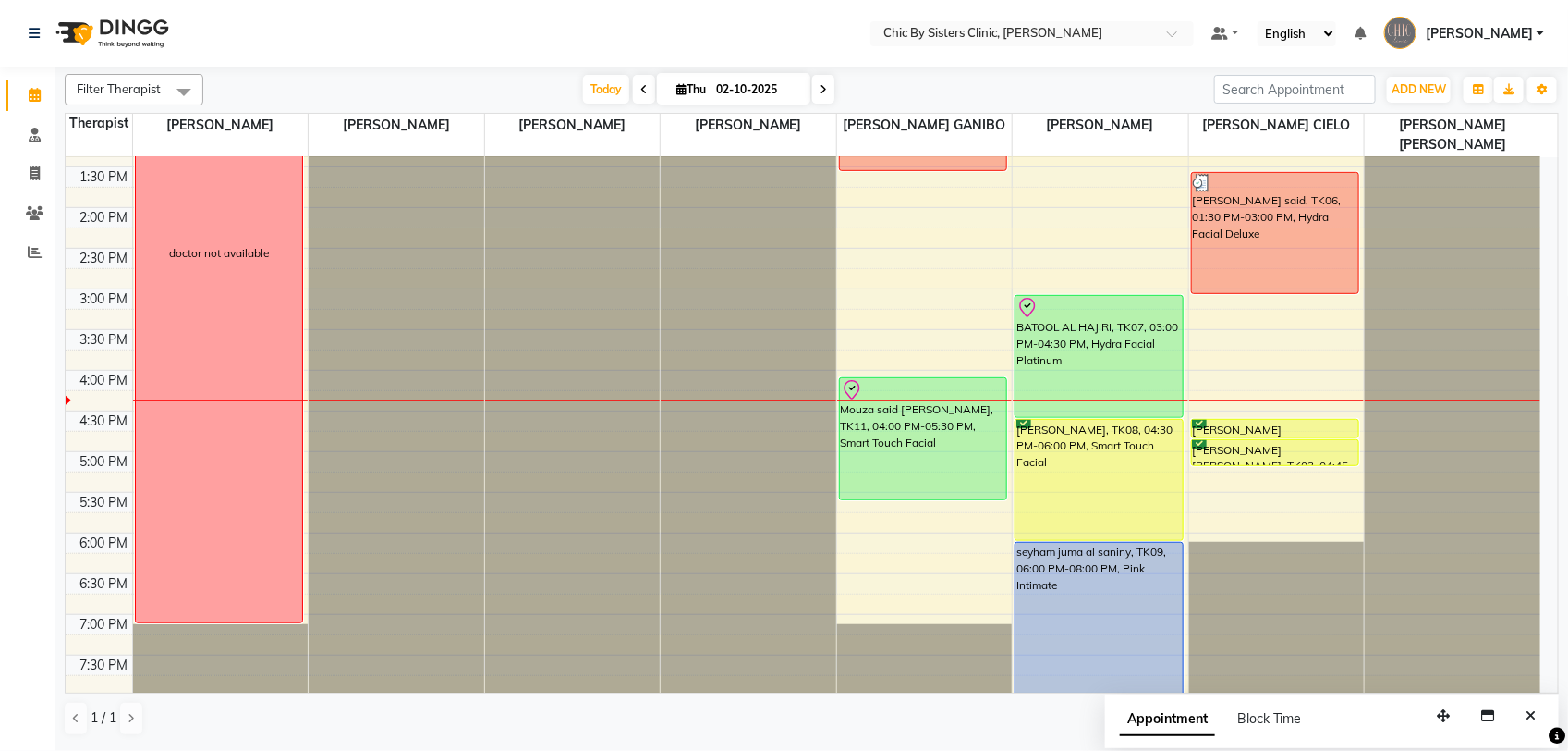
scroll to position [434, 0]
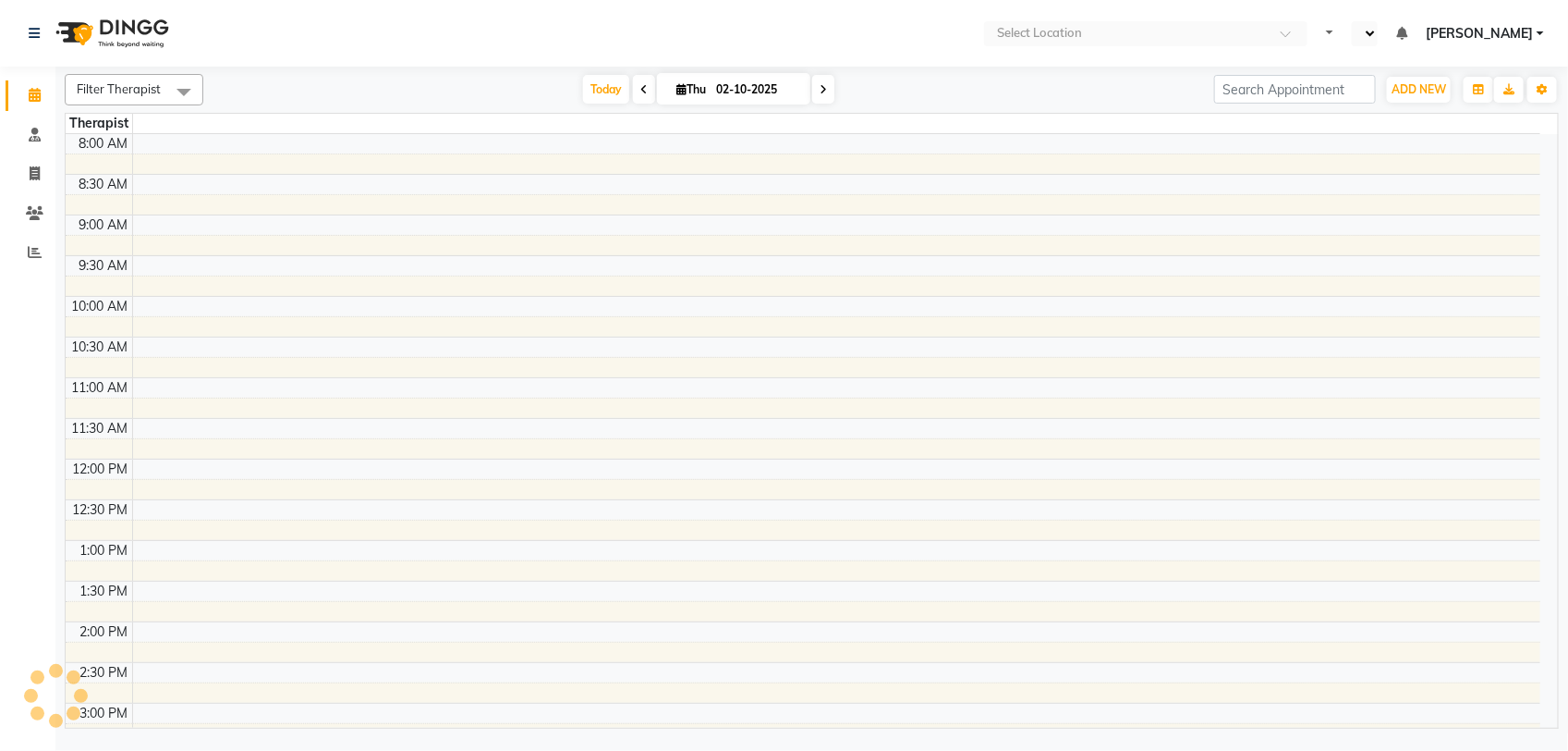
select select "en"
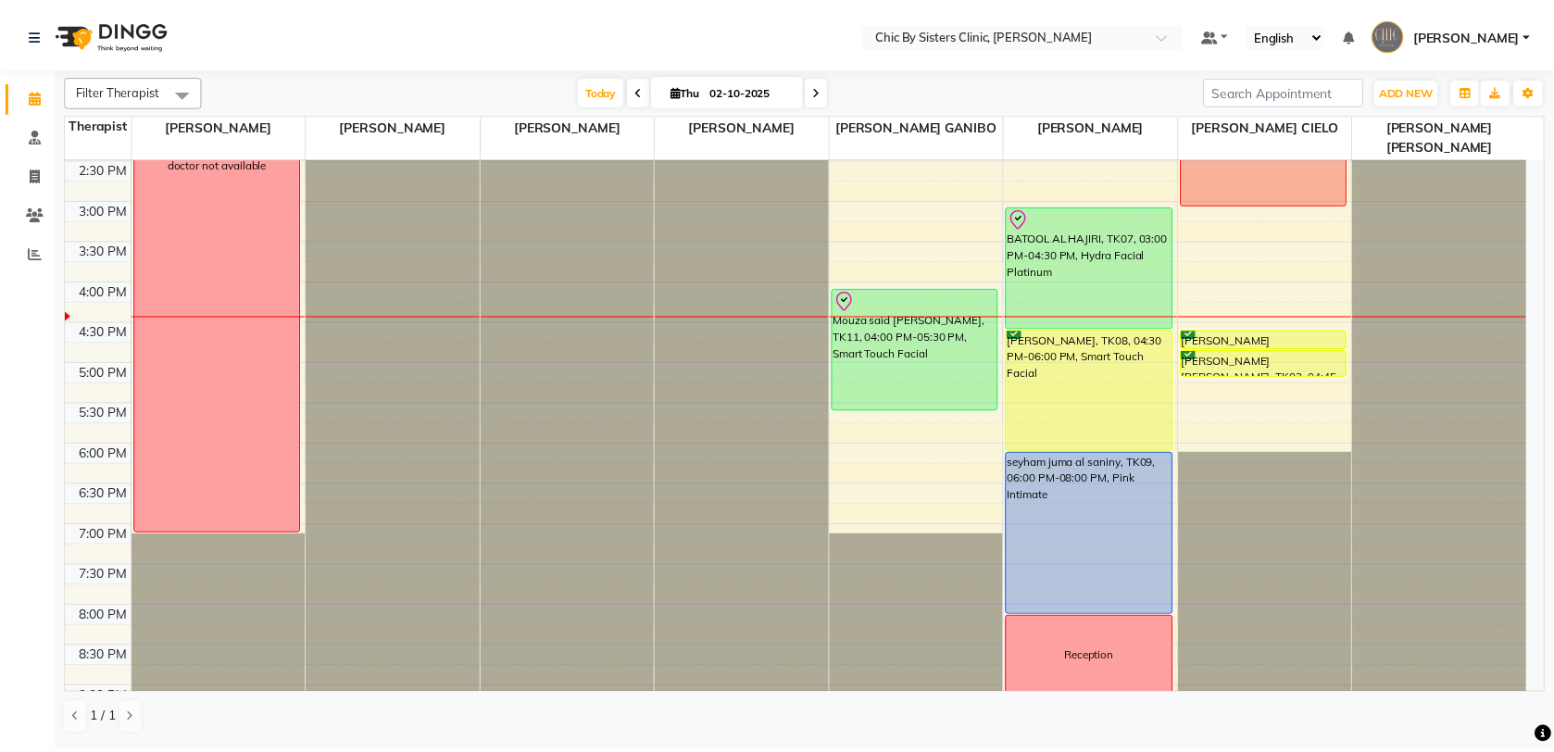
scroll to position [580, 0]
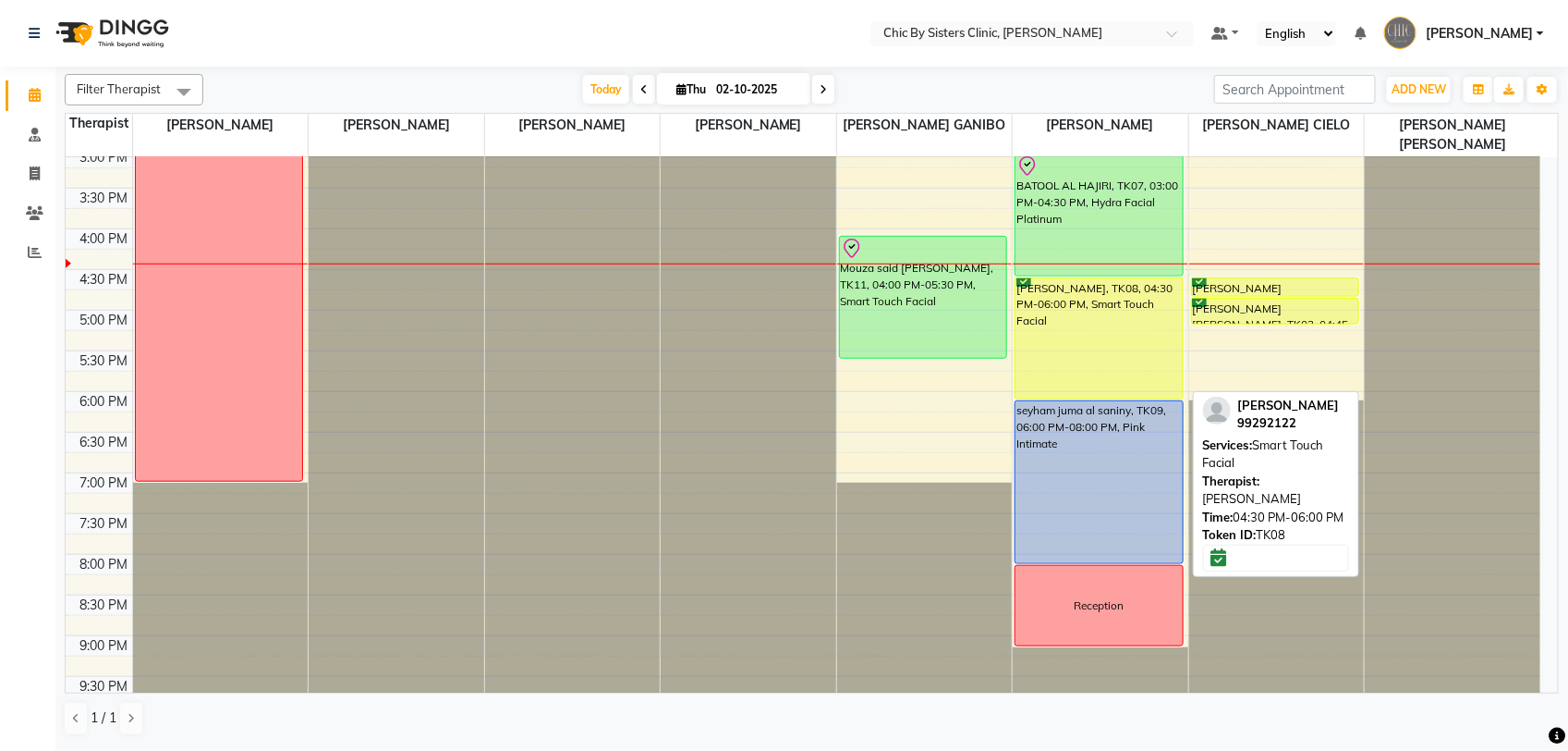
click at [1051, 329] on div "[PERSON_NAME], TK08, 04:30 PM-06:00 PM, Smart Touch Facial" at bounding box center [1100, 339] width 168 height 120
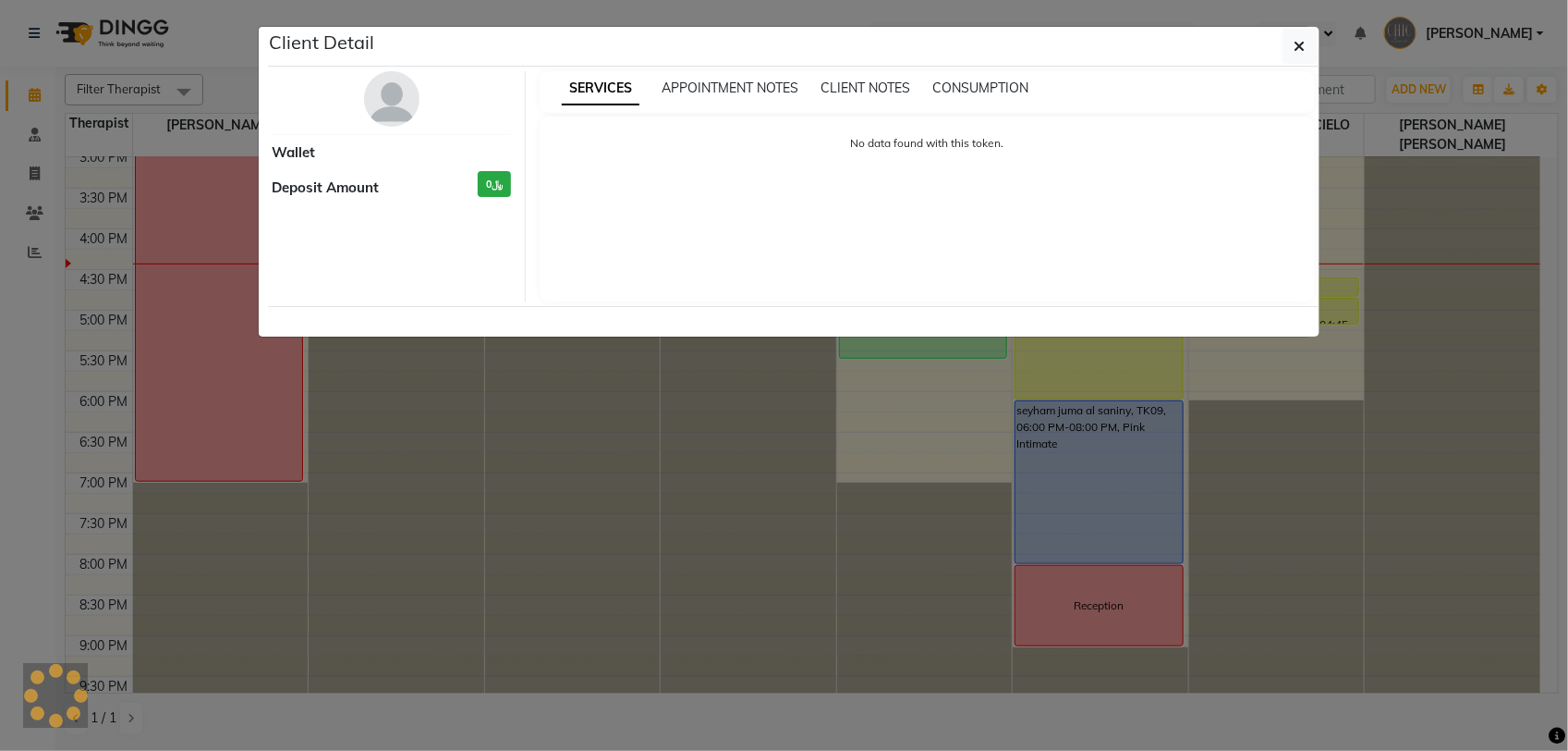
select select "6"
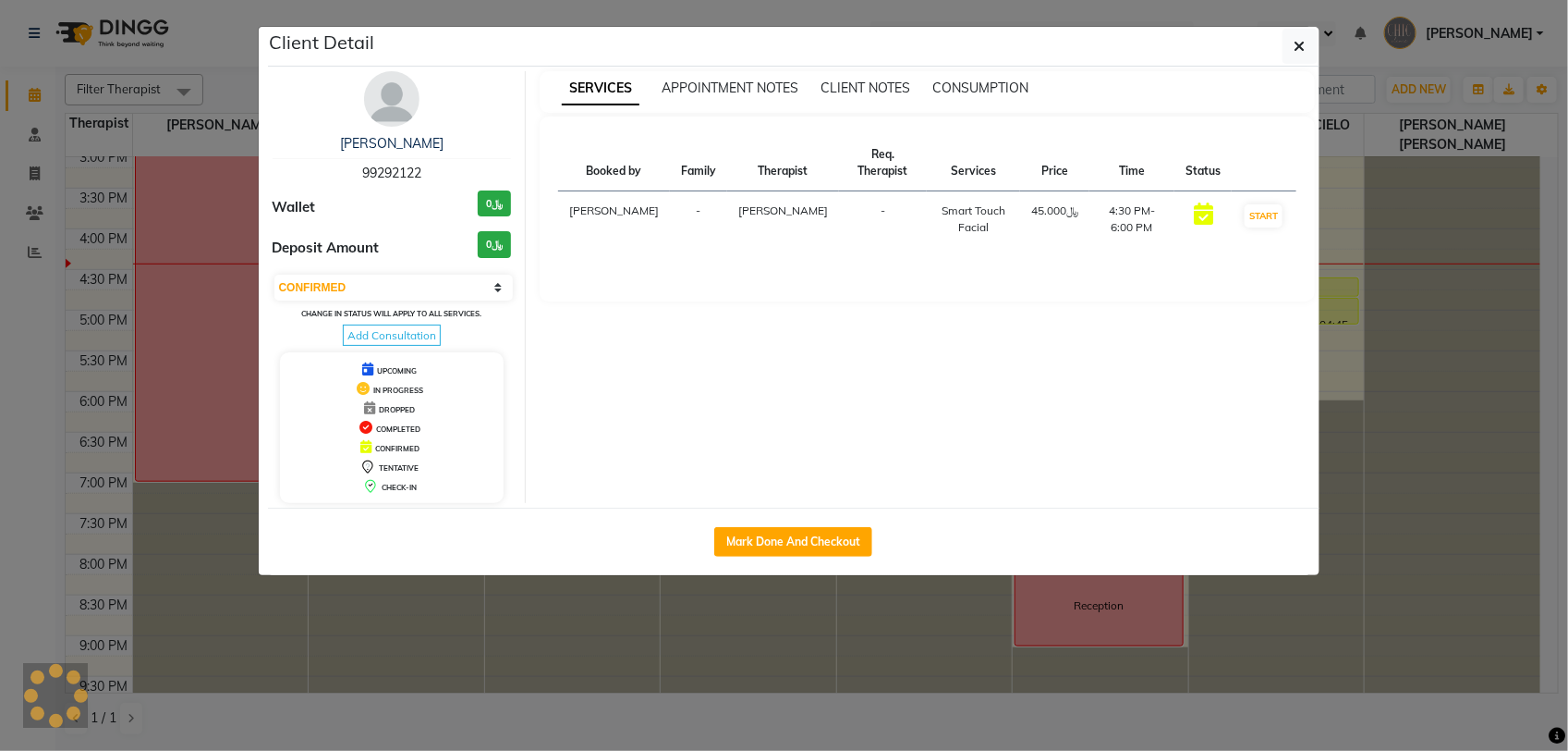
click at [388, 93] on img at bounding box center [392, 99] width 56 height 56
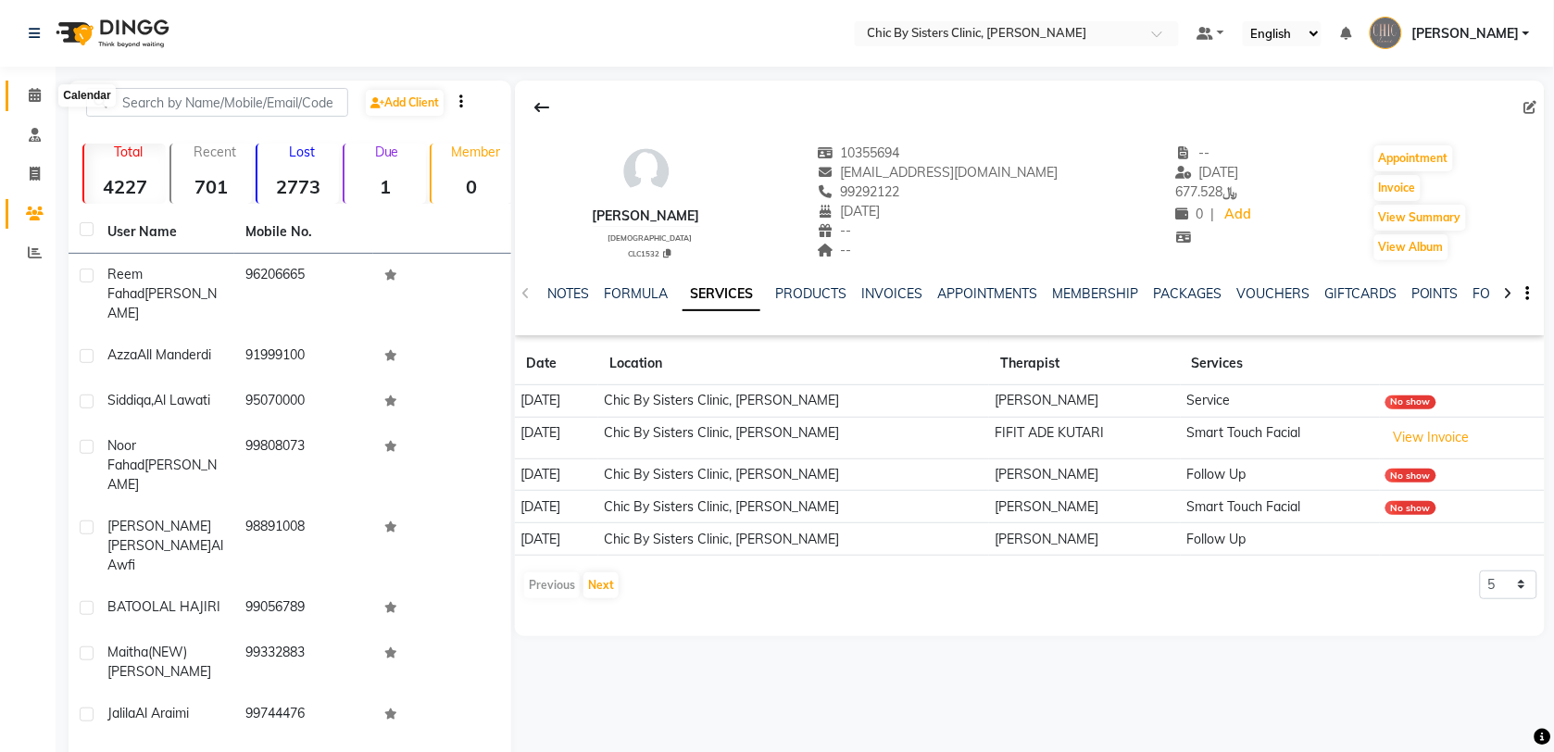
click at [38, 95] on icon at bounding box center [35, 95] width 12 height 14
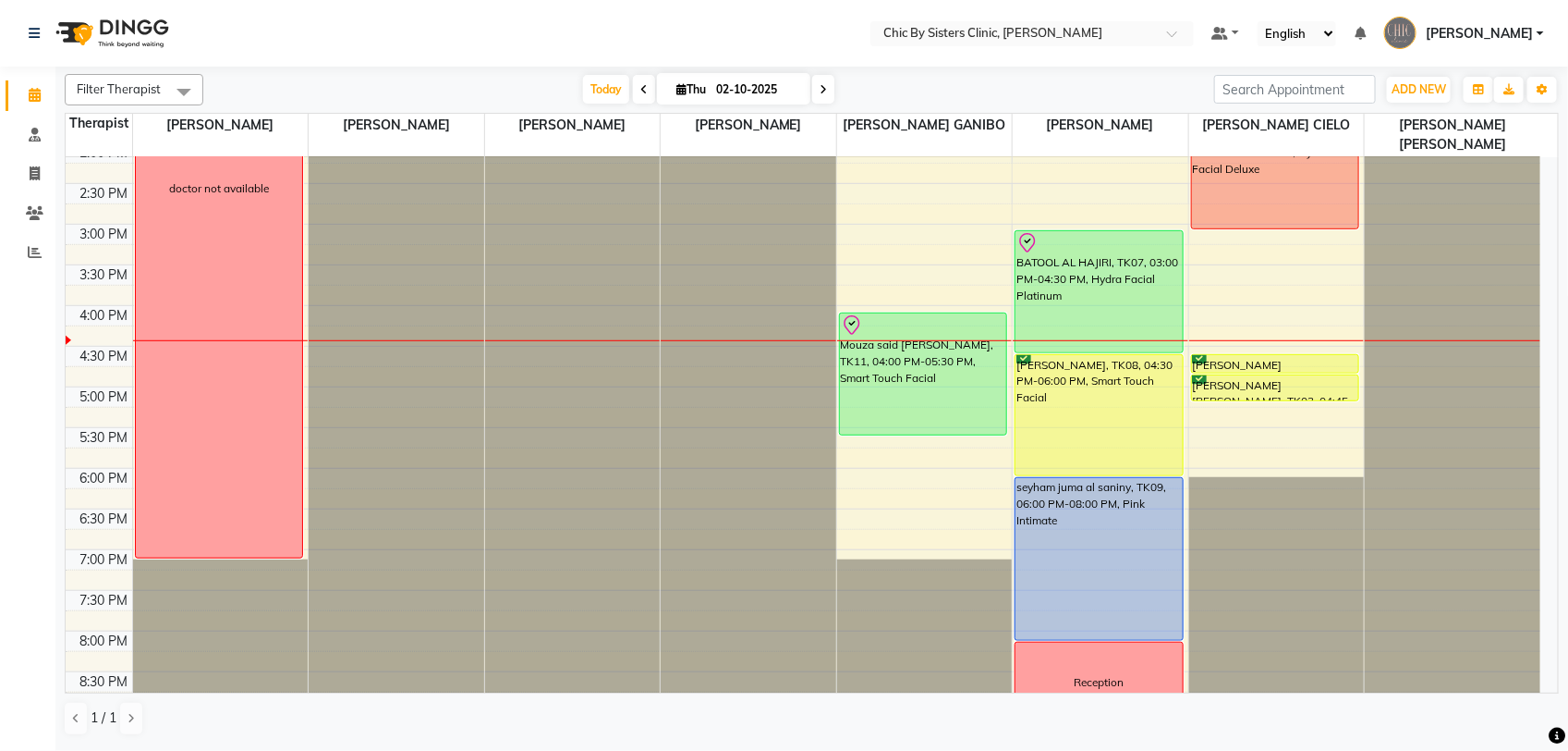
scroll to position [490, 0]
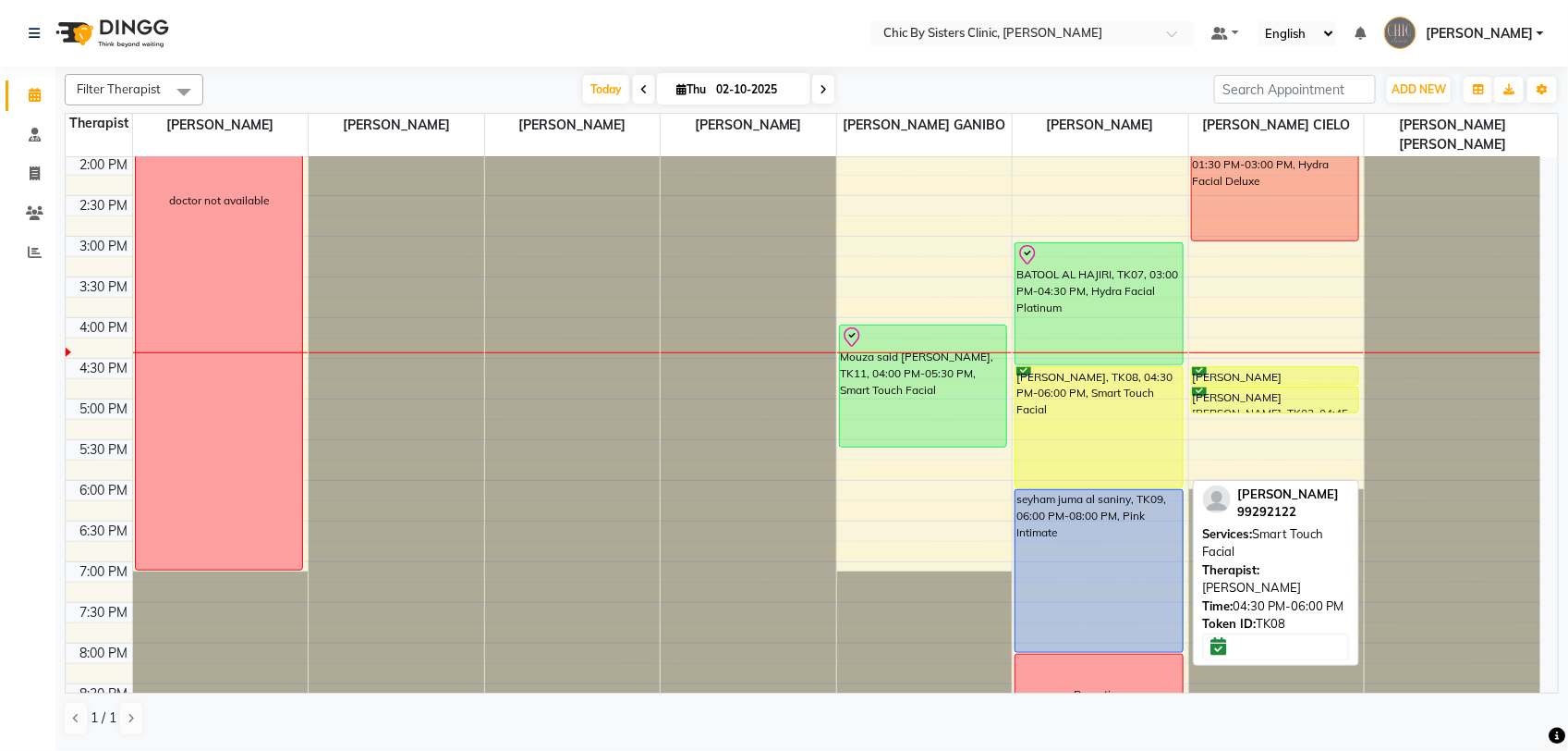
click at [1095, 394] on div "[PERSON_NAME], TK08, 04:30 PM-06:00 PM, Smart Touch Facial" at bounding box center [1100, 427] width 168 height 120
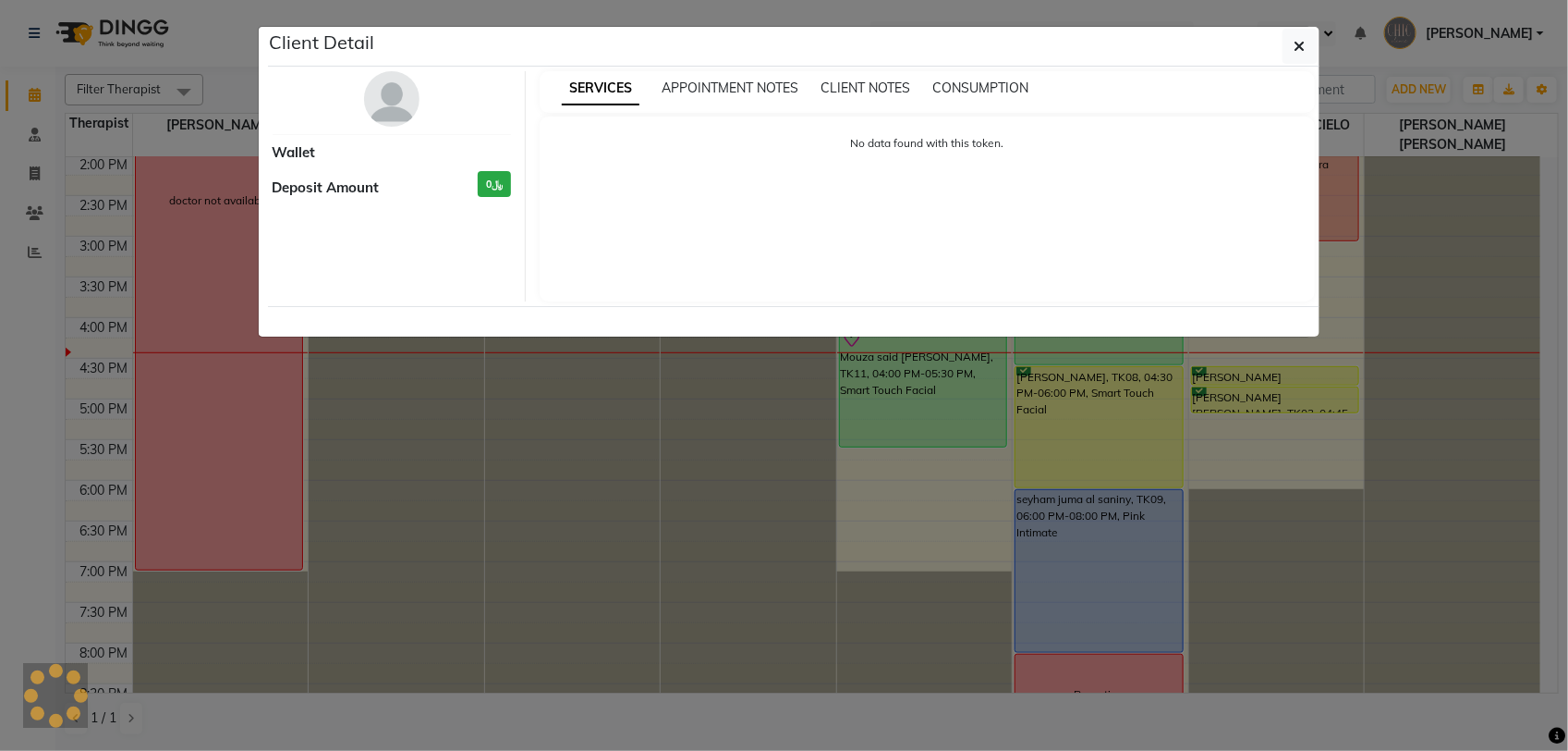
select select "8"
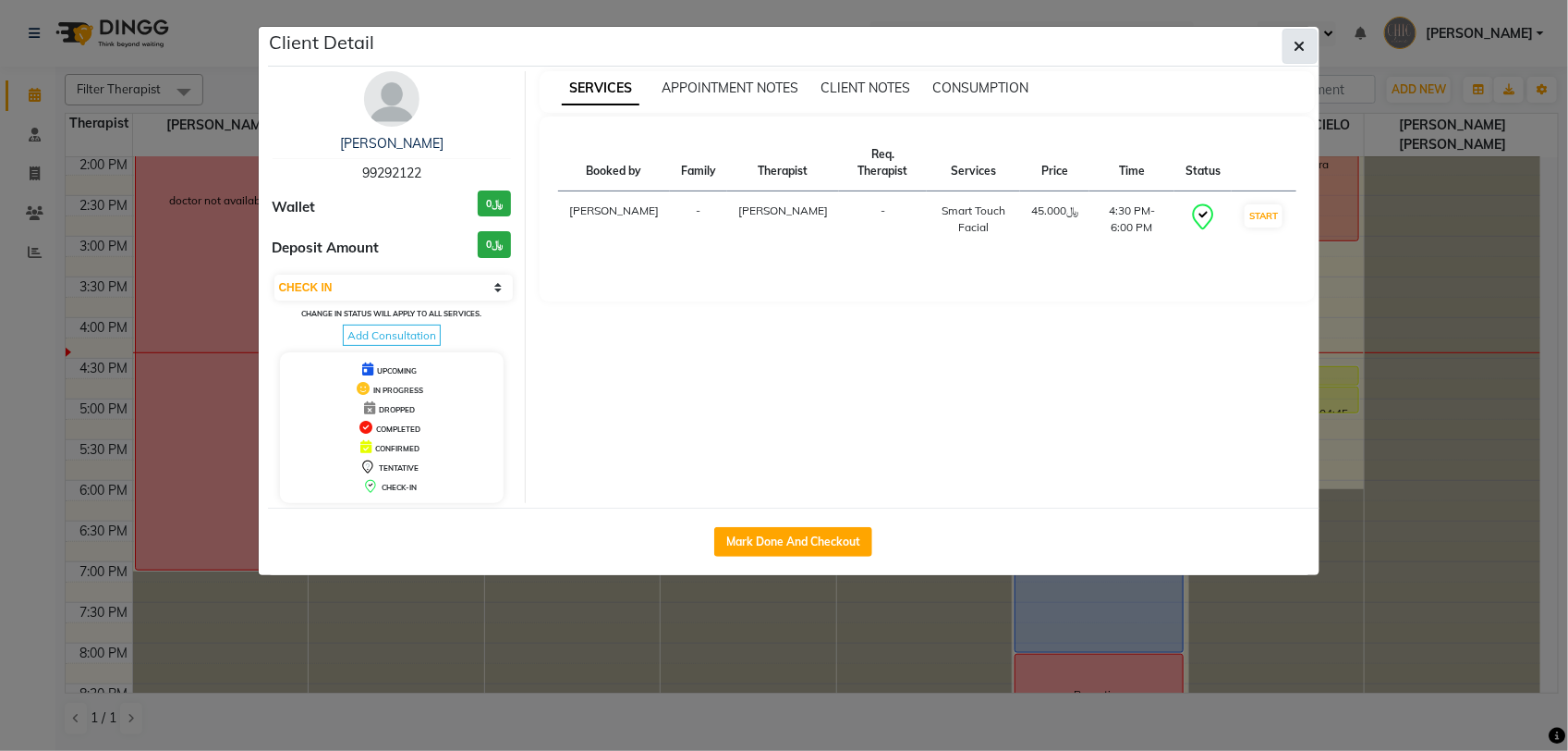
click at [1292, 53] on button "button" at bounding box center [1300, 46] width 35 height 35
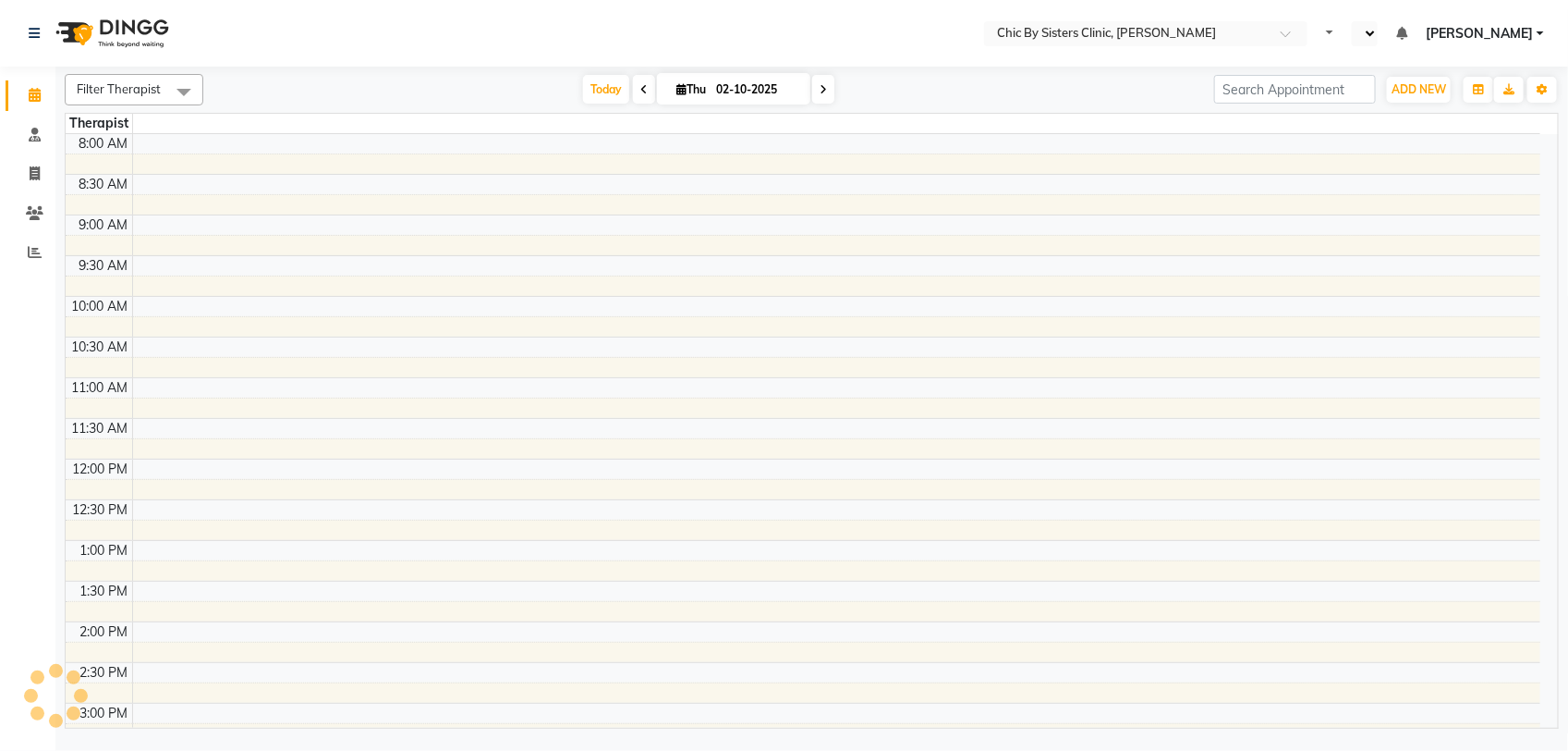
select select "en"
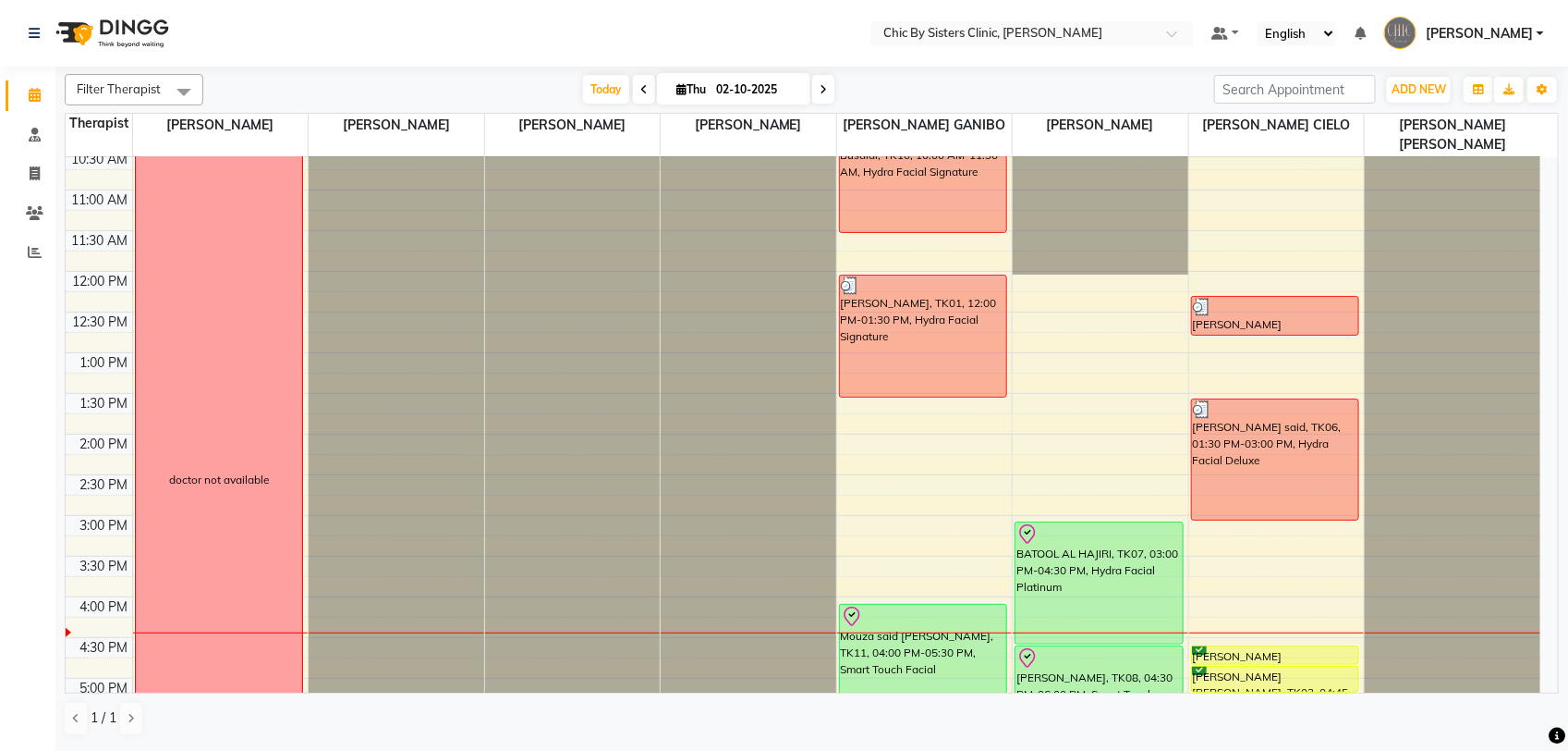
scroll to position [330, 0]
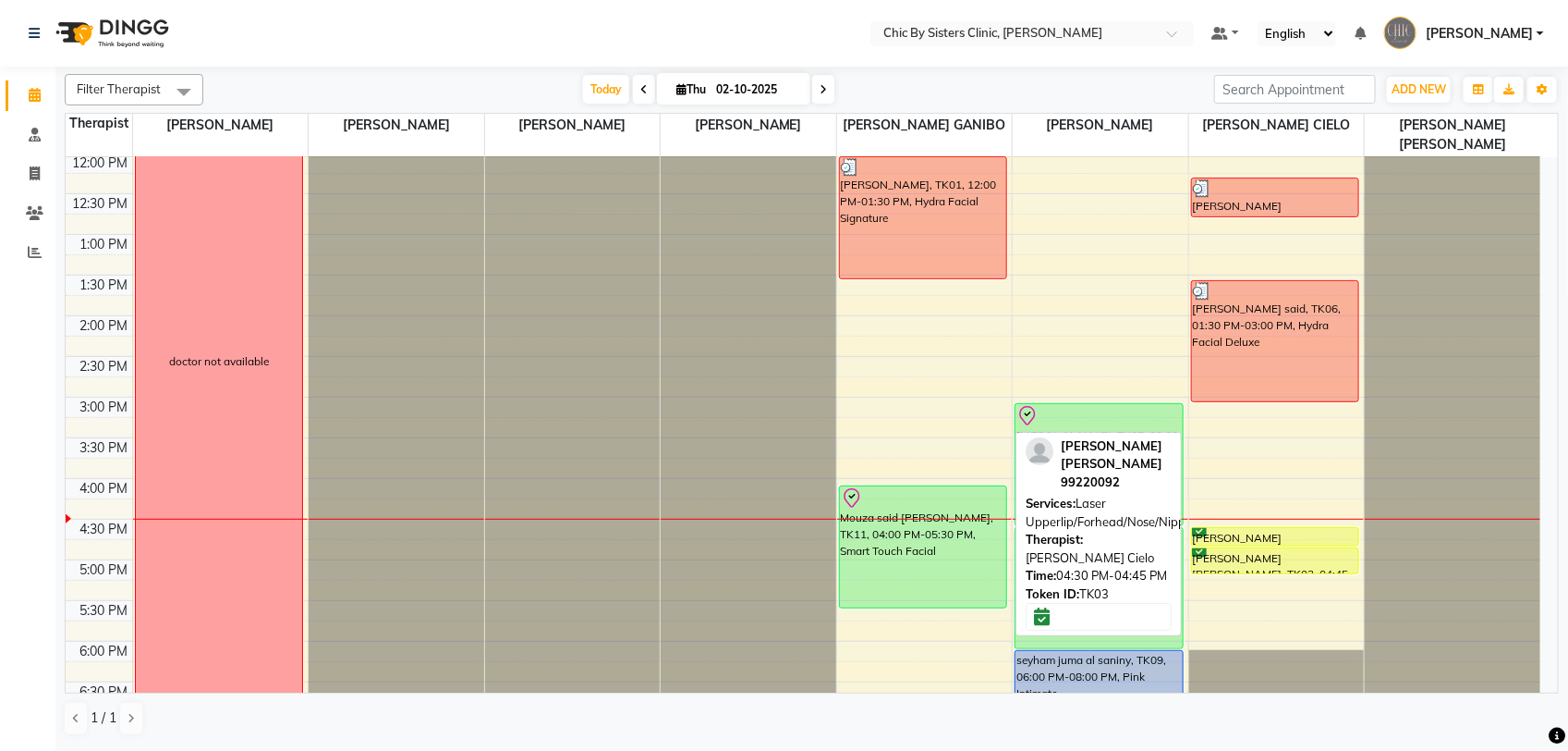
click at [1288, 539] on div "[PERSON_NAME] [PERSON_NAME], TK03, 04:30 PM-04:45 PM, Laser Upperlip/Forhead/No…" at bounding box center [1276, 537] width 168 height 18
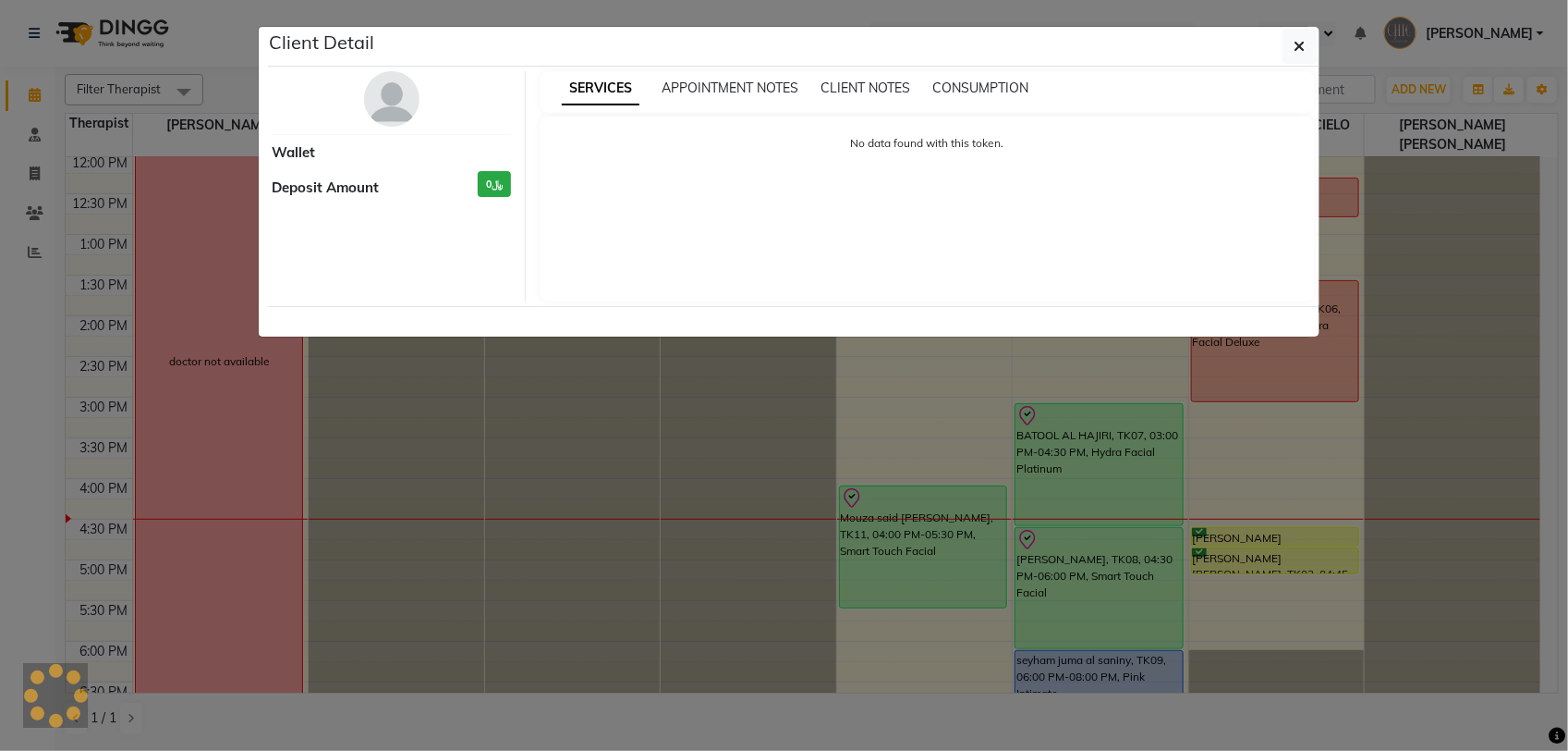
select select "6"
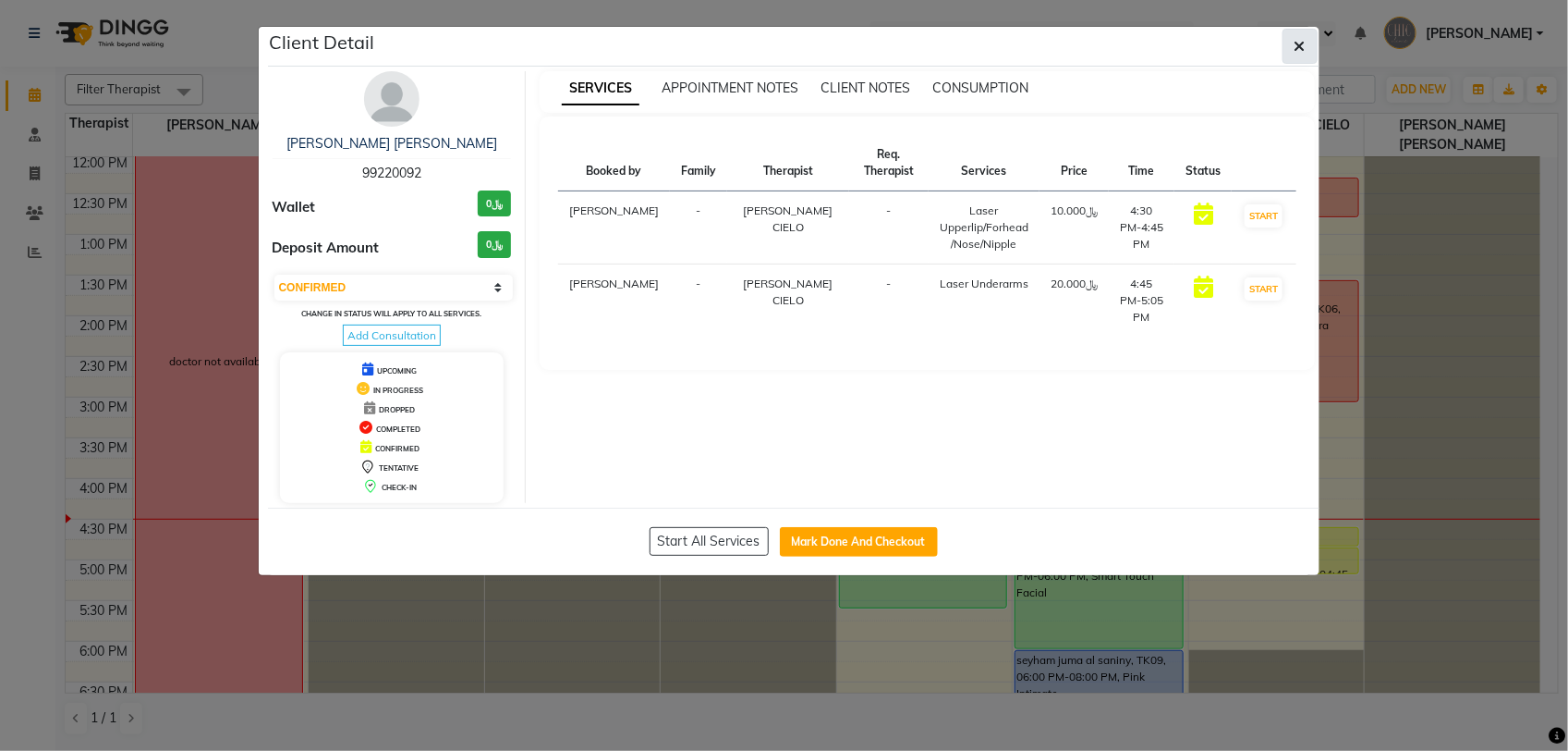
click at [1310, 61] on button "button" at bounding box center [1300, 46] width 35 height 35
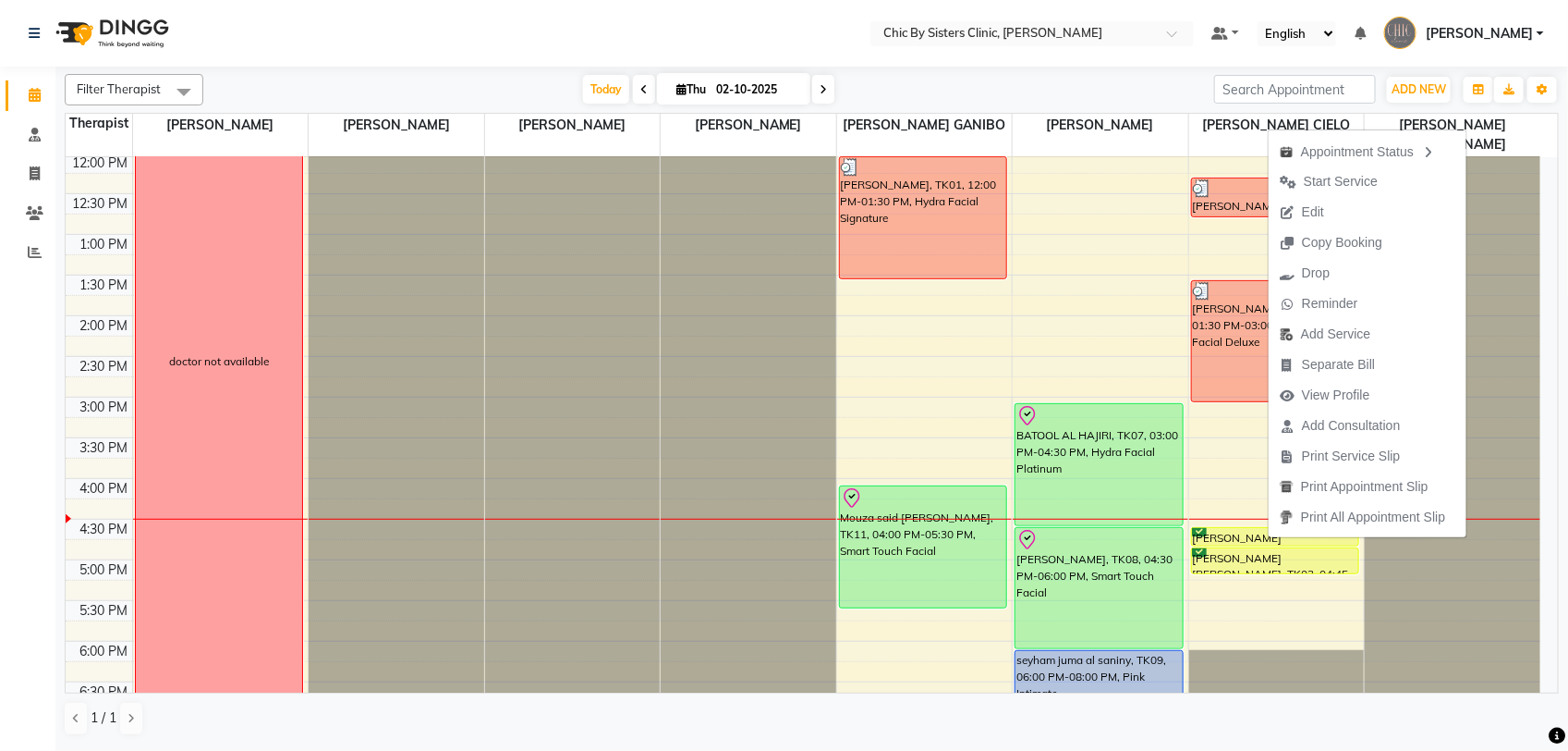
click at [1316, 203] on span "Edit" at bounding box center [1313, 212] width 22 height 19
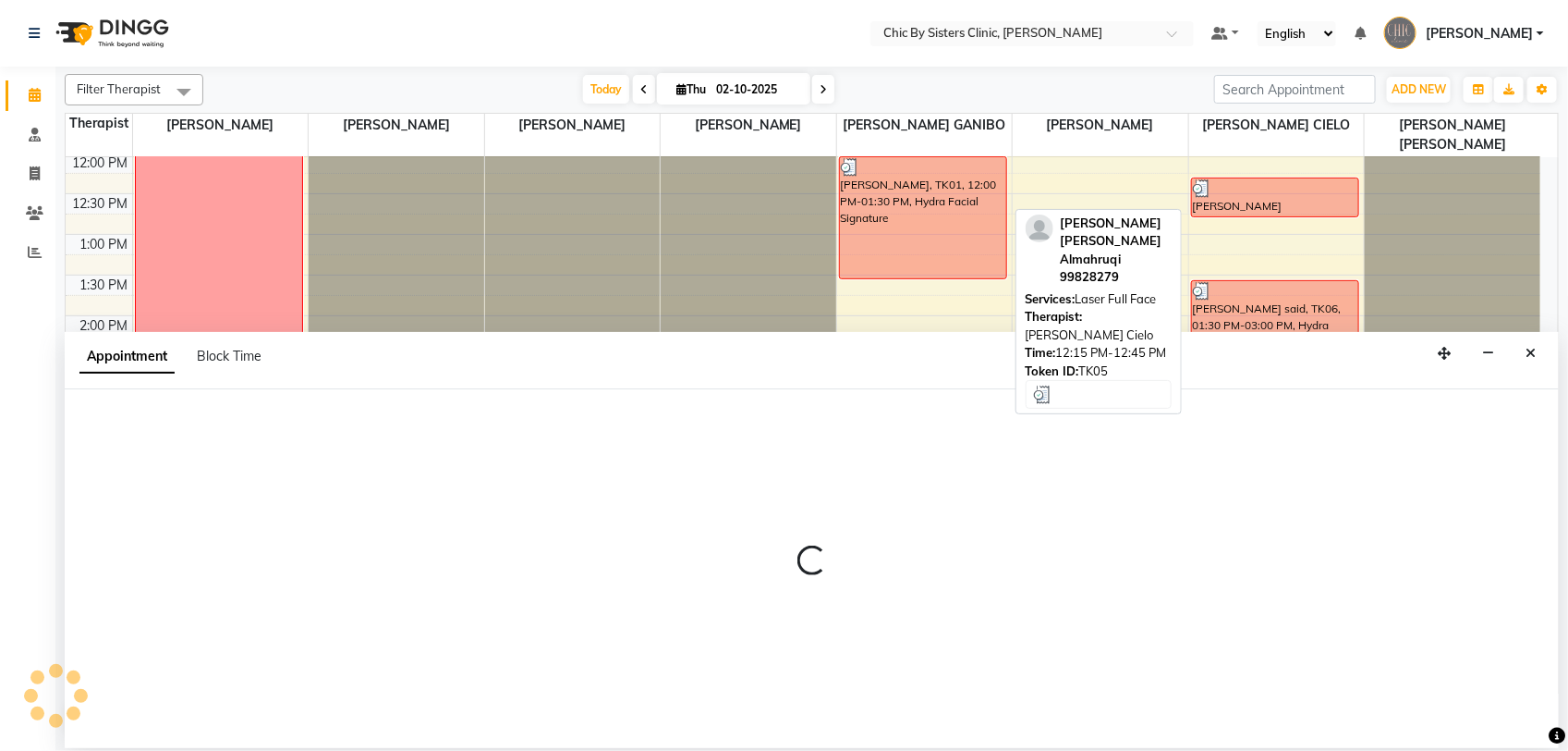
select select "tentative"
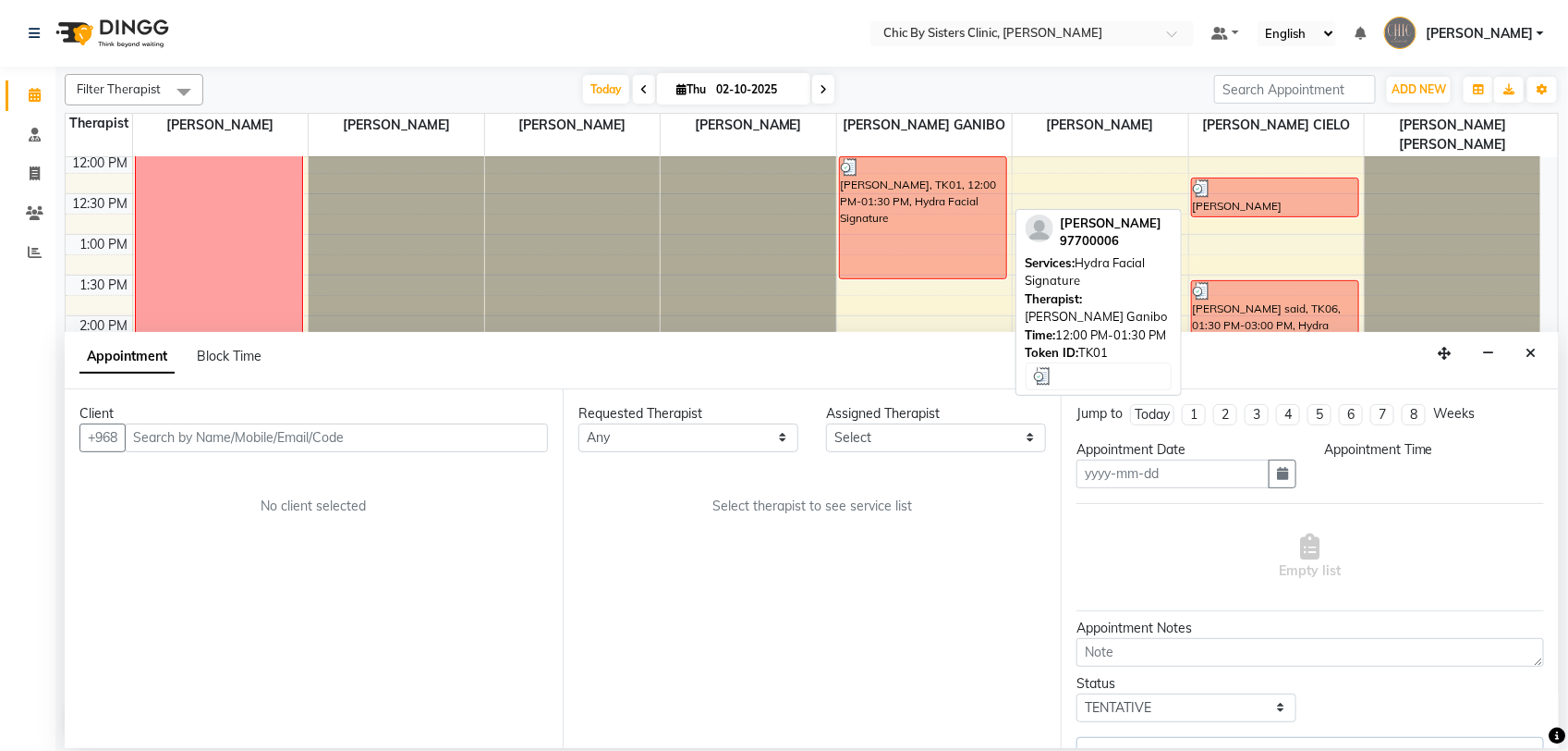
type input "02-10-2025"
select select "confirm booking"
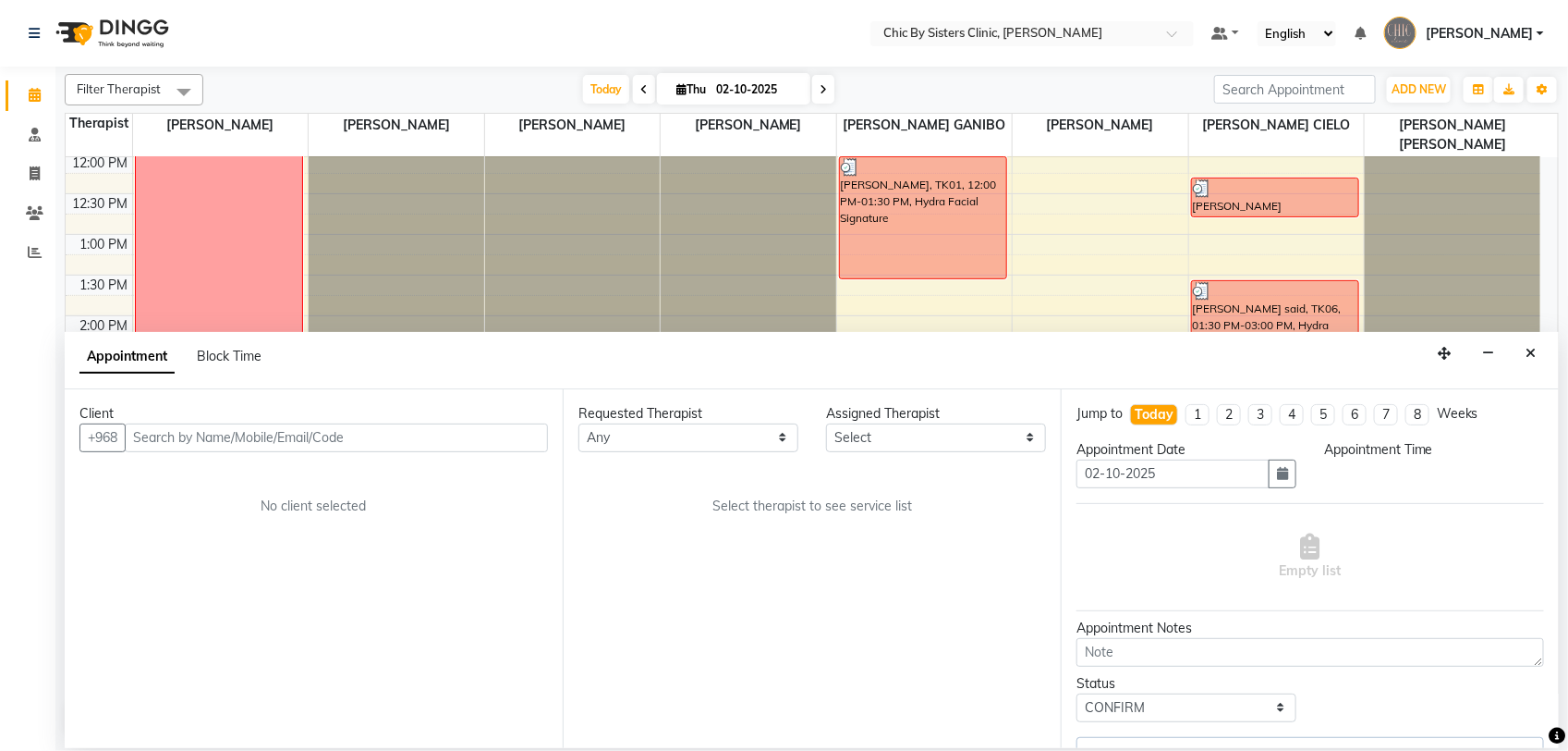
scroll to position [0, 0]
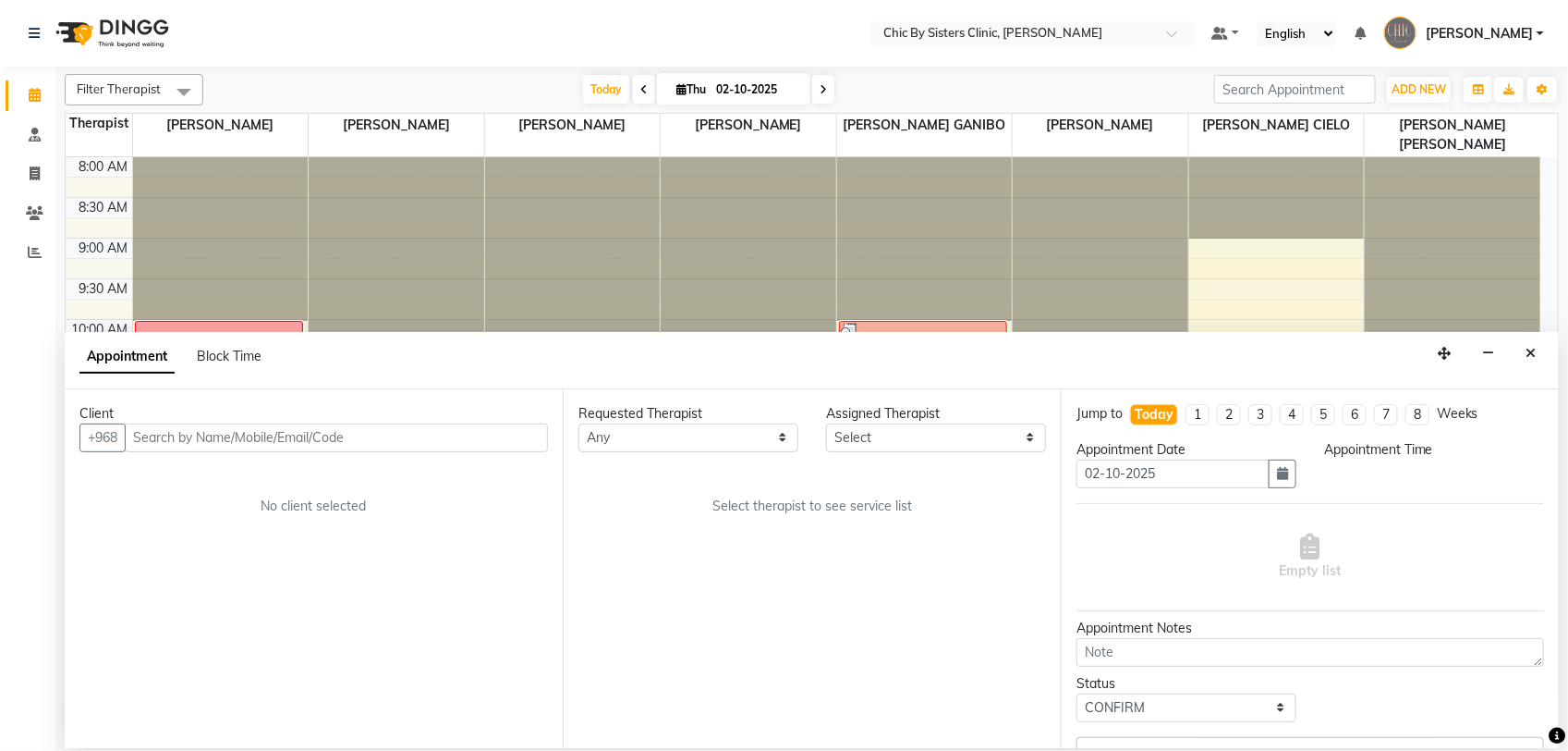
select select "990"
select select "89287"
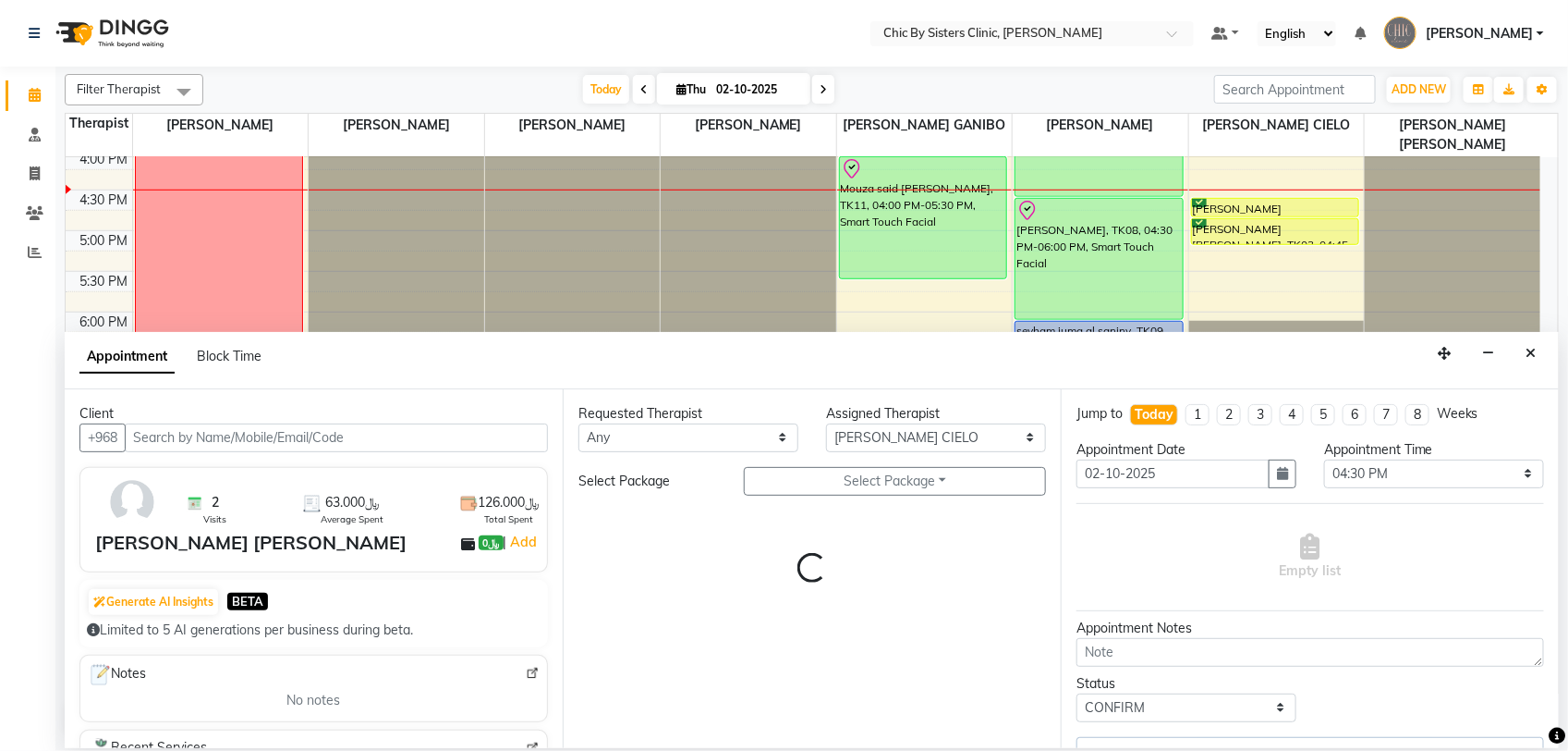
select select "3125"
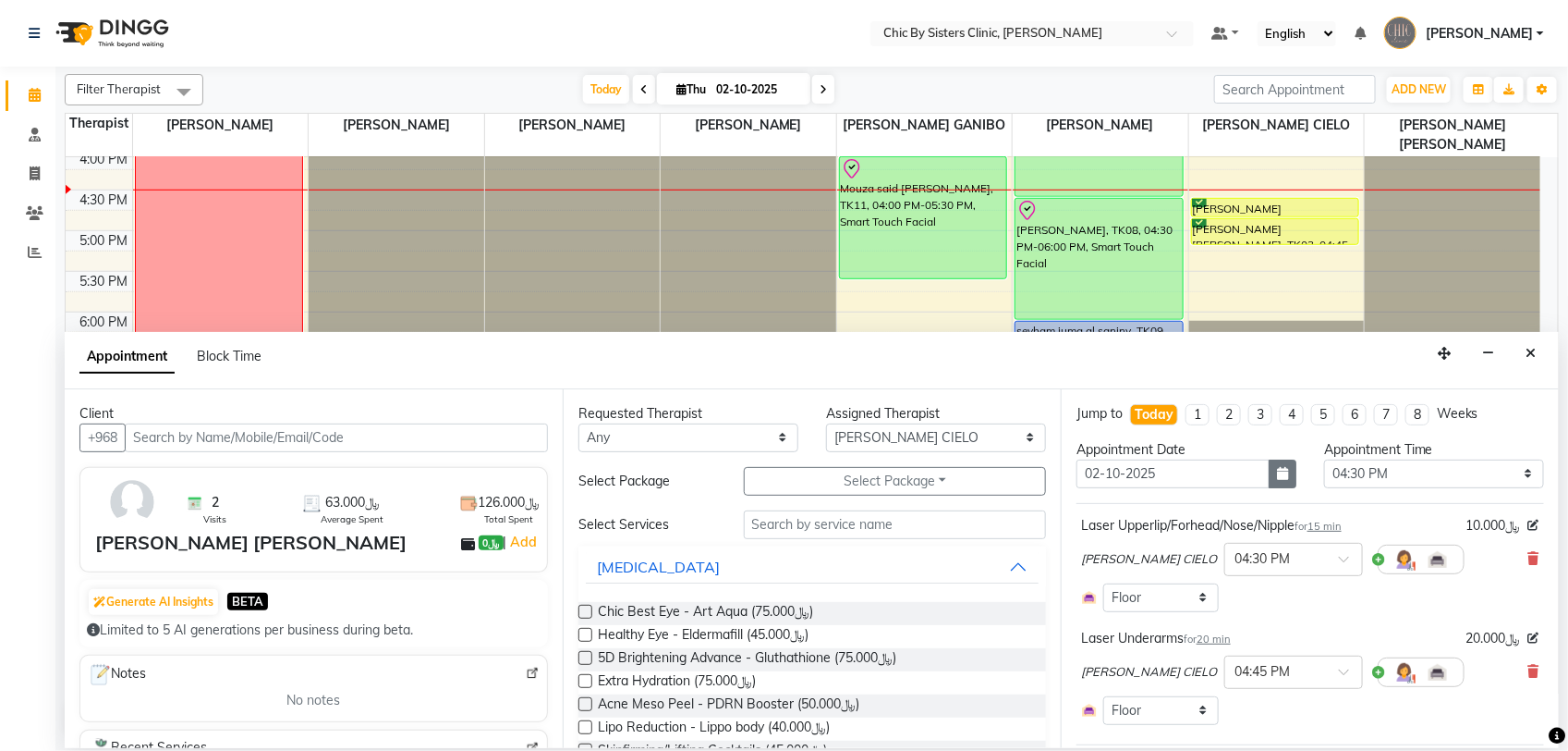
click at [1269, 469] on button "button" at bounding box center [1283, 473] width 28 height 29
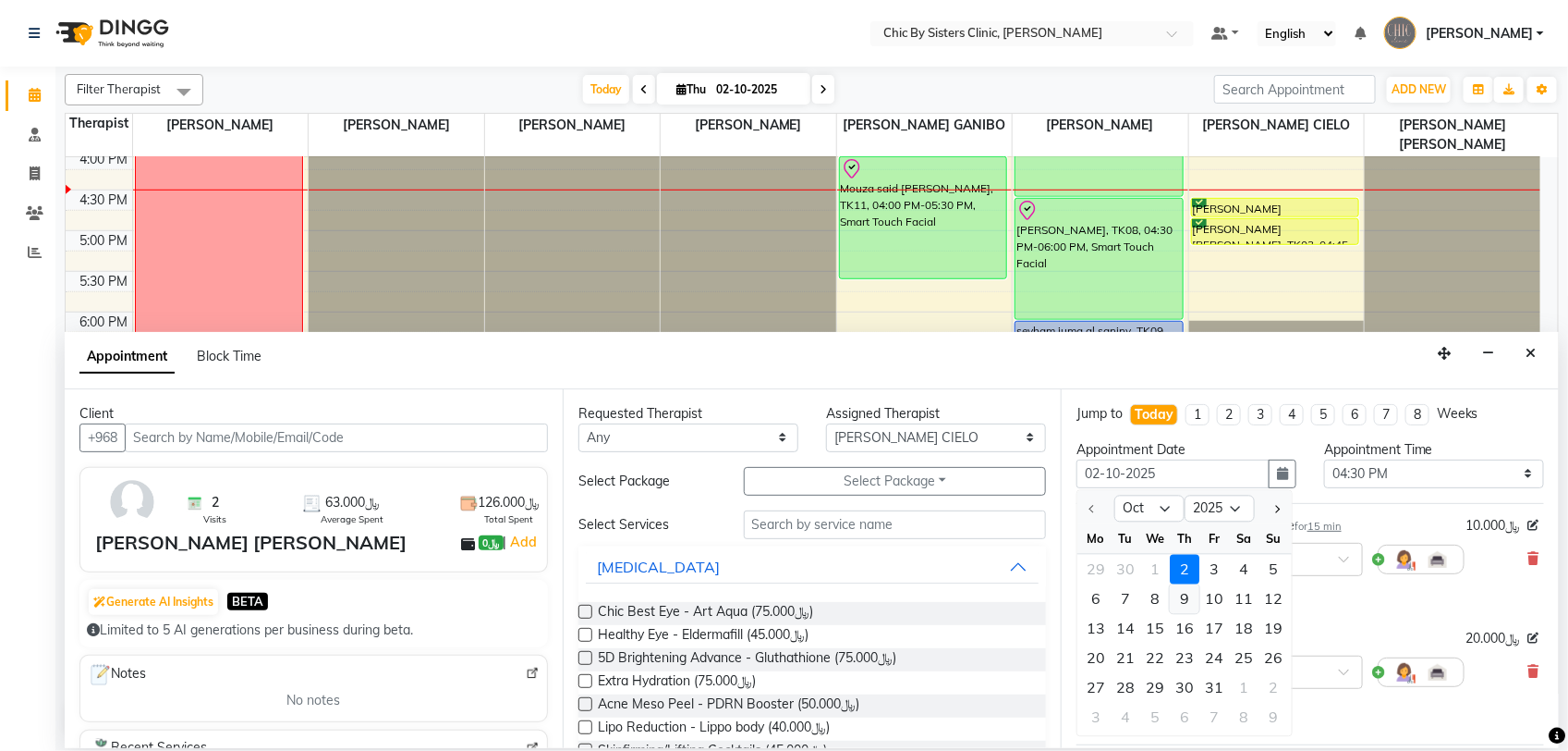
click at [1189, 601] on div "9" at bounding box center [1185, 598] width 30 height 30
type input "09-10-2025"
select select "990"
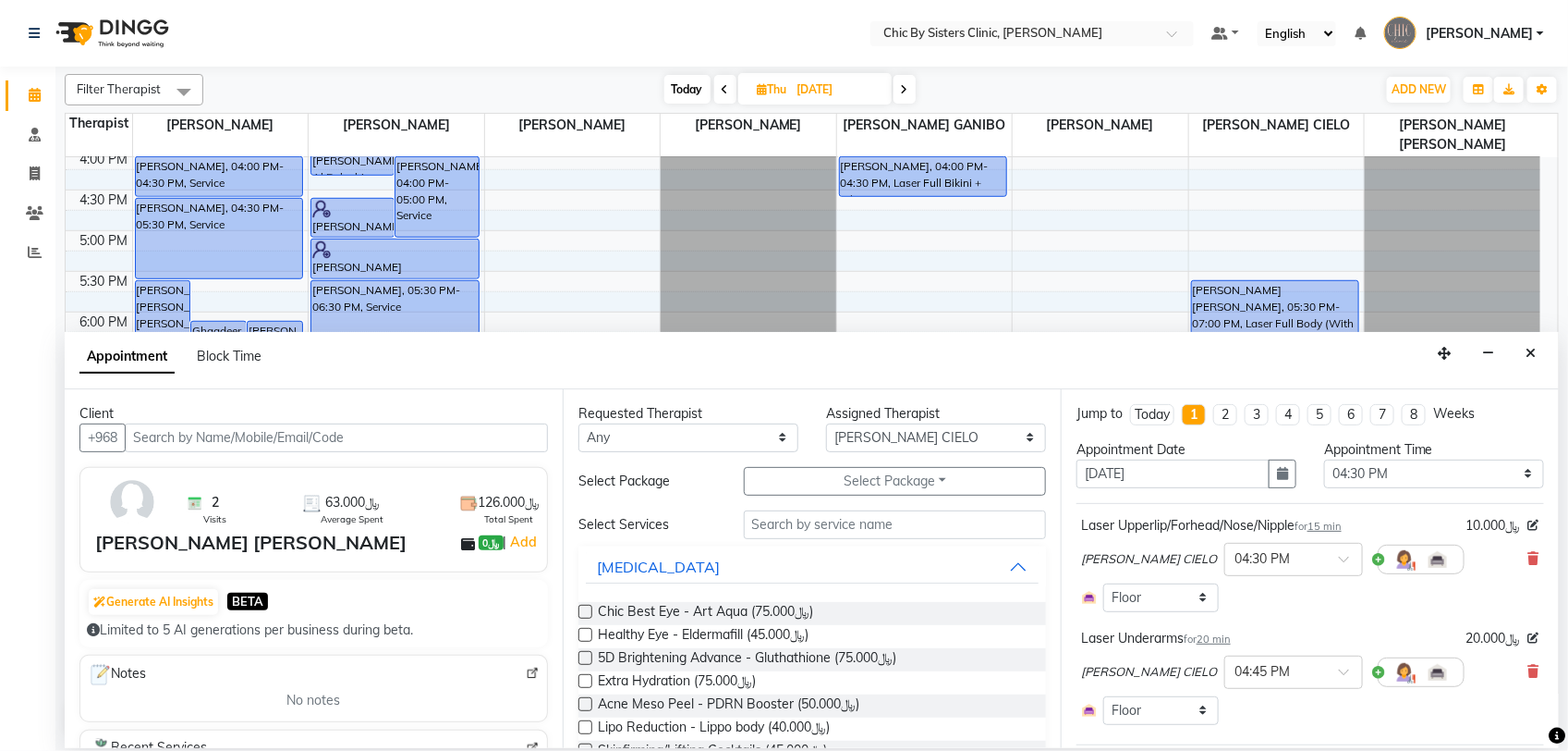
scroll to position [200, 0]
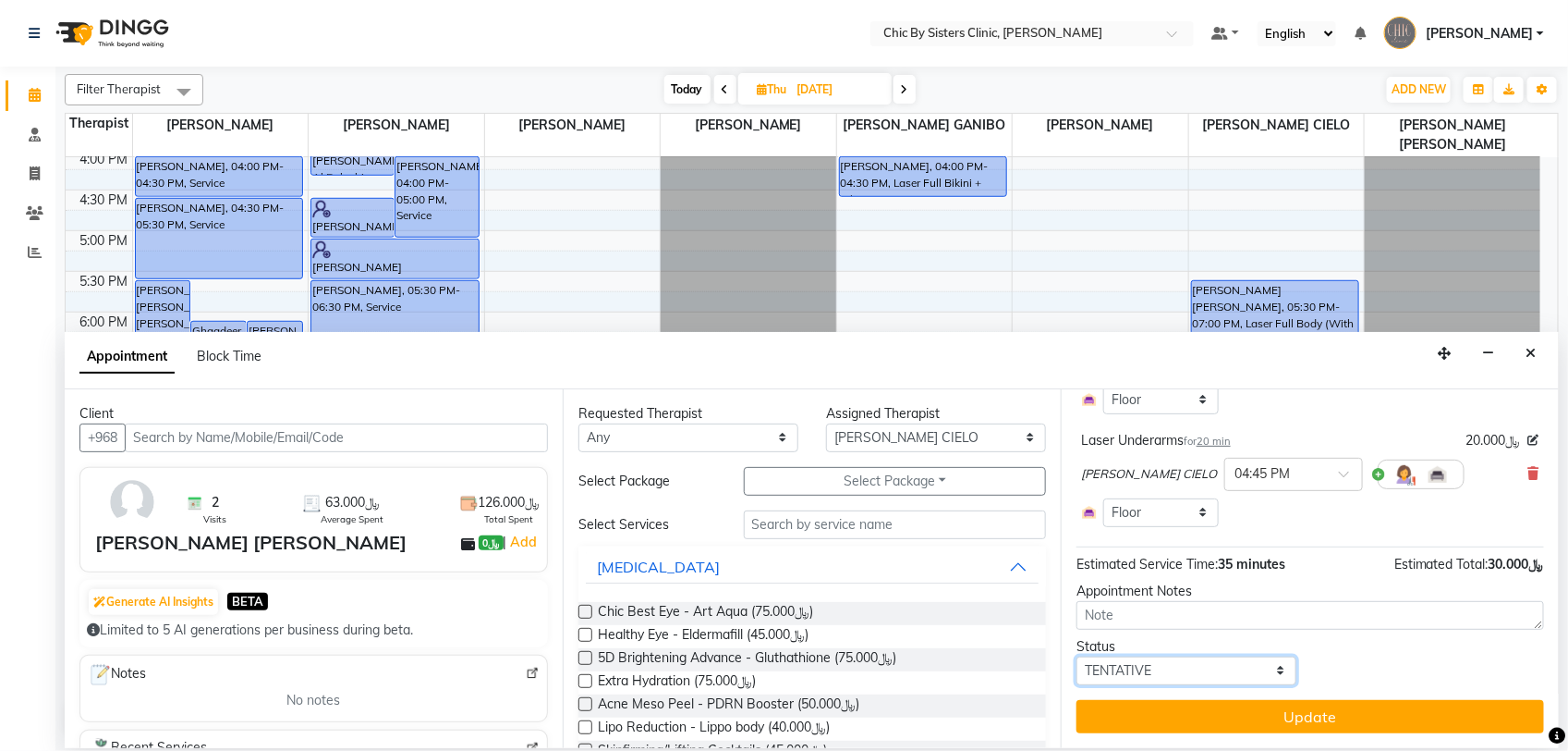
click at [1264, 677] on select "Select TENTATIVE CONFIRM UPCOMING" at bounding box center [1187, 670] width 220 height 29
select select "upcoming"
click at [1077, 656] on select "Select TENTATIVE CONFIRM UPCOMING" at bounding box center [1187, 670] width 220 height 29
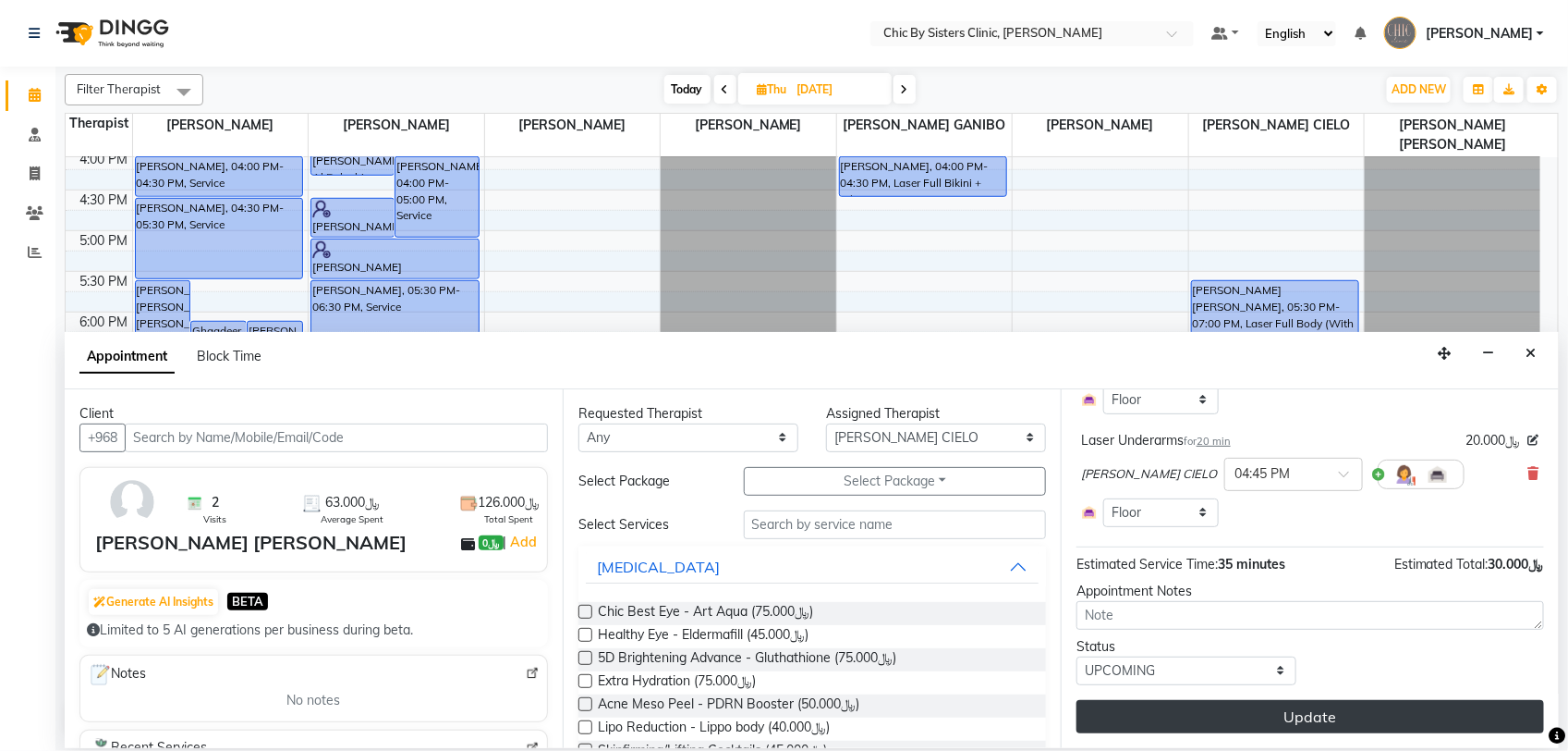
click at [1315, 724] on button "Update" at bounding box center [1310, 716] width 467 height 33
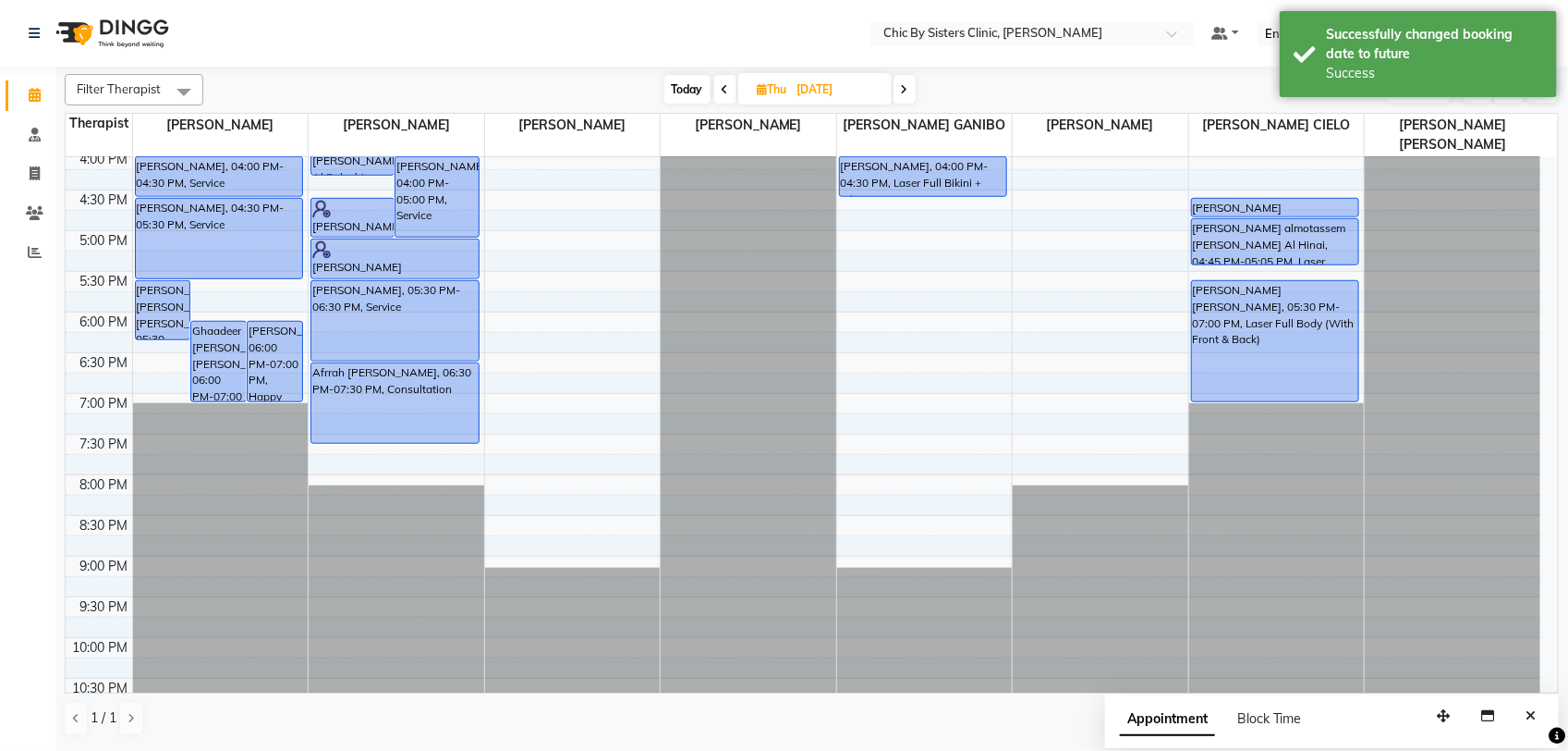
drag, startPoint x: 1277, startPoint y: 243, endPoint x: 1276, endPoint y: 261, distance: 18.0
click at [1276, 261] on div "Maram Abdallah al wahaibi, 10:00 AM-11:30 AM, Smart Touch Facial Sara almotasse…" at bounding box center [1278, 149] width 176 height 1301
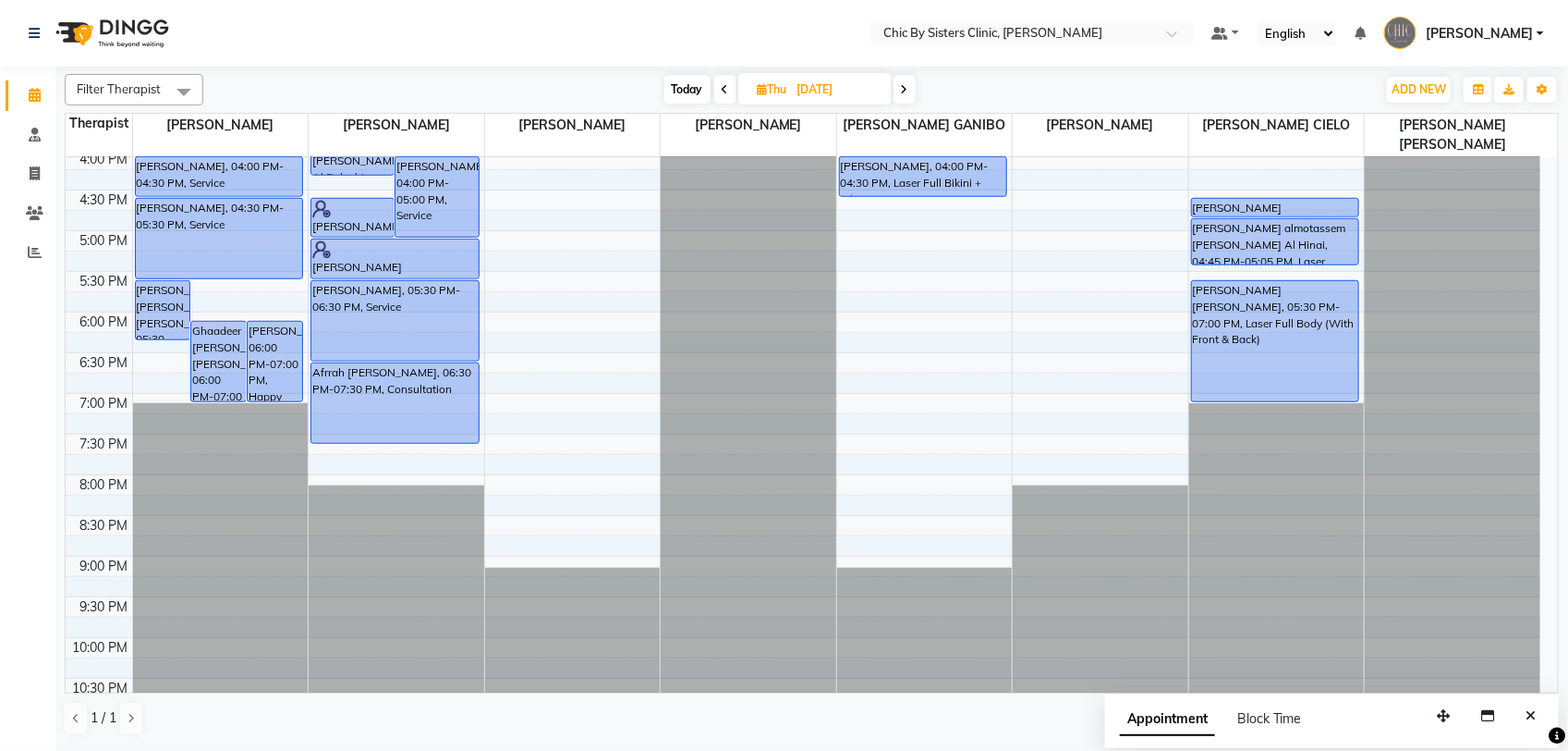
click at [677, 85] on span "Today" at bounding box center [688, 89] width 46 height 29
type input "02-10-2025"
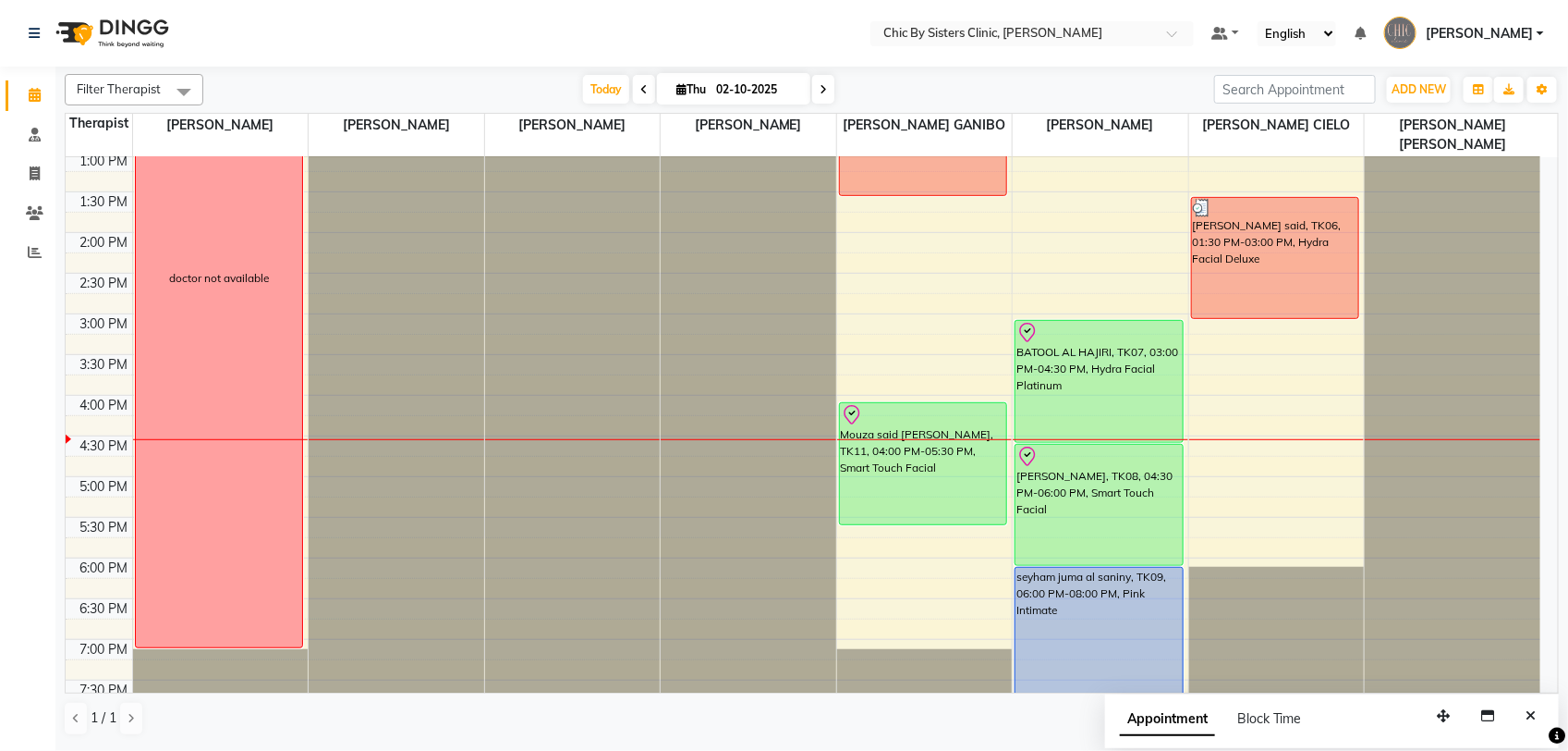
scroll to position [416, 0]
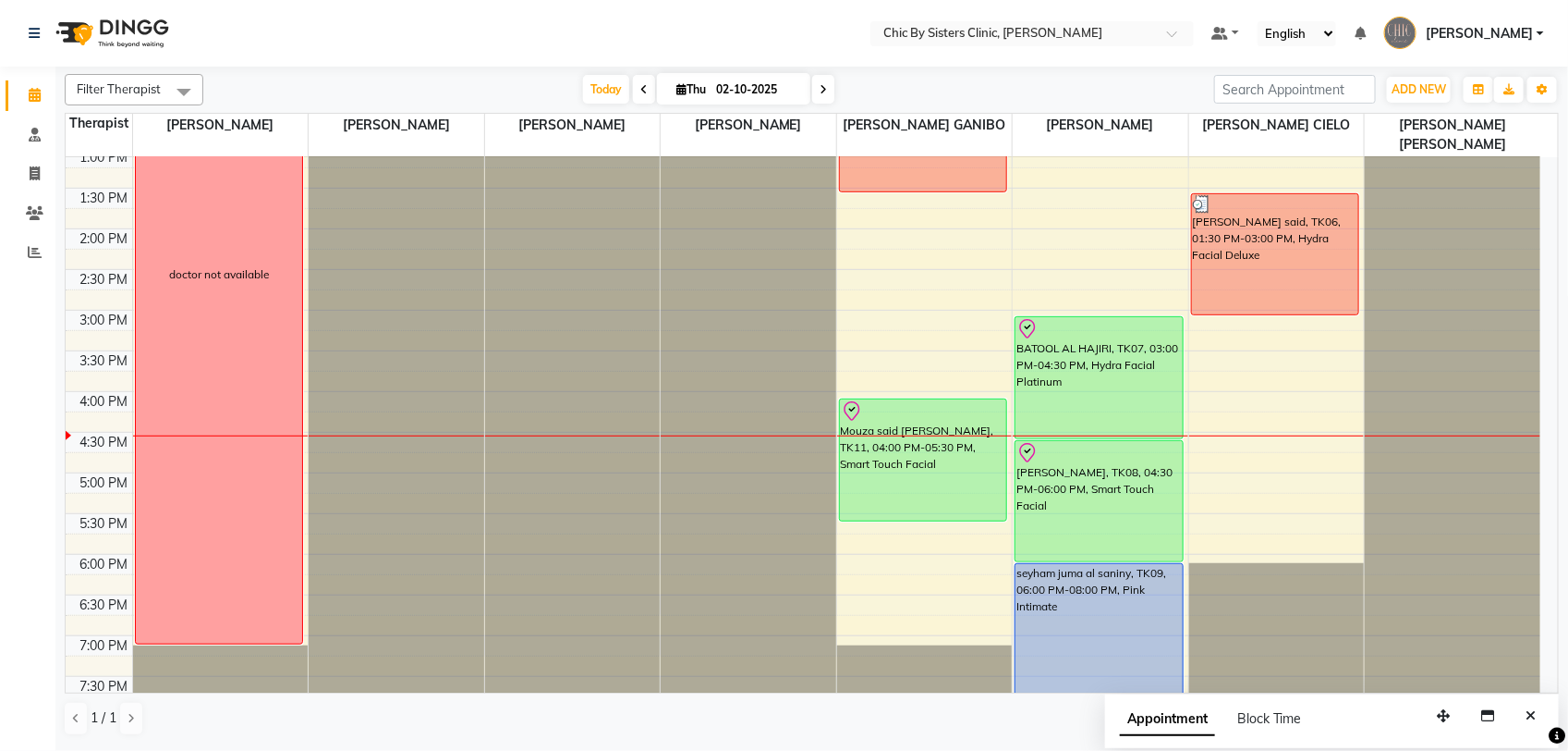
click at [741, 90] on input "02-10-2025" at bounding box center [757, 90] width 93 height 28
select select "10"
select select "2025"
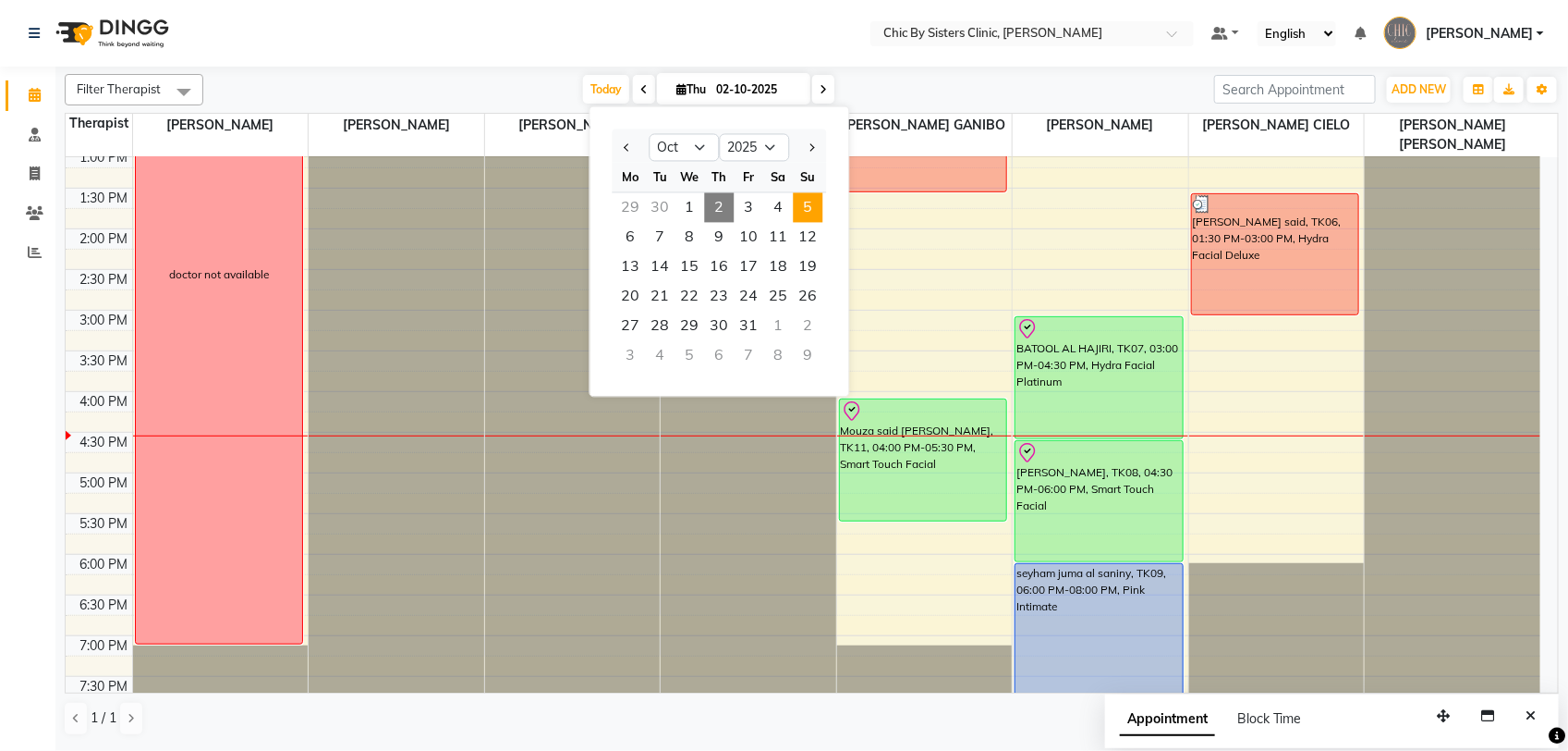
click at [808, 216] on span "5" at bounding box center [808, 209] width 30 height 30
type input "05-10-2025"
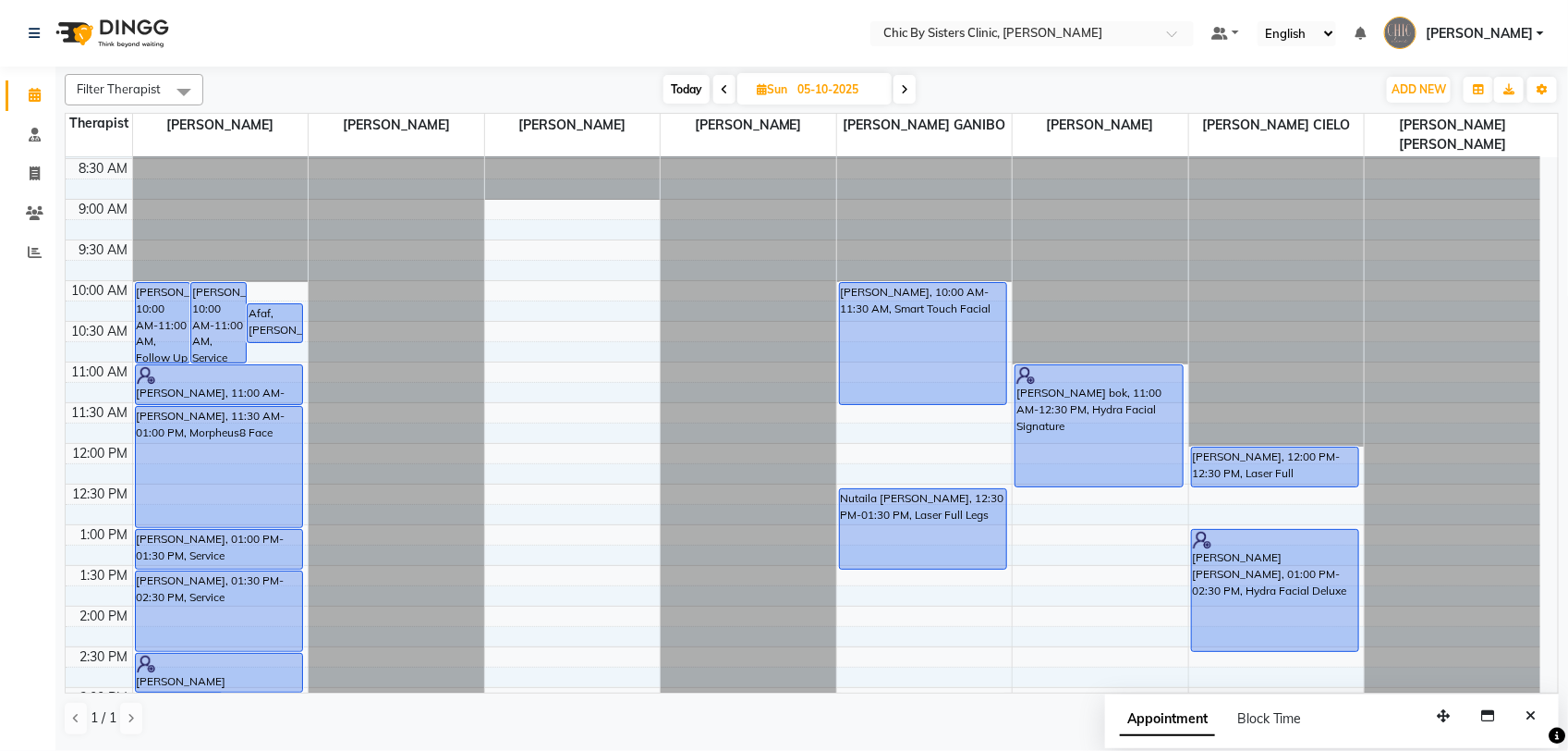
scroll to position [0, 0]
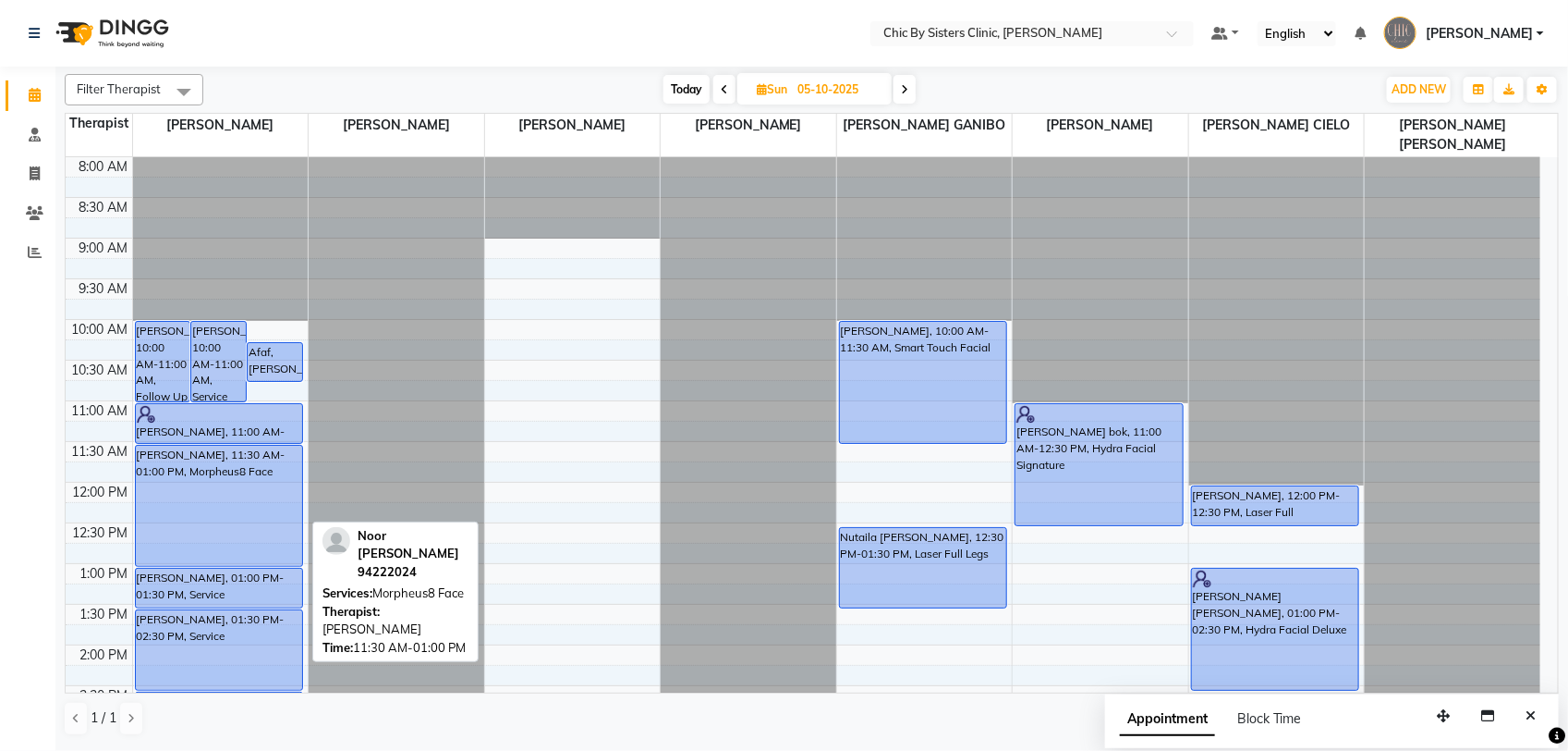
click at [233, 477] on div "Noor Al Bahrani, 11:30 AM-01:00 PM, Morpheus8 Face" at bounding box center [220, 505] width 168 height 120
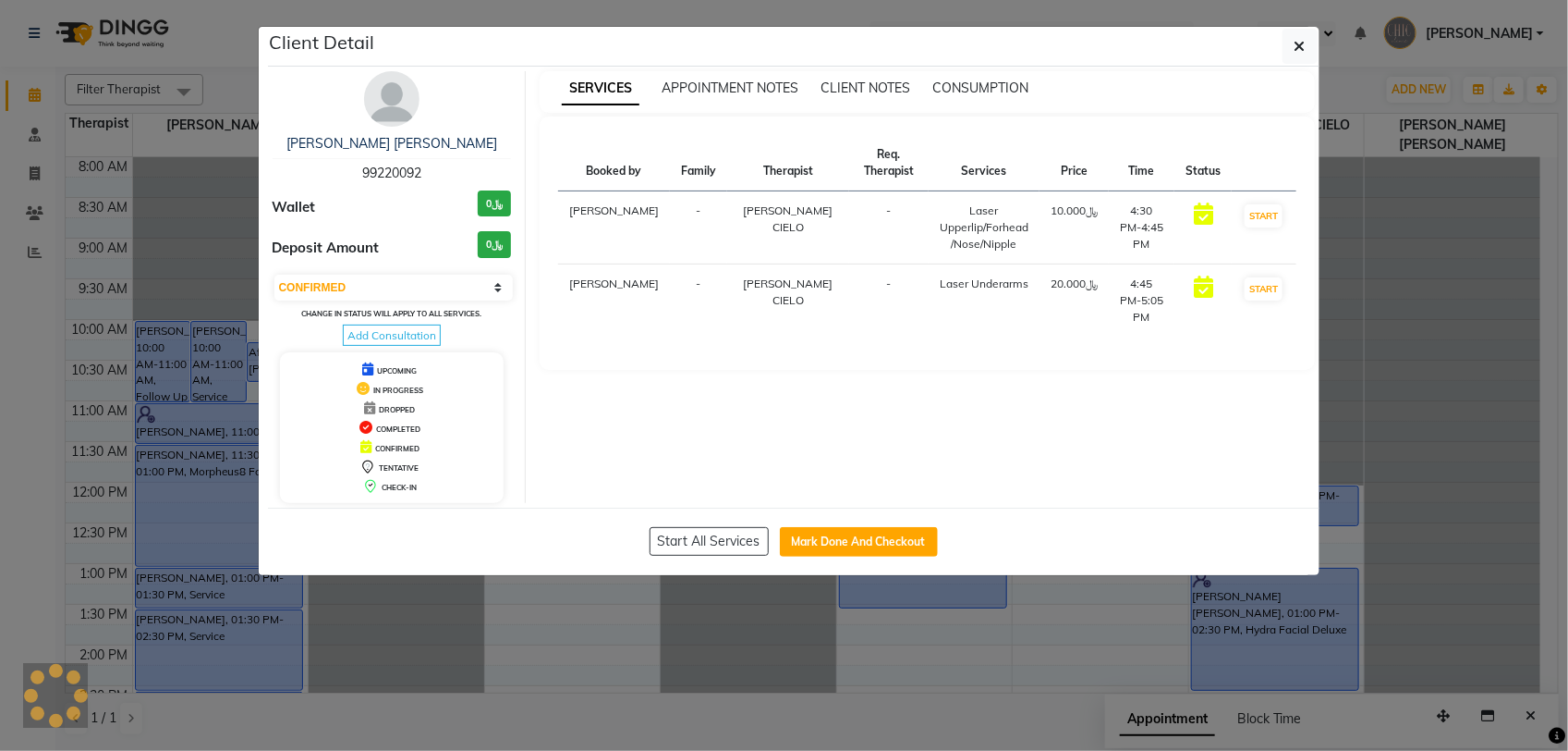
select select "select"
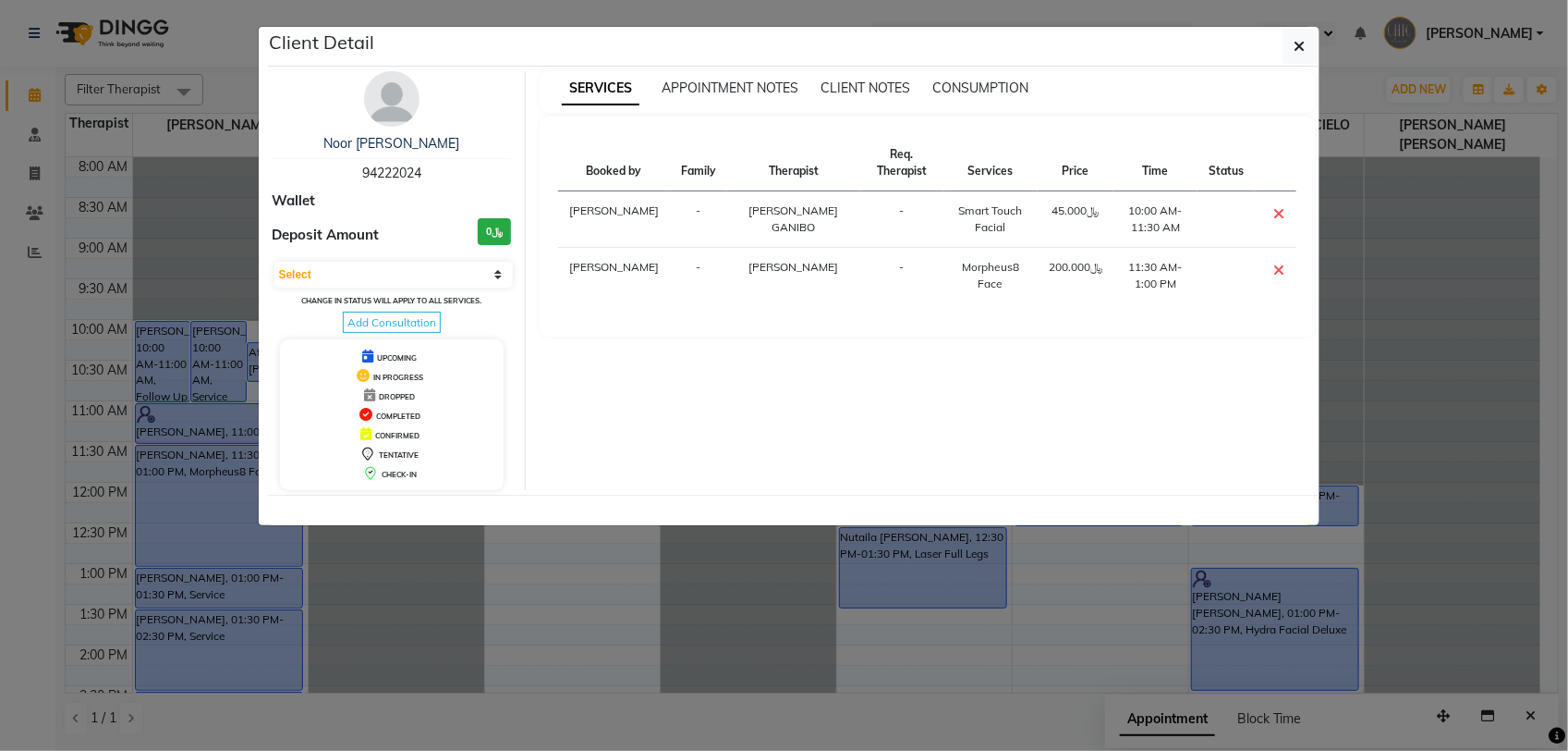
click at [389, 173] on span "94222024" at bounding box center [391, 173] width 59 height 17
copy span "94222024"
click at [1291, 52] on button "button" at bounding box center [1300, 46] width 35 height 35
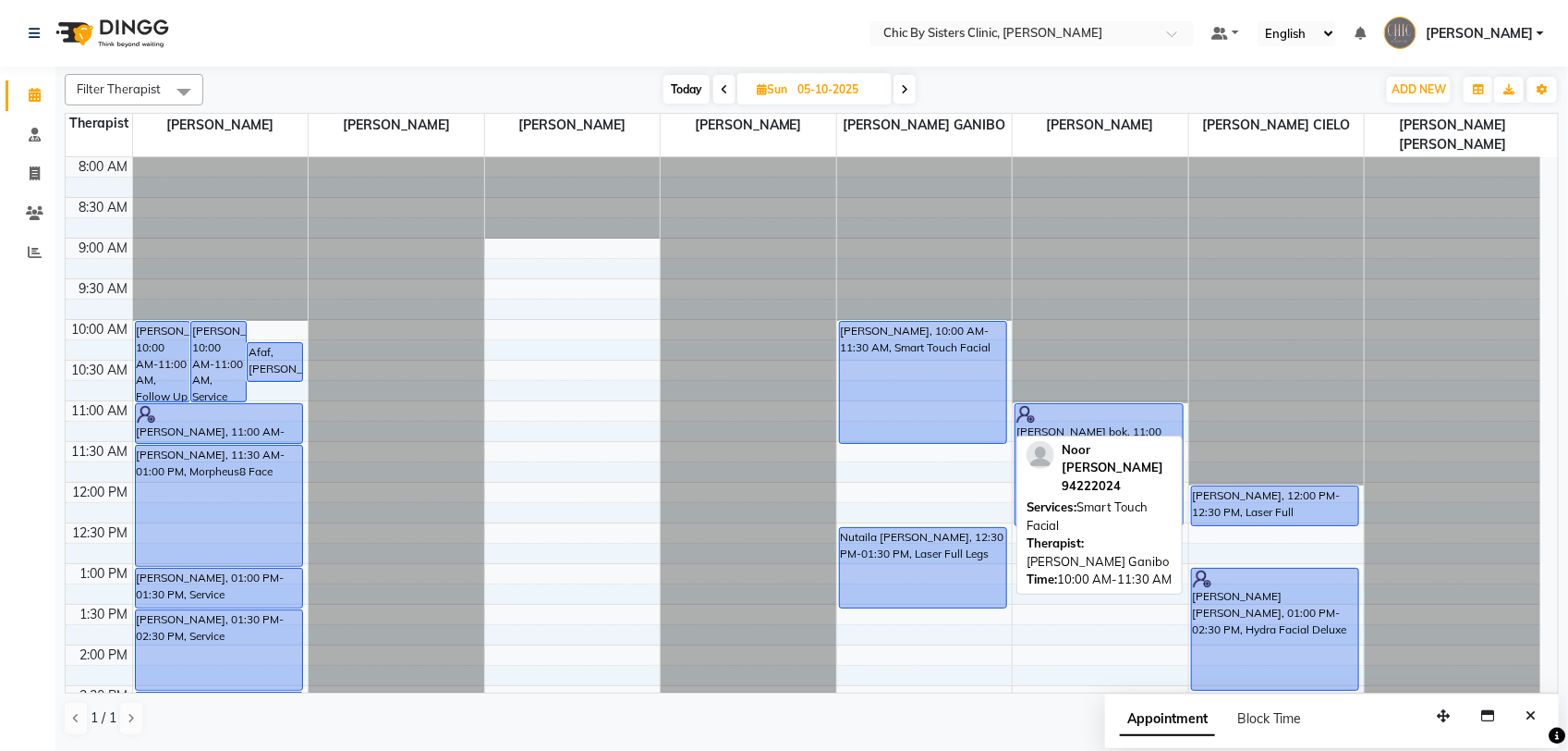
click at [916, 391] on div "Noor Al Bahrani, 10:00 AM-11:30 AM, Smart Touch Facial" at bounding box center [924, 381] width 168 height 121
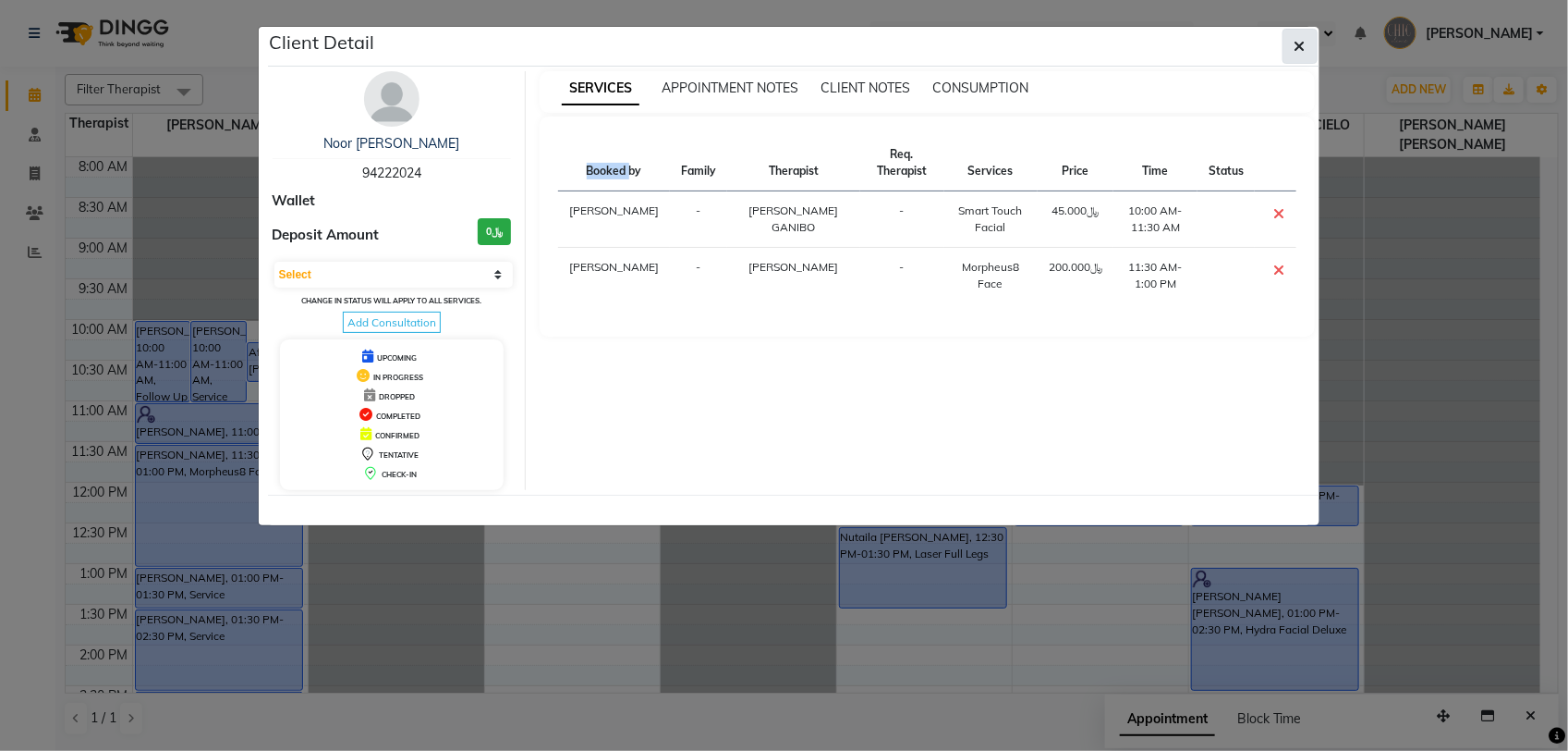
click at [1299, 52] on icon "button" at bounding box center [1300, 46] width 11 height 15
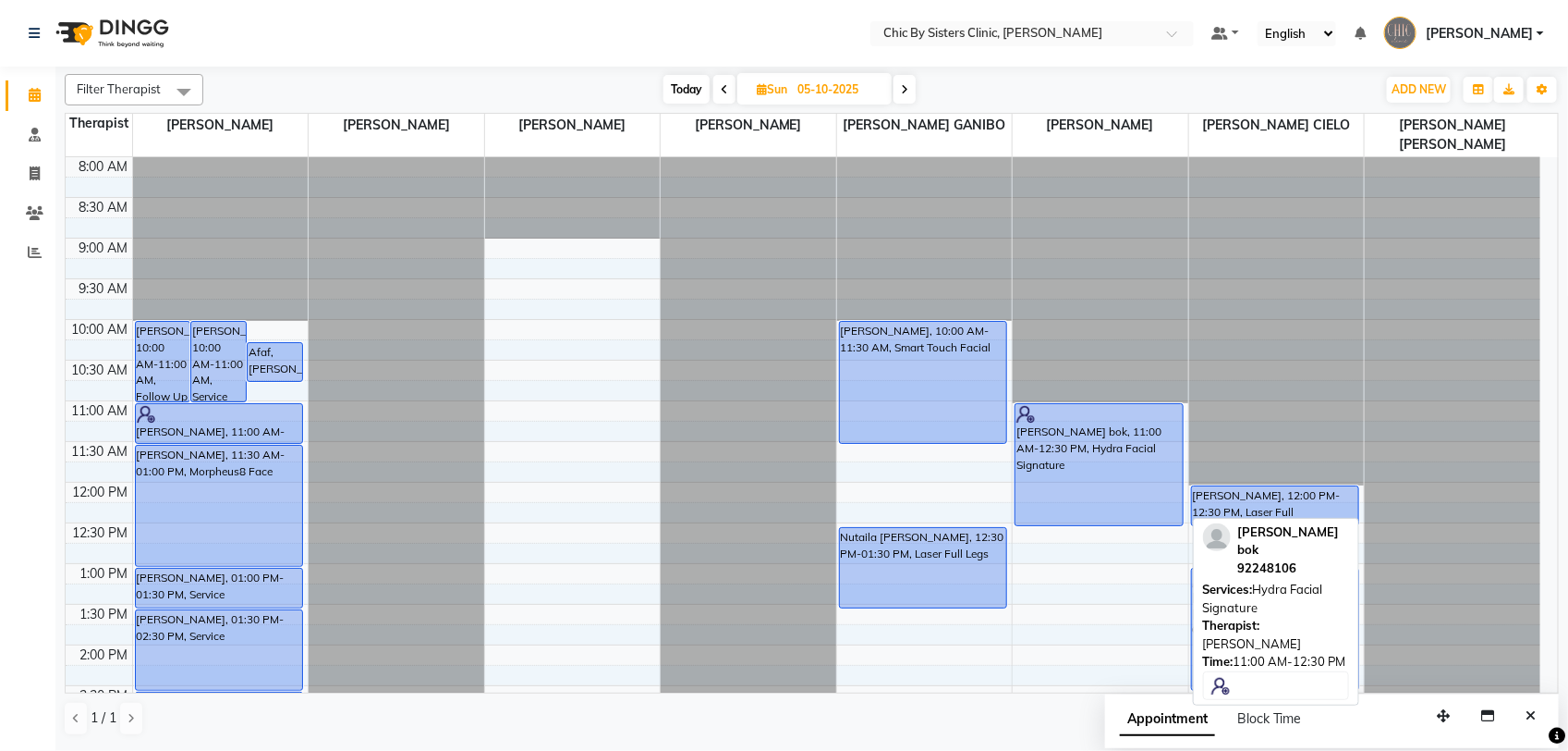
click at [1116, 486] on div "Kee kun bok, 11:00 AM-12:30 PM, Hydra Facial Signature" at bounding box center [1100, 464] width 168 height 121
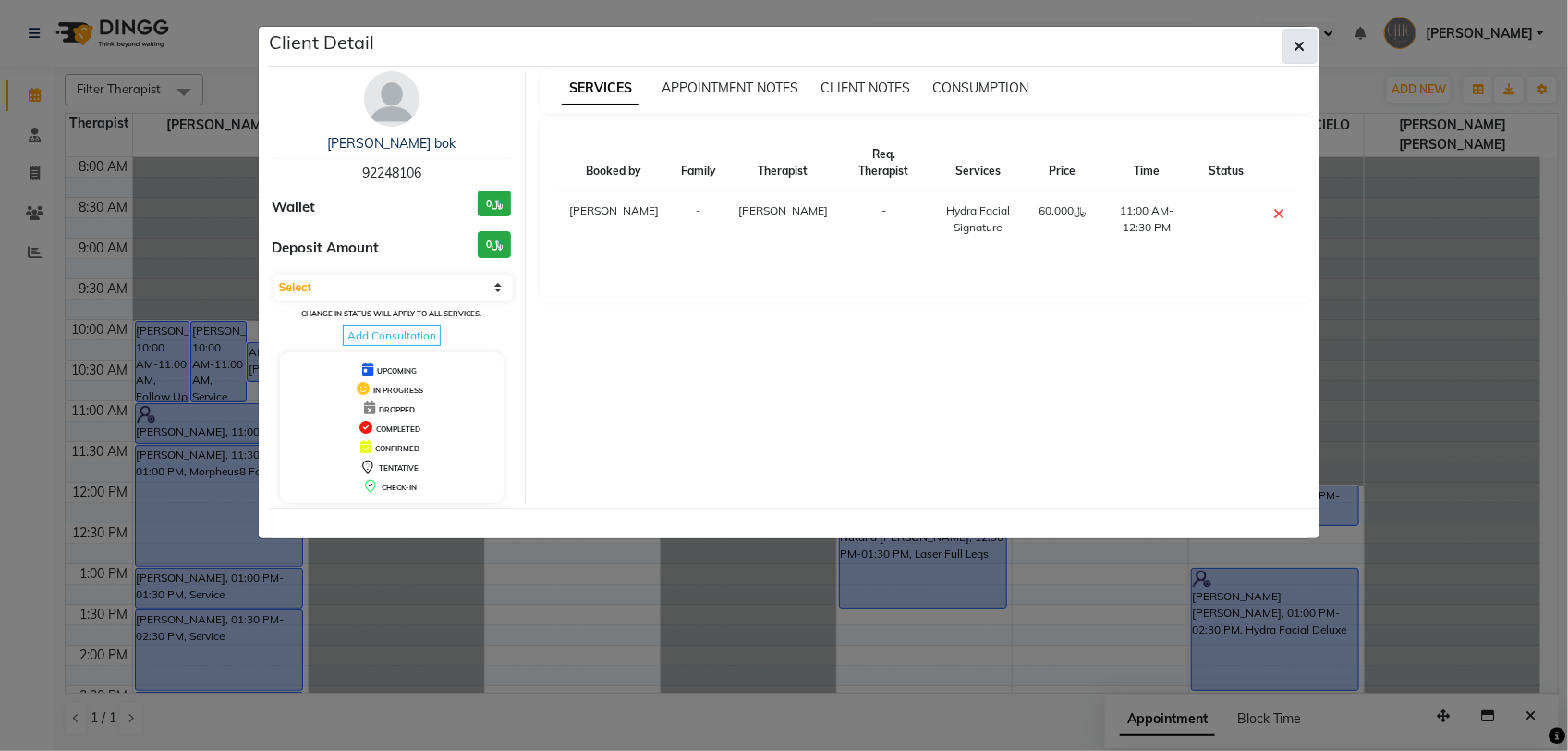
click at [1303, 47] on icon "button" at bounding box center [1300, 46] width 11 height 15
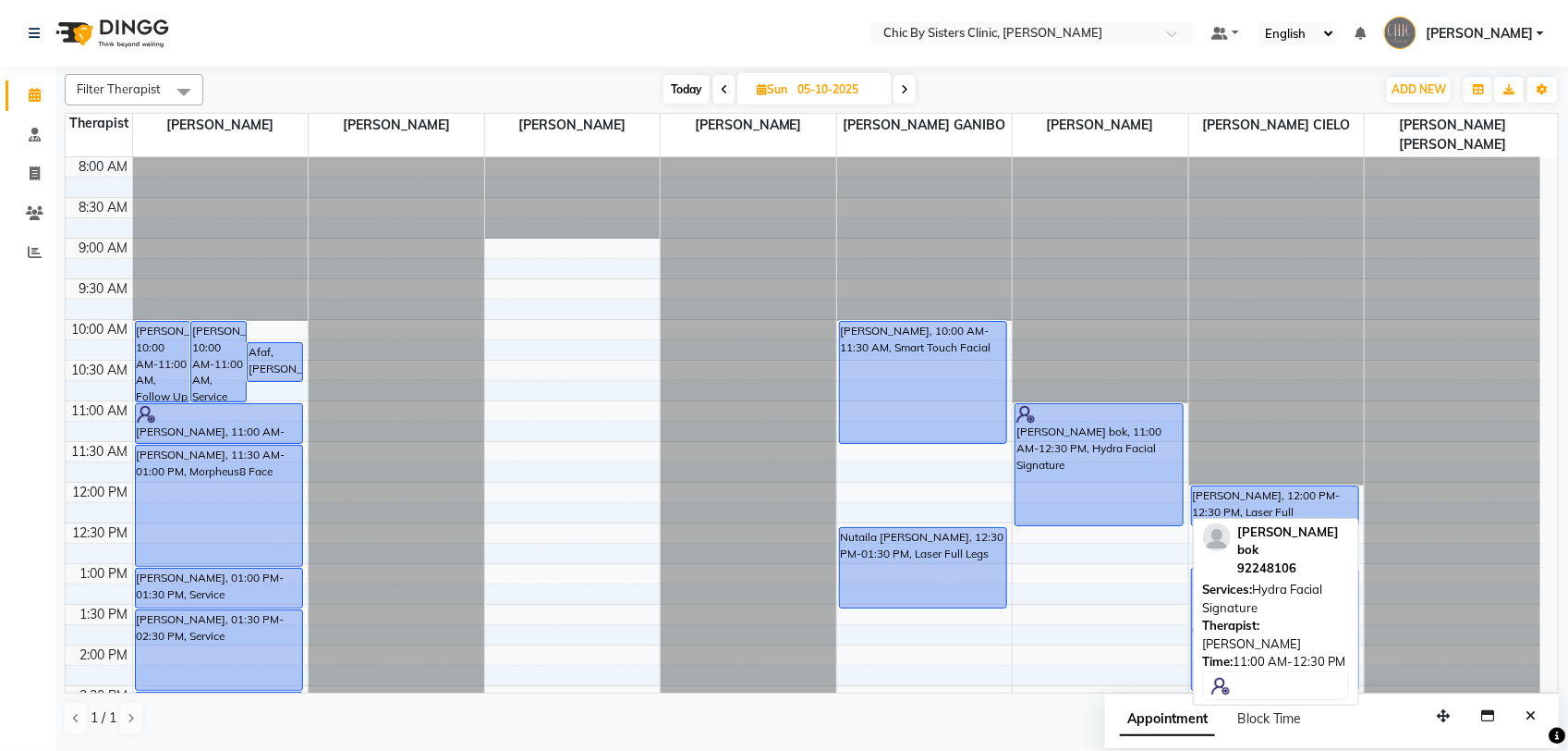
click at [1069, 457] on div "Kee kun bok, 11:00 AM-12:30 PM, Hydra Facial Signature" at bounding box center [1100, 464] width 168 height 121
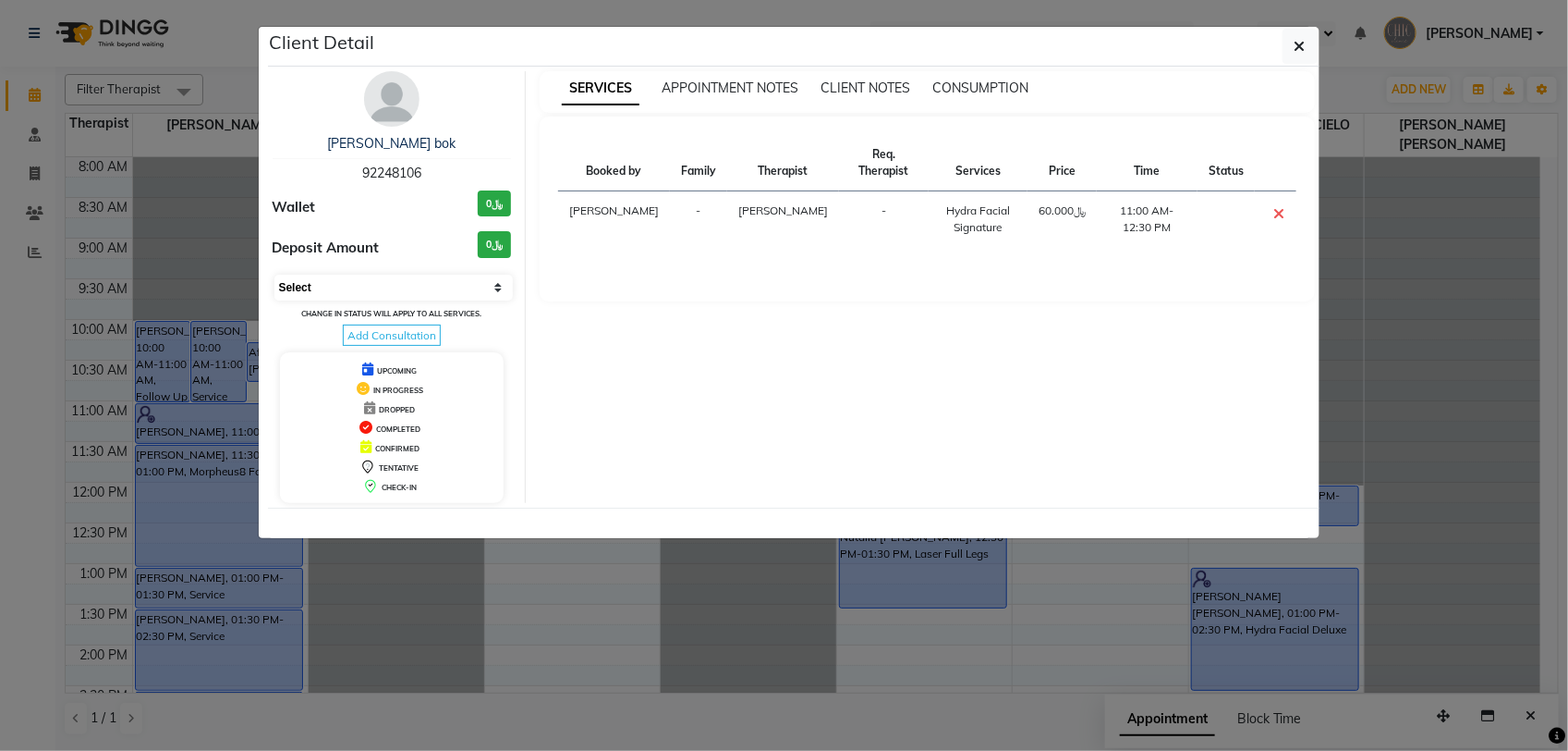
click at [314, 284] on select "Select CONFIRMED TENTATIVE" at bounding box center [394, 288] width 240 height 26
select select "6"
click at [274, 275] on select "Select CONFIRMED TENTATIVE" at bounding box center [394, 288] width 240 height 26
click at [1304, 44] on icon "button" at bounding box center [1300, 46] width 11 height 15
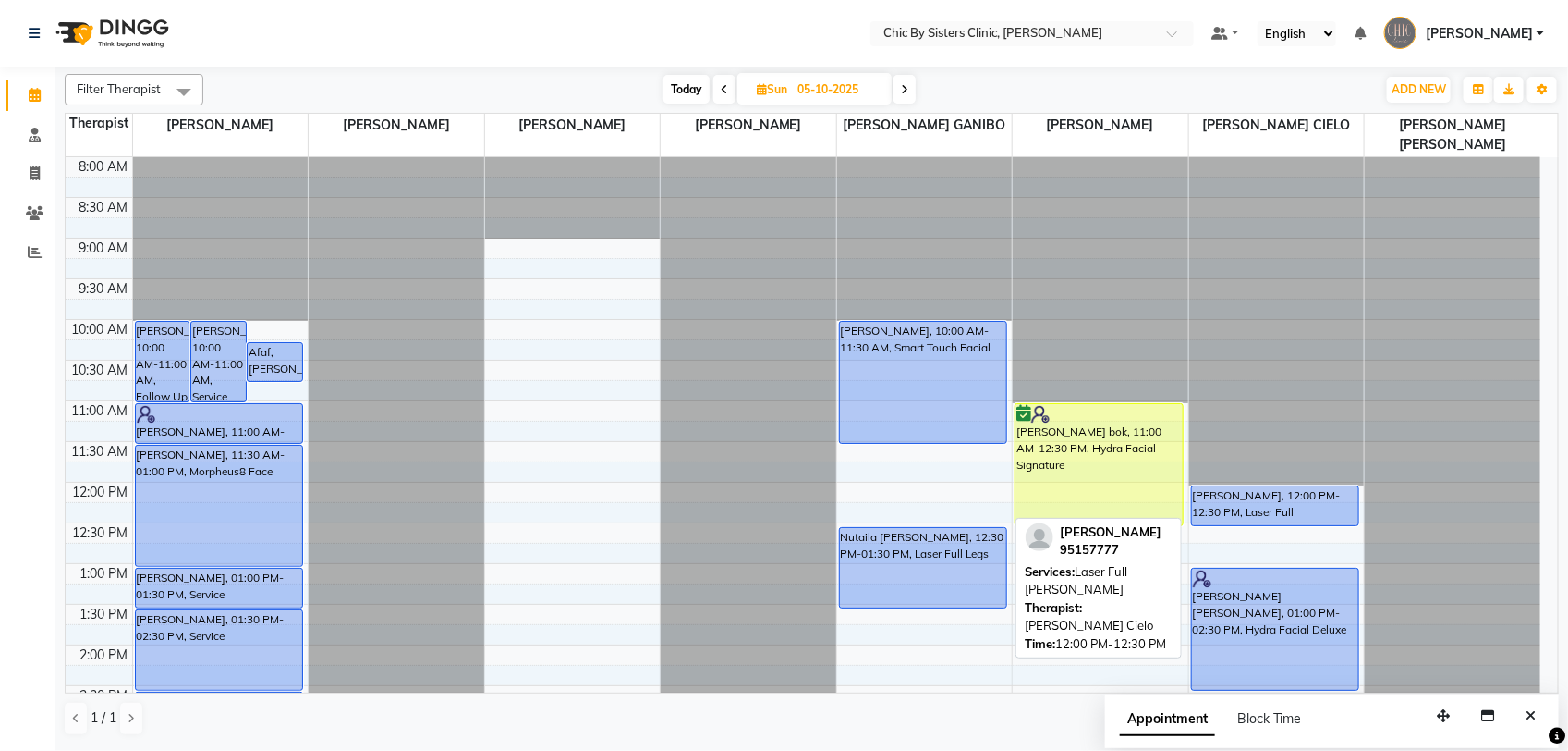
click at [1241, 508] on div "Mazin Ahmed Said AL mahrizi, 12:00 PM-12:30 PM, Laser Full Beard" at bounding box center [1276, 505] width 168 height 39
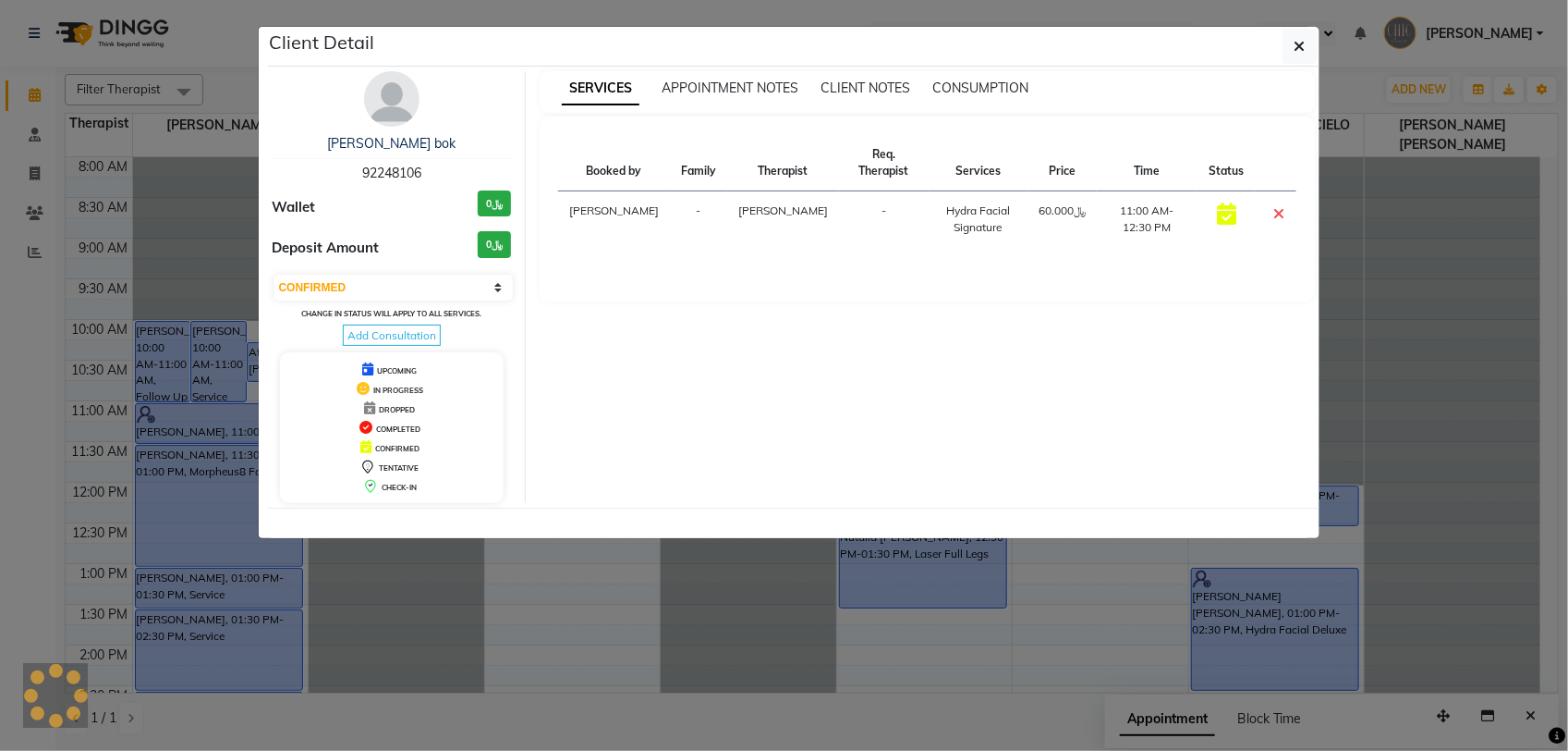
select select "select"
click at [397, 179] on span "95157777" at bounding box center [391, 173] width 59 height 17
copy span "95157777"
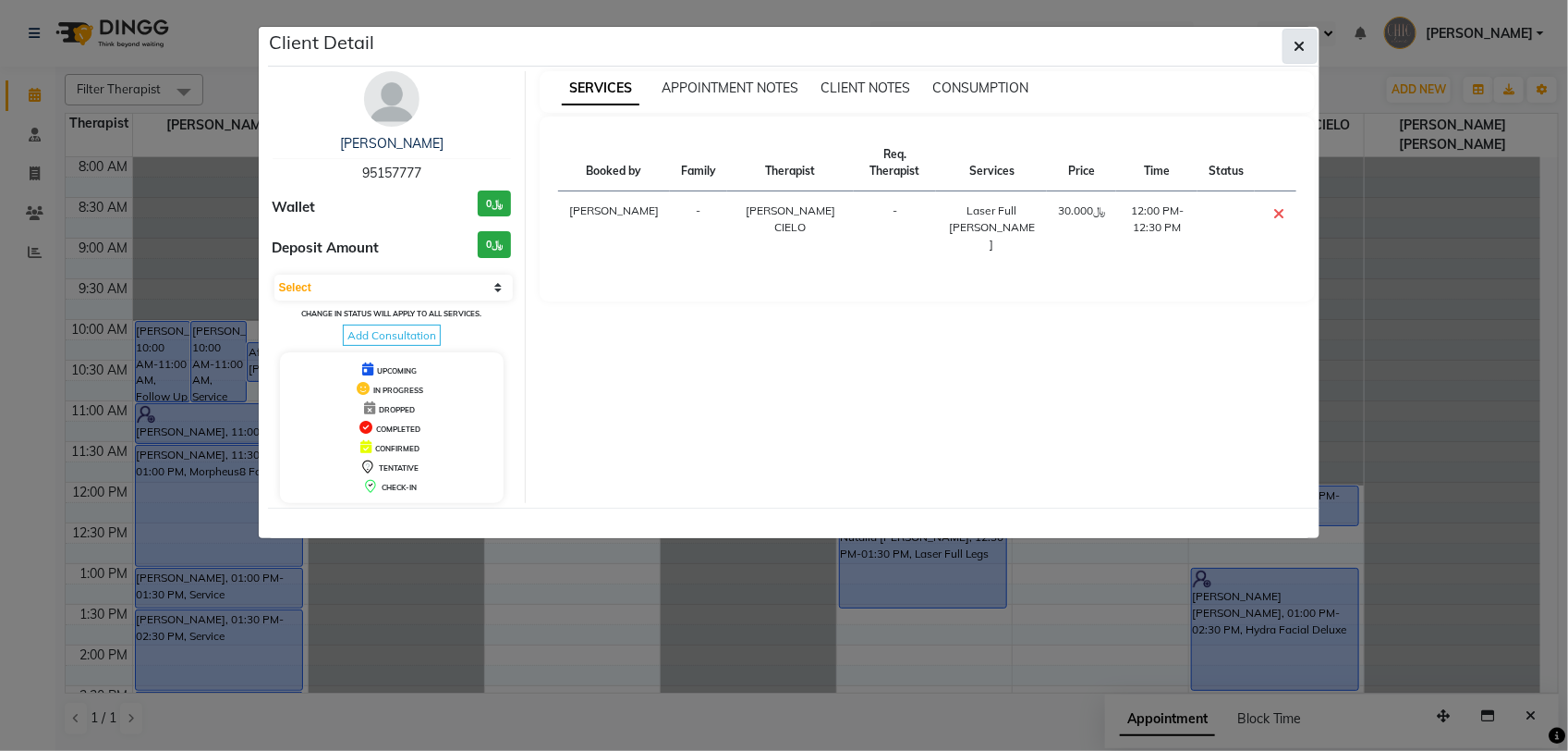
click at [1291, 52] on button "button" at bounding box center [1300, 46] width 35 height 35
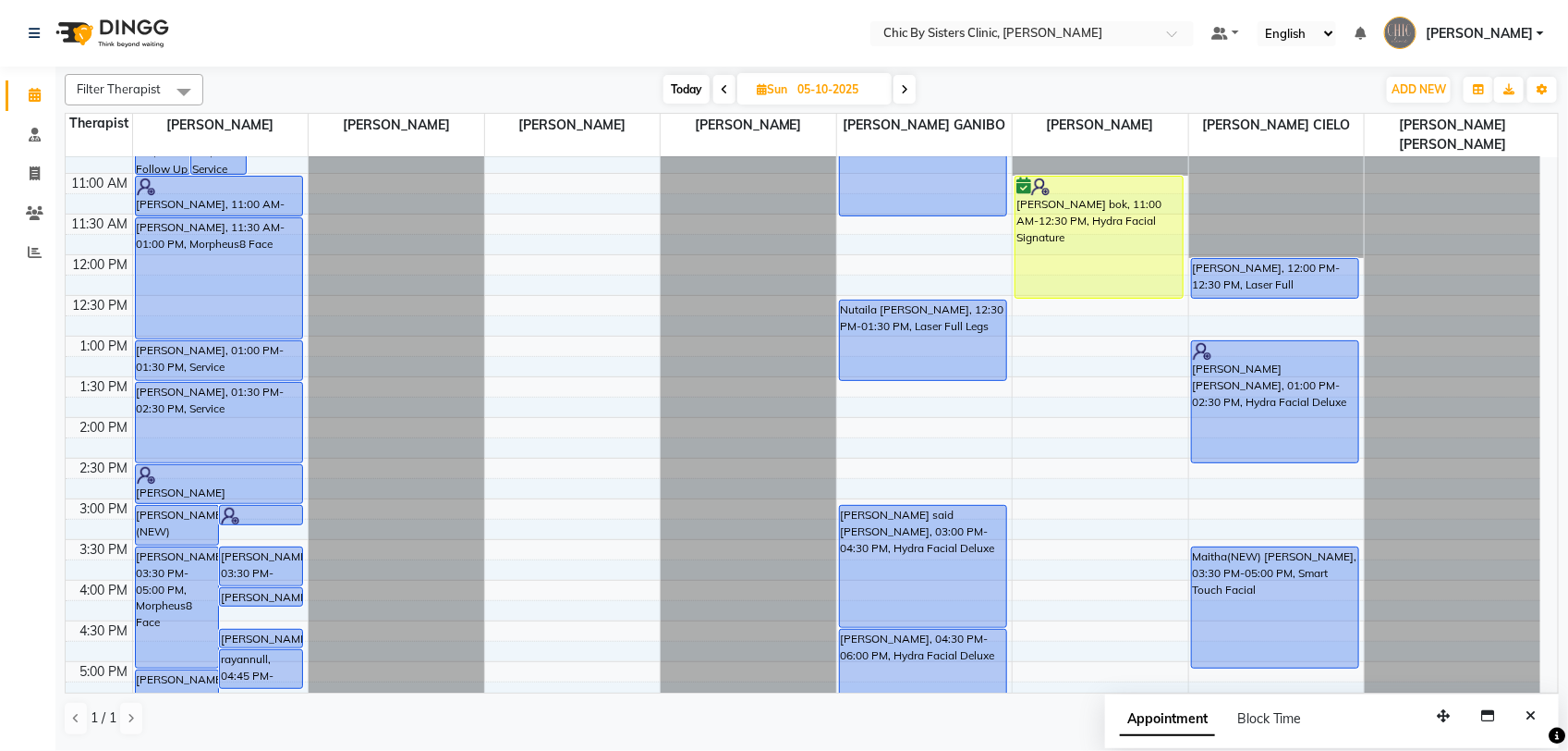
scroll to position [266, 0]
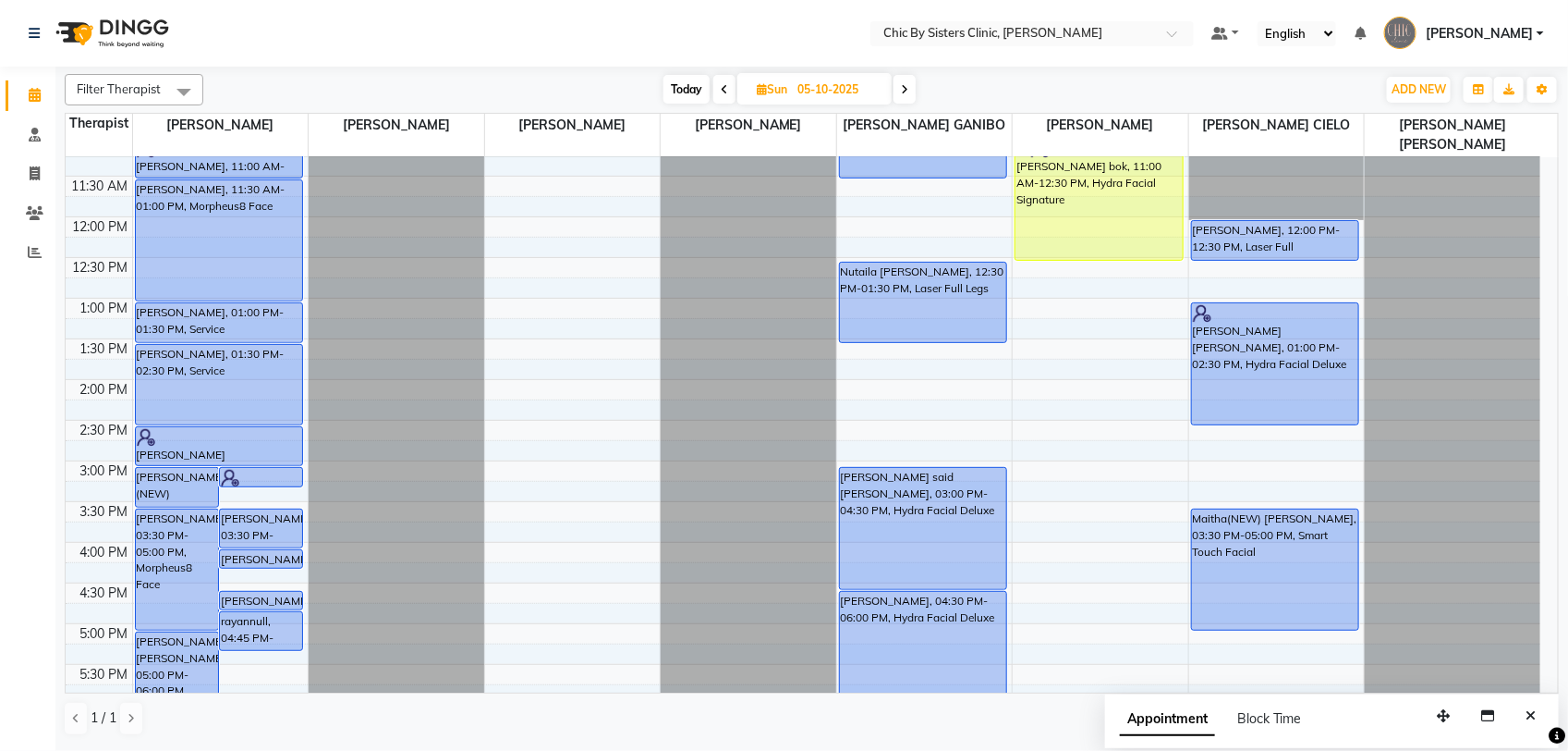
drag, startPoint x: 1553, startPoint y: 356, endPoint x: 1549, endPoint y: 430, distance: 74.1
click at [1567, 453] on html "Select Location × Chic By Sisters Clinic, Al Sarooj Default Panel My Panel Engl…" at bounding box center [784, 376] width 1568 height 751
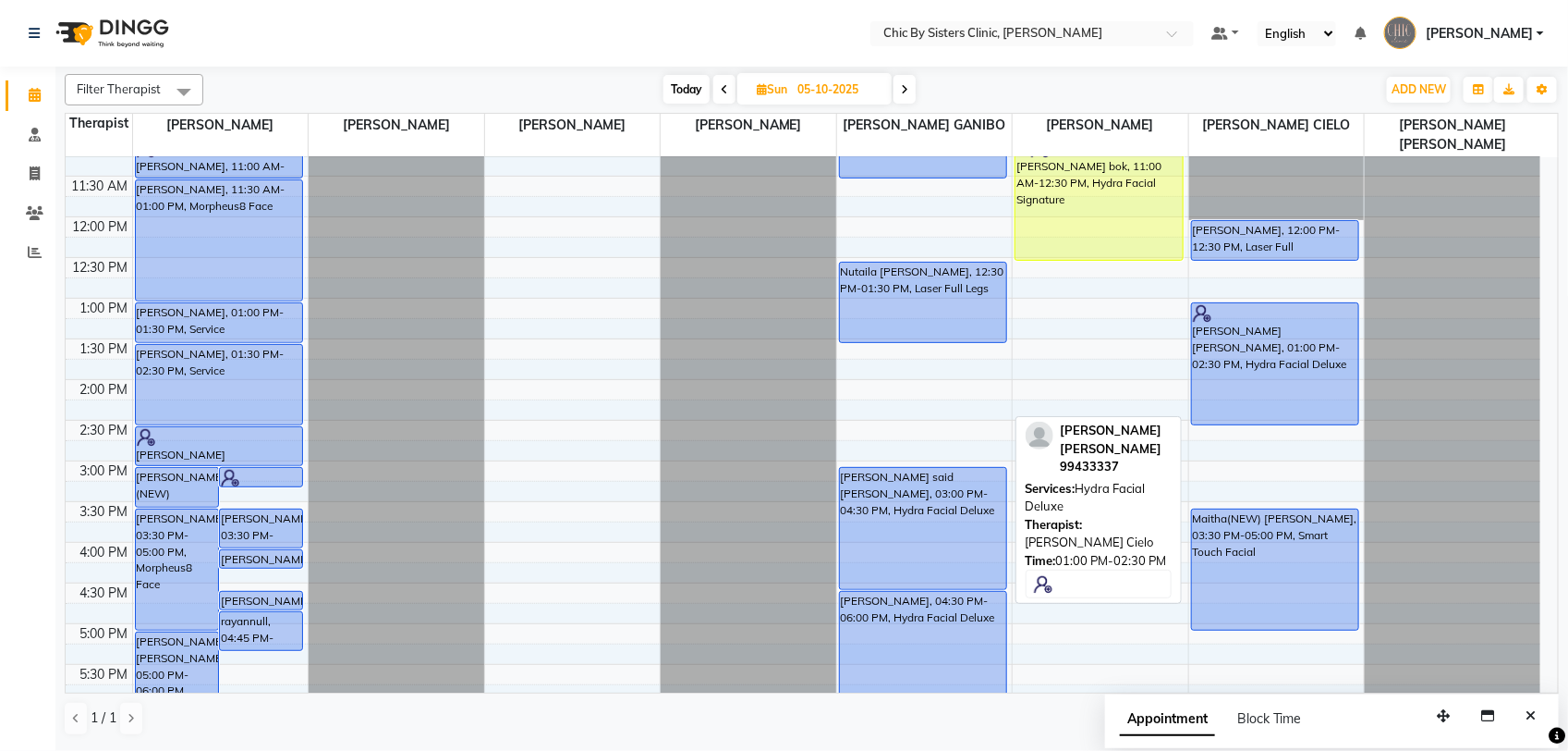
click at [1276, 359] on div "Aisha Nasser Sulaiman Al riyami, 01:00 PM-02:30 PM, Hydra Facial Deluxe" at bounding box center [1276, 364] width 168 height 121
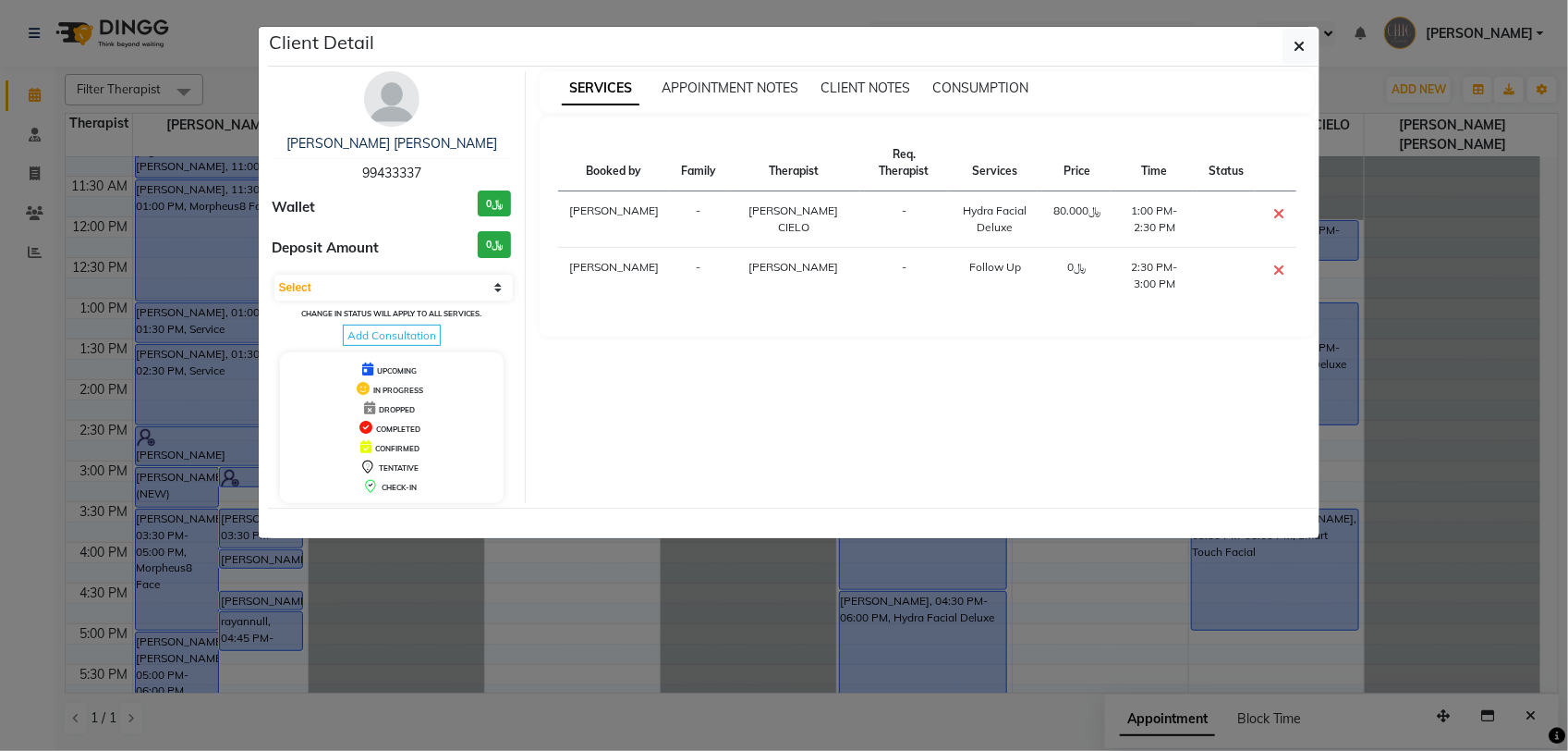
click at [389, 171] on span "99433337" at bounding box center [391, 173] width 59 height 17
copy span "99433337"
click at [1295, 52] on icon "button" at bounding box center [1300, 46] width 11 height 15
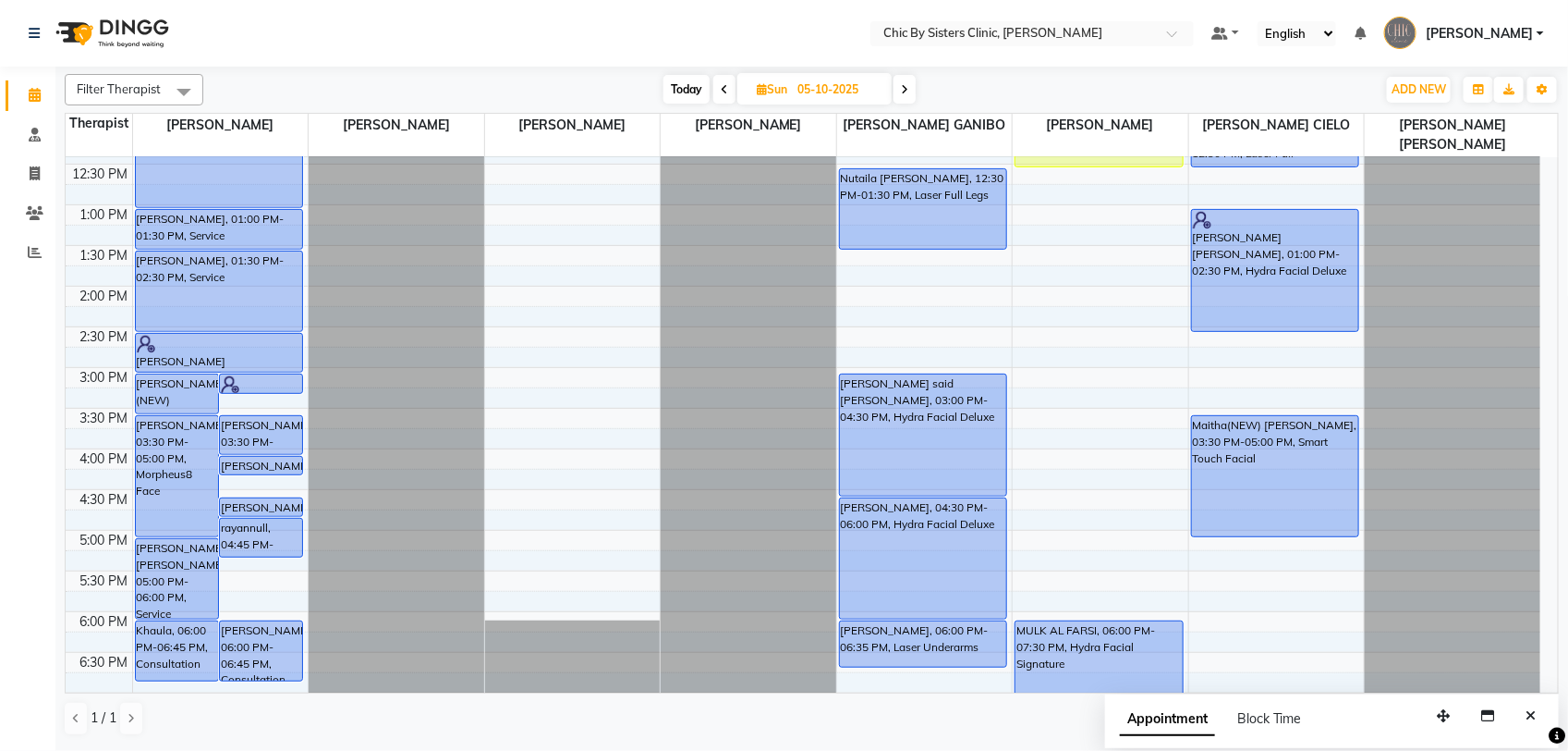
scroll to position [496, 0]
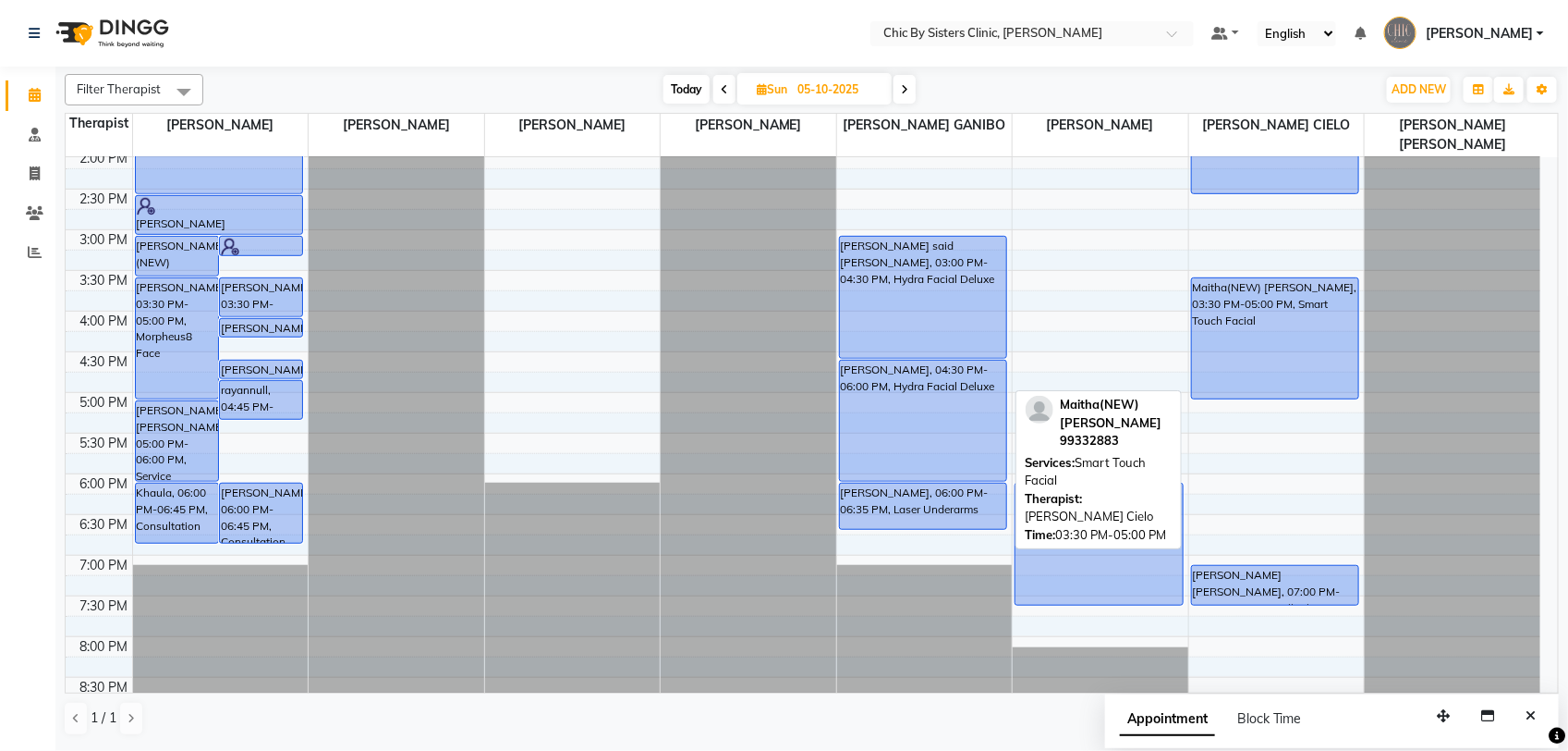
click at [1274, 354] on div "Maitha(NEW) Al Harthy, 03:30 PM-05:00 PM, Smart Touch Facial" at bounding box center [1276, 339] width 168 height 120
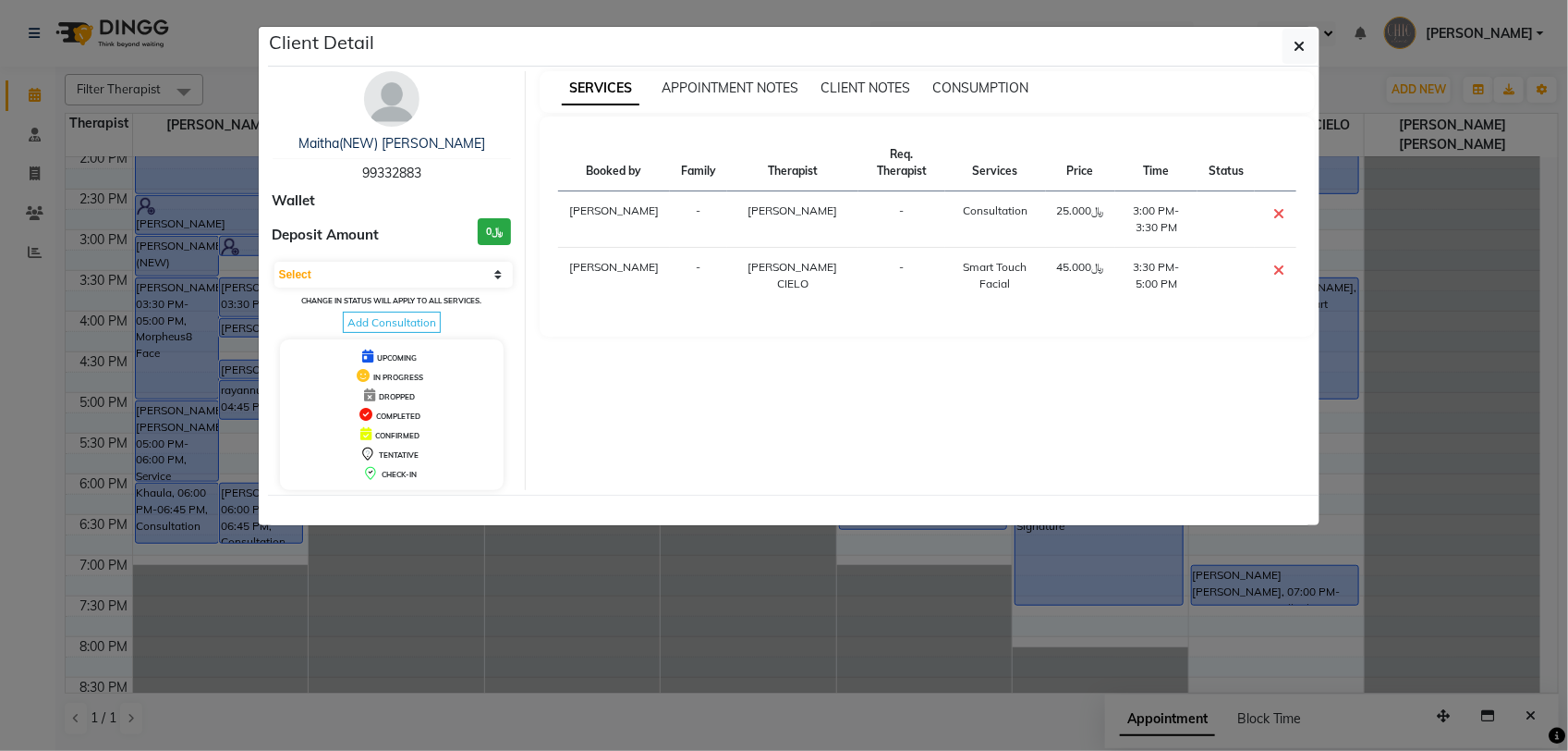
click at [376, 174] on span "99332883" at bounding box center [391, 173] width 59 height 17
copy span "99332883"
click at [1301, 48] on icon "button" at bounding box center [1300, 46] width 11 height 15
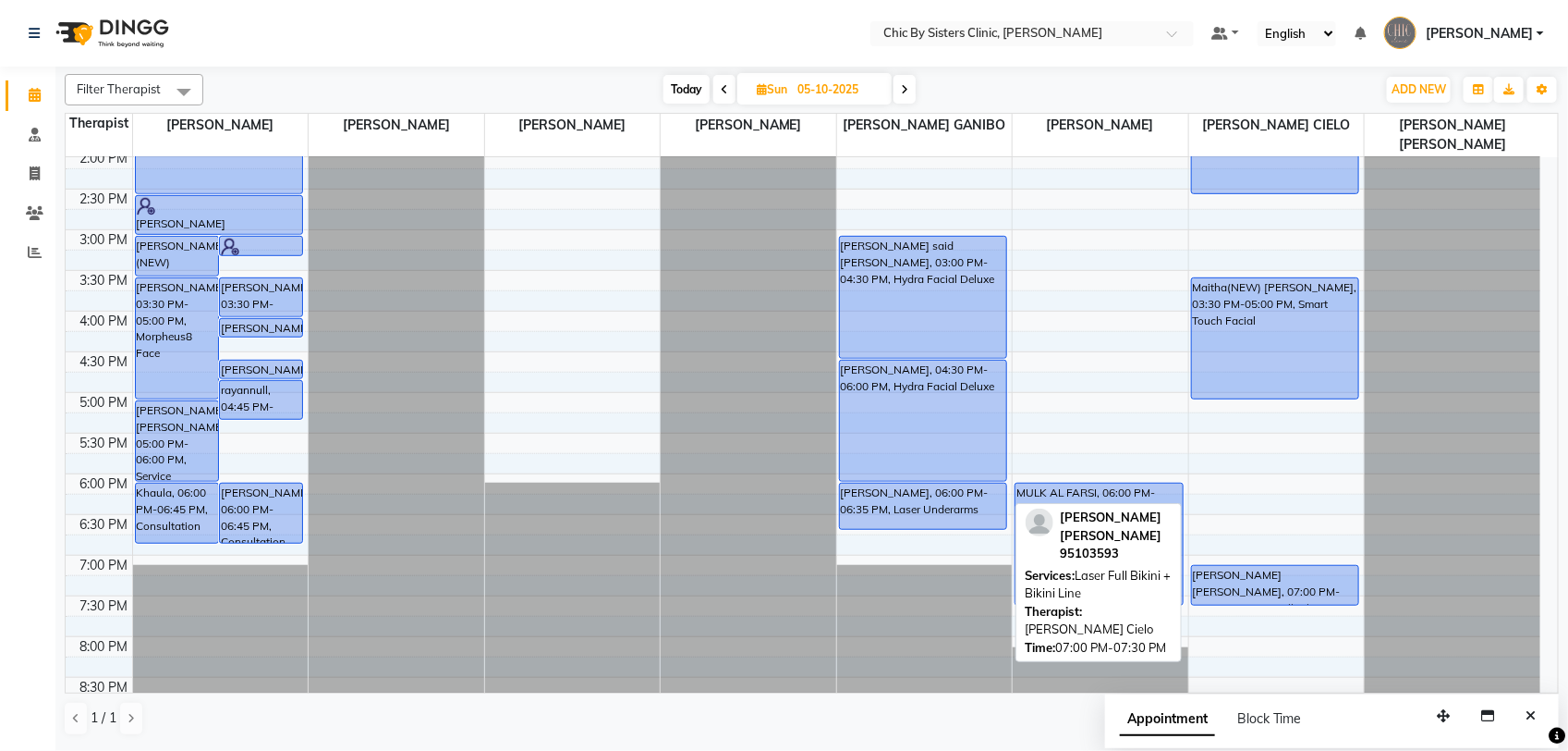
click at [1273, 588] on div "Jumana Ali Ibrahim Al Lawati, 07:00 PM-07:30 PM, Laser Full Bikini + Bikini Line" at bounding box center [1276, 585] width 168 height 39
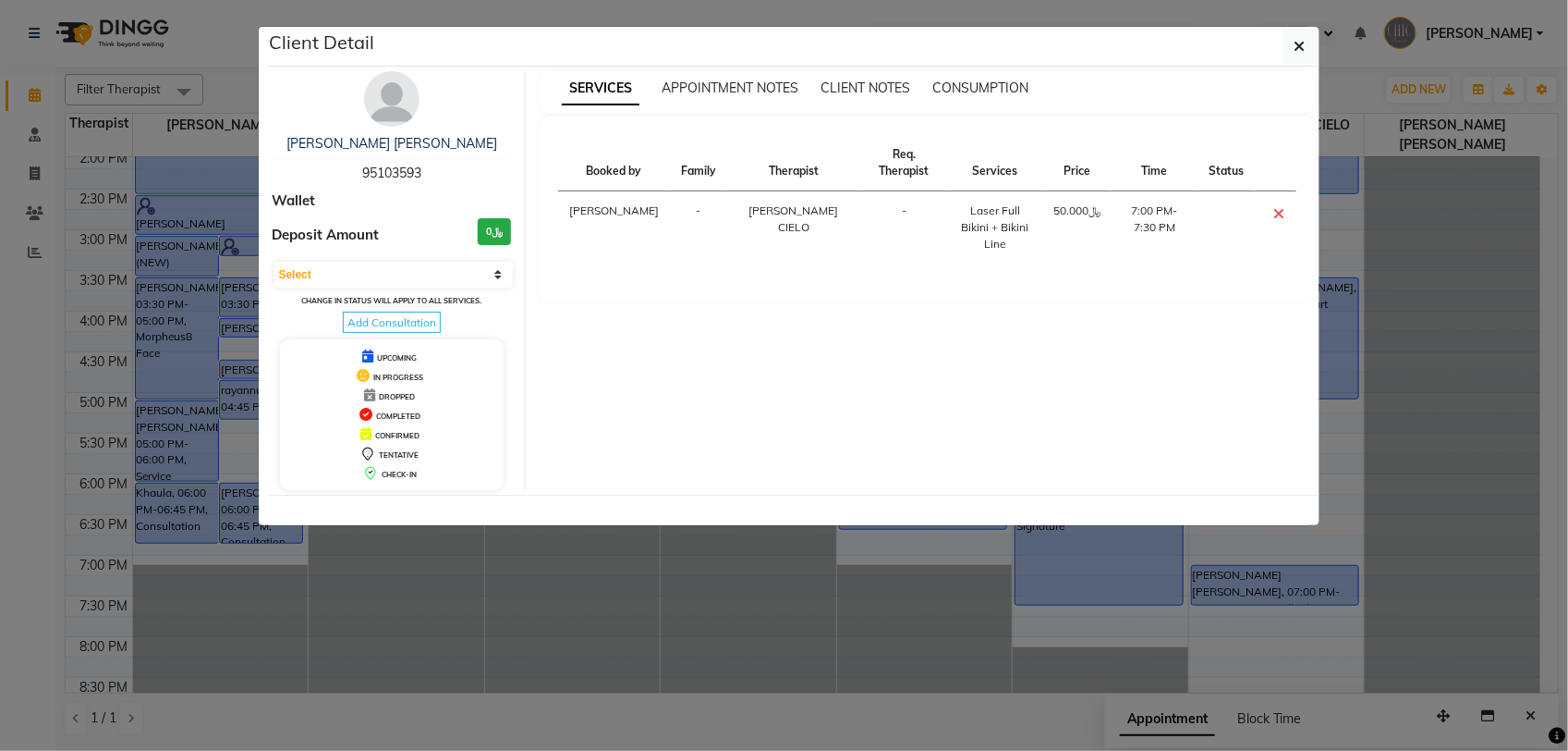
click at [398, 174] on span "95103593" at bounding box center [391, 173] width 59 height 17
copy span "95103593"
drag, startPoint x: 1306, startPoint y: 37, endPoint x: 1312, endPoint y: 44, distance: 9.2
click at [1306, 38] on button "button" at bounding box center [1300, 46] width 35 height 35
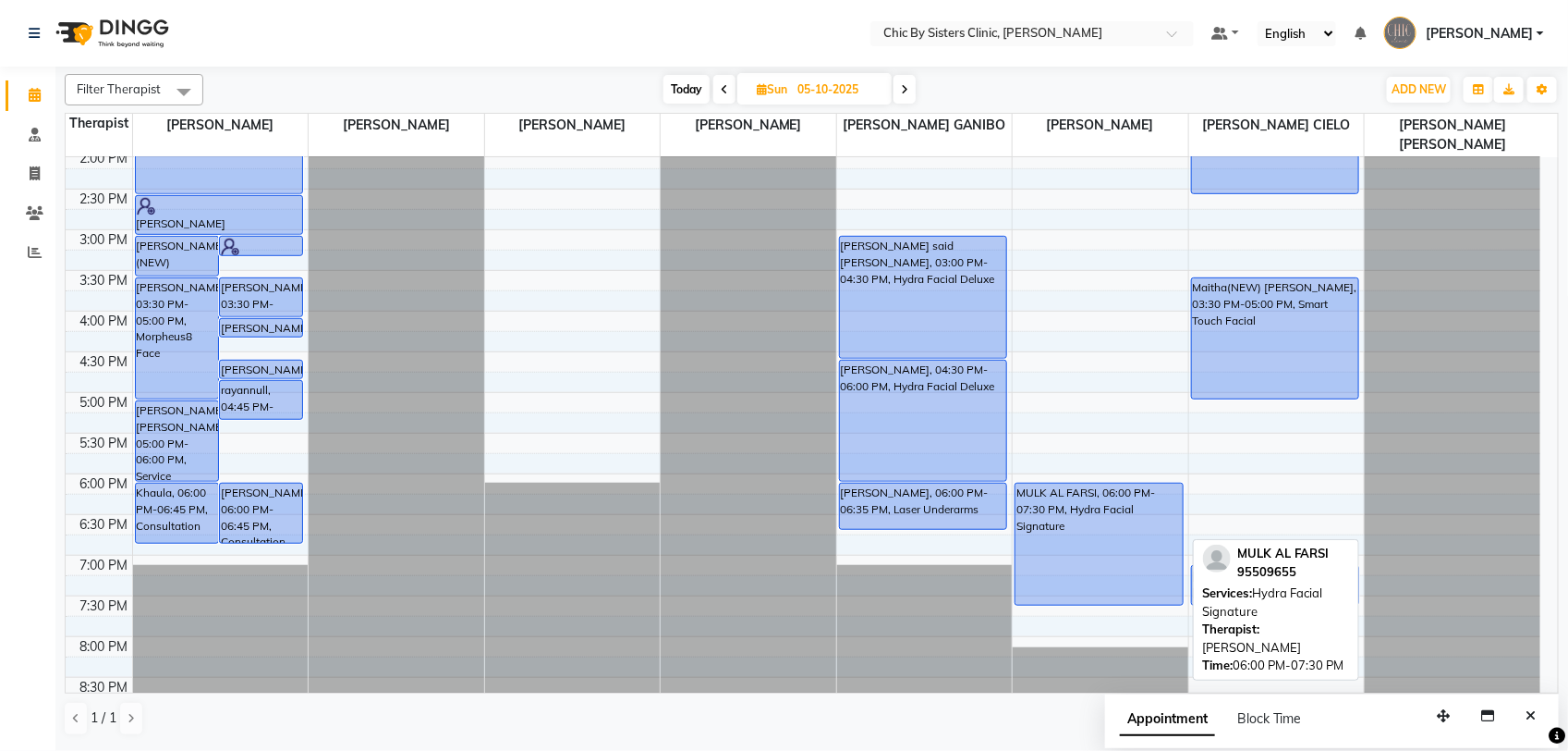
click at [1143, 557] on div "MULK AL FARSI, 06:00 PM-07:30 PM, Hydra Facial Signature" at bounding box center [1100, 543] width 168 height 121
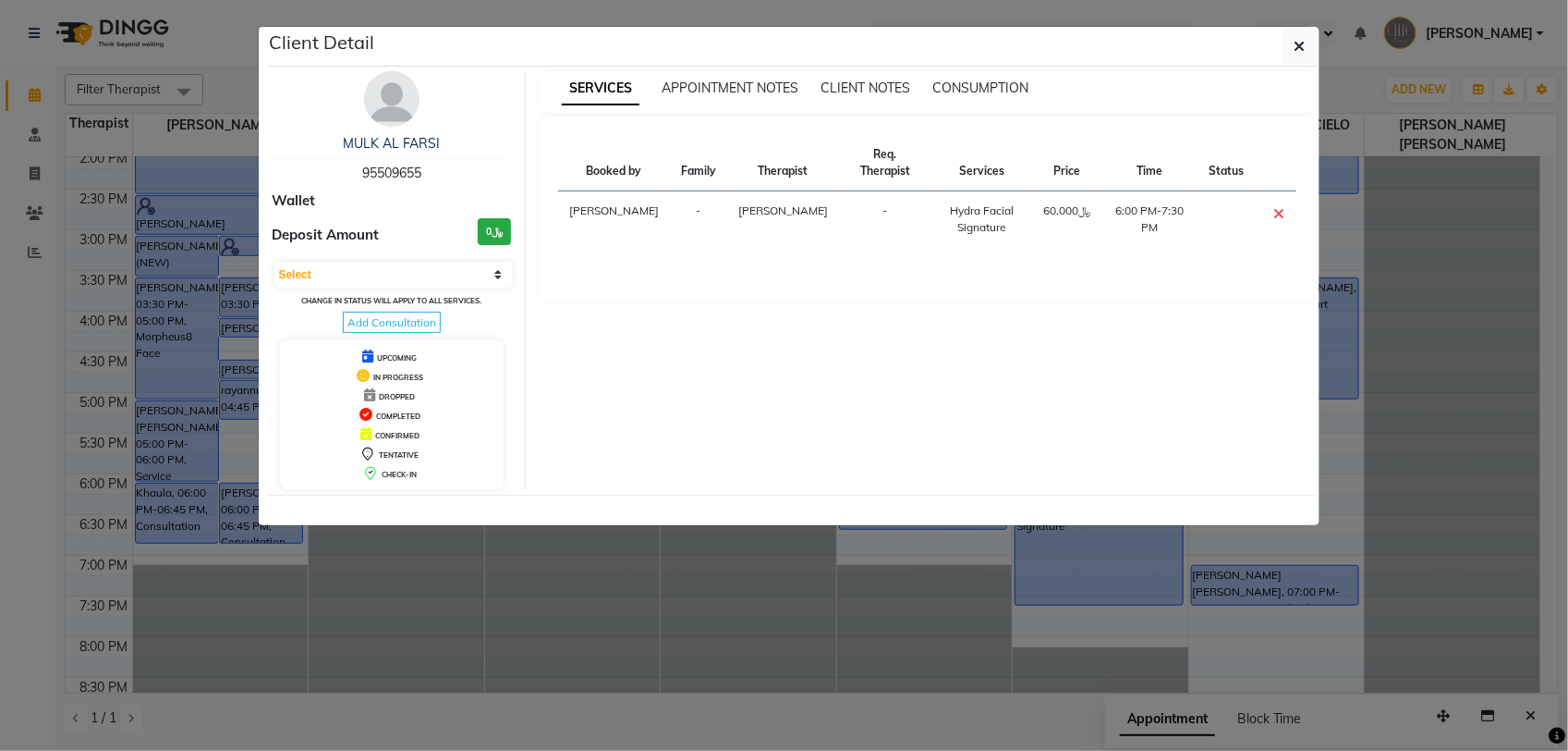
click at [393, 171] on span "95509655" at bounding box center [391, 173] width 59 height 17
copy span "95509655"
click at [1291, 46] on button "button" at bounding box center [1300, 46] width 35 height 35
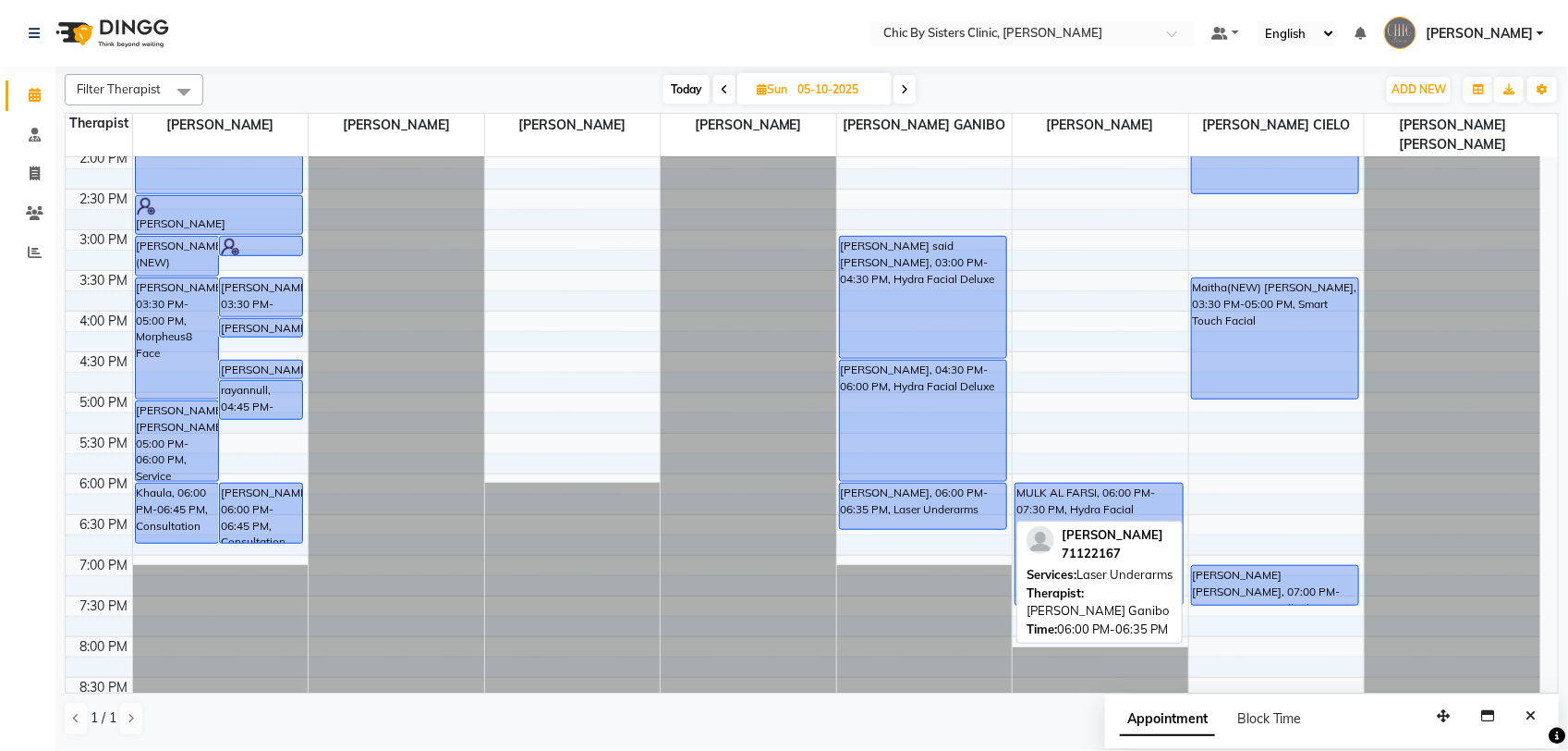
click at [897, 497] on div "Sheikha, Nasser Ali, 06:00 PM-06:35 PM, Laser Underarms" at bounding box center [924, 505] width 168 height 45
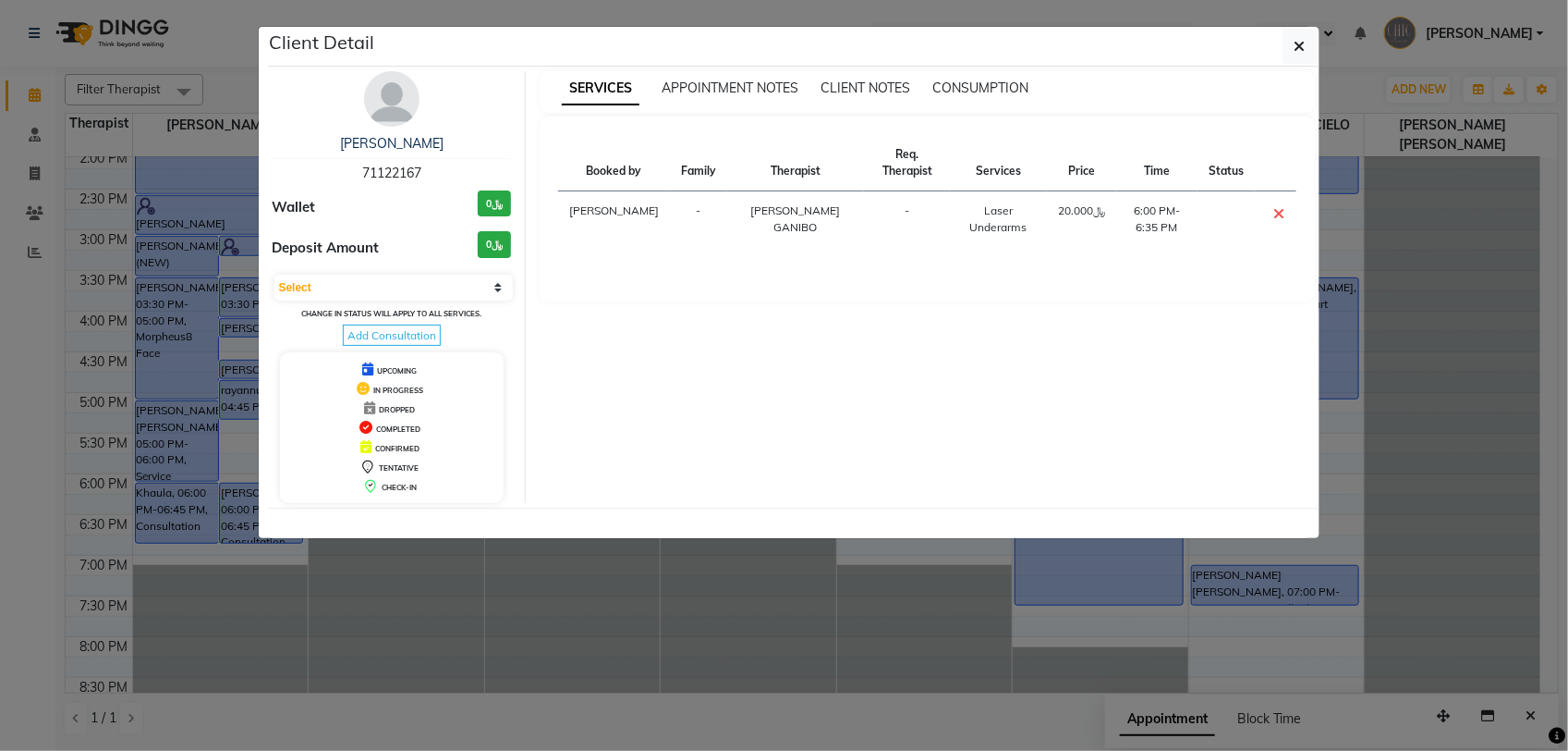
click at [400, 169] on span "71122167" at bounding box center [391, 173] width 59 height 17
drag, startPoint x: 400, startPoint y: 169, endPoint x: 409, endPoint y: 162, distance: 11.4
copy span "71122167"
click at [1307, 47] on button "button" at bounding box center [1300, 46] width 35 height 35
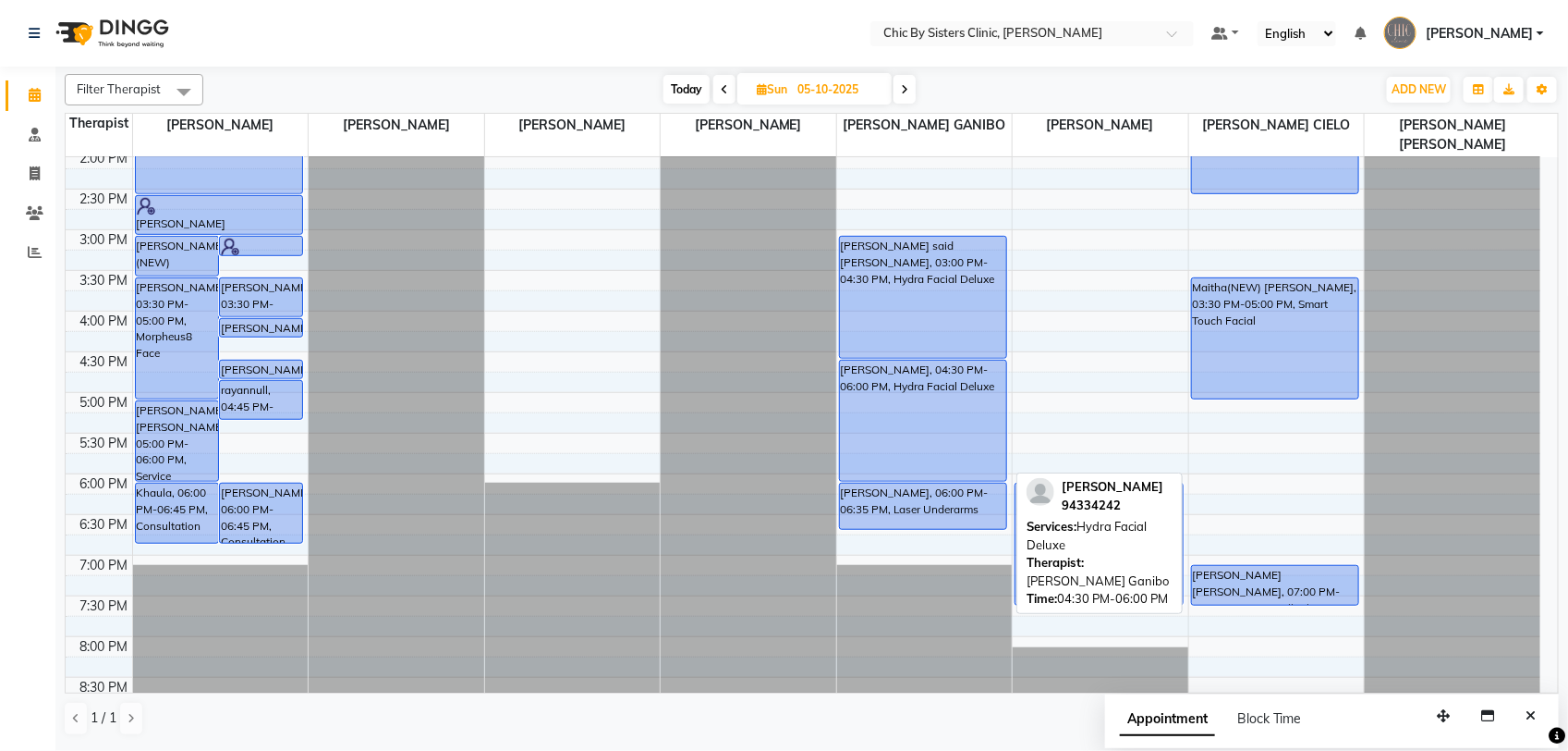
click at [899, 440] on div "Juman Asaklawi, 04:30 PM-06:00 PM, Hydra Facial Deluxe" at bounding box center [924, 420] width 168 height 120
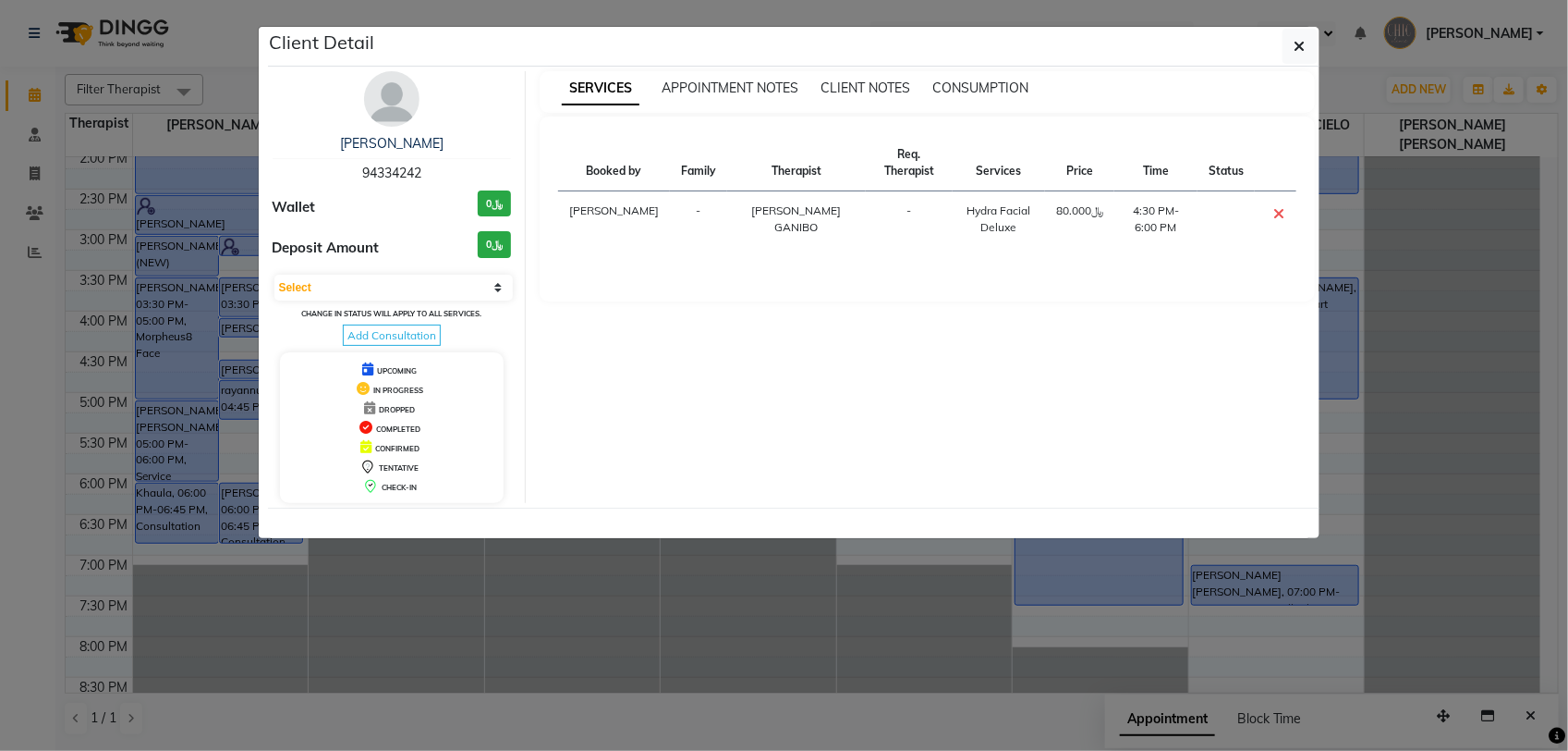
click at [385, 169] on span "94334242" at bounding box center [391, 173] width 59 height 17
copy span "94334242"
click at [1297, 47] on icon "button" at bounding box center [1300, 46] width 11 height 15
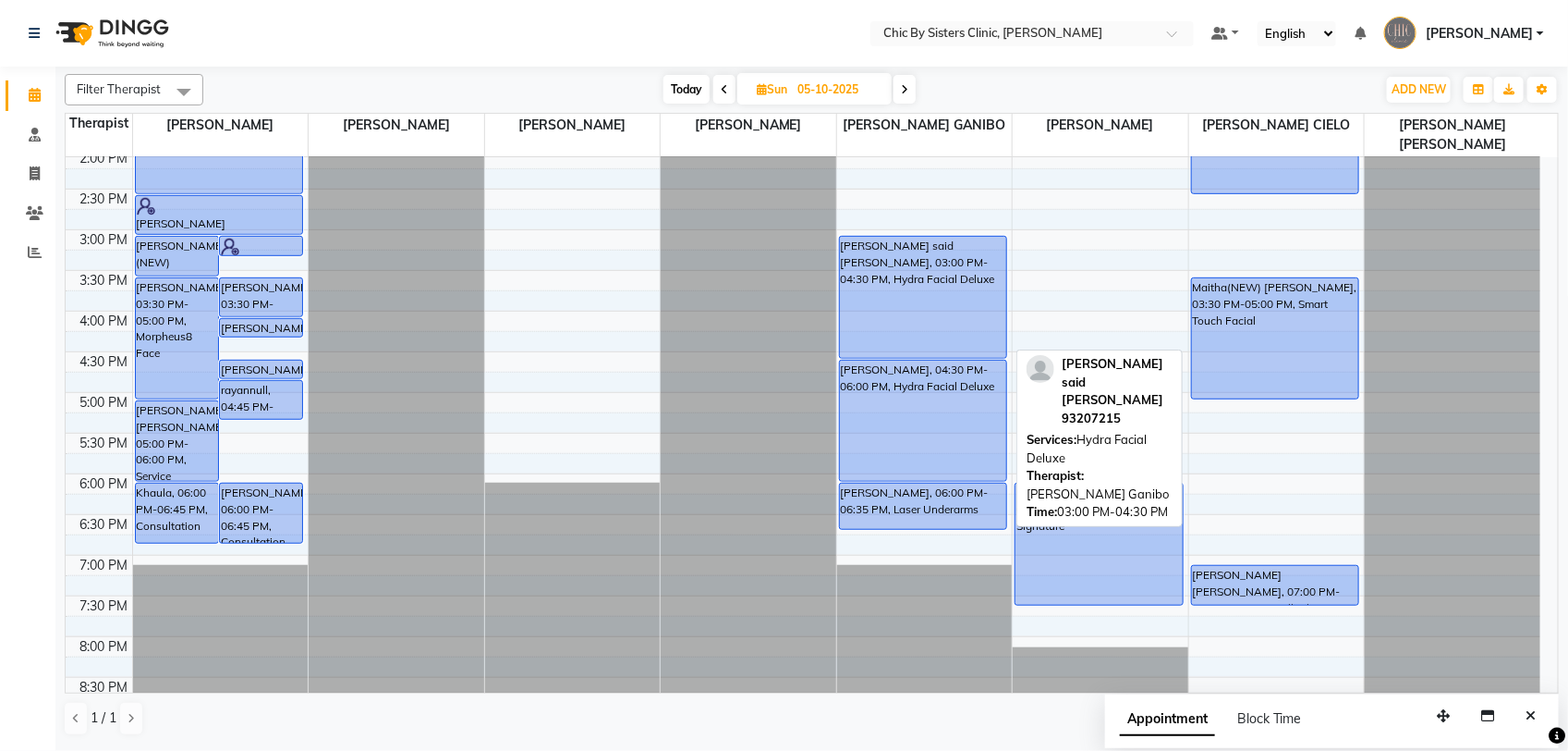
click at [971, 338] on div "salim said Rashid Al kalbani, 03:00 PM-04:30 PM, Hydra Facial Deluxe" at bounding box center [924, 297] width 168 height 121
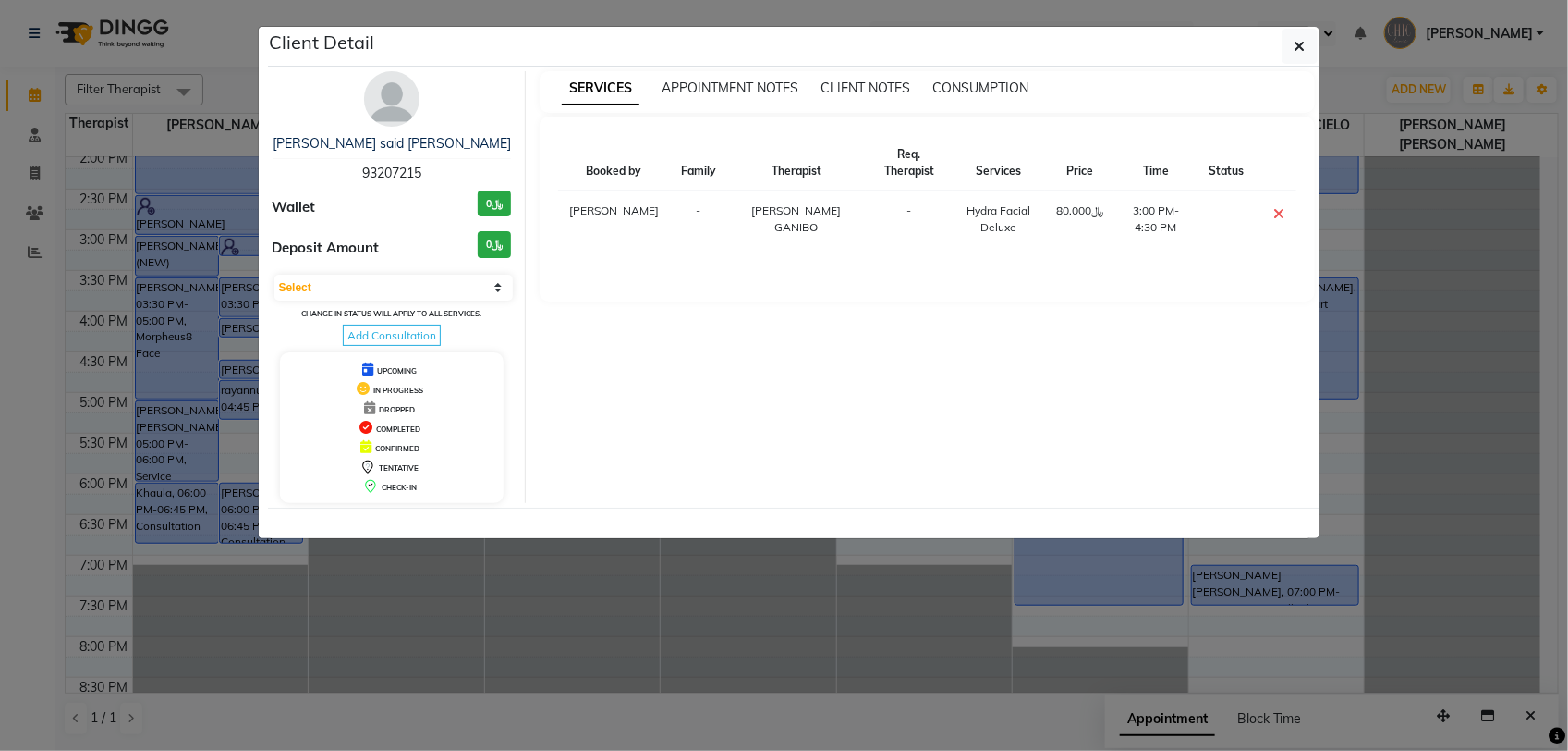
click at [368, 176] on span "93207215" at bounding box center [391, 173] width 59 height 17
copy span "93207215"
click at [1313, 42] on button "button" at bounding box center [1300, 46] width 35 height 35
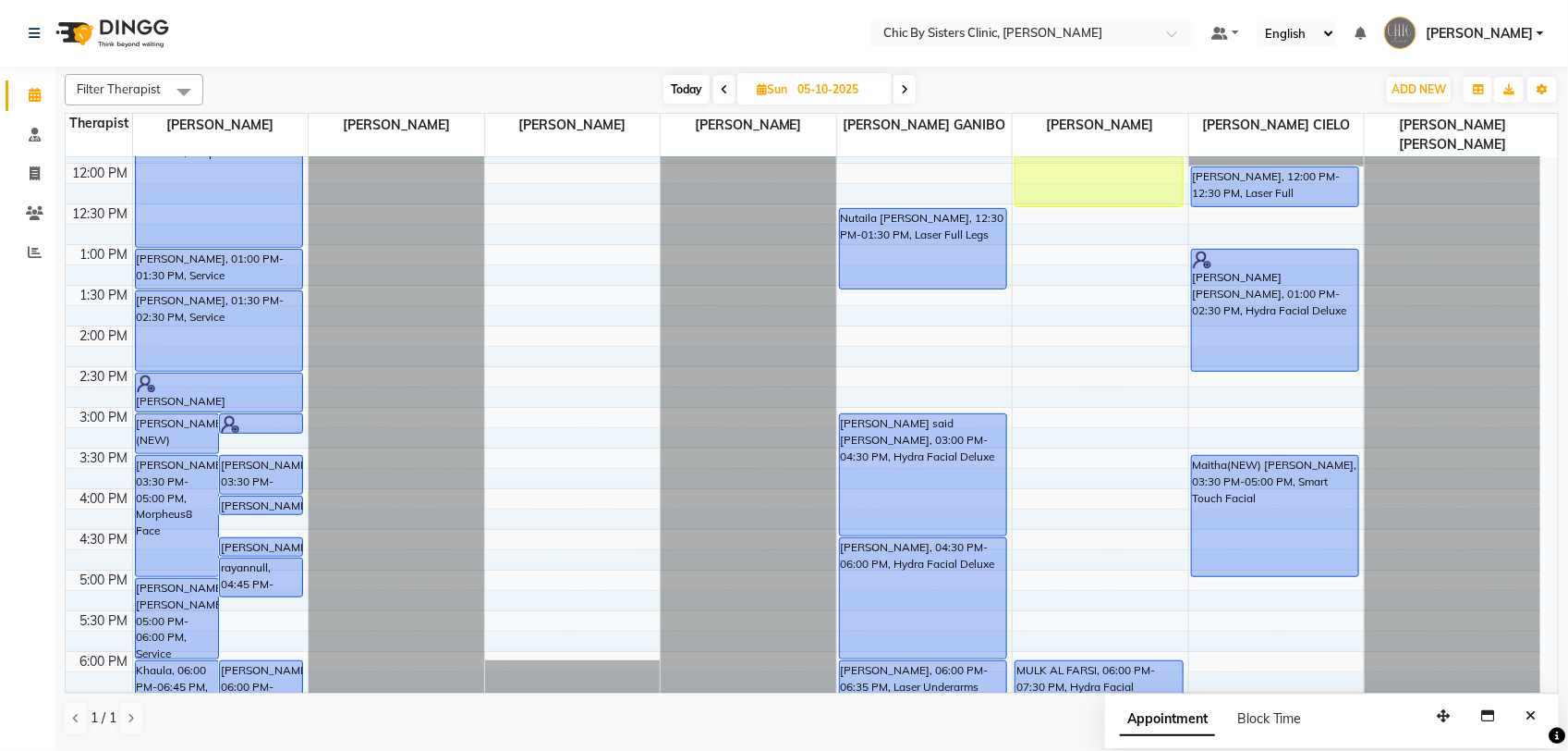
scroll to position [150, 0]
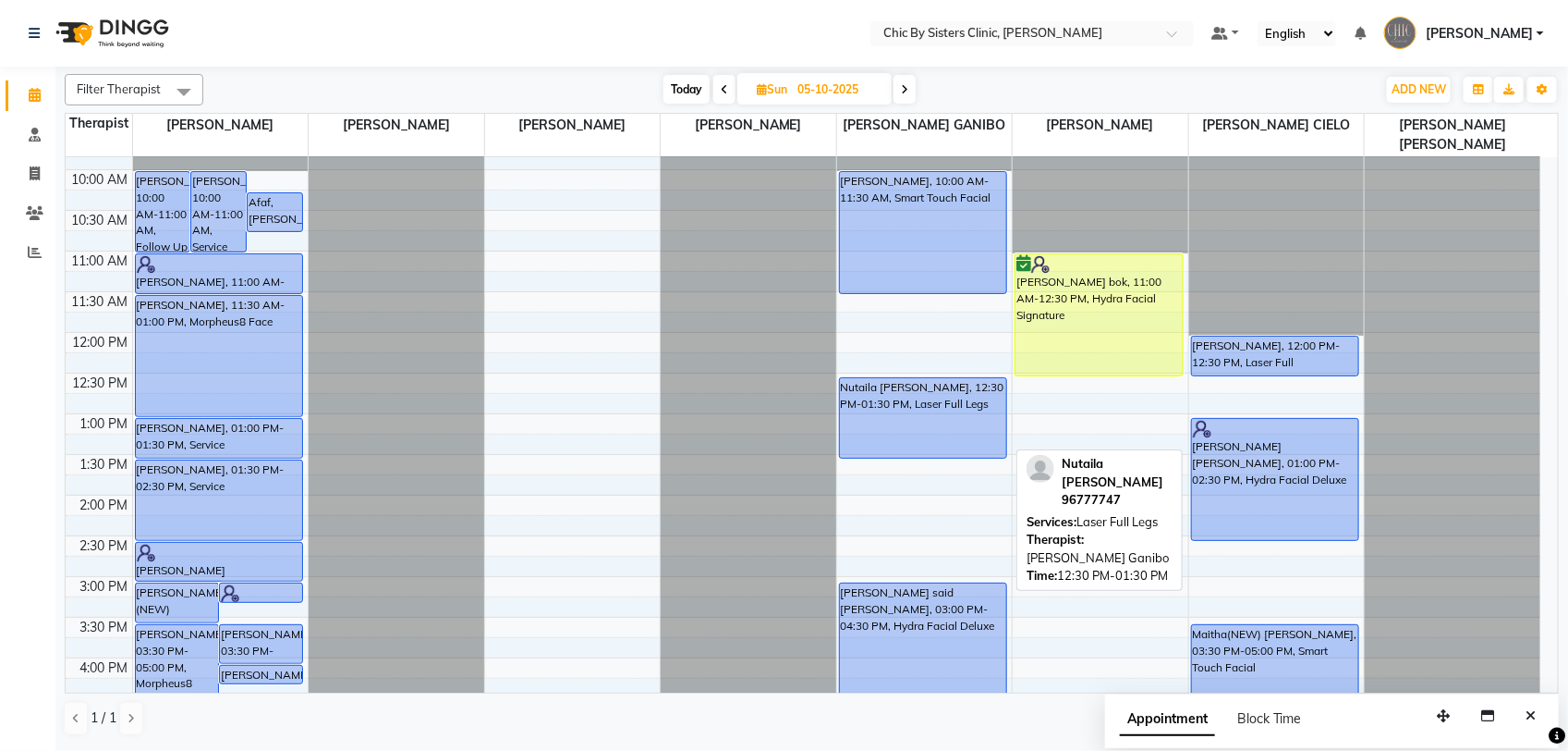
click at [925, 413] on div "Nutaila Saif Al busaidi, 12:30 PM-01:30 PM, Laser Full Legs" at bounding box center [924, 418] width 168 height 80
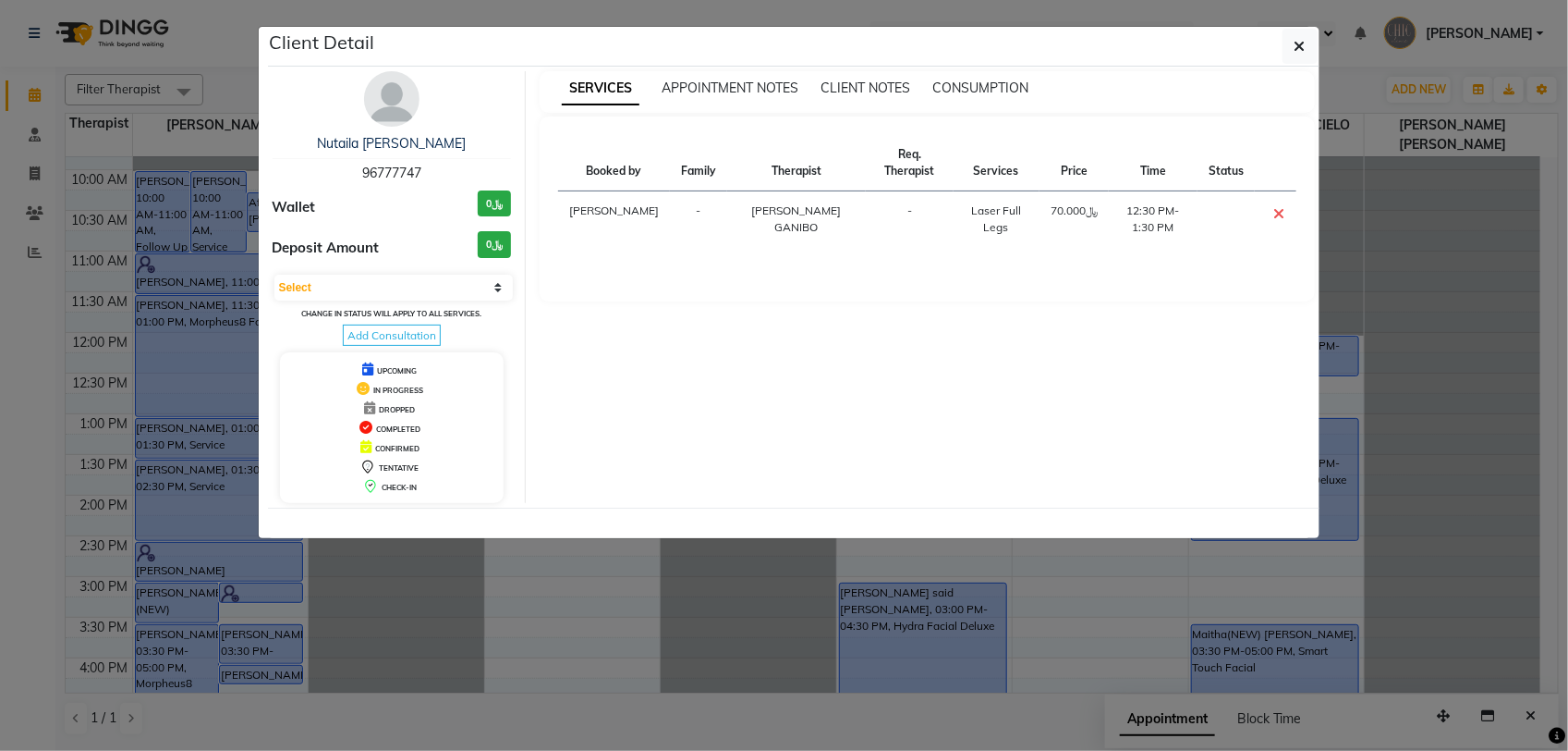
click at [386, 167] on span "96777747" at bounding box center [391, 173] width 59 height 17
copy span "96777747"
click at [1290, 51] on button "button" at bounding box center [1300, 46] width 35 height 35
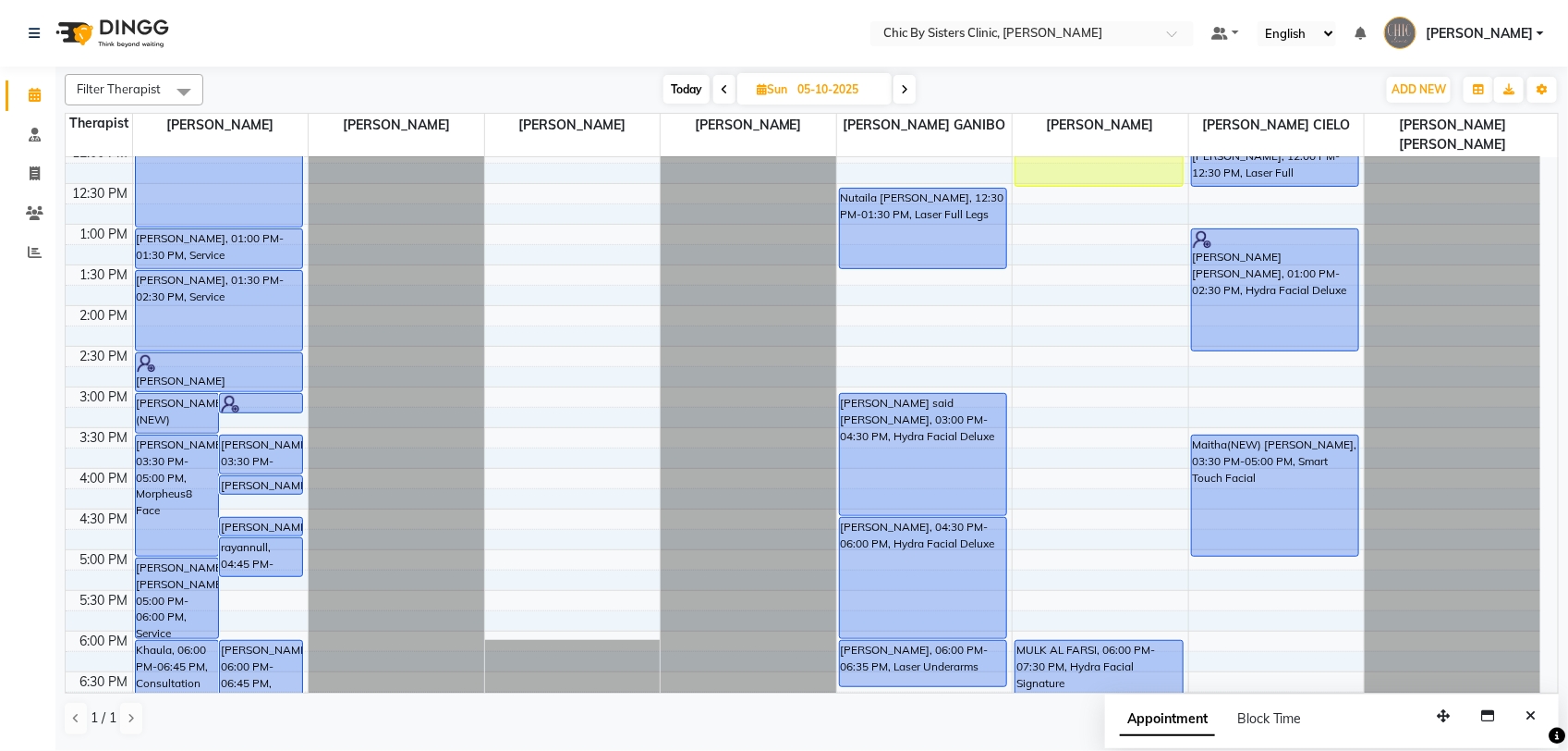
scroll to position [728, 0]
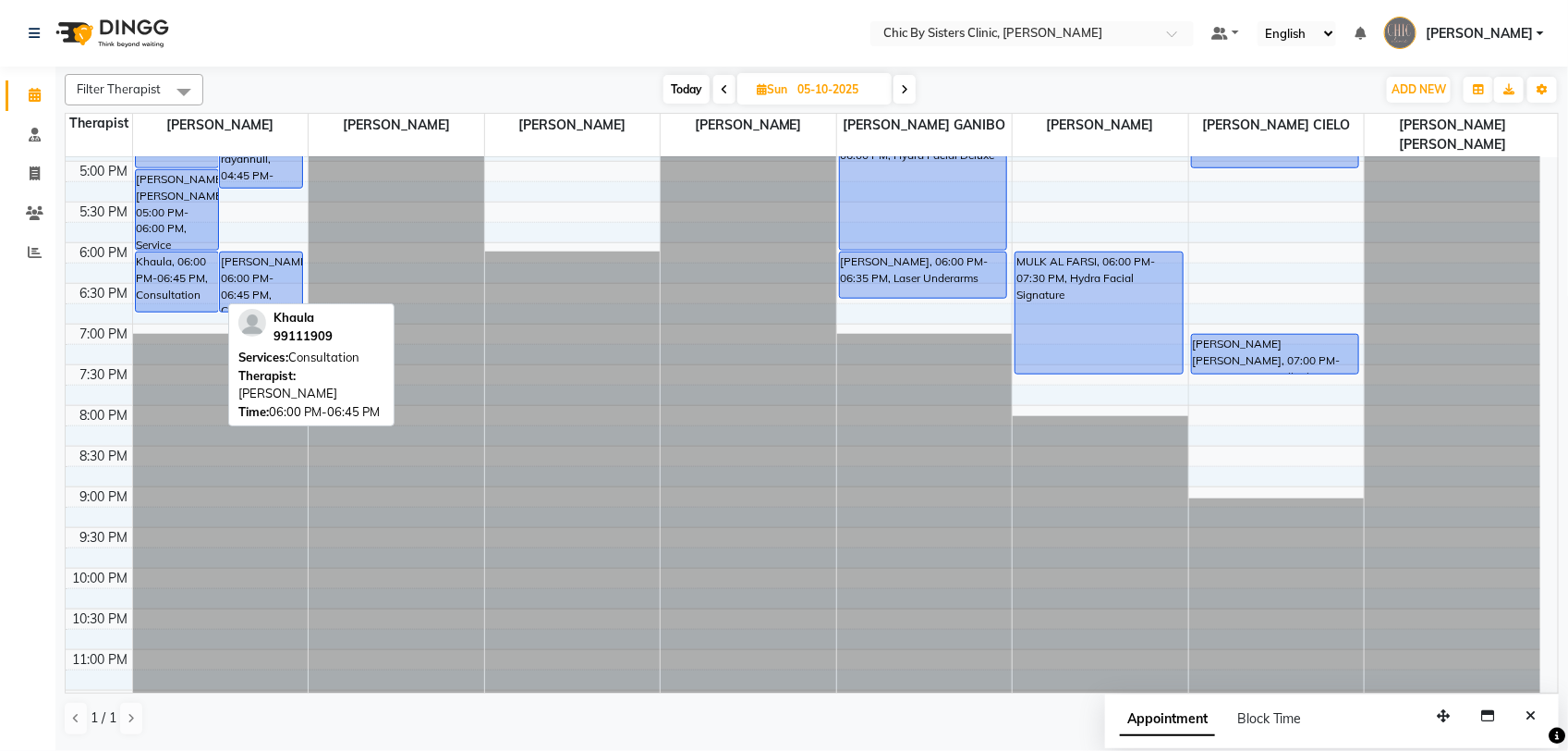
click at [142, 274] on div "Khaula, 06:00 PM-06:45 PM, Consultation" at bounding box center [177, 282] width 82 height 59
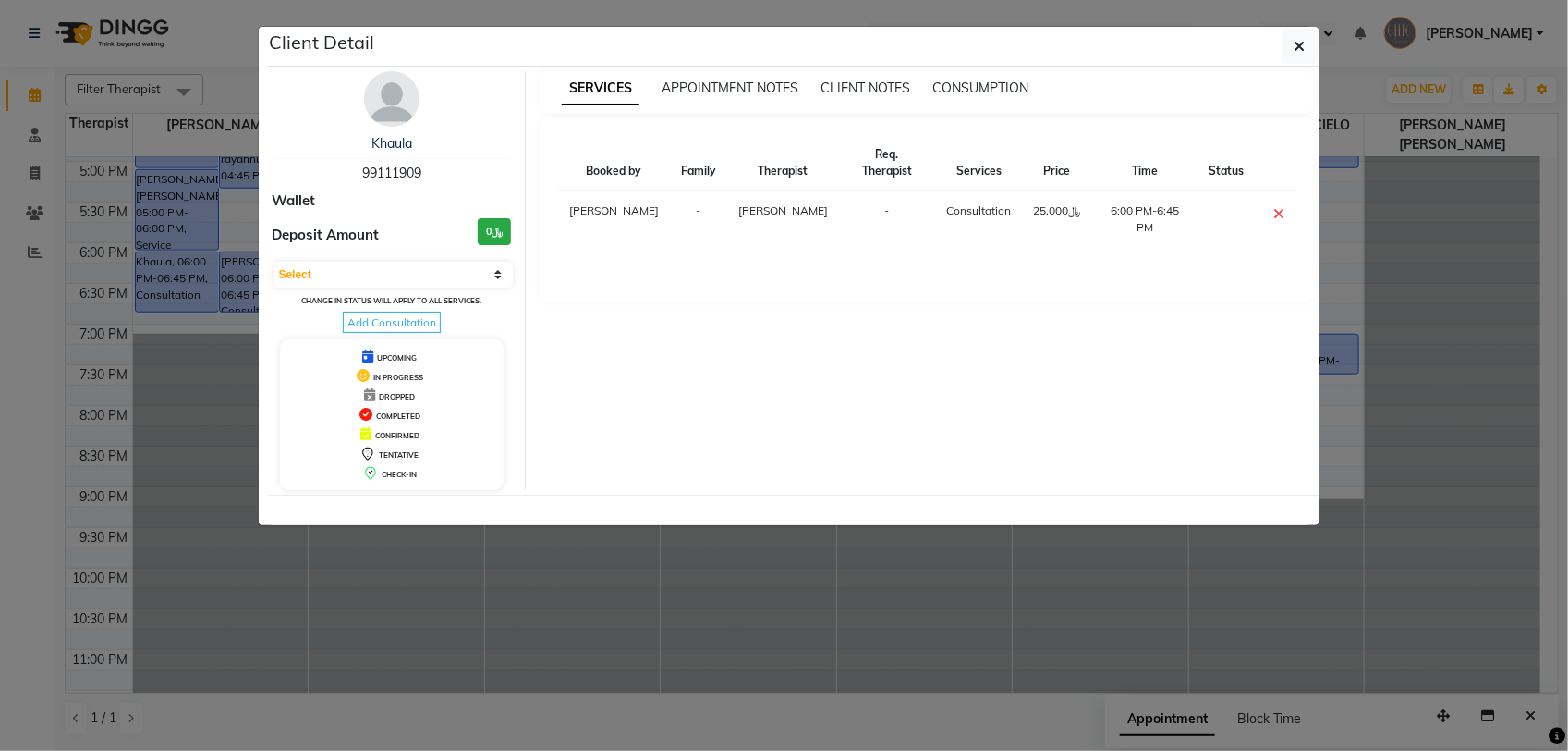
click at [404, 169] on span "99111909" at bounding box center [391, 173] width 59 height 17
click at [1301, 49] on icon "button" at bounding box center [1300, 46] width 11 height 15
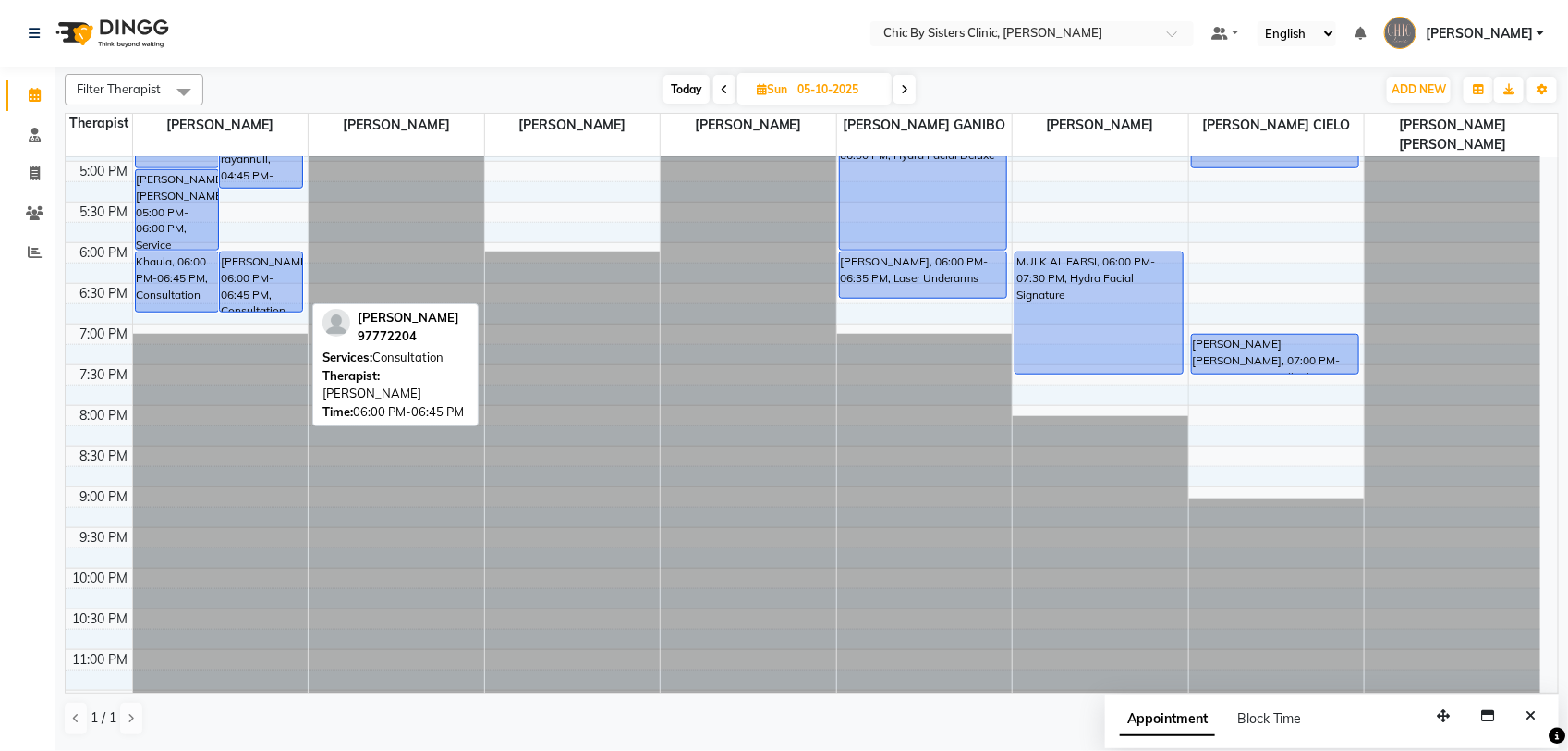
click at [263, 281] on div "sumaiya Al Zadjali, 06:00 PM-06:45 PM, Consultation" at bounding box center [261, 282] width 82 height 59
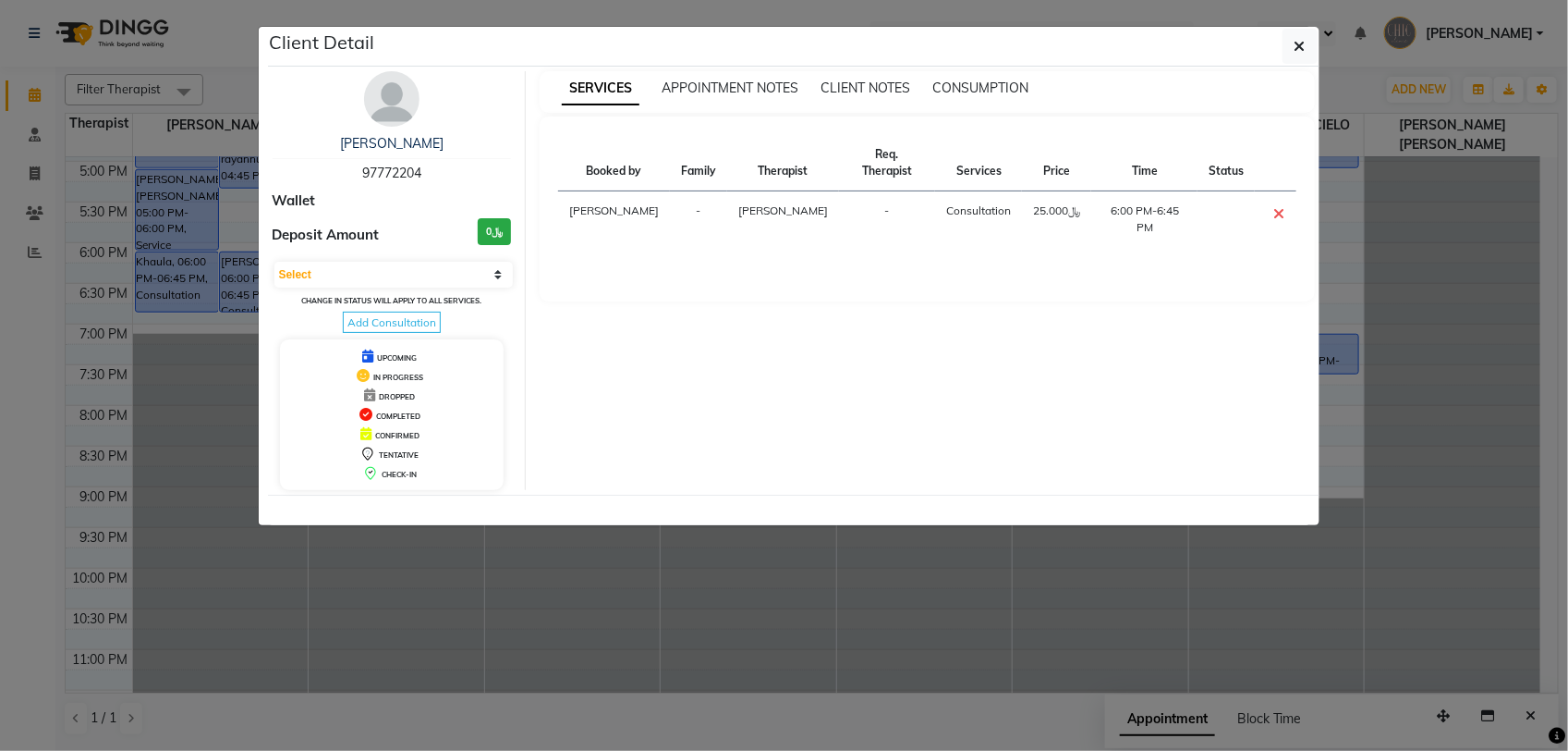
click at [393, 173] on span "97772204" at bounding box center [391, 173] width 59 height 17
click at [1295, 46] on icon "button" at bounding box center [1300, 46] width 11 height 15
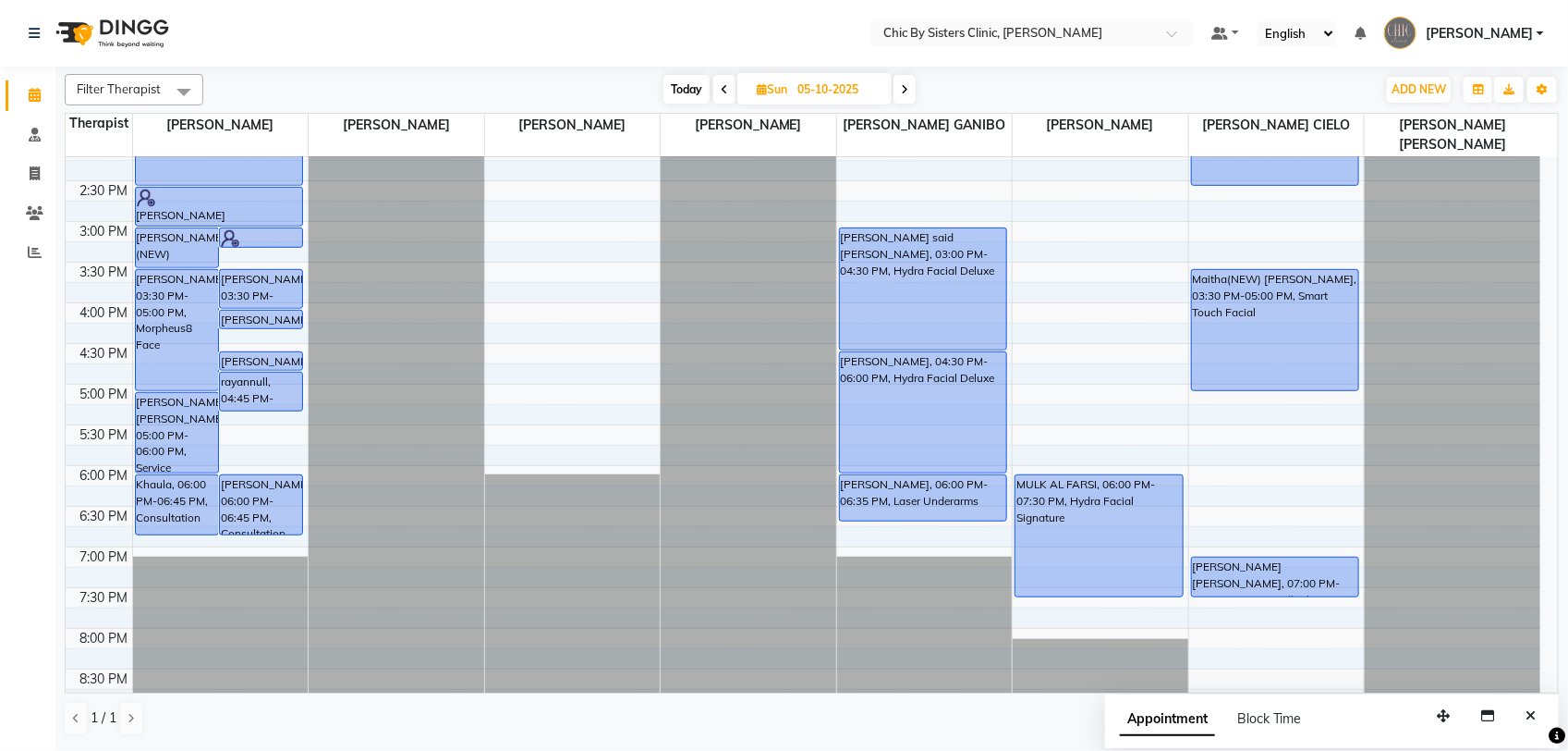
scroll to position [496, 0]
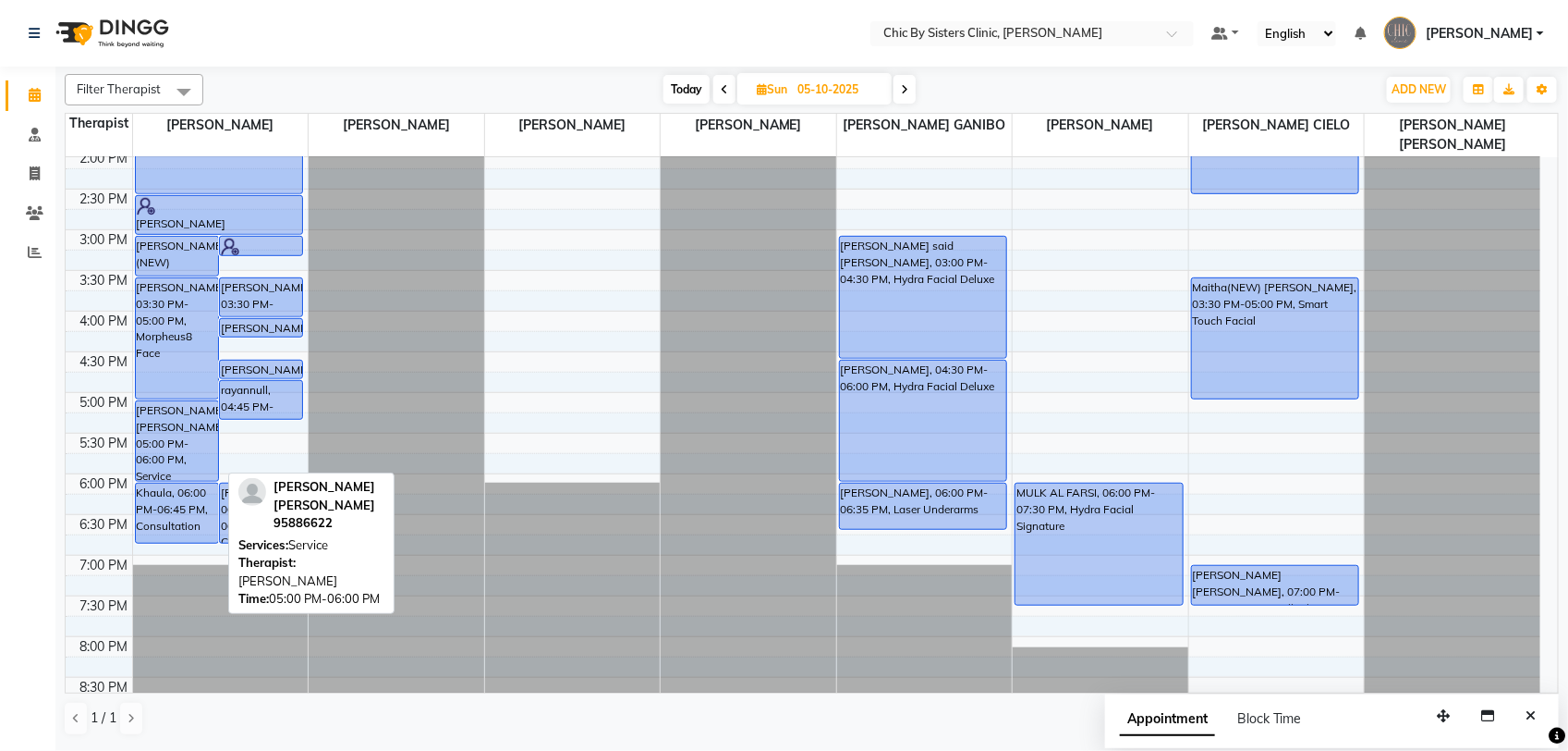
click at [160, 440] on div "Fatma shahid hussen, 05:00 PM-06:00 PM, Service" at bounding box center [177, 441] width 82 height 80
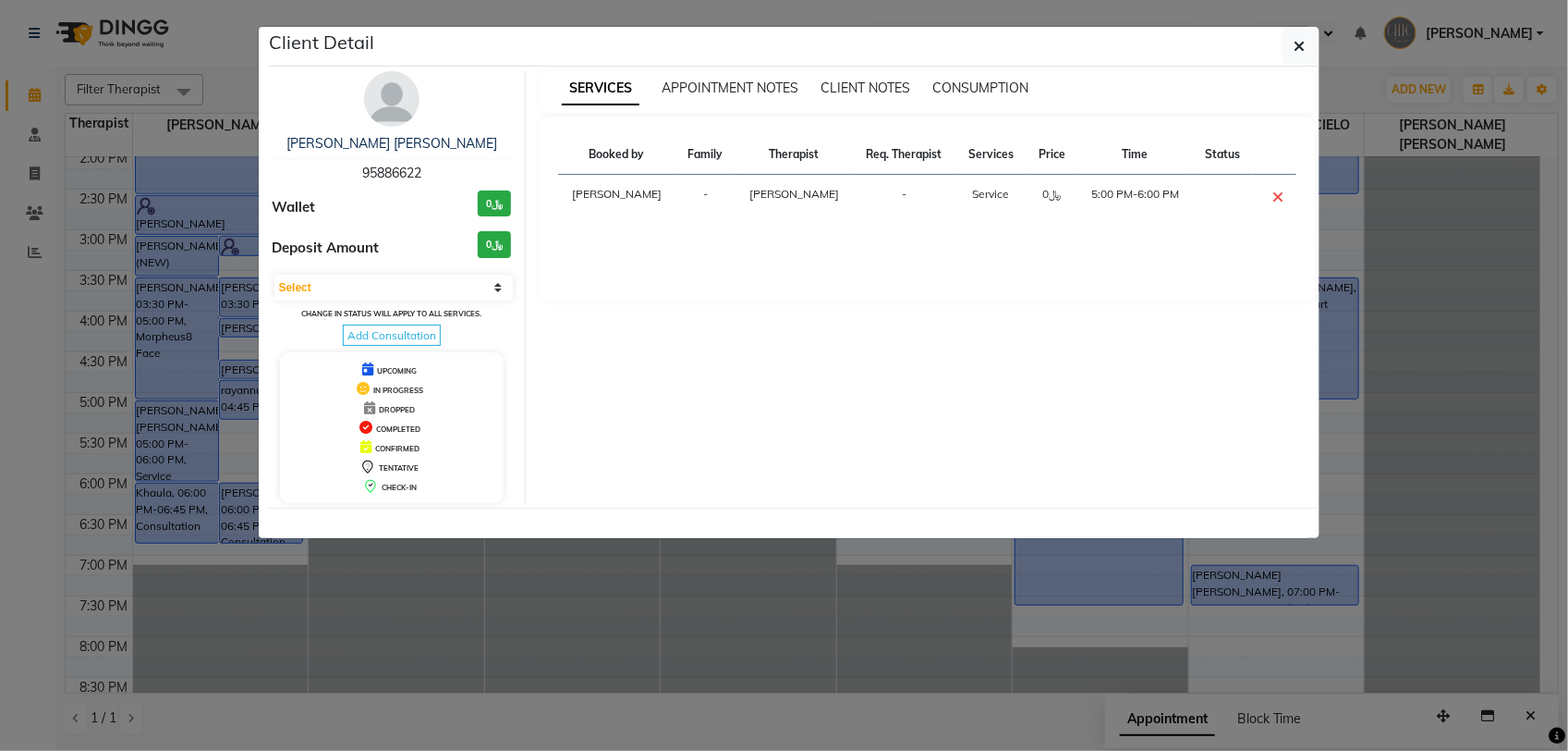
click at [381, 177] on span "95886622" at bounding box center [391, 173] width 59 height 17
click at [1303, 47] on icon "button" at bounding box center [1300, 46] width 11 height 15
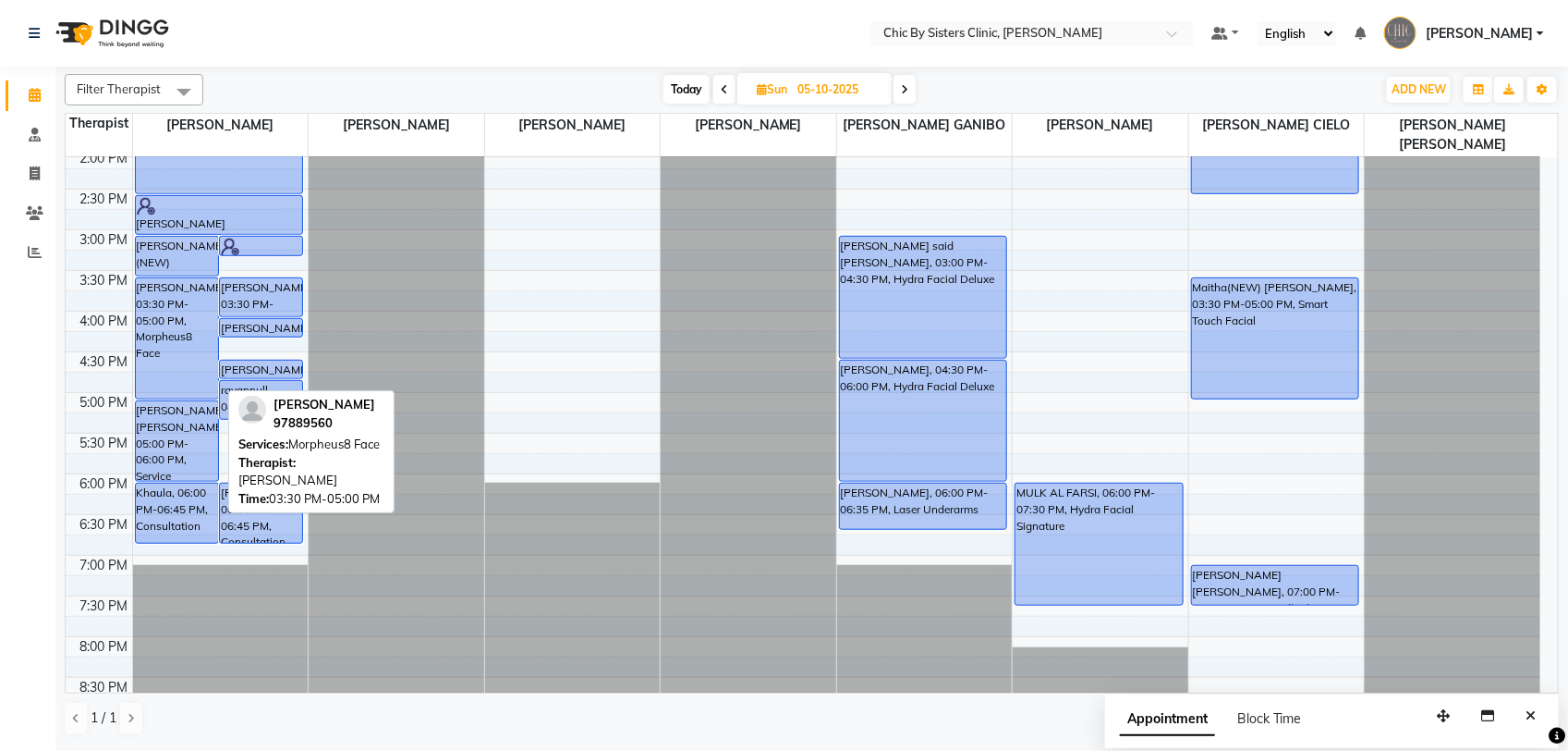
click at [188, 327] on div "Amina Marat, 03:30 PM-05:00 PM, Morpheus8 Face" at bounding box center [177, 339] width 82 height 120
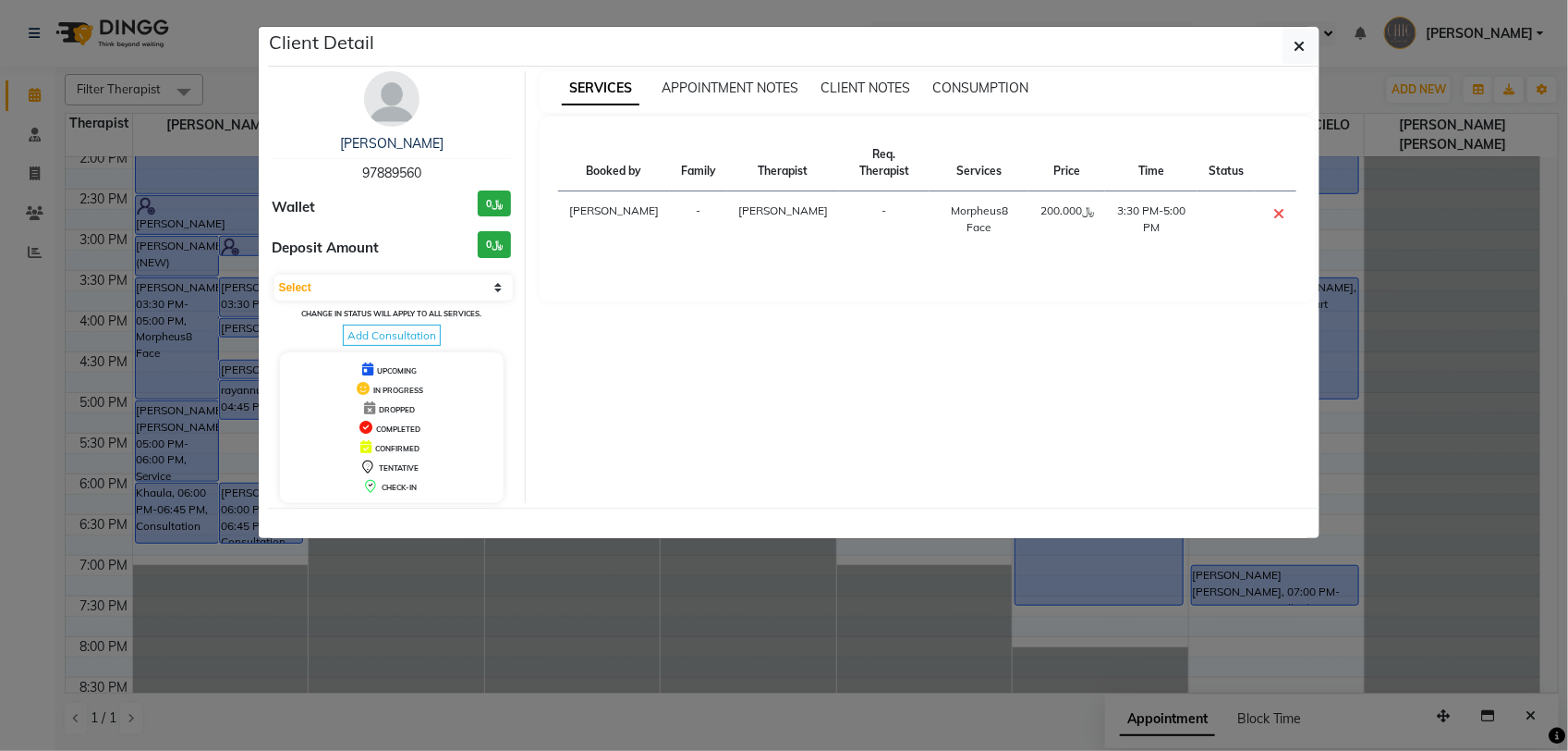
click at [394, 177] on span "97889560" at bounding box center [391, 173] width 59 height 17
click at [1307, 60] on button "button" at bounding box center [1300, 46] width 35 height 35
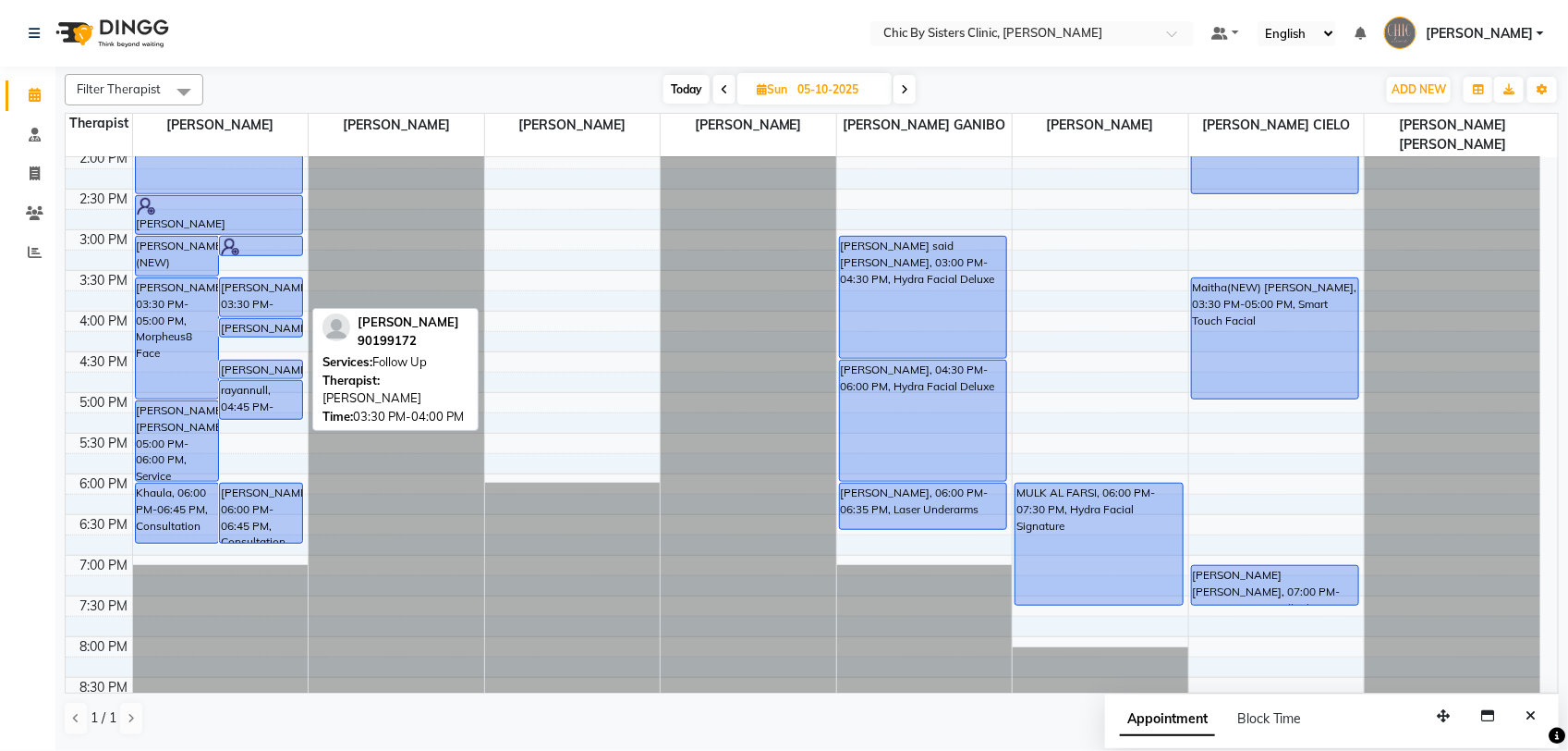
click at [259, 294] on div "melani pender Pender, 03:30 PM-04:00 PM, Follow Up" at bounding box center [261, 298] width 82 height 38
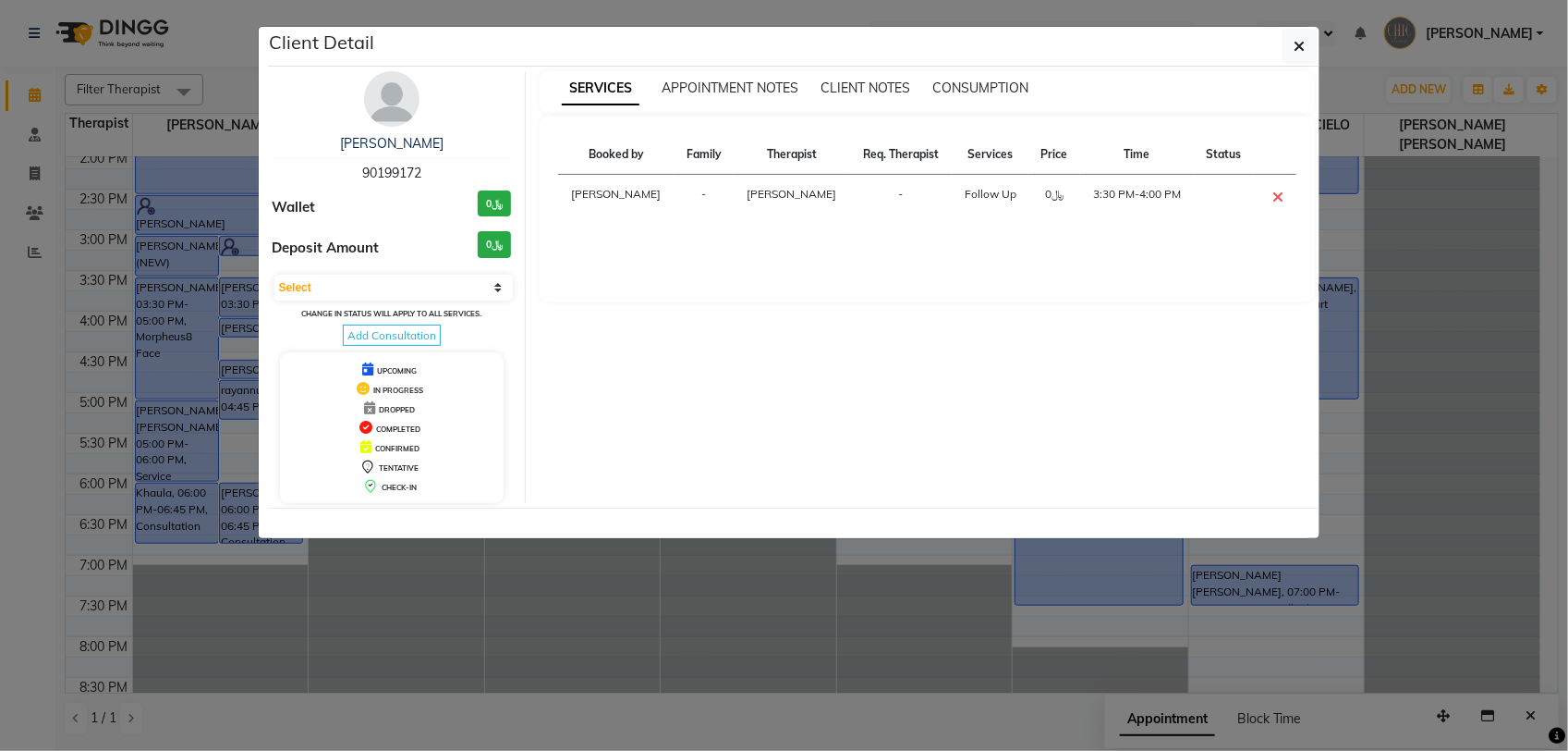
click at [393, 163] on div "melani pender Pender 90199172" at bounding box center [392, 158] width 240 height 49
click at [1287, 56] on button "button" at bounding box center [1300, 46] width 35 height 35
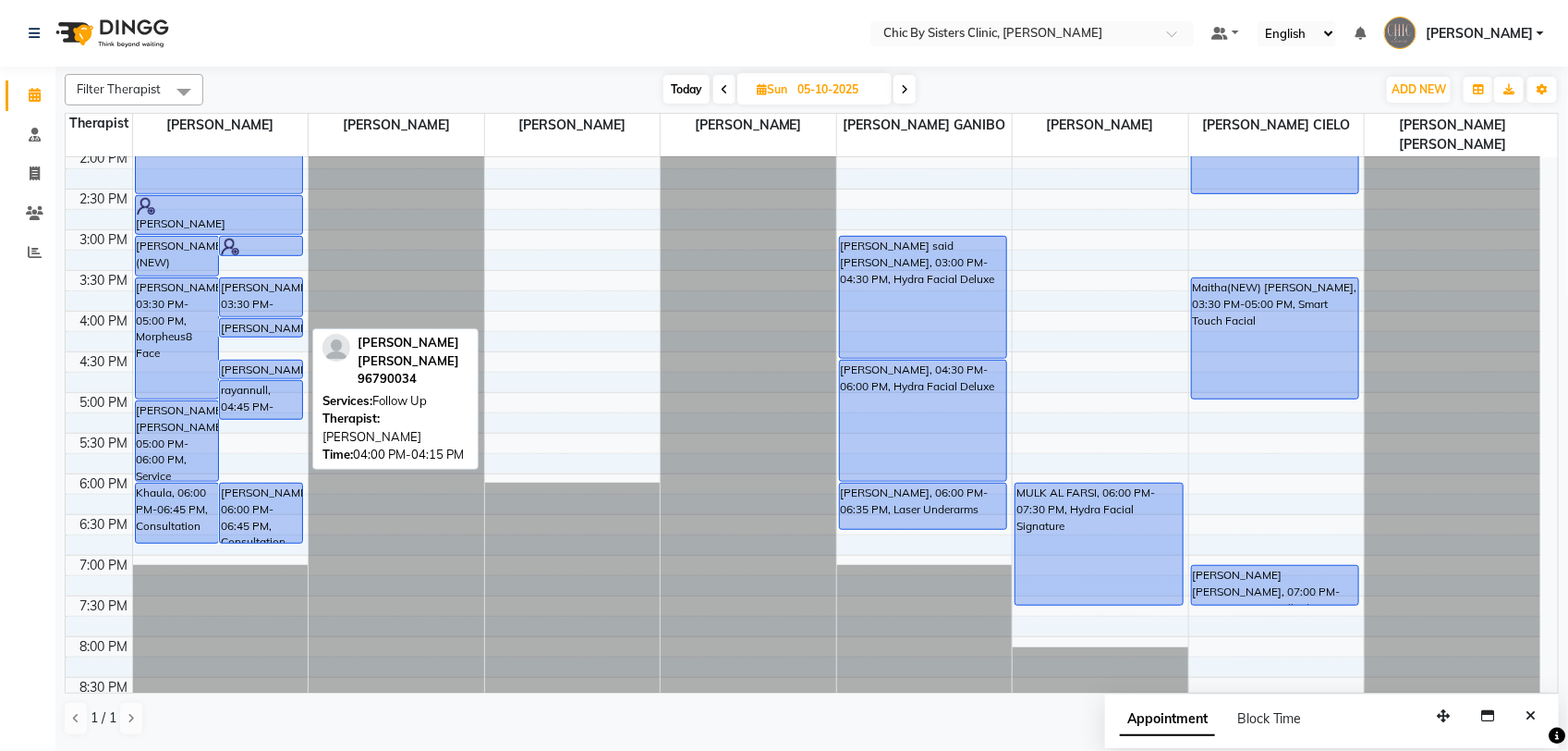
click at [243, 330] on div "Fatma Hamood Al Marhubi, 04:00 PM-04:15 PM, Follow Up" at bounding box center [261, 328] width 82 height 18
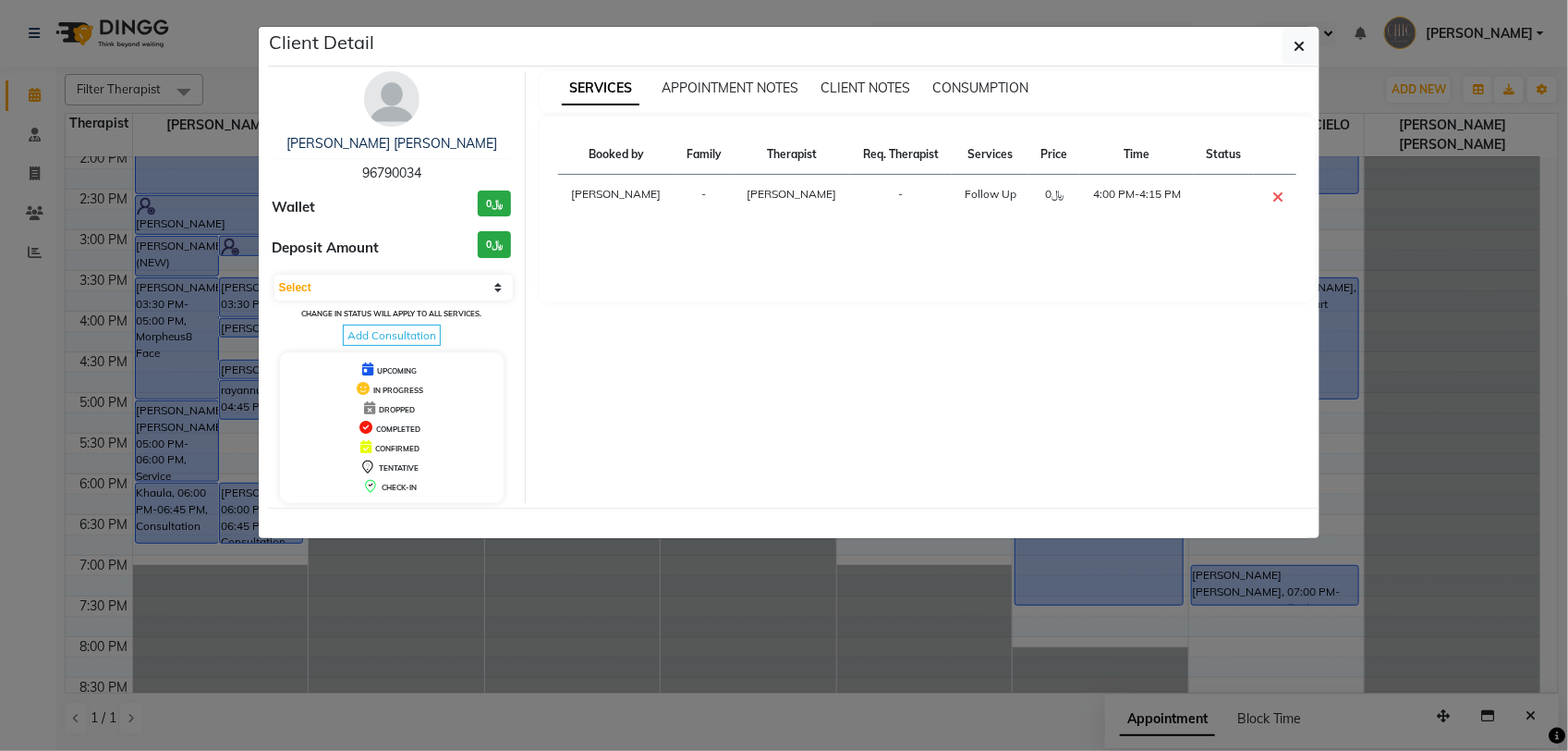
click at [380, 173] on span "96790034" at bounding box center [391, 173] width 59 height 17
click at [1300, 44] on icon "button" at bounding box center [1300, 46] width 11 height 15
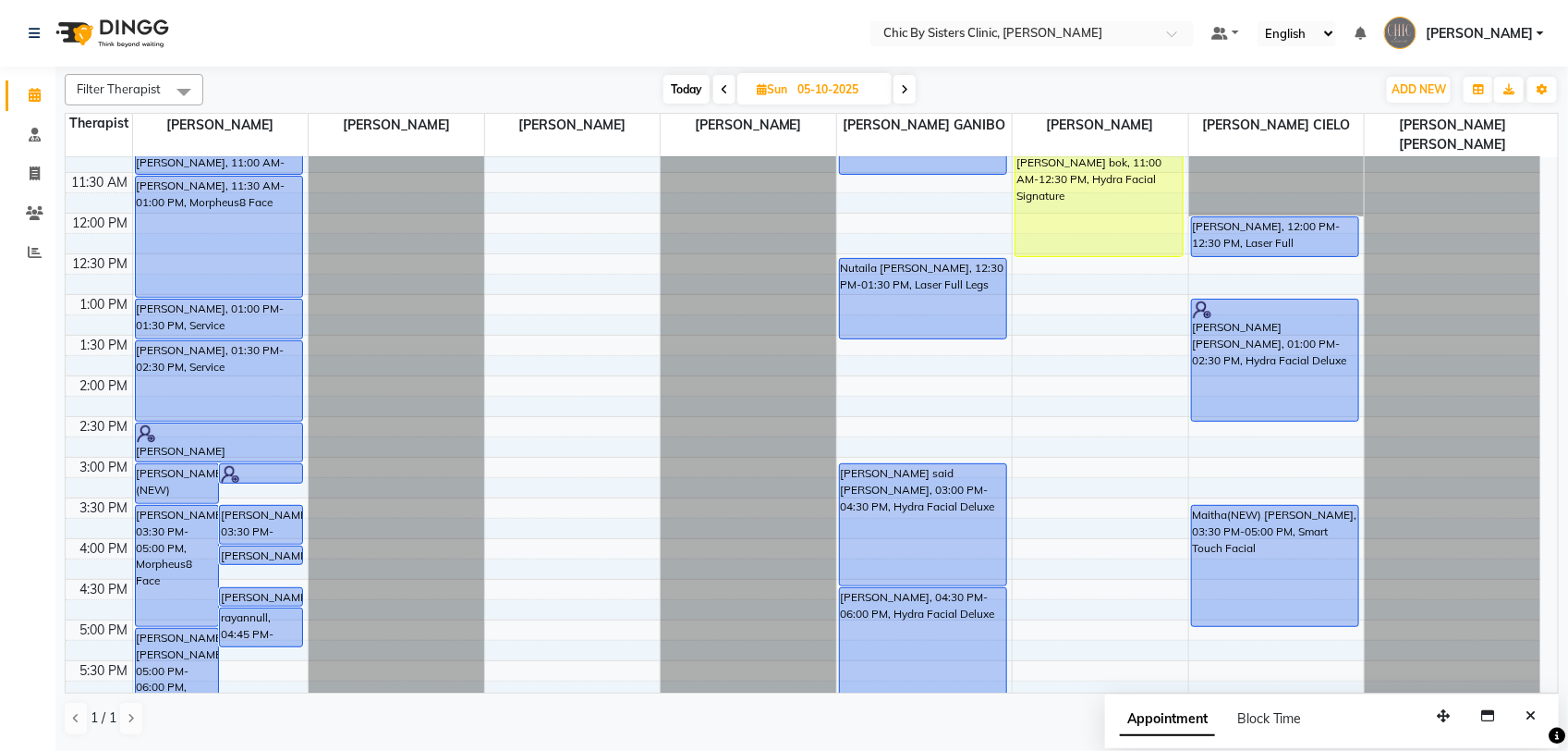
scroll to position [150, 0]
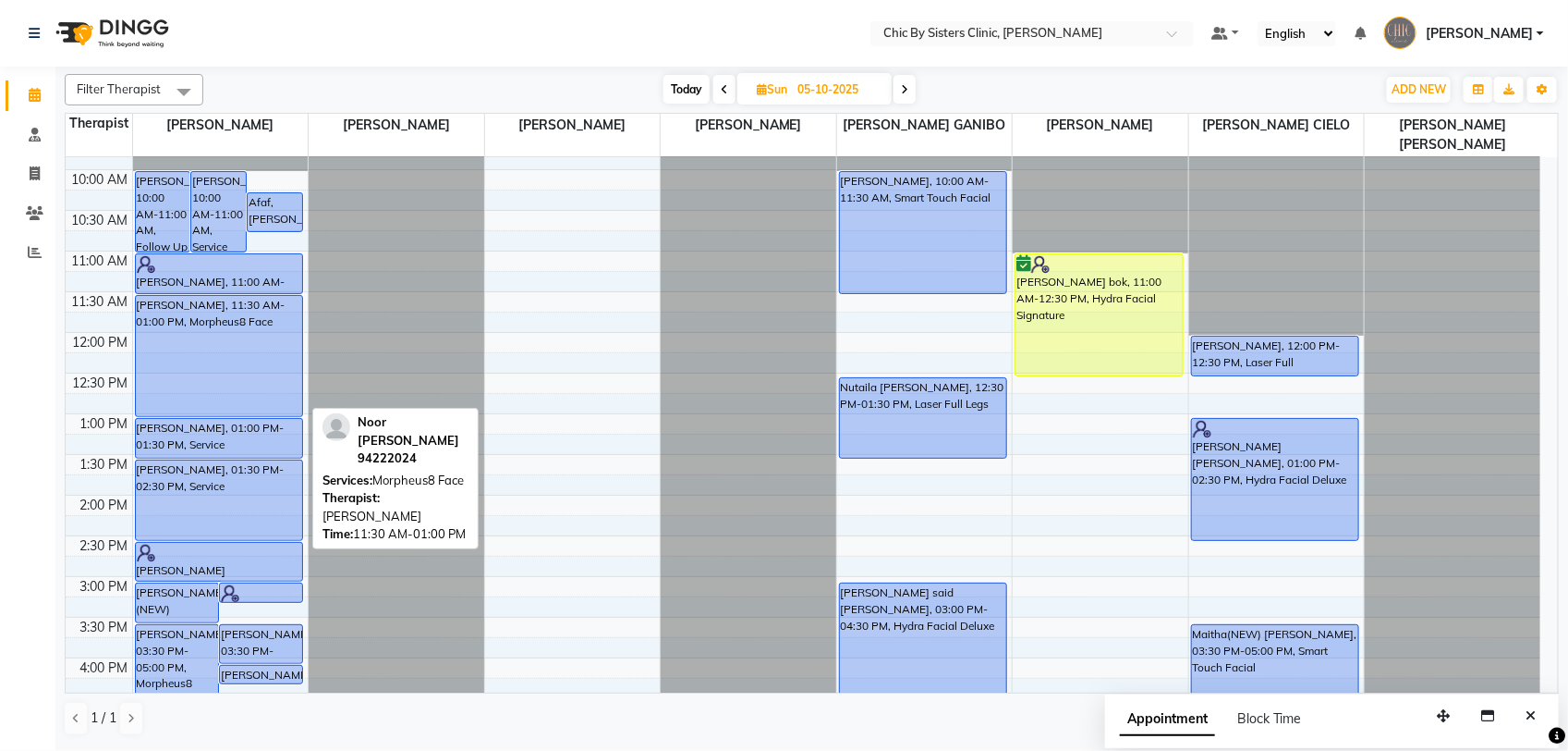
click at [272, 376] on div "Noor Al Bahrani, 11:30 AM-01:00 PM, Morpheus8 Face" at bounding box center [220, 356] width 168 height 120
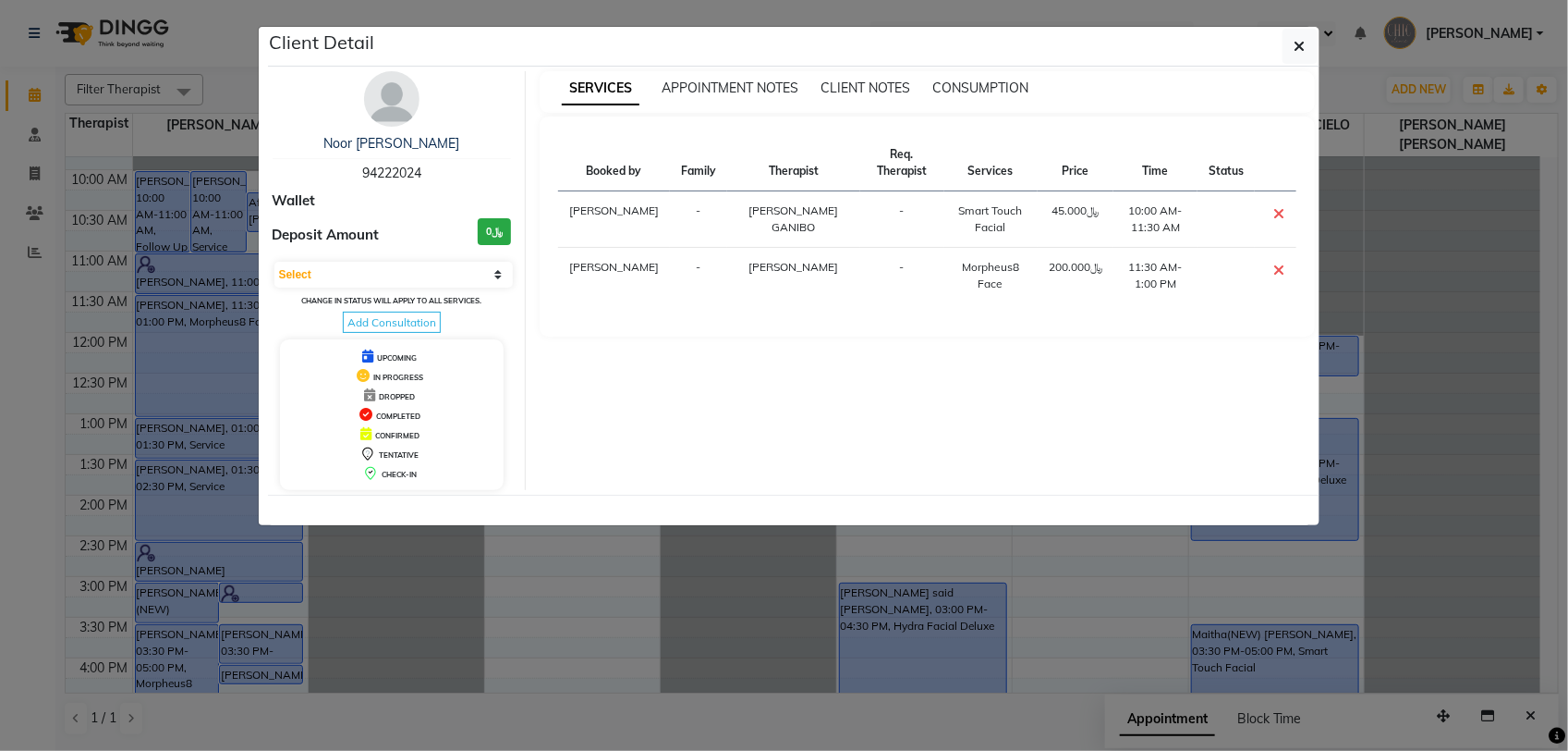
click at [394, 169] on span "94222024" at bounding box center [391, 173] width 59 height 17
click at [1302, 52] on icon "button" at bounding box center [1300, 46] width 11 height 15
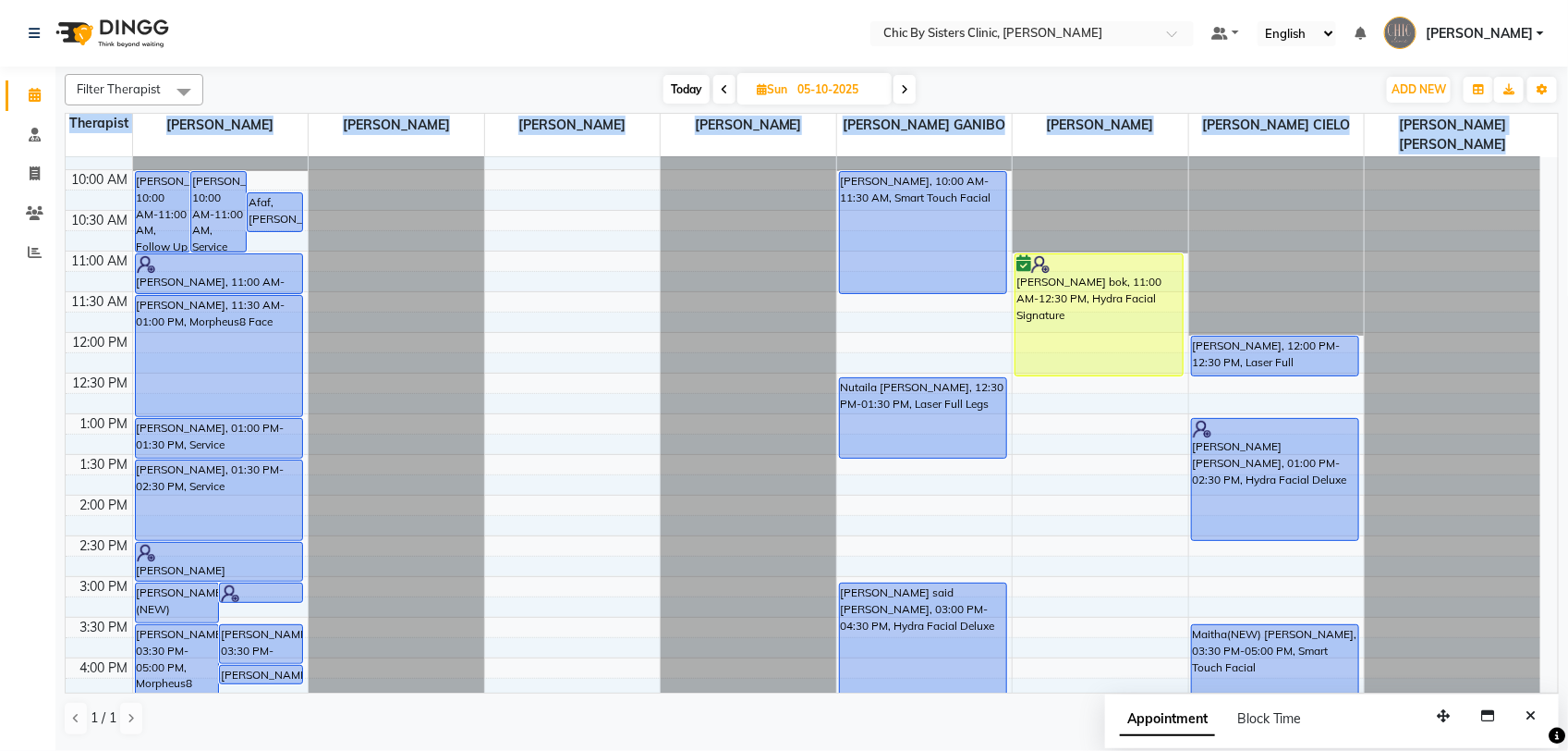
drag, startPoint x: 1558, startPoint y: 397, endPoint x: 1559, endPoint y: 439, distance: 42.0
click at [1559, 439] on div "Filter Therapist Select All DR. ASSEL SATVALDINOVA DR. AYMAN ELSAQA GERALDINE E…" at bounding box center [812, 407] width 1513 height 681
click at [504, 344] on div "8:00 AM 8:30 AM 9:00 AM 9:30 AM 10:00 AM 10:30 AM 11:00 AM 11:30 AM 12:00 PM 12…" at bounding box center [803, 657] width 1475 height 1301
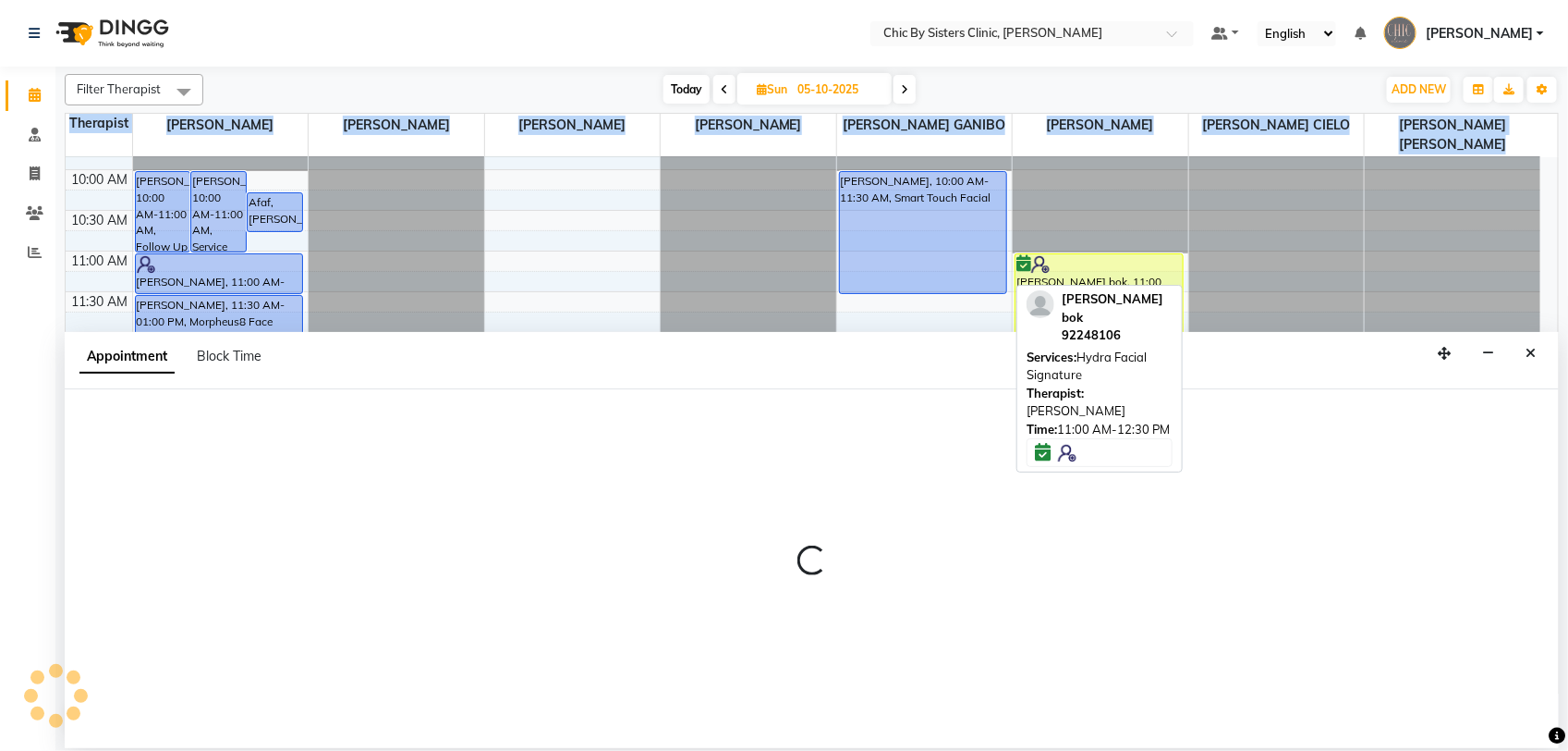
select select "49182"
select select "720"
select select "tentative"
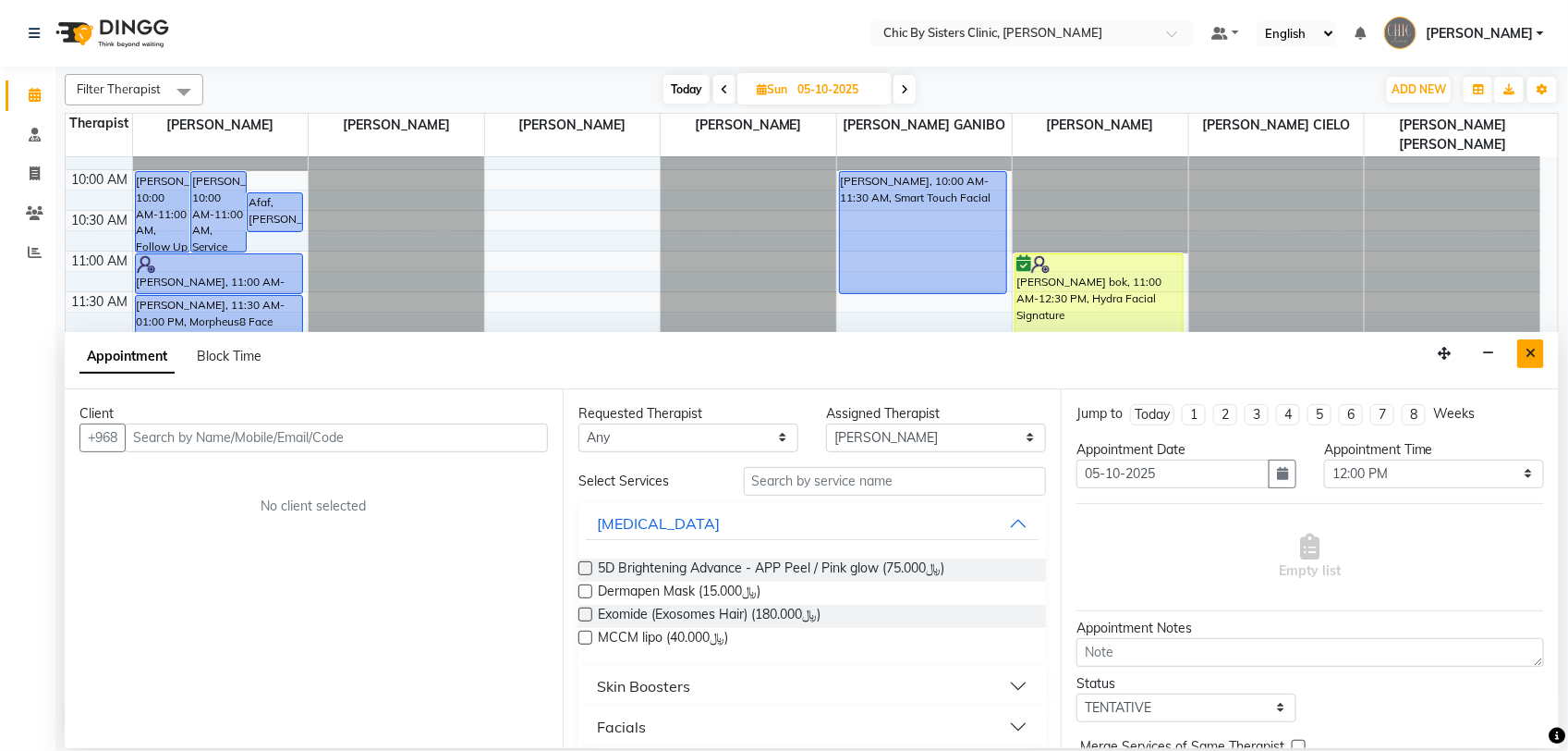
click at [1539, 355] on button "Close" at bounding box center [1530, 354] width 27 height 29
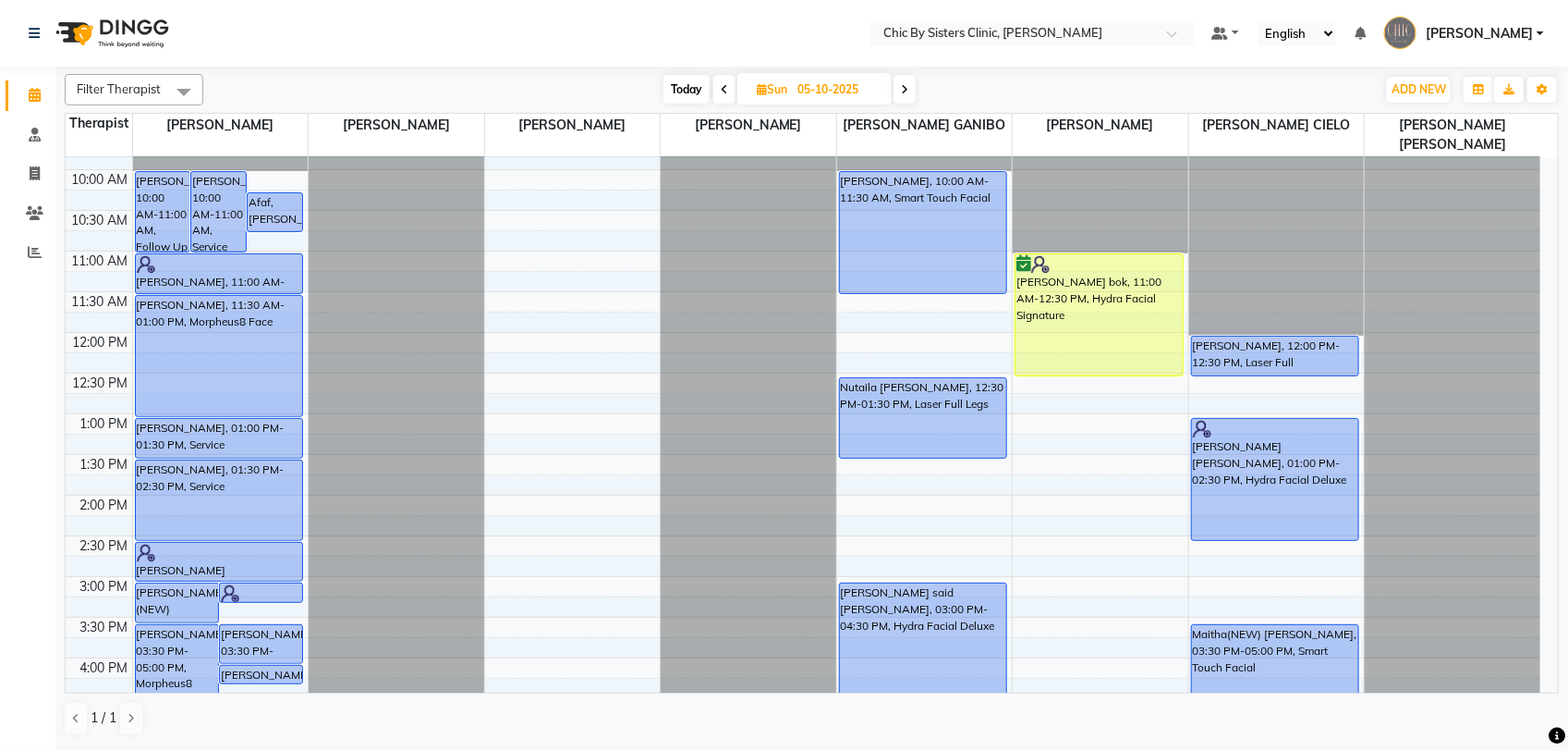
click at [897, 93] on span at bounding box center [904, 89] width 22 height 29
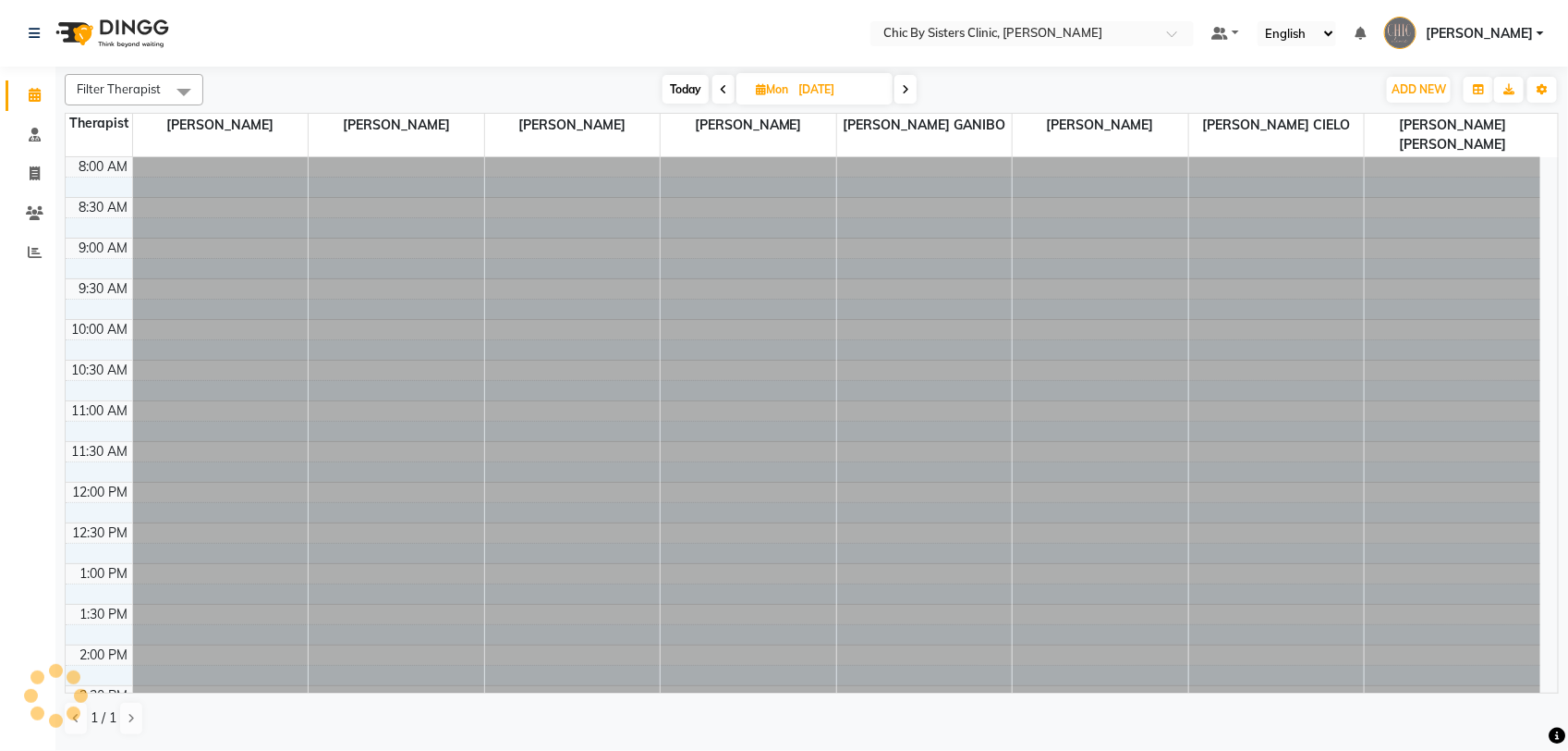
scroll to position [658, 0]
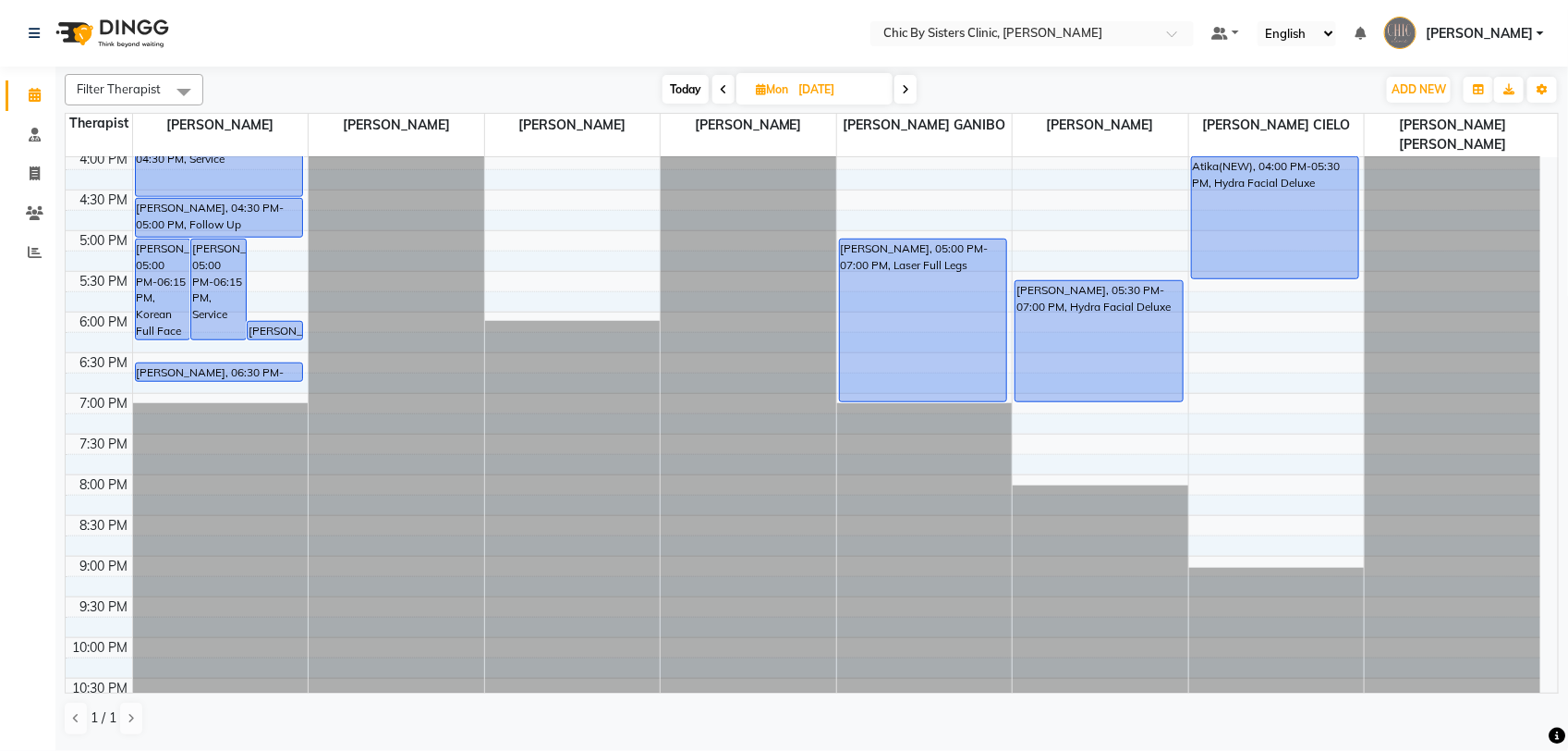
click at [901, 90] on span at bounding box center [905, 89] width 22 height 29
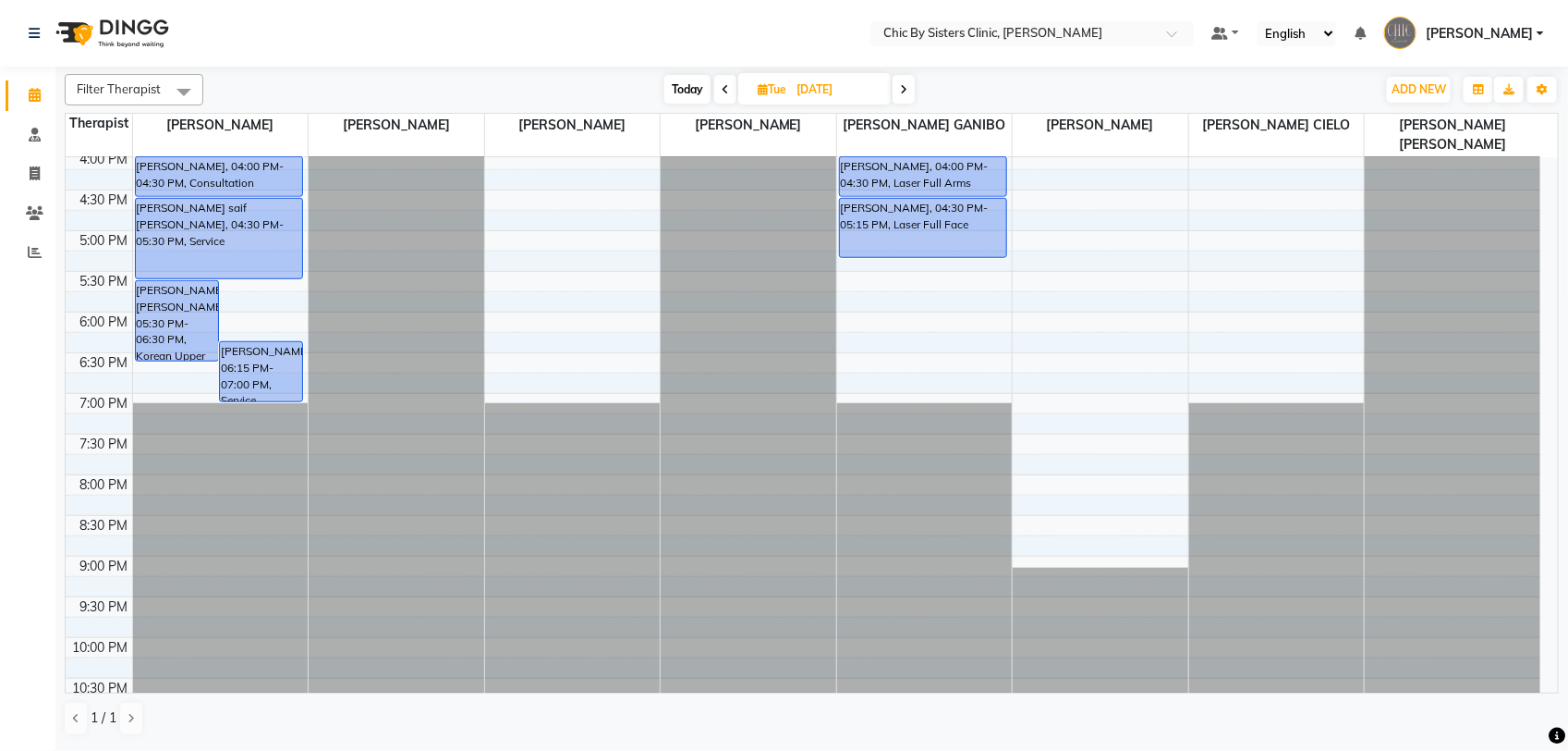
click at [911, 81] on span at bounding box center [903, 89] width 22 height 29
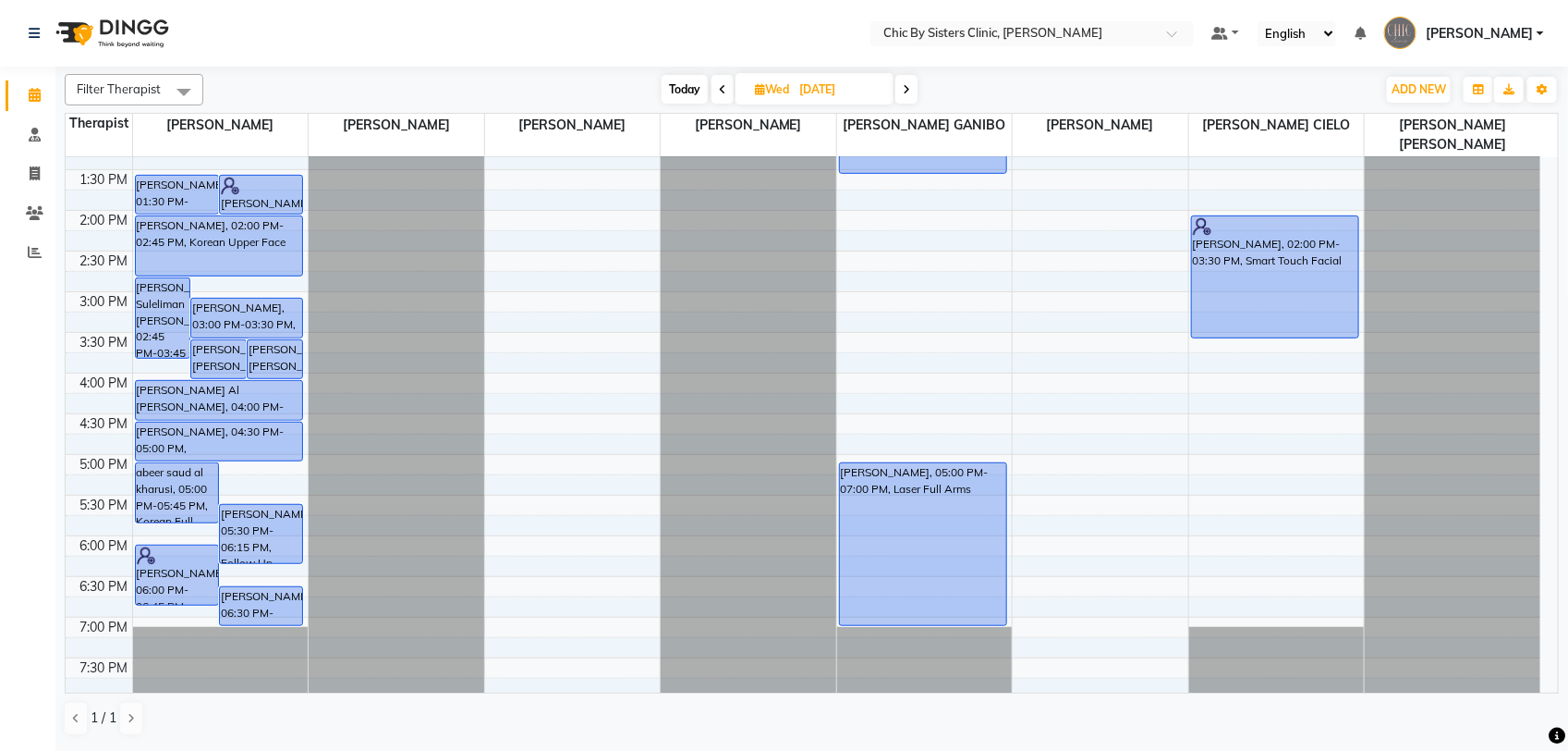
scroll to position [0, 0]
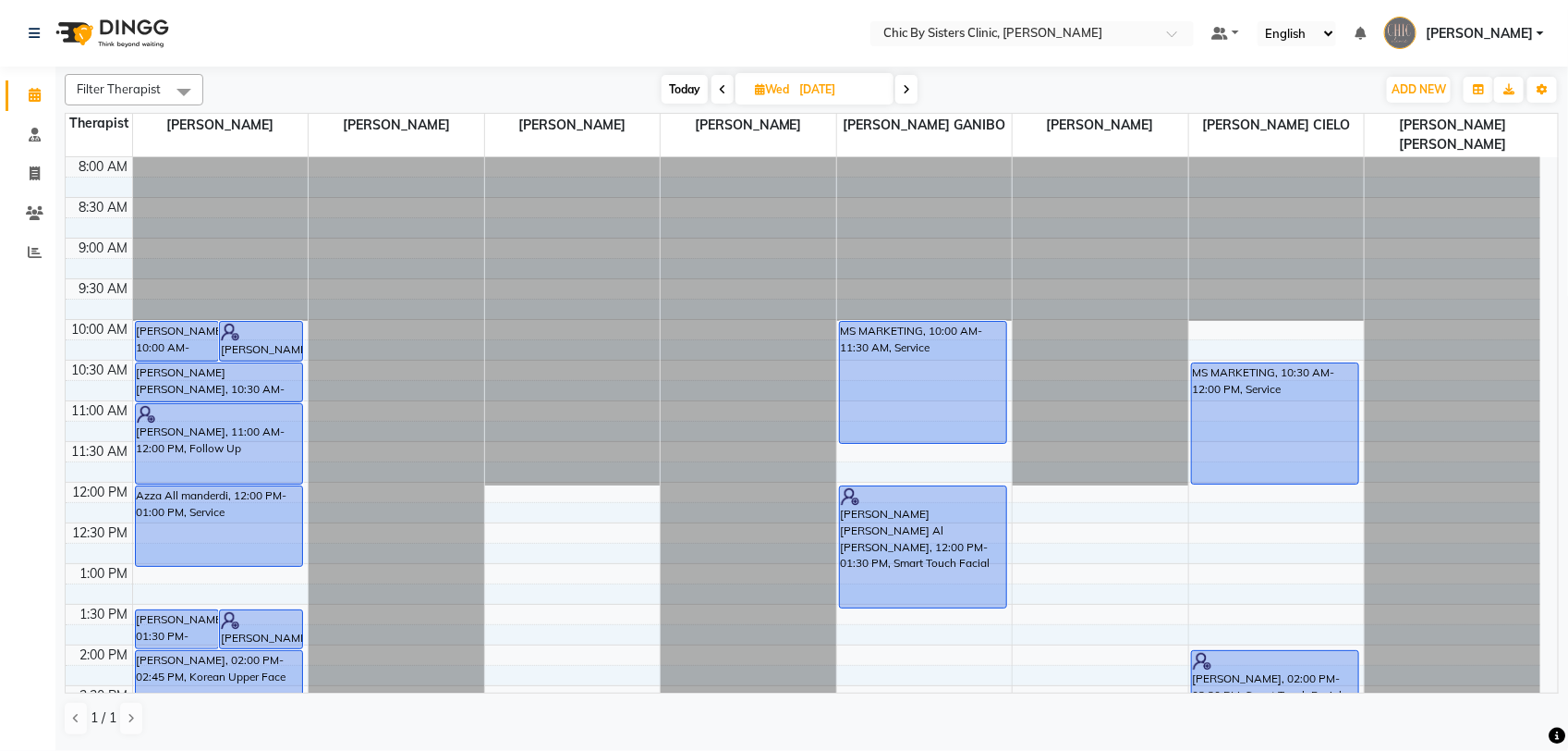
click at [680, 95] on span "Today" at bounding box center [685, 89] width 46 height 29
type input "02-10-2025"
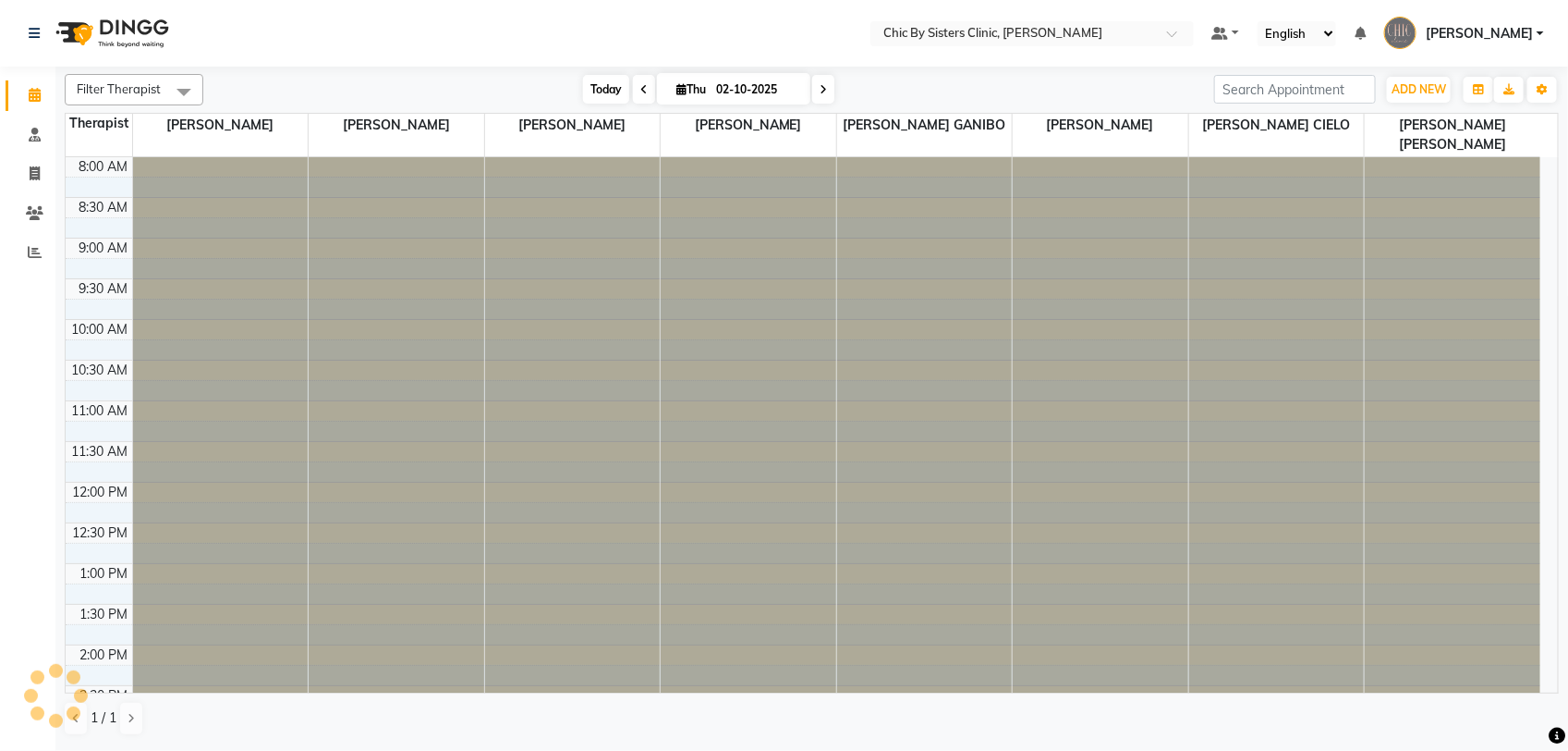
scroll to position [658, 0]
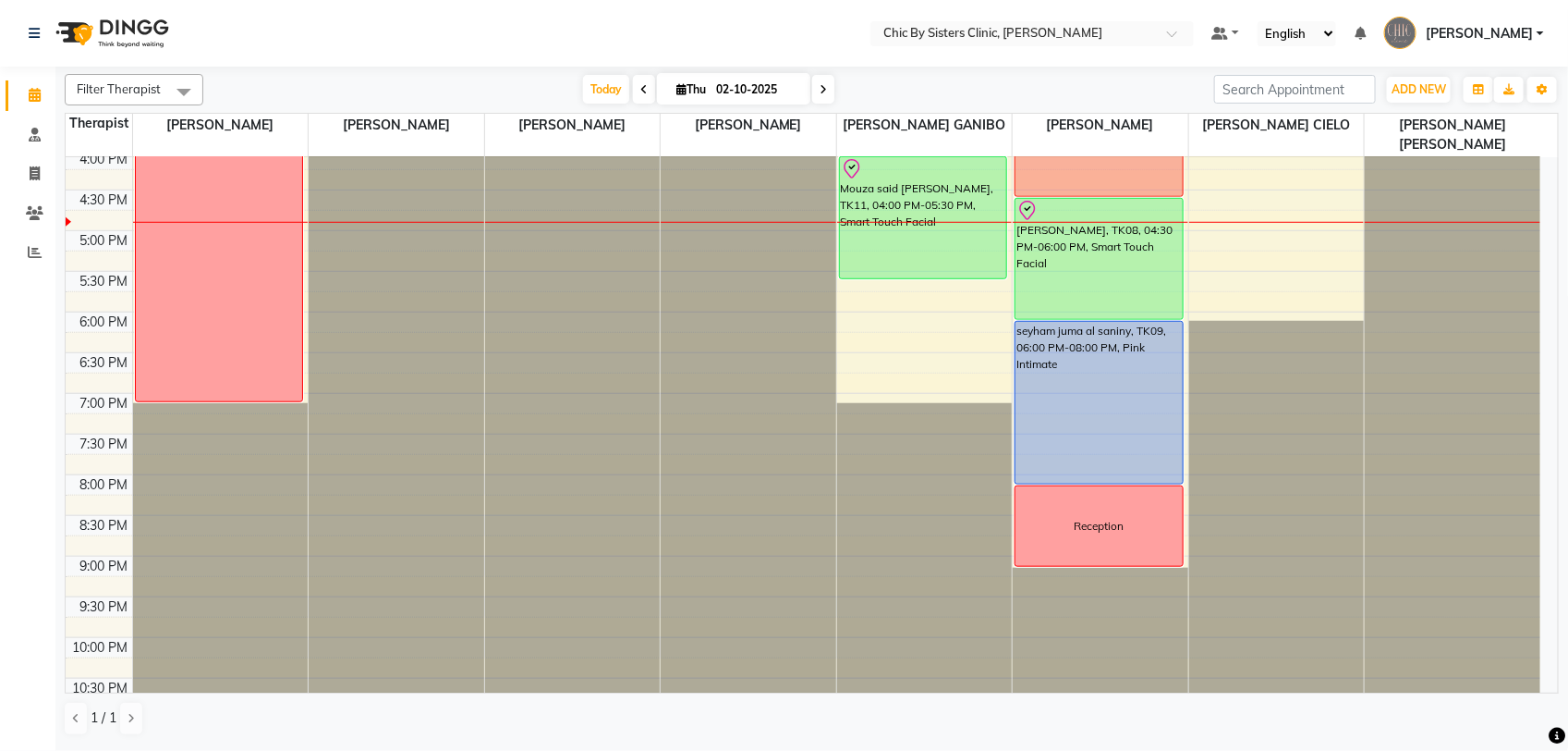
click at [764, 93] on input "02-10-2025" at bounding box center [757, 90] width 93 height 28
select select "10"
select select "2025"
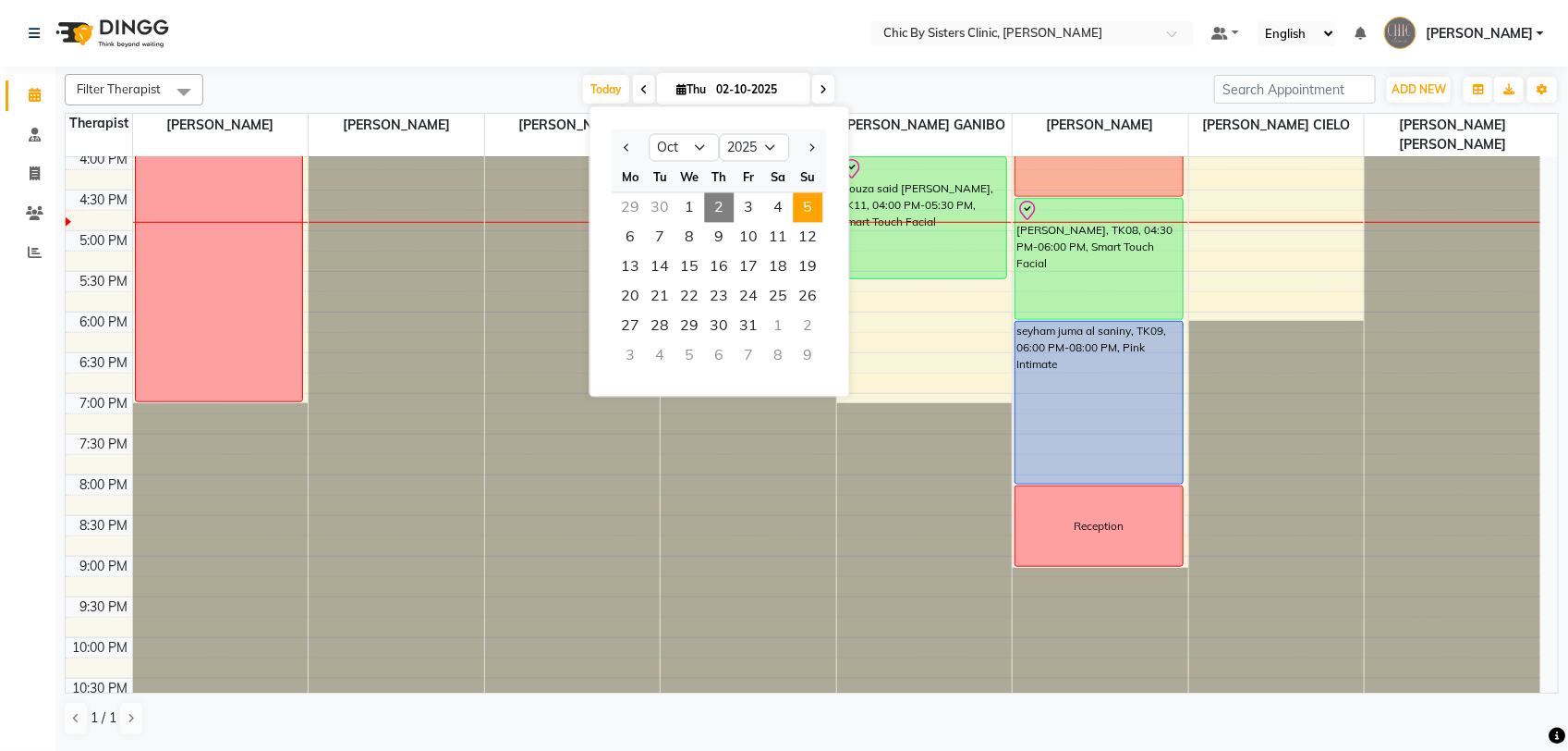
click at [805, 210] on span "5" at bounding box center [808, 209] width 30 height 30
type input "05-10-2025"
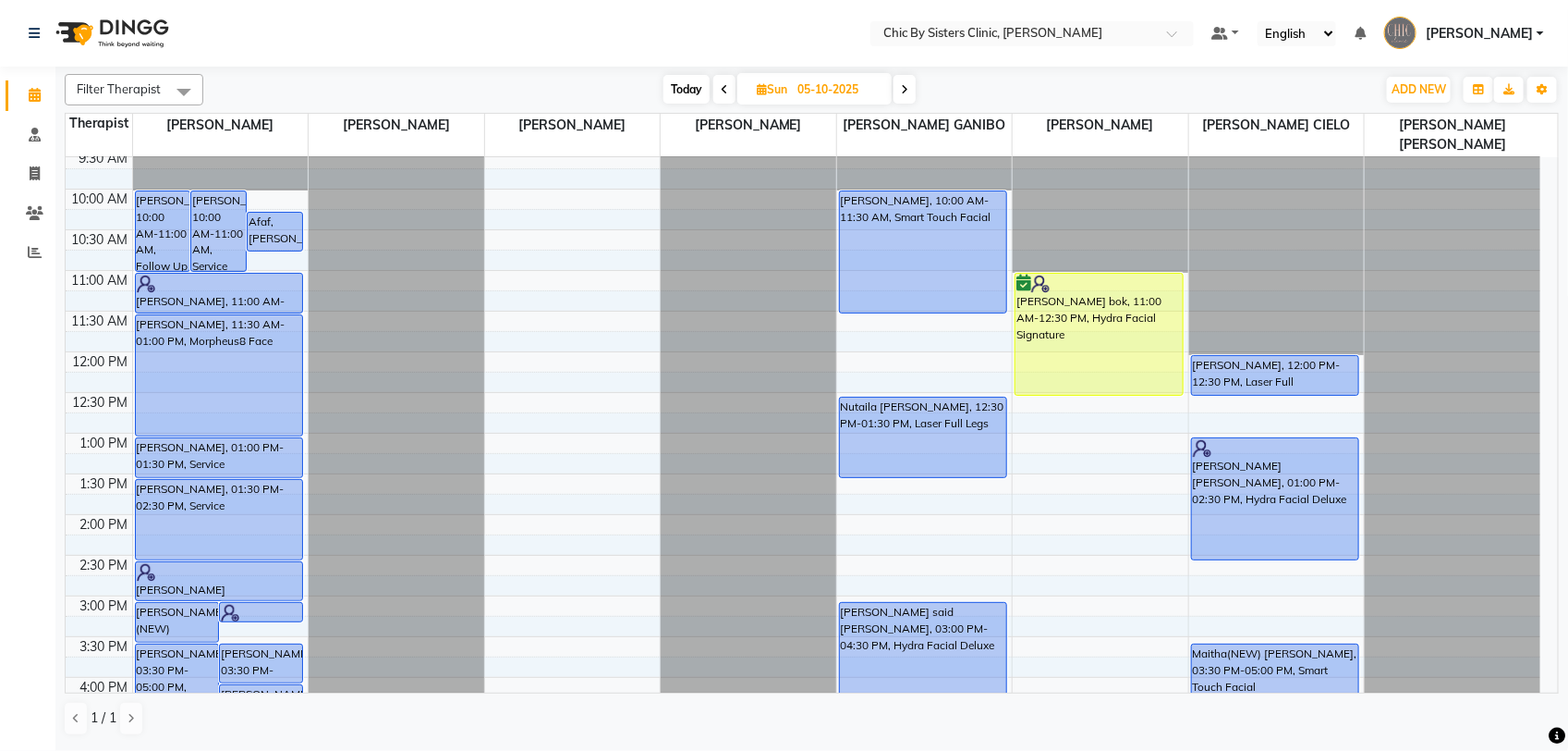
scroll to position [134, 0]
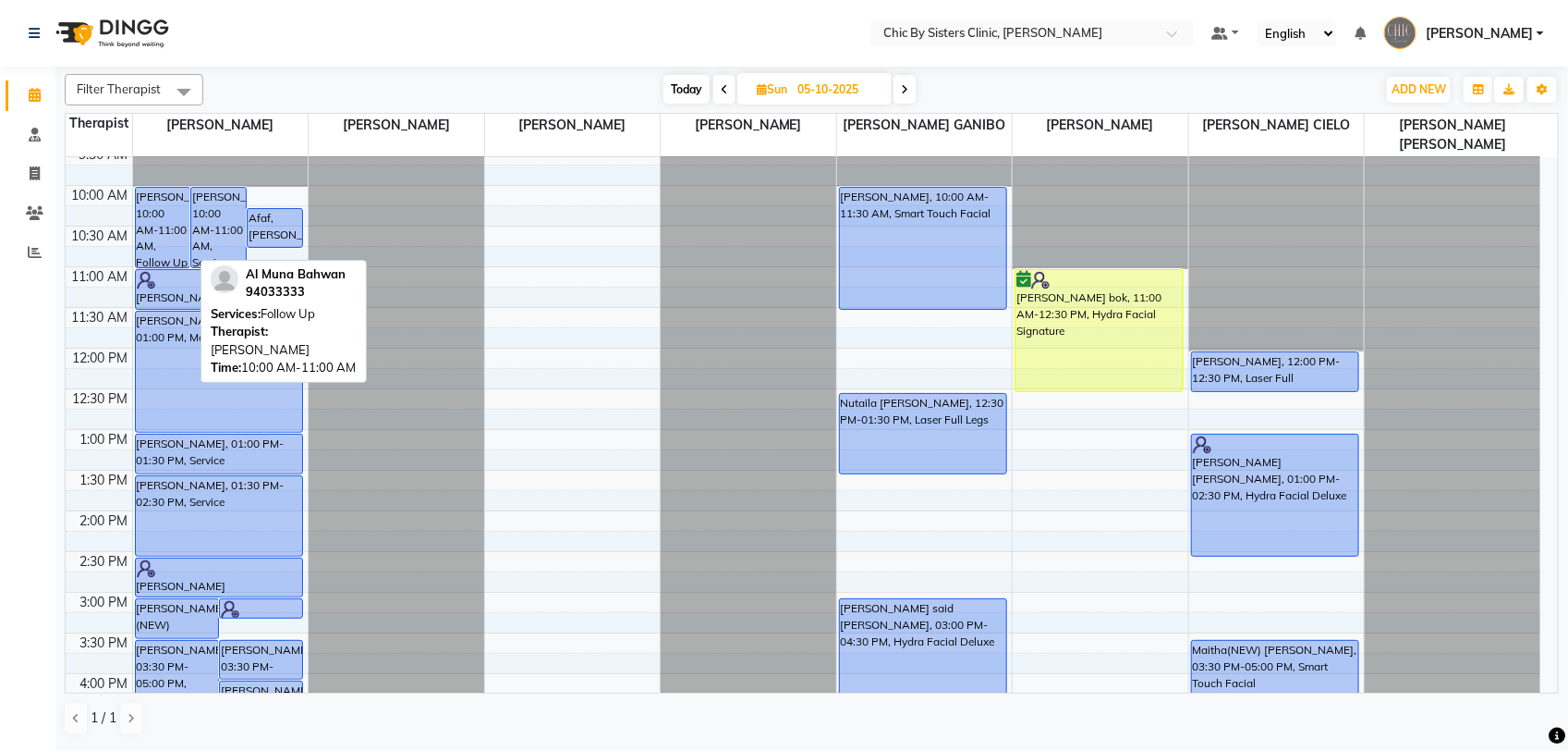
click at [169, 246] on div "Al Muna Bahwan, 10:00 AM-11:00 AM, Follow Up" at bounding box center [163, 228] width 55 height 80
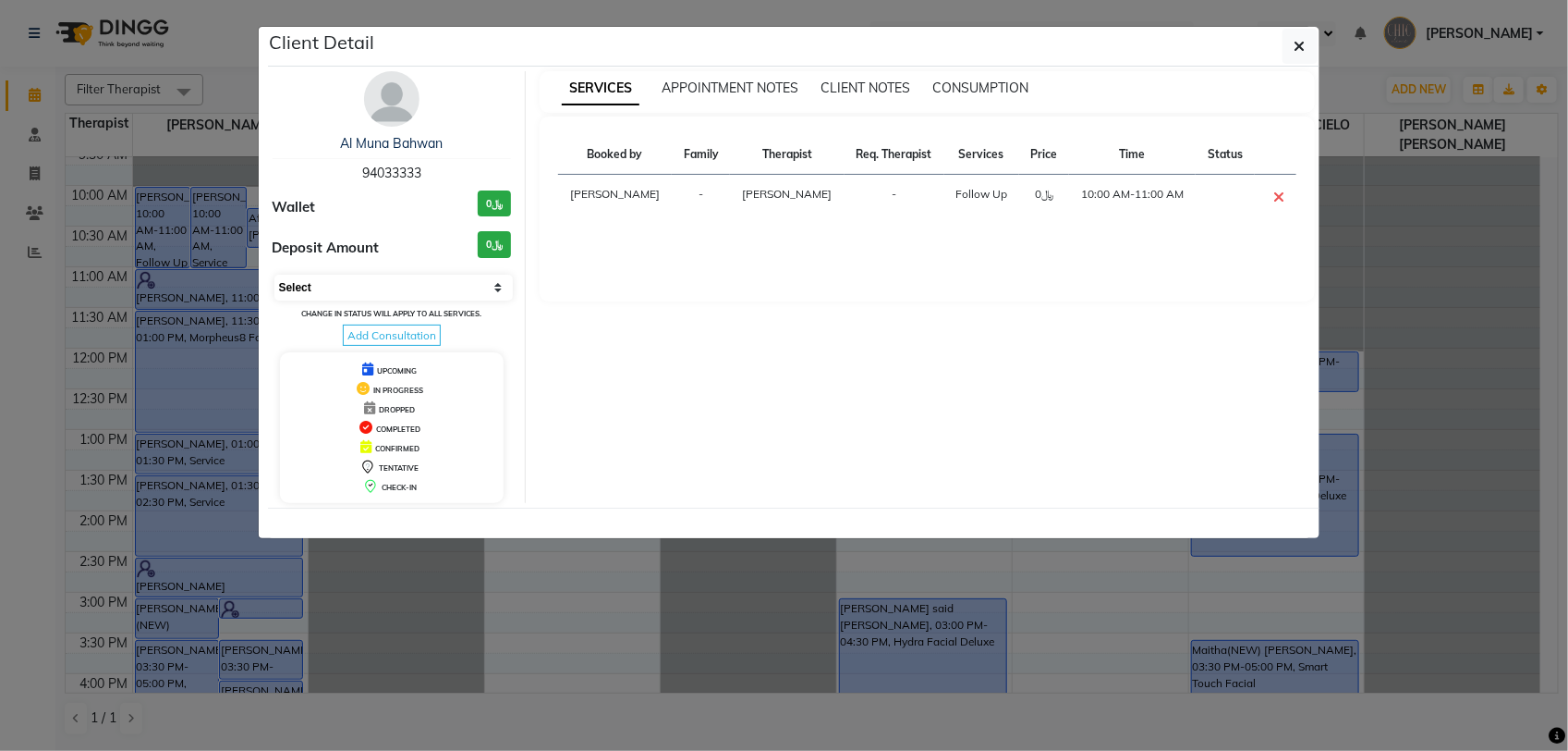
click at [328, 289] on select "Select CONFIRMED TENTATIVE" at bounding box center [394, 288] width 240 height 26
select select "6"
click at [274, 275] on select "Select CONFIRMED TENTATIVE" at bounding box center [394, 288] width 240 height 26
click at [1290, 56] on button "button" at bounding box center [1300, 46] width 35 height 35
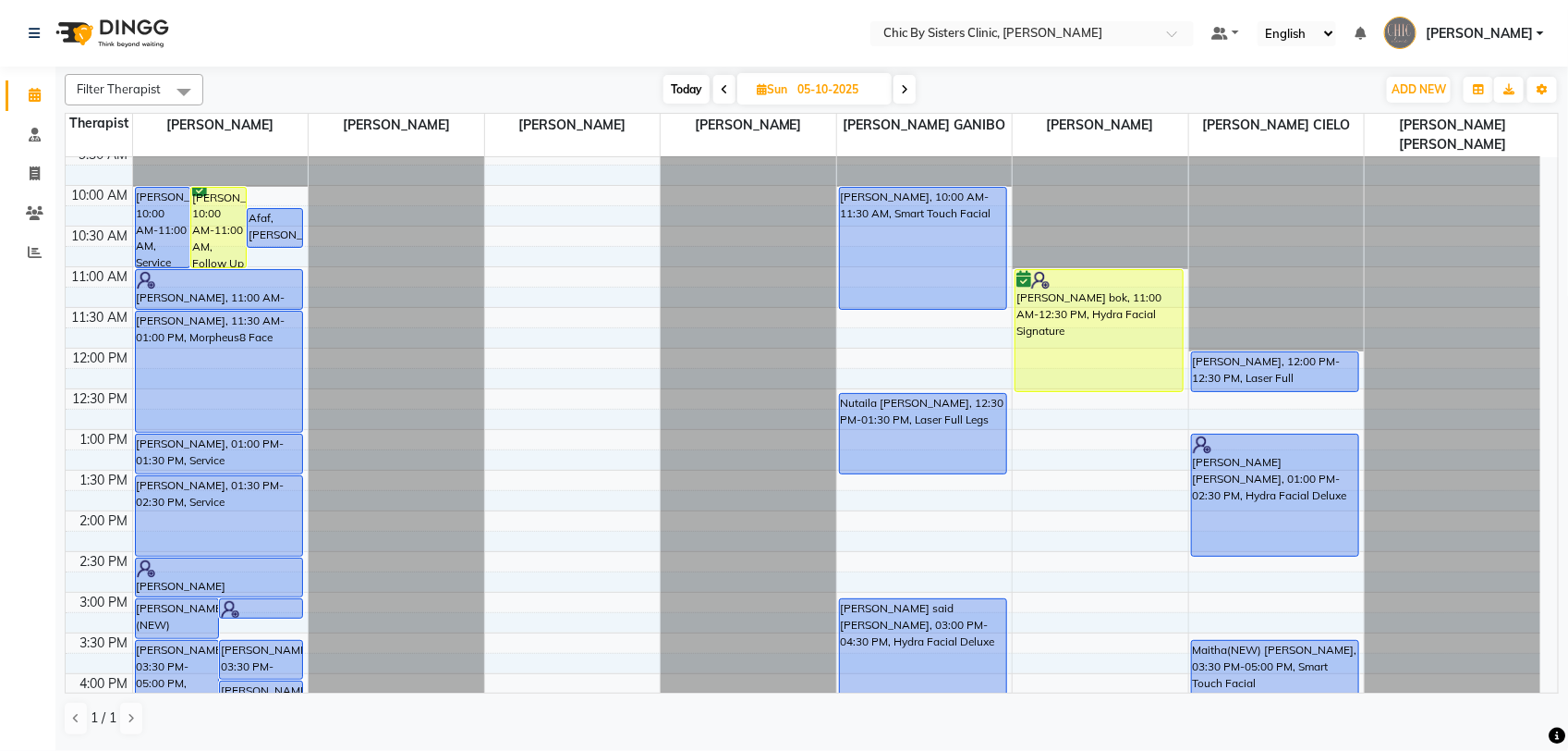
click at [686, 86] on span "Today" at bounding box center [687, 89] width 46 height 29
type input "02-10-2025"
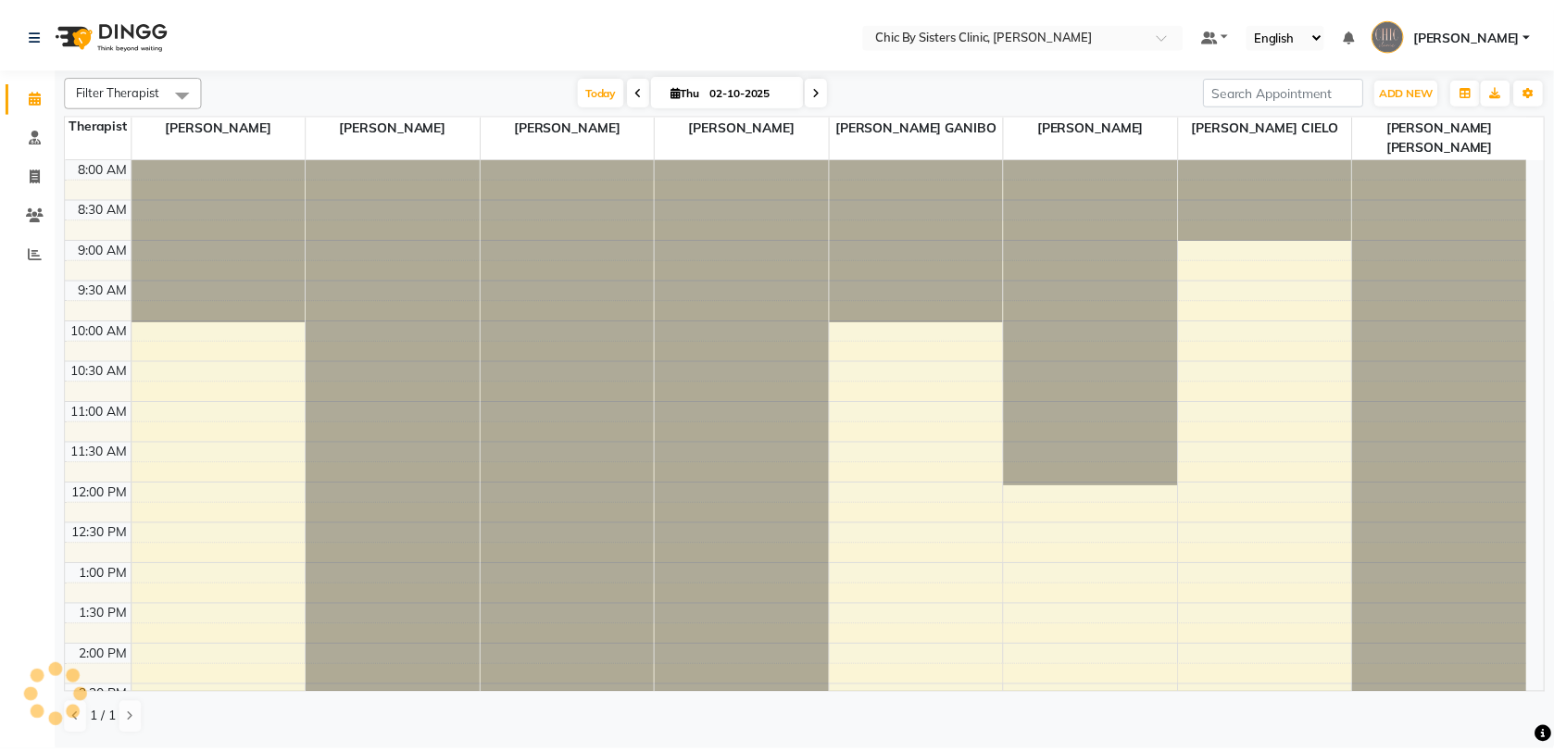
scroll to position [659, 0]
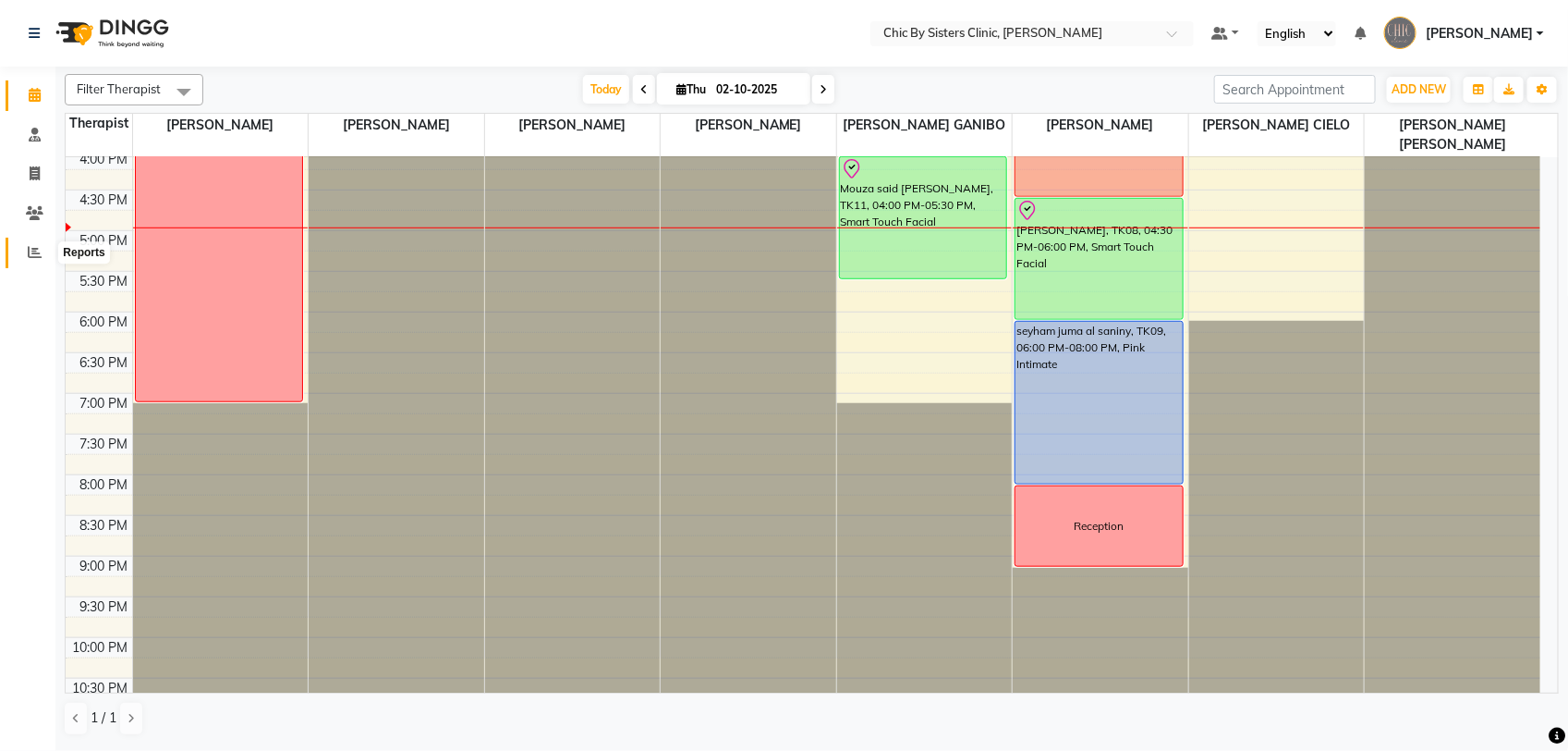
click at [40, 247] on icon at bounding box center [35, 252] width 14 height 14
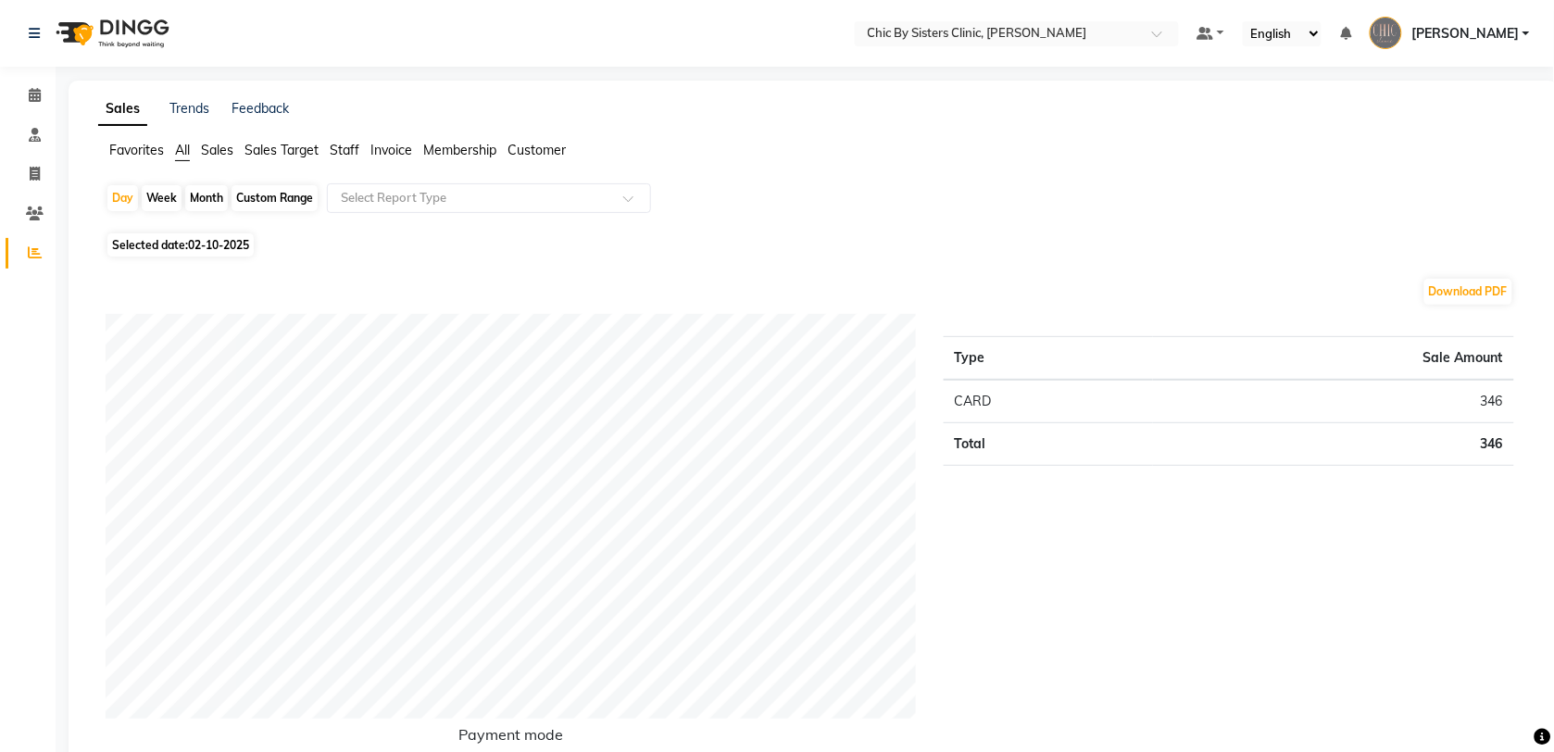
click at [340, 150] on span "Staff" at bounding box center [345, 150] width 30 height 17
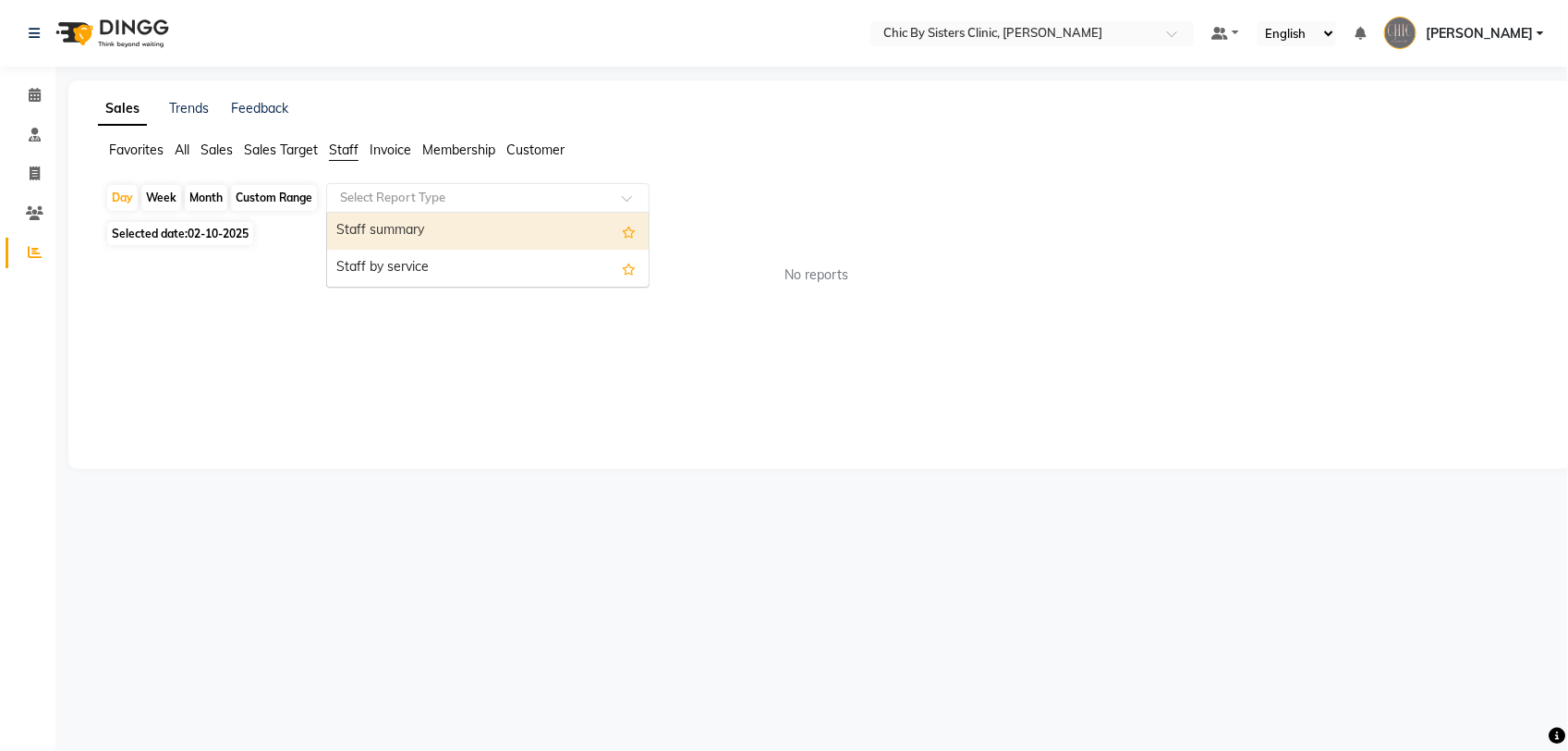
click at [454, 206] on input "text" at bounding box center [469, 198] width 266 height 19
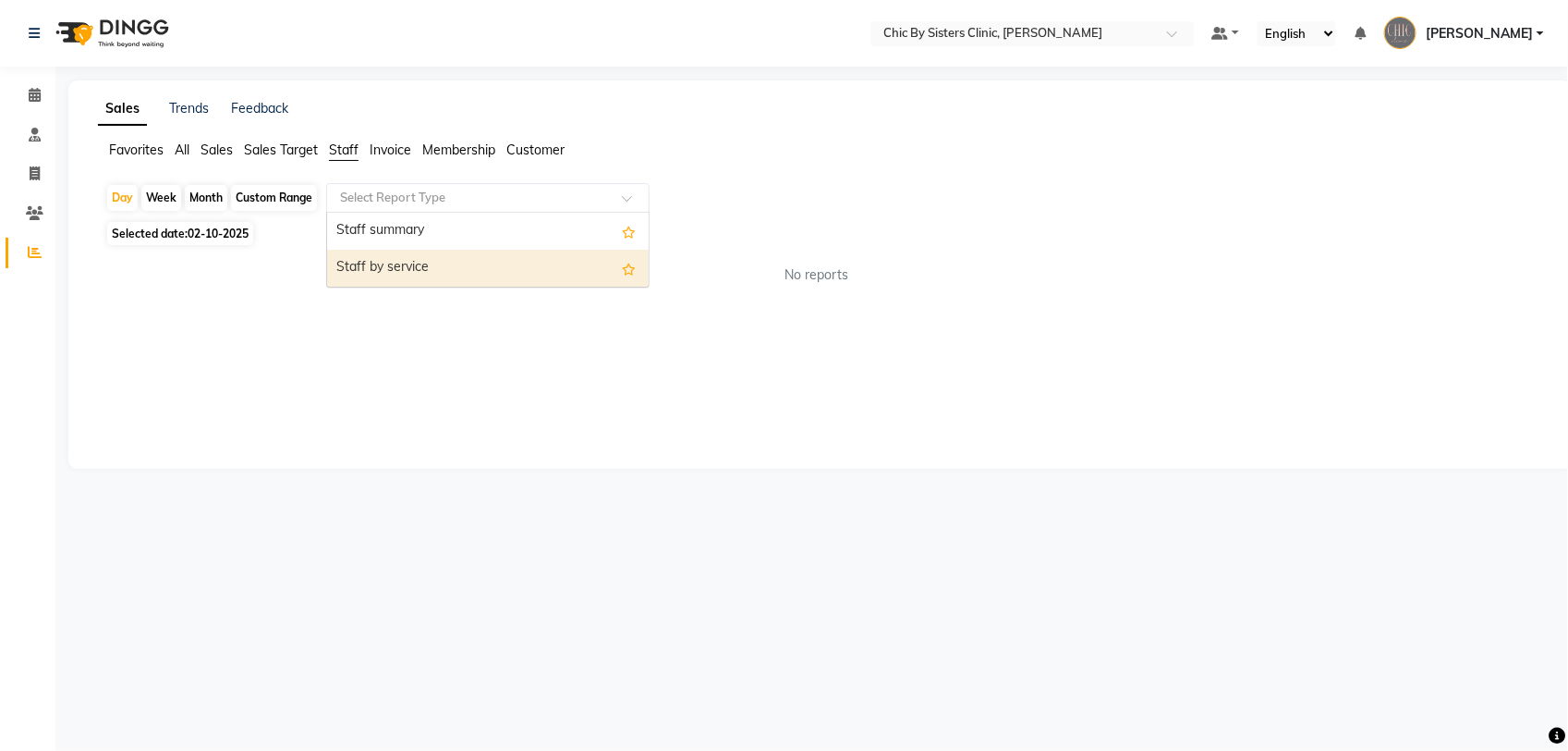
click at [432, 281] on div "Staff by service" at bounding box center [488, 268] width 321 height 37
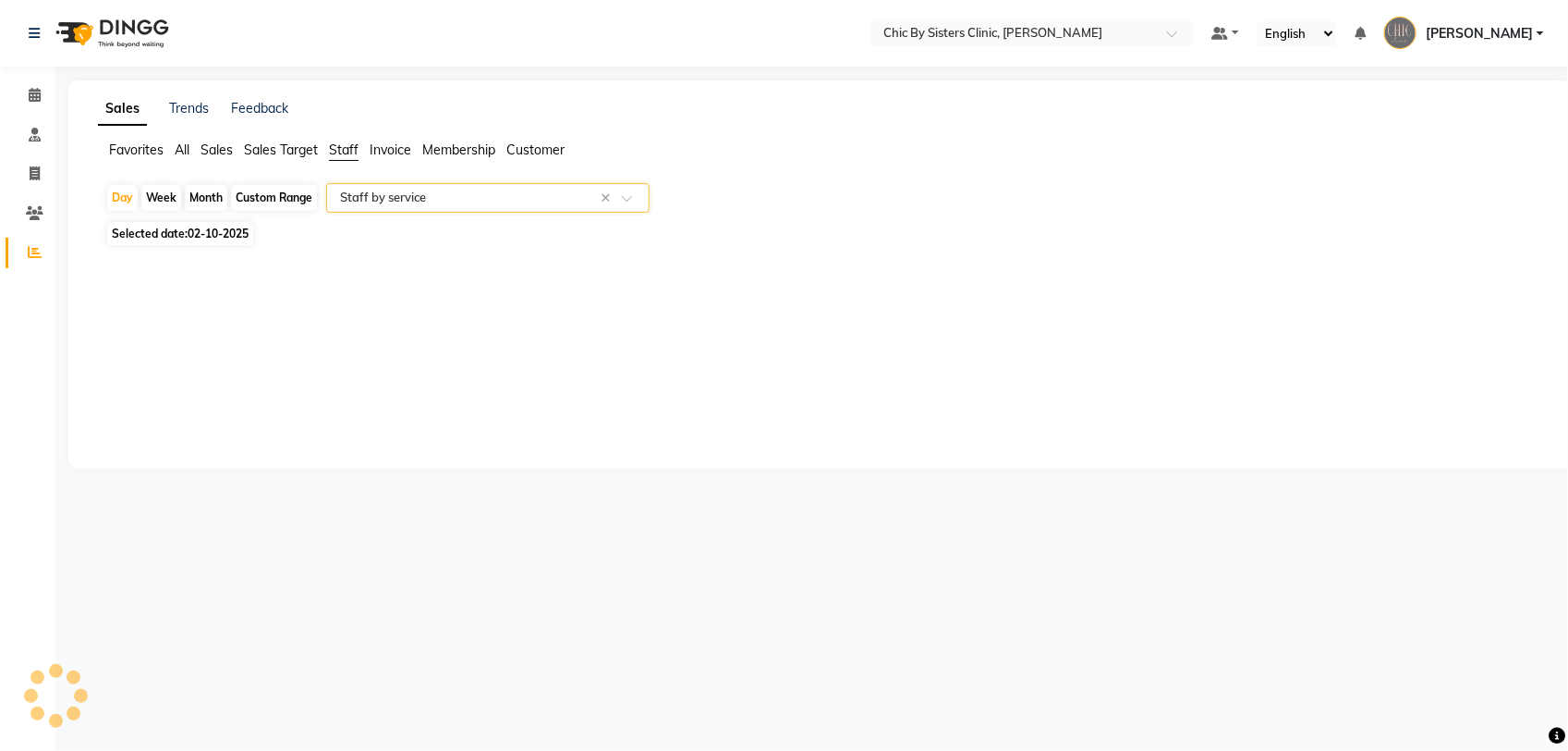
select select "full_report"
select select "csv"
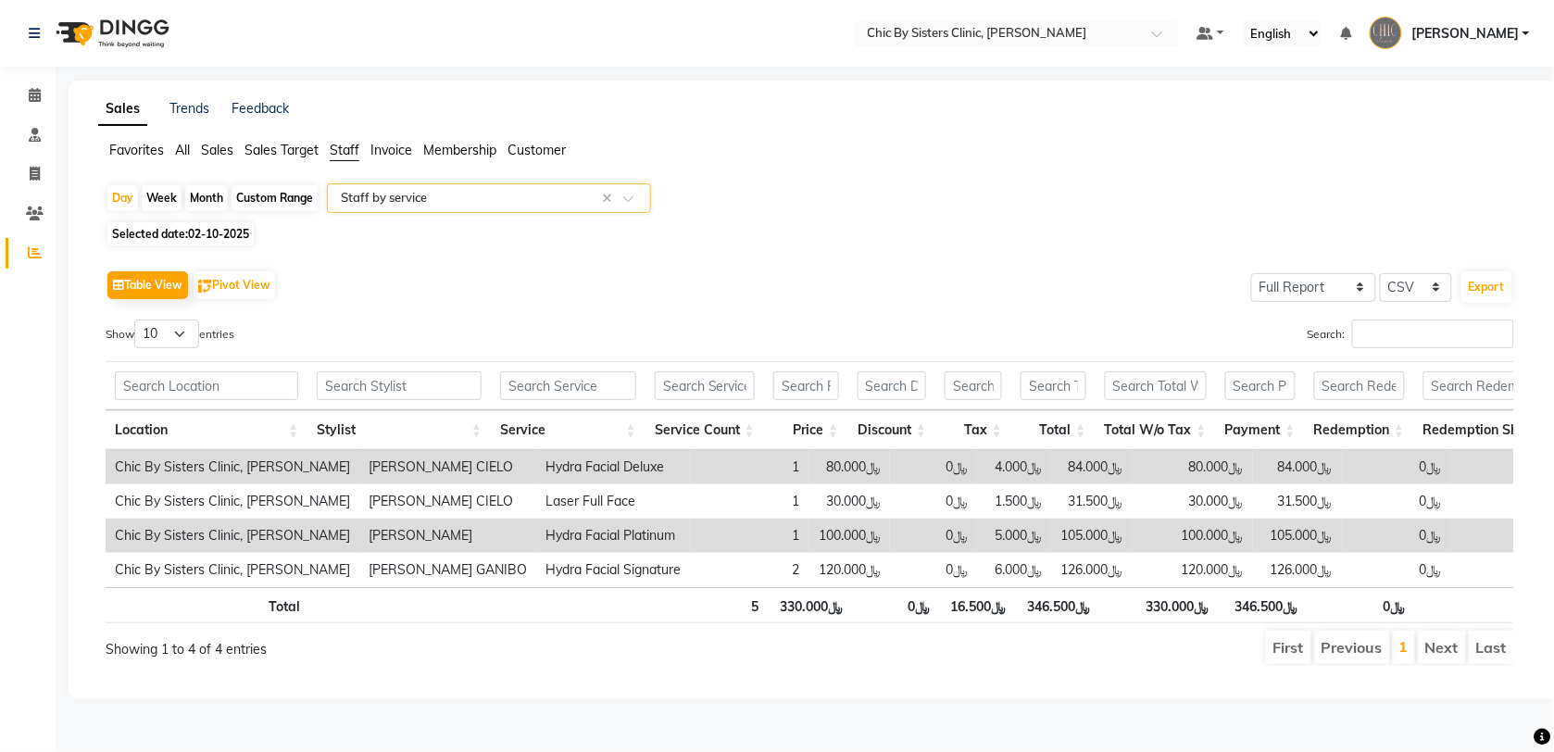
click at [461, 216] on div "Day Week Month Custom Range Select Report Type × Staff by service ×" at bounding box center [814, 199] width 1416 height 33
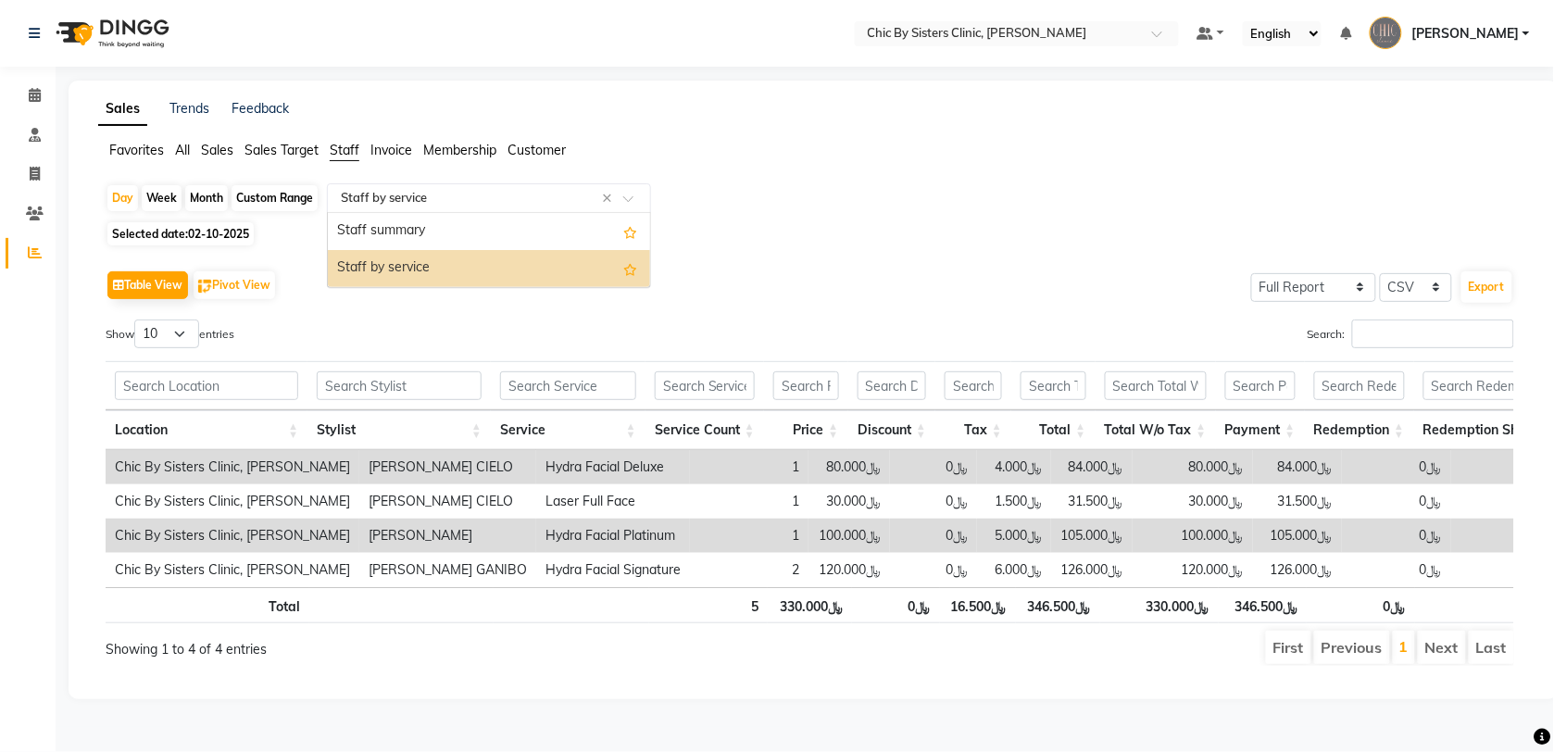
click at [464, 201] on input "text" at bounding box center [470, 198] width 267 height 19
click at [433, 233] on div "Staff summary" at bounding box center [489, 231] width 322 height 37
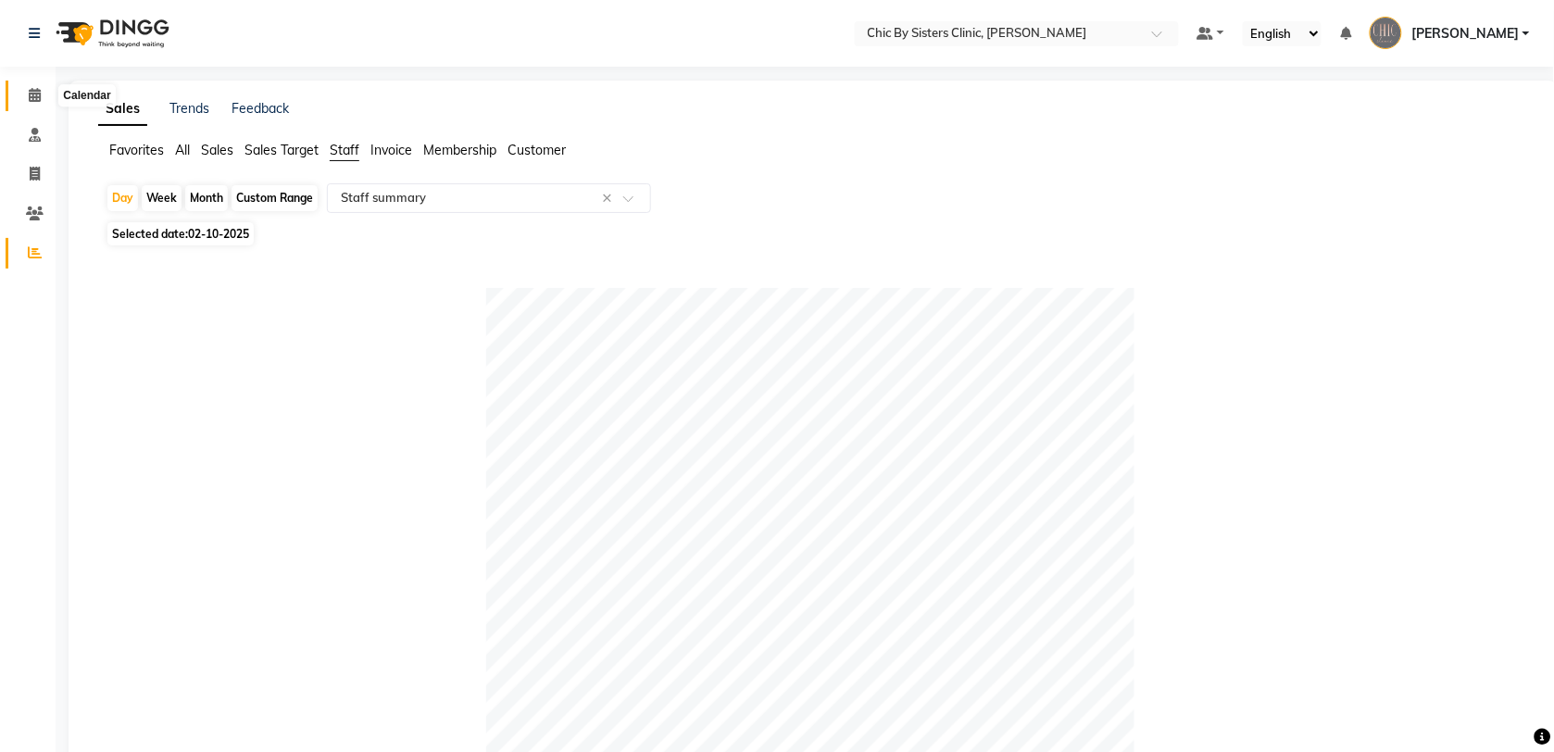
click at [38, 97] on icon at bounding box center [35, 95] width 12 height 14
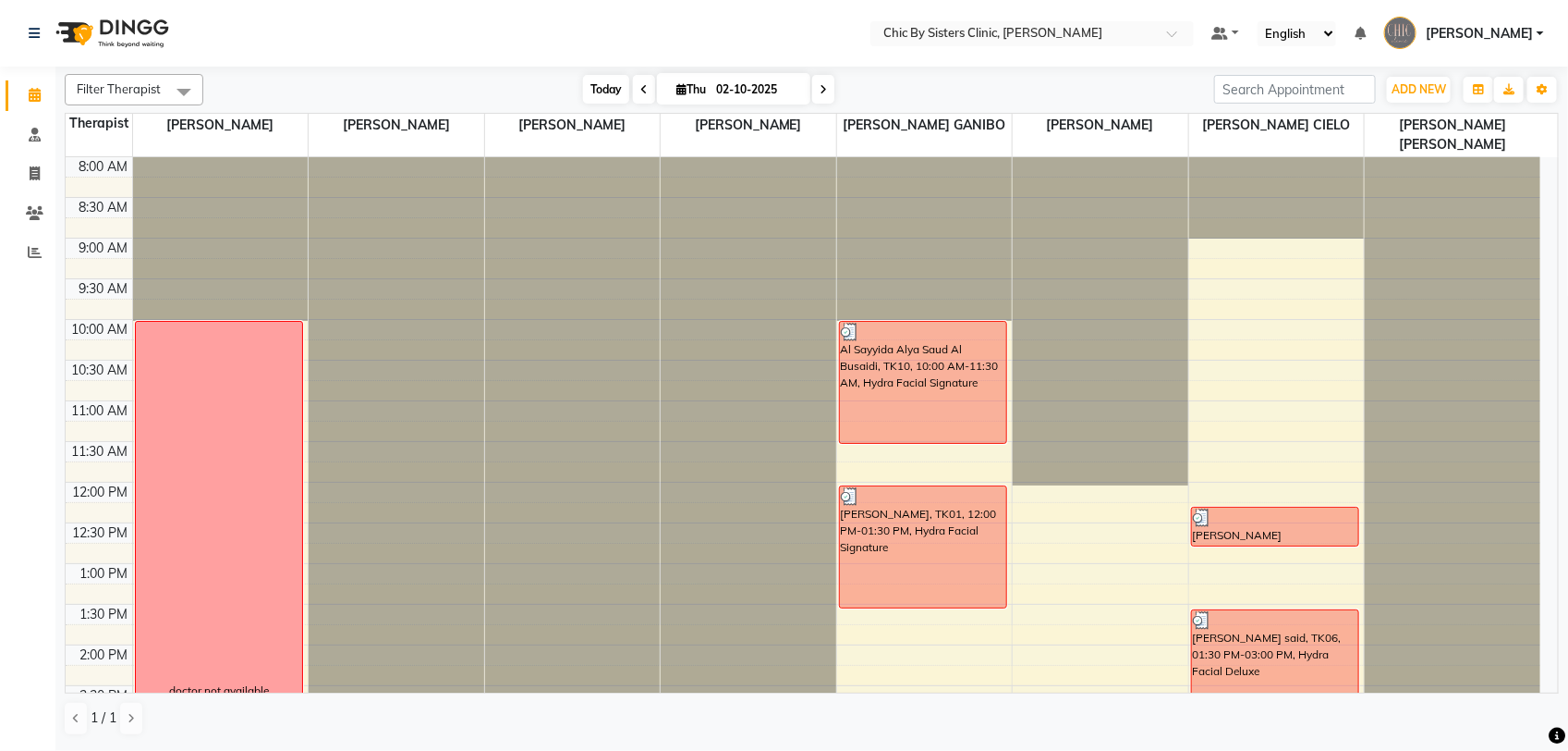
click at [585, 94] on span "Today" at bounding box center [606, 89] width 46 height 29
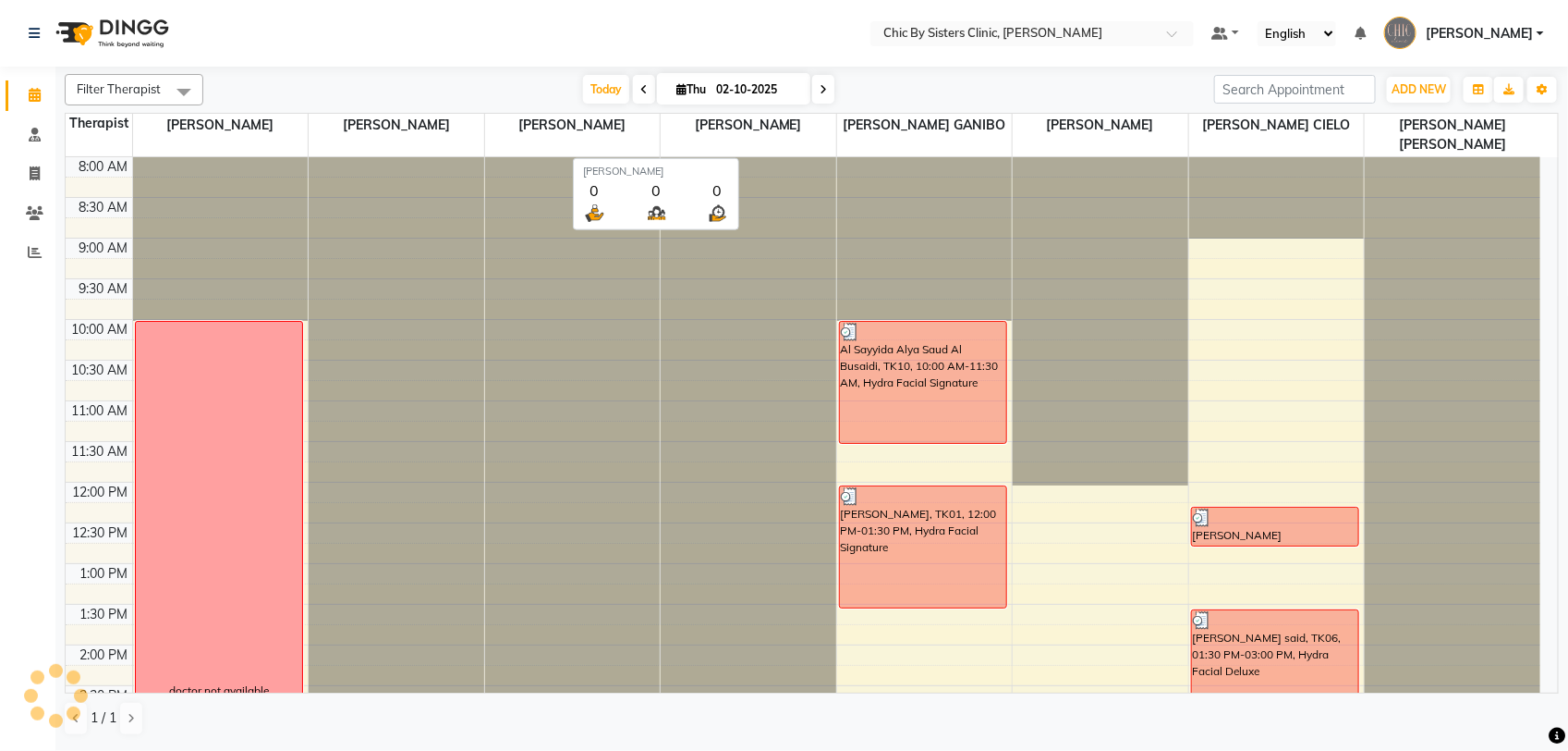
scroll to position [658, 0]
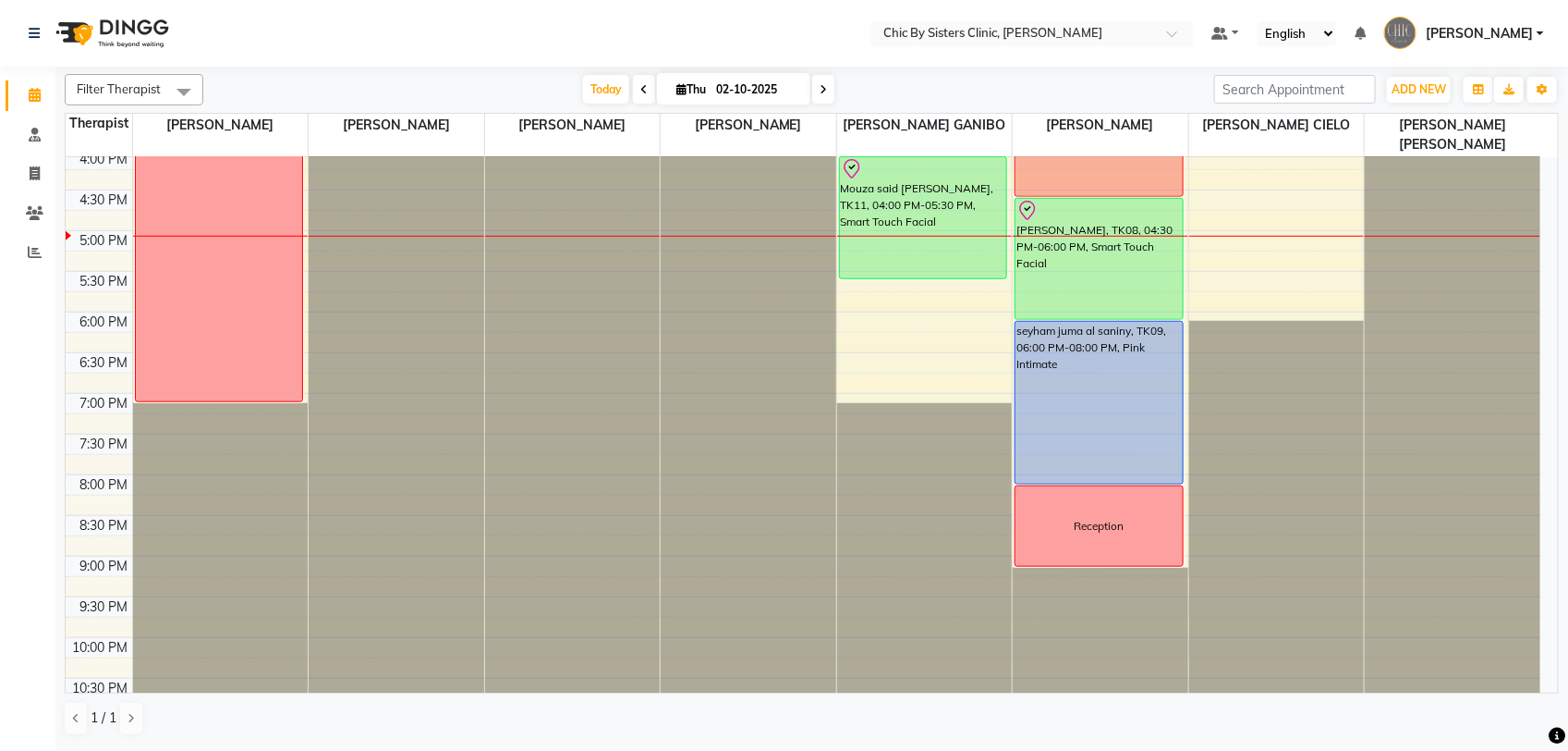
click at [1285, 205] on div "8:00 AM 8:30 AM 9:00 AM 9:30 AM 10:00 AM 10:30 AM 11:00 AM 11:30 AM 12:00 PM 12…" at bounding box center [803, 149] width 1475 height 1301
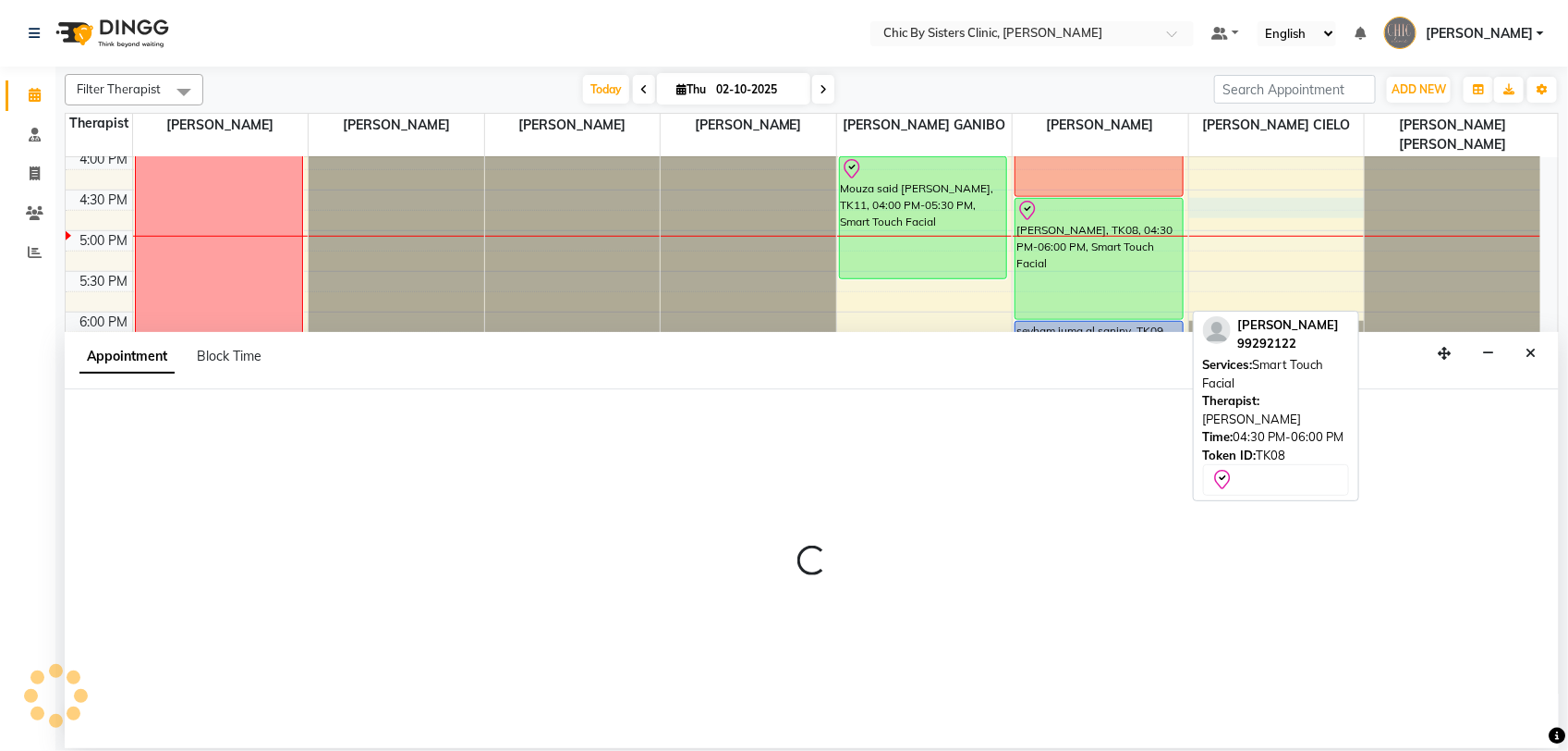
select select "89287"
select select "990"
select select "tentative"
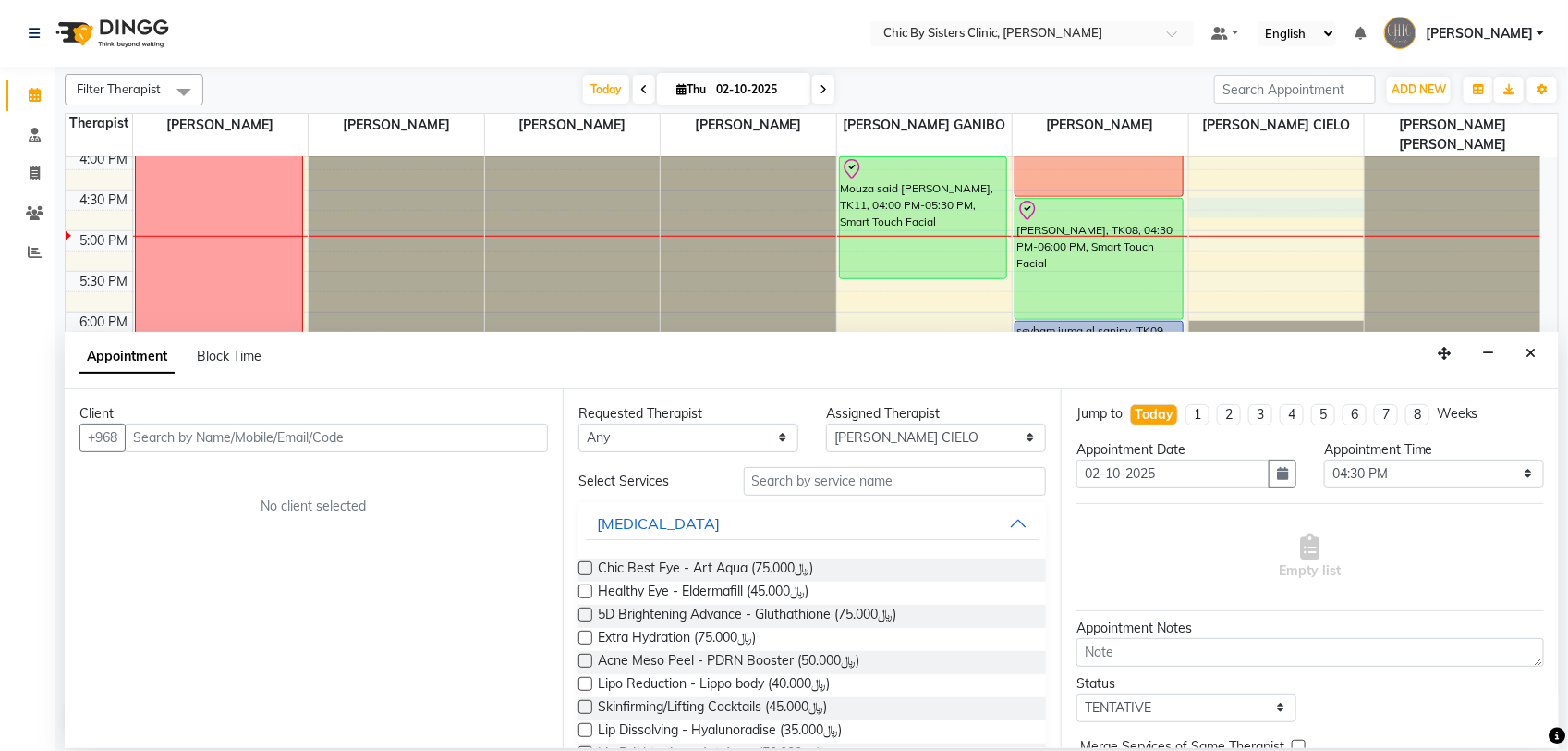
click at [352, 441] on input "text" at bounding box center [336, 437] width 423 height 29
type input "97626266"
click at [1532, 364] on button "Close" at bounding box center [1530, 354] width 27 height 29
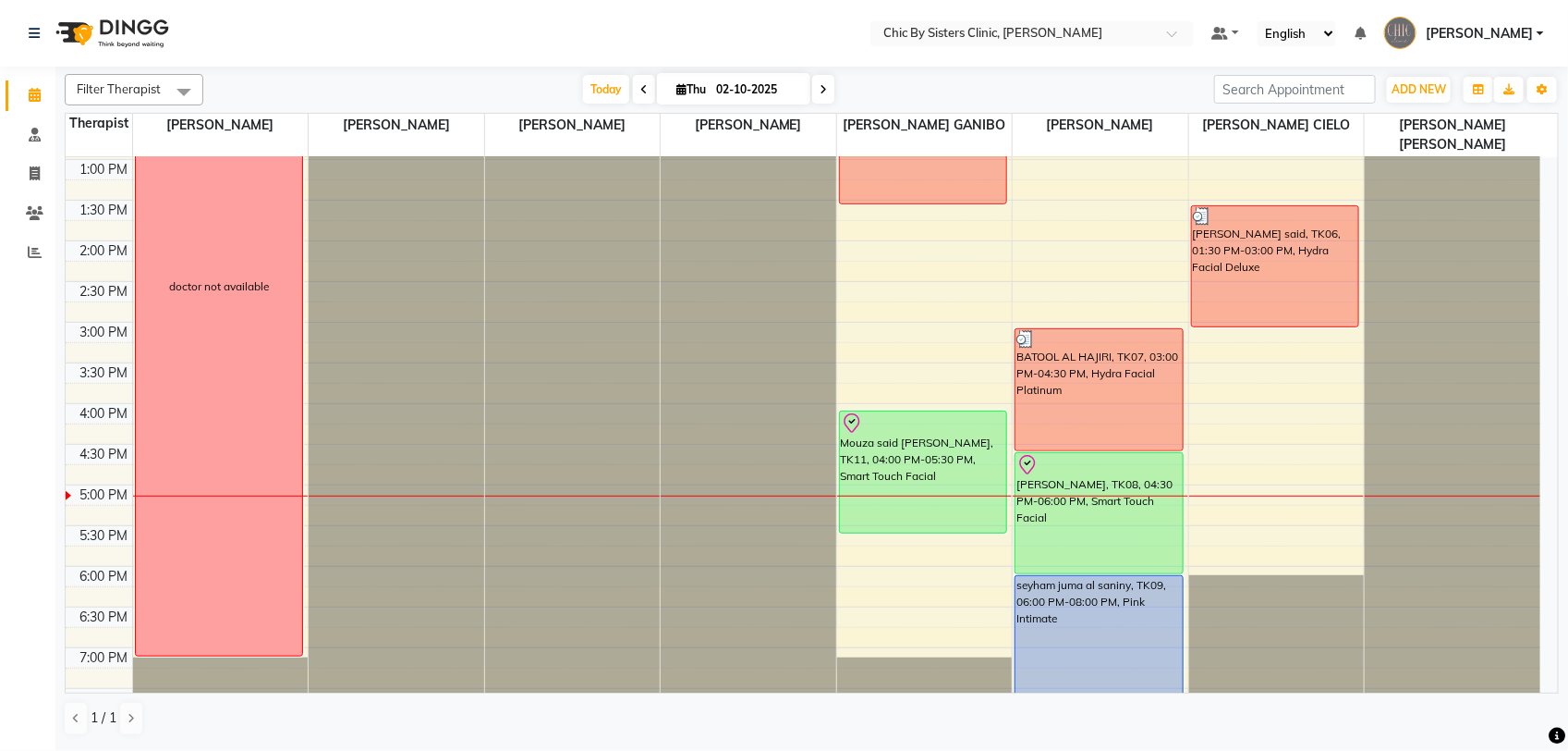
scroll to position [407, 0]
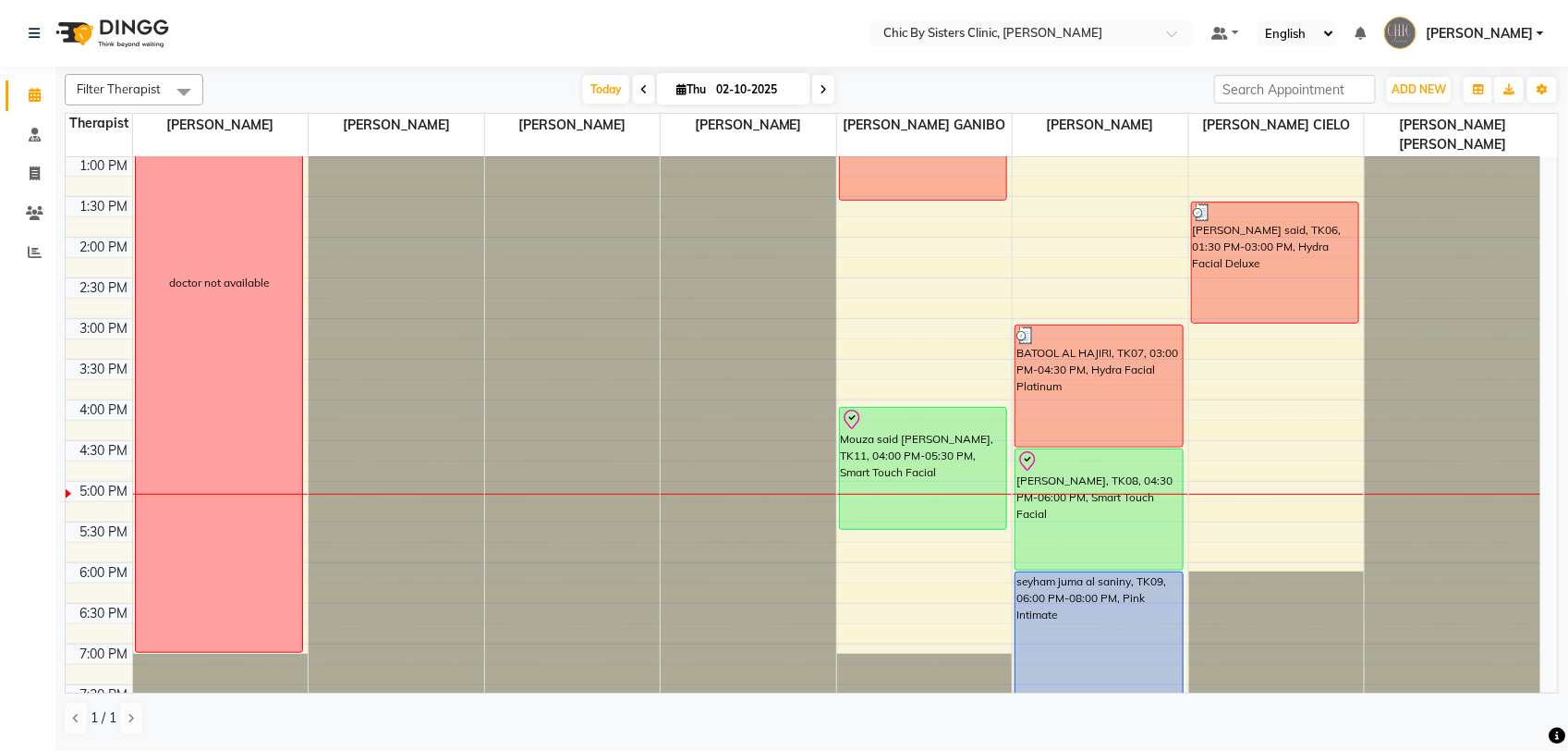
click at [749, 97] on input "02-10-2025" at bounding box center [757, 90] width 93 height 28
select select "10"
select select "2025"
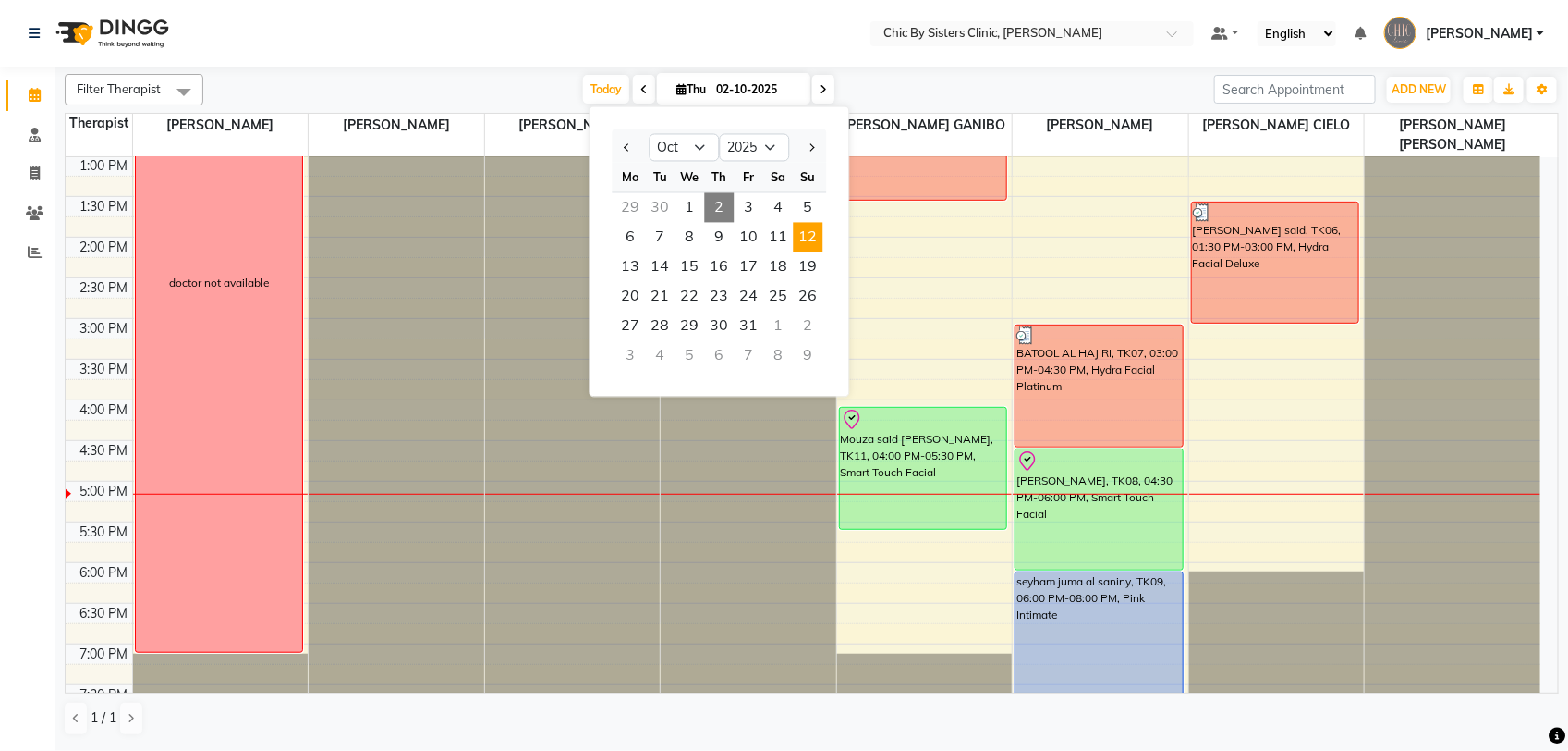
click at [805, 246] on span "12" at bounding box center [808, 238] width 30 height 30
type input "12-10-2025"
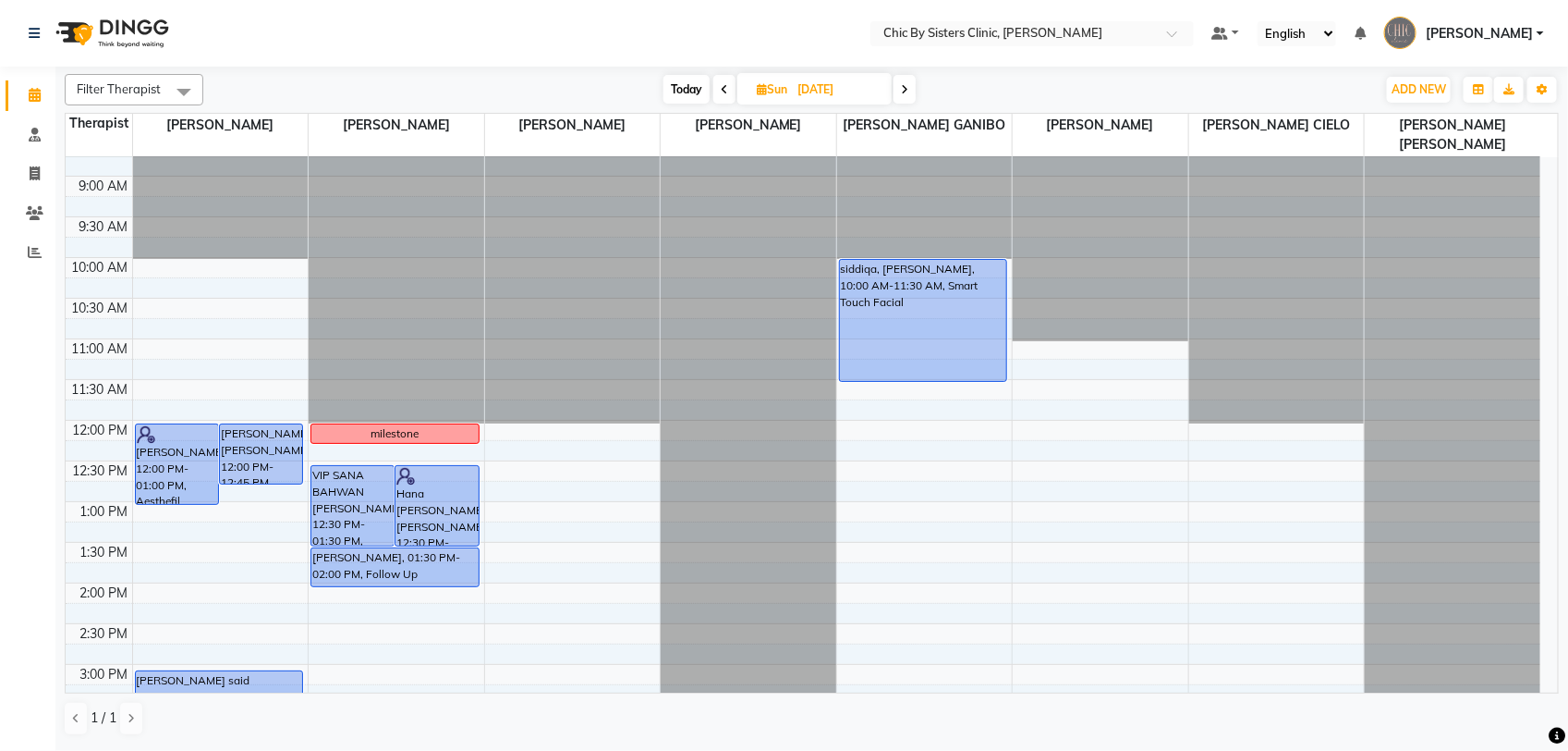
scroll to position [0, 0]
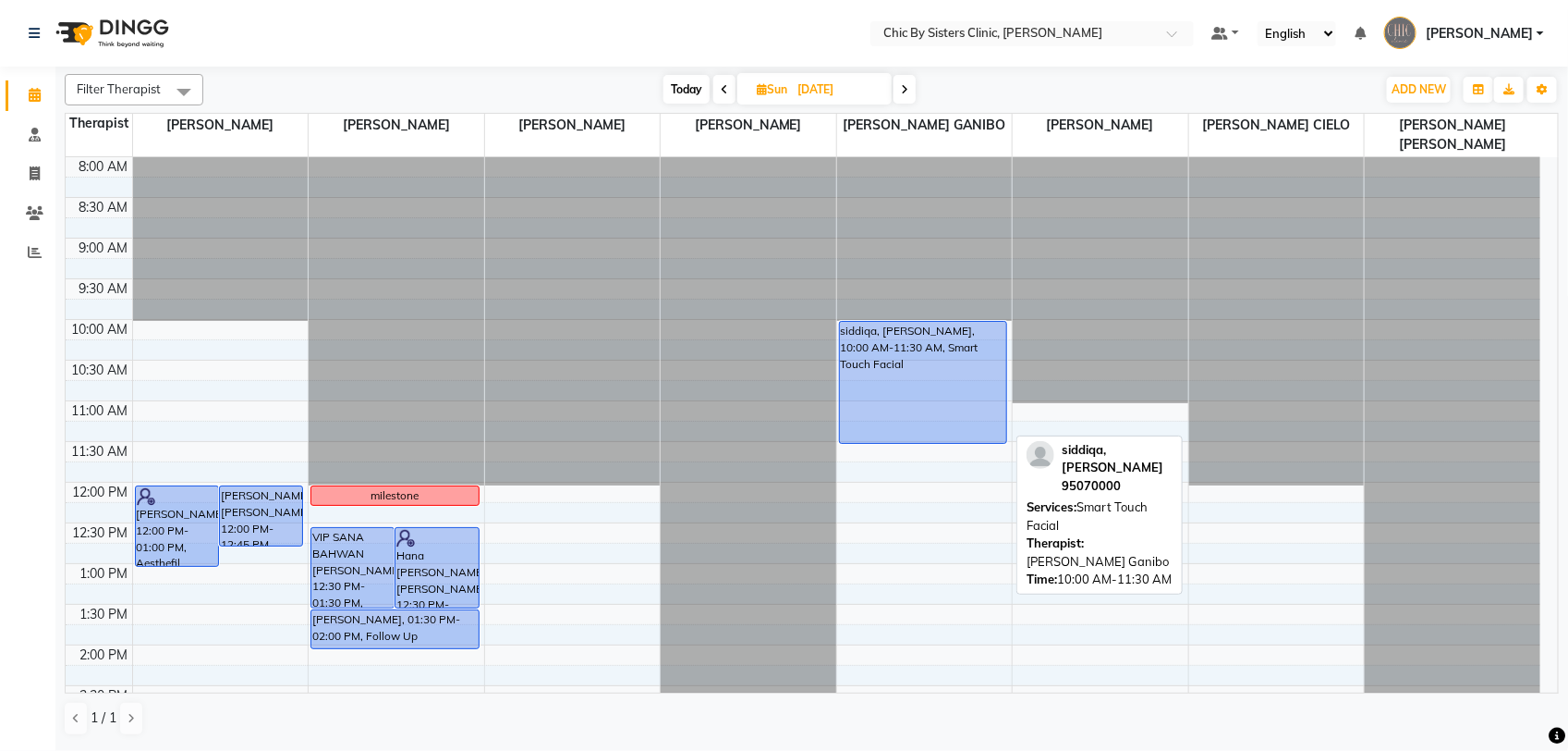
click at [956, 404] on div "siddiqa, Al lawati, 10:00 AM-11:30 AM, Smart Touch Facial" at bounding box center [924, 381] width 168 height 121
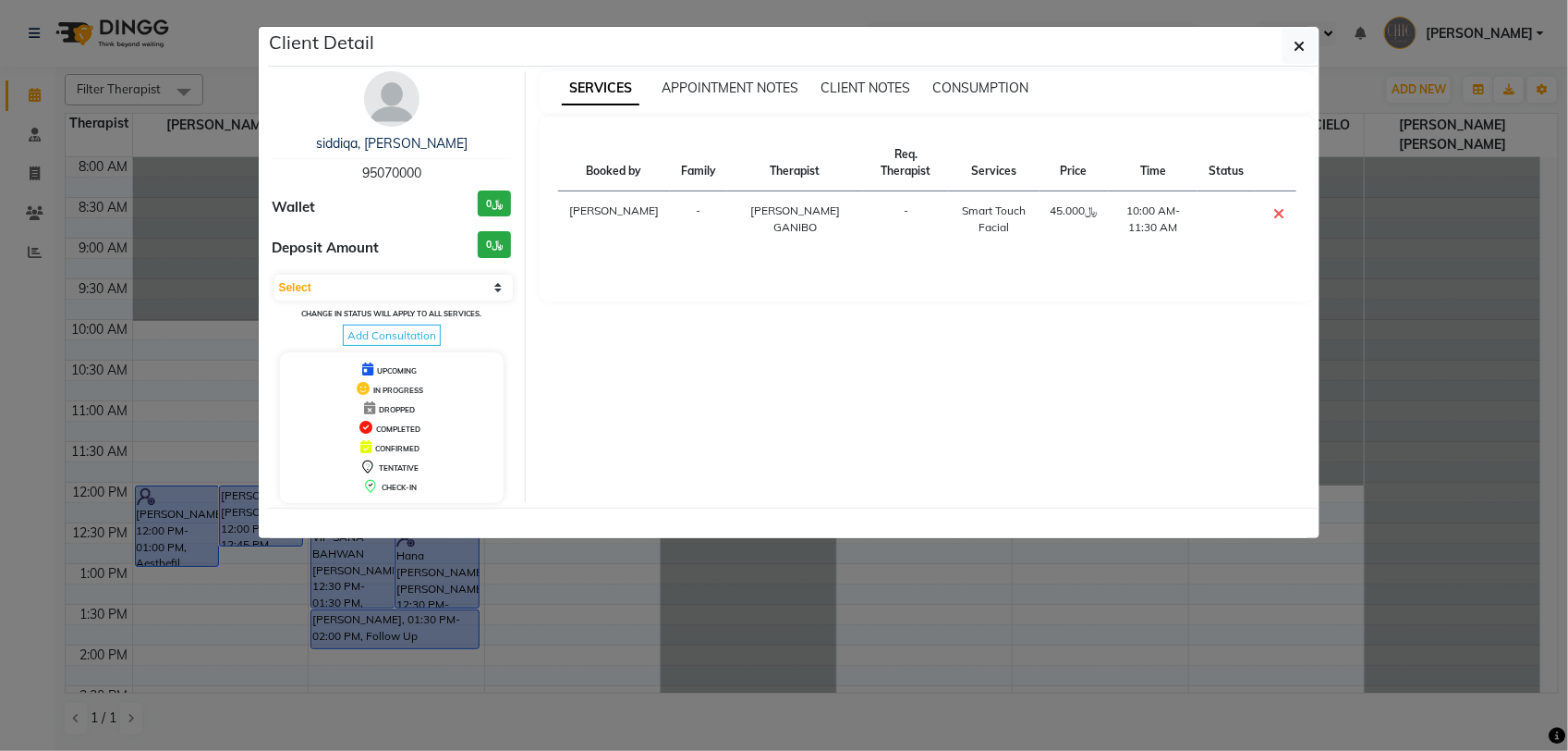
click at [404, 179] on span "95070000" at bounding box center [391, 173] width 59 height 17
click at [1296, 53] on icon "button" at bounding box center [1300, 46] width 11 height 15
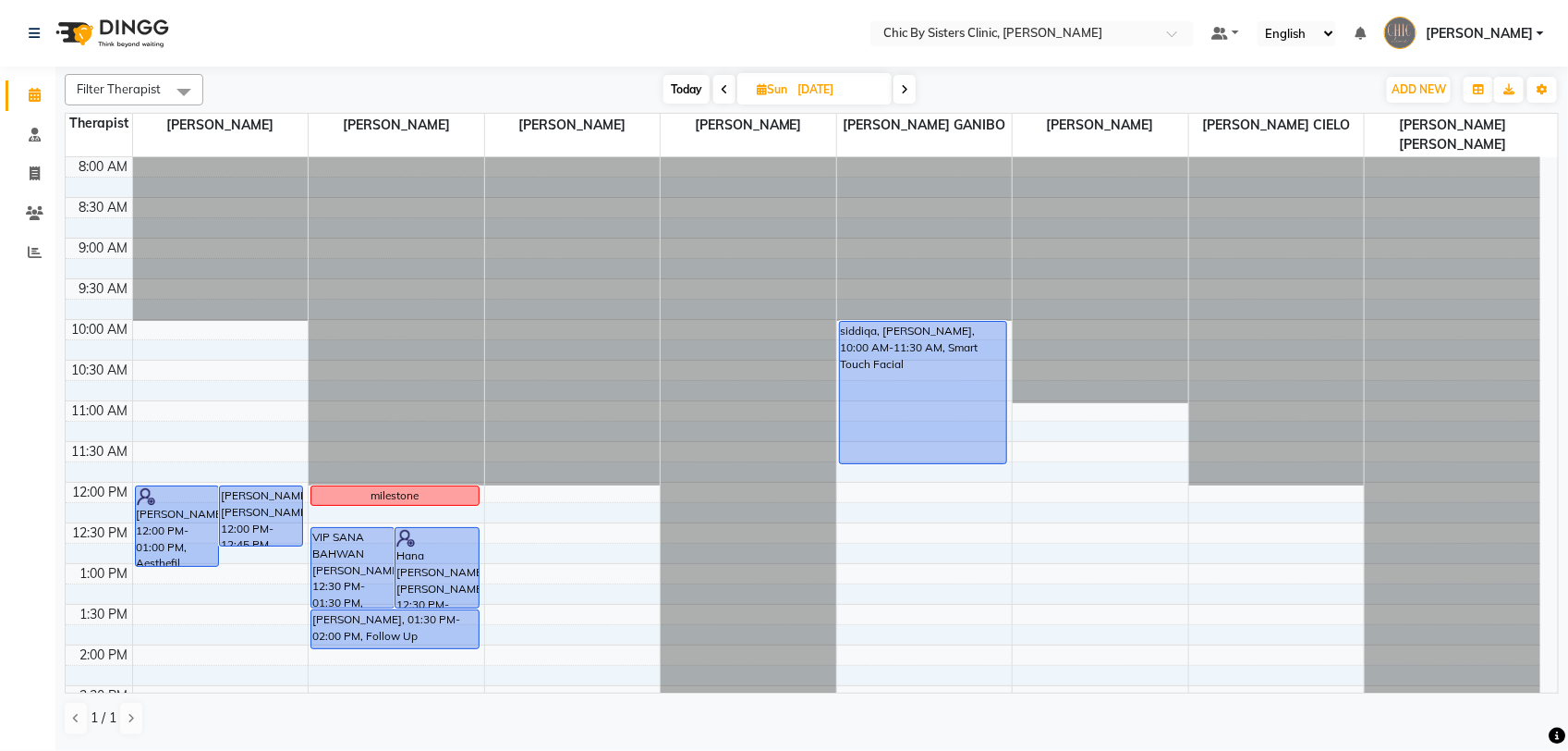
click at [956, 444] on div "siddiqa, Al lawati, 10:00 AM-11:30 AM, Smart Touch Facial" at bounding box center [923, 382] width 169 height 124
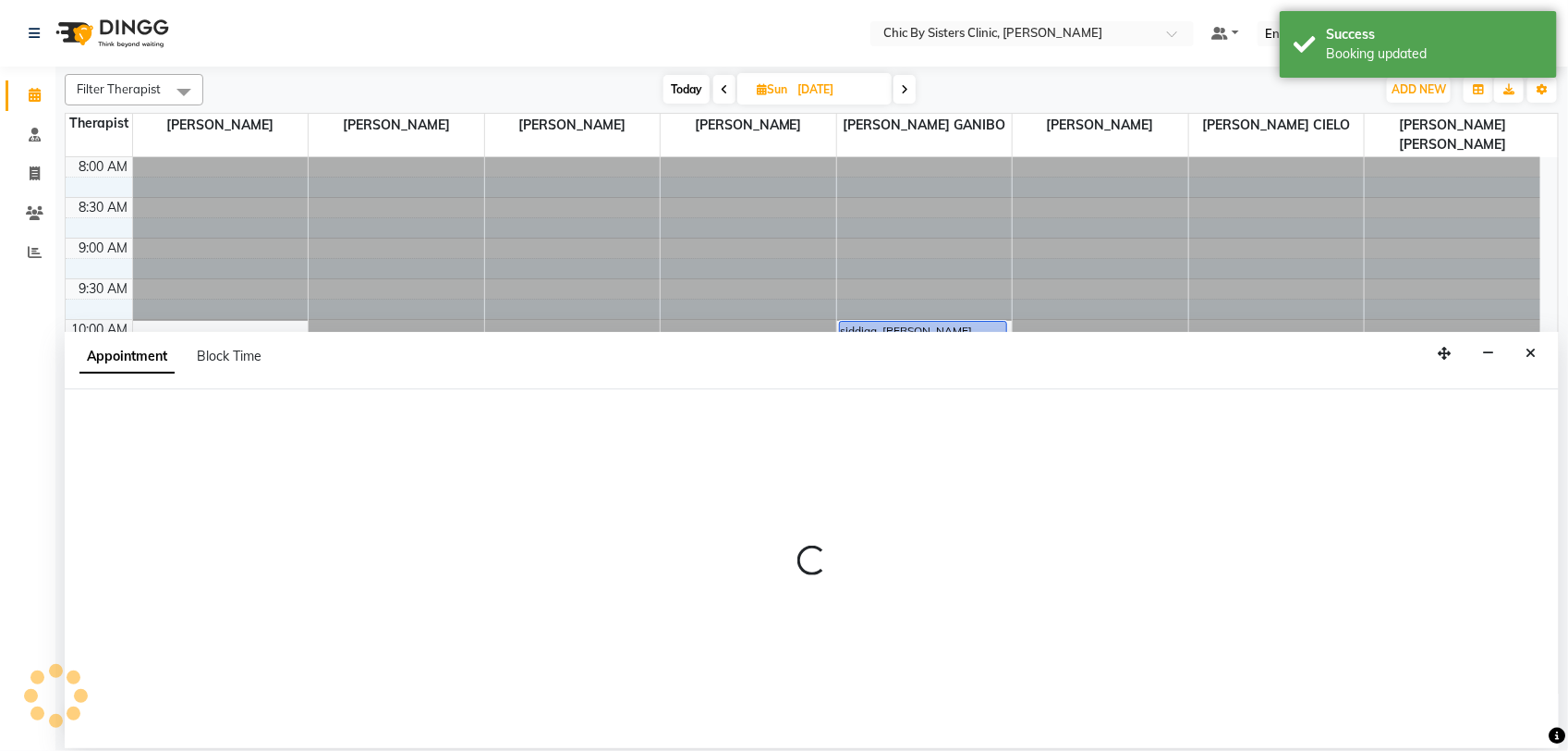
select select "49181"
select select "690"
select select "tentative"
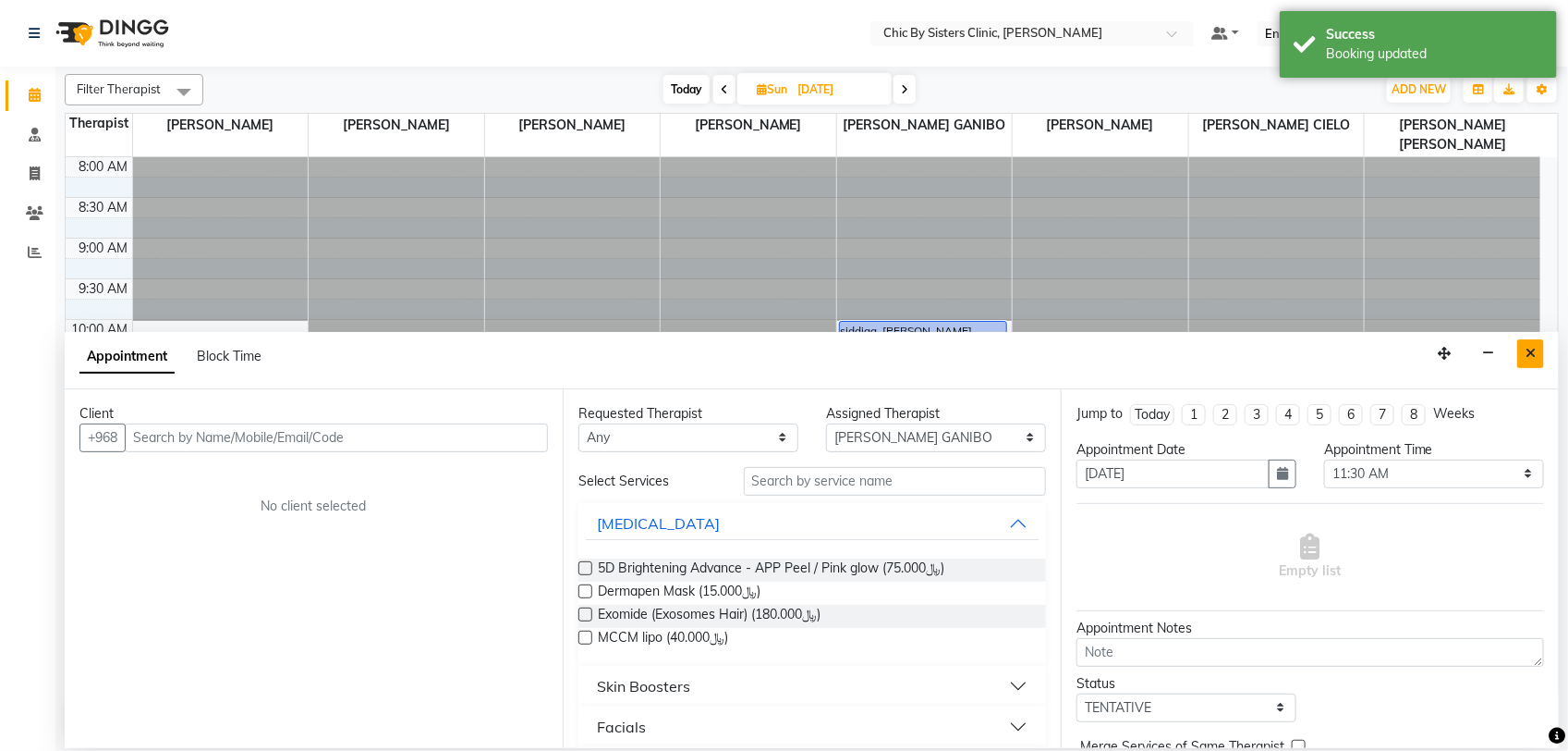
click at [1527, 355] on icon "Close" at bounding box center [1531, 353] width 10 height 13
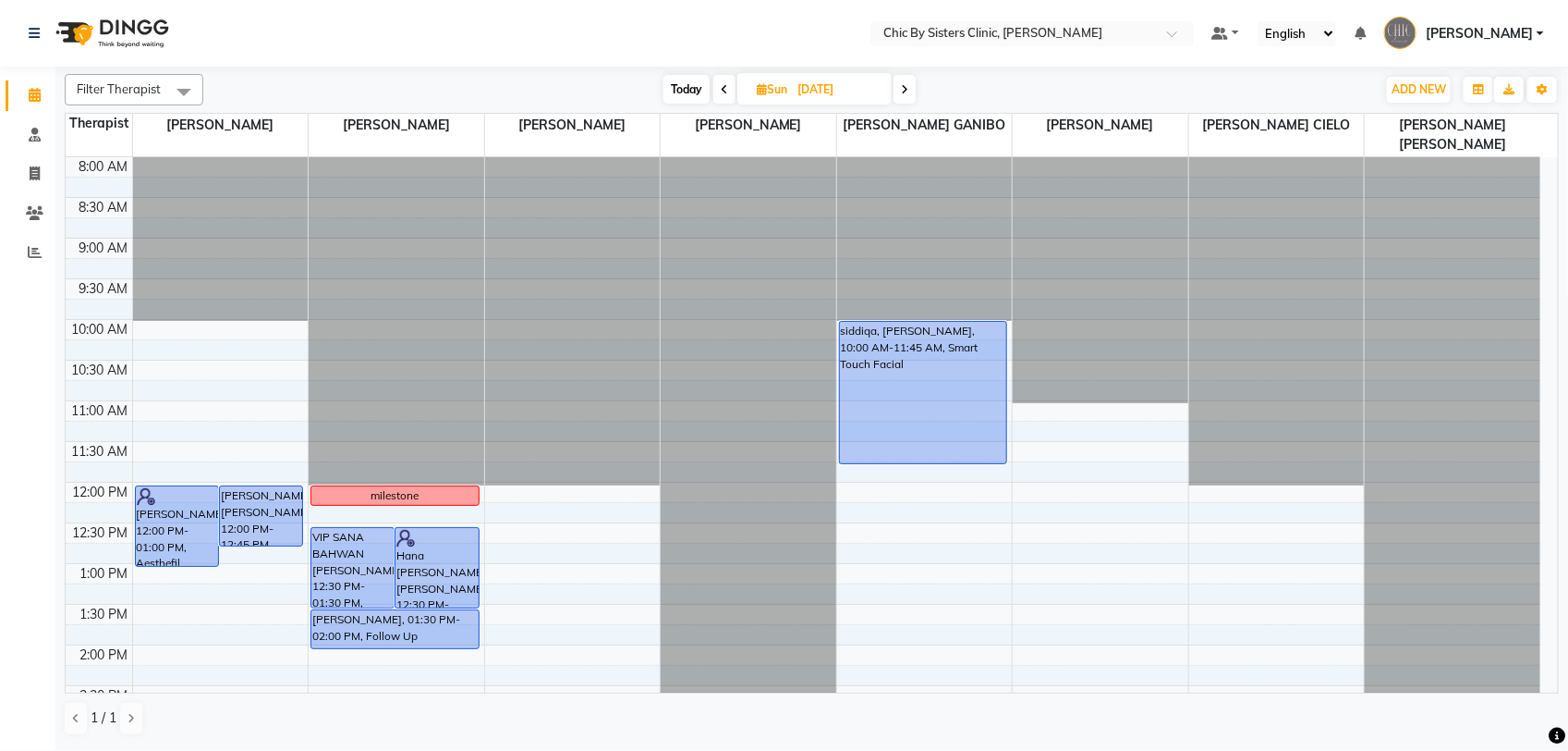
click at [691, 81] on span "Today" at bounding box center [687, 89] width 46 height 29
type input "02-10-2025"
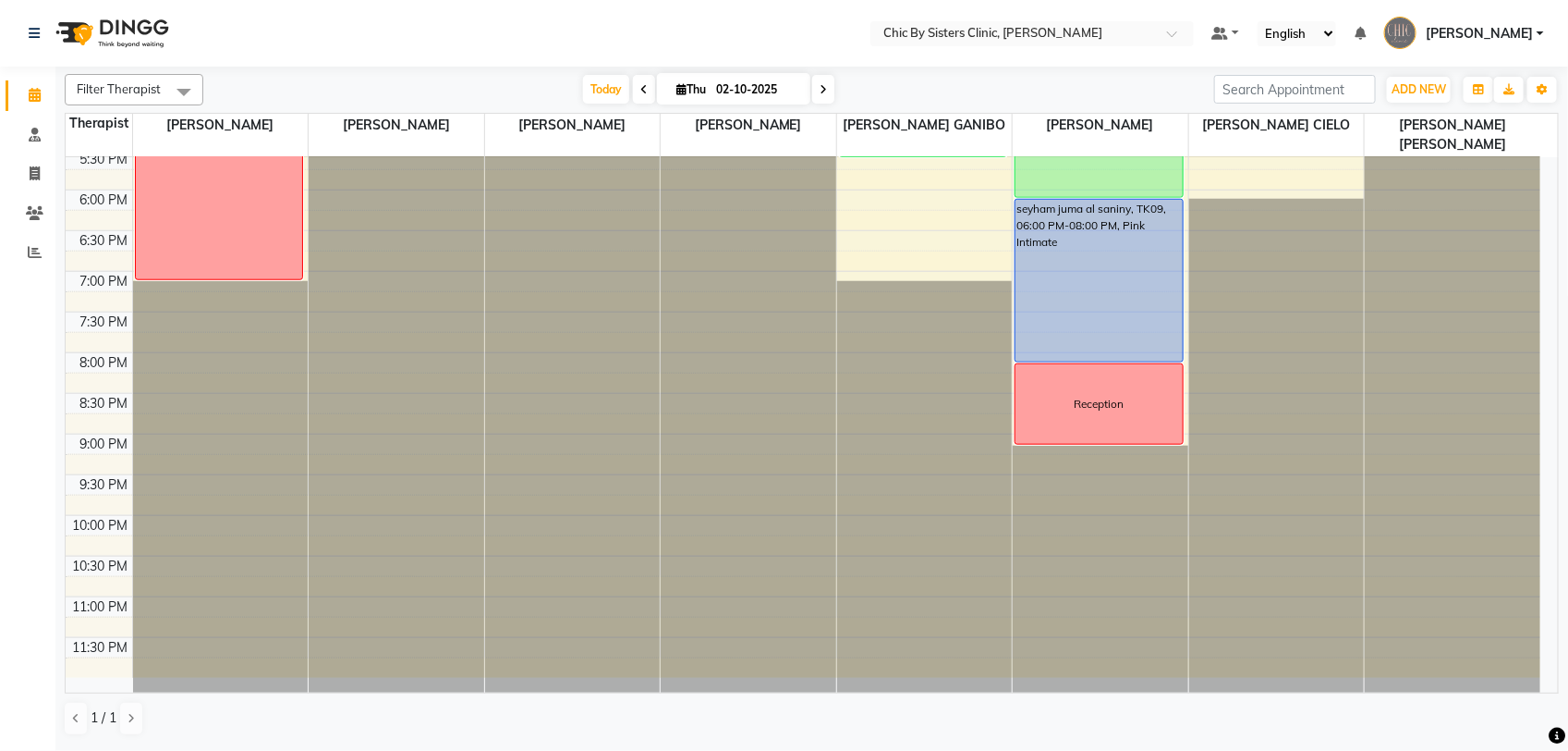
scroll to position [434, 0]
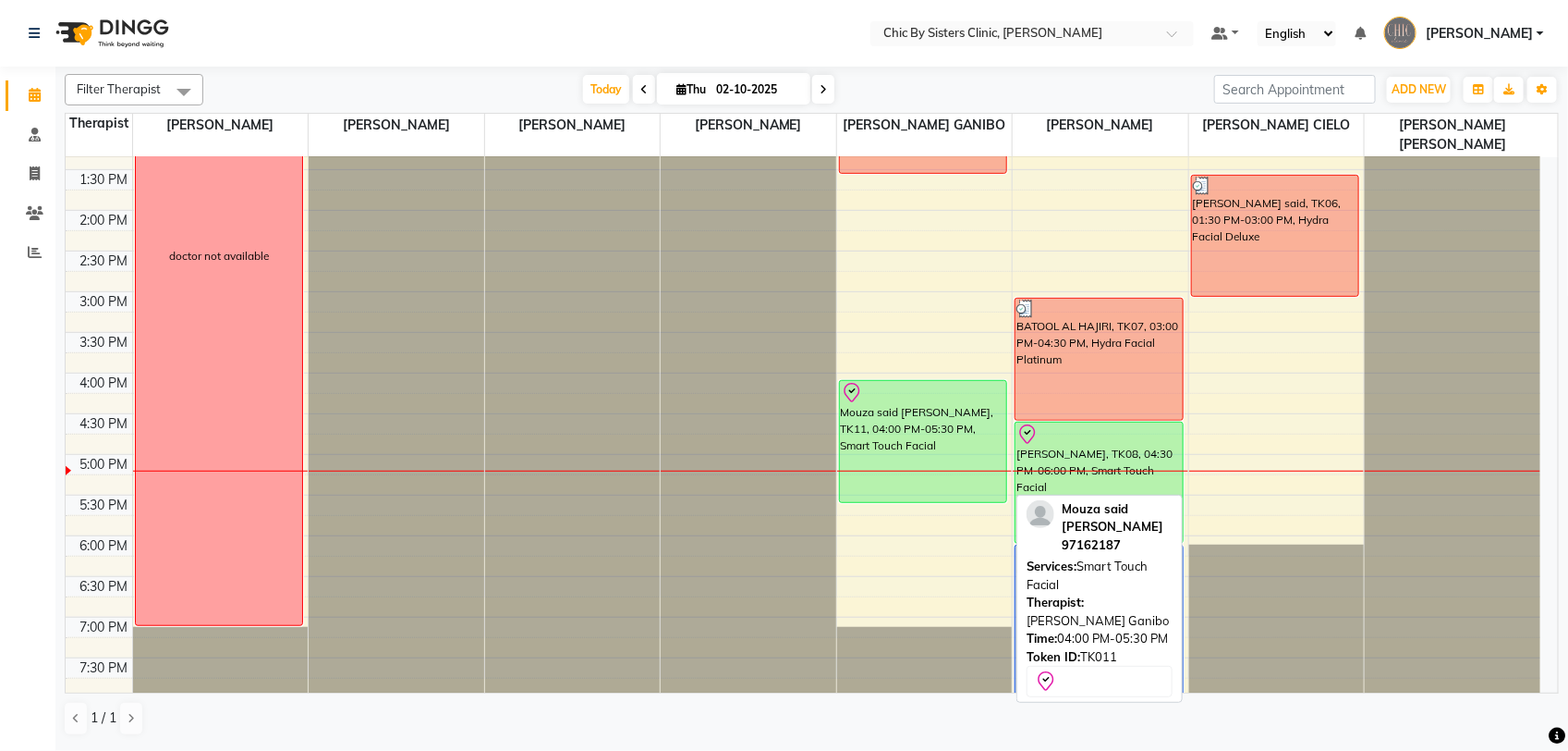
click at [930, 425] on div "Mouza said Al Sabri, TK11, 04:00 PM-05:30 PM, Smart Touch Facial" at bounding box center [924, 440] width 168 height 121
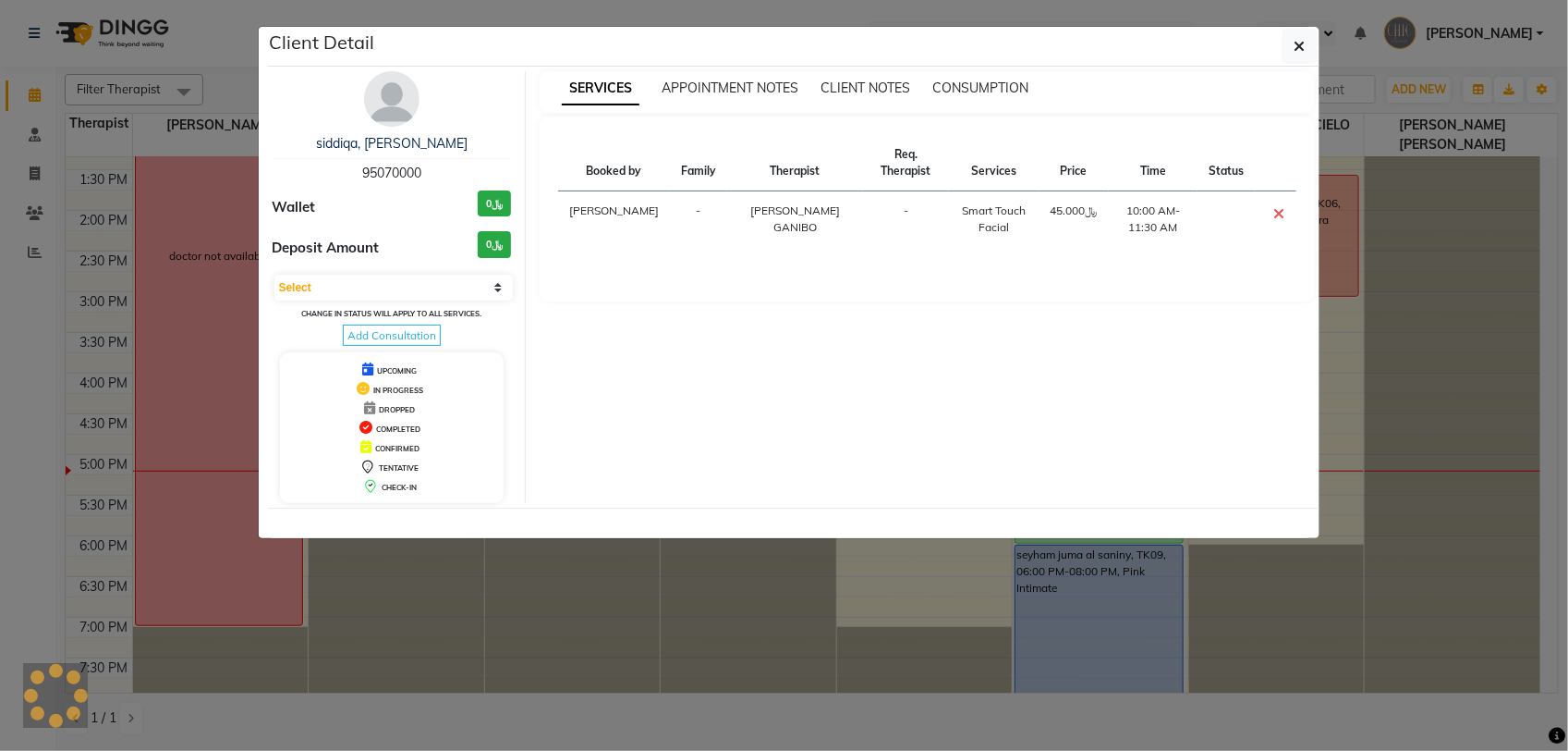
select select "8"
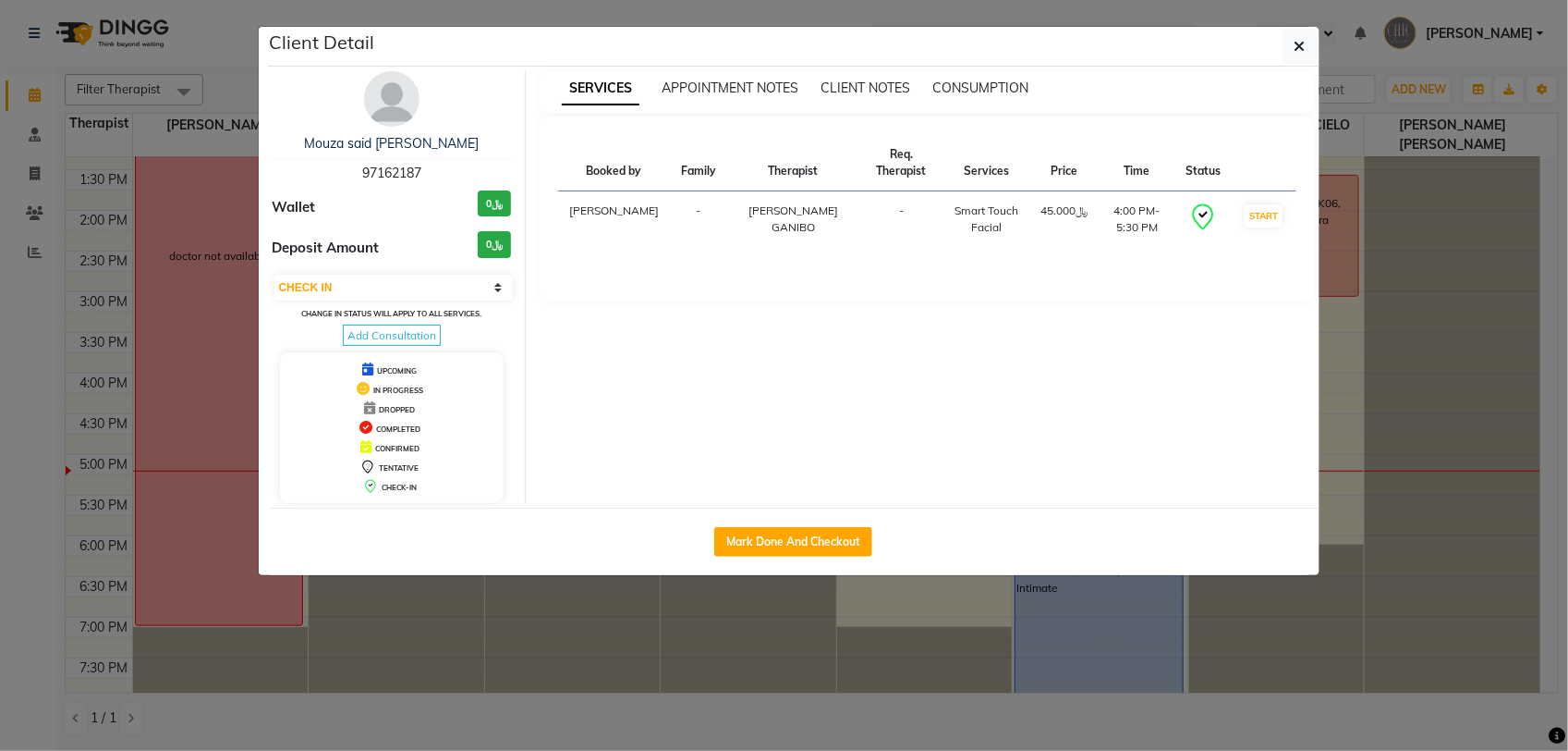
click at [390, 97] on img at bounding box center [392, 99] width 56 height 56
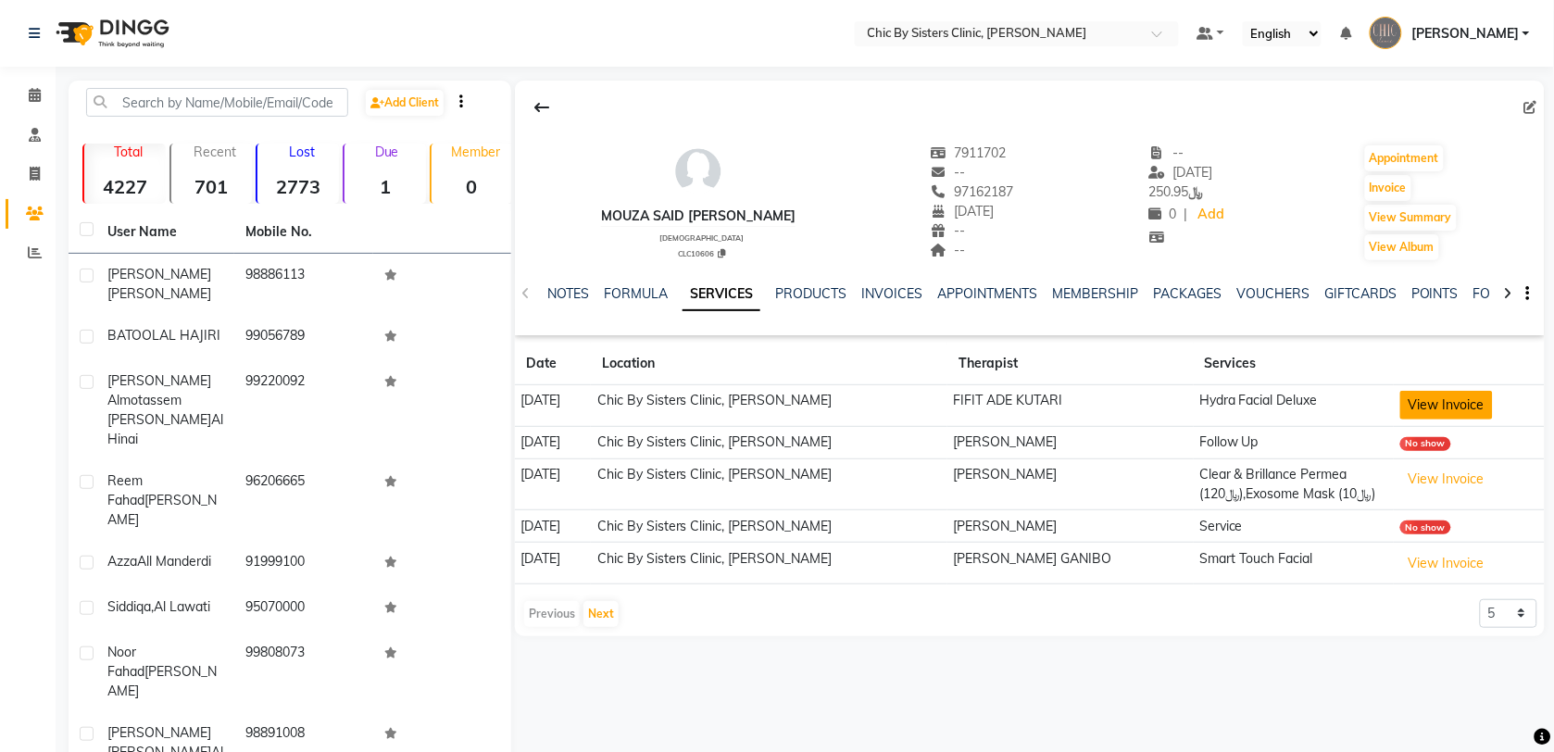
click at [1461, 407] on button "View Invoice" at bounding box center [1446, 405] width 93 height 29
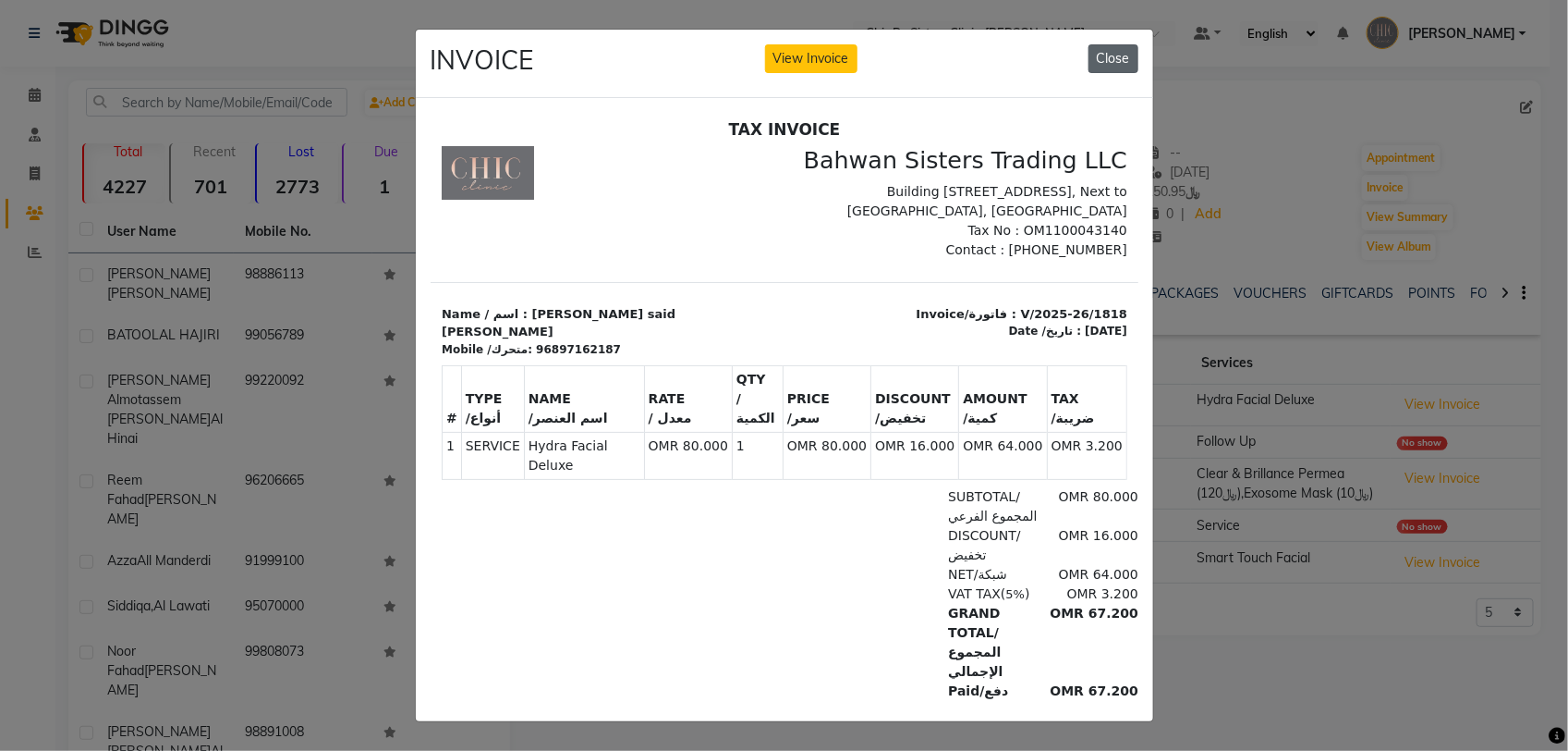
click at [1110, 56] on button "Close" at bounding box center [1114, 58] width 50 height 29
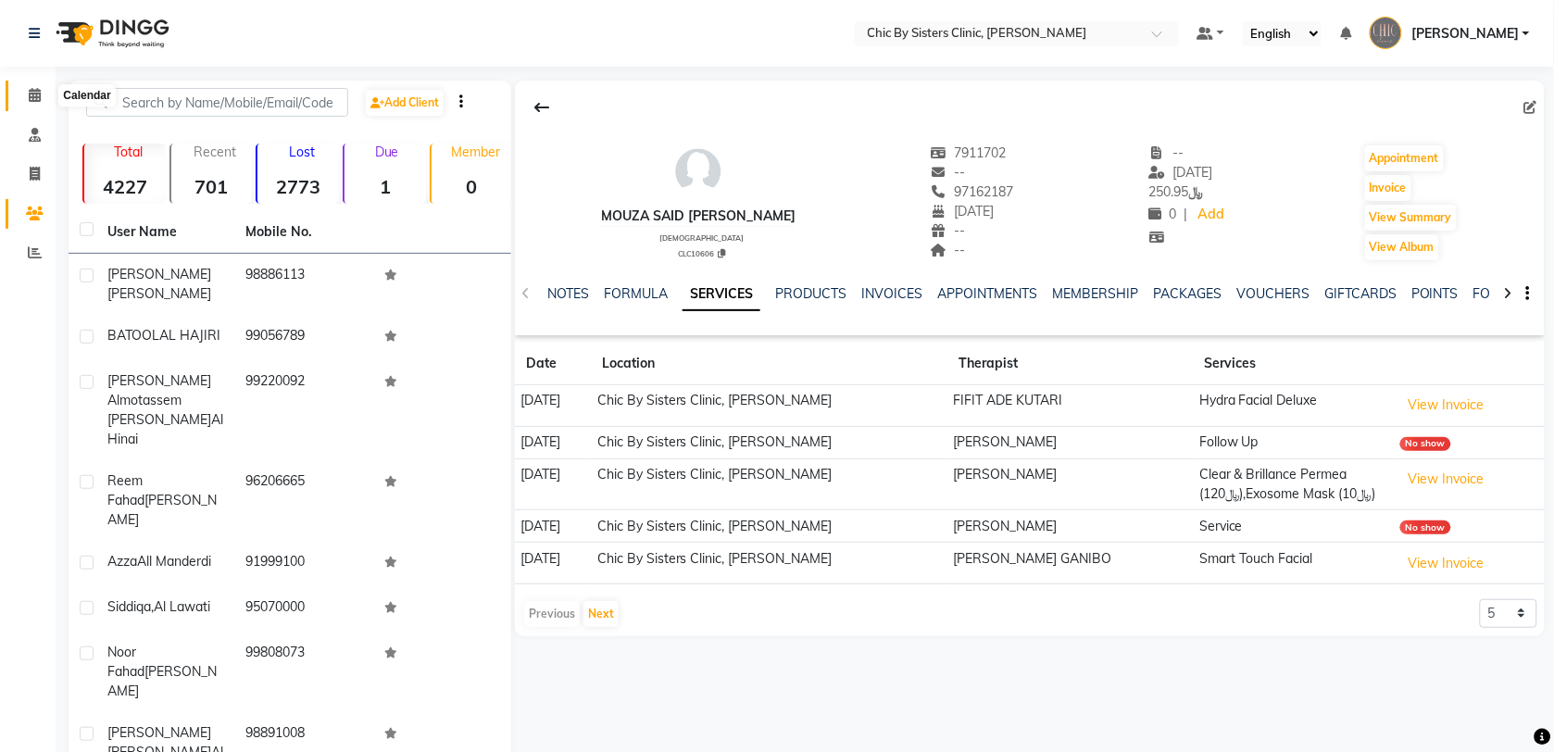
click at [29, 100] on icon at bounding box center [35, 95] width 12 height 14
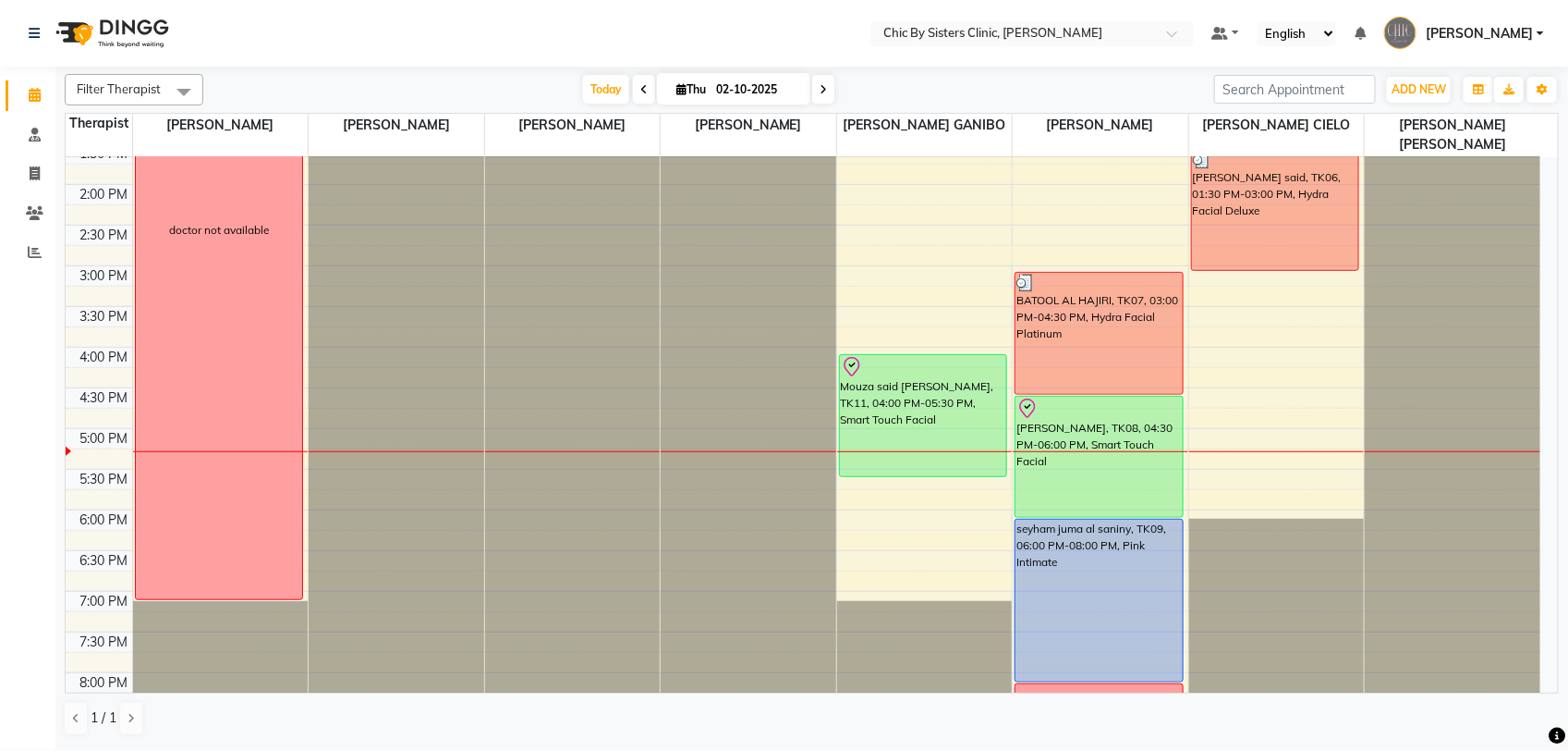
scroll to position [463, 0]
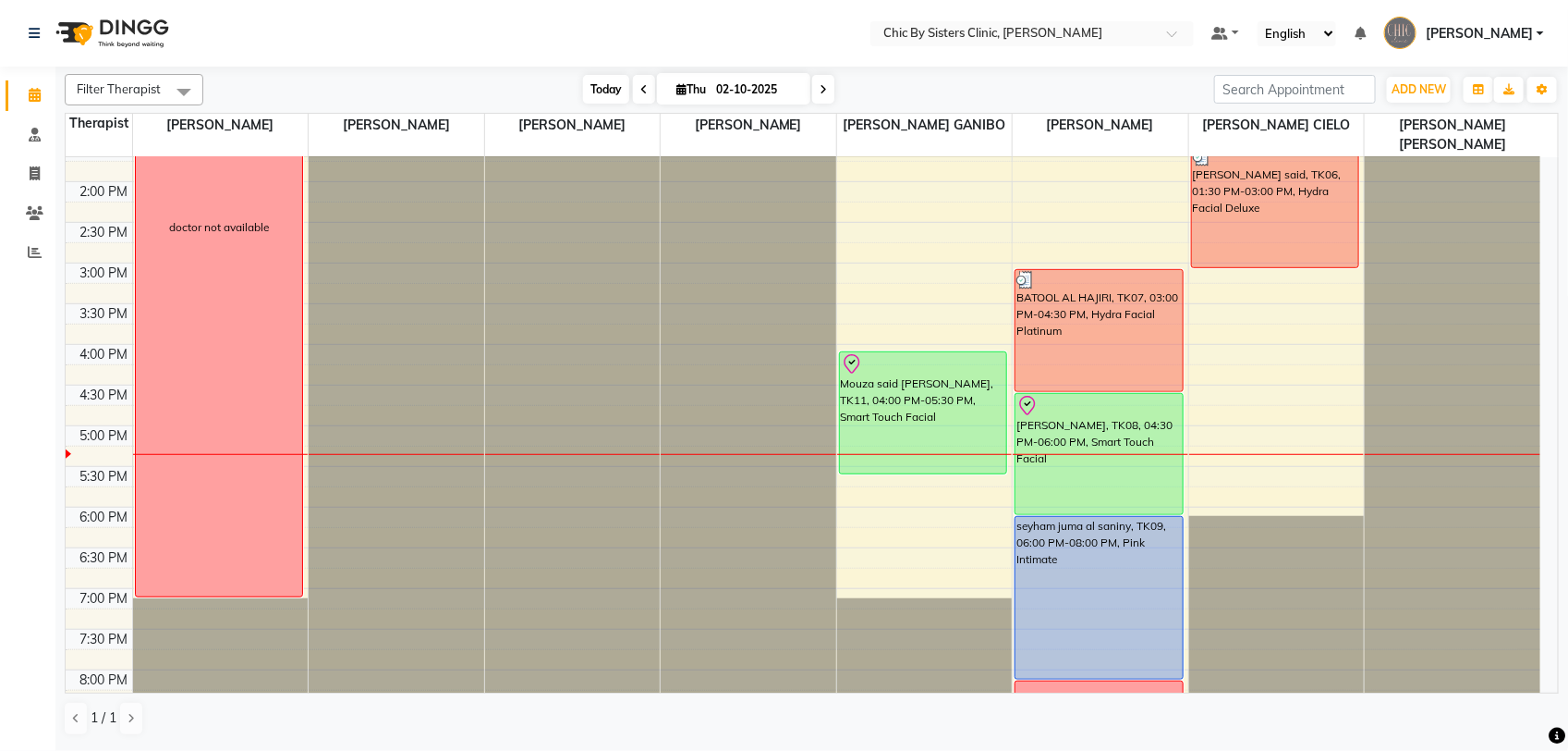
click at [603, 88] on span "Today" at bounding box center [606, 89] width 46 height 29
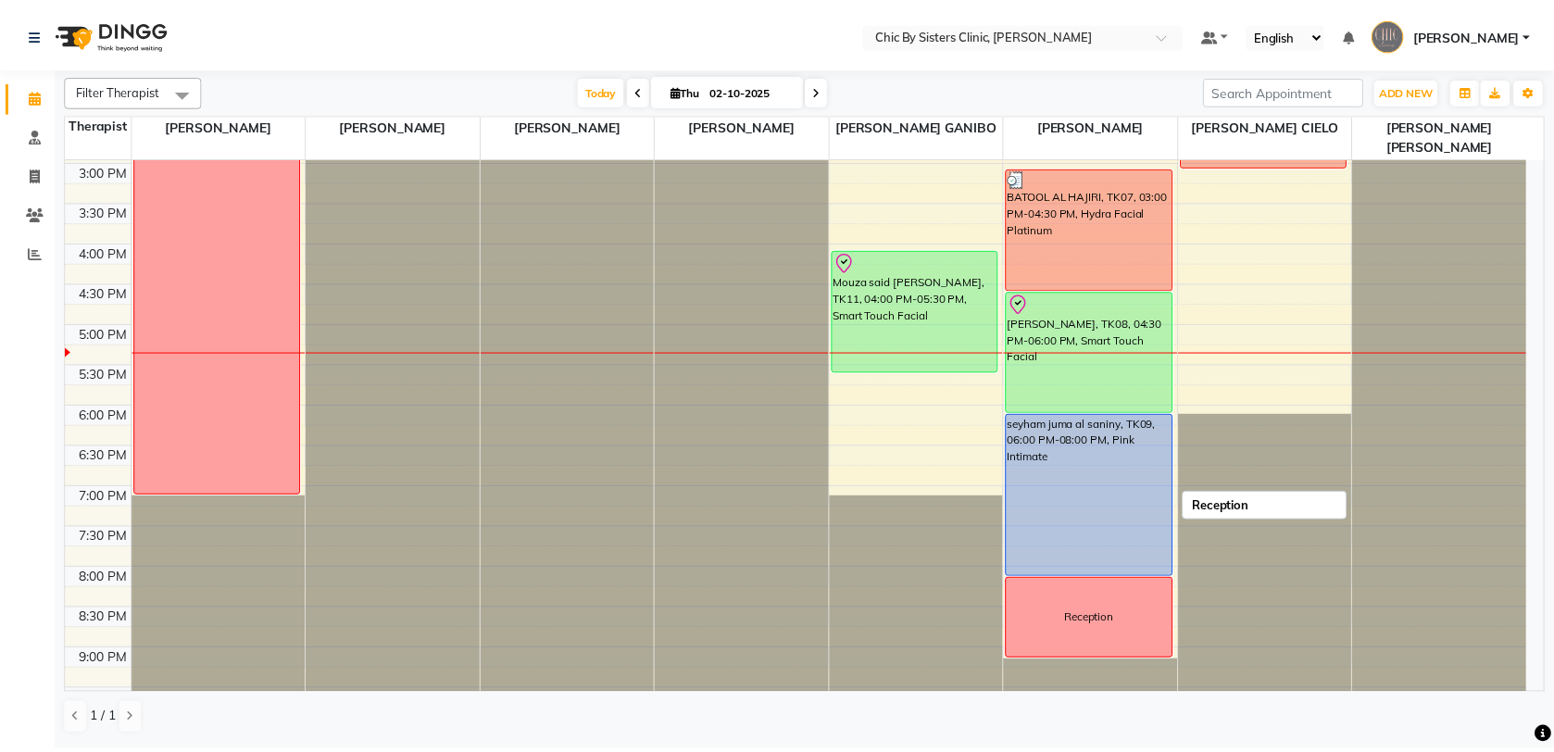
scroll to position [395, 0]
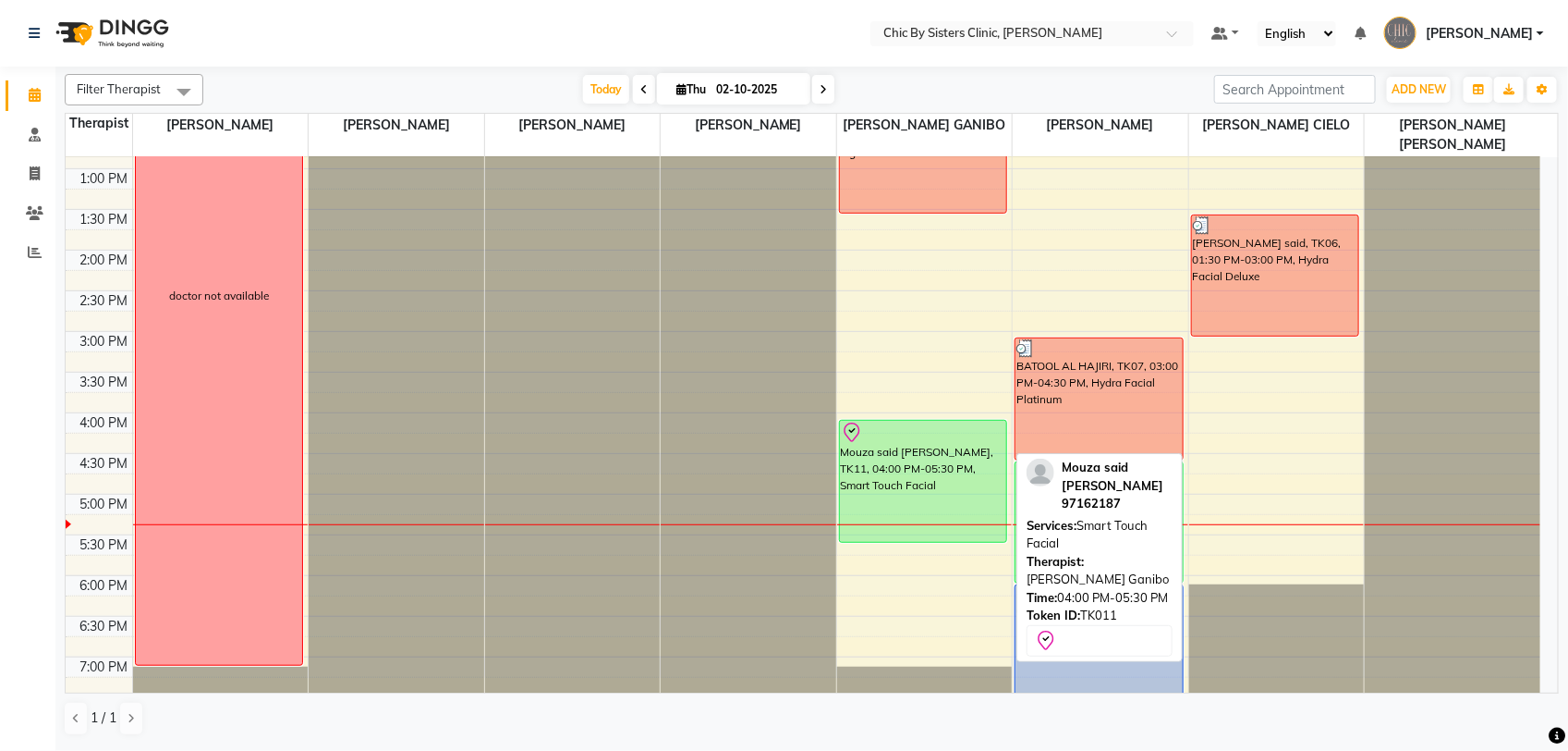
click at [977, 446] on div "Mouza said Al Sabri, TK11, 04:00 PM-05:30 PM, Smart Touch Facial" at bounding box center [924, 480] width 168 height 121
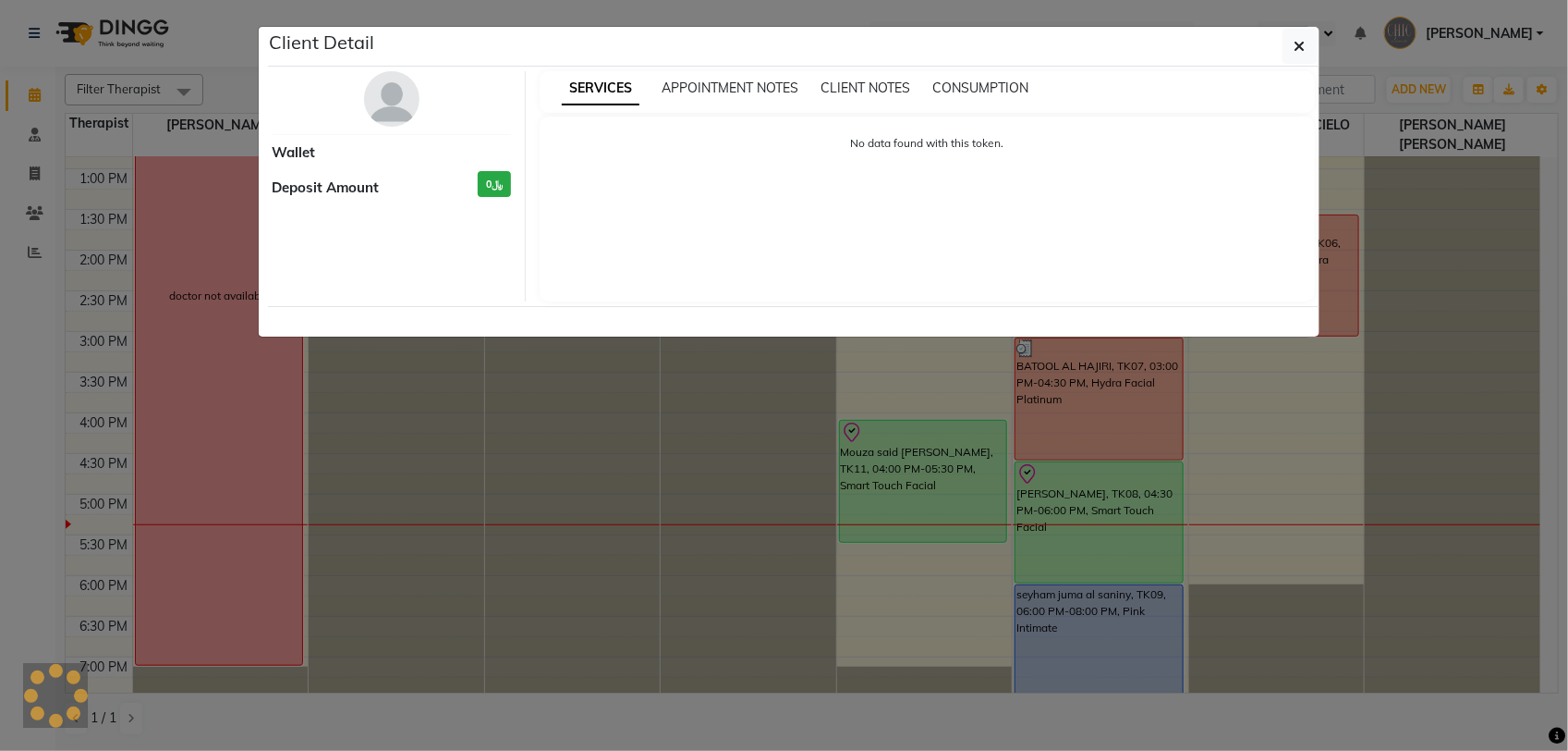
select select "8"
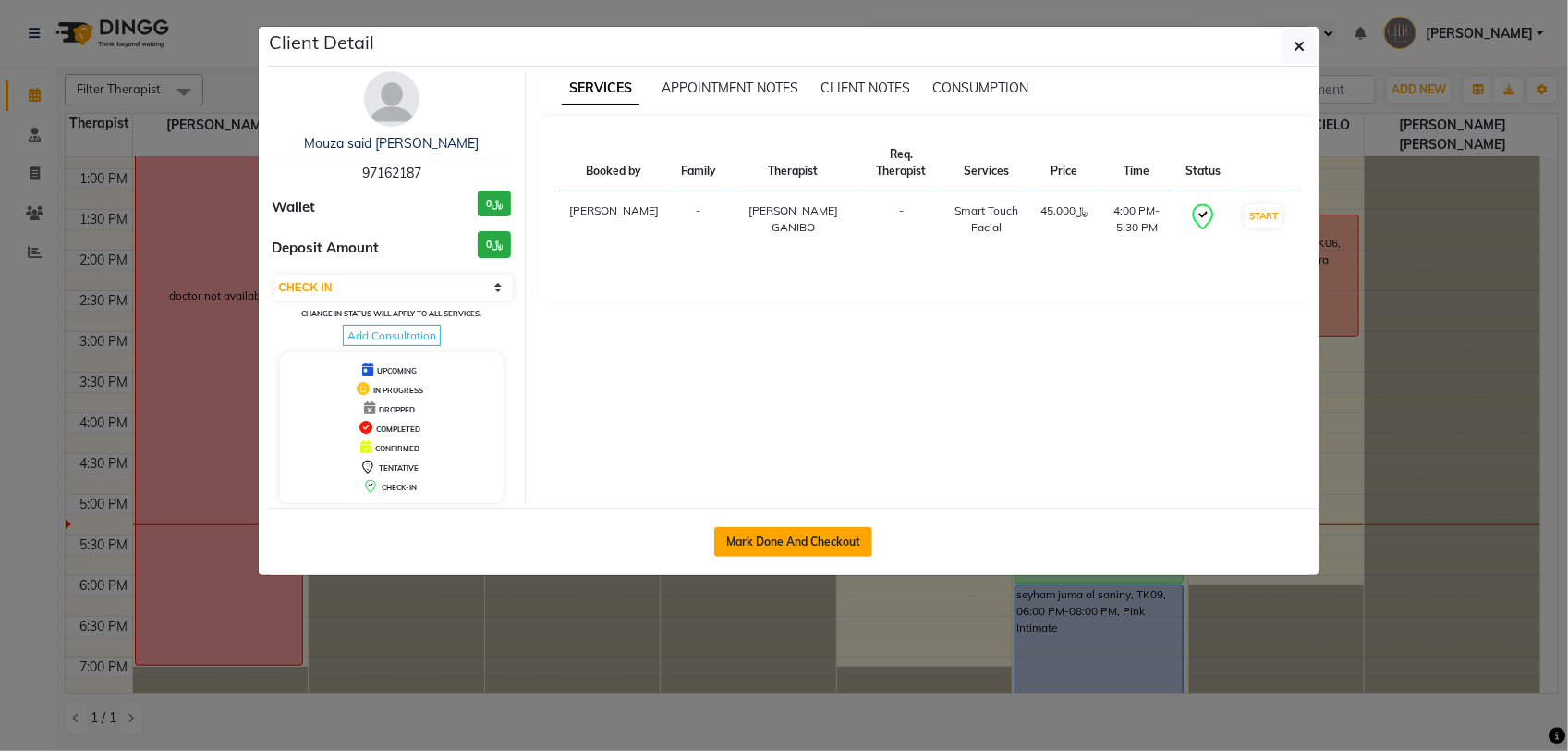
click at [765, 538] on button "Mark Done And Checkout" at bounding box center [793, 542] width 158 height 30
select select "service"
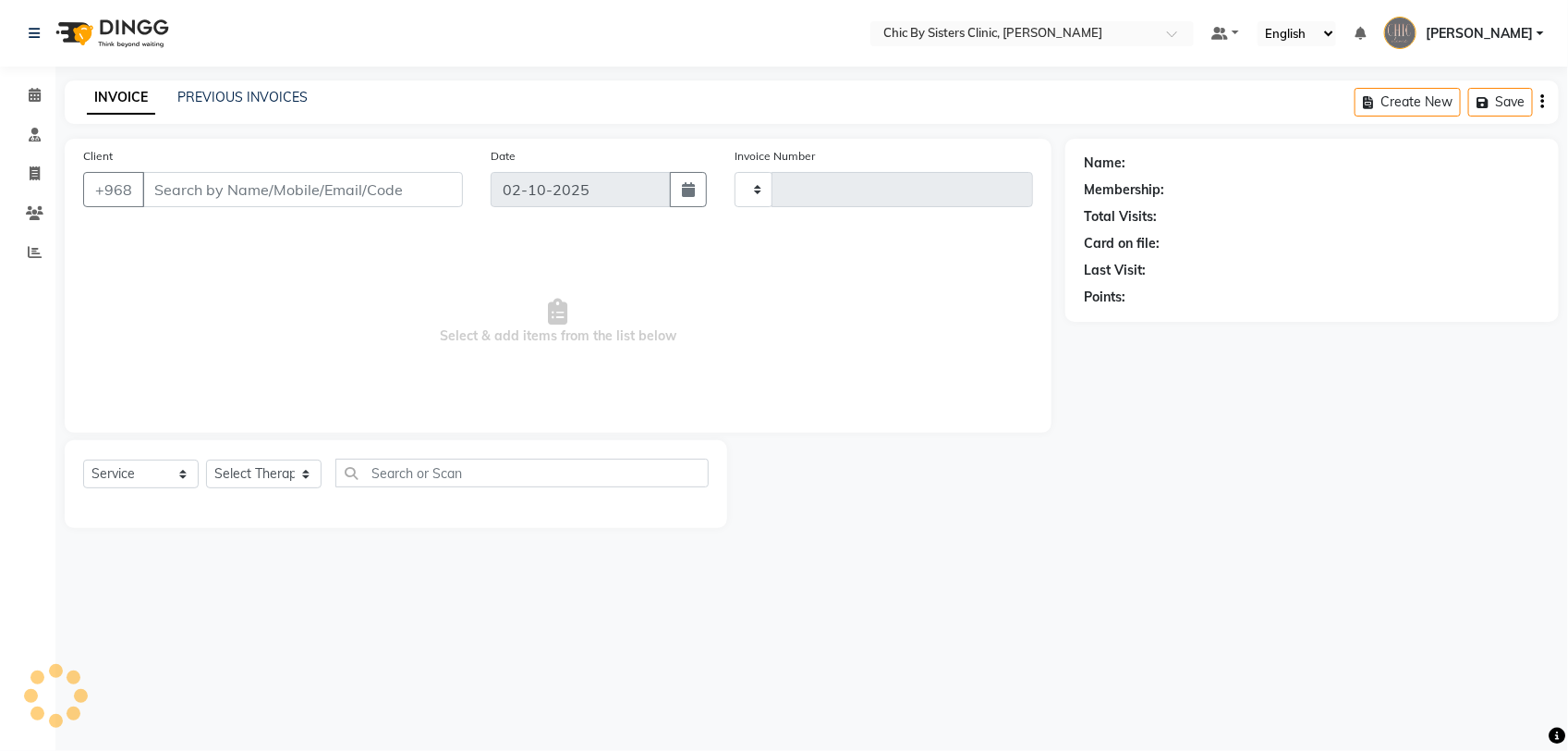
type input "2452"
select select "6348"
type input "97162187"
select select "49181"
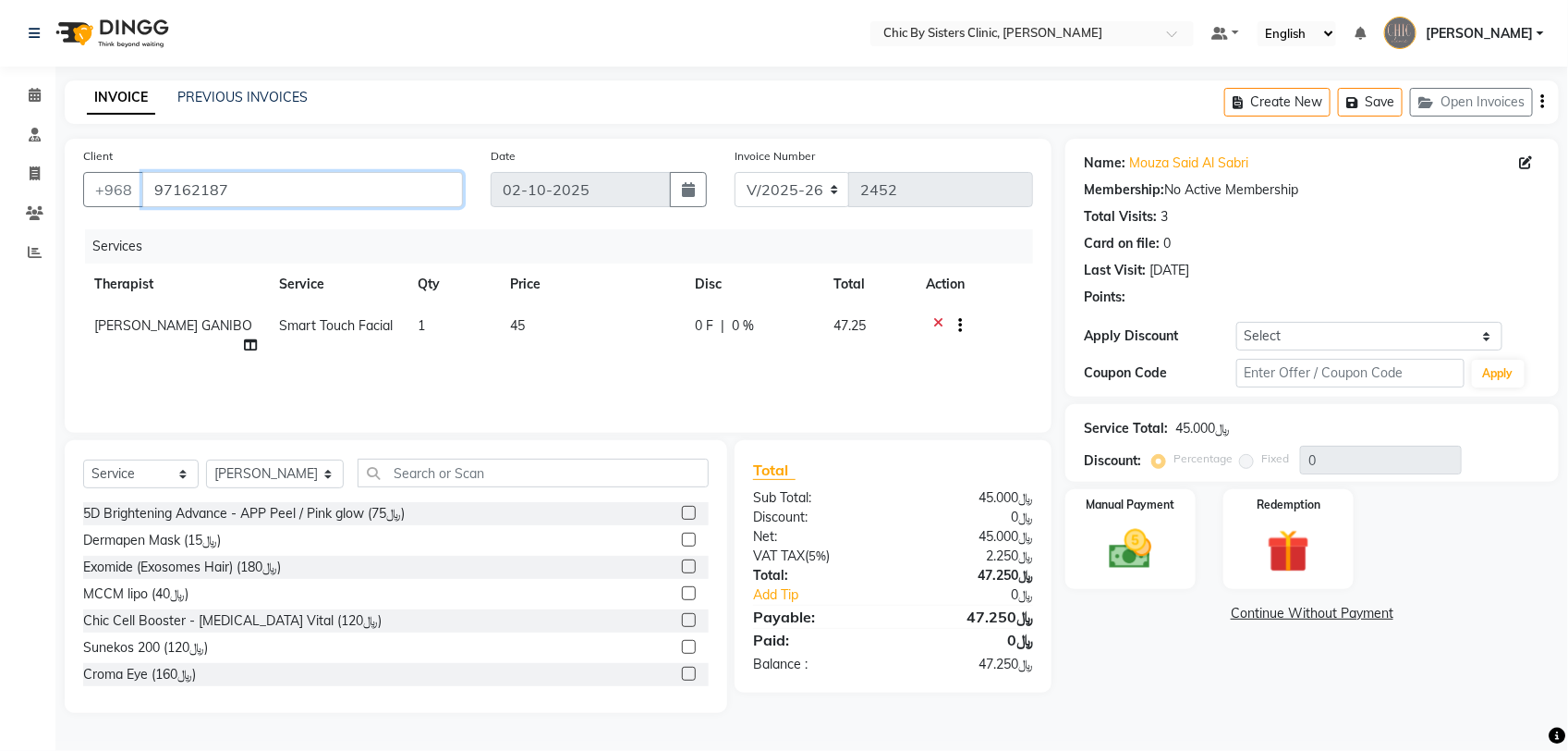
click at [195, 188] on input "97162187" at bounding box center [302, 189] width 320 height 35
click at [1167, 570] on div "Manual Payment" at bounding box center [1131, 539] width 136 height 104
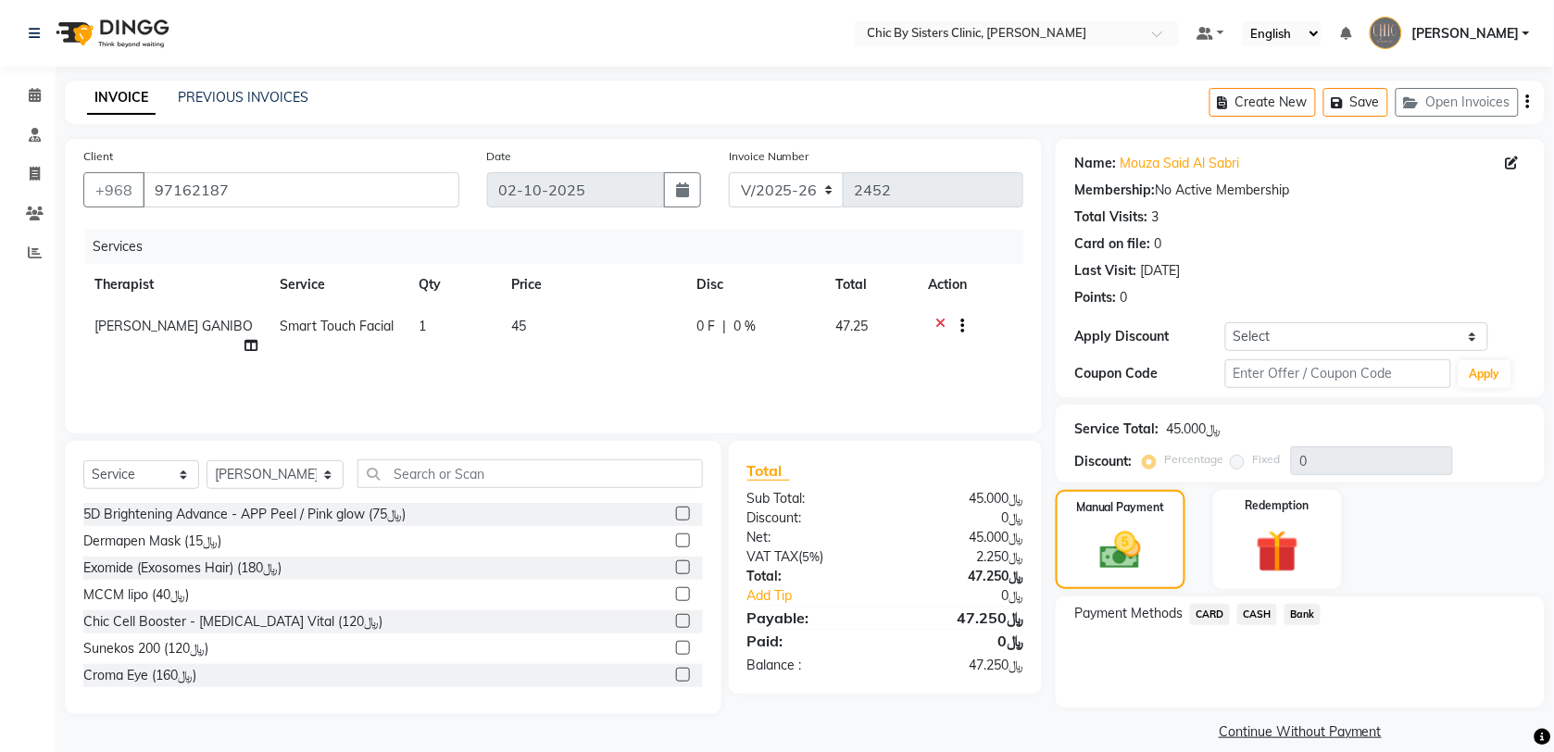
click at [1208, 608] on span "CARD" at bounding box center [1210, 614] width 40 height 21
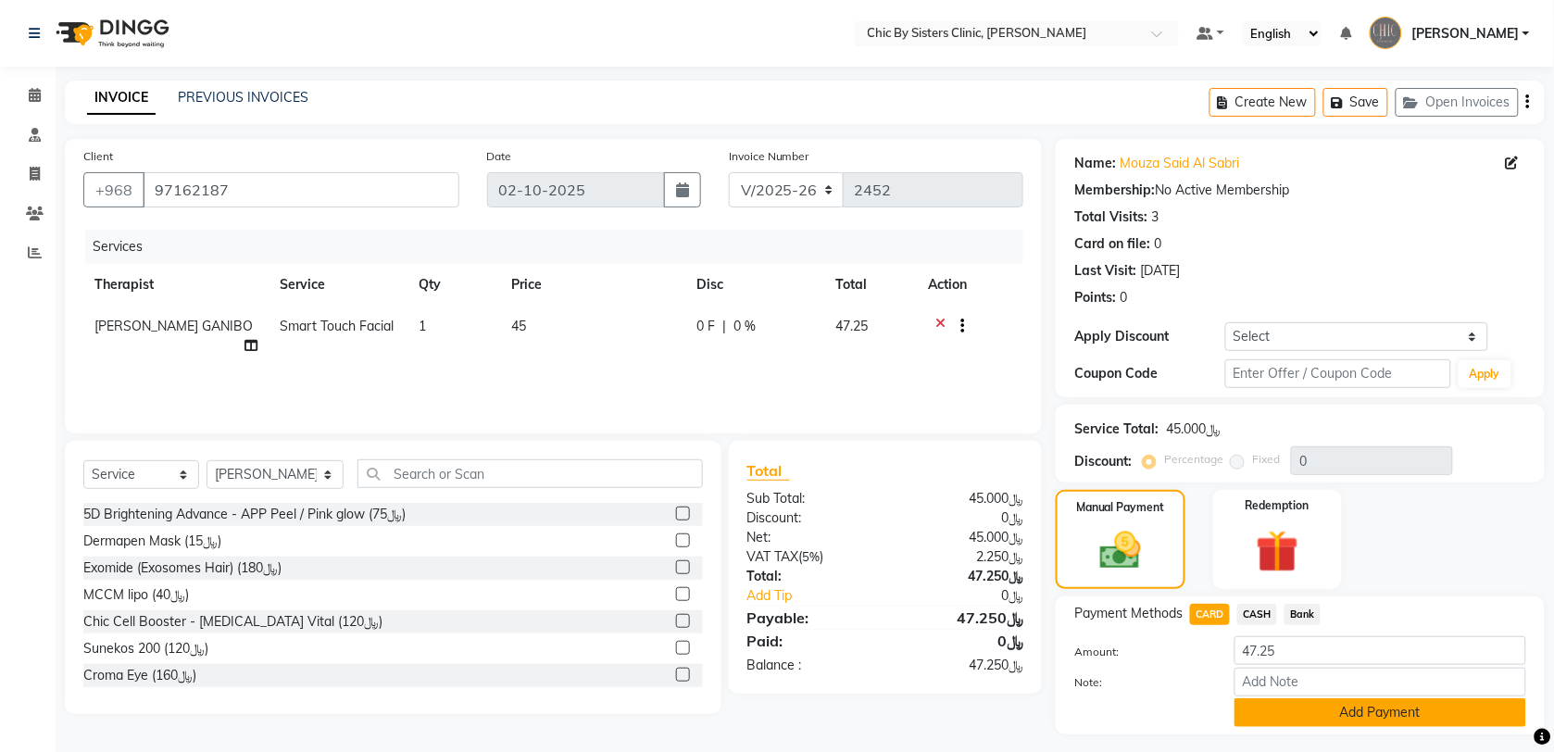
click at [1368, 706] on button "Add Payment" at bounding box center [1380, 712] width 292 height 29
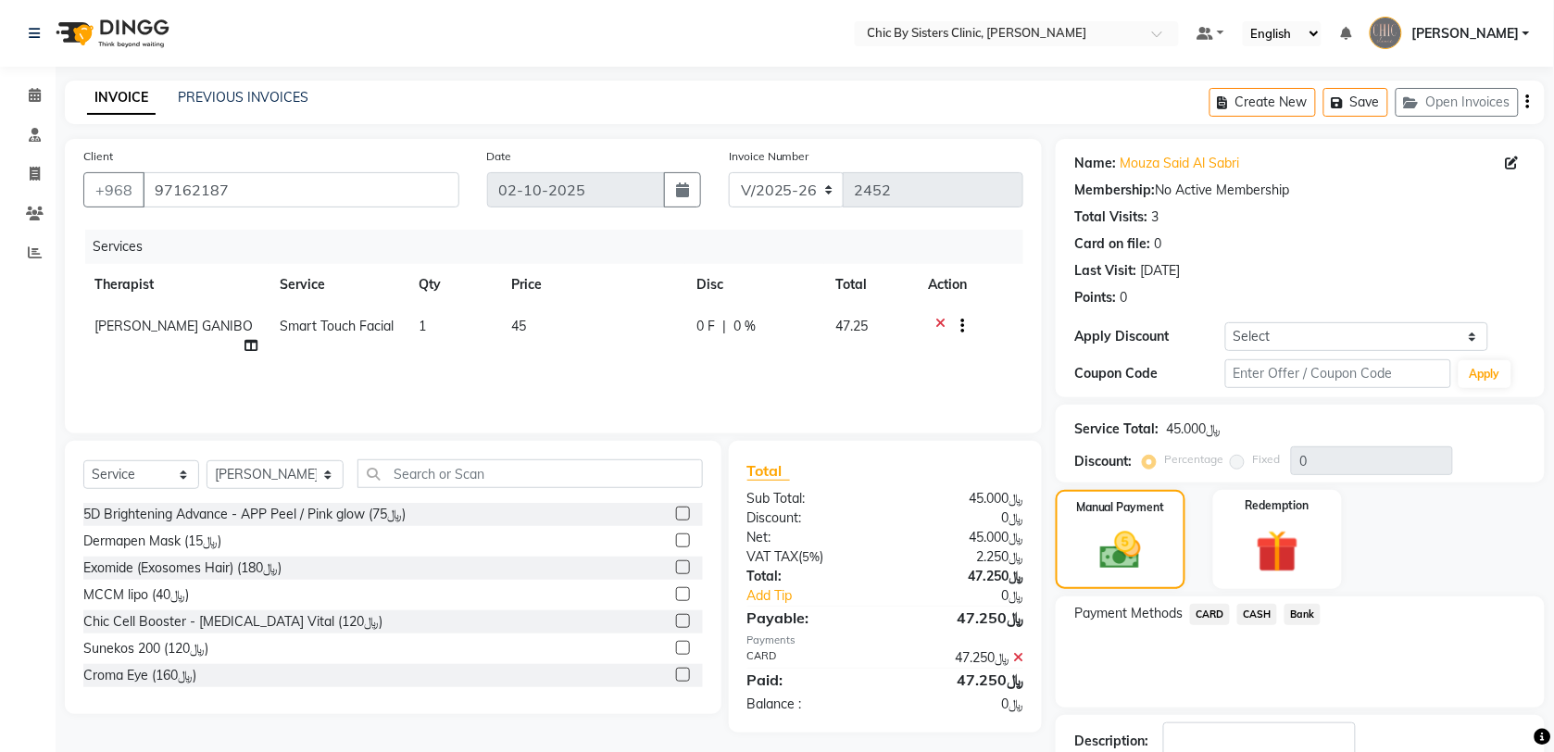
scroll to position [99, 0]
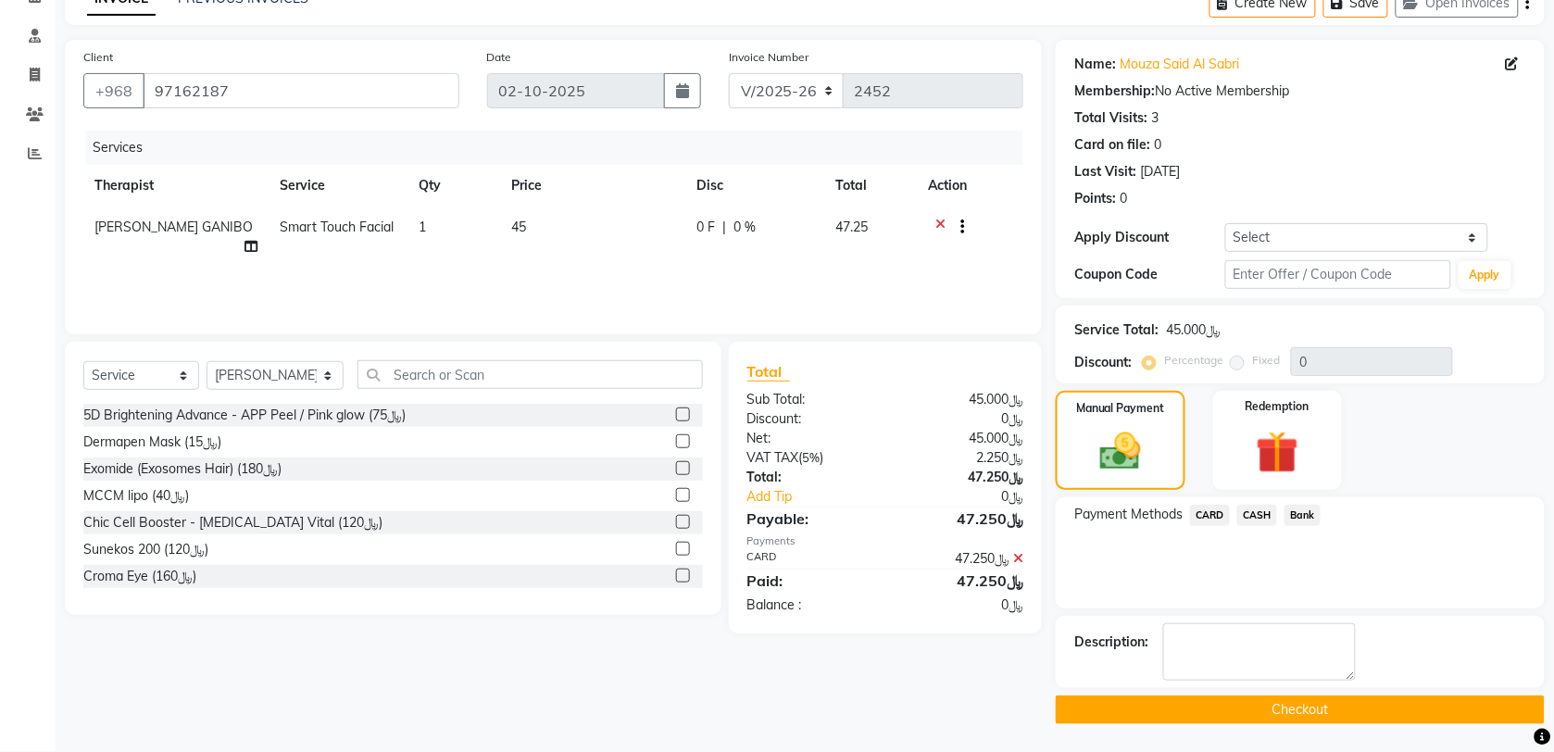
click at [1398, 718] on button "Checkout" at bounding box center [1300, 709] width 489 height 29
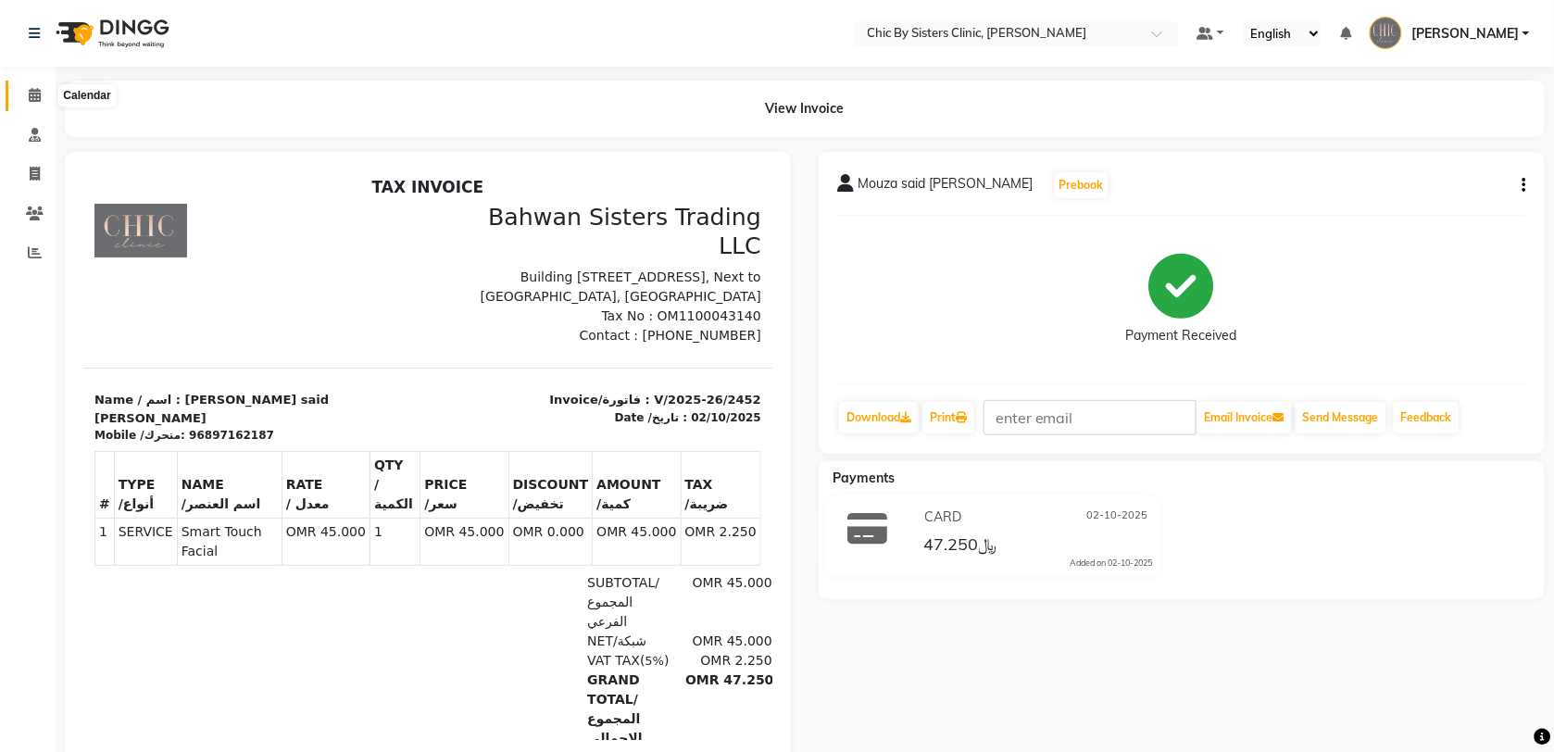
click at [24, 93] on span at bounding box center [35, 95] width 32 height 21
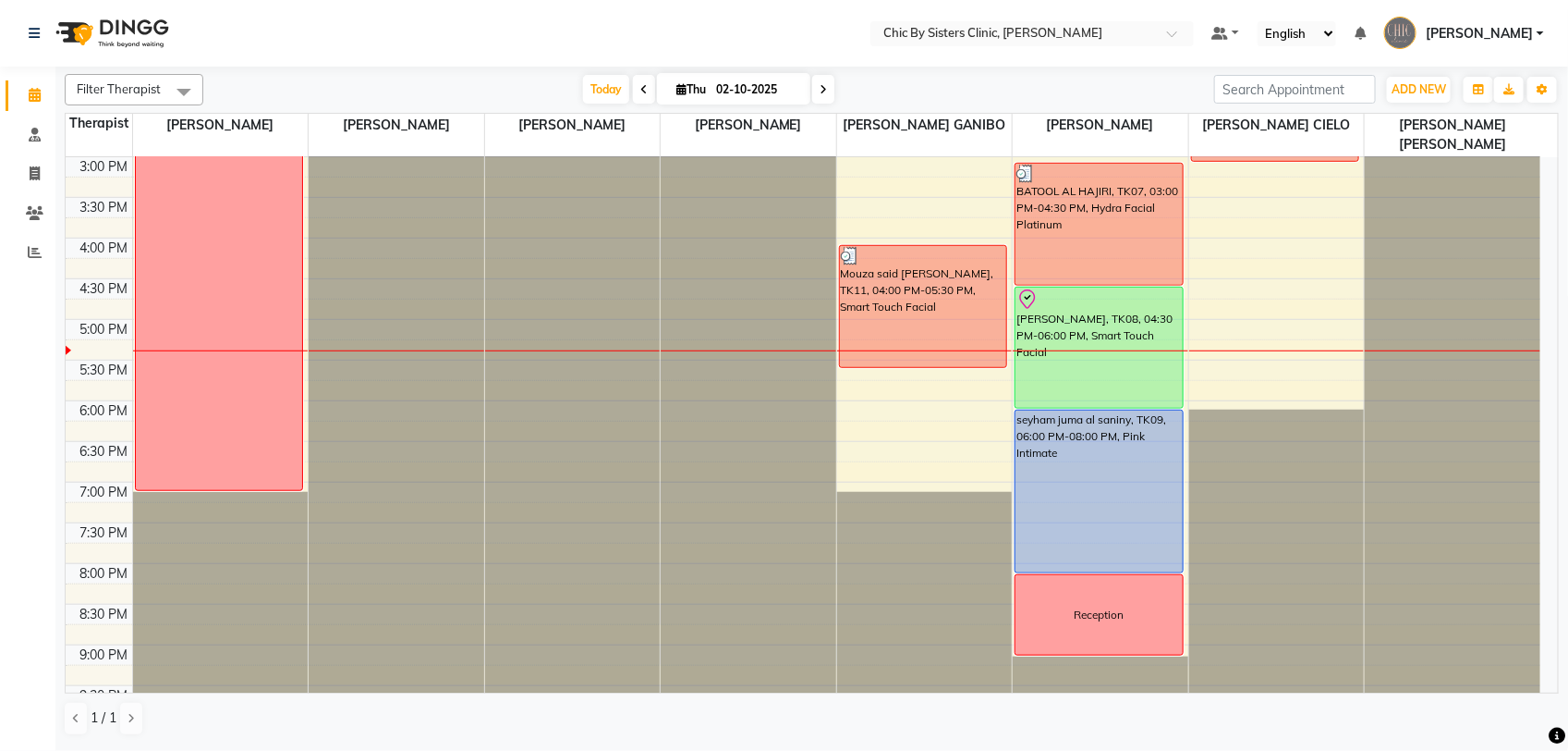
scroll to position [597, 0]
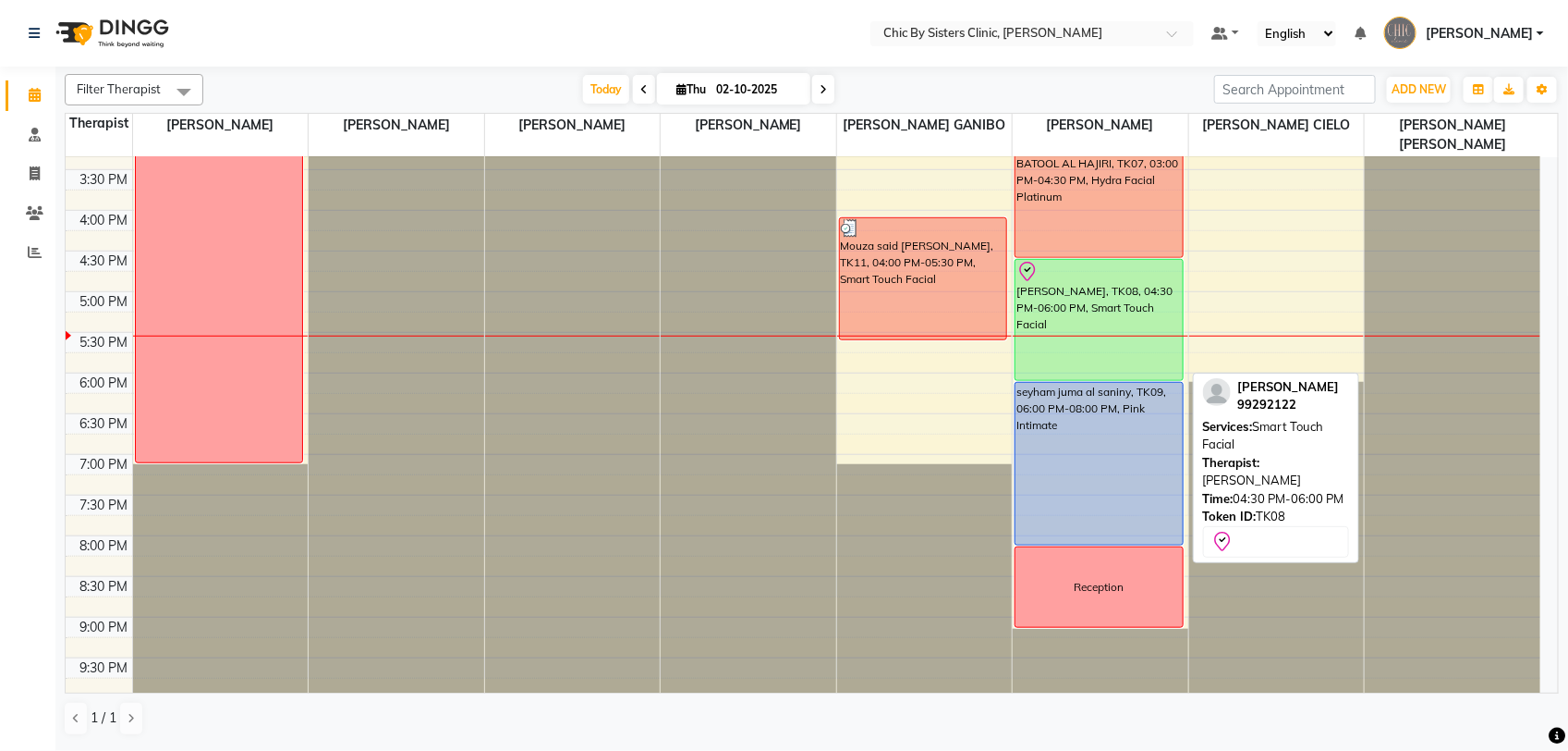
click at [1129, 345] on div "Riham Abdullah Hamd Al Wahabi, TK08, 04:30 PM-06:00 PM, Smart Touch Facial" at bounding box center [1100, 320] width 168 height 120
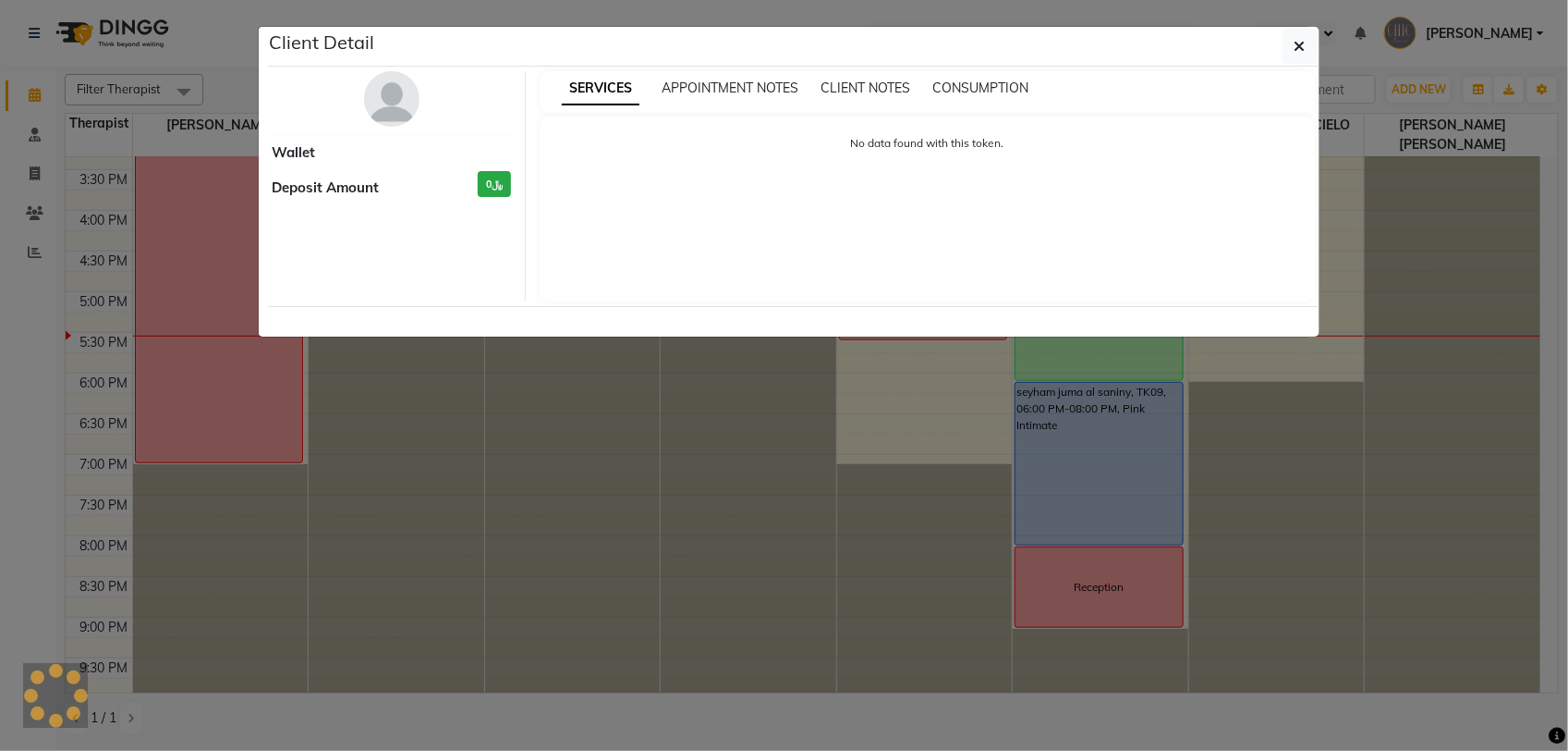
select select "8"
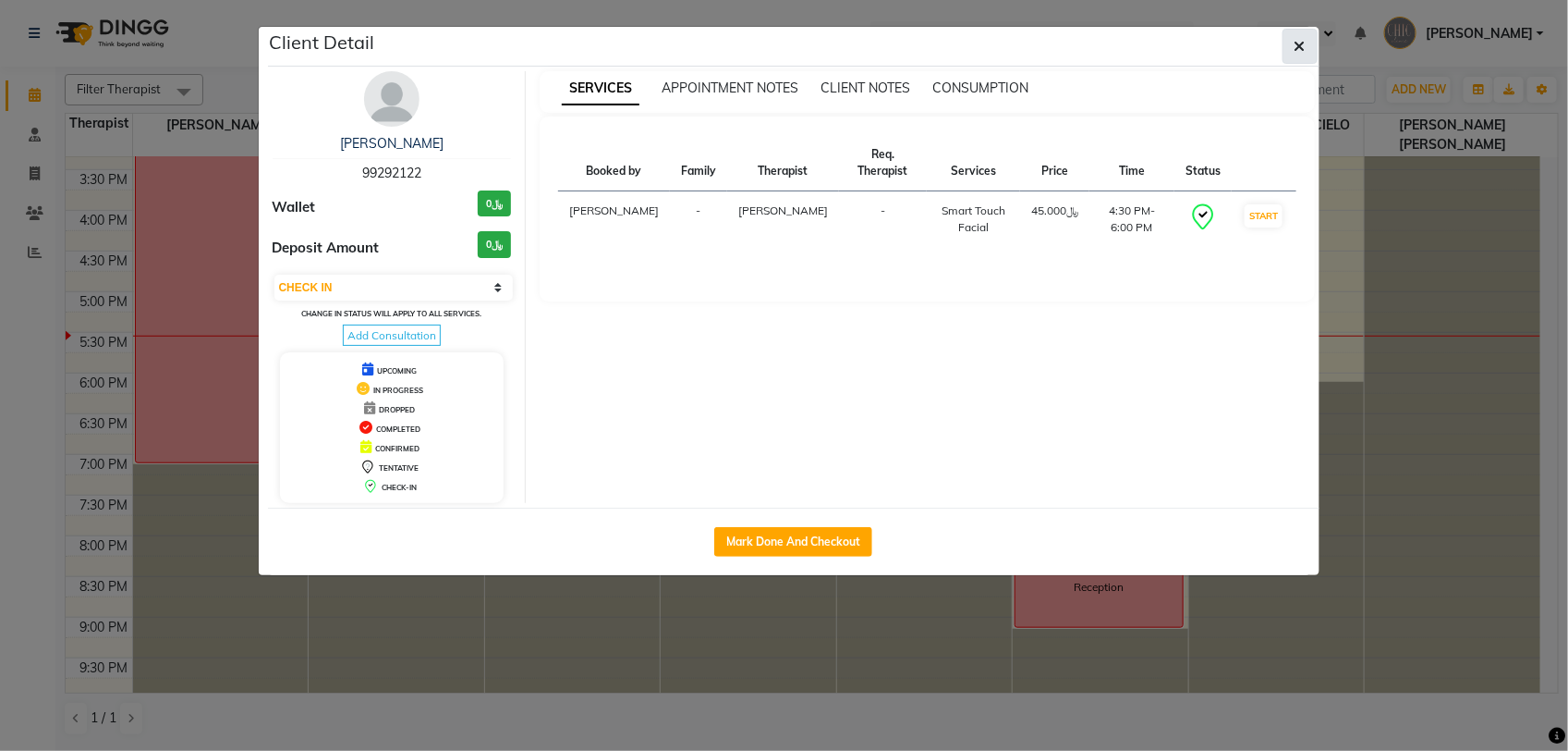
click at [1301, 46] on icon "button" at bounding box center [1300, 46] width 11 height 15
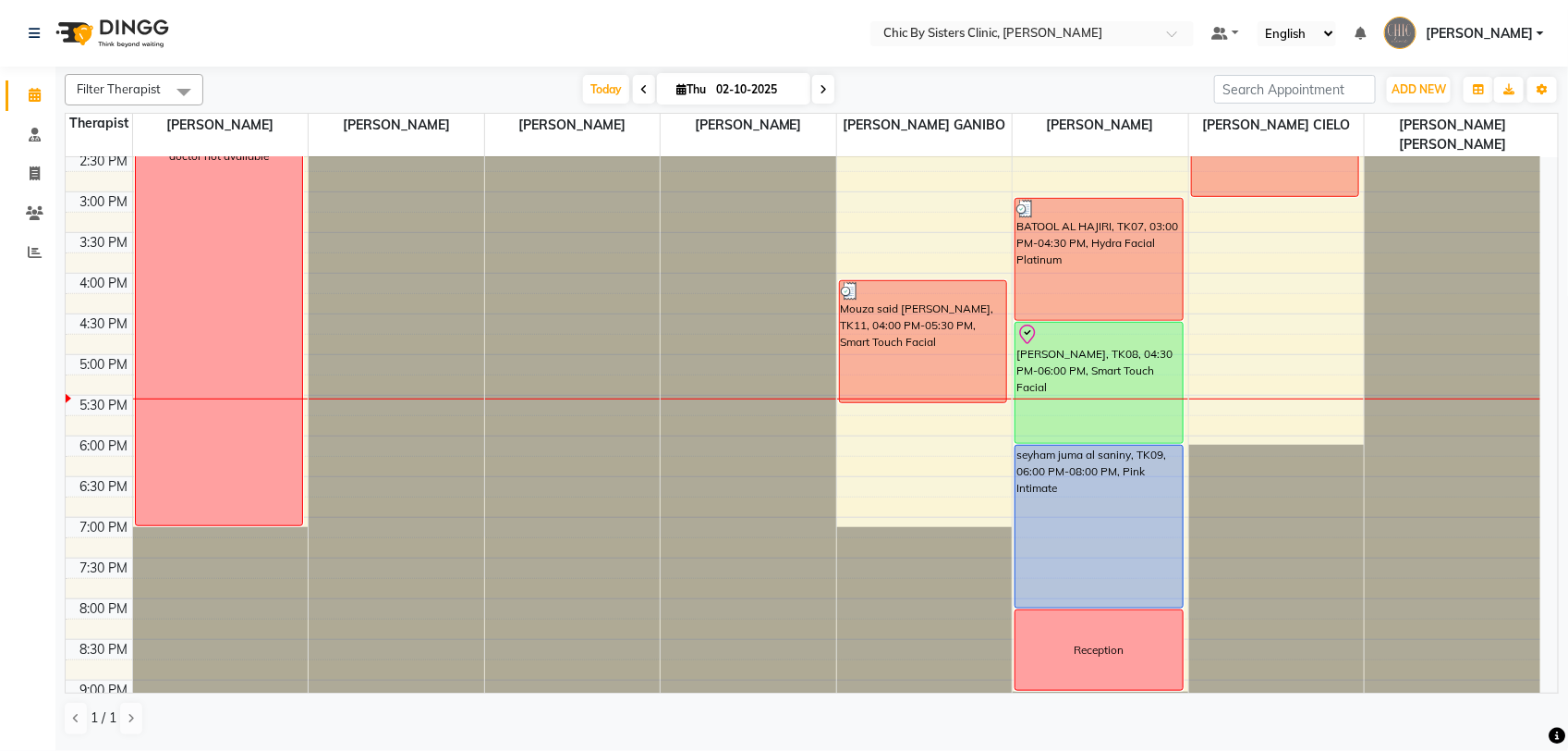
scroll to position [531, 0]
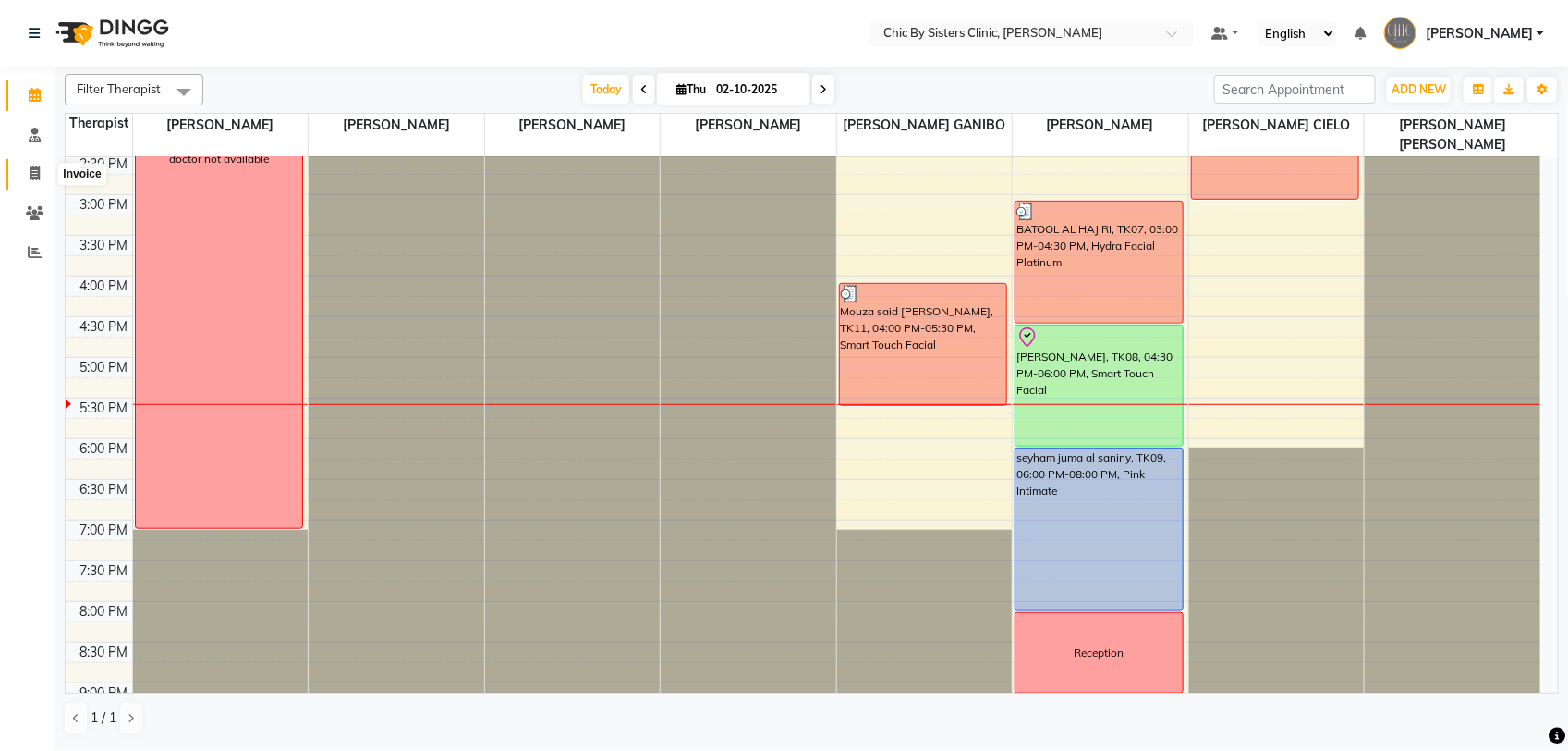
click at [21, 174] on span at bounding box center [35, 174] width 32 height 21
select select "service"
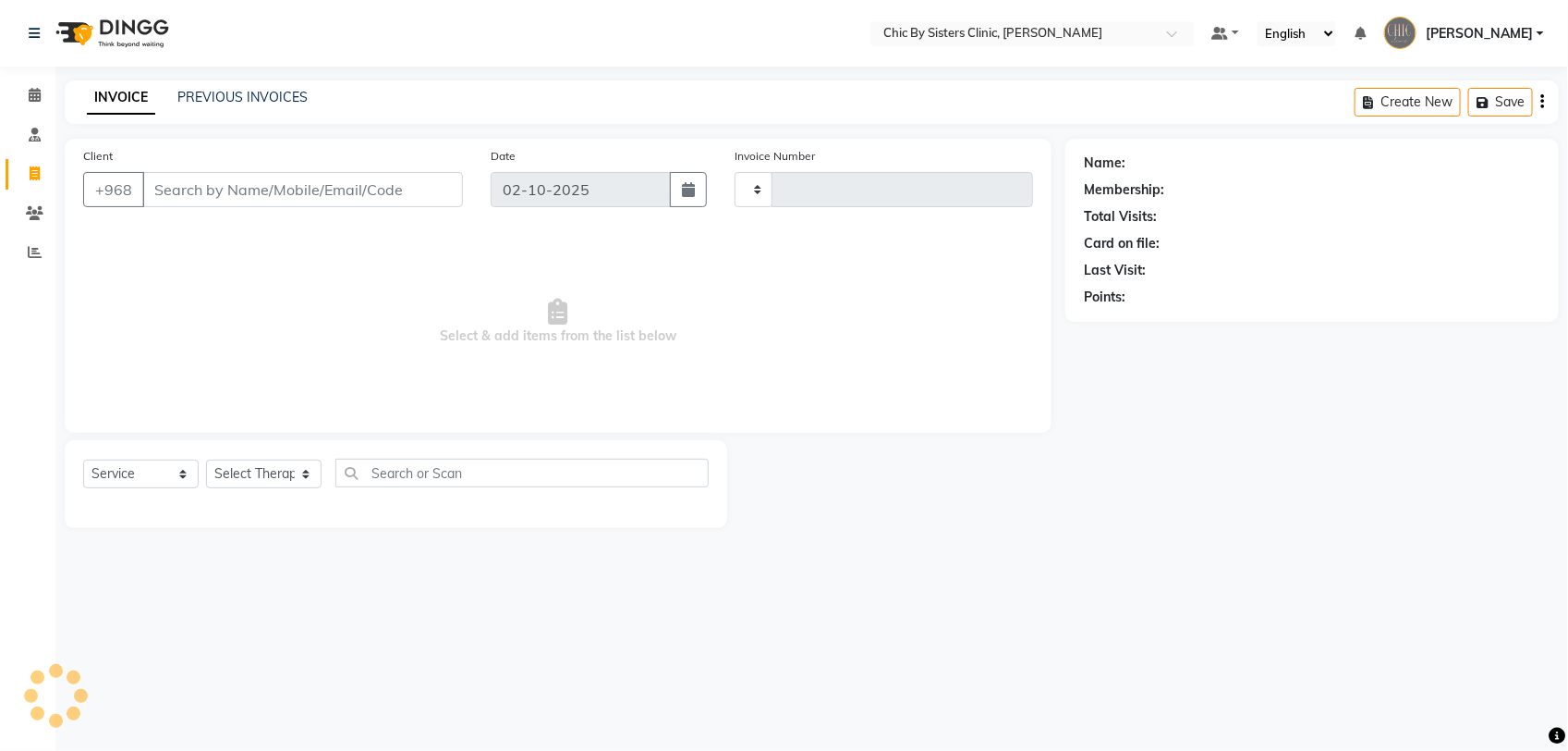
type input "2455"
select select "6348"
click at [37, 173] on icon at bounding box center [35, 174] width 10 height 14
select select "service"
type input "2455"
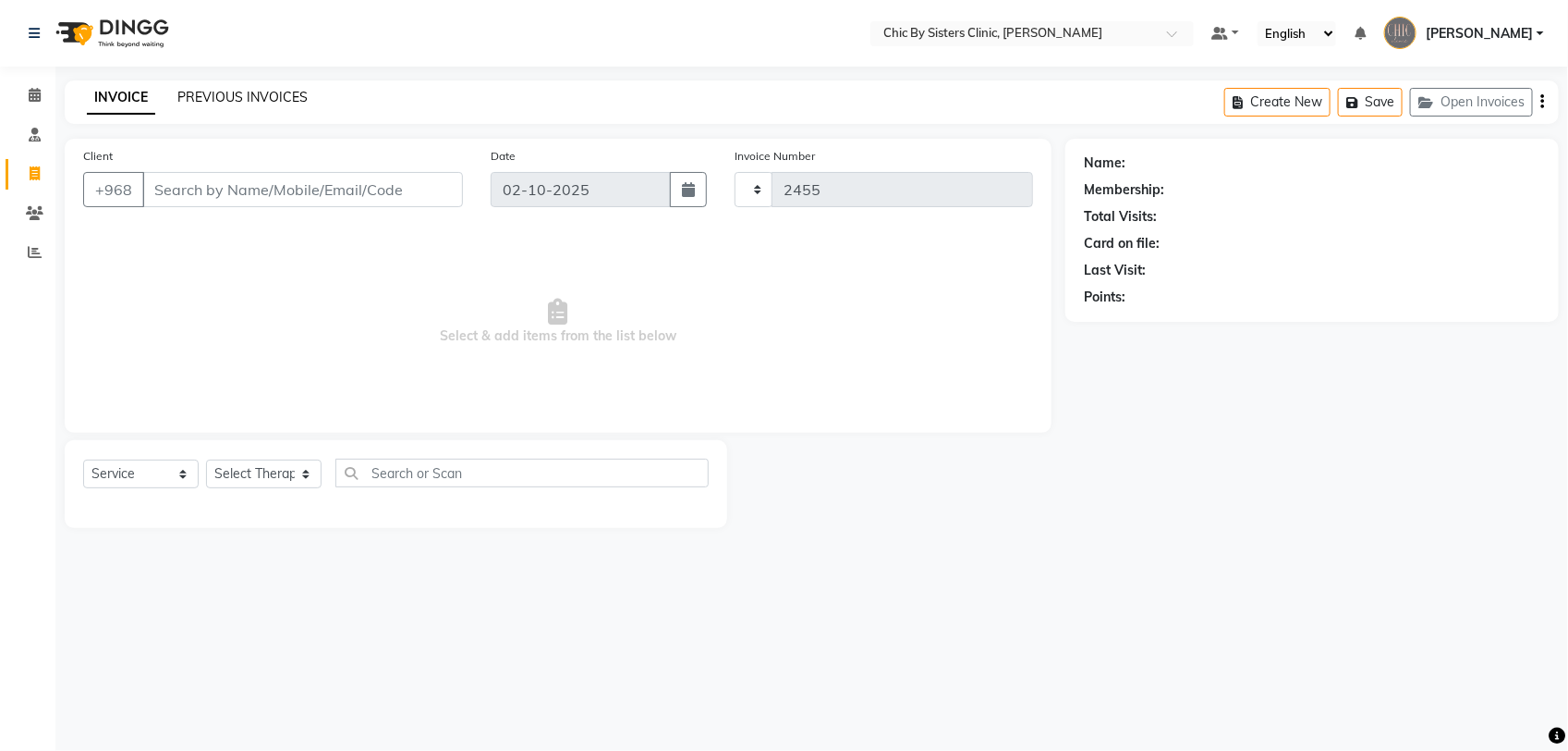
select select "6348"
click at [261, 95] on link "PREVIOUS INVOICES" at bounding box center [243, 97] width 131 height 17
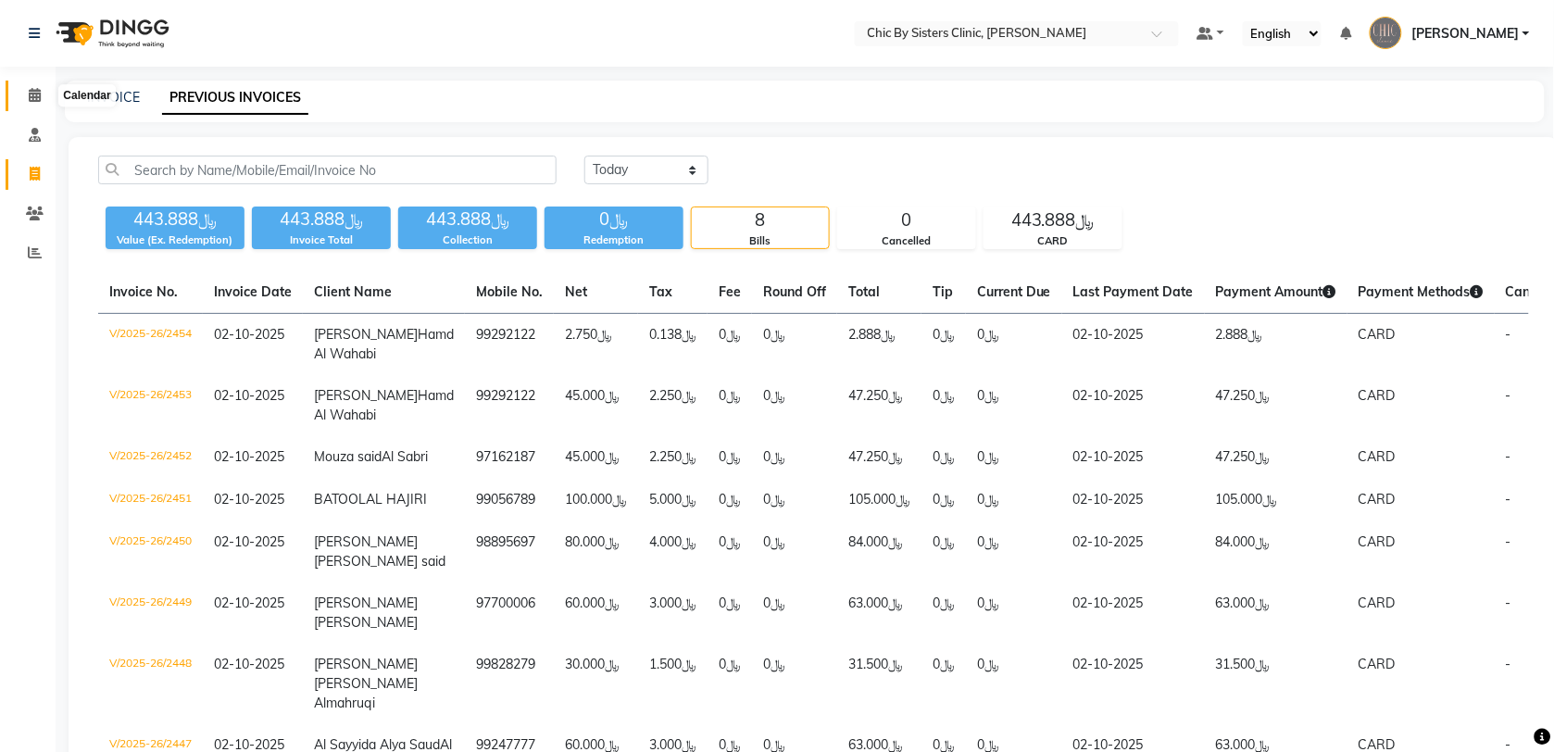
click at [29, 93] on icon at bounding box center [35, 95] width 12 height 14
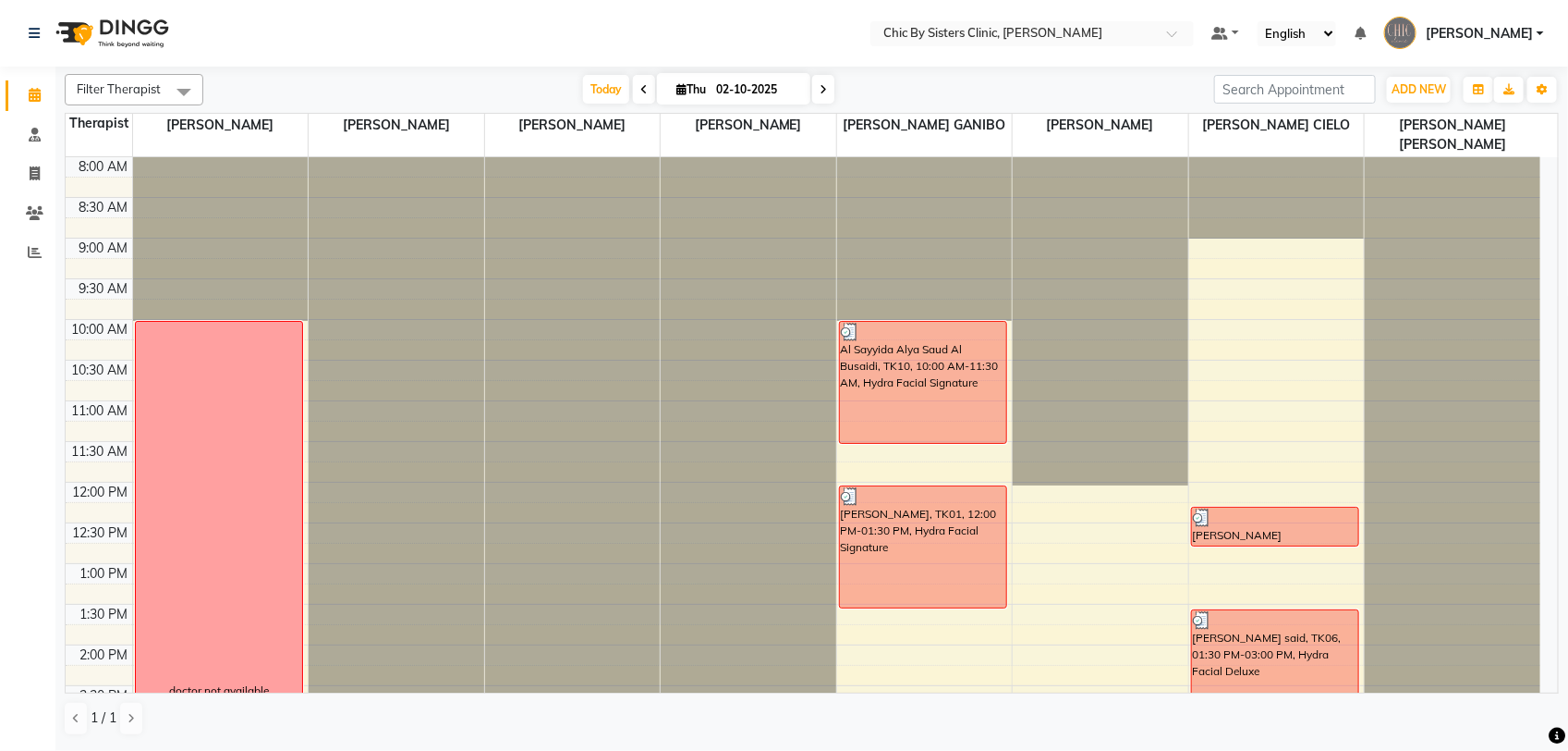
click at [730, 94] on input "02-10-2025" at bounding box center [757, 90] width 93 height 28
select select "10"
select select "2025"
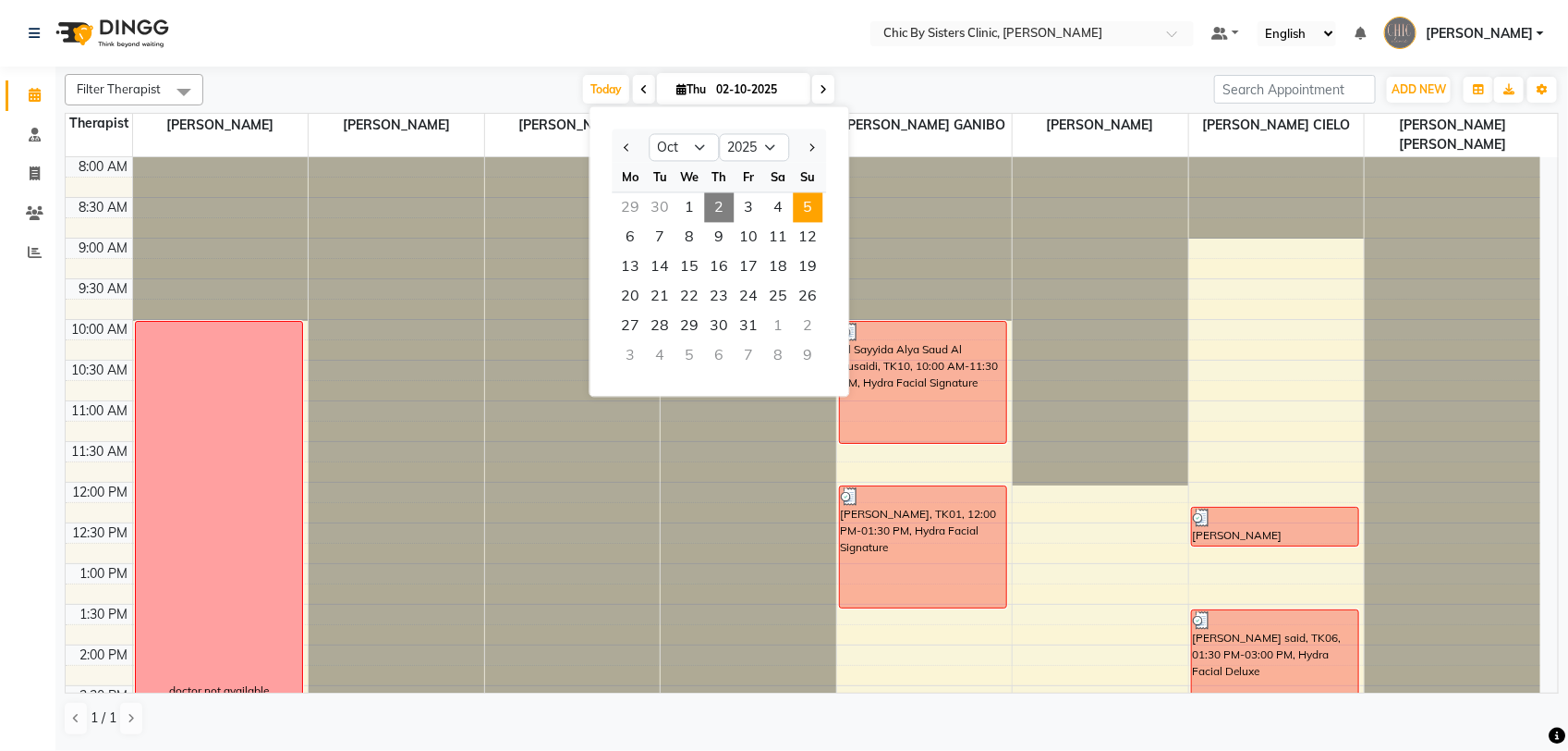
click at [804, 205] on span "5" at bounding box center [808, 209] width 30 height 30
type input "05-10-2025"
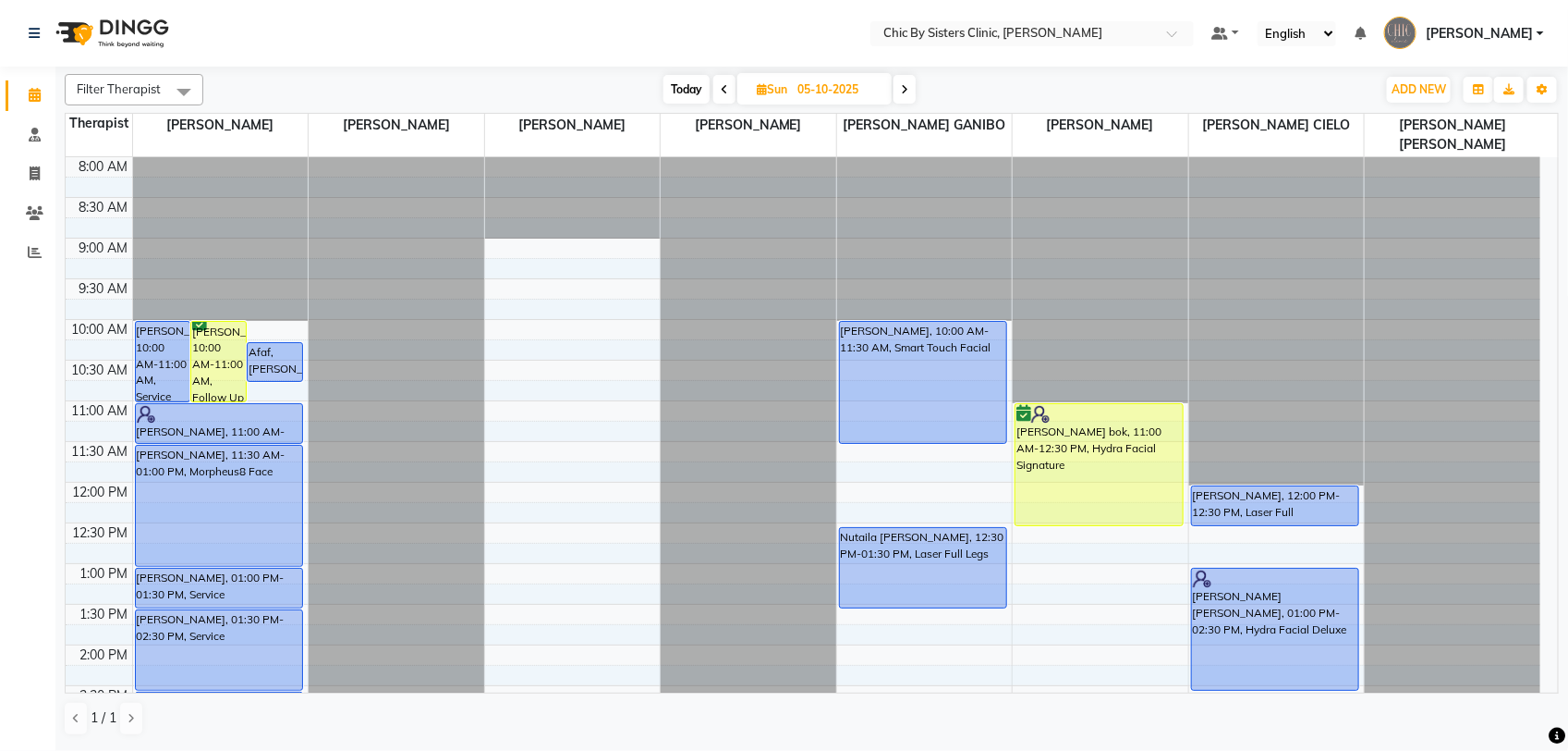
click at [1543, 29] on link "GERALDINE ENRIQUEZ MAGO" at bounding box center [1464, 34] width 160 height 31
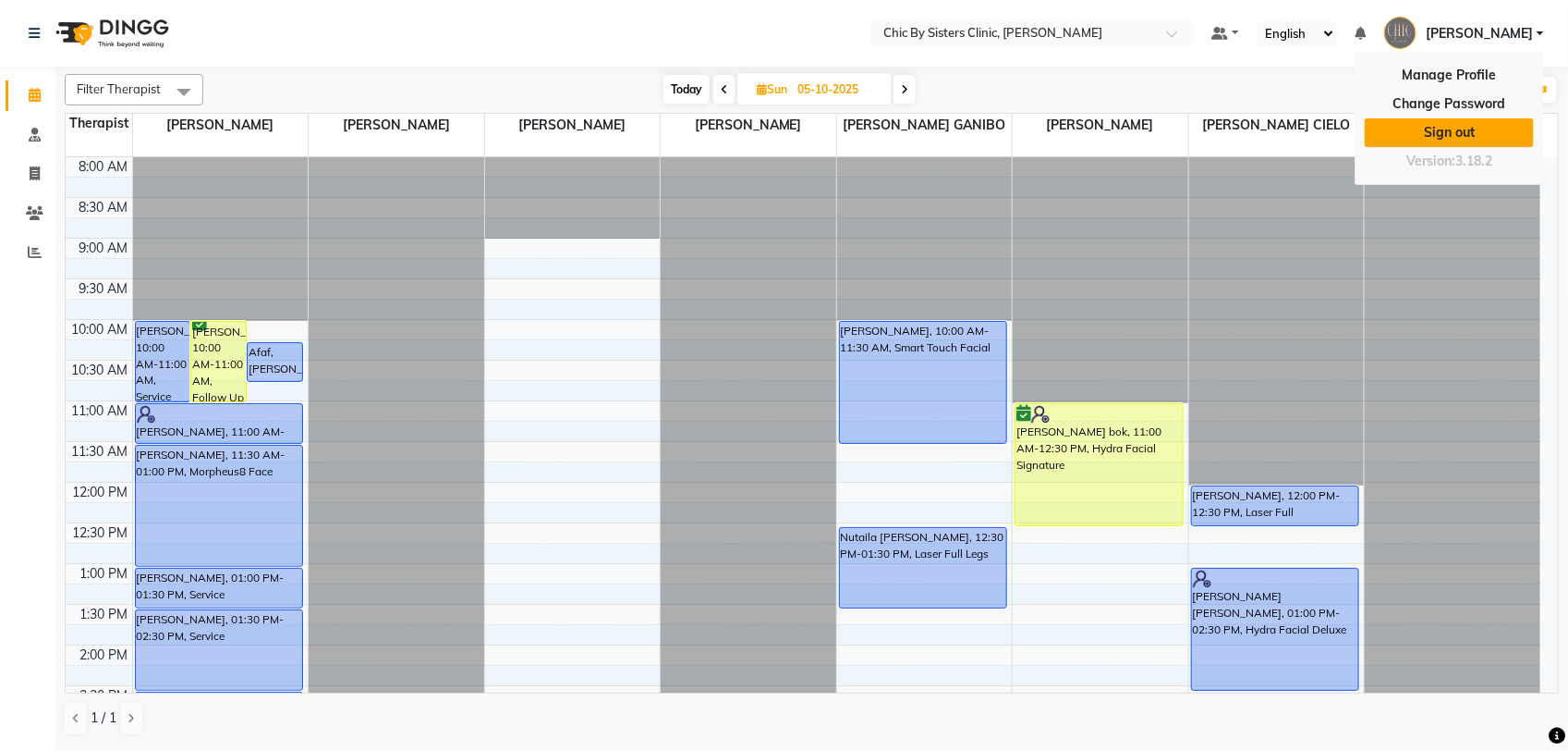
click at [1484, 132] on link "Sign out" at bounding box center [1449, 133] width 169 height 29
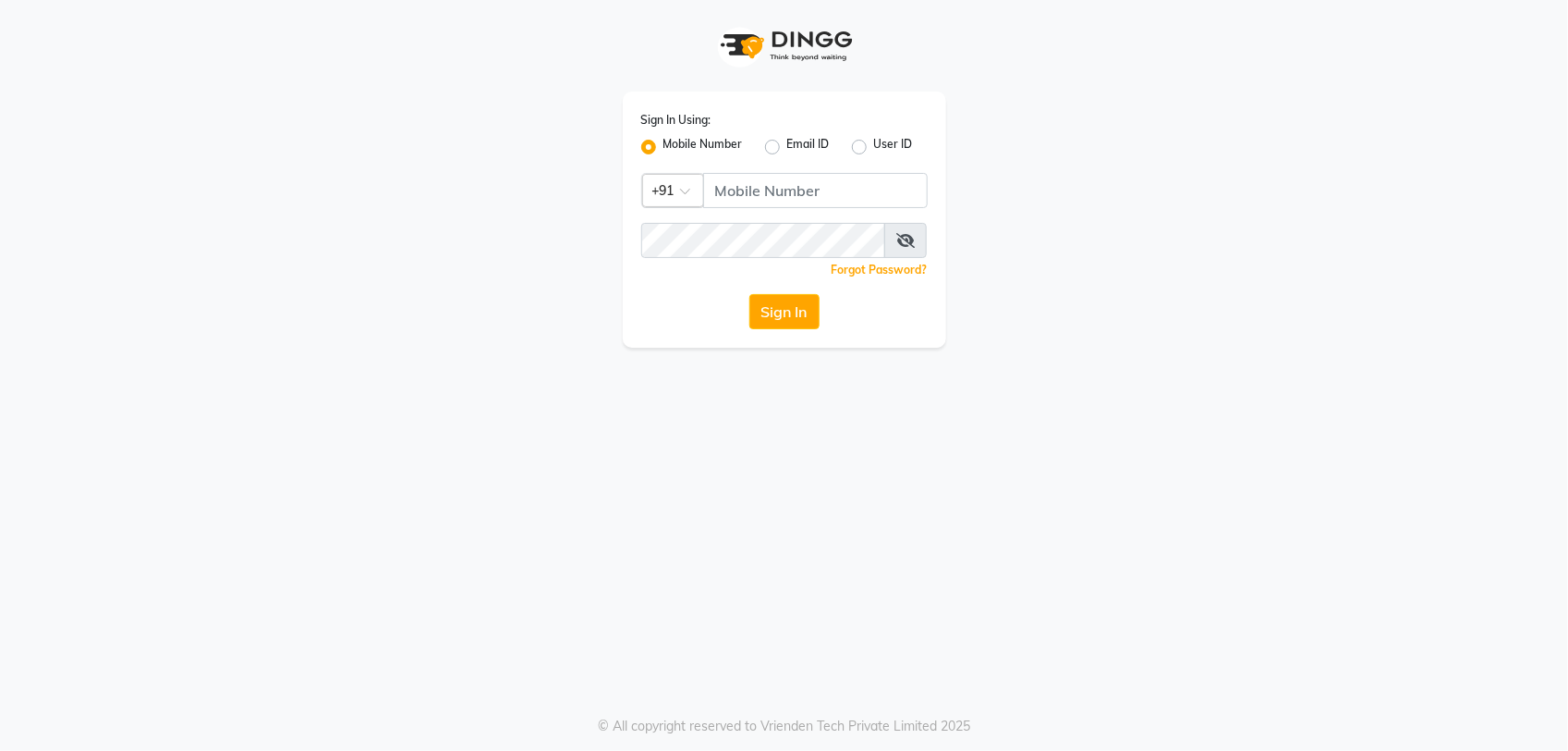
click at [692, 191] on span at bounding box center [691, 196] width 23 height 19
type input "968"
click at [749, 218] on div "Oman (+968)" at bounding box center [784, 224] width 284 height 34
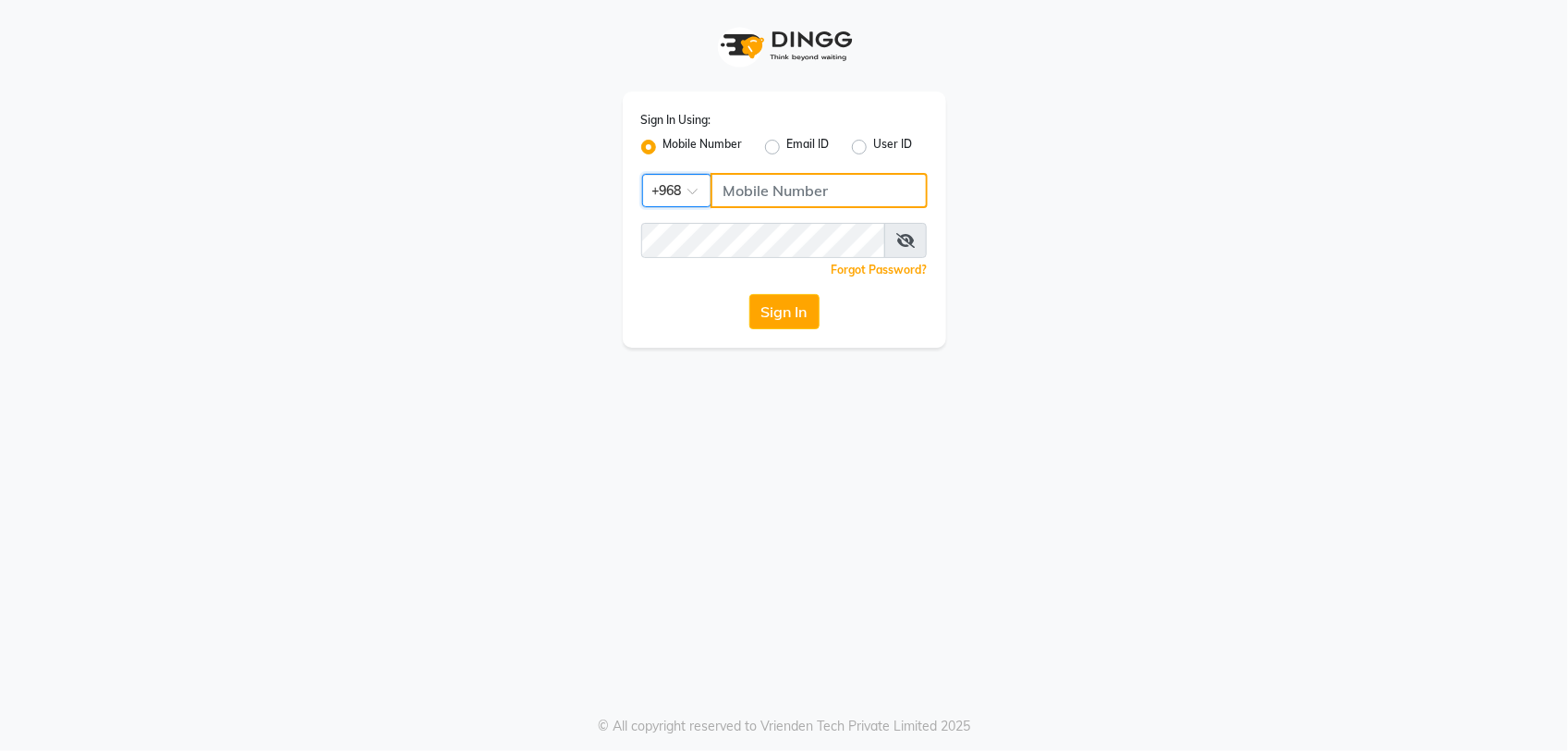
click at [780, 194] on input "Username" at bounding box center [819, 190] width 218 height 35
type input "97282878"
click at [784, 284] on div "Sign In Using: Mobile Number Email ID User ID Country Code × [PHONE_NUMBER] Rem…" at bounding box center [784, 220] width 323 height 256
click at [781, 326] on button "Sign In" at bounding box center [784, 311] width 70 height 35
